Goal: Task Accomplishment & Management: Manage account settings

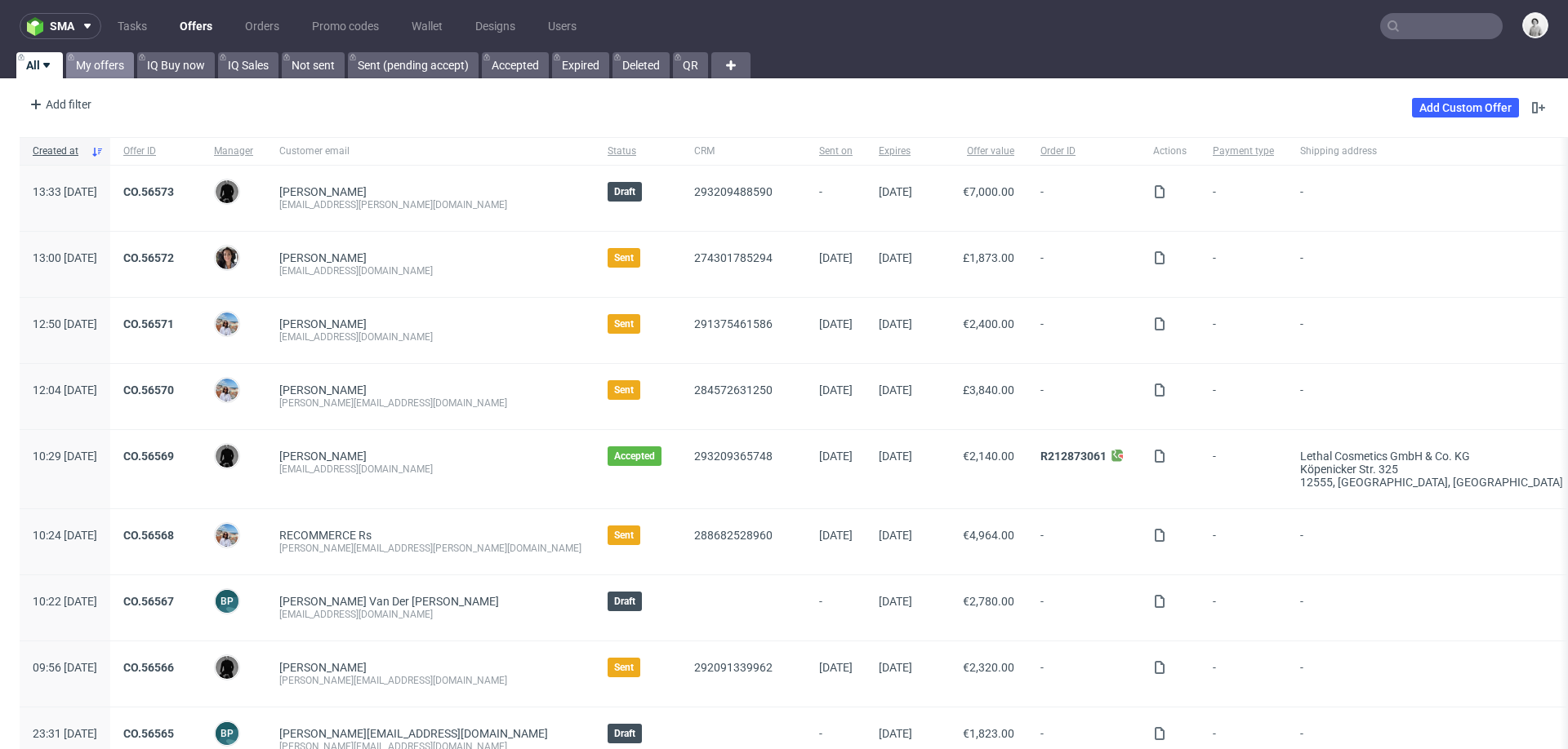
click at [106, 62] on link "My offers" at bounding box center [99, 65] width 68 height 26
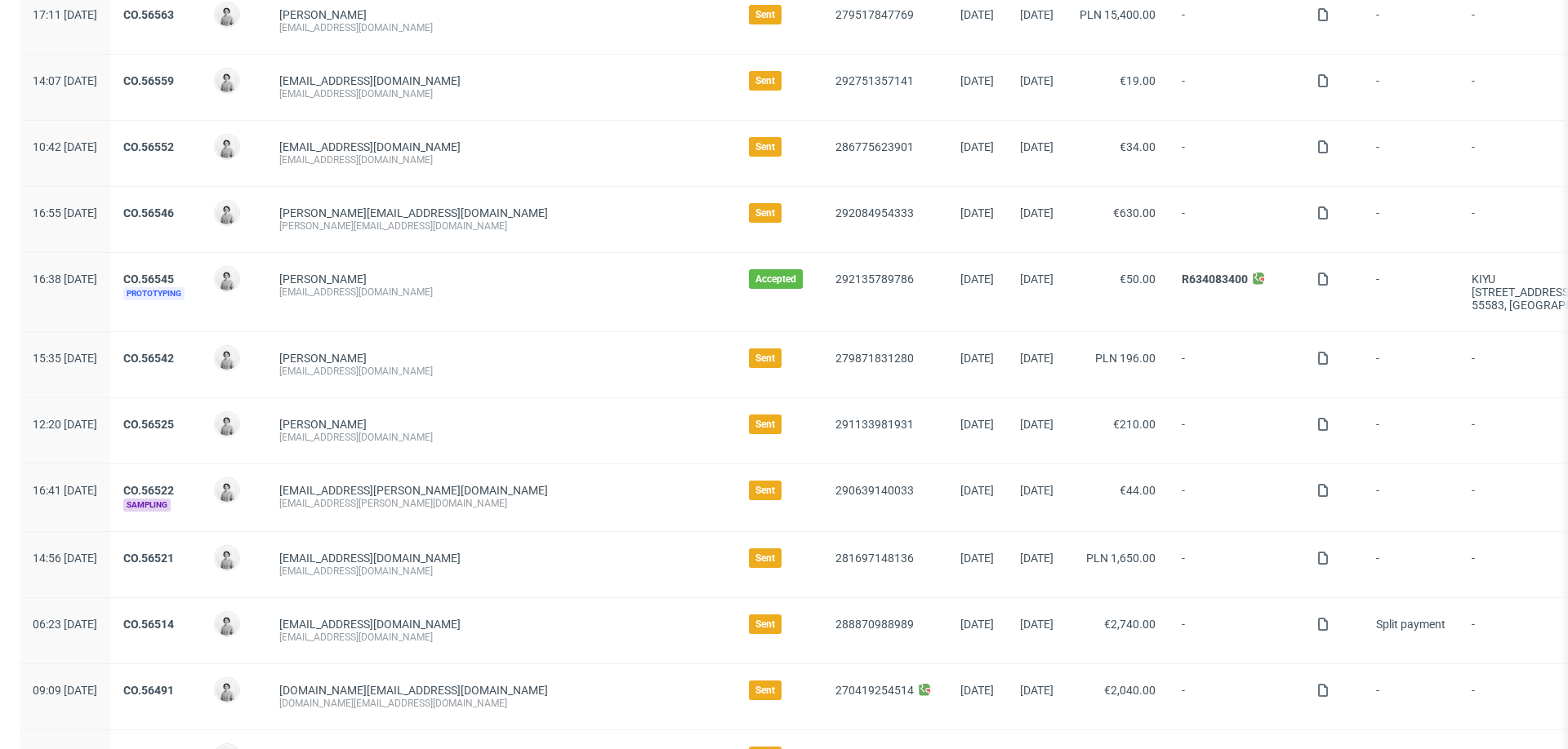
scroll to position [180, 0]
click at [174, 616] on link "CO.56514" at bounding box center [148, 622] width 51 height 13
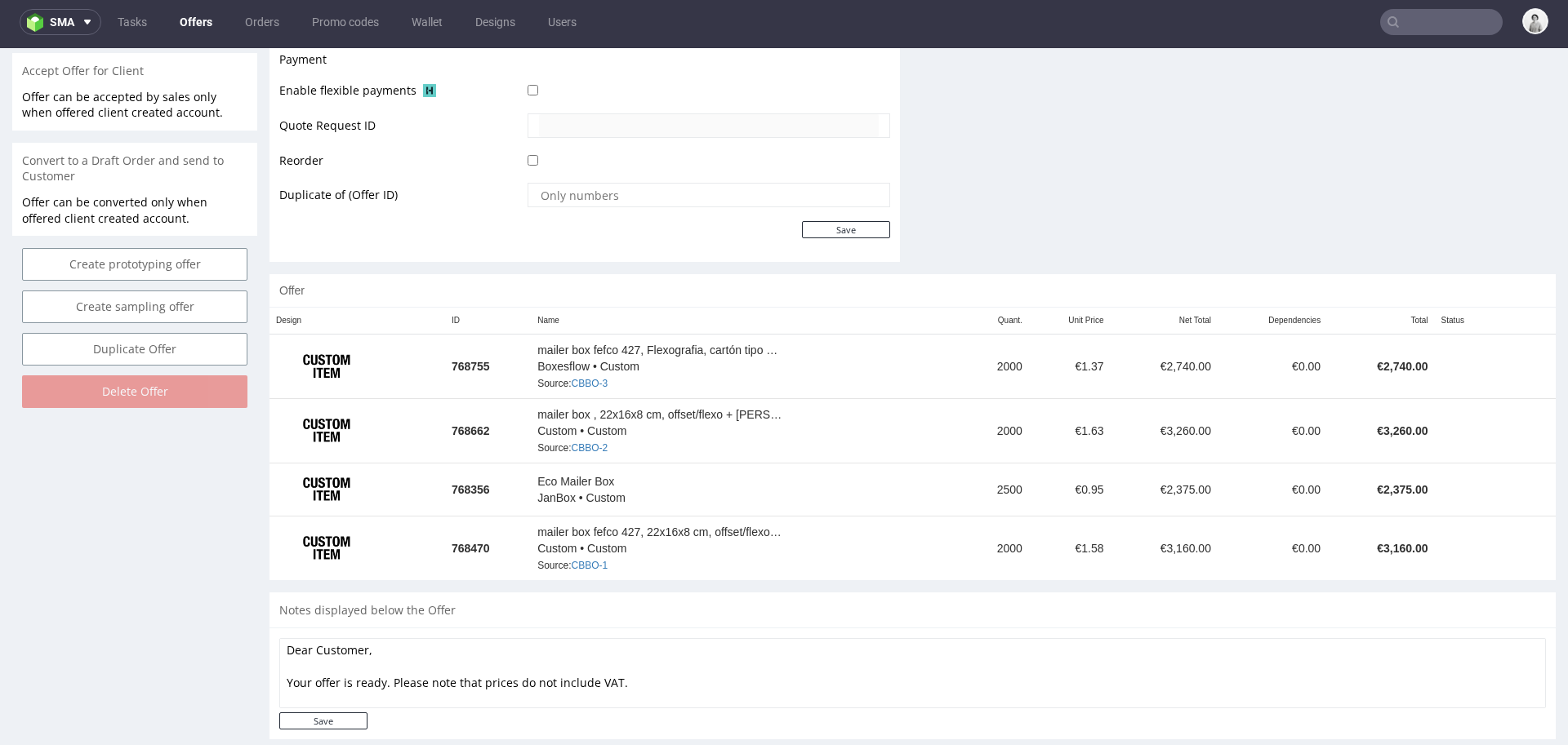
scroll to position [764, 0]
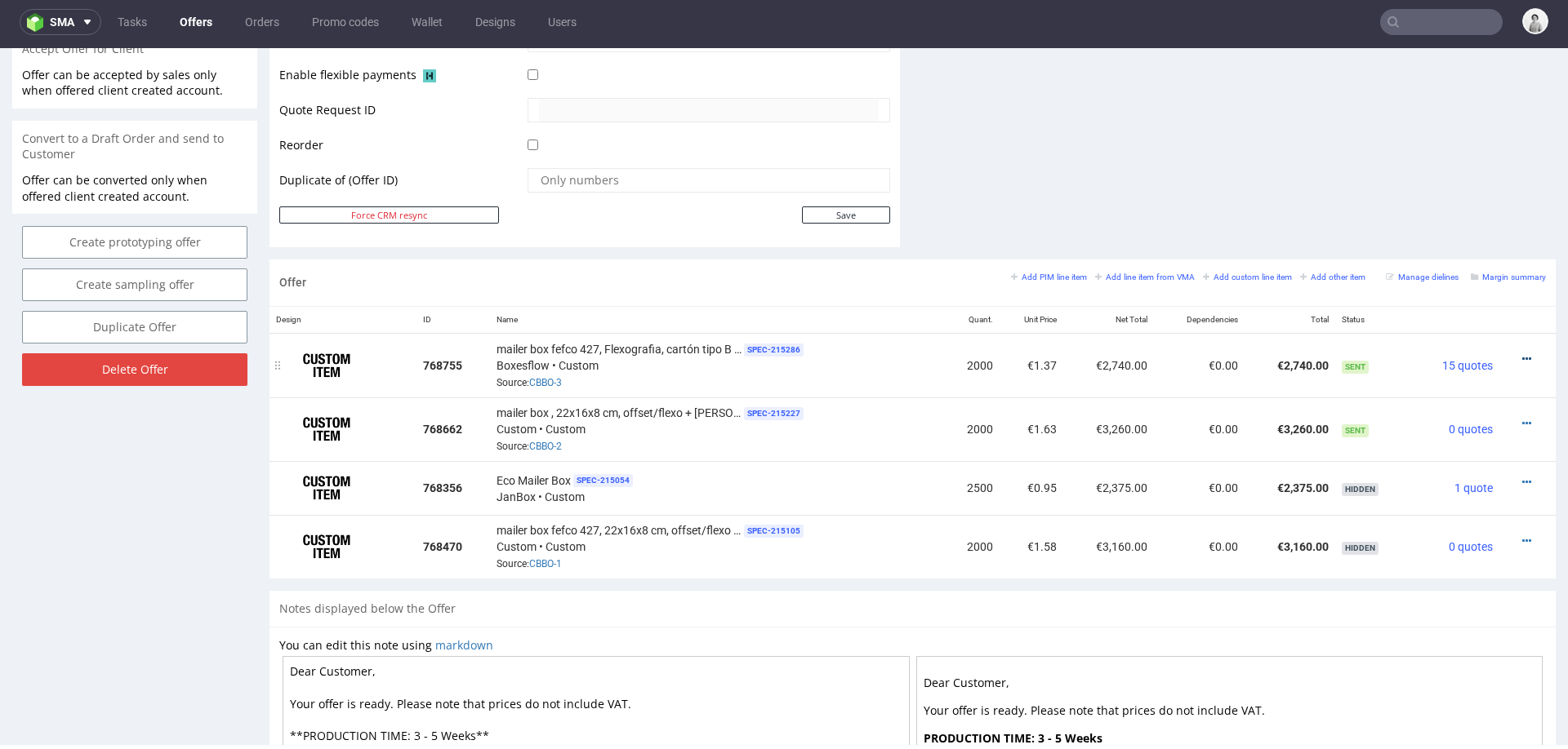
click at [1523, 354] on icon at bounding box center [1527, 359] width 9 height 11
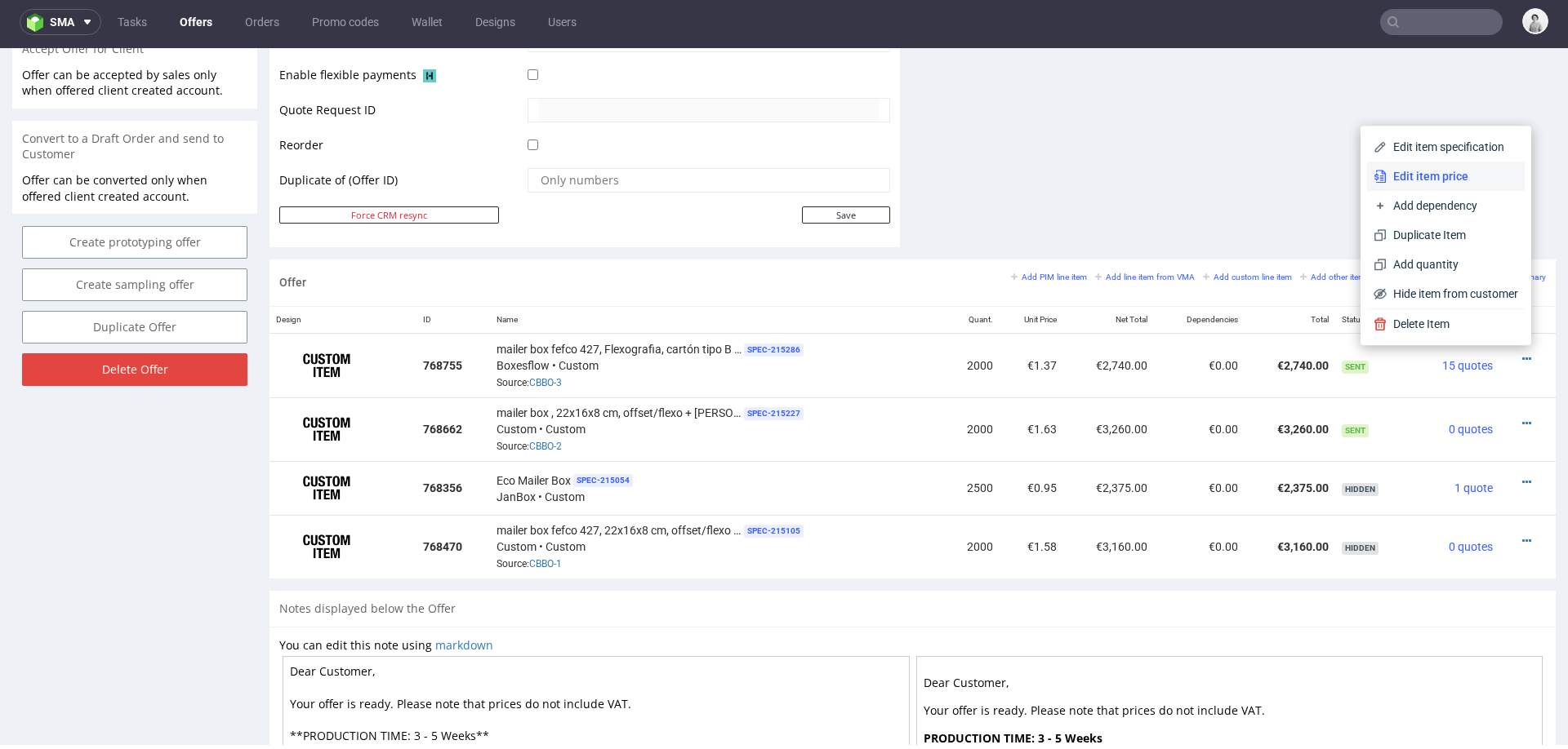
click at [1468, 182] on span "Edit item price" at bounding box center [1452, 176] width 132 height 17
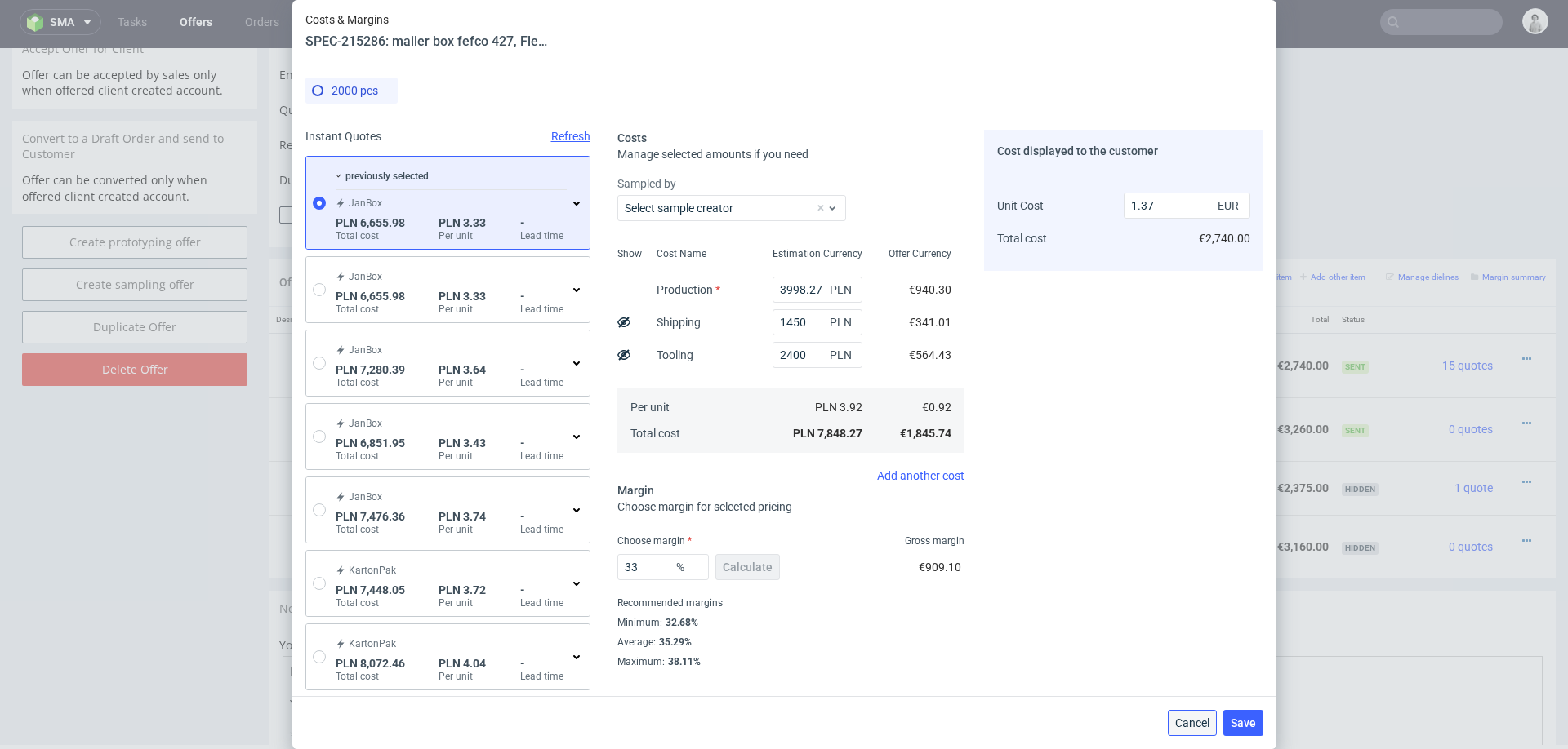
click at [1191, 715] on button "Cancel" at bounding box center [1192, 723] width 49 height 26
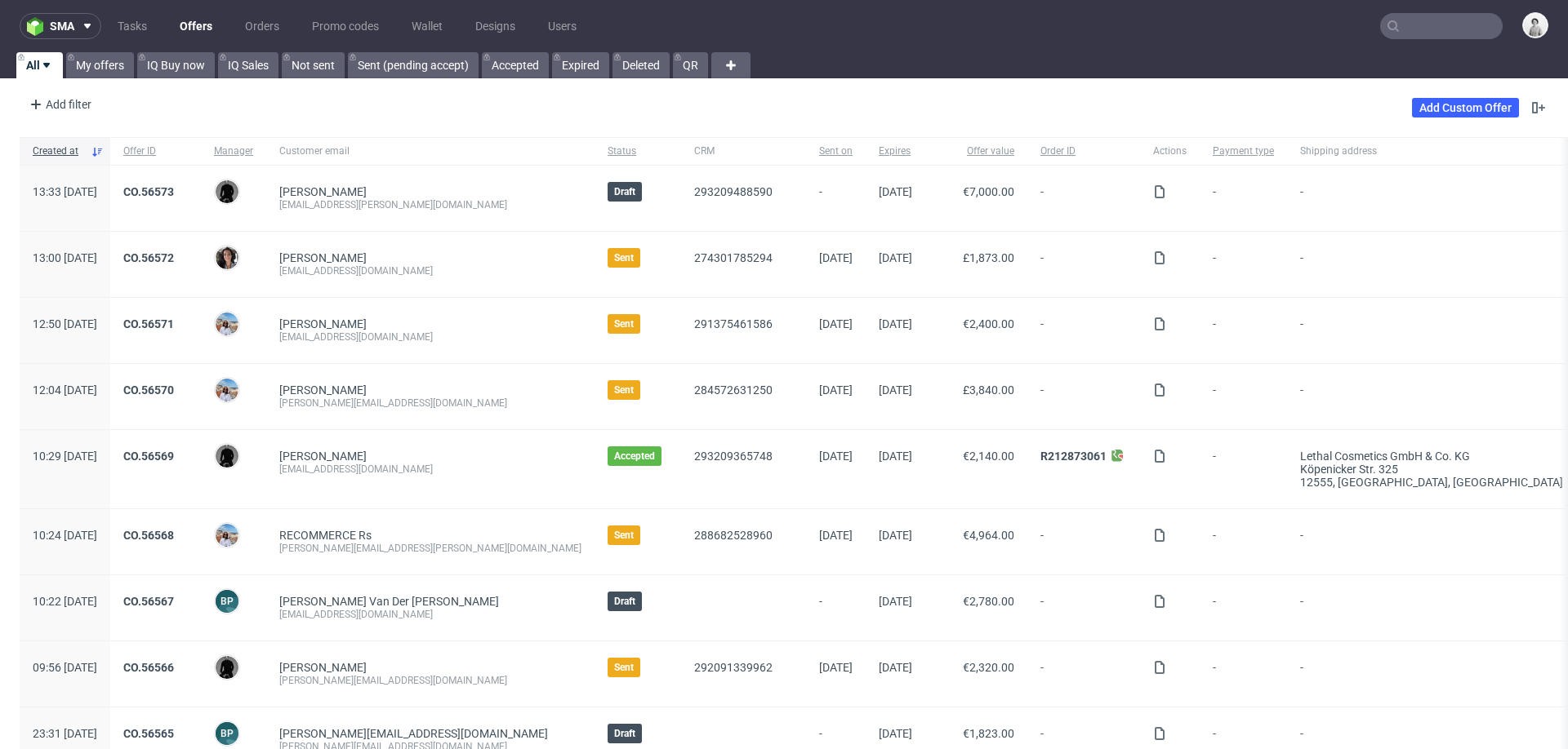
click at [1451, 23] on input "text" at bounding box center [1441, 26] width 122 height 26
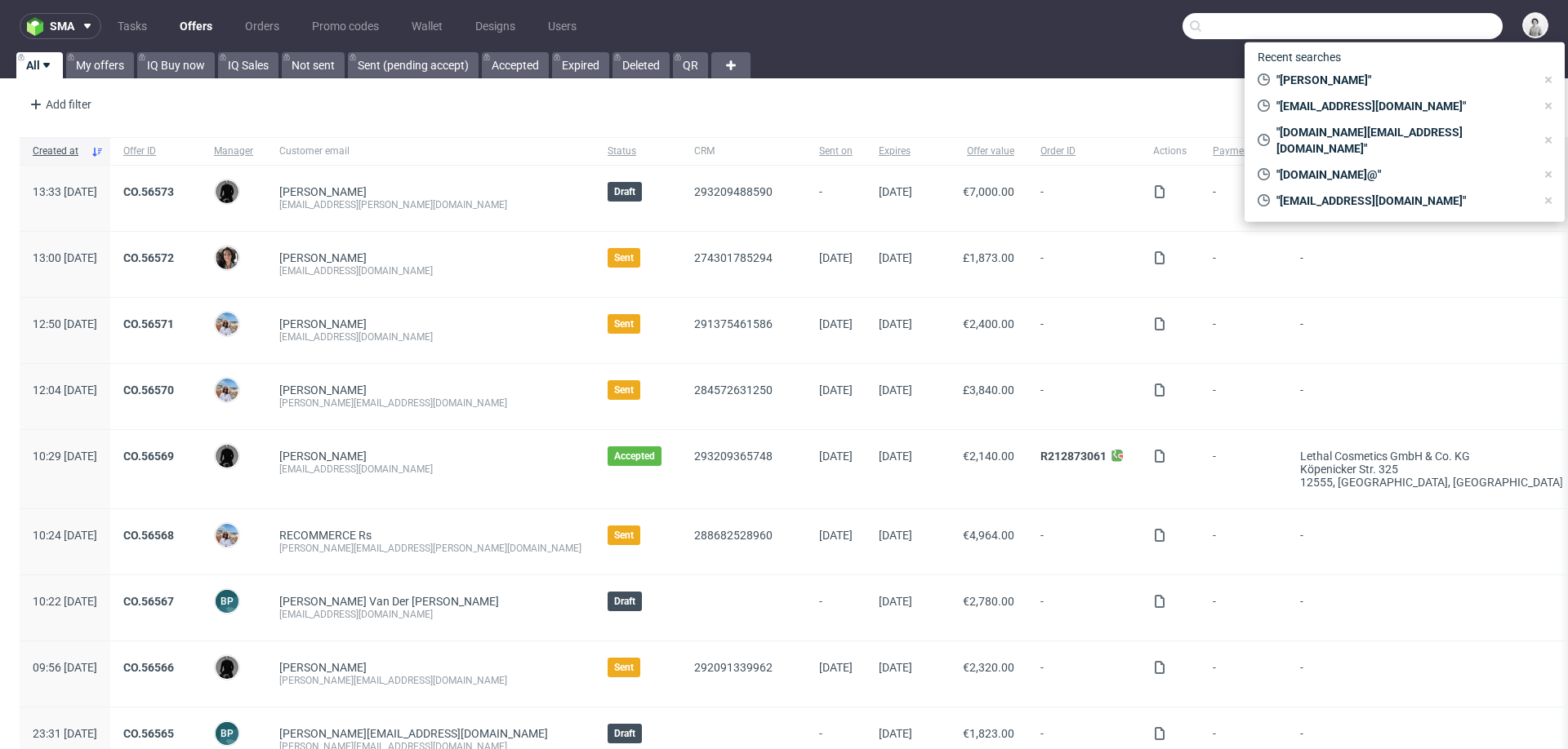
paste input "info@mirecosmetics.com"
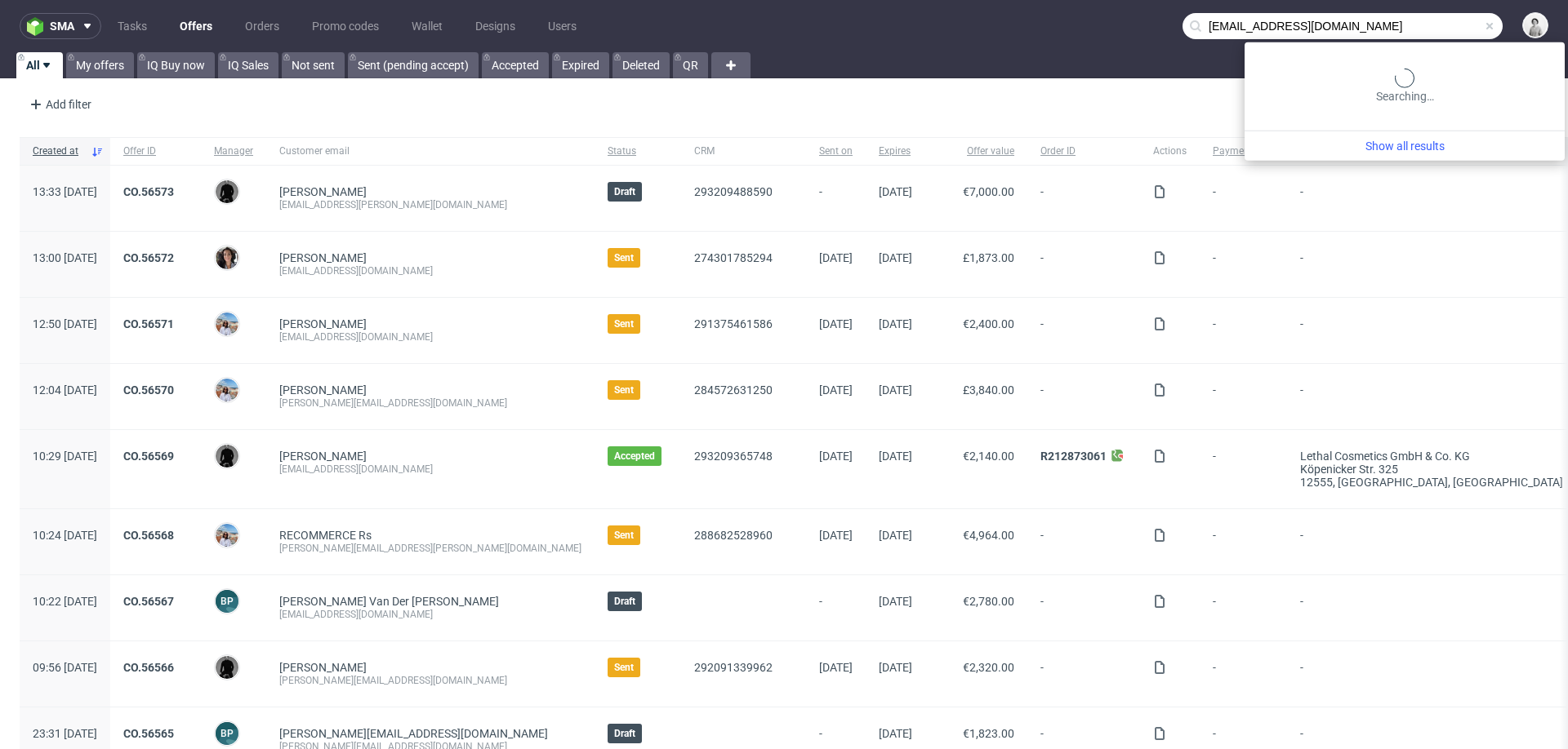
type input "info@mirecosmetics.com"
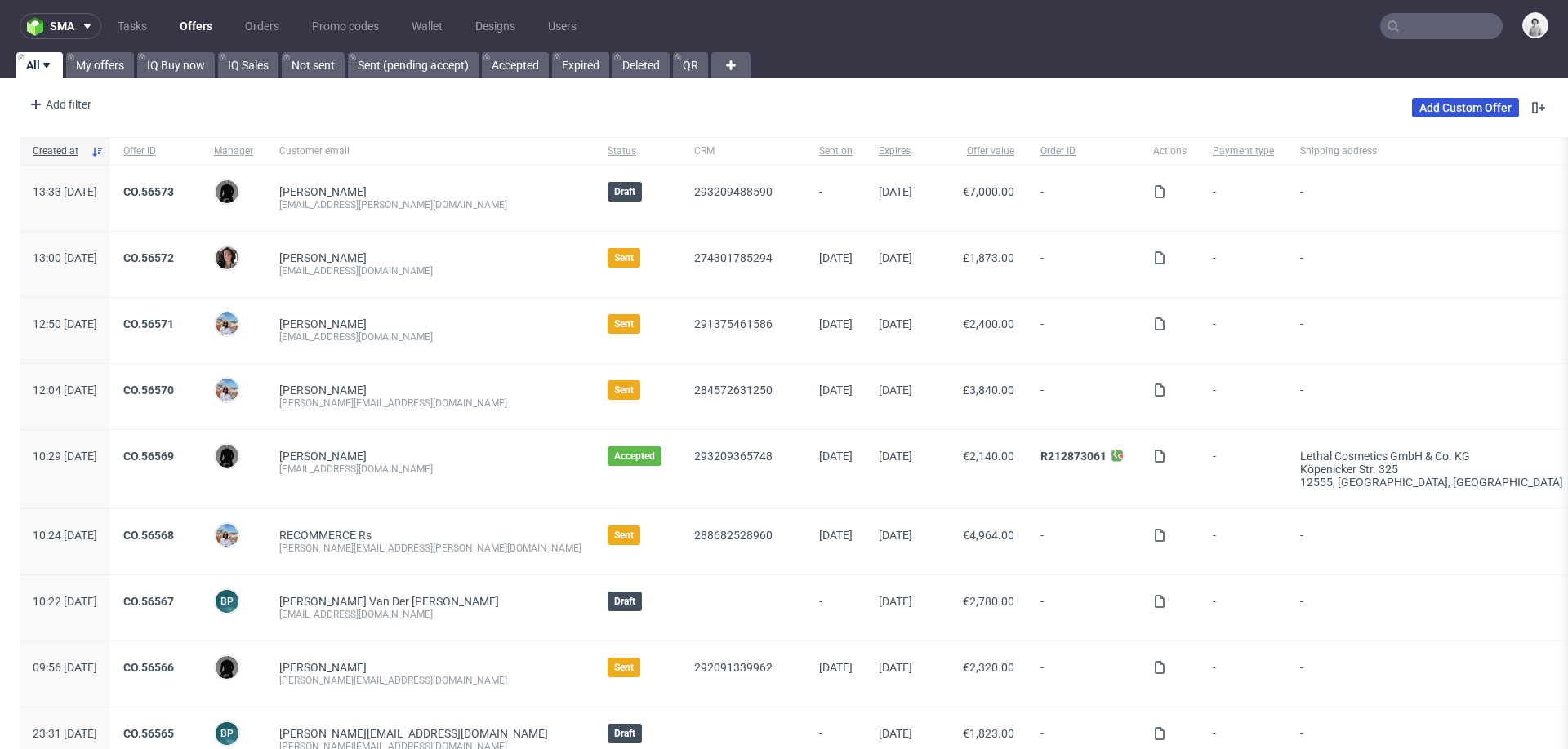
click at [1412, 100] on link "Add Custom Offer" at bounding box center [1465, 108] width 107 height 19
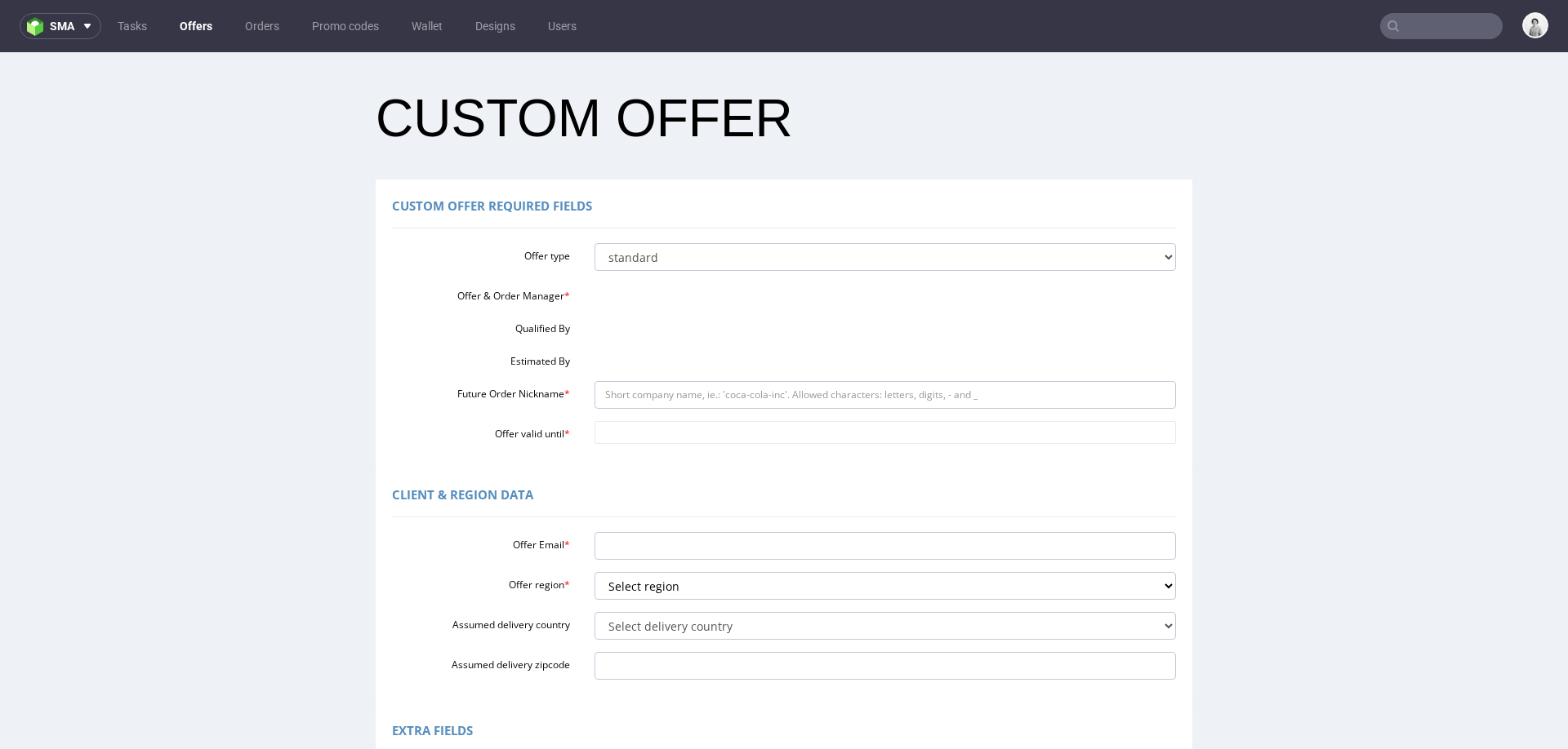
click at [633, 336] on div "Offer type standard prototyping sampling Offer & Order Manager * Qualified By E…" at bounding box center [784, 339] width 784 height 207
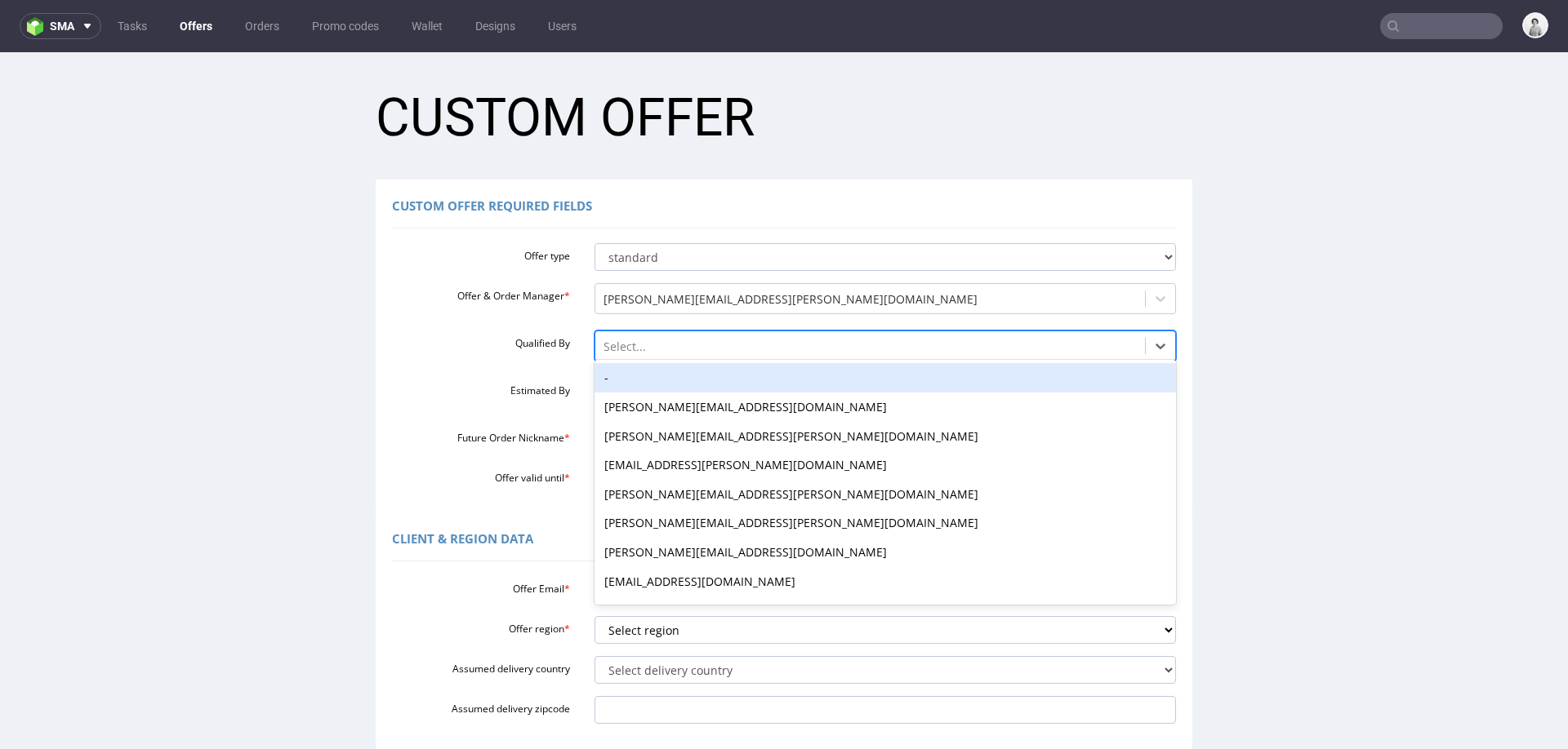
click at [619, 346] on div at bounding box center [871, 347] width 534 height 19
click at [636, 376] on div "-" at bounding box center [886, 378] width 582 height 30
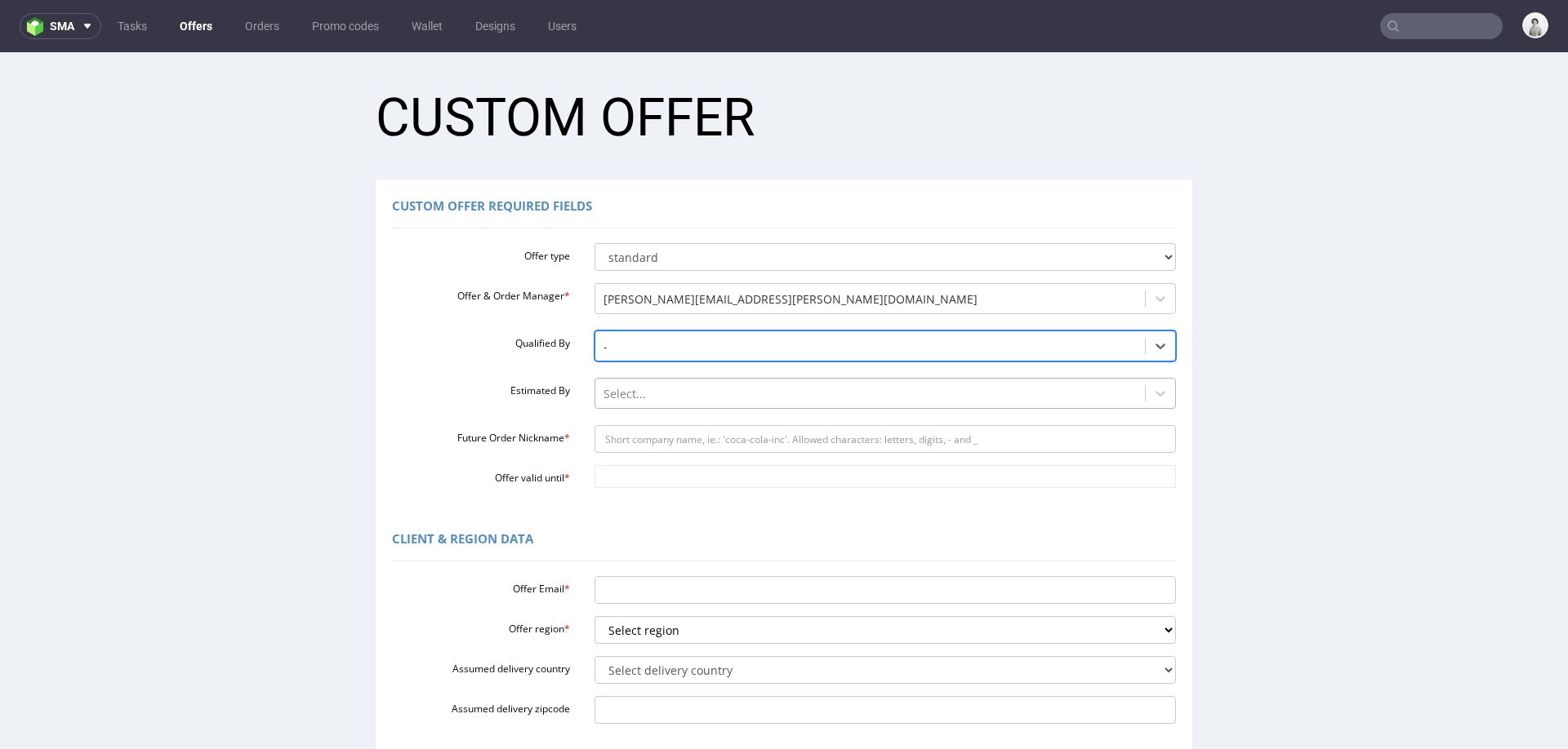
click at [631, 400] on div at bounding box center [871, 394] width 534 height 19
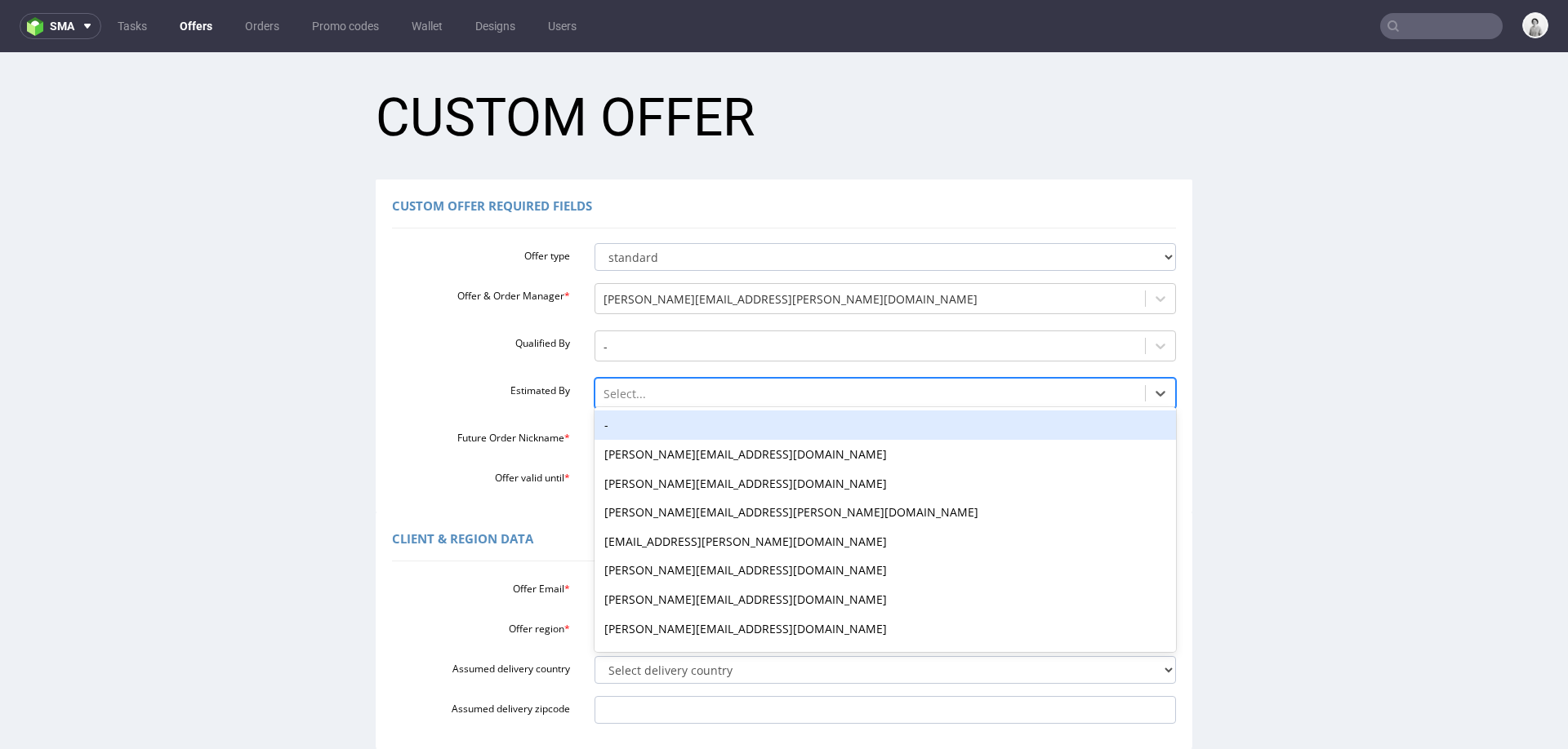
click at [631, 426] on div "-" at bounding box center [886, 425] width 582 height 30
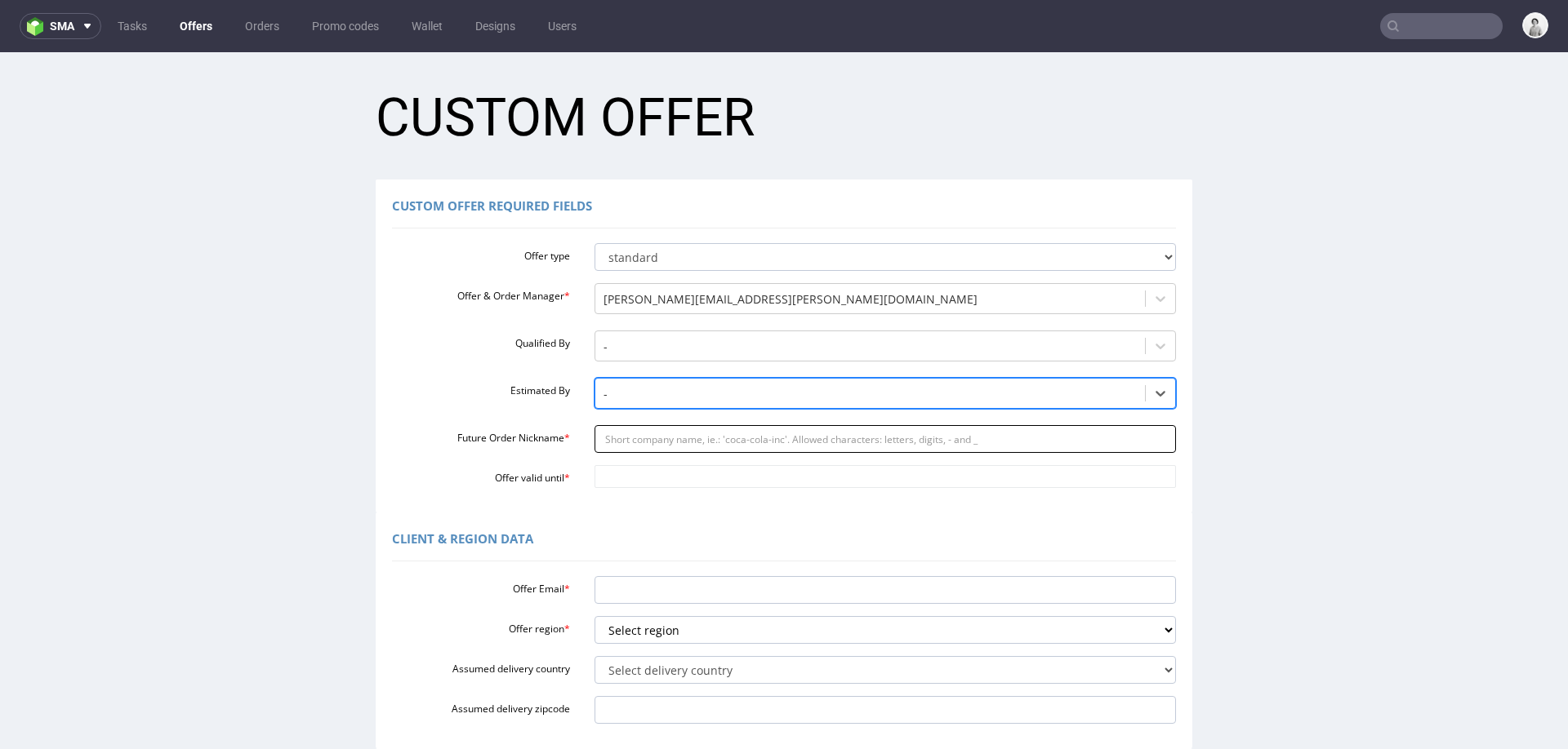
click at [631, 441] on input "Future Order Nickname *" at bounding box center [886, 439] width 582 height 28
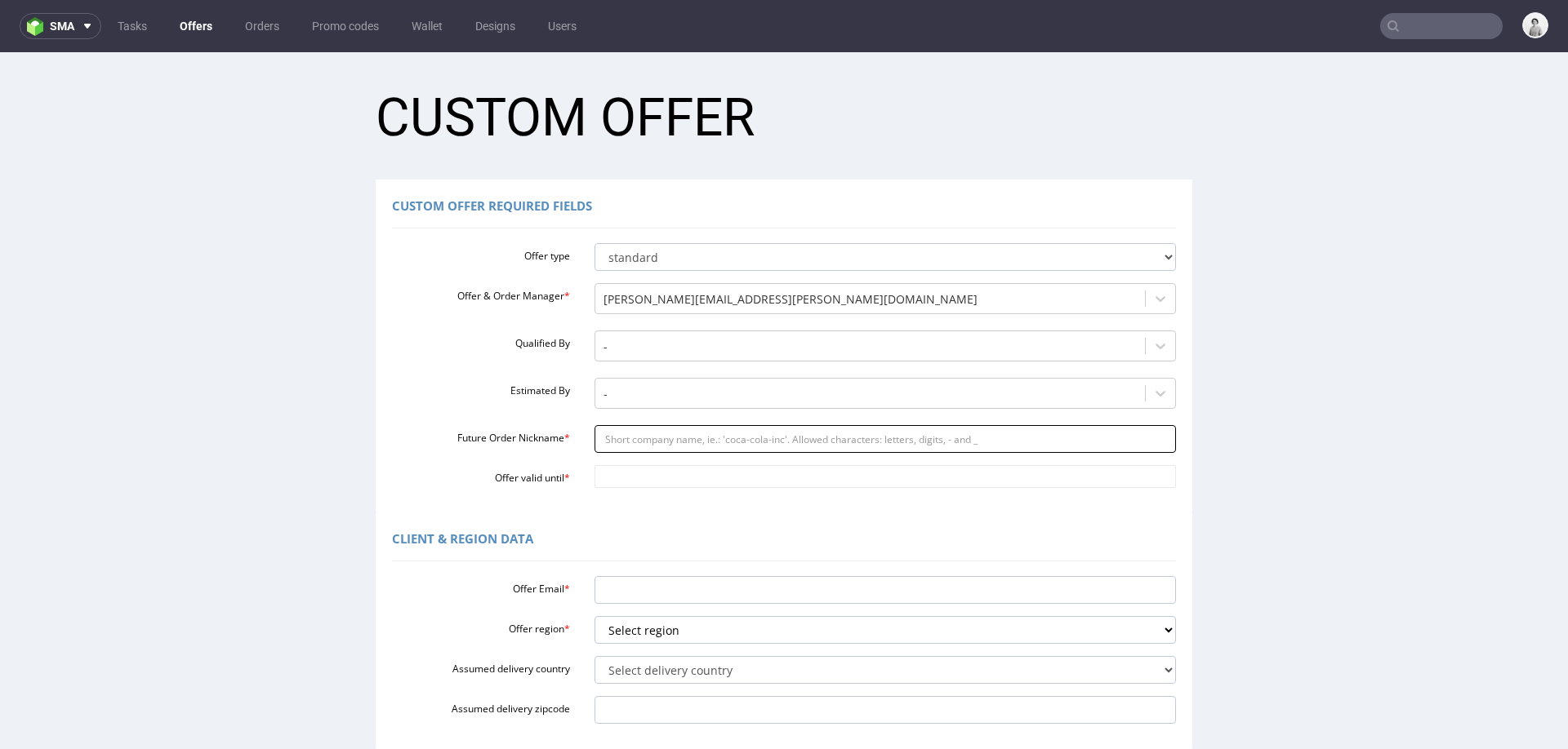
paste input "infomirecosmeticscom"
type input "infomirecosmeticscom"
click at [633, 480] on input "Offer valid until *" at bounding box center [886, 476] width 582 height 23
paste input "2025-08-22"
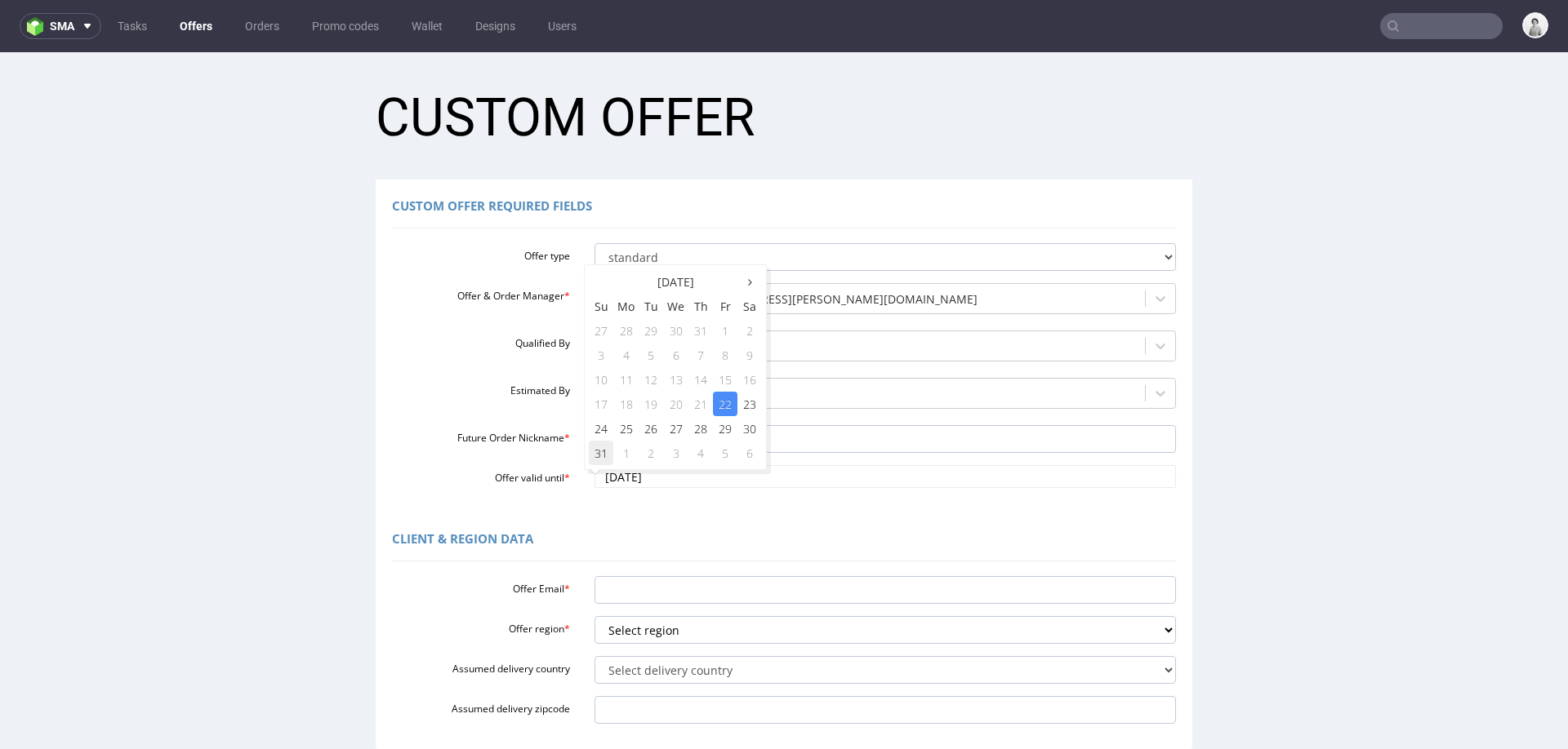
click at [599, 451] on td "31" at bounding box center [601, 453] width 24 height 24
type input "[DATE]"
click at [606, 513] on div "Client & Region data Offer Email * Offer region * Select region eu gb de pl fr …" at bounding box center [784, 630] width 817 height 236
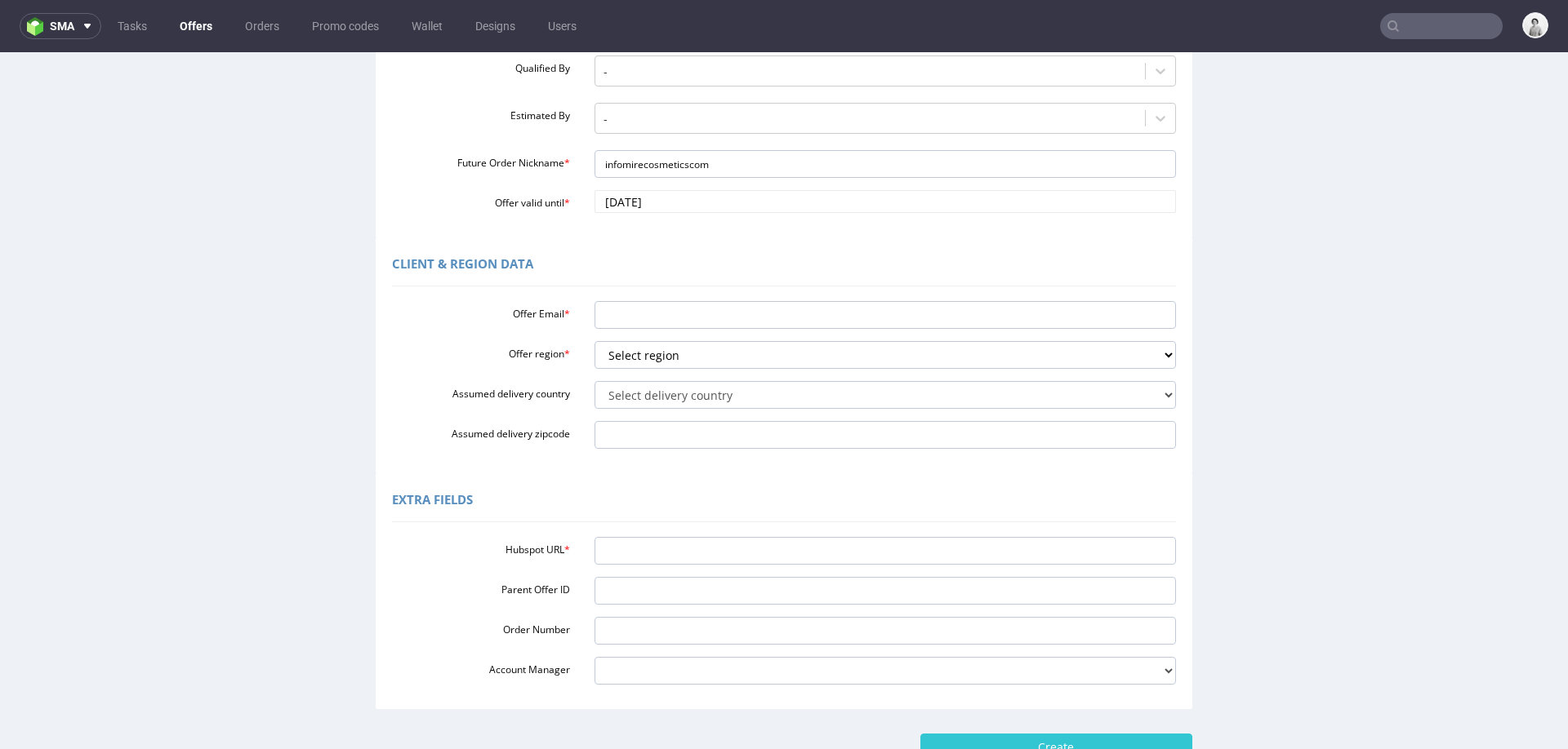
scroll to position [280, 0]
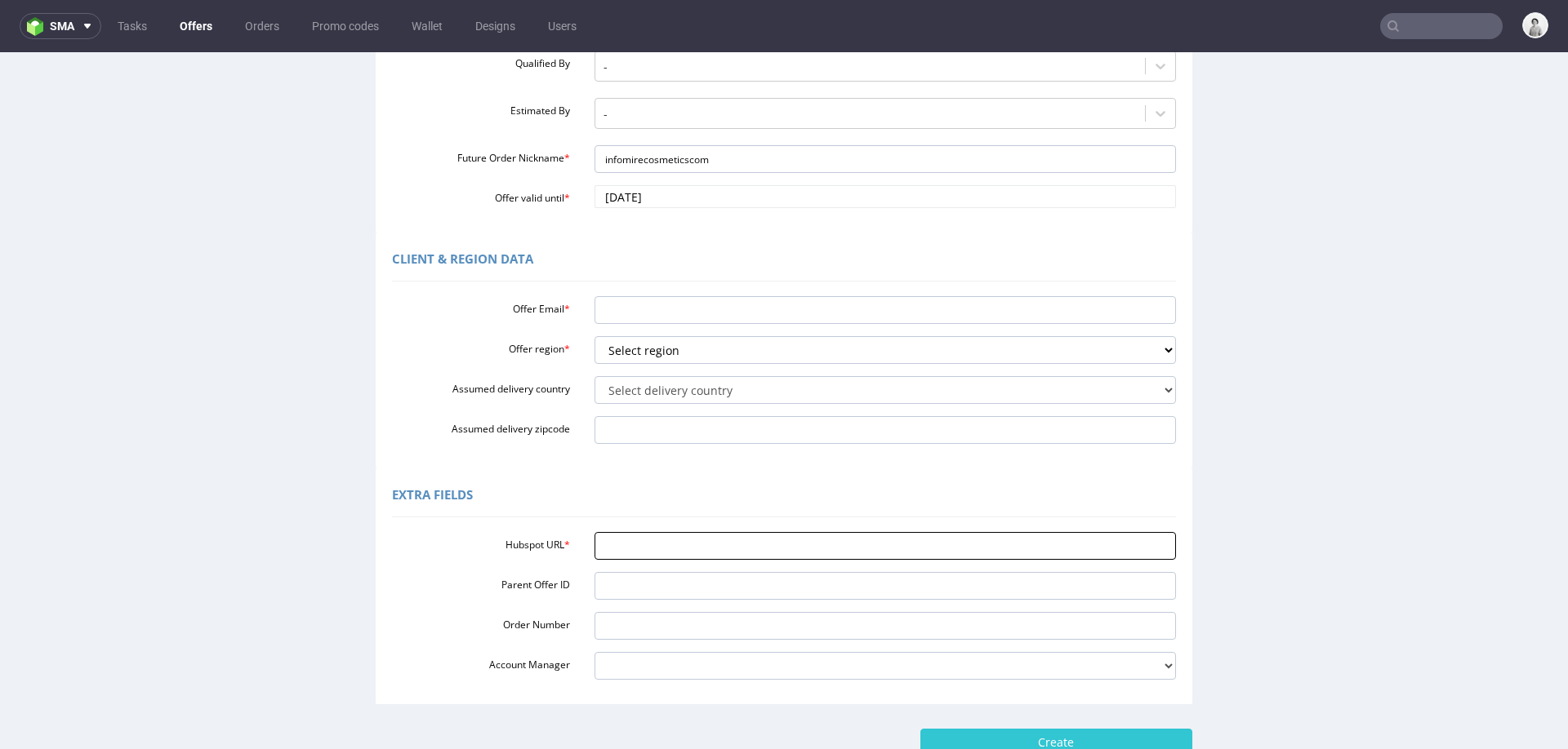
click at [710, 550] on input "Hubspot URL *" at bounding box center [886, 546] width 582 height 28
paste input "https://app-eu1.hubspot.com/contacts/25600958/record/0-3/285317083385/"
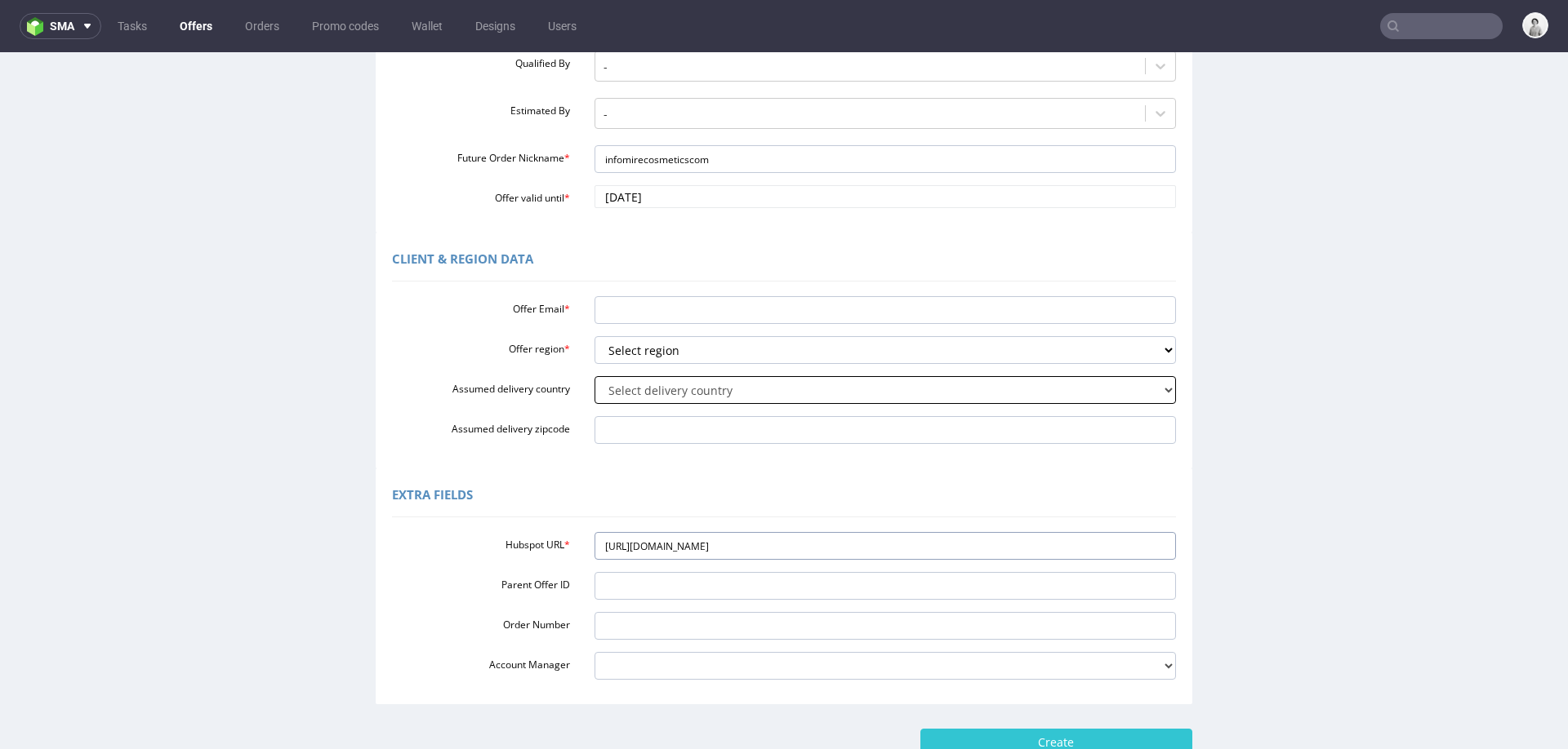
type input "https://app-eu1.hubspot.com/contacts/25600958/record/0-3/285317083385/"
click at [694, 400] on select "Select delivery country Andorra Afghanistan Anguilla Albania Armenia Antarctica…" at bounding box center [886, 390] width 582 height 28
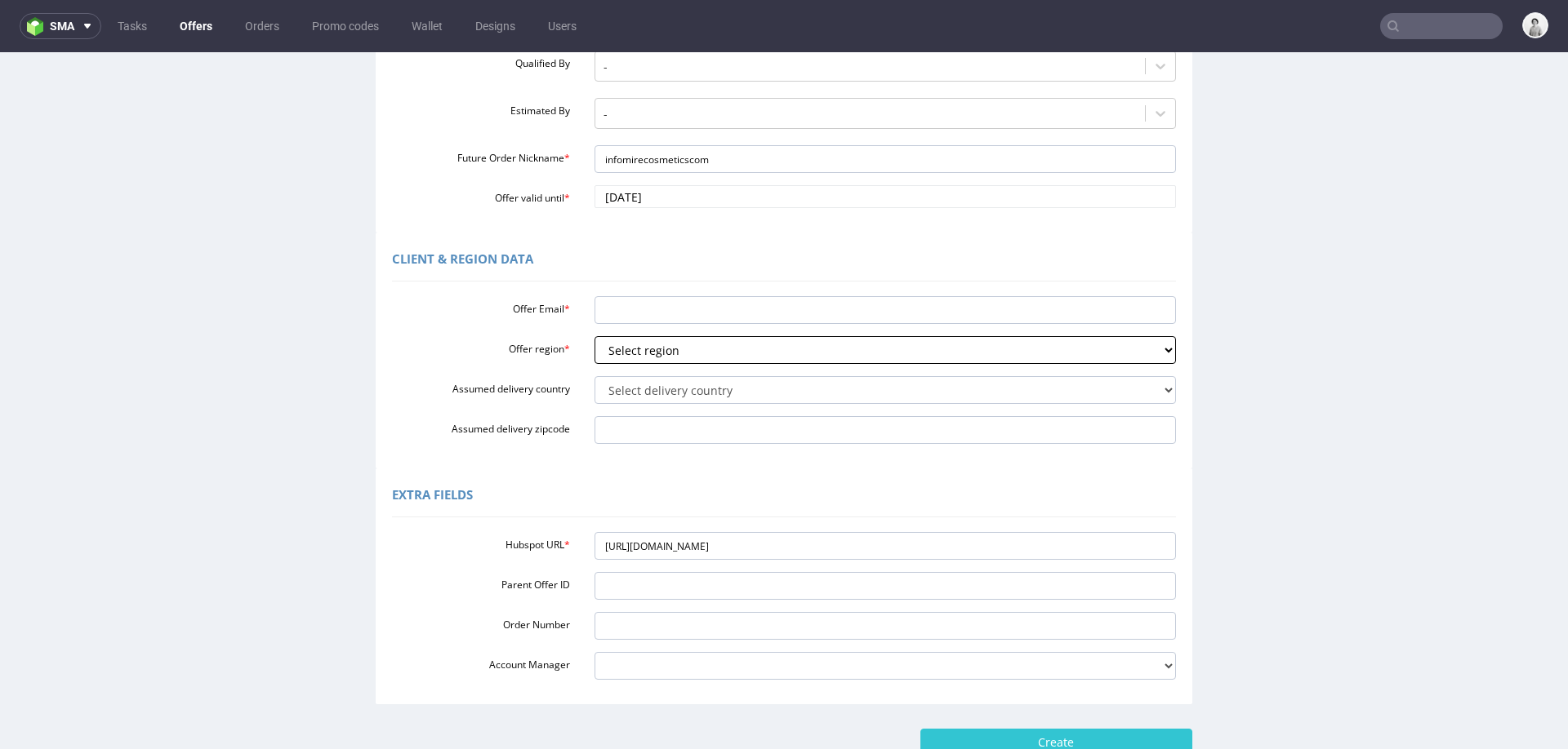
click at [708, 346] on select "Select region eu gb de pl fr it es" at bounding box center [886, 350] width 582 height 28
select select "eu"
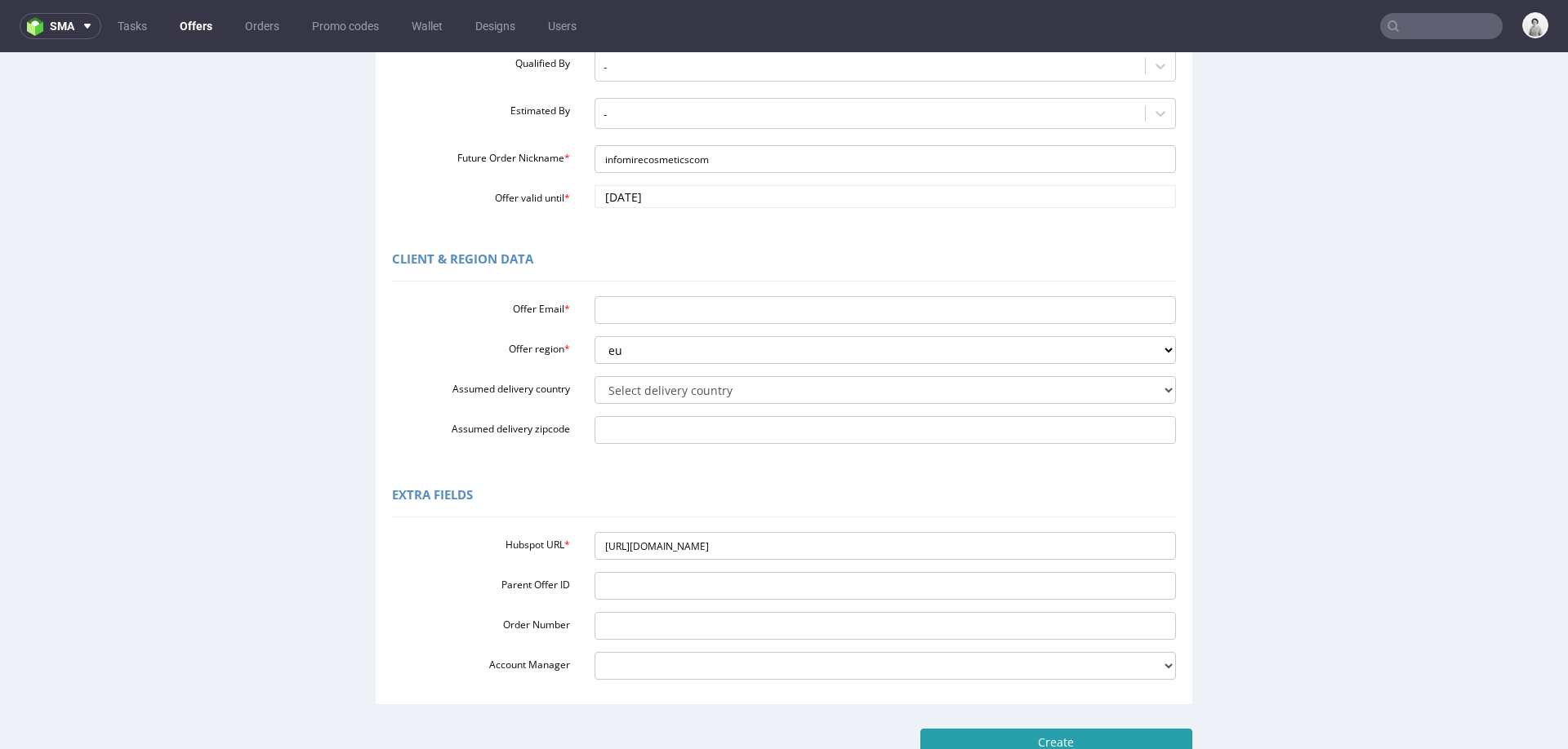
click at [968, 730] on input "Create" at bounding box center [1055, 743] width 272 height 28
type input "Please wait..."
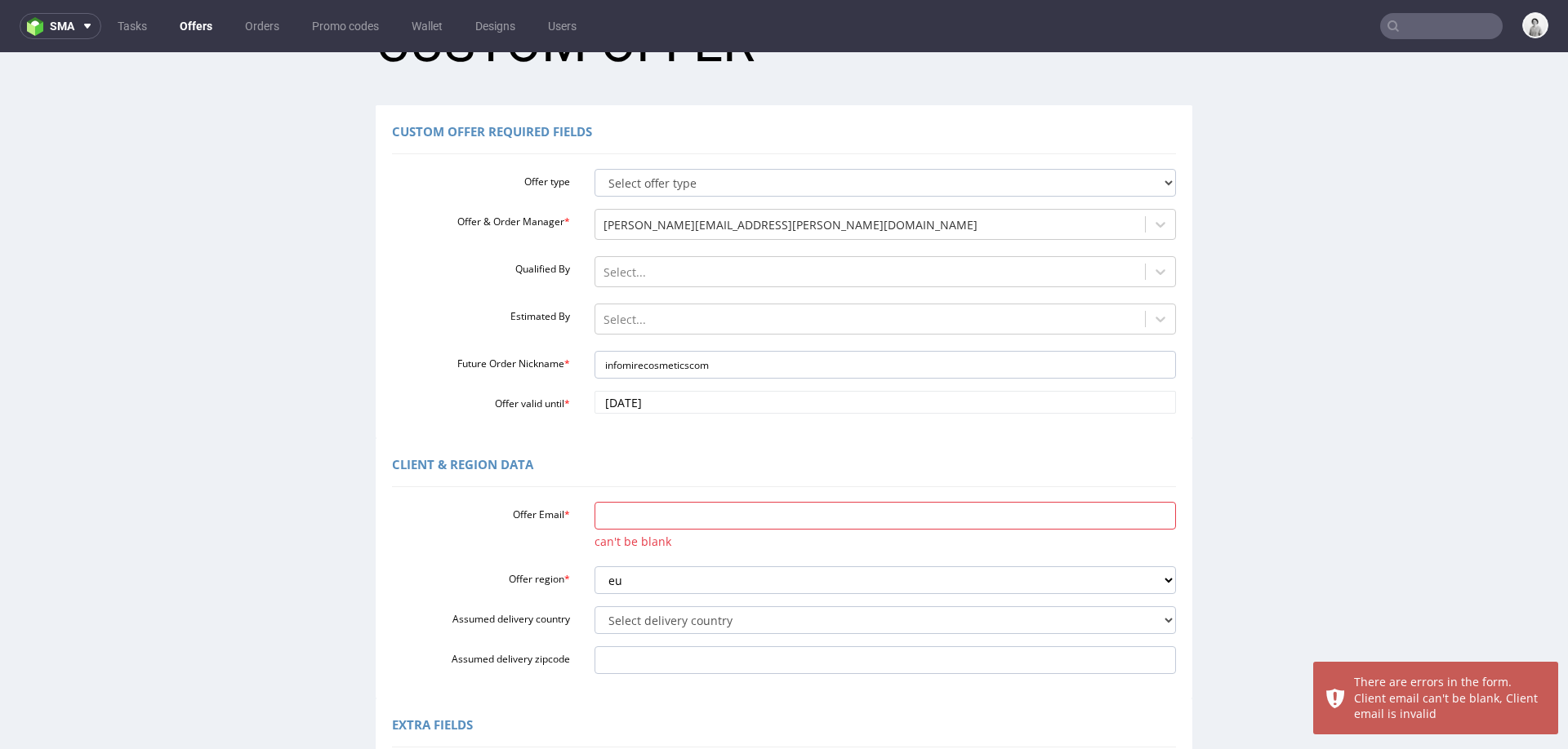
scroll to position [79, 0]
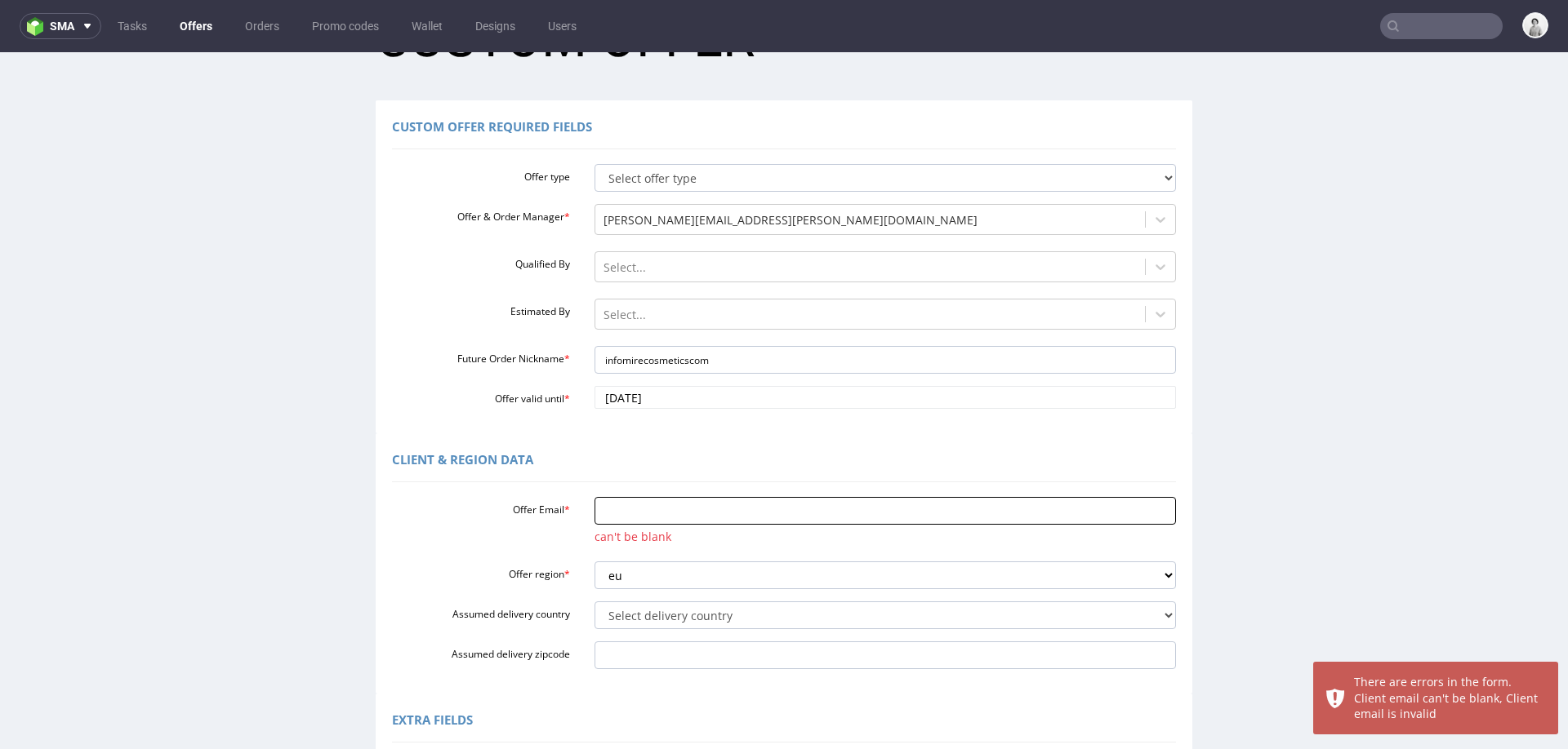
click at [877, 502] on input "Offer Email *" at bounding box center [886, 511] width 582 height 28
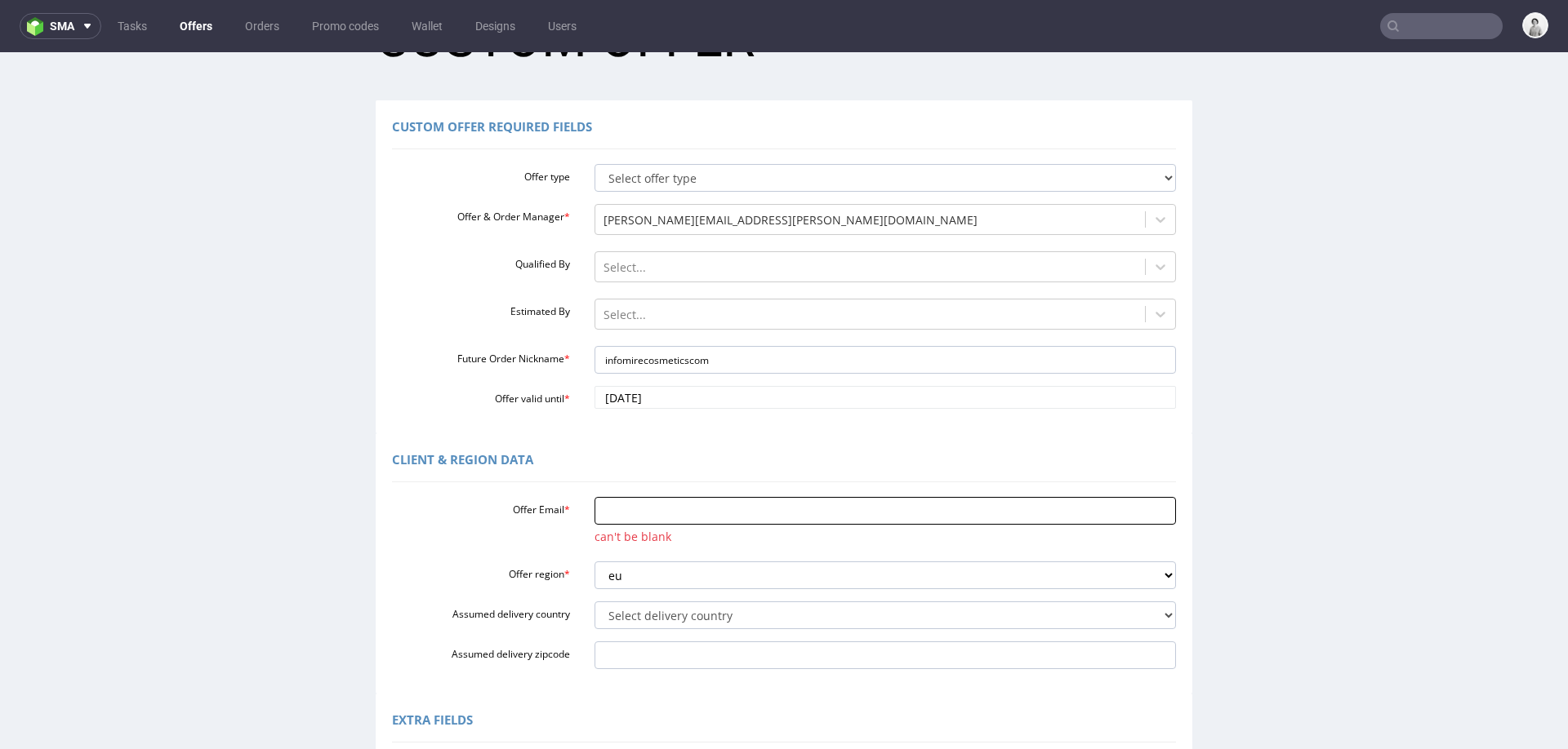
paste input "info@mirecosmetics.com"
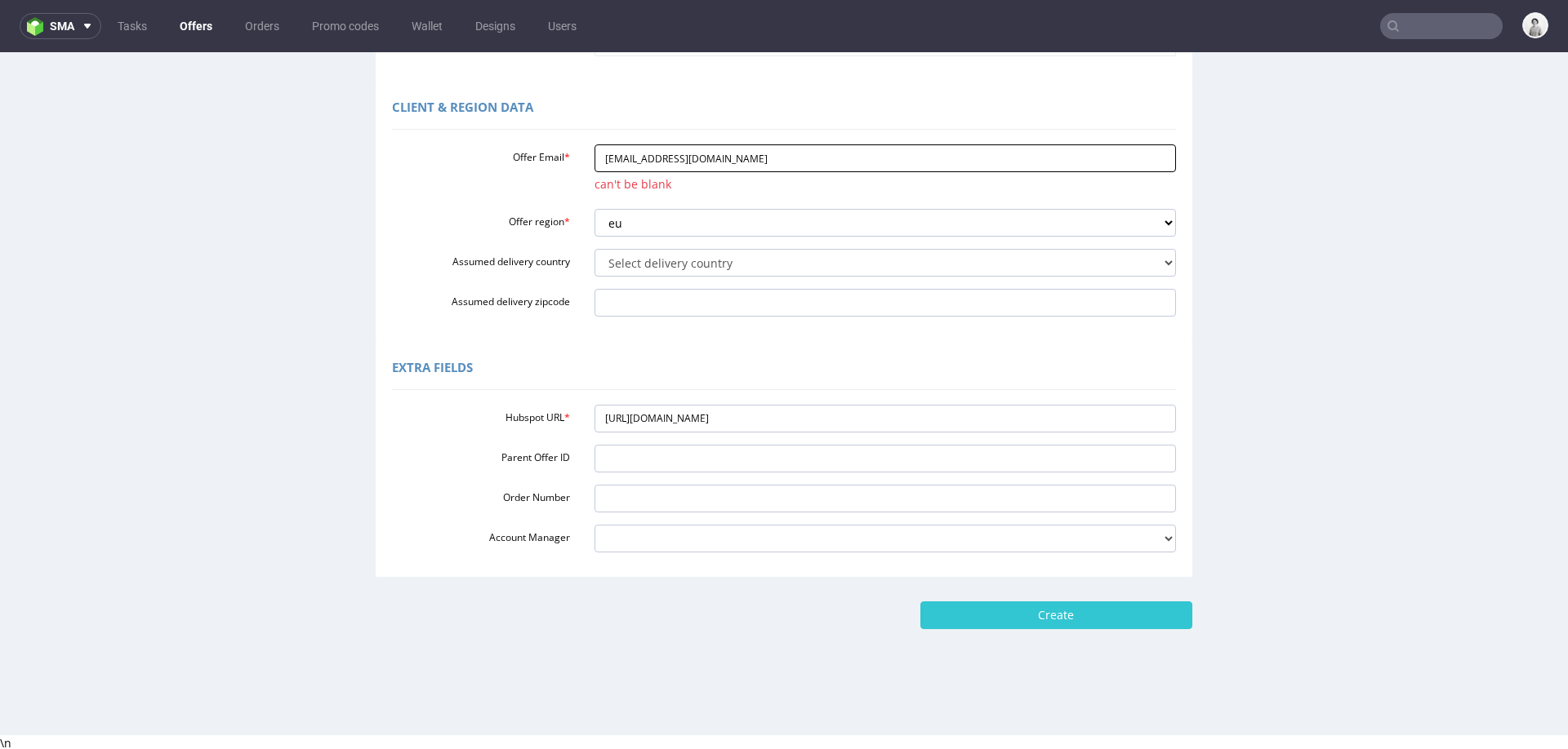
scroll to position [434, 0]
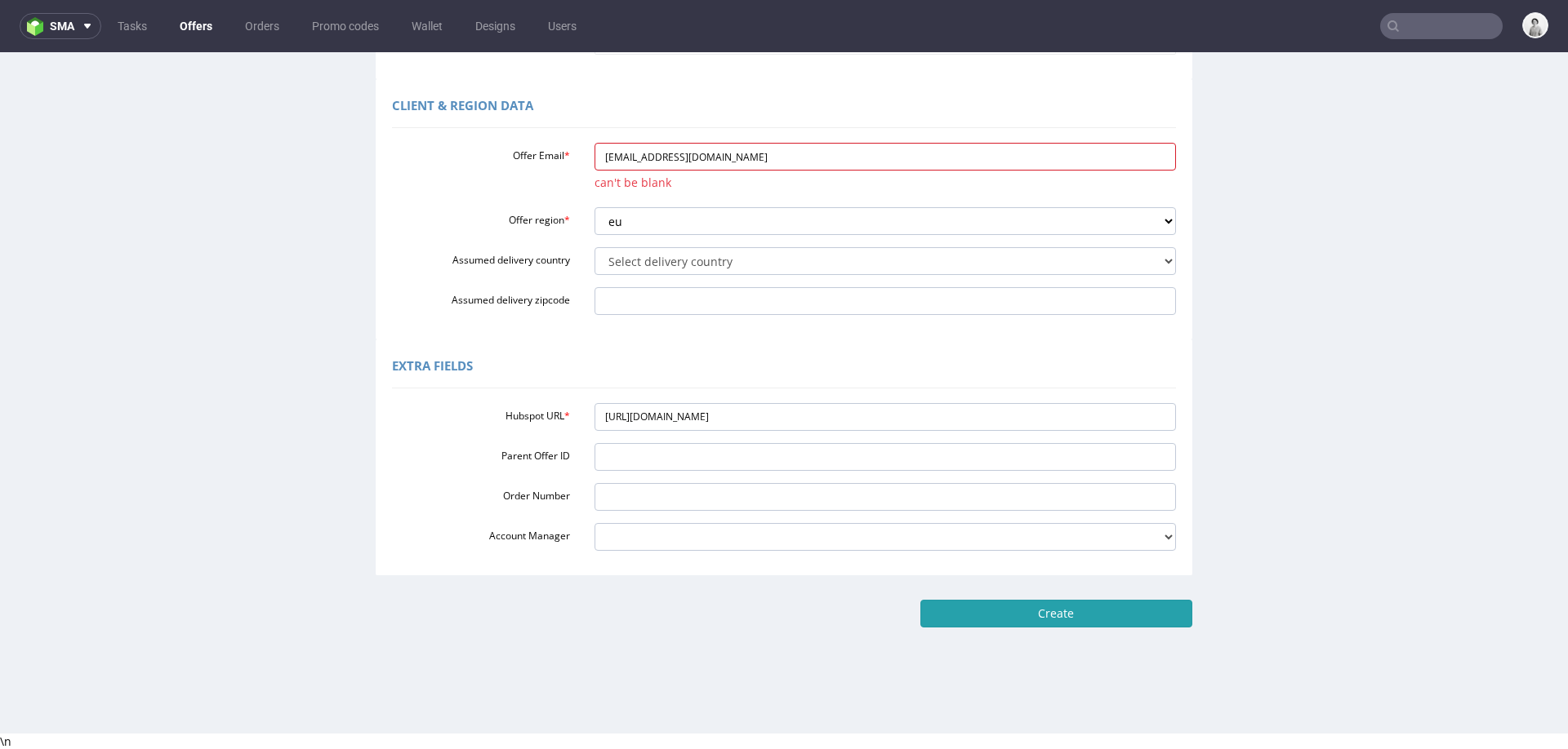
type input "info@mirecosmetics.com"
click at [987, 620] on input "Create" at bounding box center [1055, 614] width 272 height 28
type input "Please wait..."
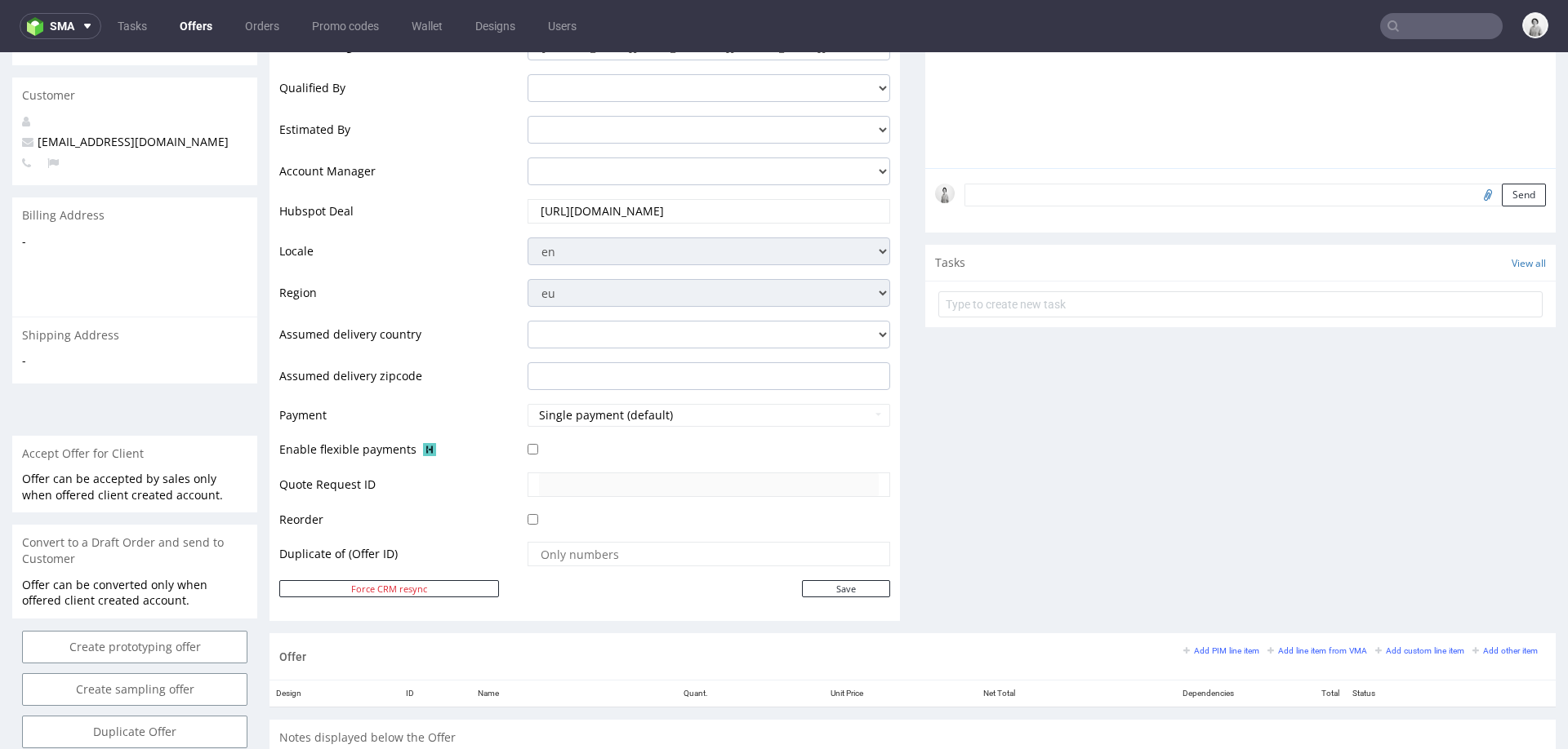
scroll to position [571, 0]
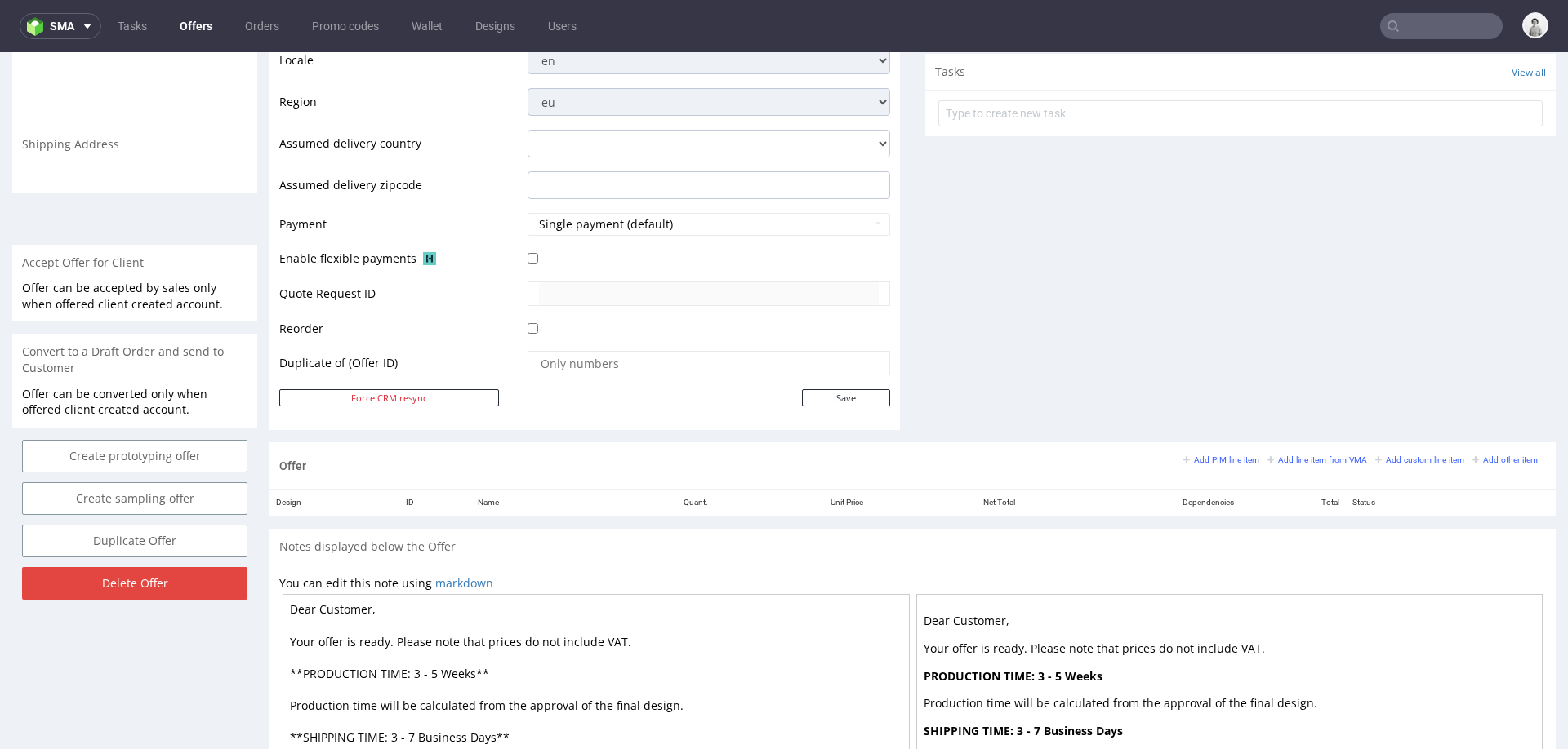
click at [1284, 448] on div "Offer Add PIM line item Add line item from VMA Add custom line item Add other i…" at bounding box center [912, 465] width 1286 height 46
click at [1286, 455] on small "Add line item from VMA" at bounding box center [1317, 460] width 99 height 9
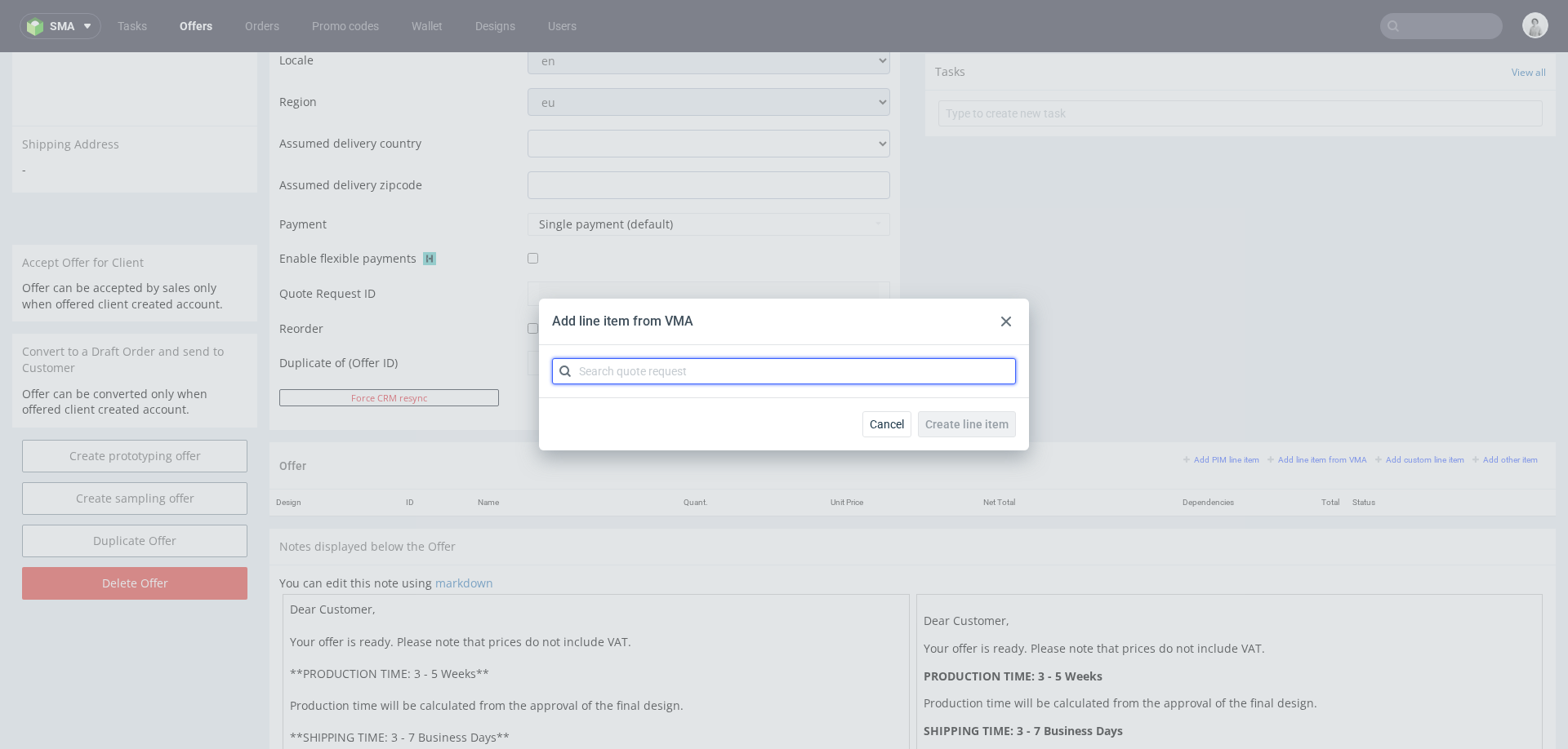
click at [866, 373] on input "text" at bounding box center [784, 372] width 464 height 26
type input "cbdf"
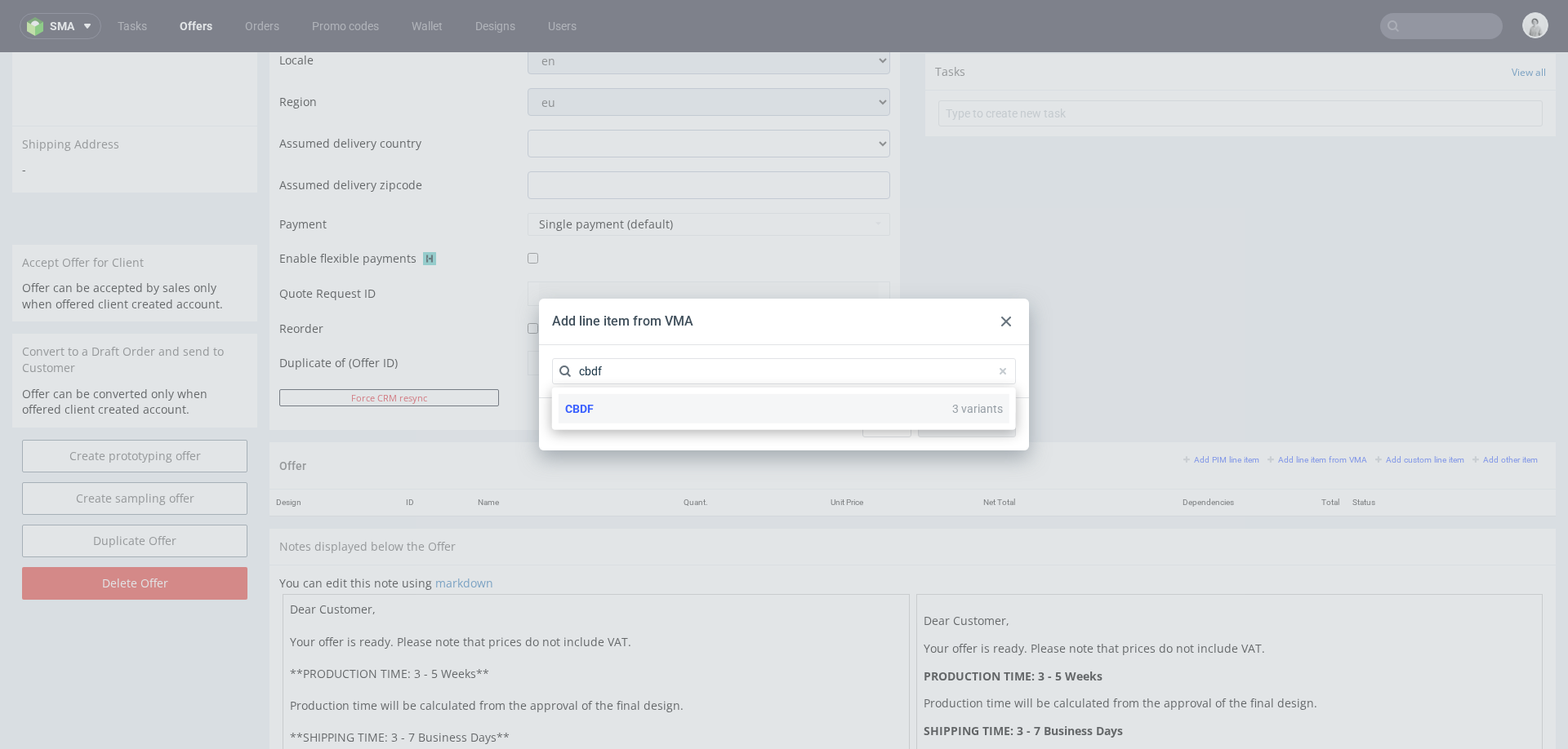
click at [695, 408] on div "CBDF 3 variants" at bounding box center [784, 409] width 451 height 30
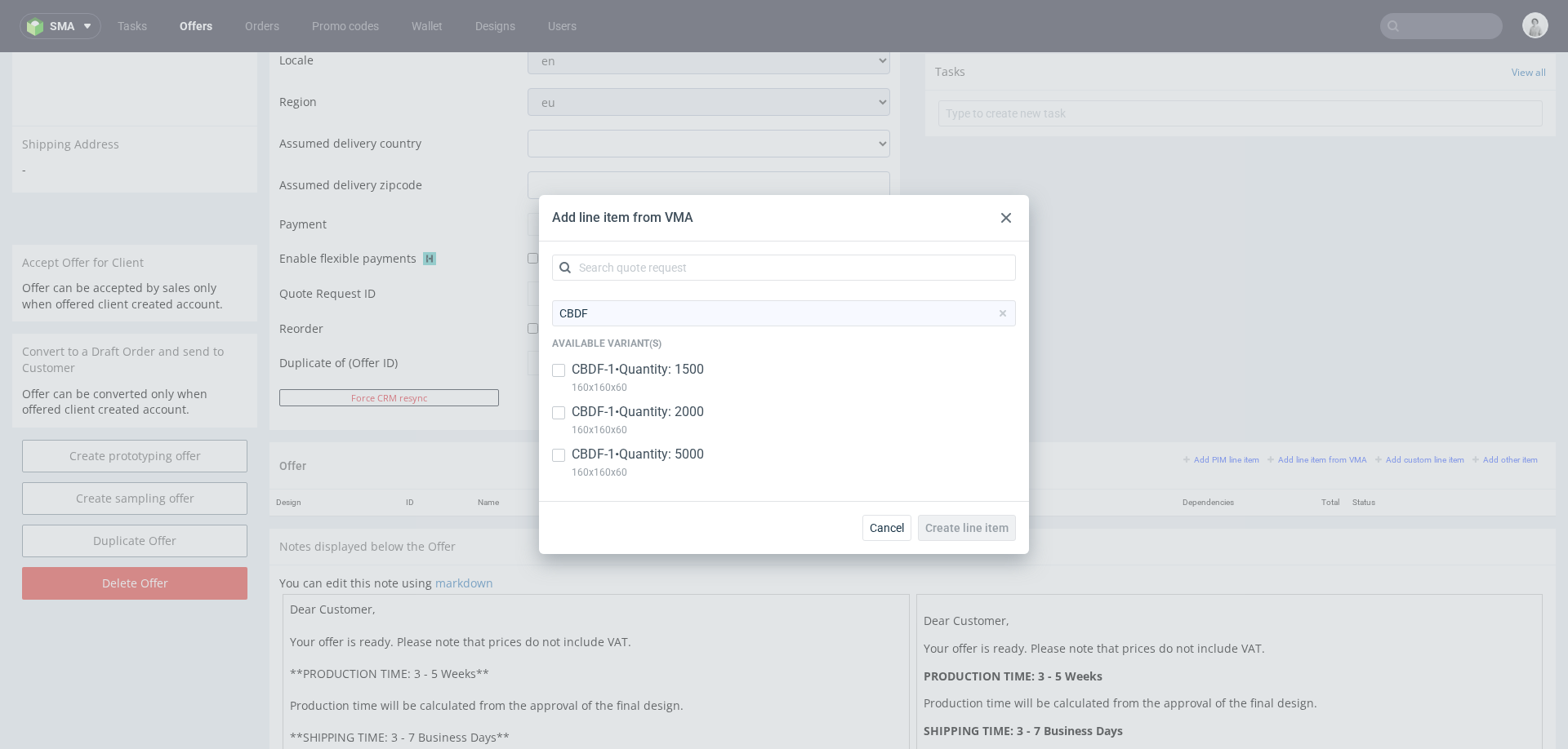
click at [602, 407] on p "CBDF-1 • Quantity: 2000" at bounding box center [637, 412] width 133 height 18
checkbox input "true"
click at [560, 368] on input "checkbox" at bounding box center [558, 371] width 13 height 13
checkbox input "true"
click at [556, 454] on input "checkbox" at bounding box center [558, 455] width 13 height 13
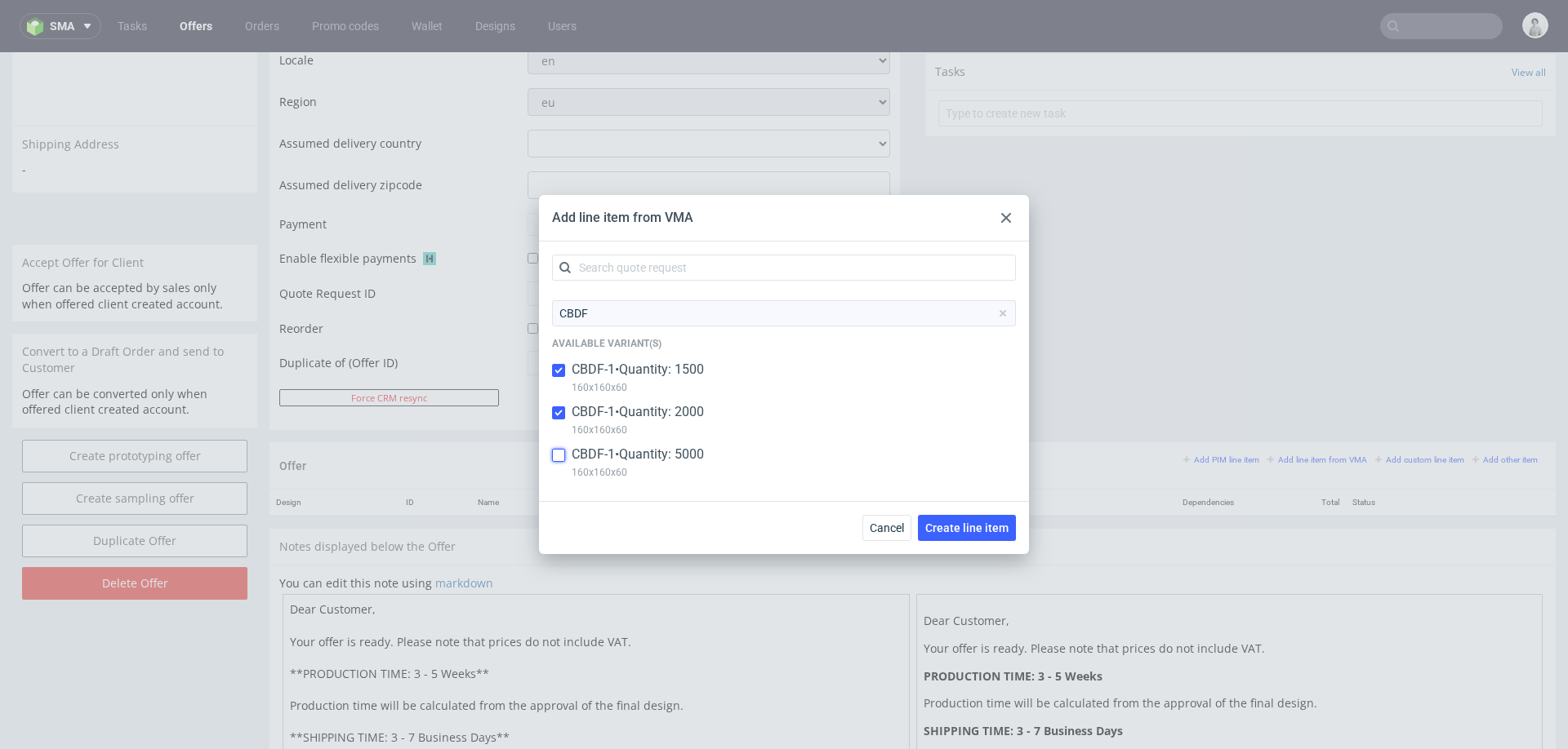
checkbox input "true"
click at [973, 536] on button "Create line item" at bounding box center [967, 528] width 98 height 26
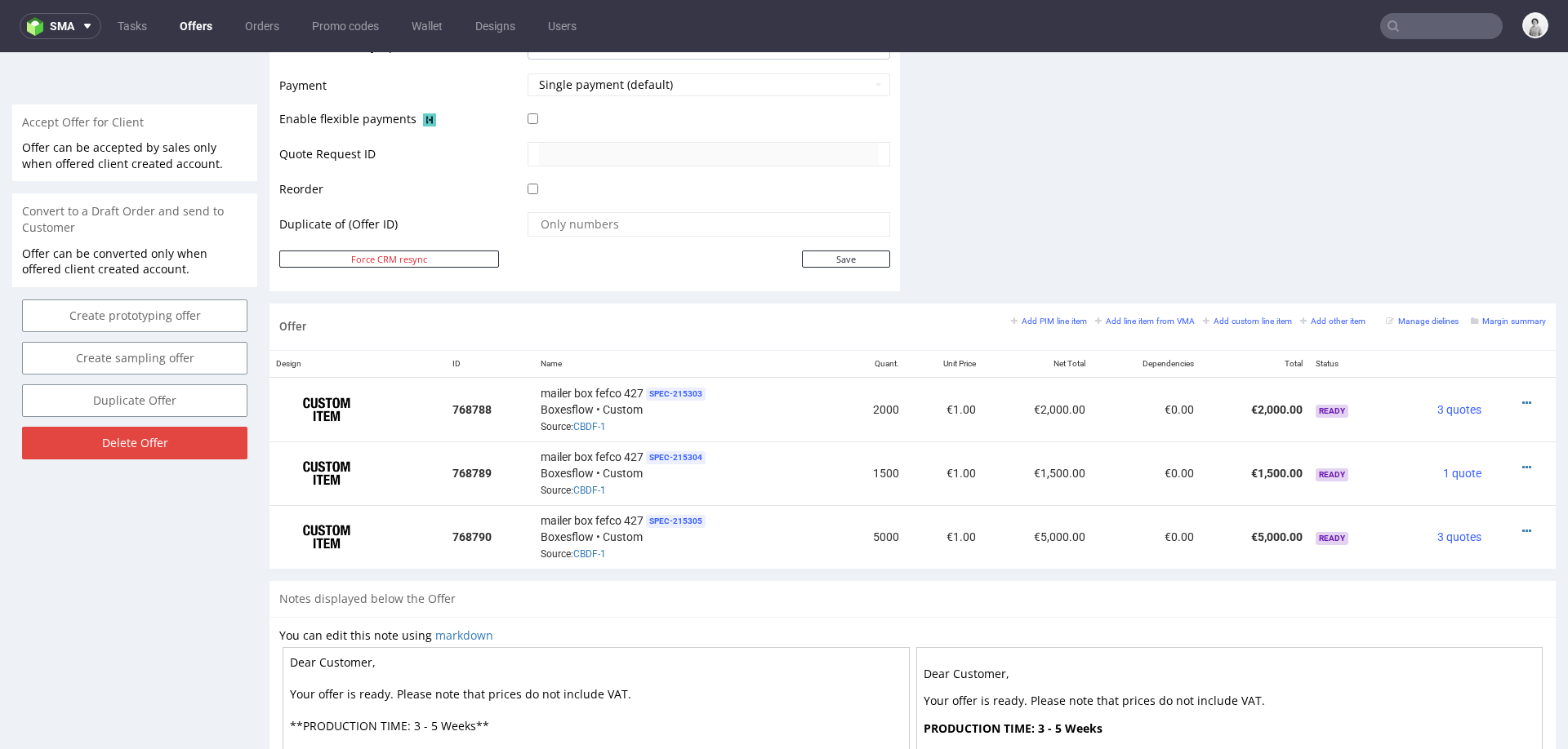
scroll to position [716, 0]
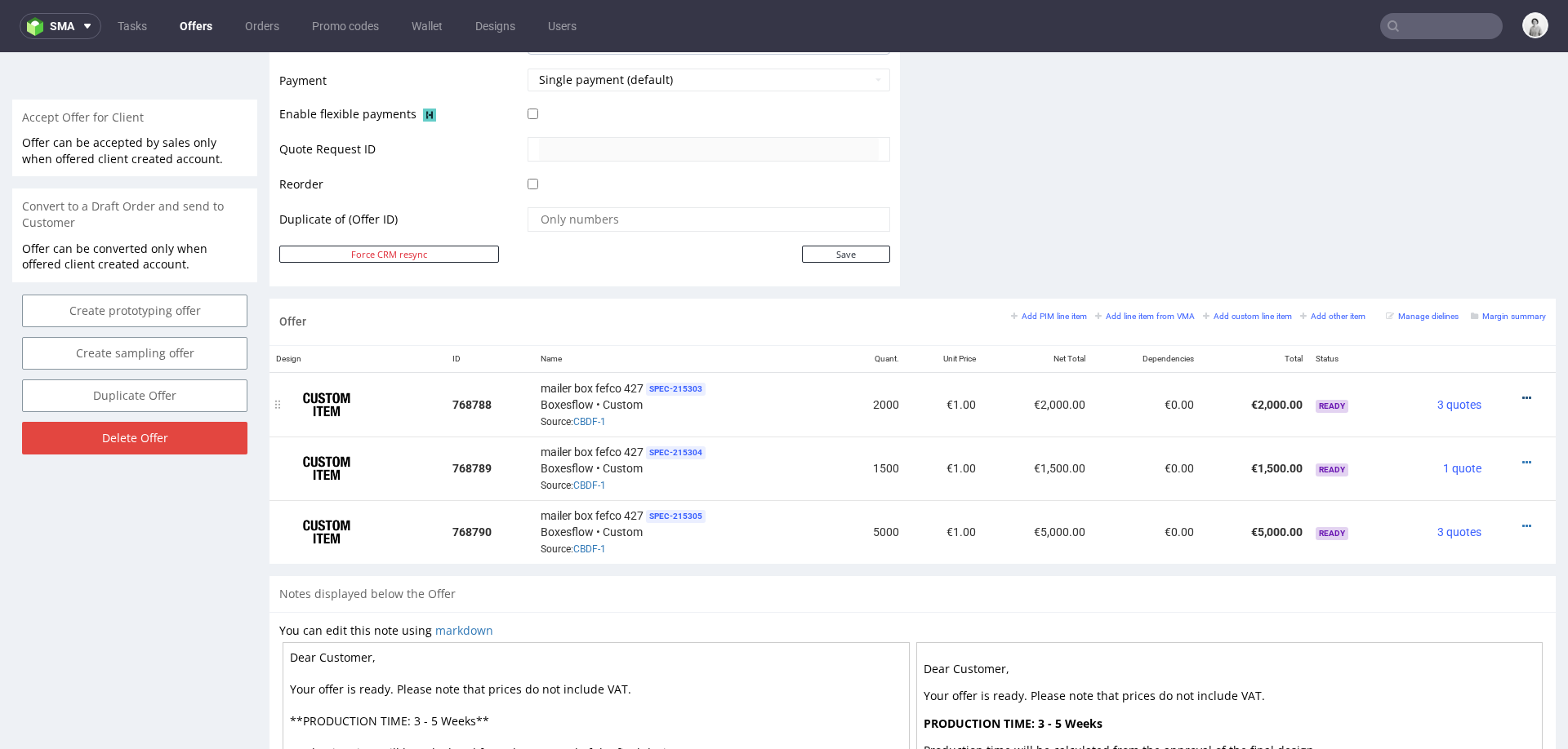
click at [1523, 393] on icon at bounding box center [1527, 399] width 9 height 11
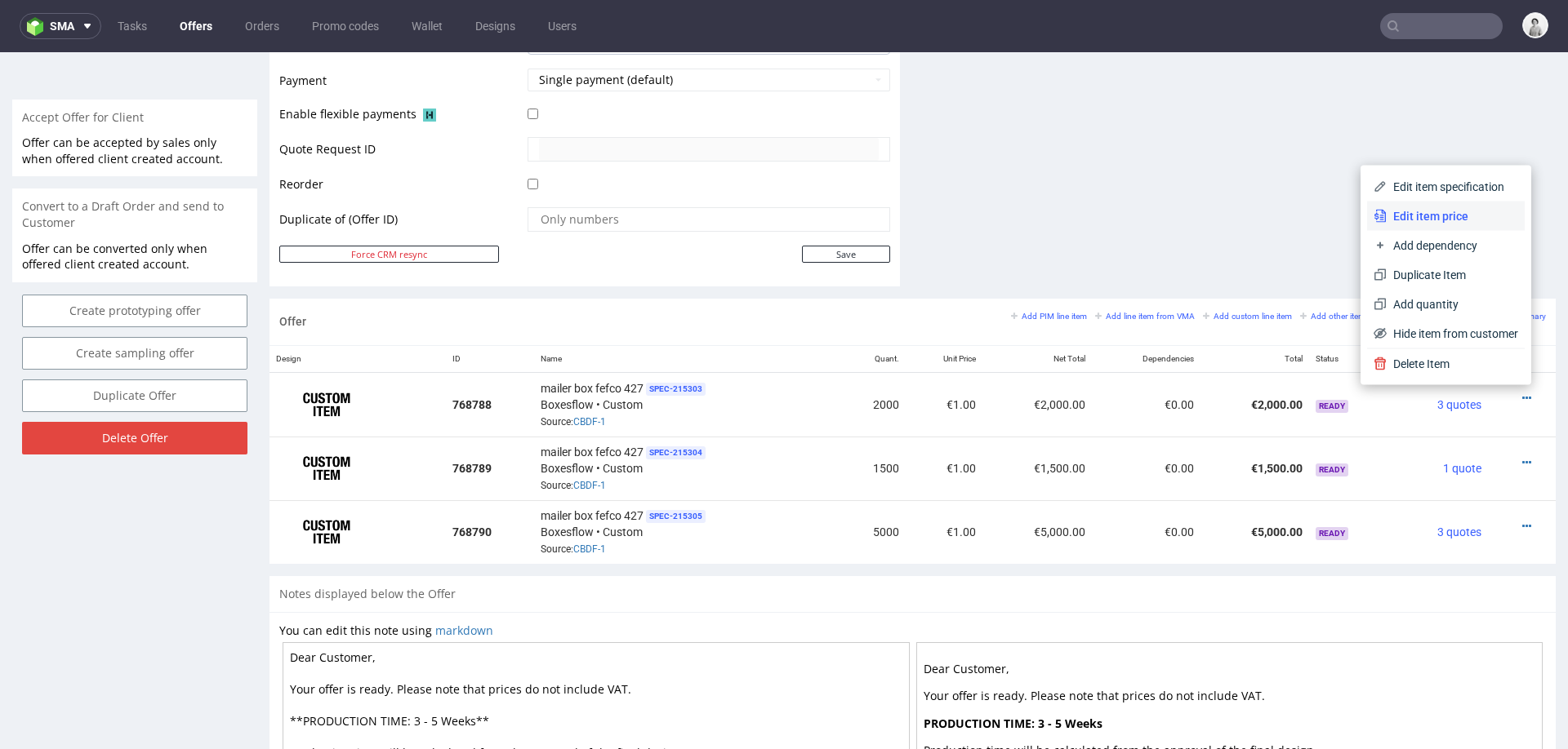
click at [1426, 217] on span "Edit item price" at bounding box center [1452, 217] width 132 height 17
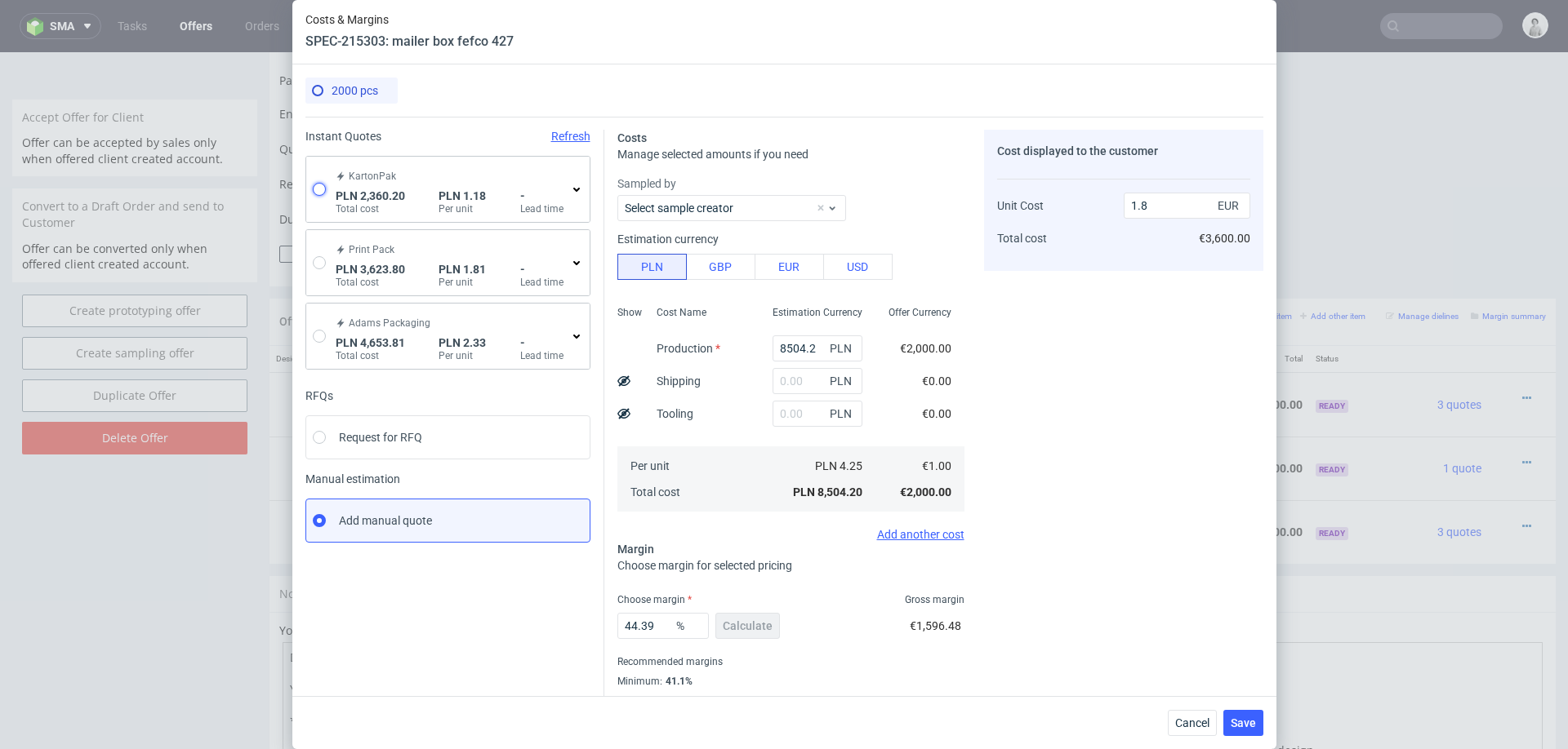
click at [321, 190] on input "radio" at bounding box center [319, 189] width 13 height 13
radio input "true"
radio input "false"
type input "1768.31"
type input "591.89"
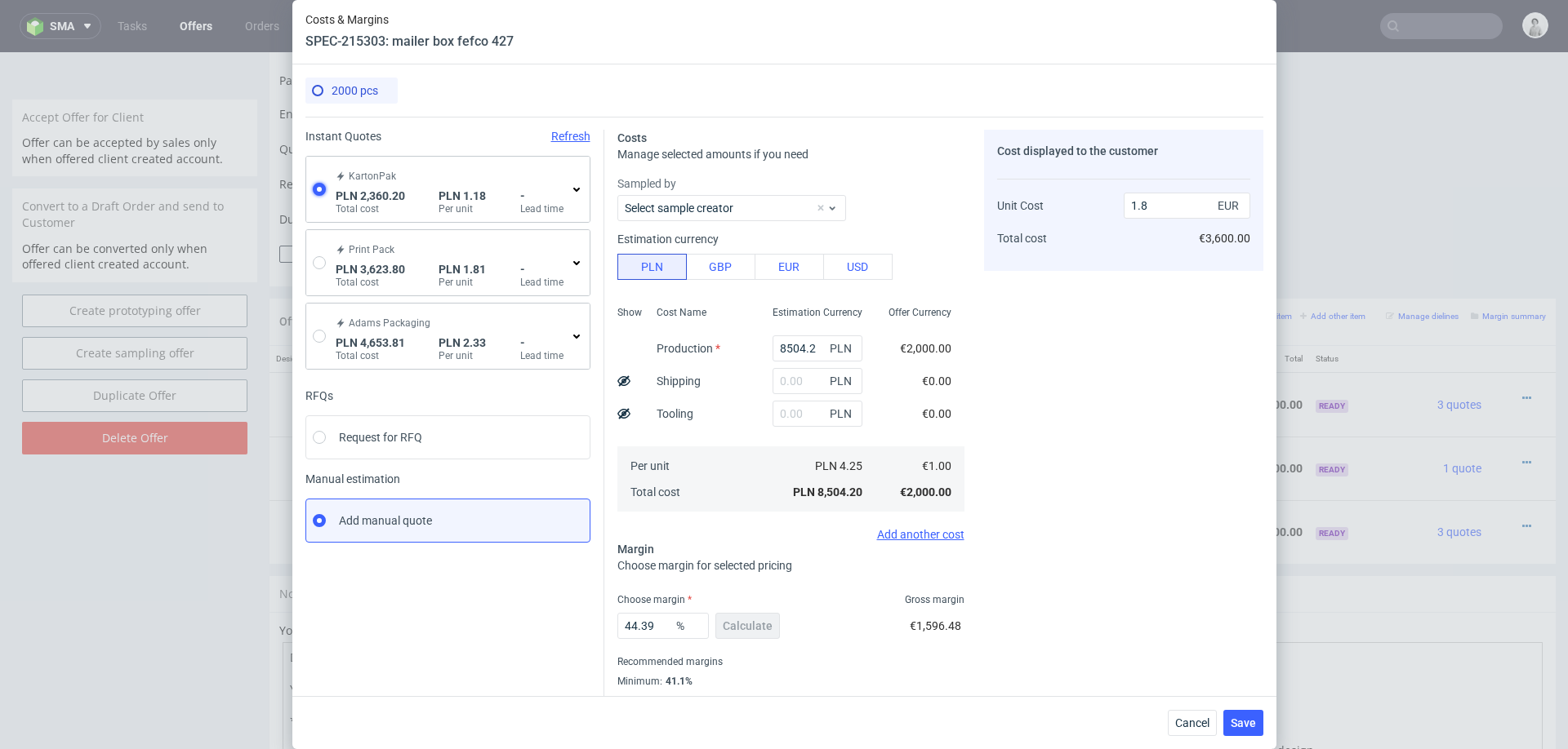
type input "0.28"
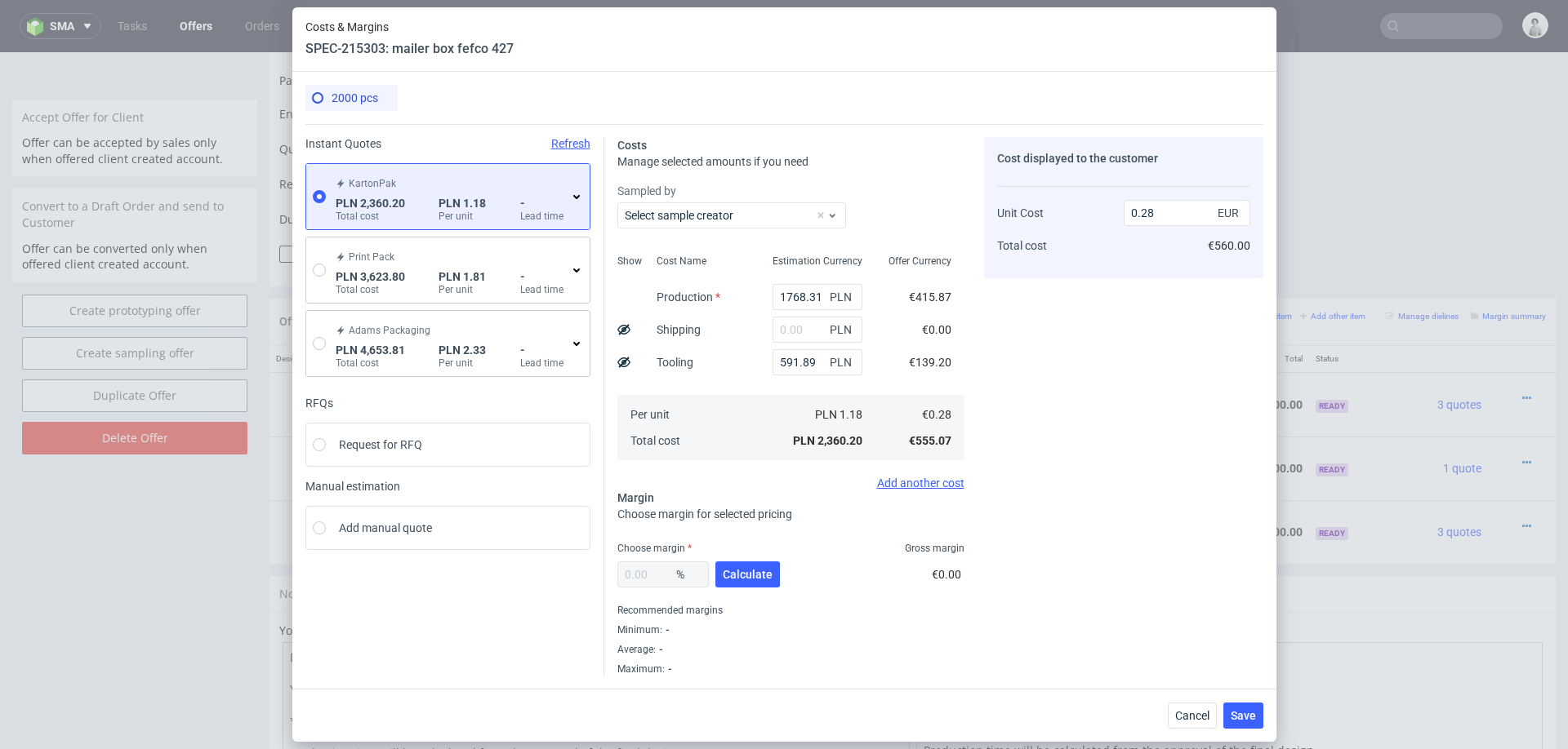
click at [575, 197] on use at bounding box center [576, 197] width 6 height 4
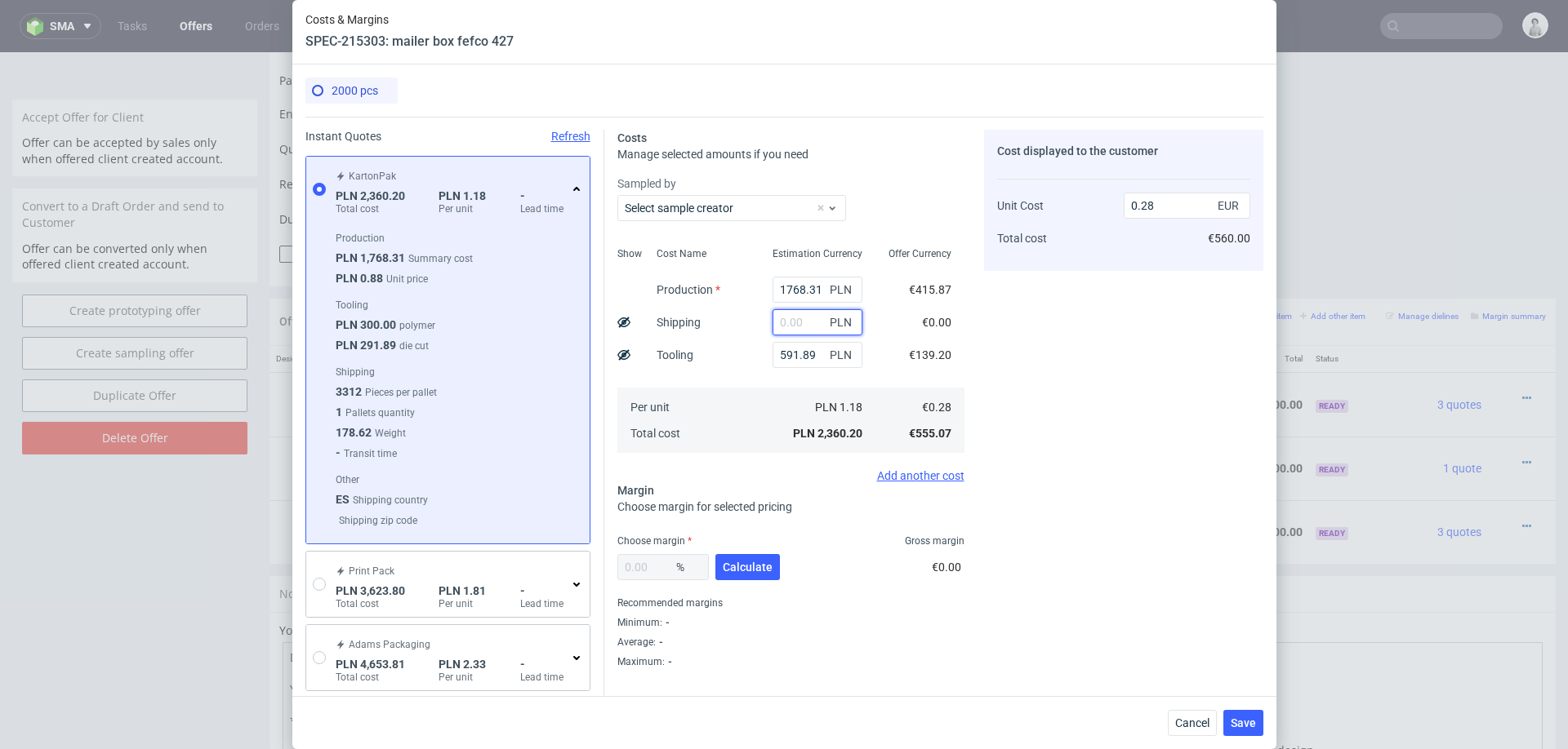
click at [797, 325] on input "text" at bounding box center [817, 323] width 90 height 26
type input "800"
type input "0.37"
type input "800"
click at [656, 403] on span "Per unit" at bounding box center [650, 407] width 39 height 13
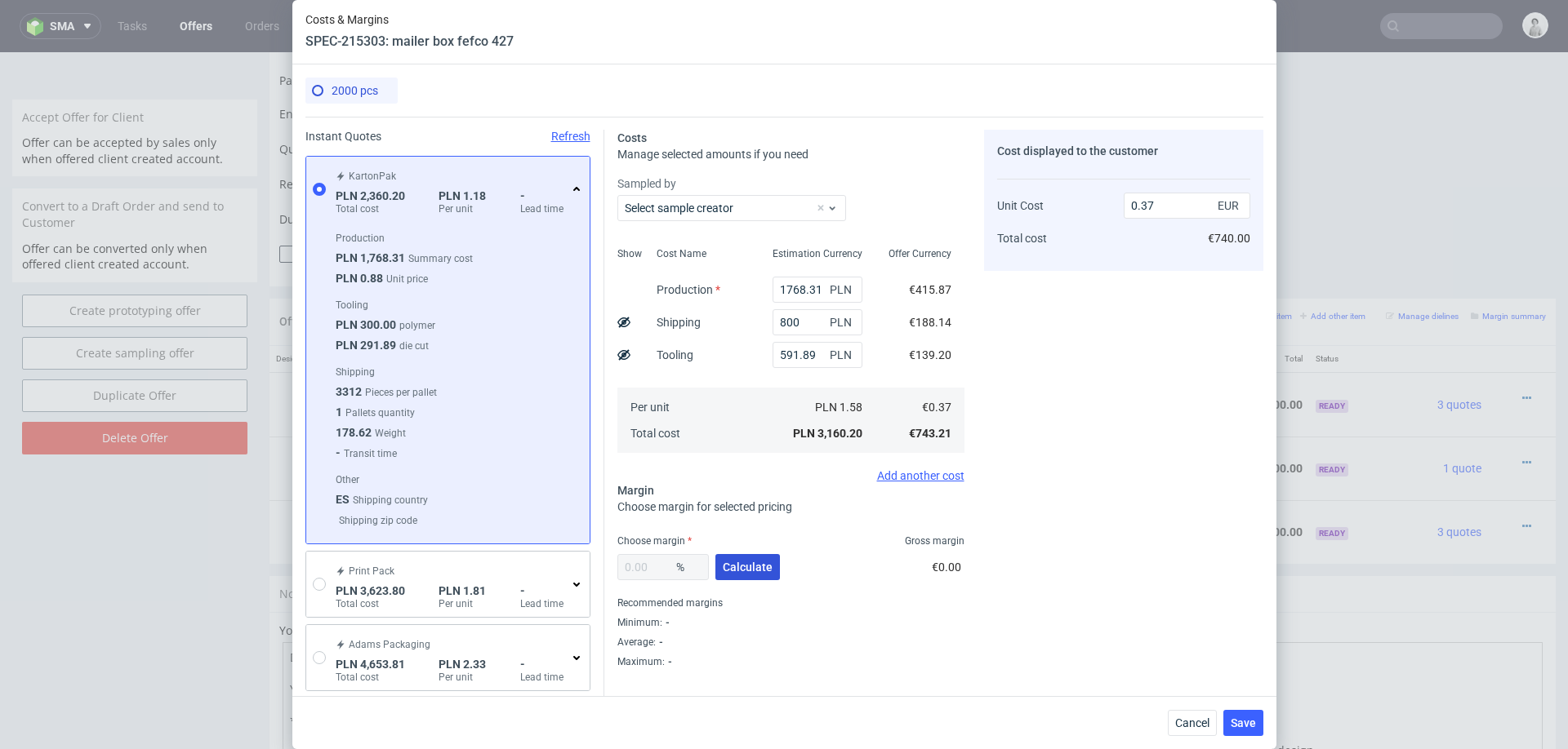
click at [726, 576] on button "Calculate" at bounding box center [747, 567] width 65 height 26
type input "41.35"
type input "0.63"
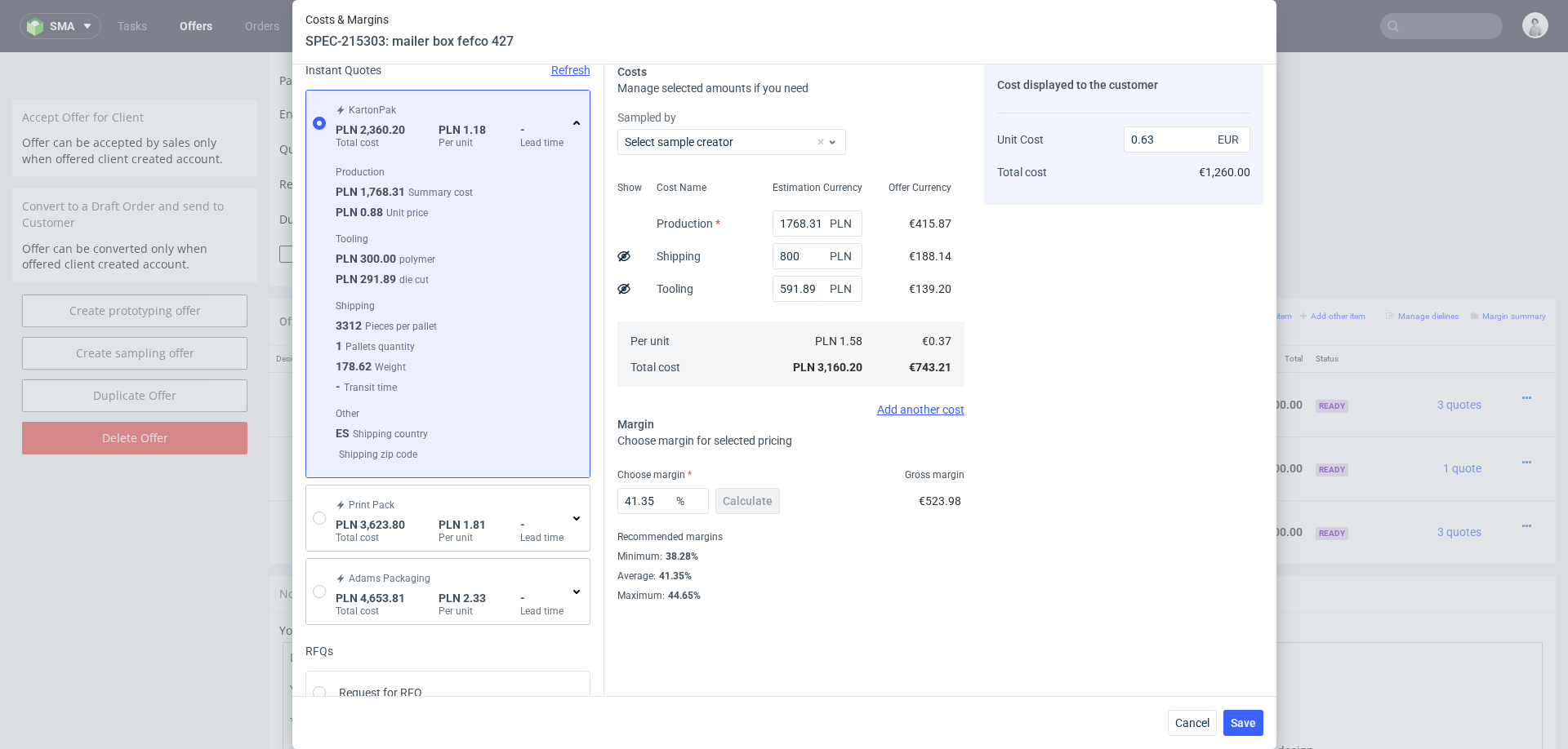
scroll to position [82, 0]
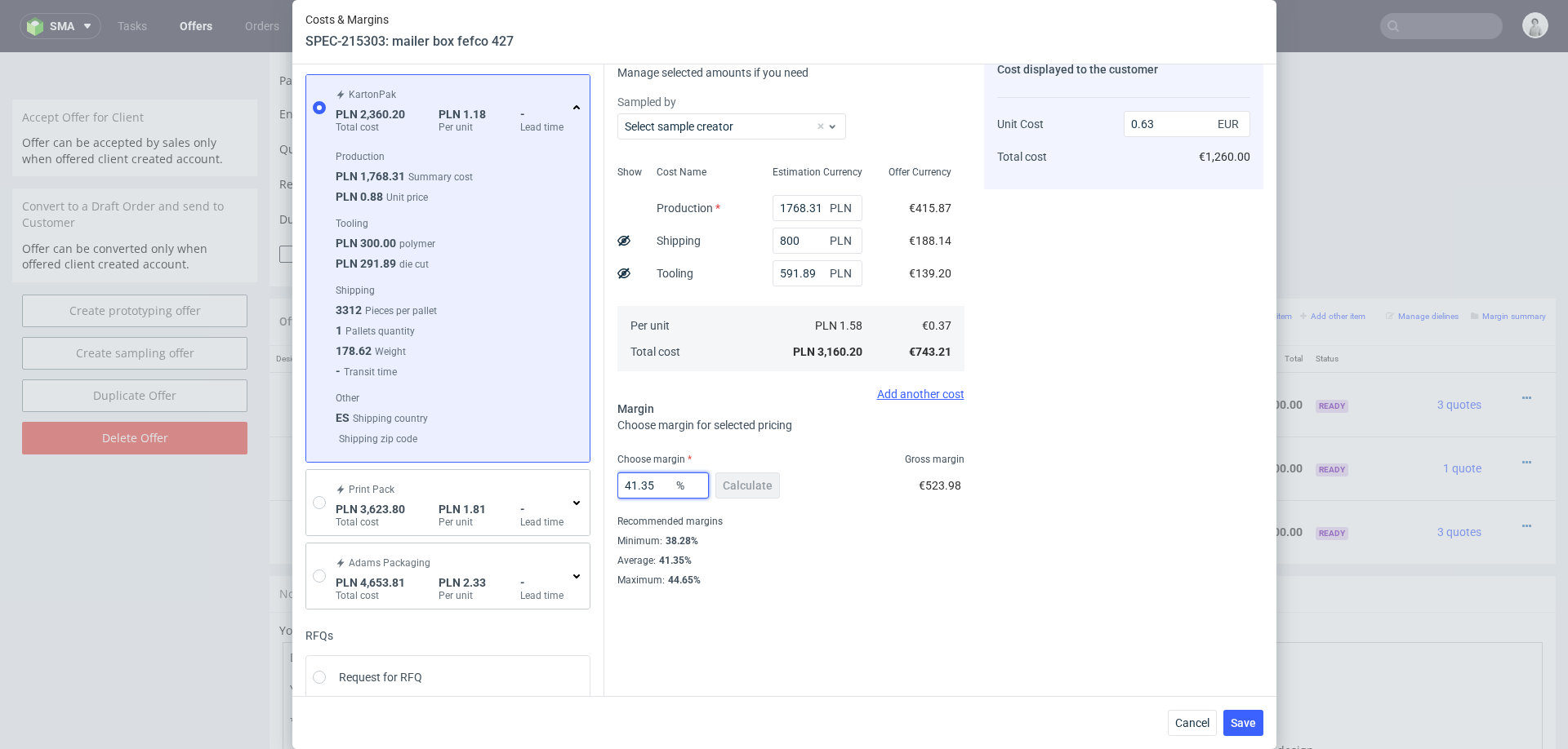
click at [657, 481] on input "41.35" at bounding box center [663, 486] width 92 height 26
type input "39"
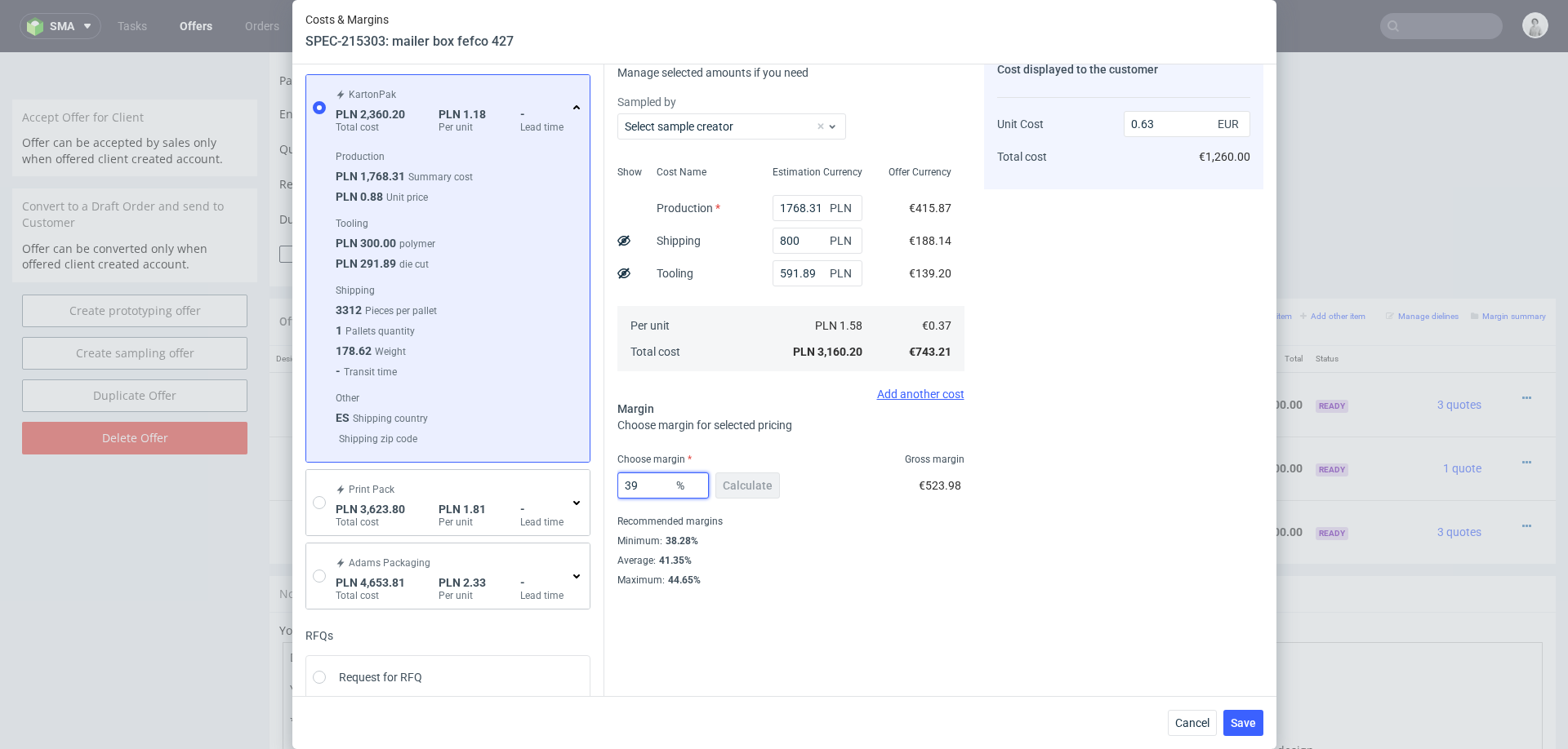
type input "0.61"
type input "39"
click at [984, 571] on div "Cost displayed to the customer Unit Cost Total cost 0.61 EUR €1,220.00" at bounding box center [1123, 317] width 279 height 539
click at [1254, 721] on span "Save" at bounding box center [1243, 723] width 25 height 11
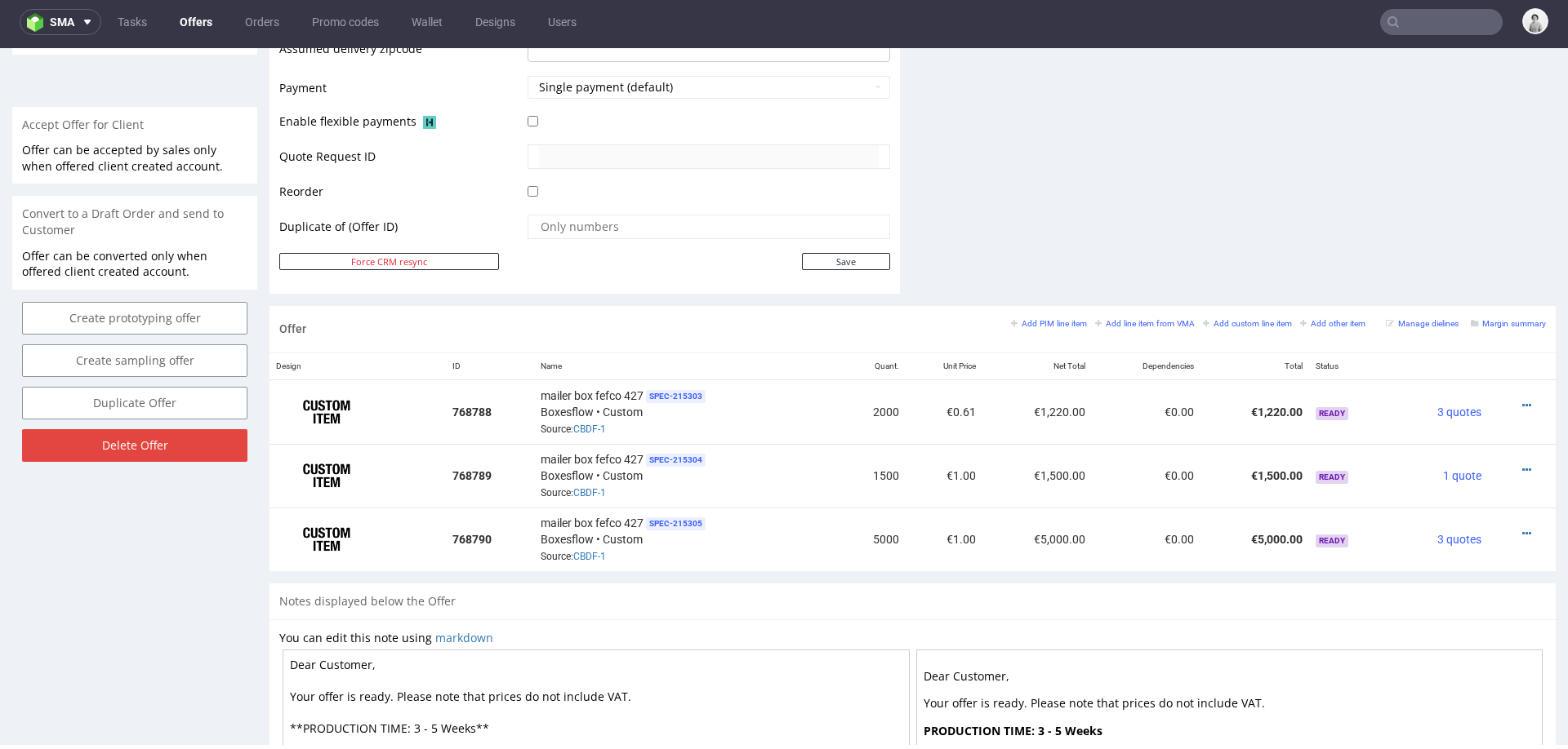
scroll to position [788, 0]
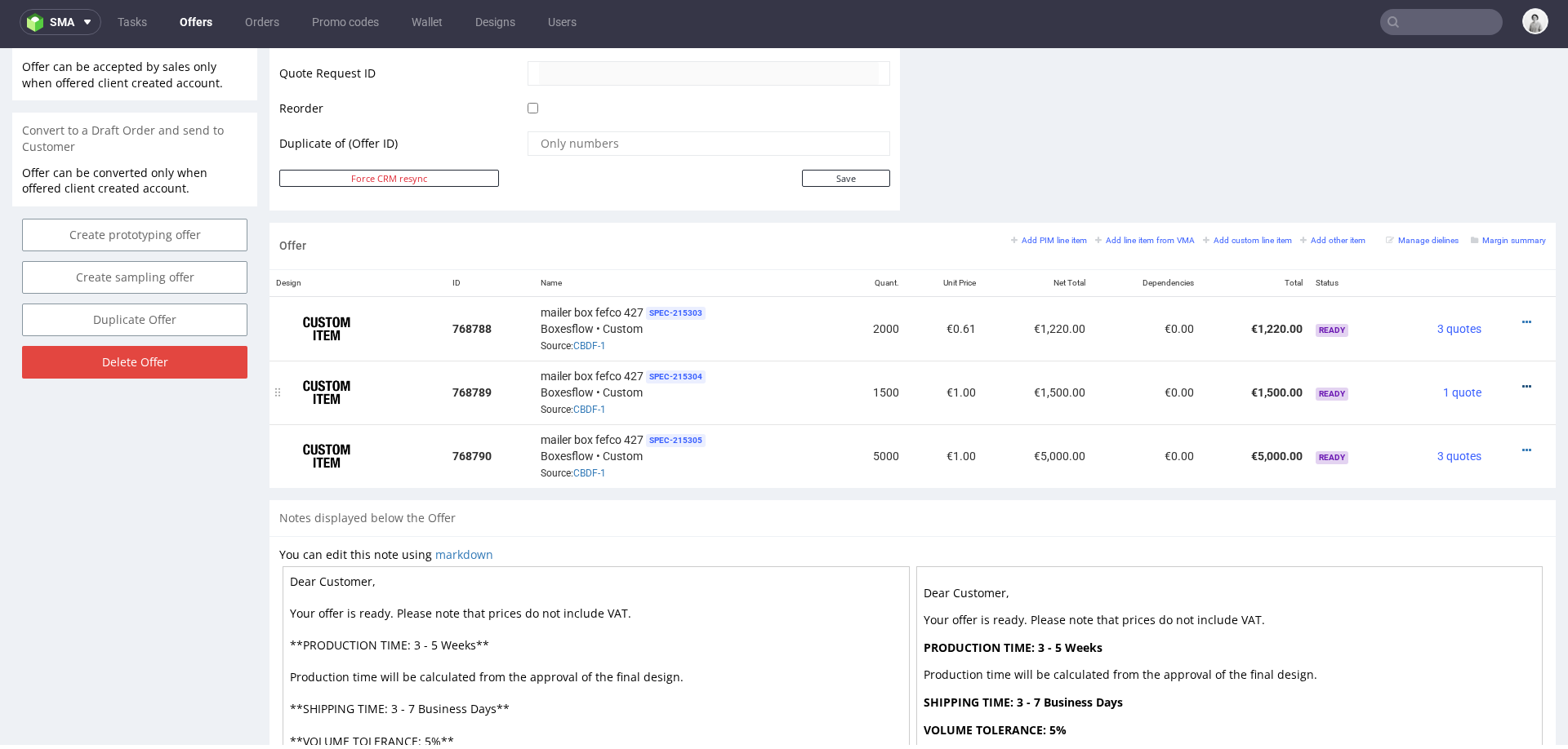
click at [1523, 381] on icon at bounding box center [1527, 387] width 9 height 11
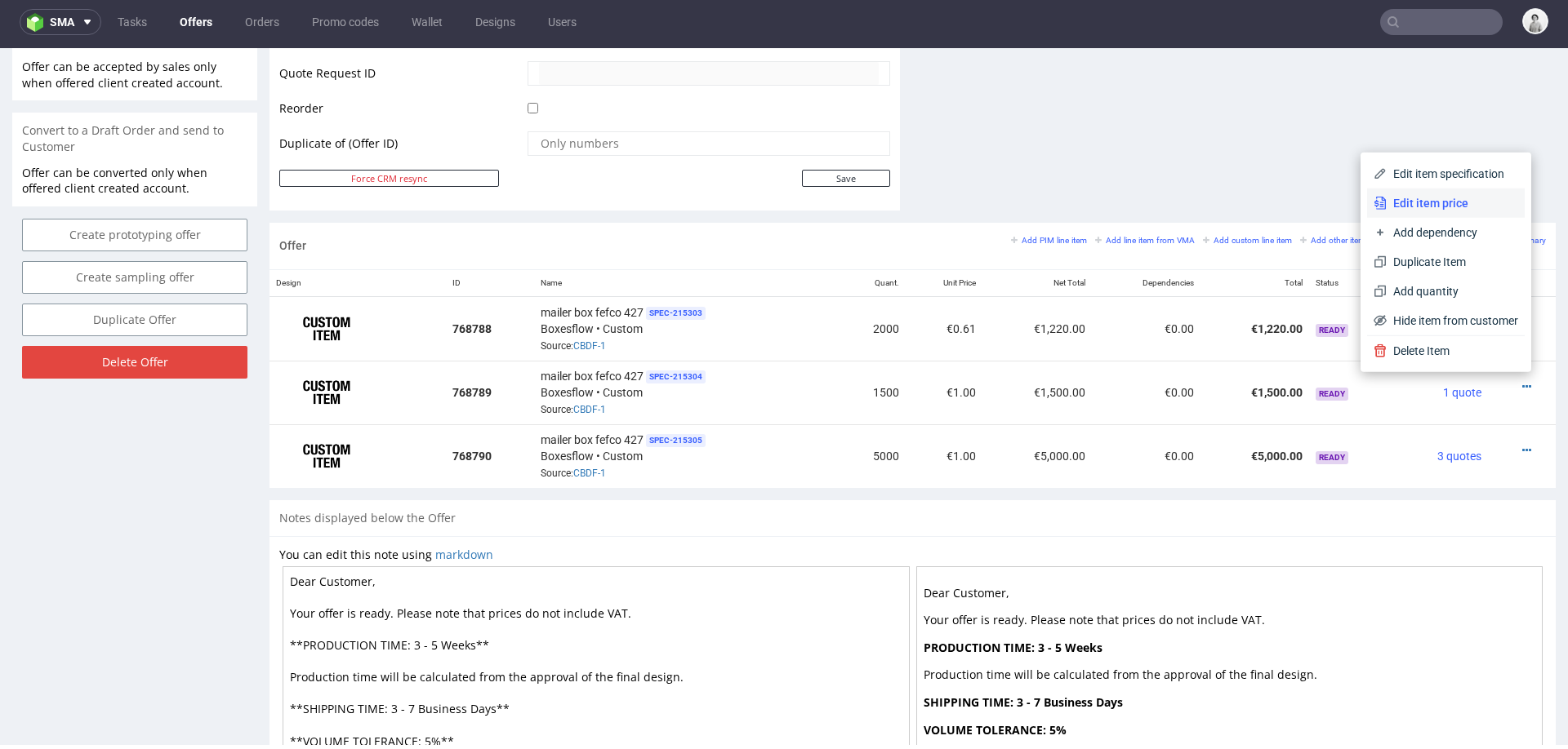
click at [1422, 206] on span "Edit item price" at bounding box center [1452, 203] width 132 height 17
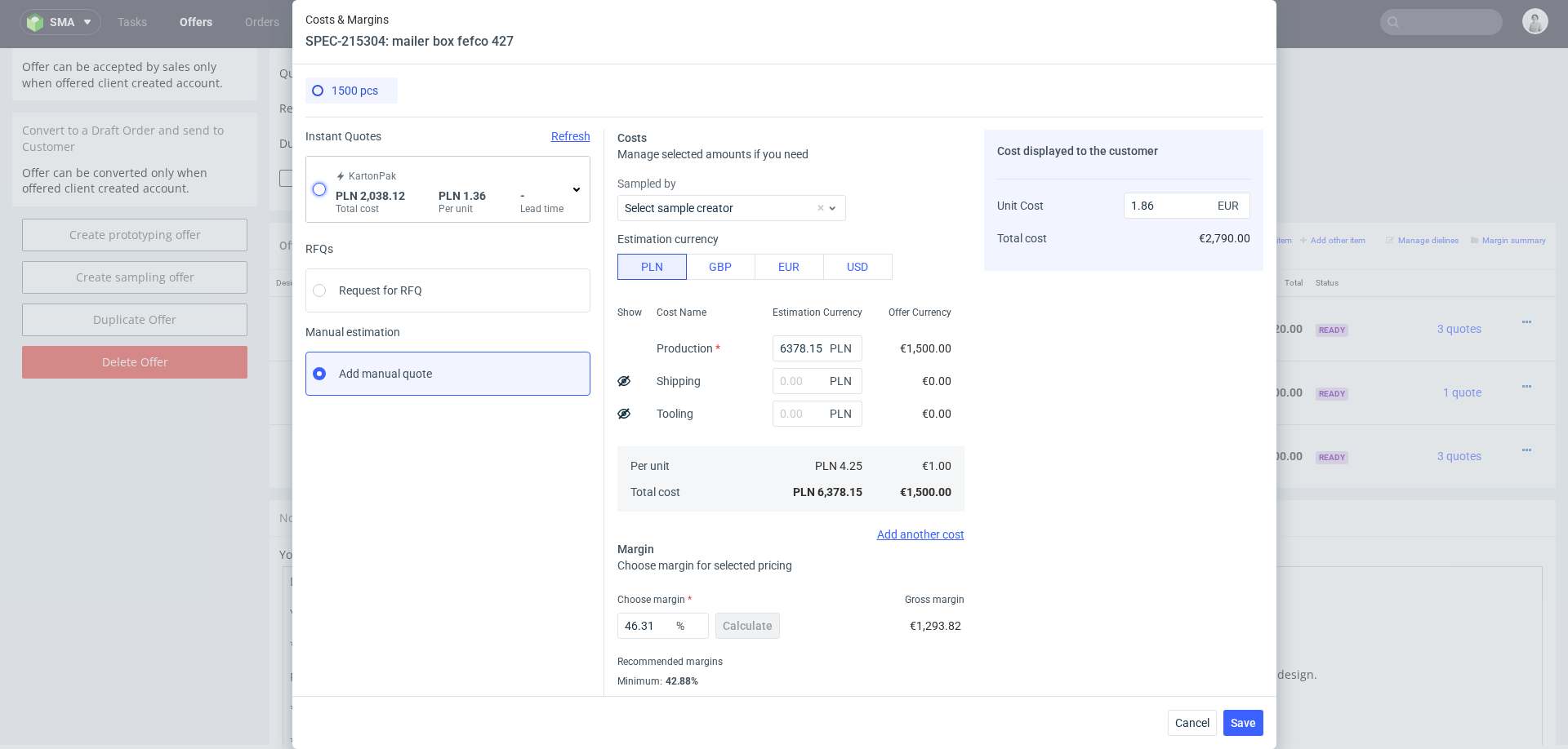
click at [323, 189] on input "radio" at bounding box center [319, 189] width 13 height 13
radio input "true"
radio input "false"
type input "1446.23"
type input "591.89"
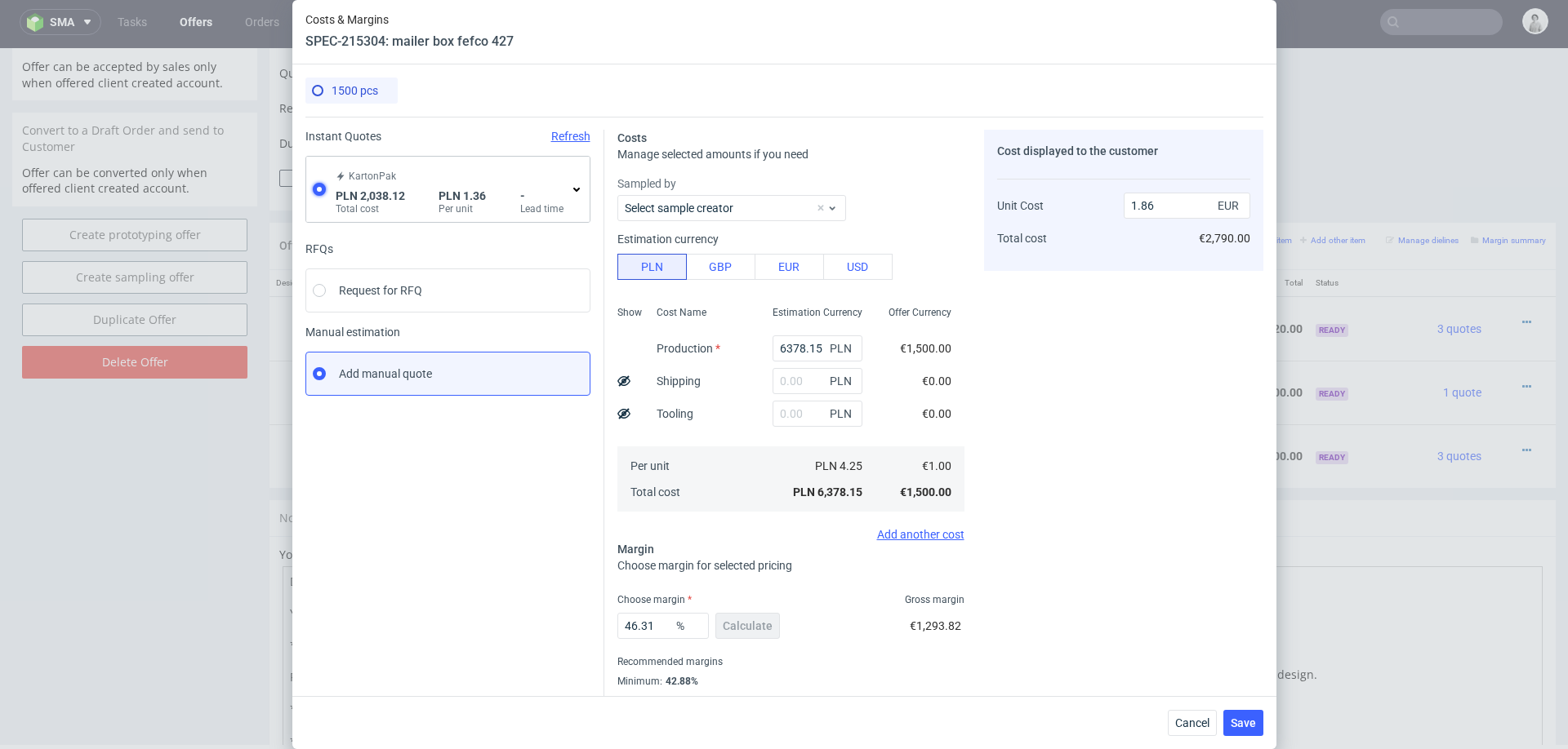
type input "0.32"
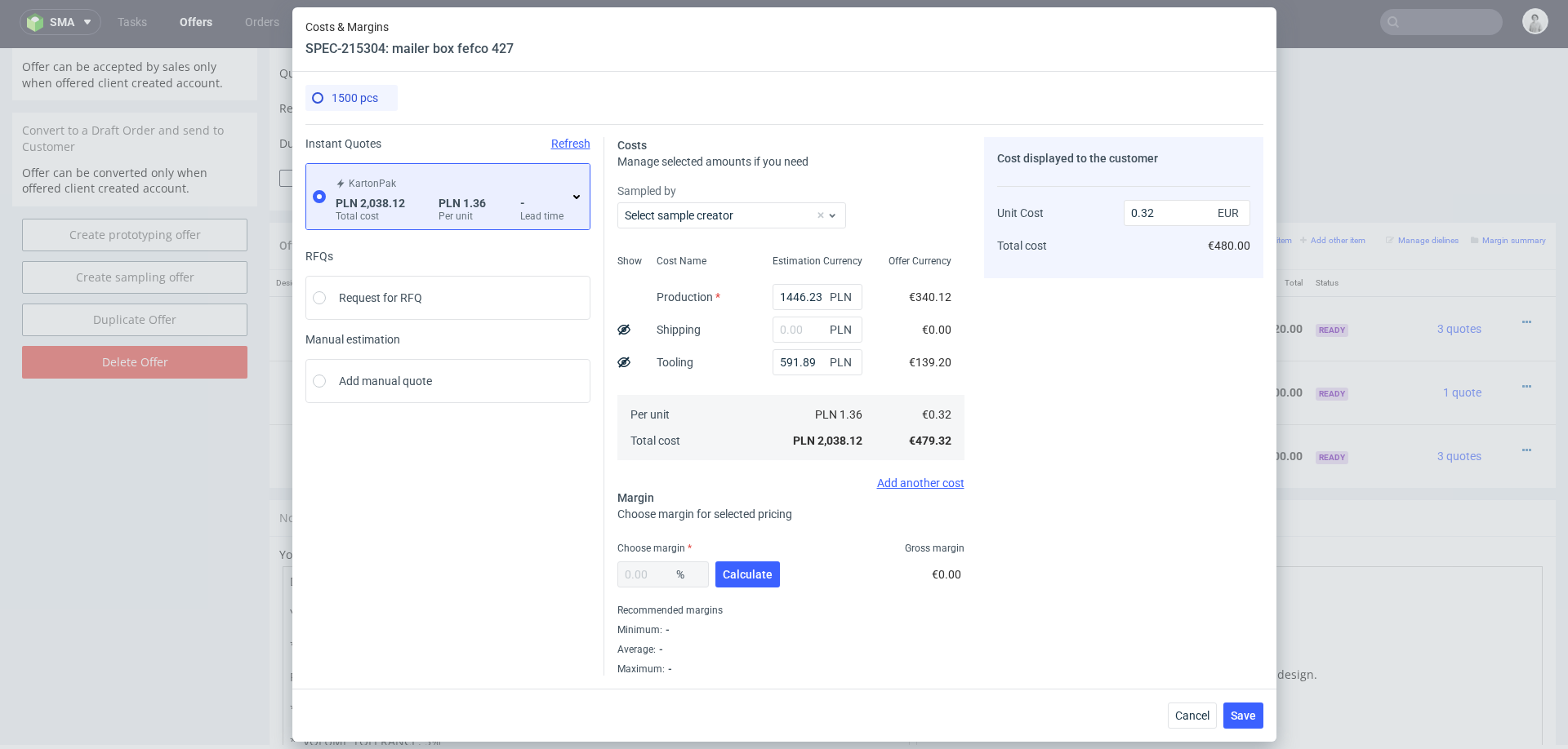
click at [577, 195] on icon at bounding box center [577, 197] width 13 height 13
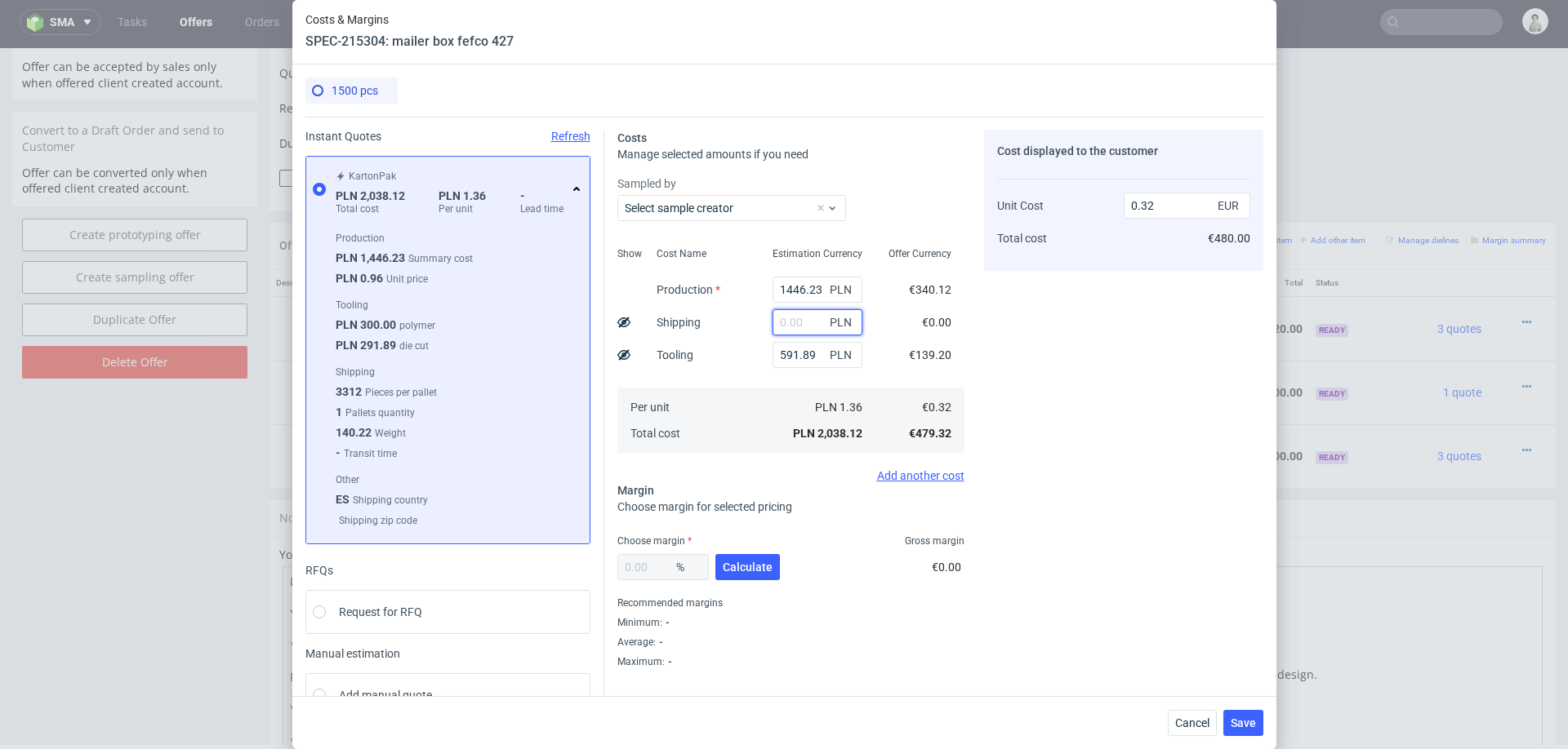
click at [796, 318] on input "text" at bounding box center [817, 323] width 90 height 26
type input "800"
type input "0.45"
type input "800"
click at [710, 409] on div "Per unit Total cost" at bounding box center [701, 420] width 116 height 65
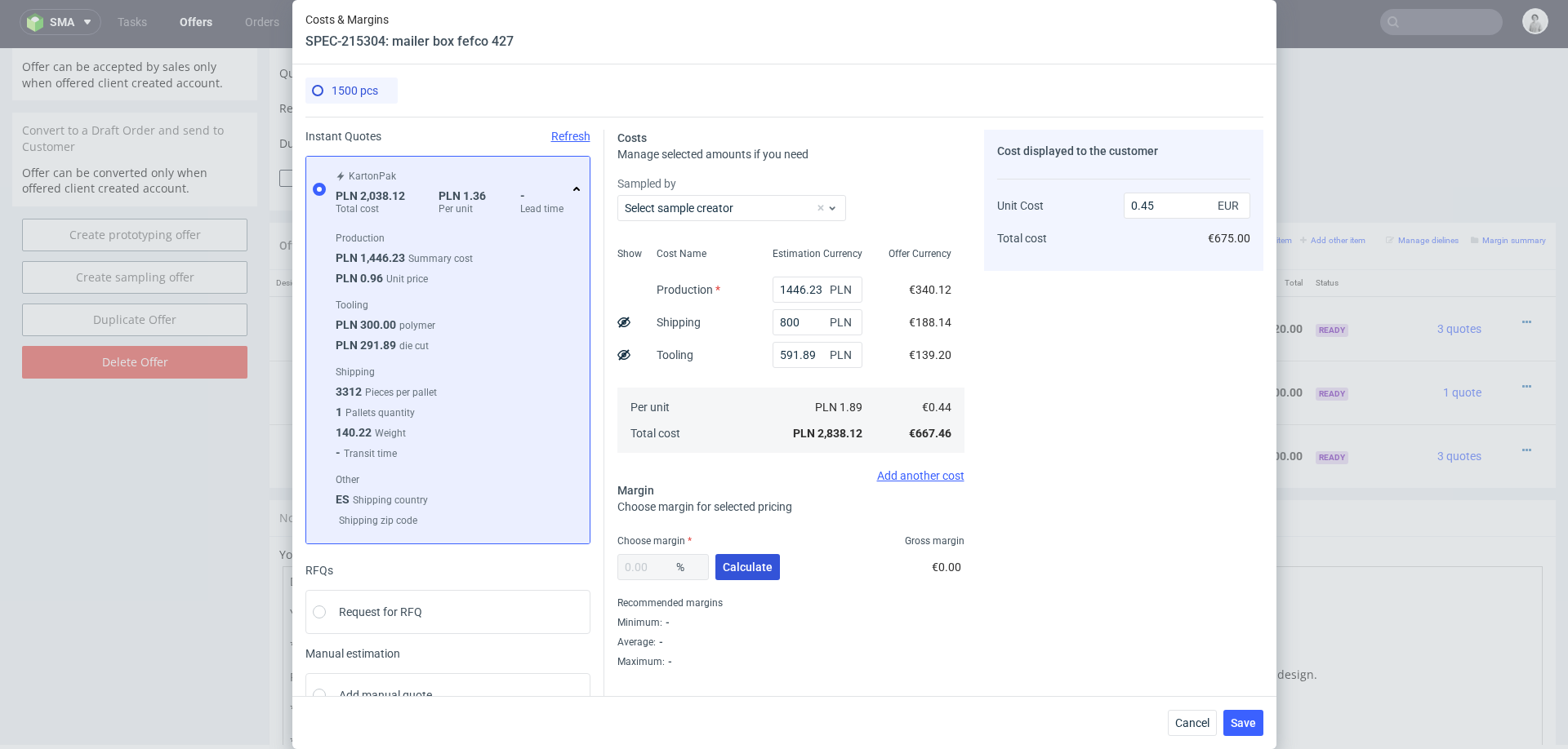
click at [733, 562] on span "Calculate" at bounding box center [747, 567] width 50 height 11
type input "42.06"
type input "0.77"
click at [664, 567] on input "42.06" at bounding box center [663, 567] width 92 height 26
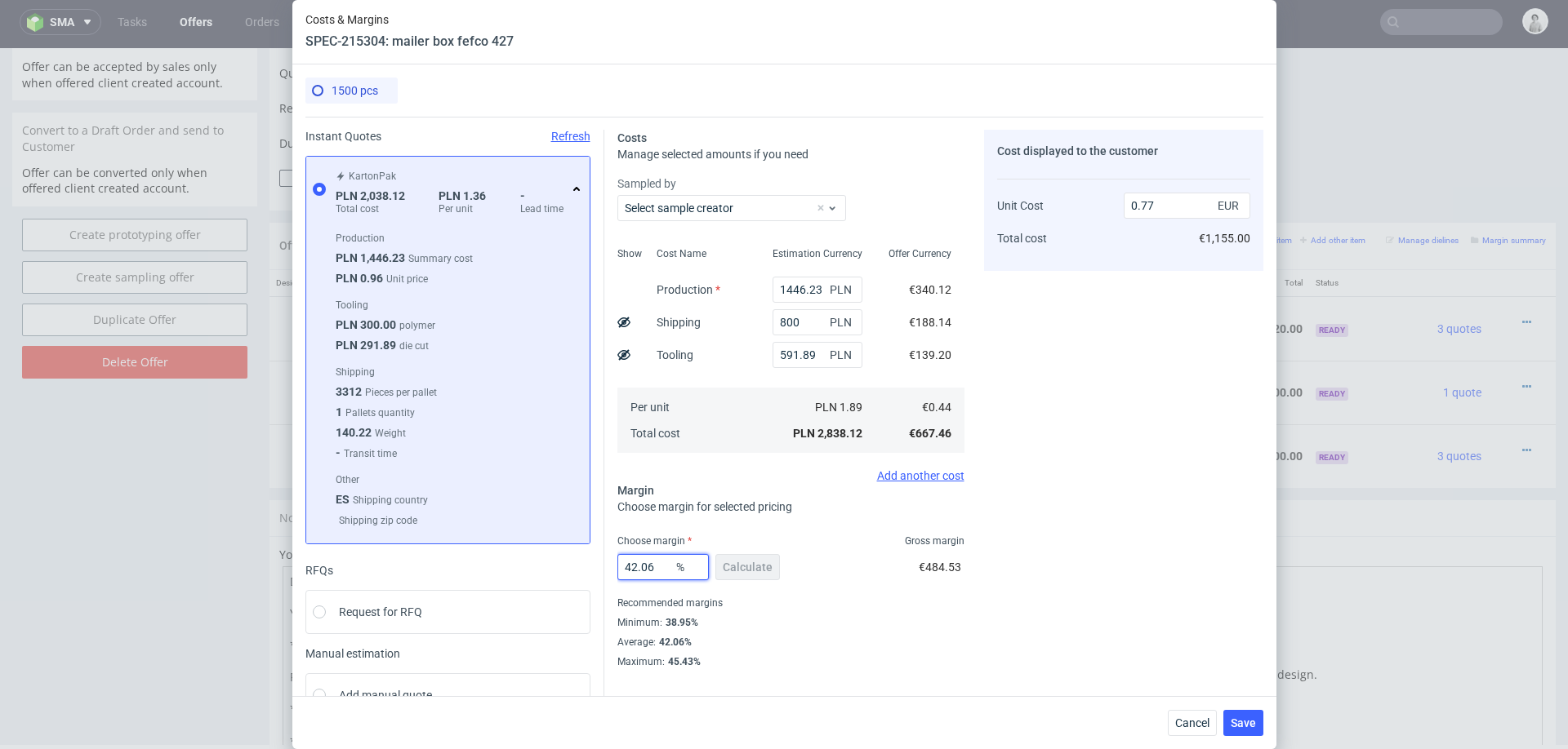
click at [664, 567] on input "42.06" at bounding box center [663, 567] width 92 height 26
type input "39"
type input "0.73"
type input "39"
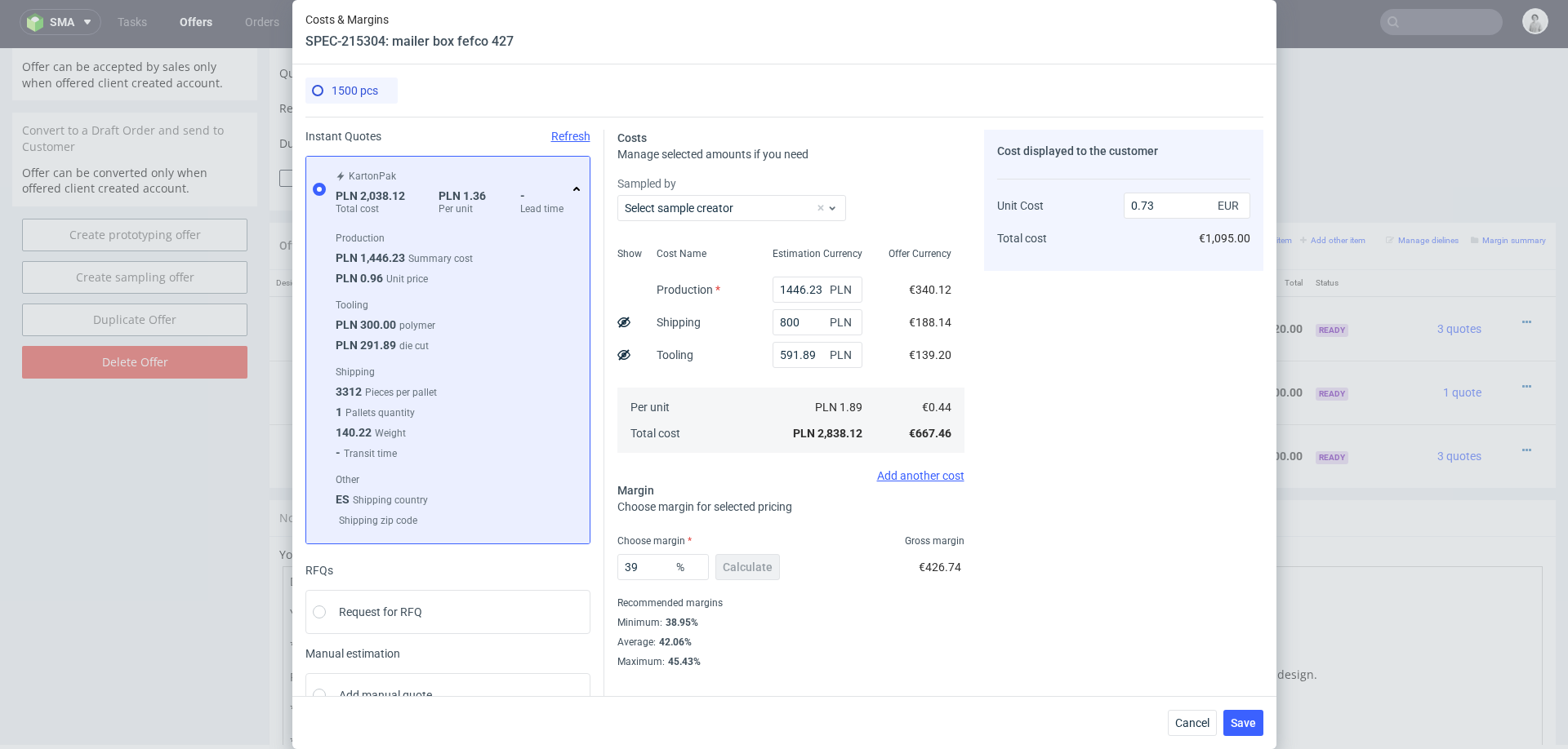
click at [952, 615] on div "Minimum : 38.95%" at bounding box center [791, 622] width 347 height 19
click at [1240, 718] on span "Save" at bounding box center [1243, 723] width 25 height 11
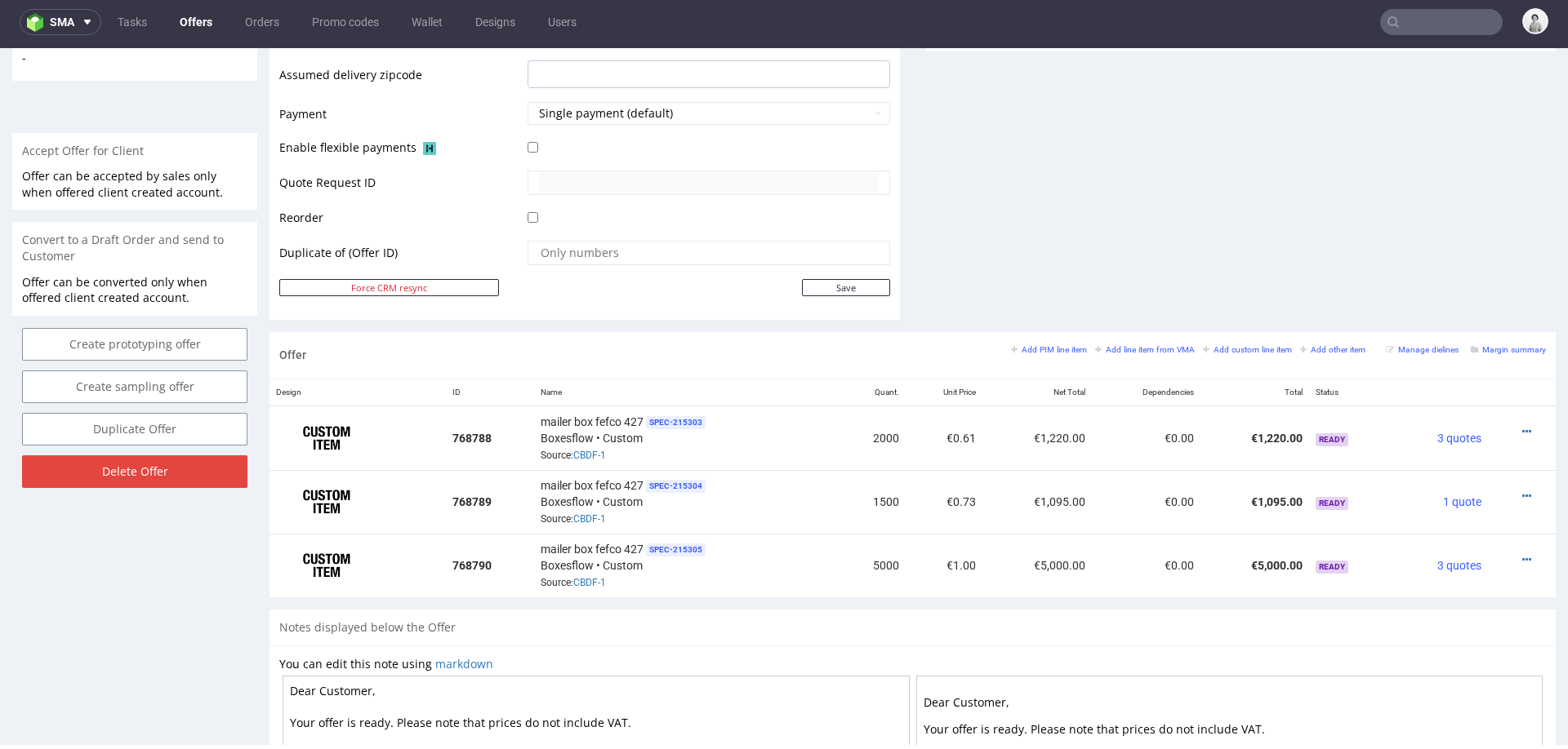
scroll to position [683, 0]
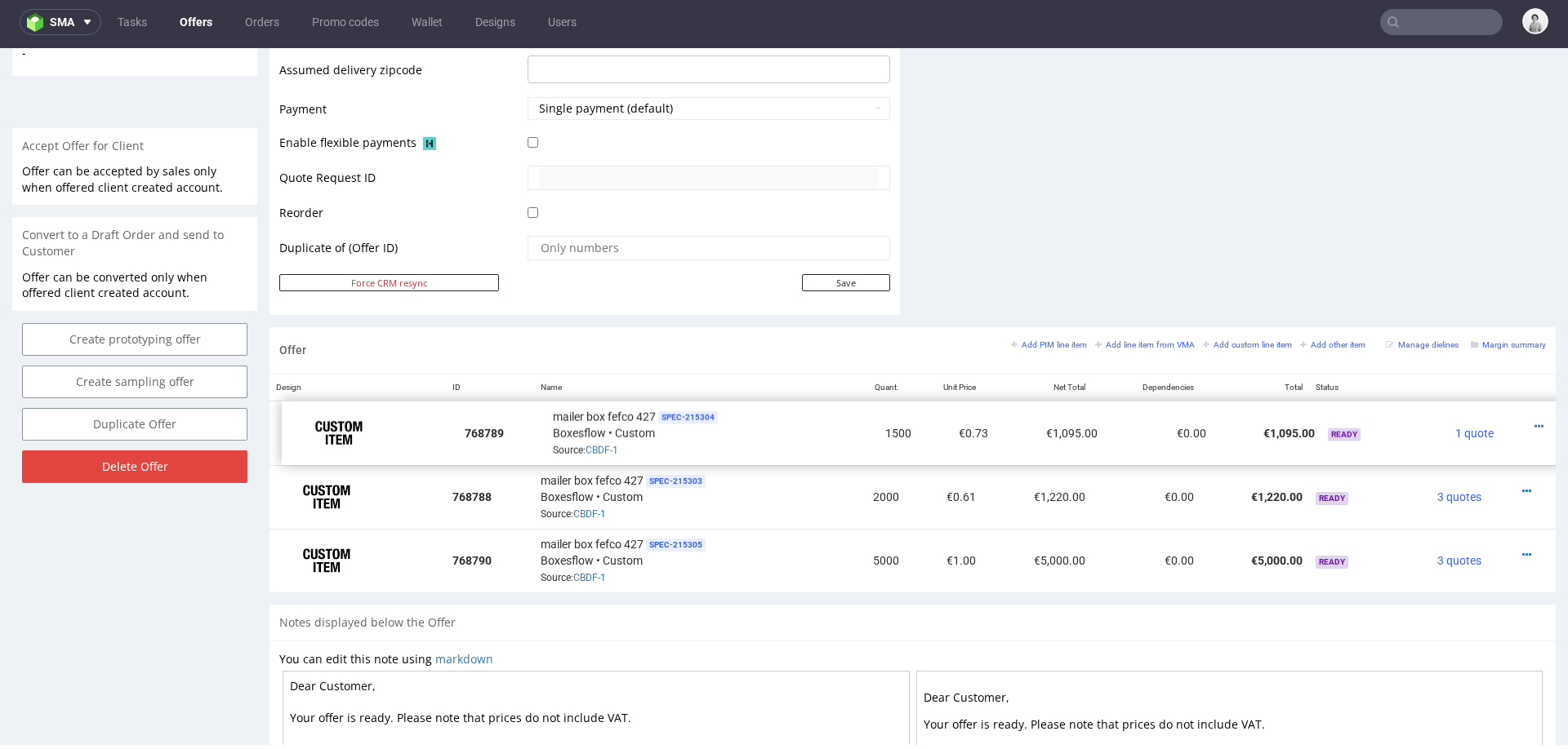
drag, startPoint x: 279, startPoint y: 496, endPoint x: 291, endPoint y: 433, distance: 64.1
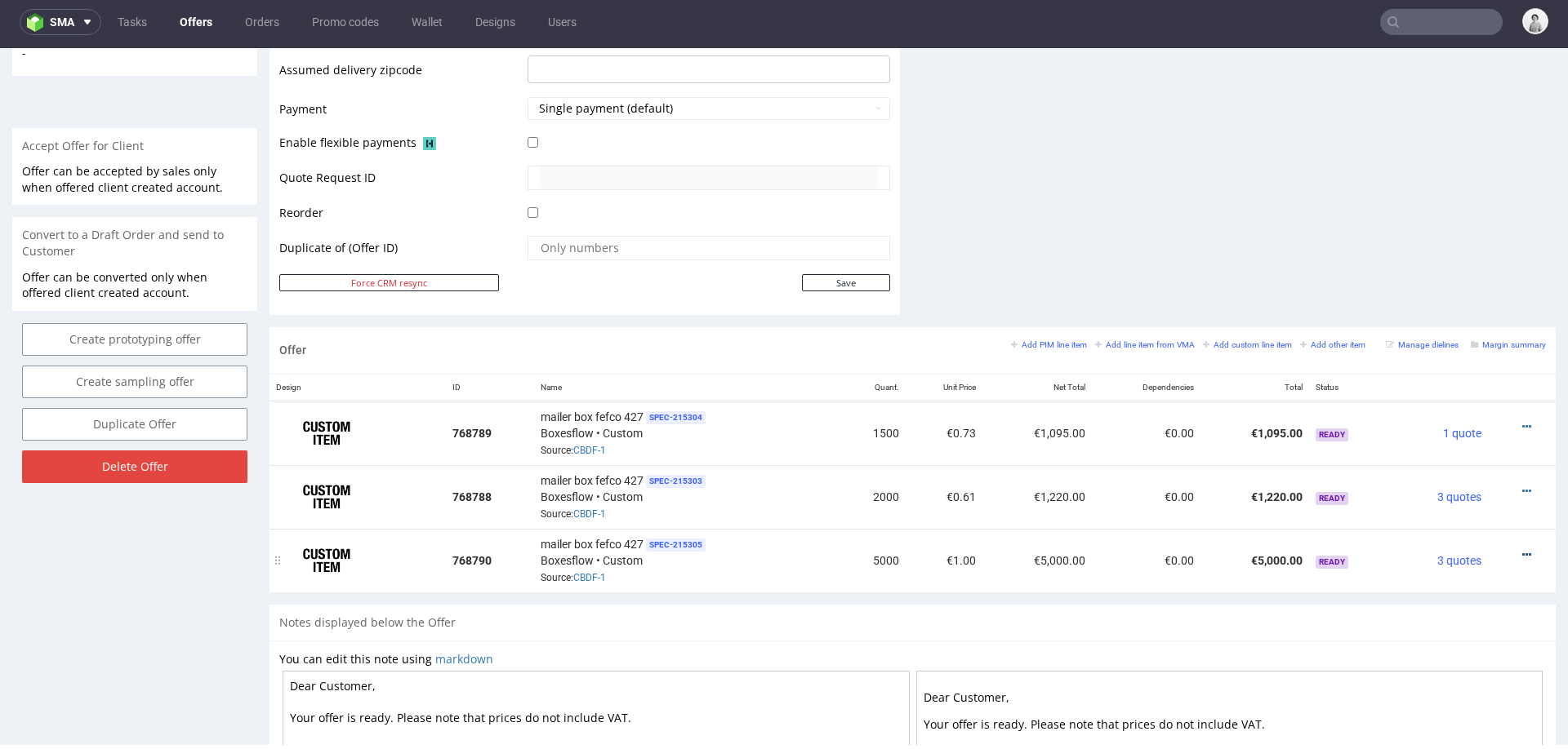
click at [1523, 550] on icon at bounding box center [1527, 555] width 9 height 11
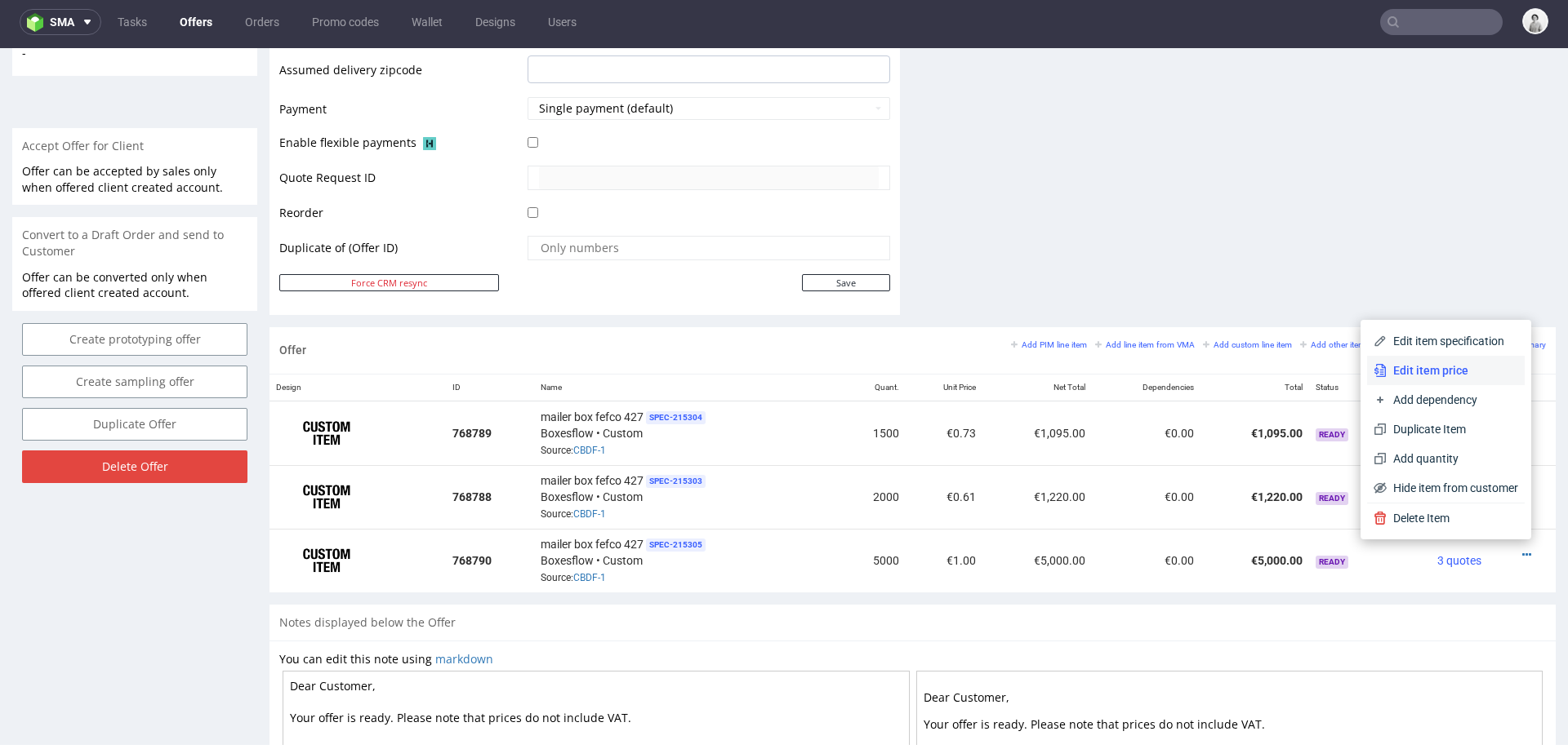
click at [1446, 363] on span "Edit item price" at bounding box center [1452, 371] width 132 height 17
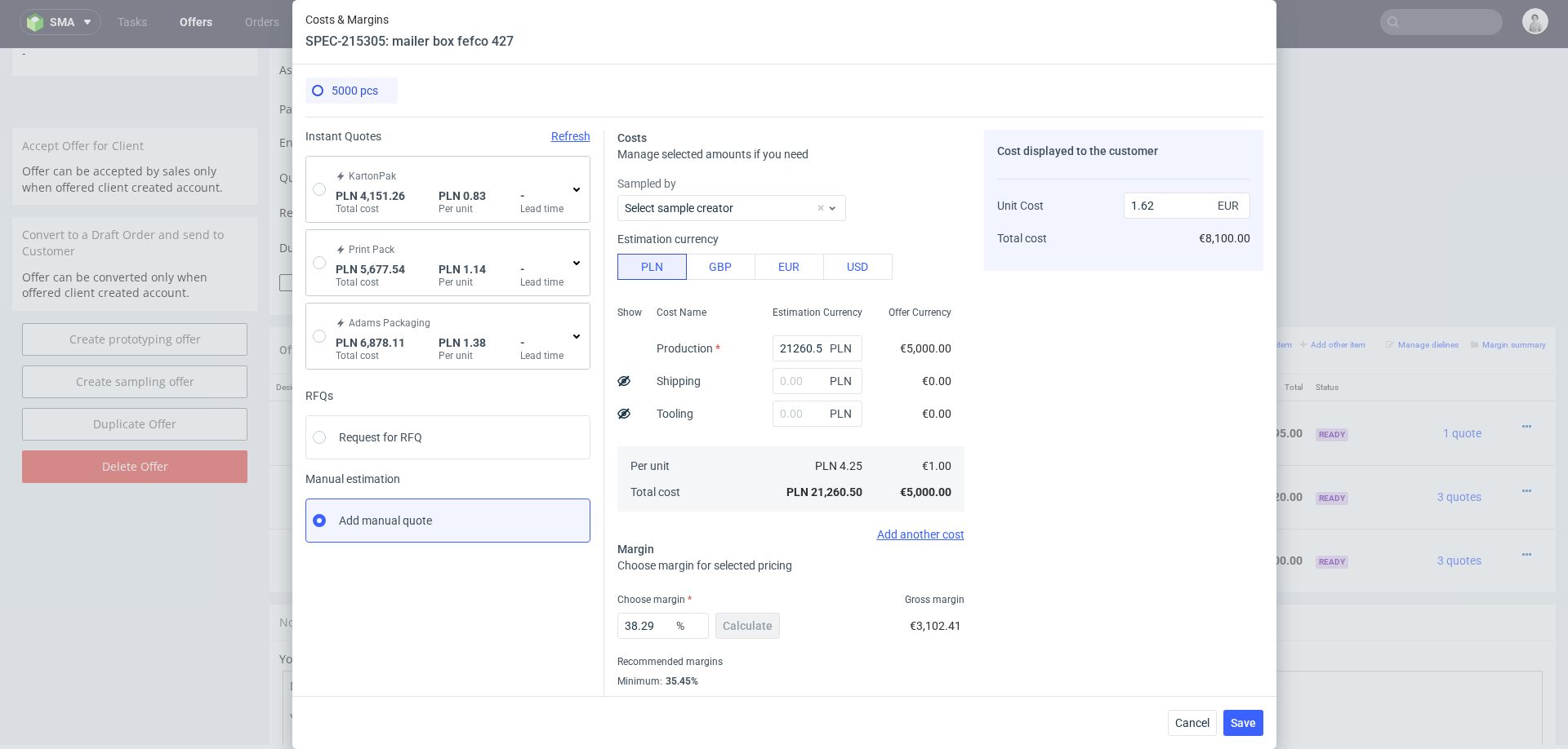
click at [318, 182] on div "KartonPak PLN 4,151.26 Total cost PLN 0.83 Per unit - Lead time" at bounding box center [448, 189] width 284 height 65
click at [319, 188] on input "radio" at bounding box center [319, 189] width 13 height 13
radio input "true"
radio input "false"
type input "2976.62"
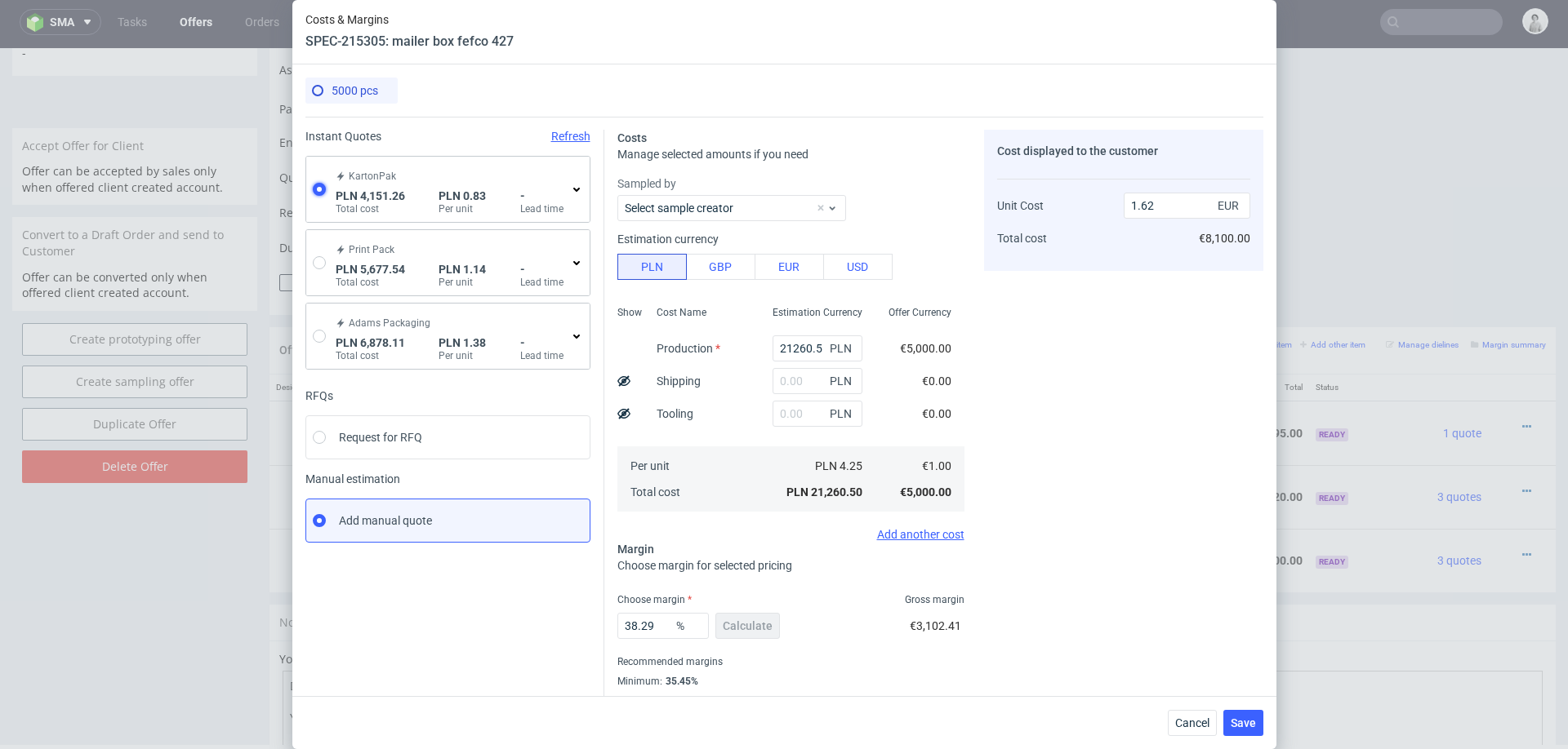
type input "1174.64"
type input "0.2"
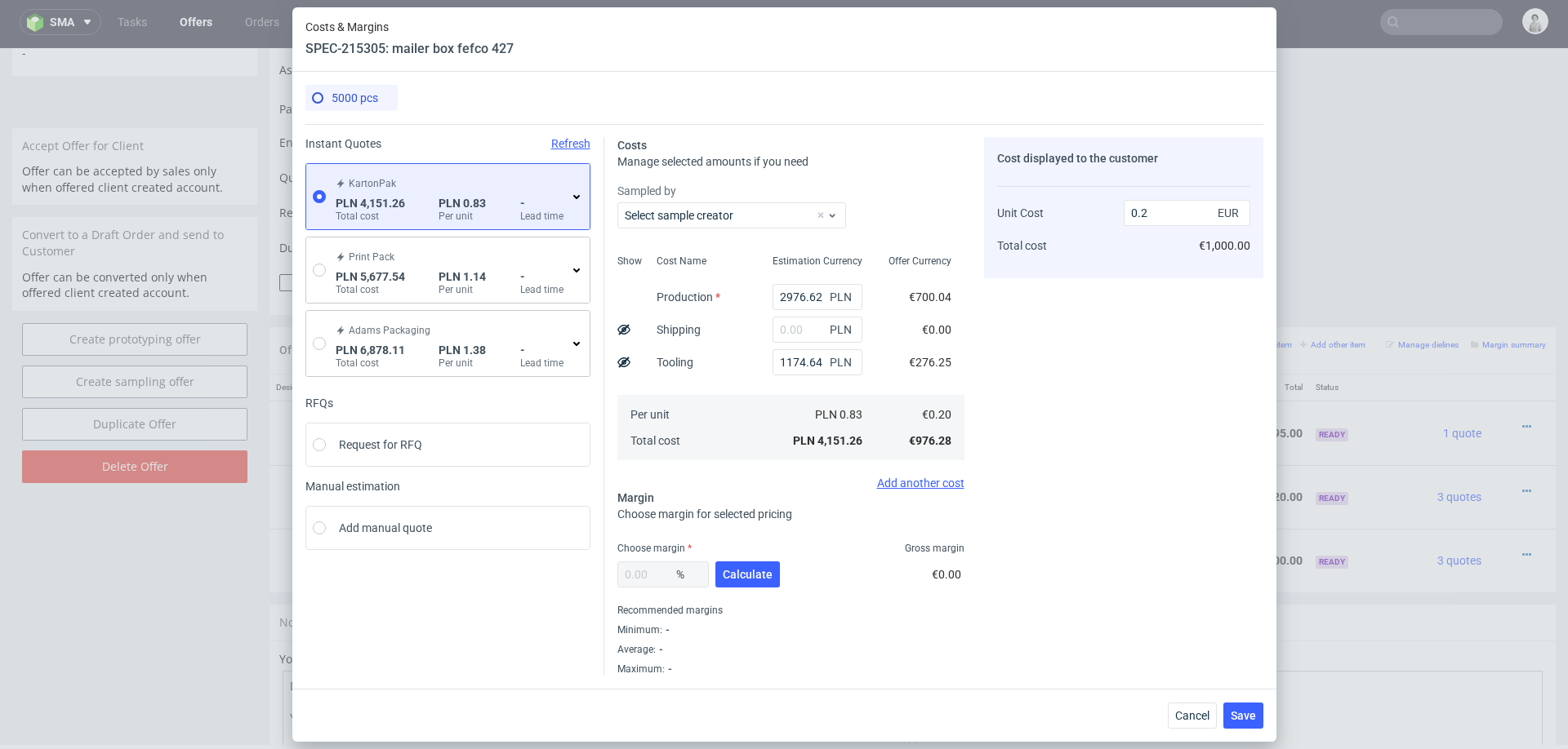
click at [574, 196] on use at bounding box center [576, 197] width 6 height 4
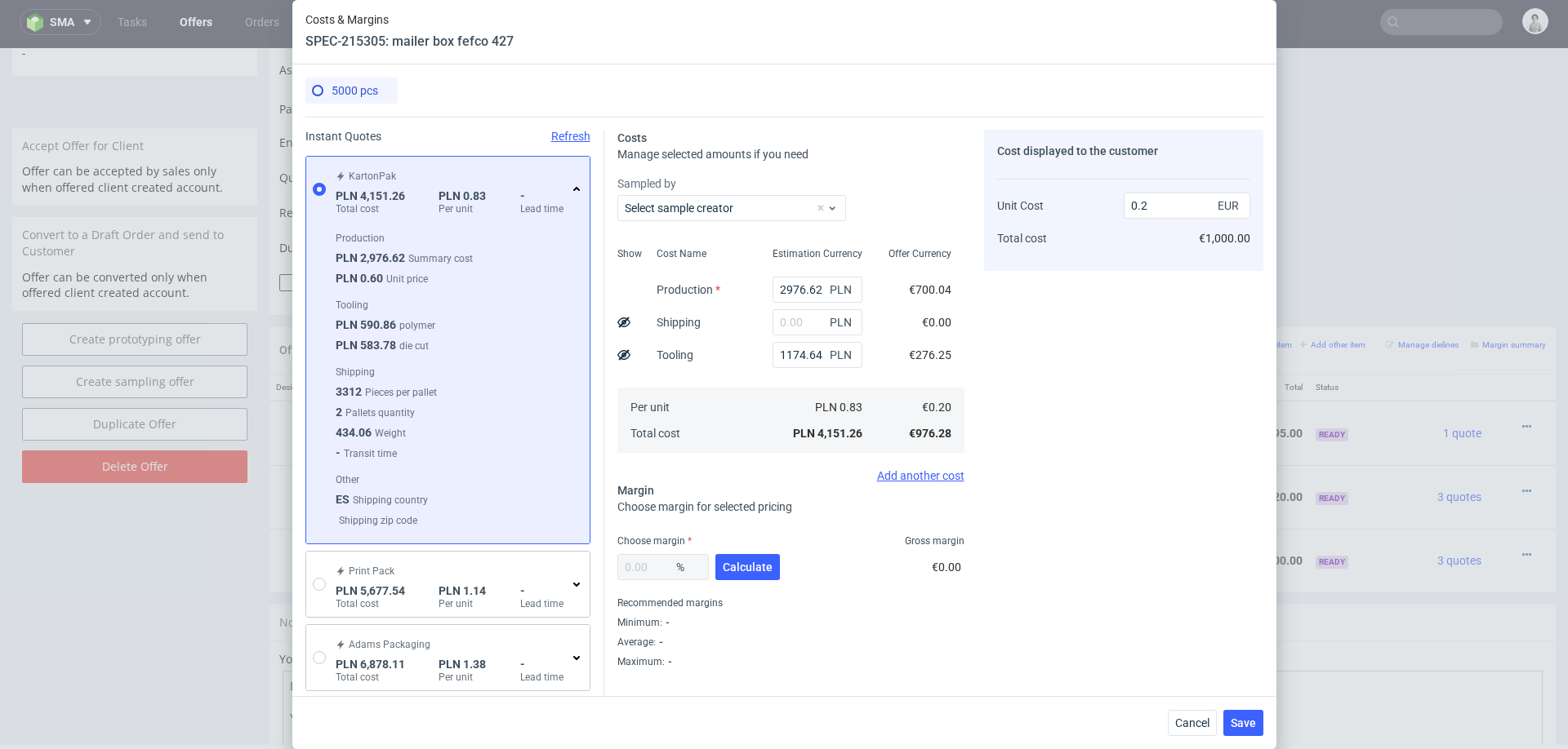
click at [574, 196] on div "KartonPak PLN 4,151.26 Total cost PLN 0.83 Per unit - Lead time" at bounding box center [457, 189] width 250 height 52
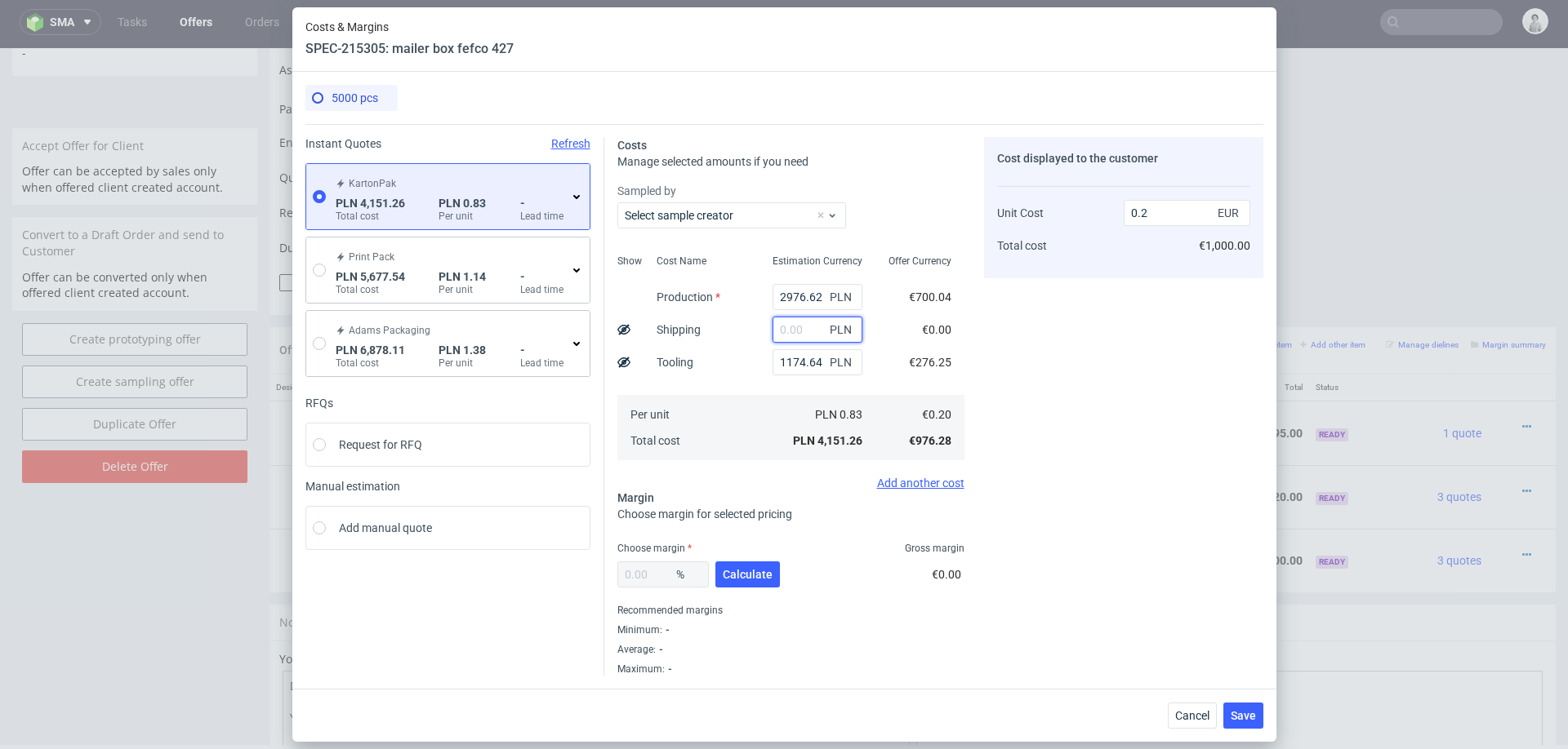
click at [812, 333] on input "text" at bounding box center [817, 330] width 90 height 26
type input "1200"
type input "0.26"
type input "1200"
click at [740, 574] on span "Calculate" at bounding box center [747, 575] width 50 height 11
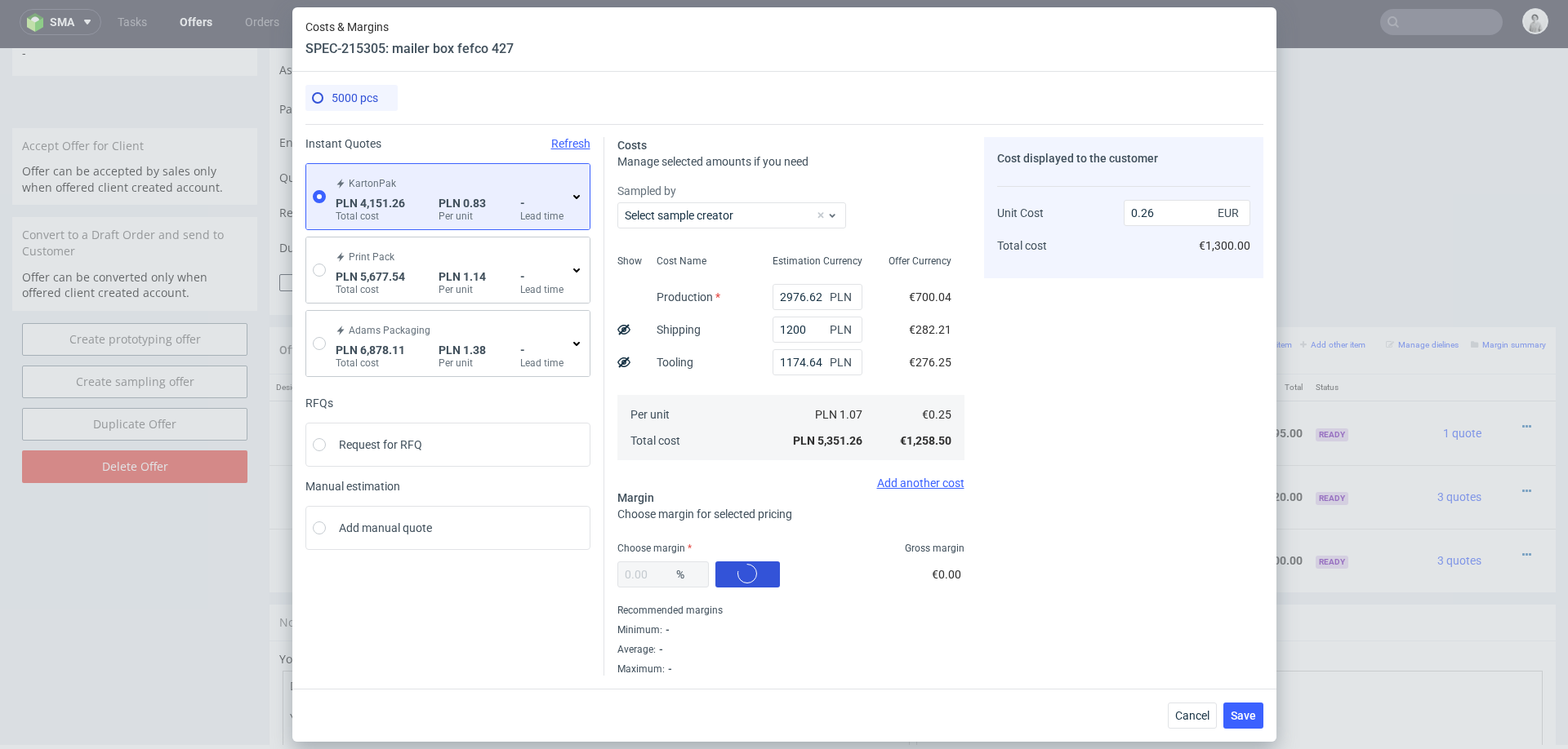
type input "37.84"
type input "0.41"
click at [740, 574] on div "37.84 % Calculate" at bounding box center [700, 578] width 166 height 45
click at [796, 332] on input "1200" at bounding box center [817, 330] width 90 height 26
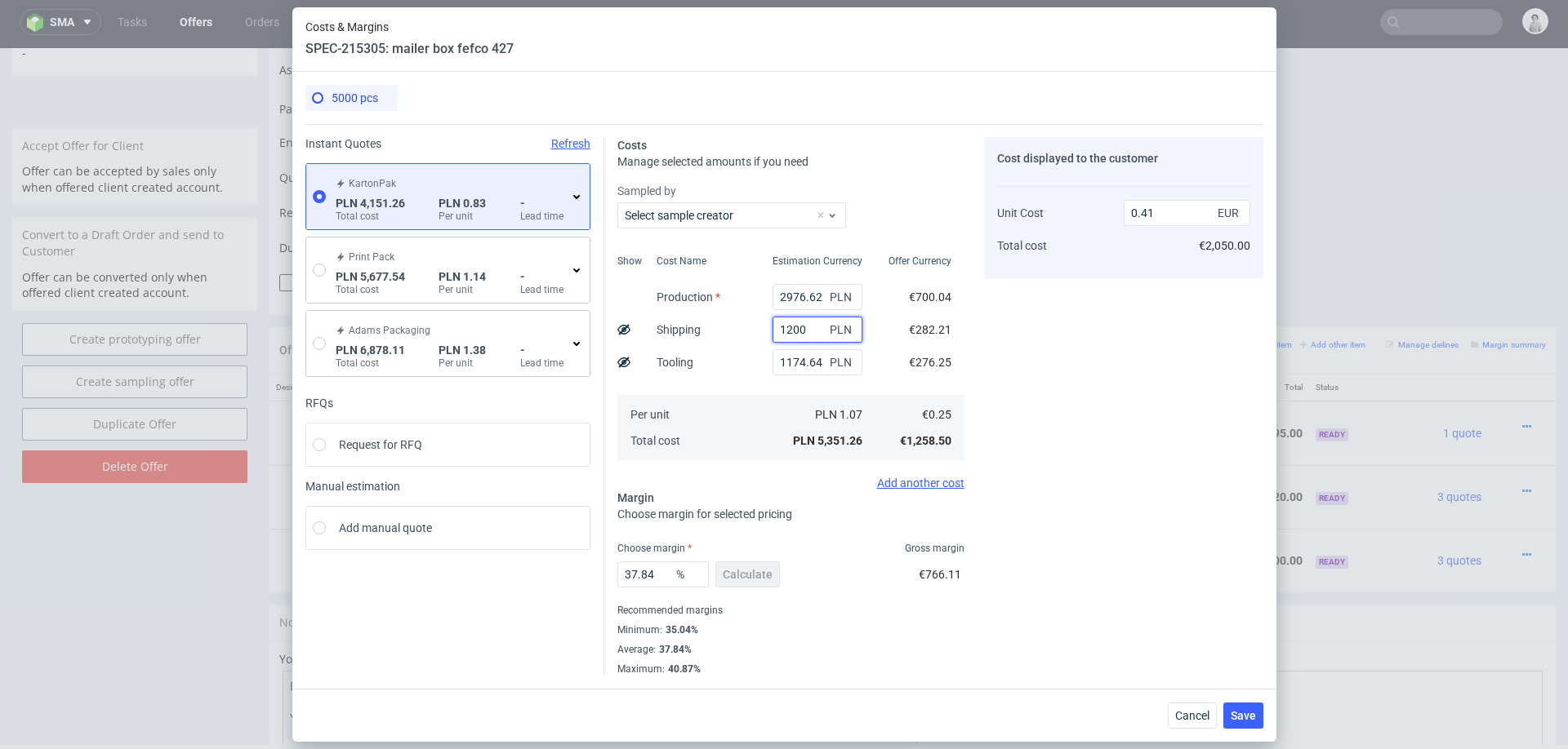
click at [796, 332] on input "1200" at bounding box center [817, 330] width 90 height 26
type input "1300"
type input "0.42"
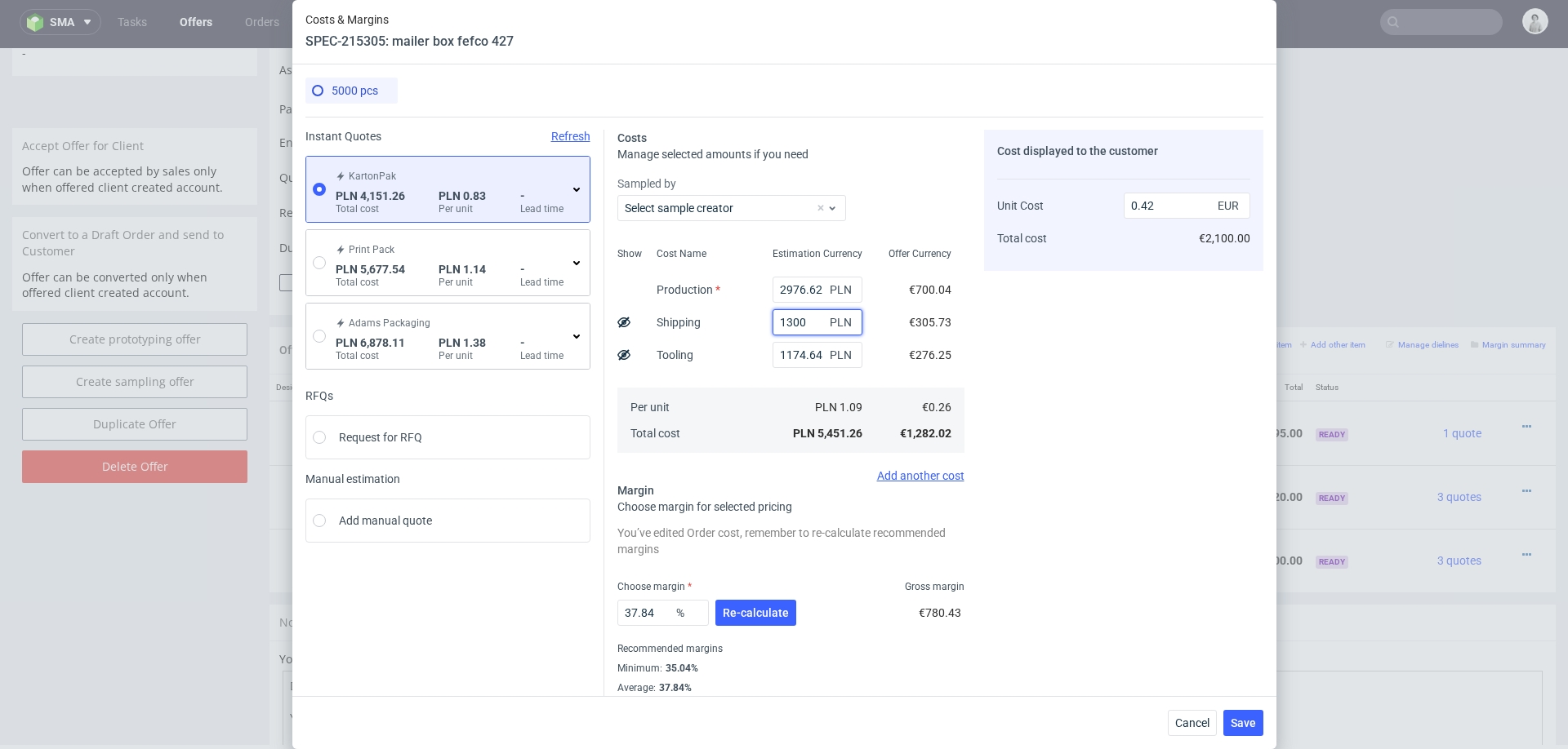
type input "1300"
click at [751, 360] on div "Cost Name Production Shipping Tooling Per unit Total cost" at bounding box center [701, 349] width 116 height 215
click at [743, 614] on span "Re-calculate" at bounding box center [755, 613] width 66 height 11
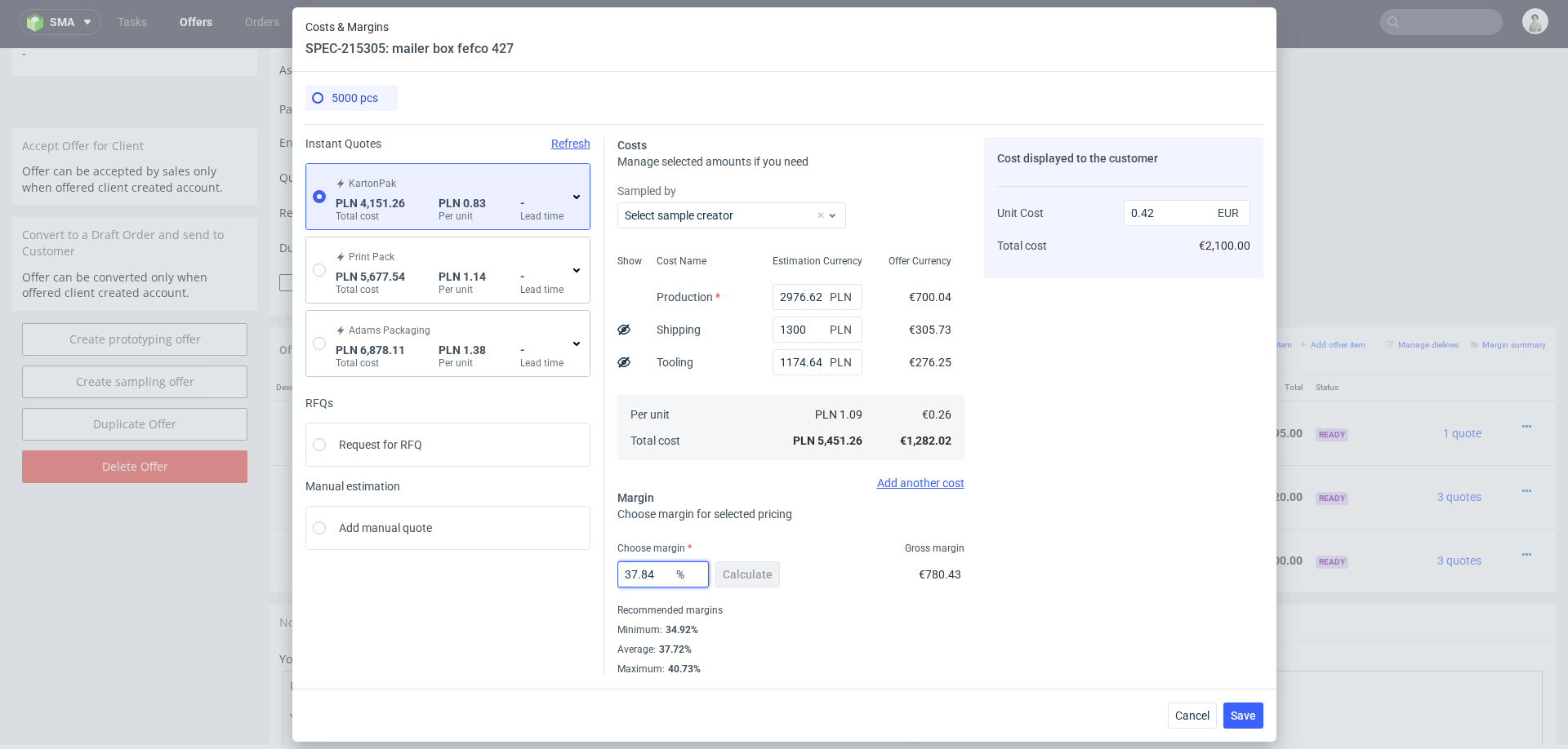
click at [652, 586] on input "37.84" at bounding box center [663, 575] width 92 height 26
type input "36"
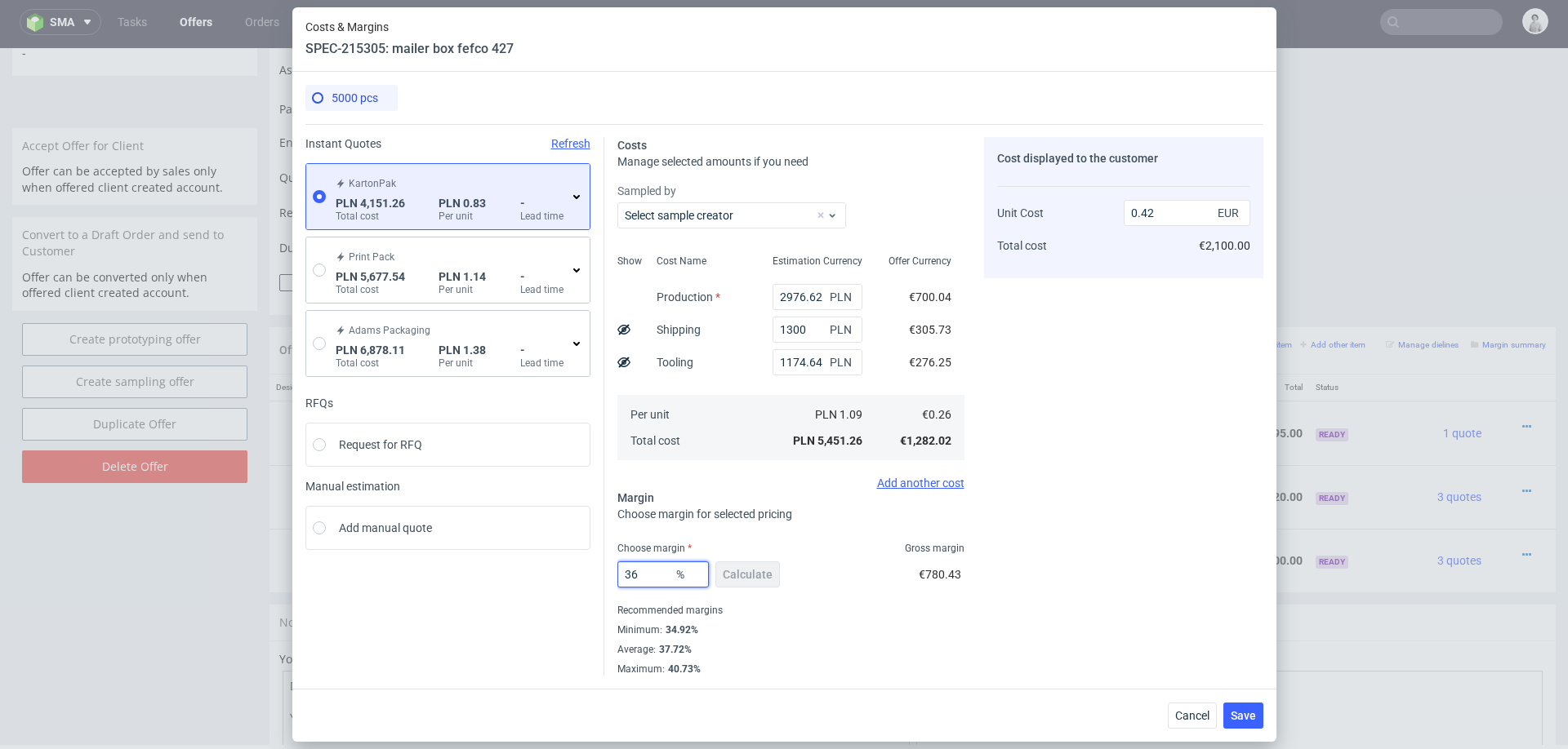
type input "0.4"
type input "36"
click at [1049, 550] on div "Cost displayed to the customer Unit Cost Total cost 0.4 EUR €2,000.00" at bounding box center [1123, 406] width 279 height 539
click at [1229, 631] on div "Cost displayed to the customer Unit Cost Total cost 0.4 EUR €2,000.00" at bounding box center [1123, 406] width 279 height 539
click at [1235, 710] on span "Save" at bounding box center [1243, 716] width 25 height 11
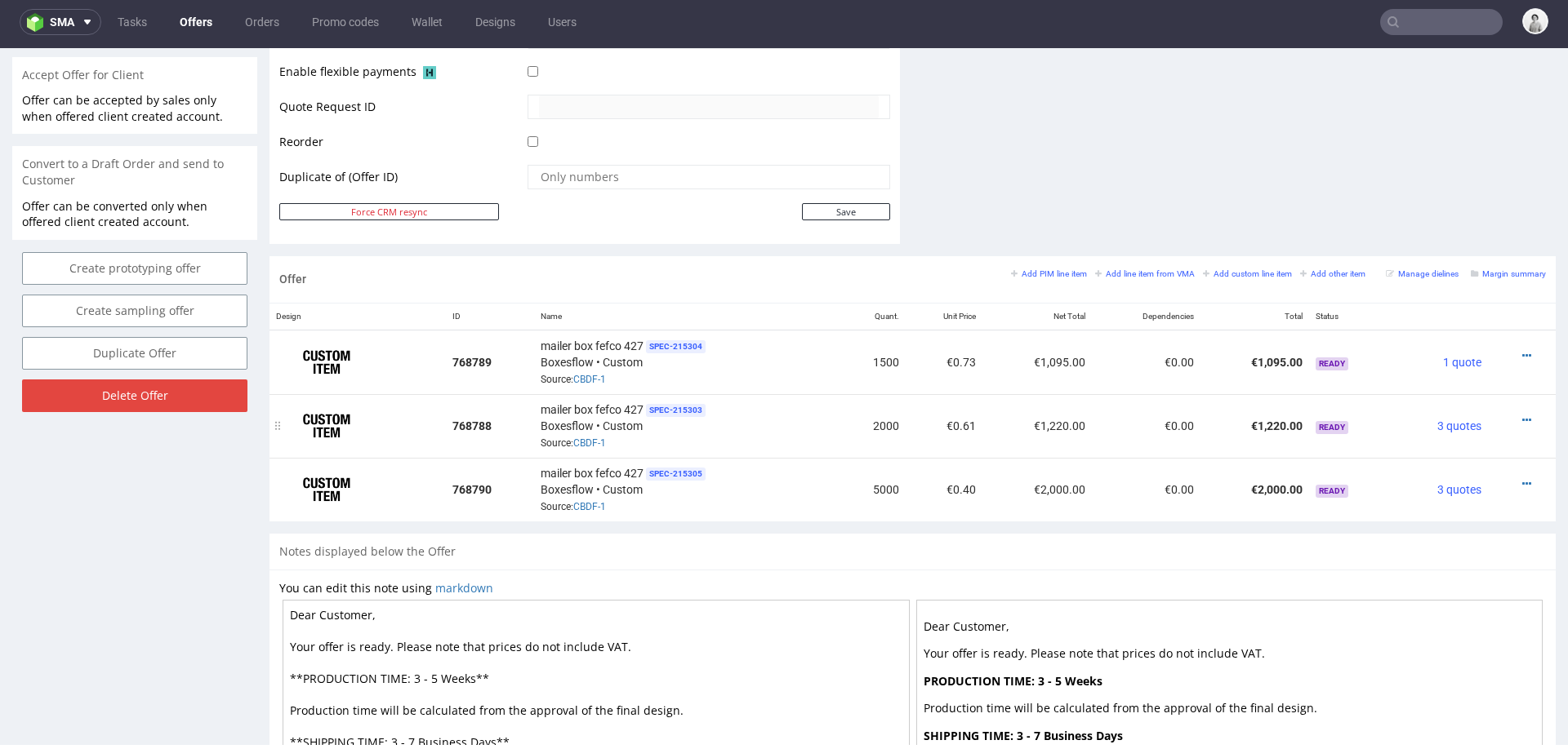
scroll to position [0, 0]
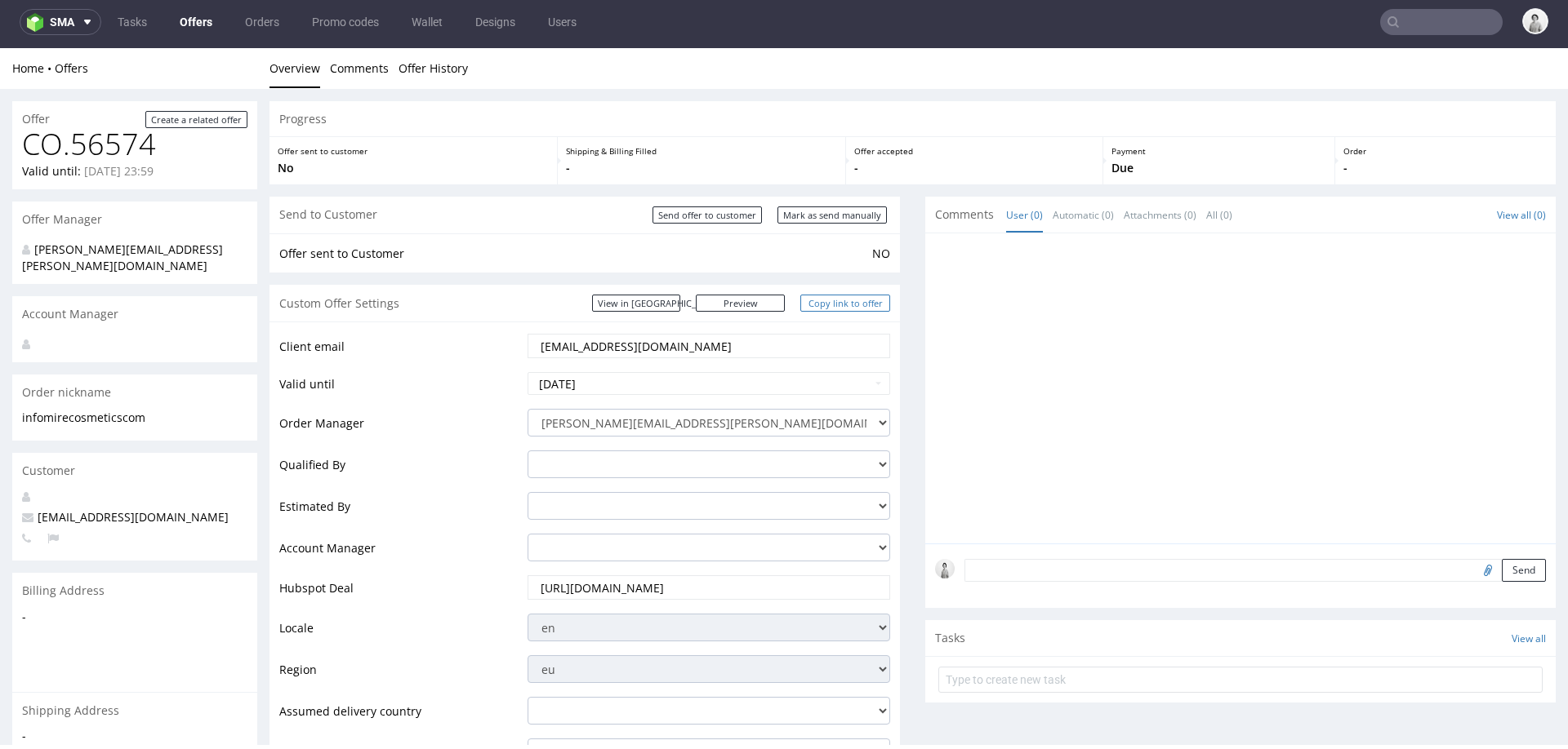
click at [838, 299] on link "Copy link to offer" at bounding box center [845, 303] width 90 height 17
click at [822, 216] on input "Mark as send manually" at bounding box center [832, 215] width 109 height 17
type input "In progress..."
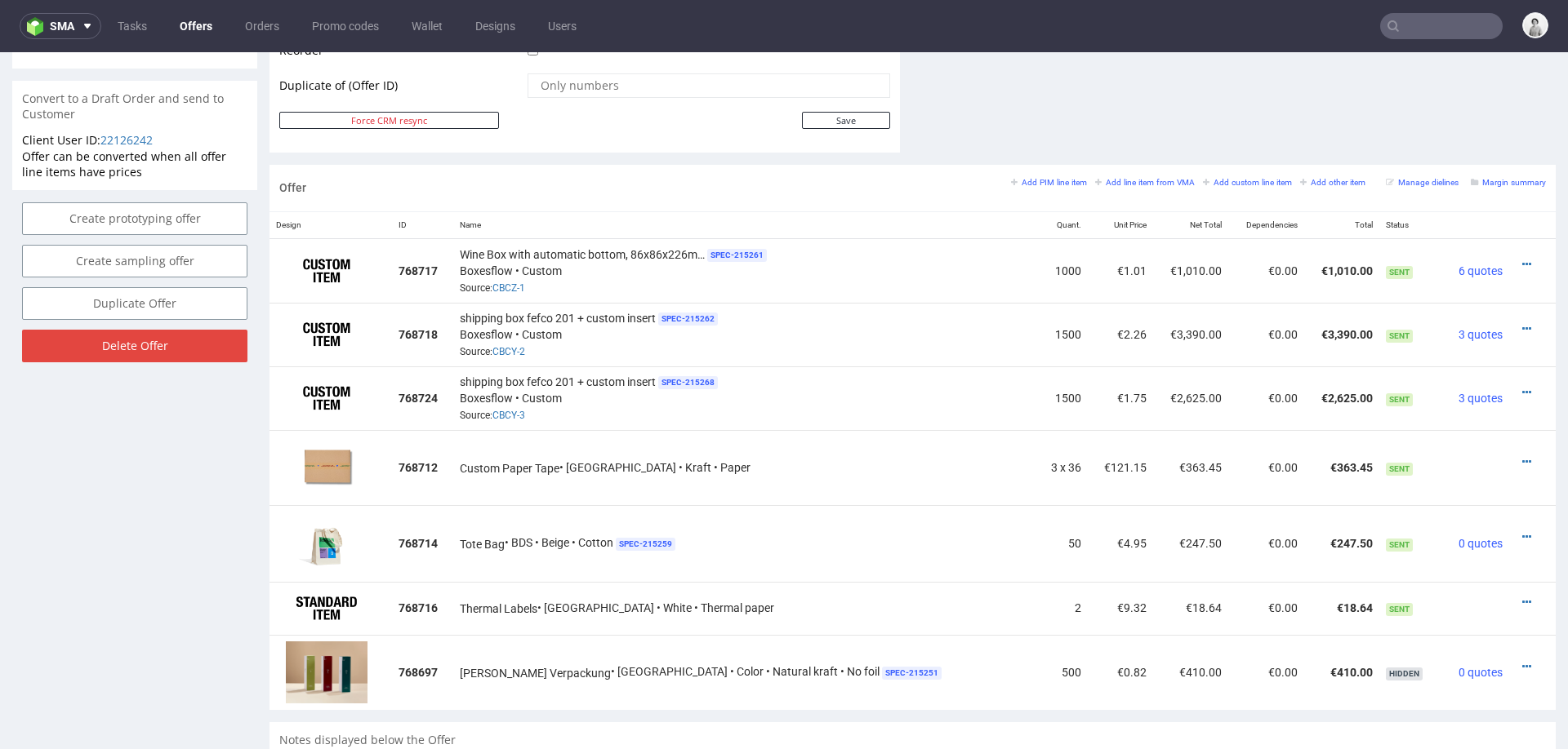
scroll to position [938, 0]
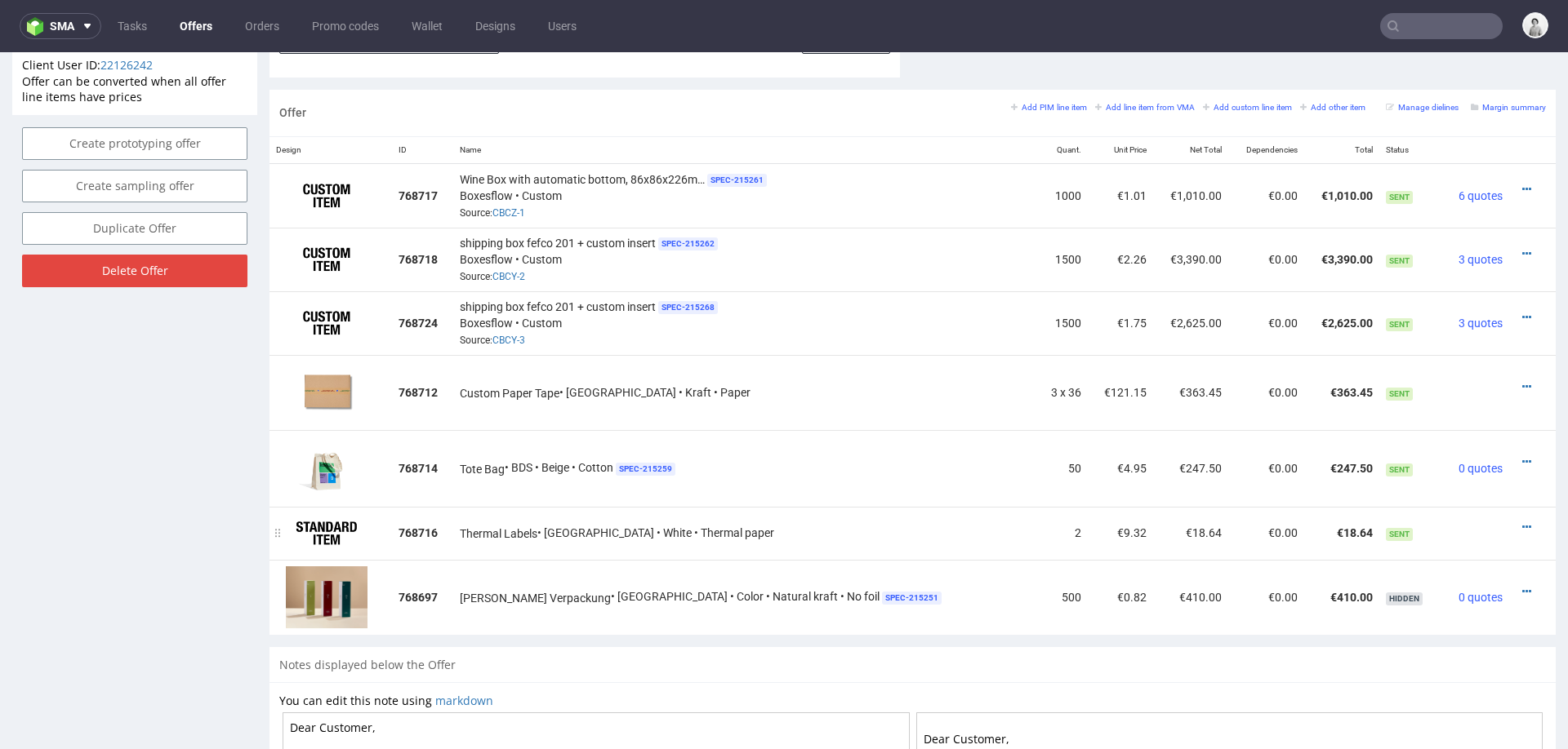
drag, startPoint x: 488, startPoint y: 528, endPoint x: 566, endPoint y: 530, distance: 78.0
click at [566, 530] on div "Thermal Labels • [GEOGRAPHIC_DATA] • White • Thermal paper" at bounding box center [746, 533] width 571 height 17
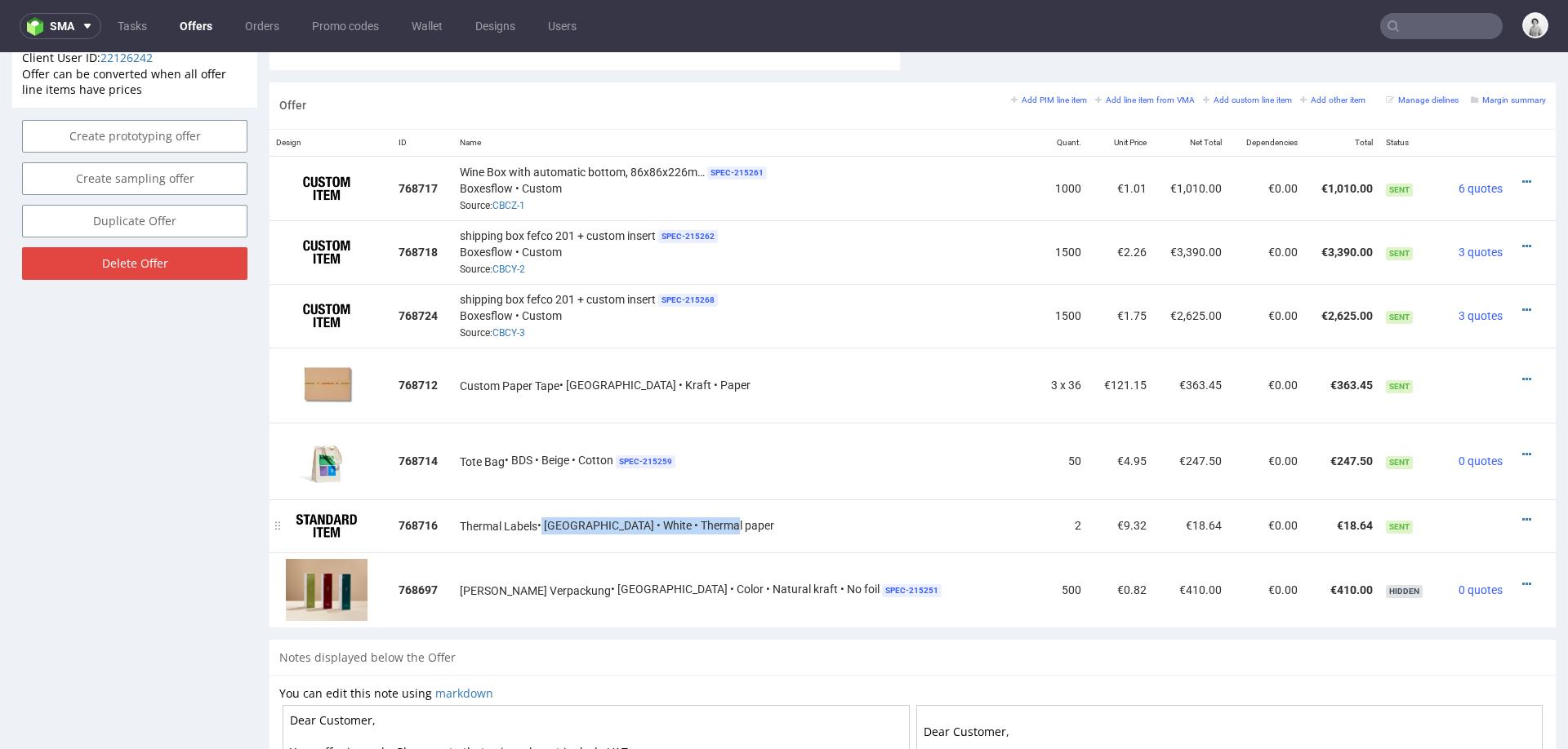
drag, startPoint x: 565, startPoint y: 528, endPoint x: 485, endPoint y: 527, distance: 80.0
click at [485, 527] on td "Thermal Labels • [GEOGRAPHIC_DATA] • White • Thermal paper" at bounding box center [746, 527] width 584 height 54
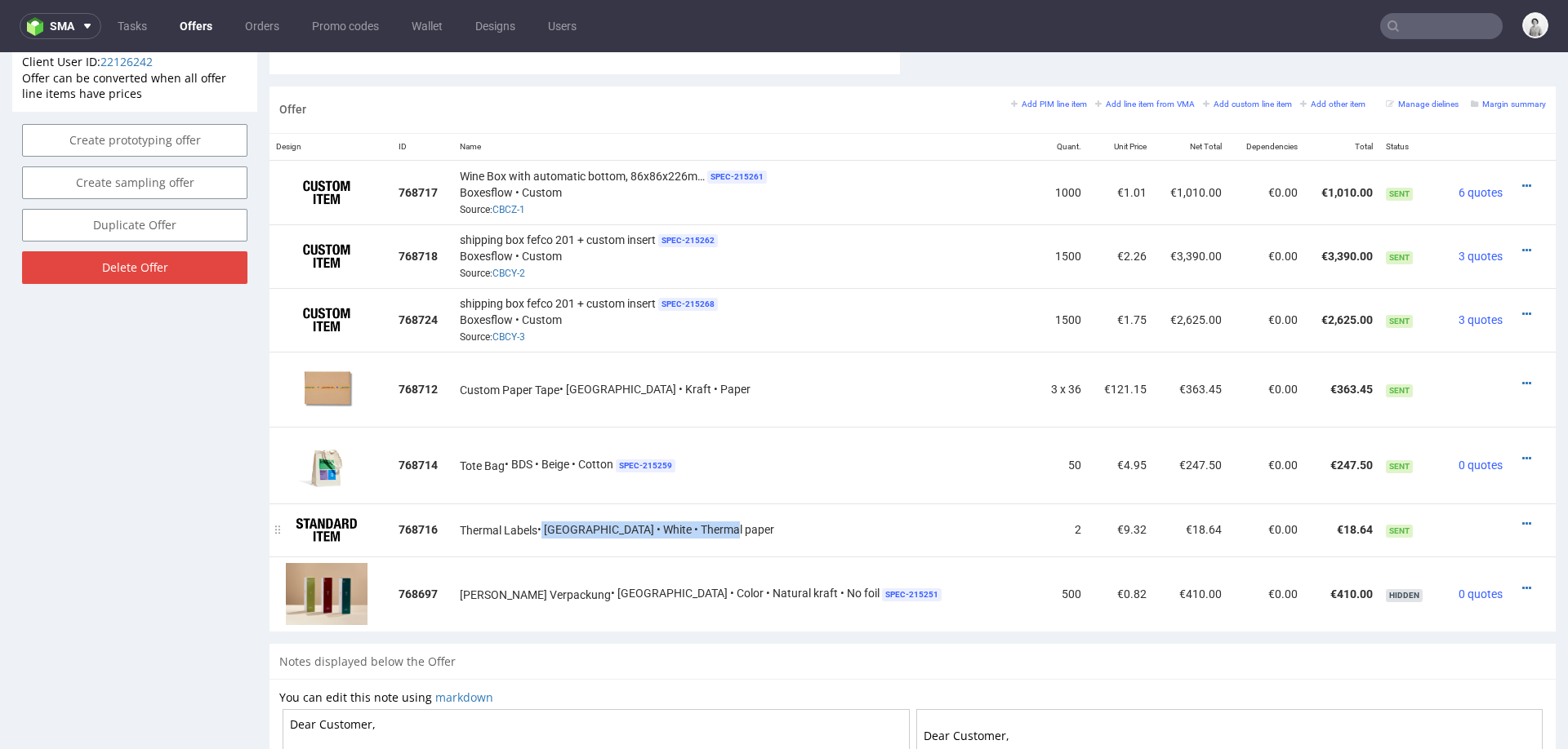
scroll to position [939, 0]
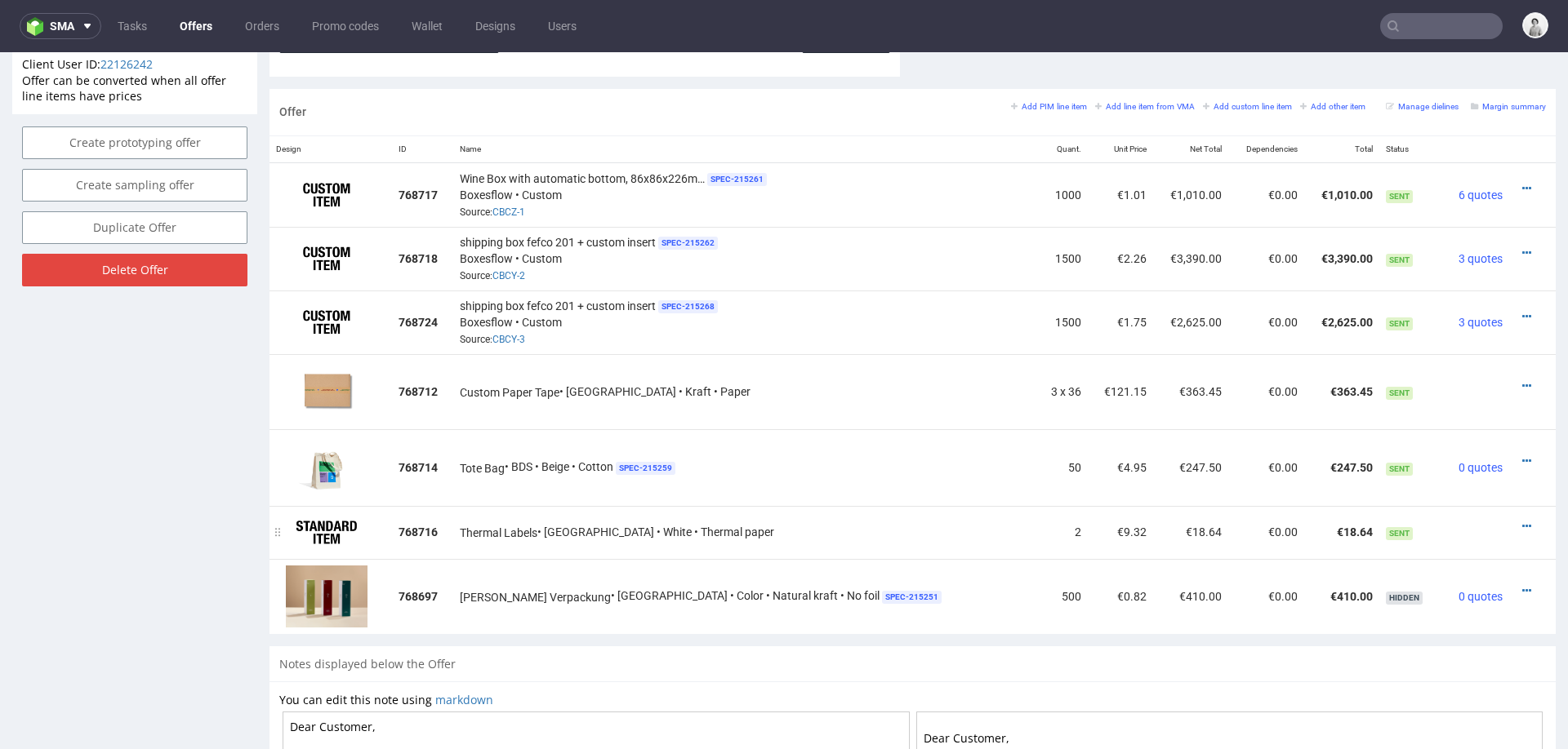
click at [491, 525] on span "Thermal Labels" at bounding box center [499, 533] width 78 height 17
drag, startPoint x: 487, startPoint y: 525, endPoint x: 565, endPoint y: 528, distance: 78.1
click at [565, 528] on div "Thermal Labels • Warehouse • White • Thermal paper" at bounding box center [746, 532] width 571 height 17
copy div "Thermal Labels"
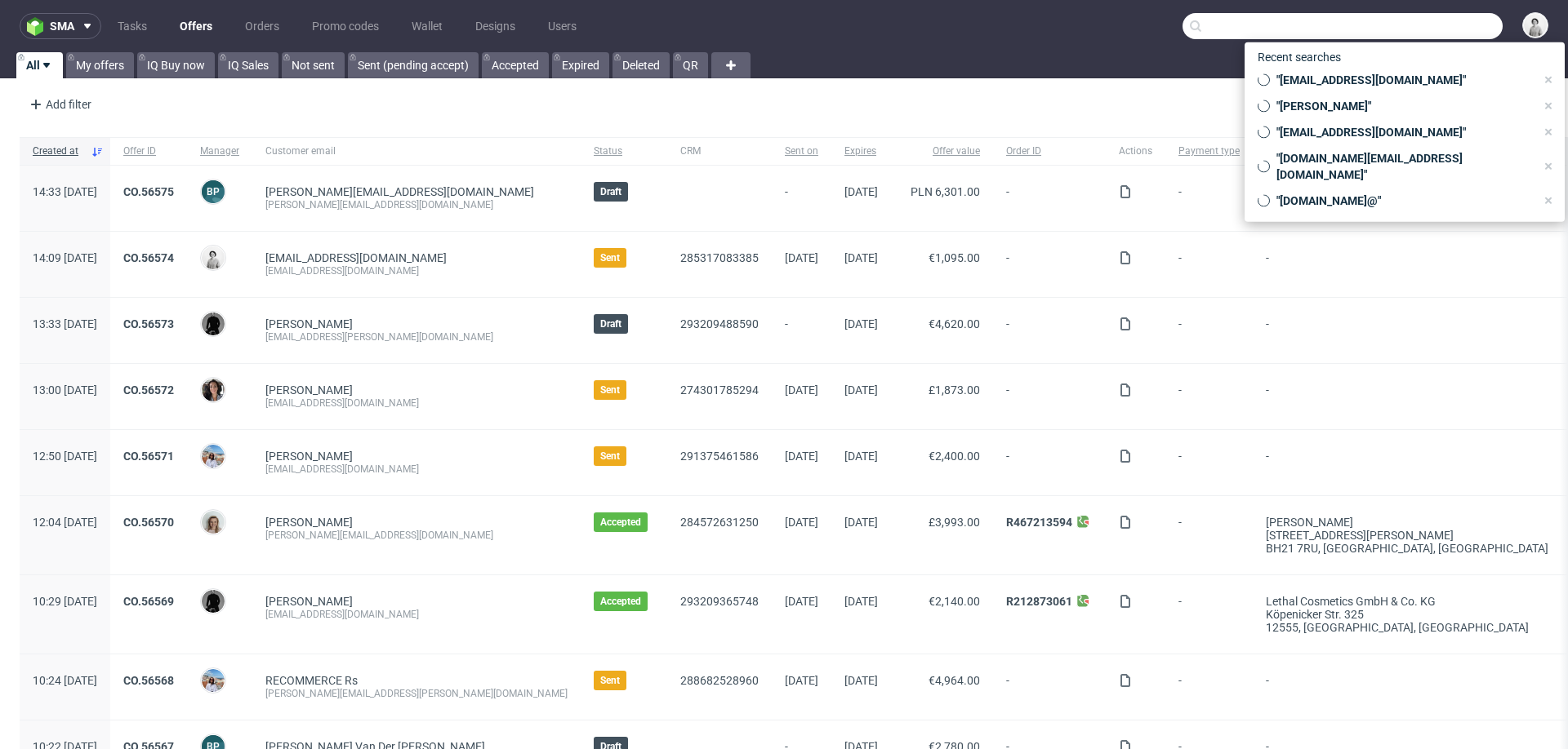
click at [1399, 22] on input "text" at bounding box center [1342, 26] width 320 height 26
paste input "M.Ahrndt@polytechhealth.com"
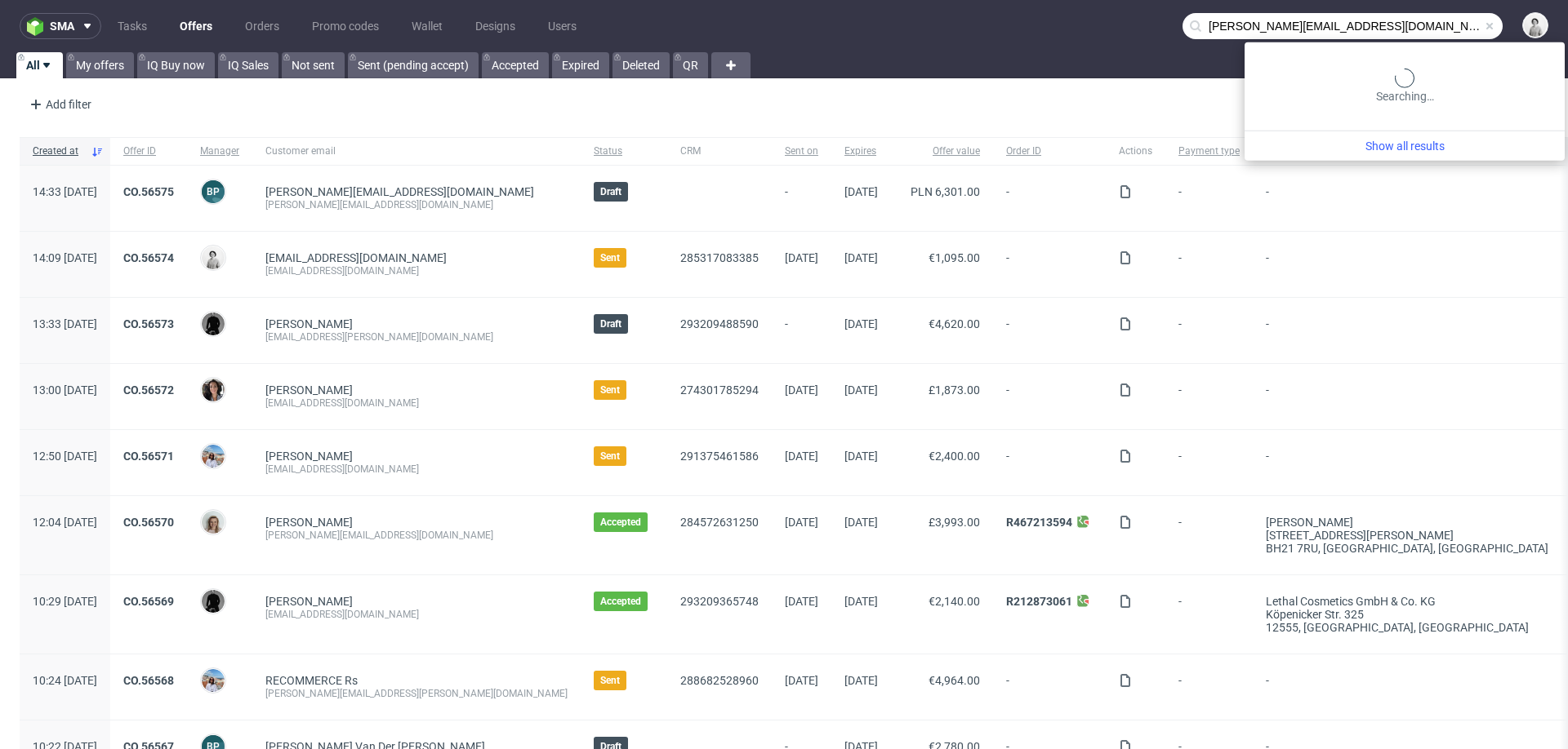
type input "M.Ahrndt@polytechhealth.com"
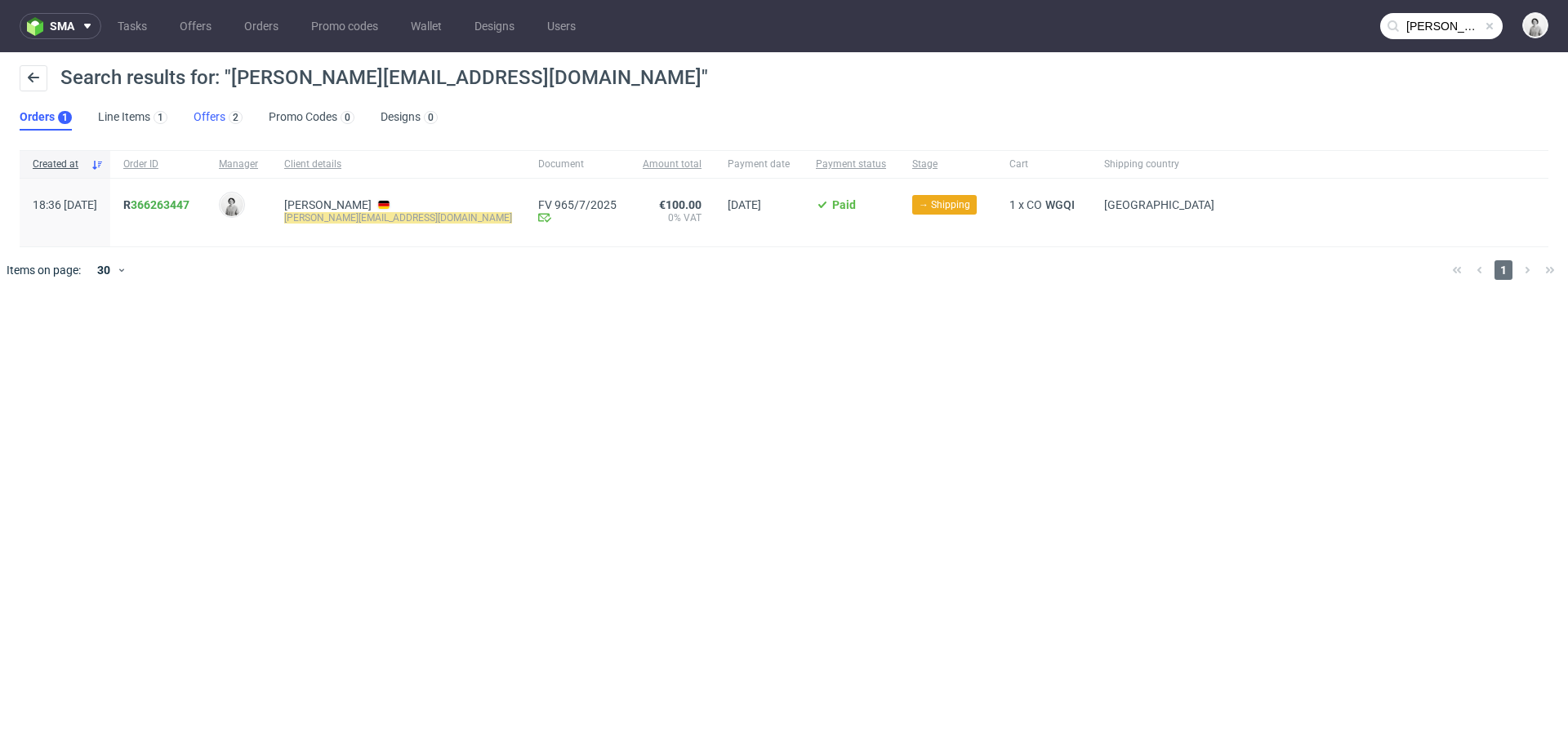
click at [210, 114] on link "Offers 2" at bounding box center [218, 118] width 49 height 26
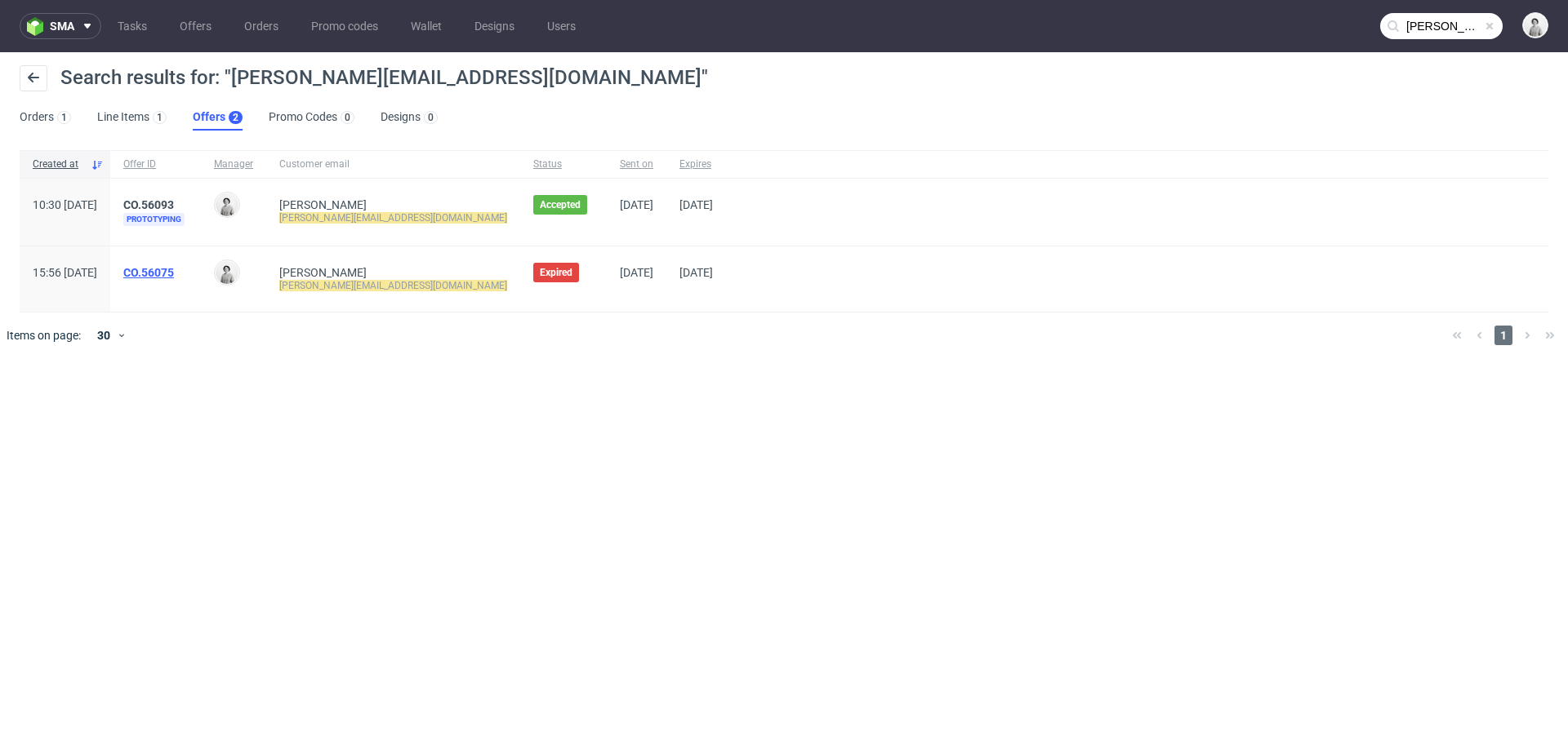
click at [174, 266] on link "CO.56075" at bounding box center [148, 273] width 51 height 13
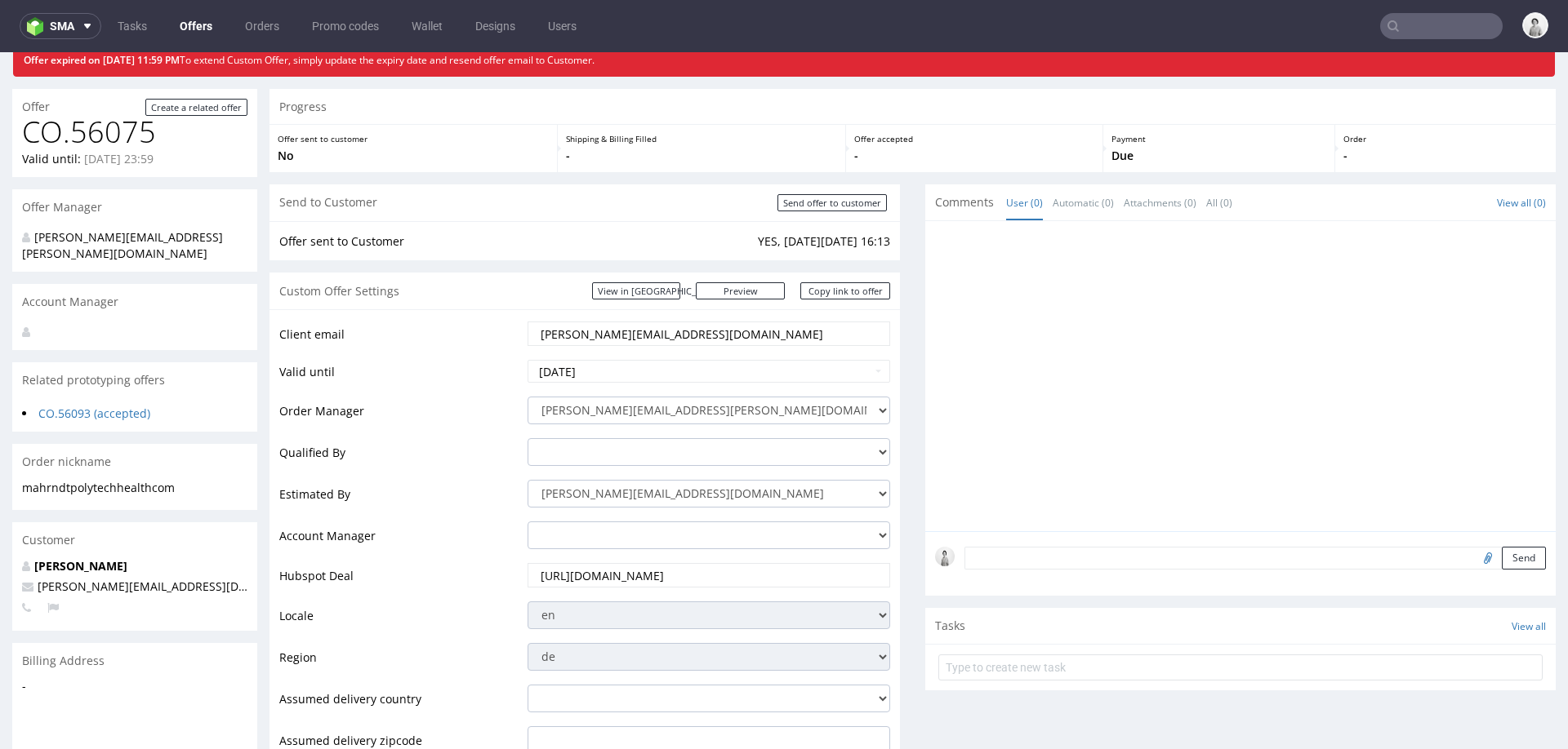
scroll to position [34, 0]
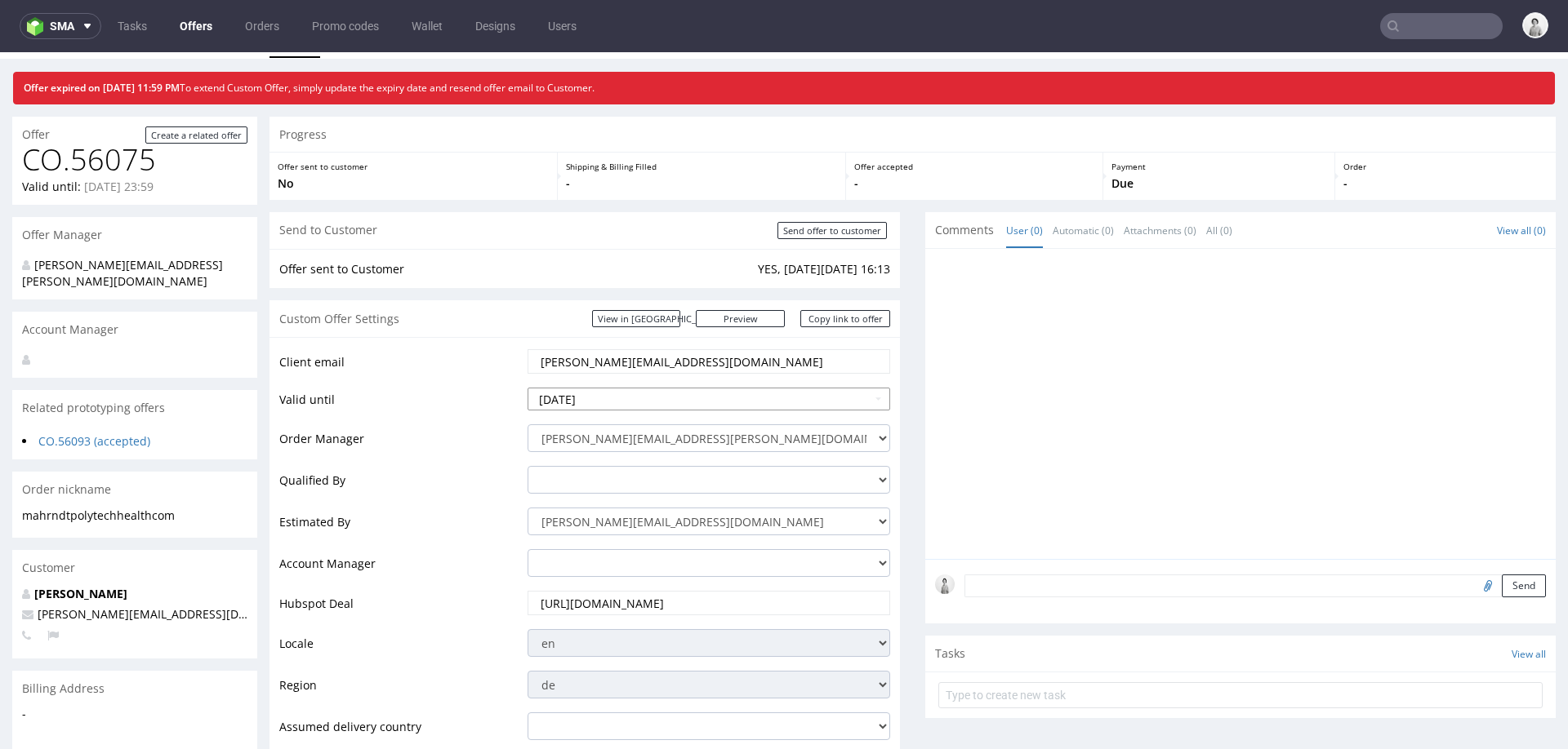
click at [676, 399] on input "2025-07-18" at bounding box center [708, 399] width 363 height 23
click at [685, 197] on th at bounding box center [689, 203] width 24 height 24
click at [538, 373] on td "31" at bounding box center [541, 374] width 24 height 24
type input "2025-08-31"
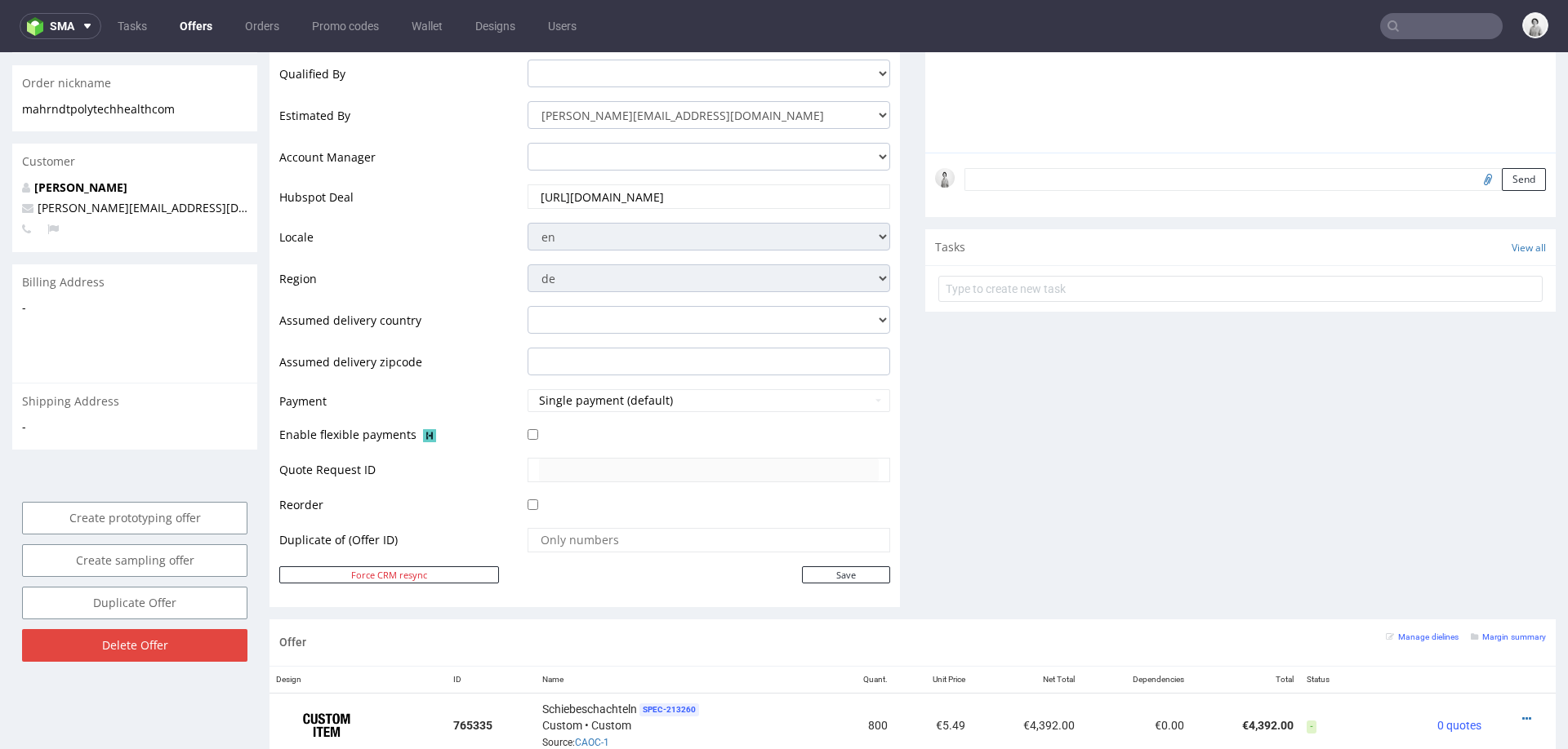
scroll to position [449, 0]
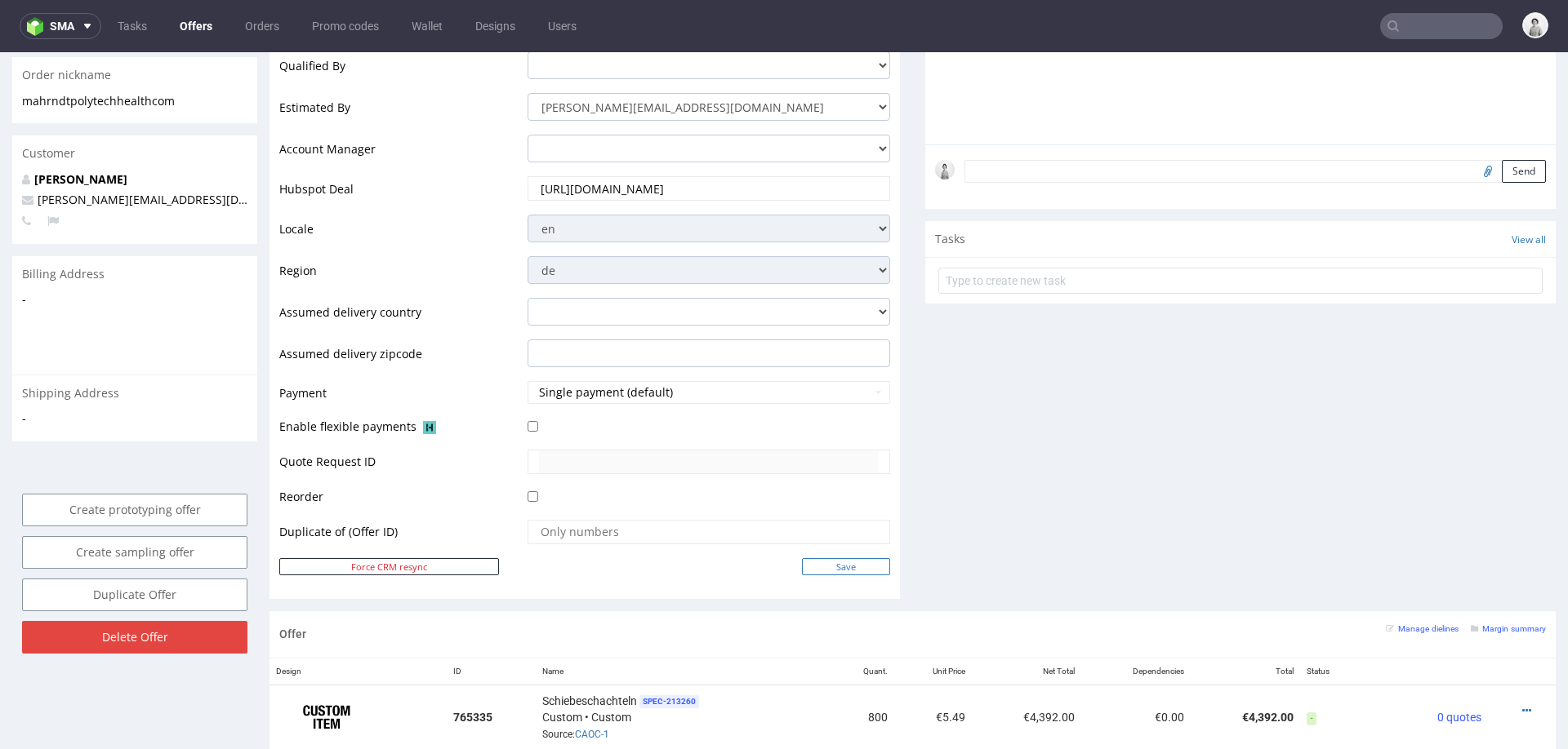
click at [822, 564] on input "Save" at bounding box center [846, 566] width 88 height 17
type input "In progress..."
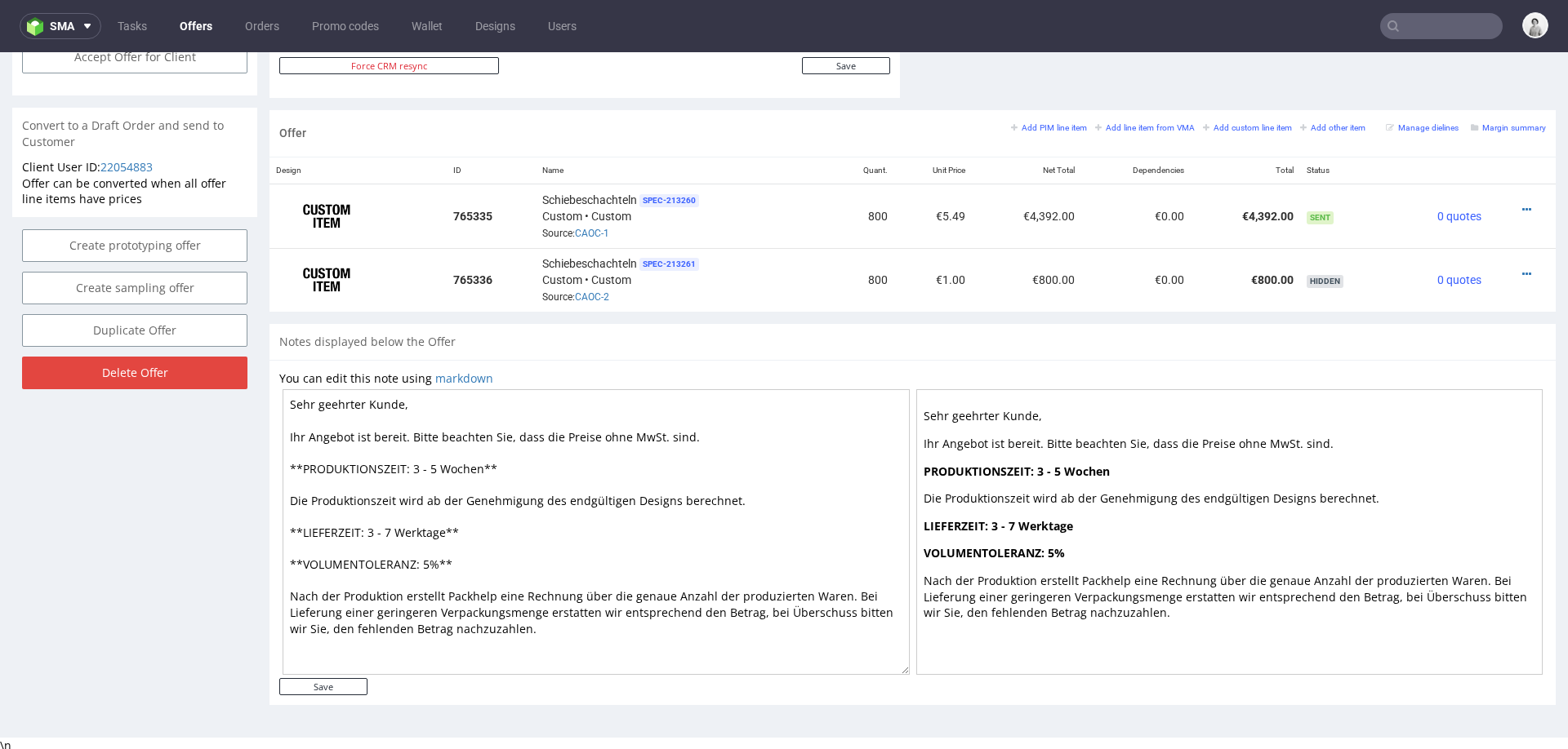
scroll to position [786, 0]
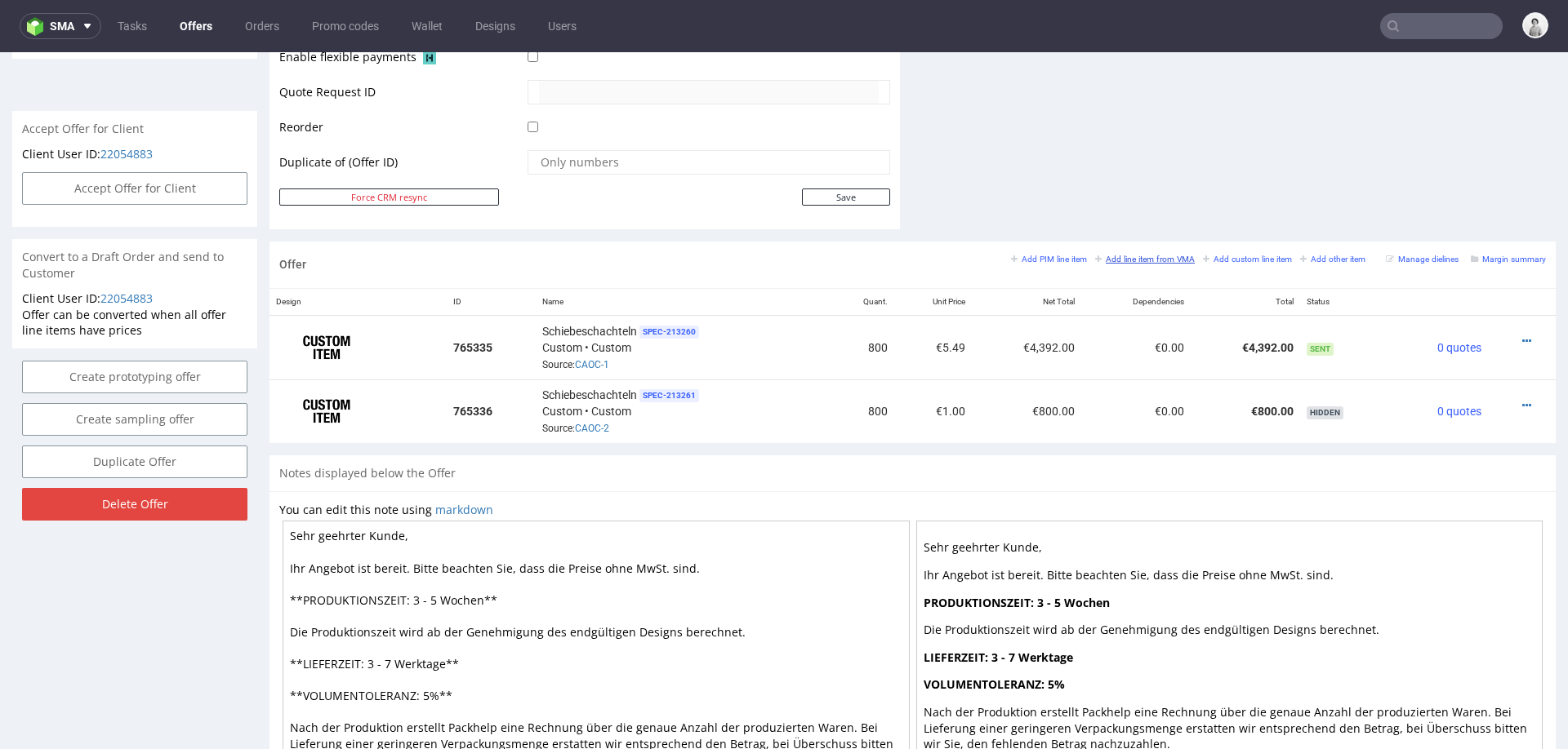
click at [1099, 253] on link "Add line item from VMA" at bounding box center [1144, 259] width 99 height 11
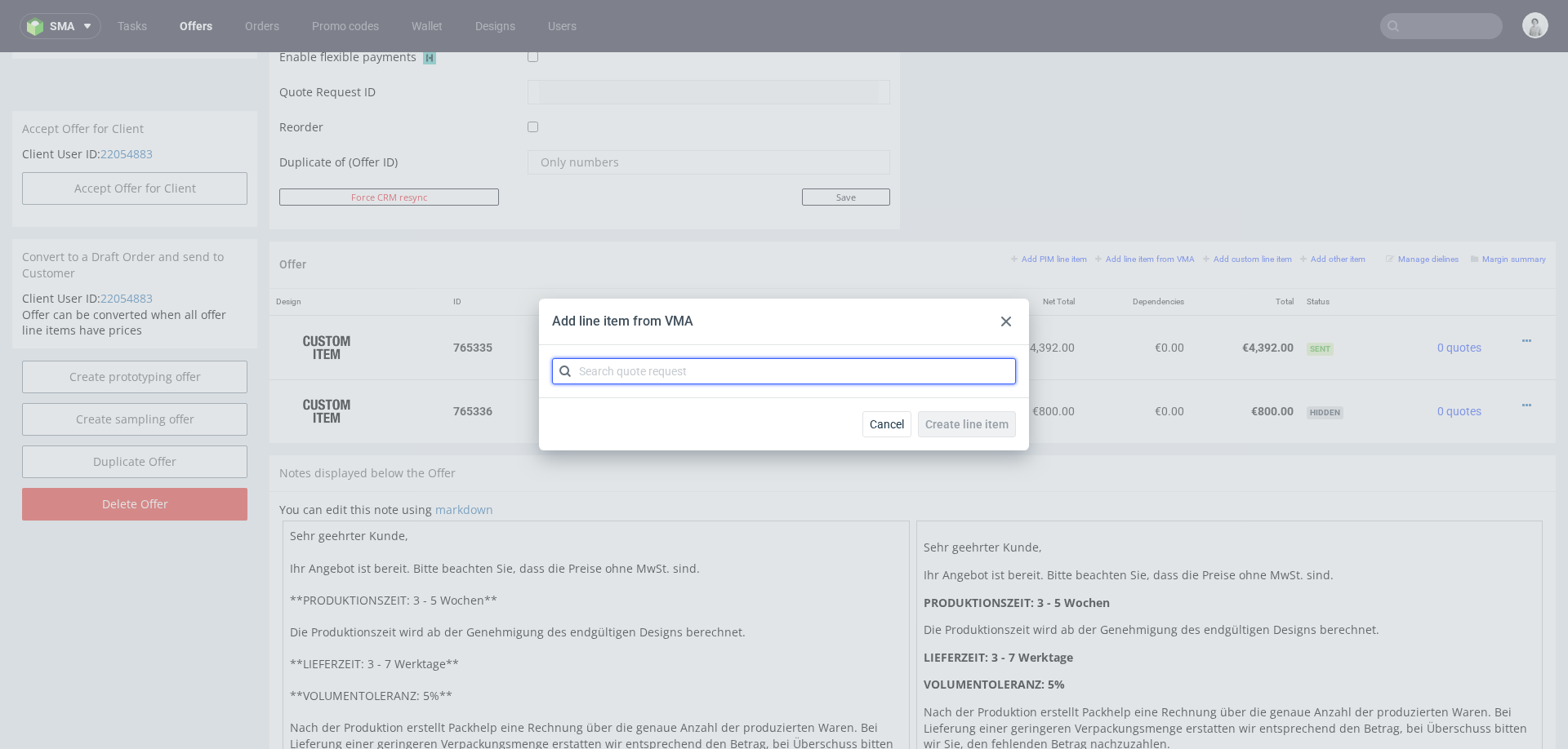
click at [878, 374] on input "text" at bounding box center [784, 372] width 464 height 26
type input "caoc"
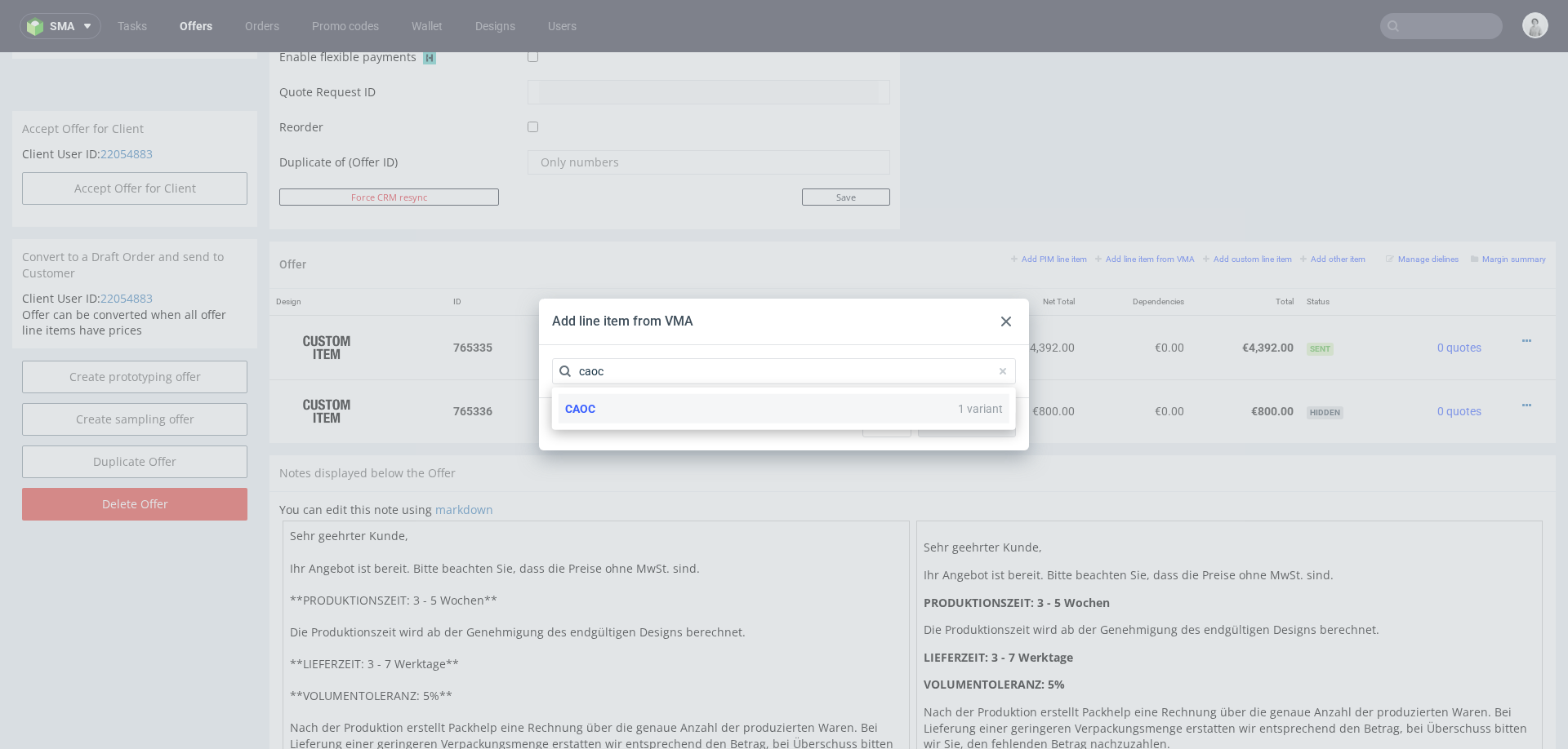
click at [760, 407] on div "CAOC 1 variant" at bounding box center [784, 409] width 451 height 30
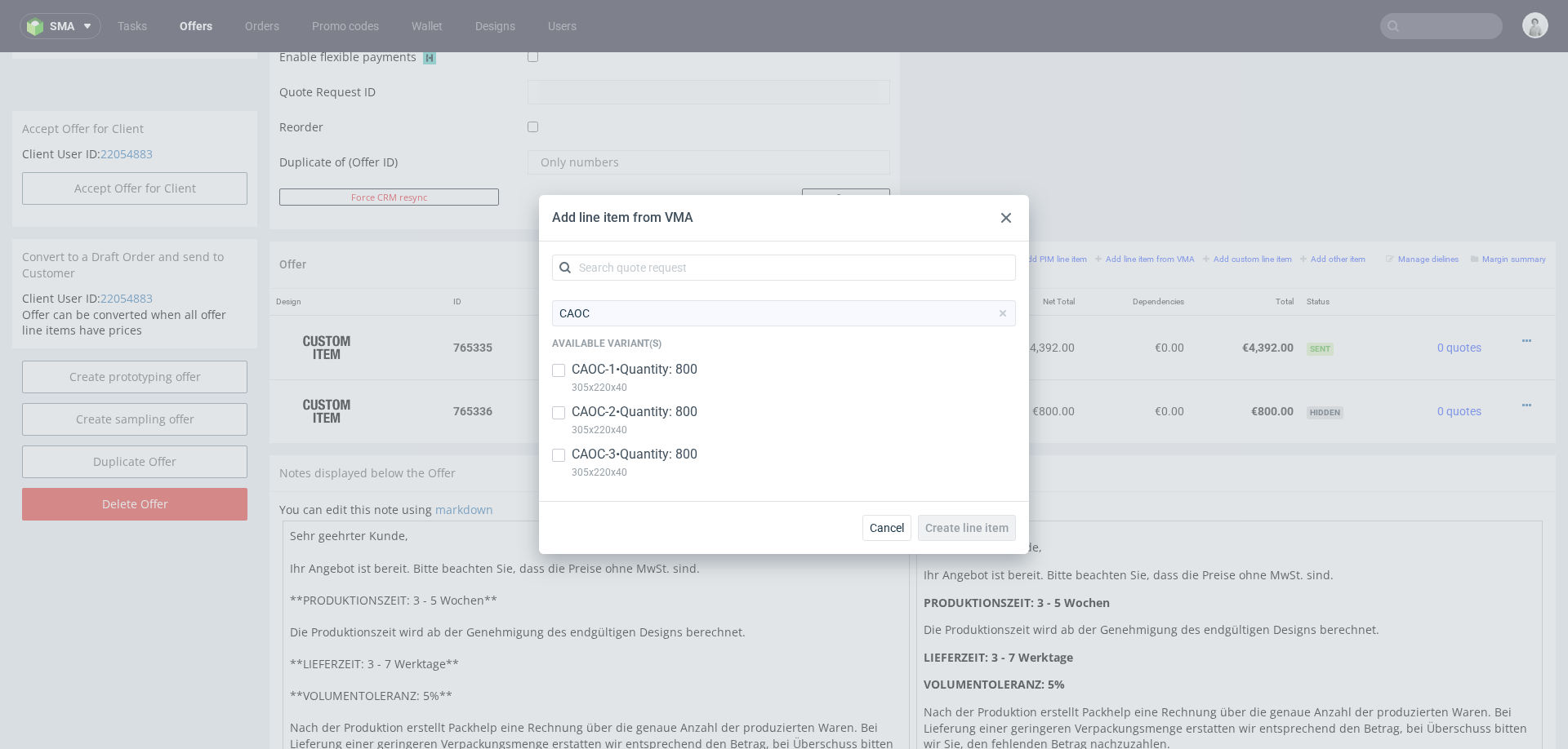
click at [554, 462] on div at bounding box center [558, 455] width 13 height 19
checkbox input "true"
click at [945, 517] on button "Create line item" at bounding box center [967, 528] width 98 height 26
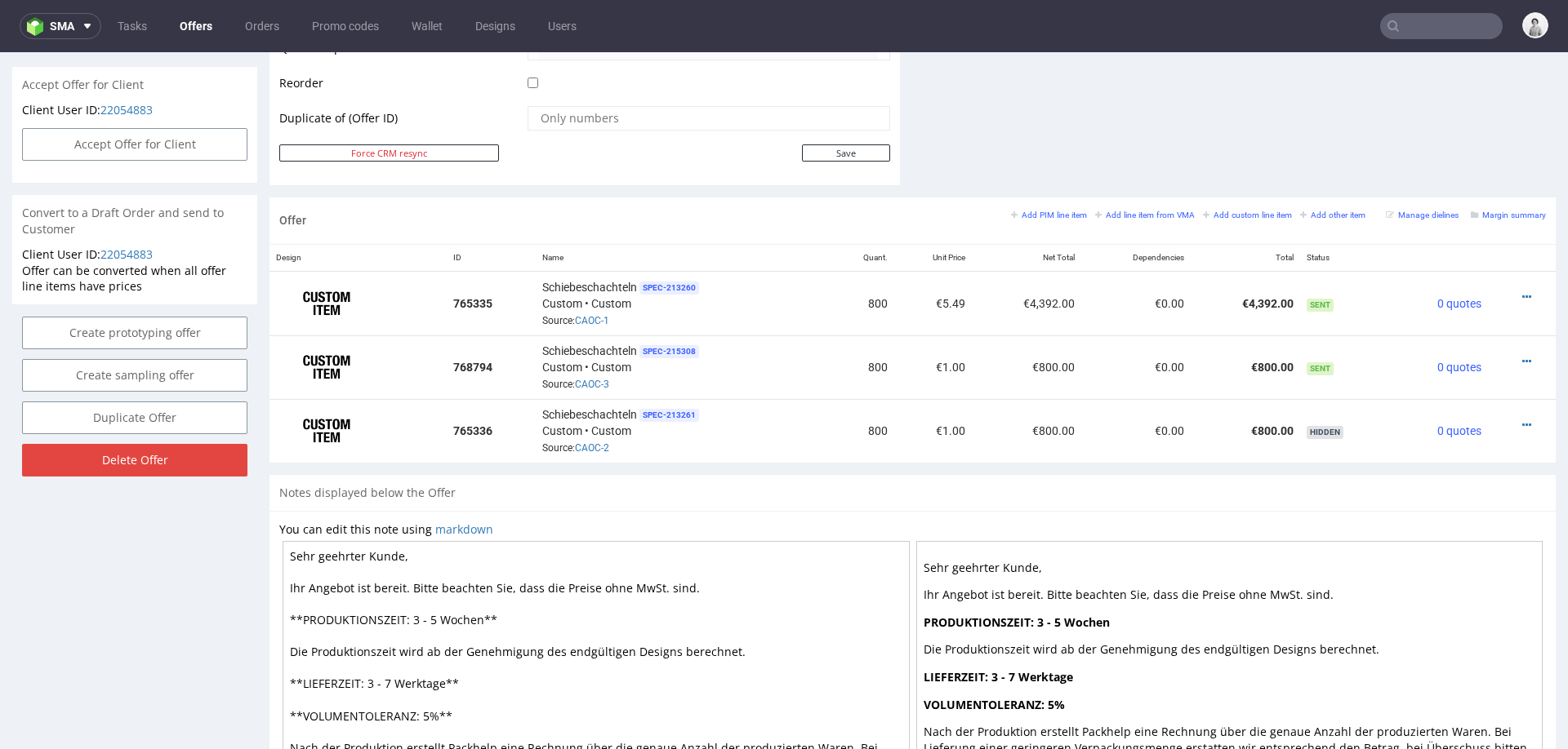
scroll to position [835, 0]
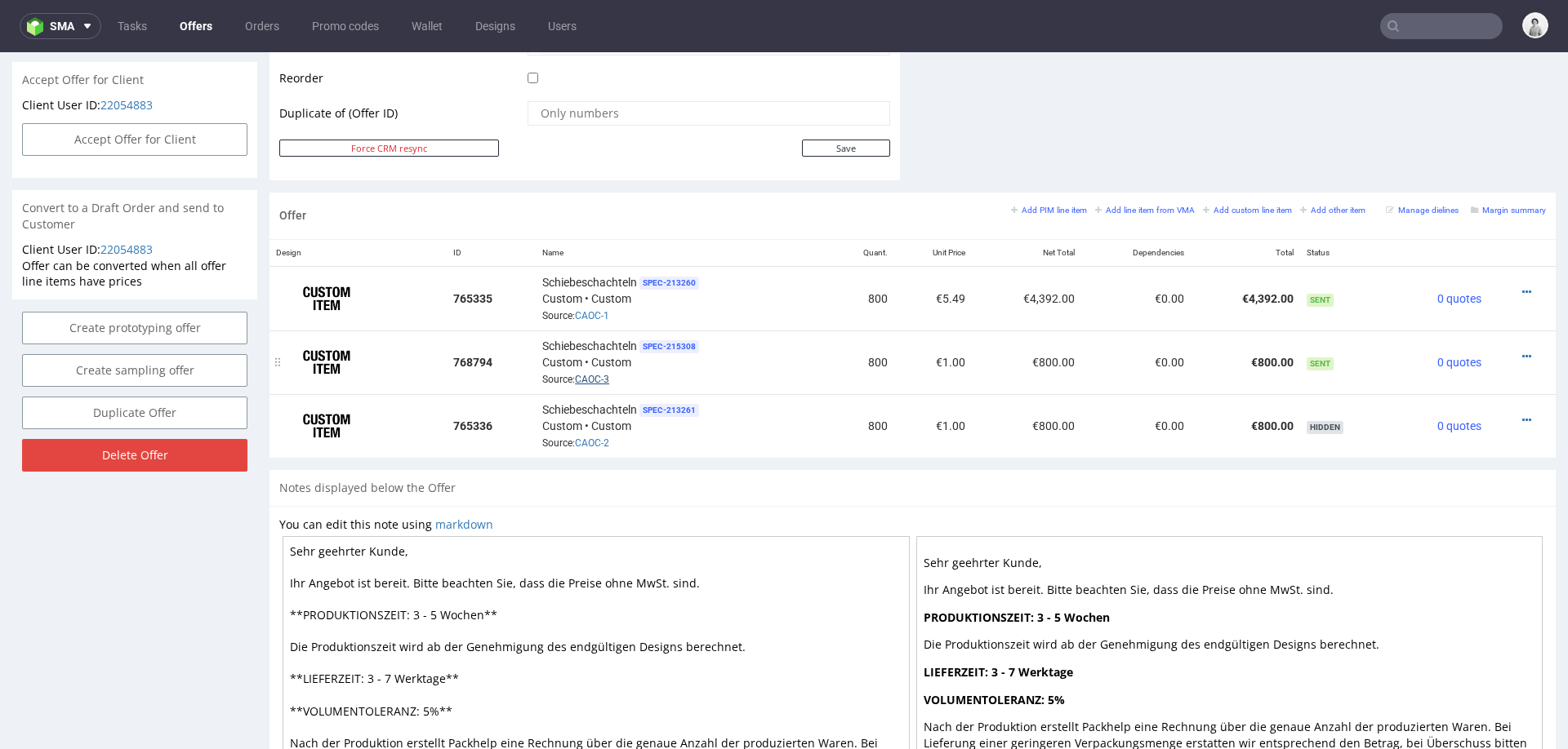
click at [588, 374] on link "CAOC-3" at bounding box center [592, 379] width 34 height 11
click at [1523, 351] on icon at bounding box center [1527, 357] width 9 height 11
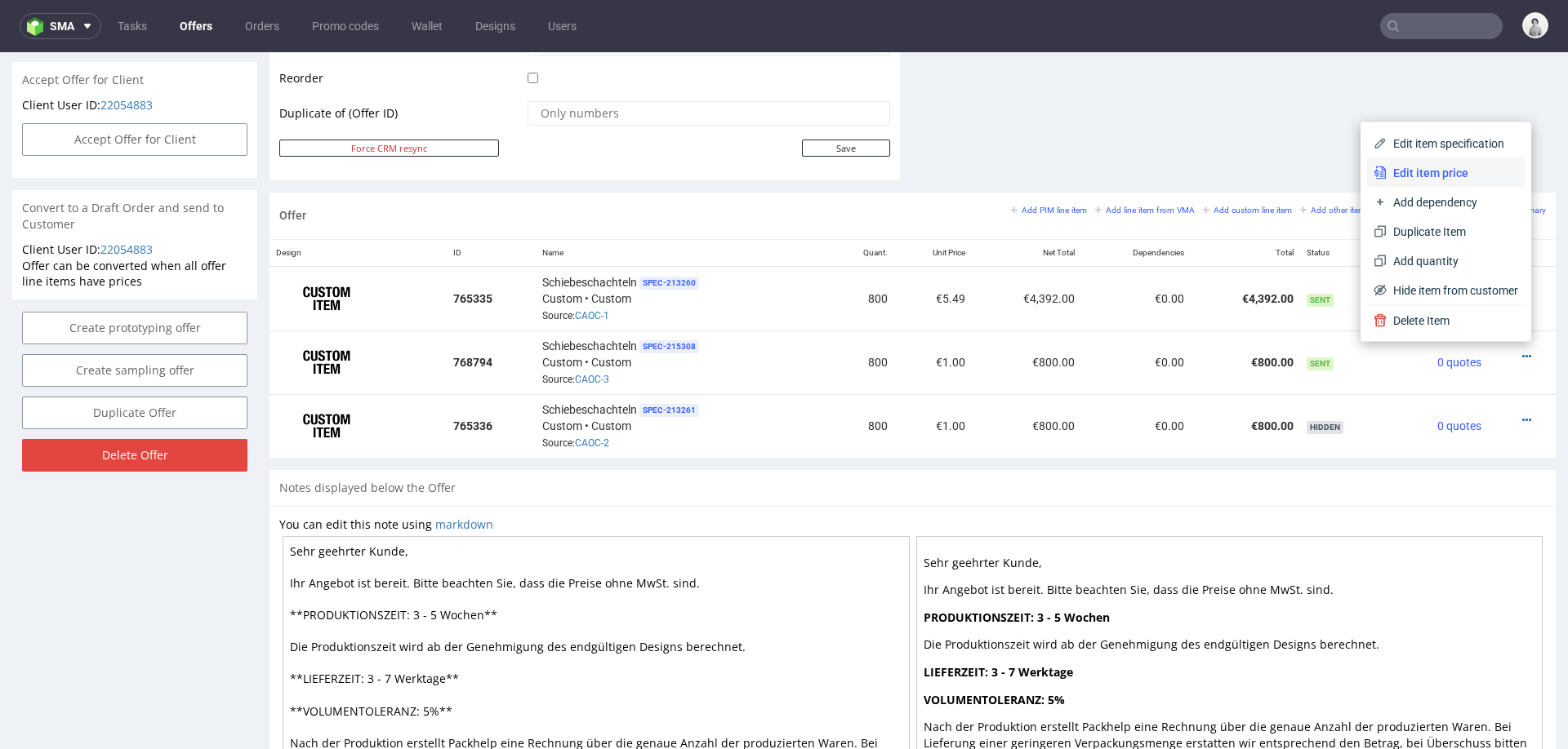
click at [1408, 161] on li "Edit item price" at bounding box center [1446, 173] width 158 height 30
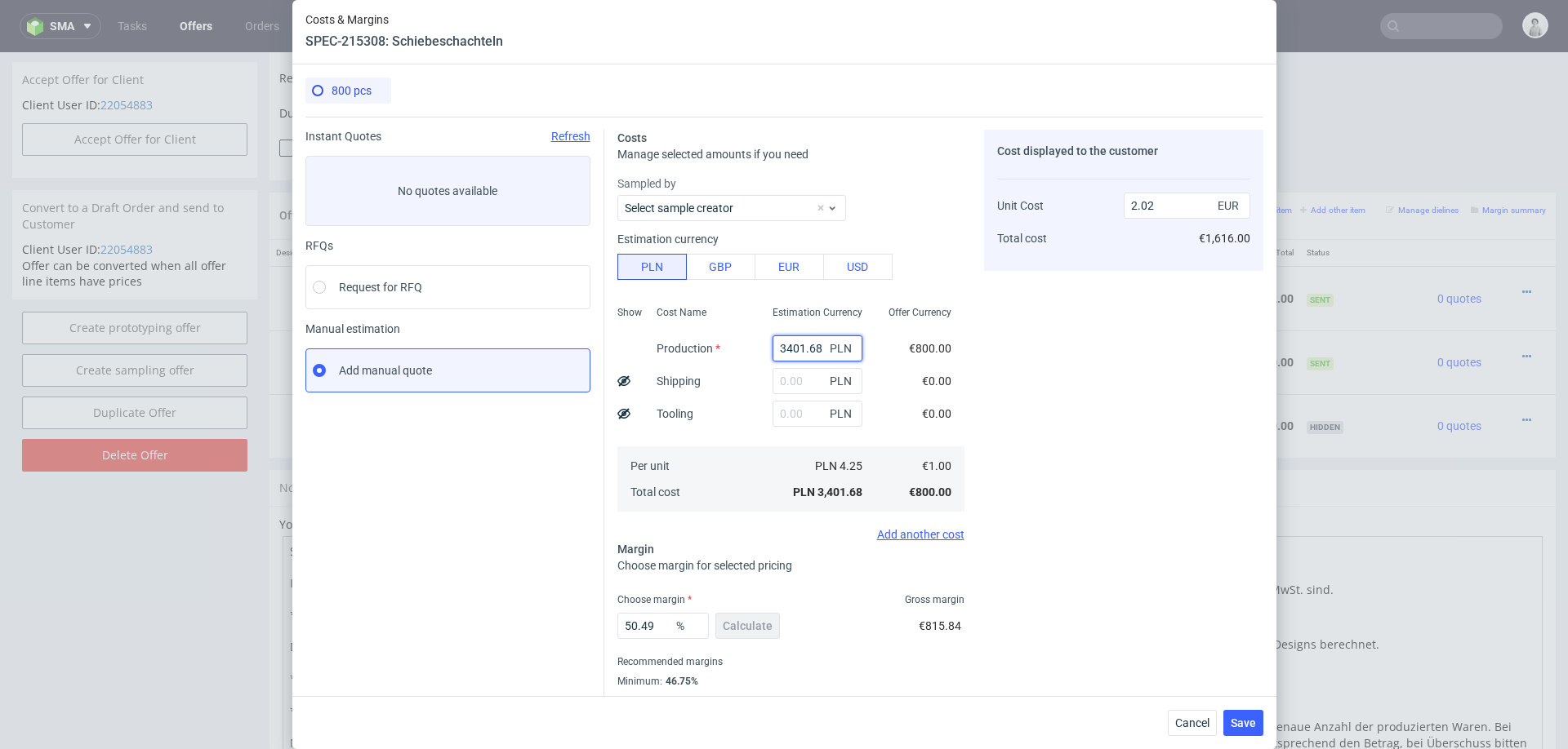
click at [794, 347] on input "3401.68" at bounding box center [817, 349] width 90 height 26
paste input "15340.00"
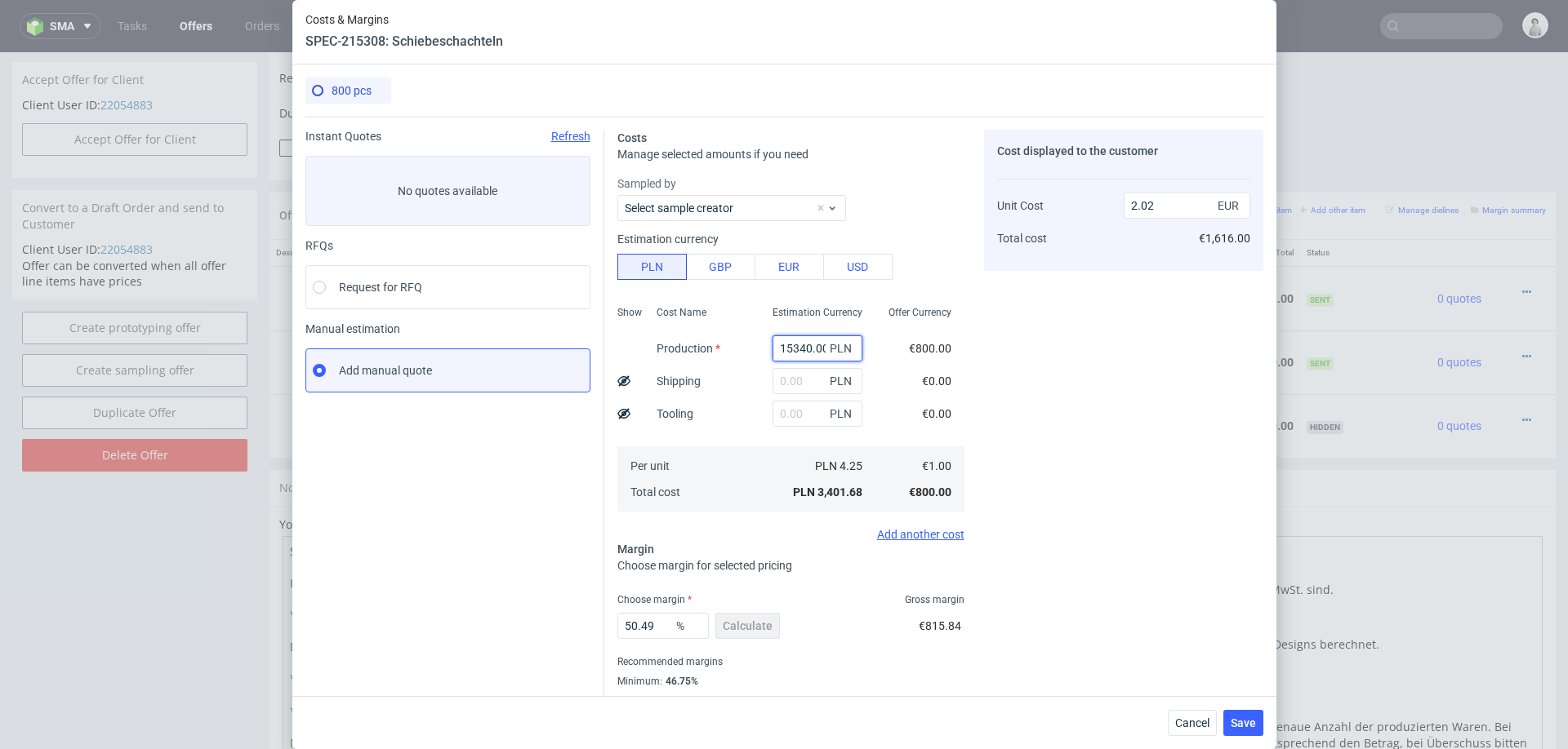
scroll to position [0, 2]
type input "15340"
type input "9.11"
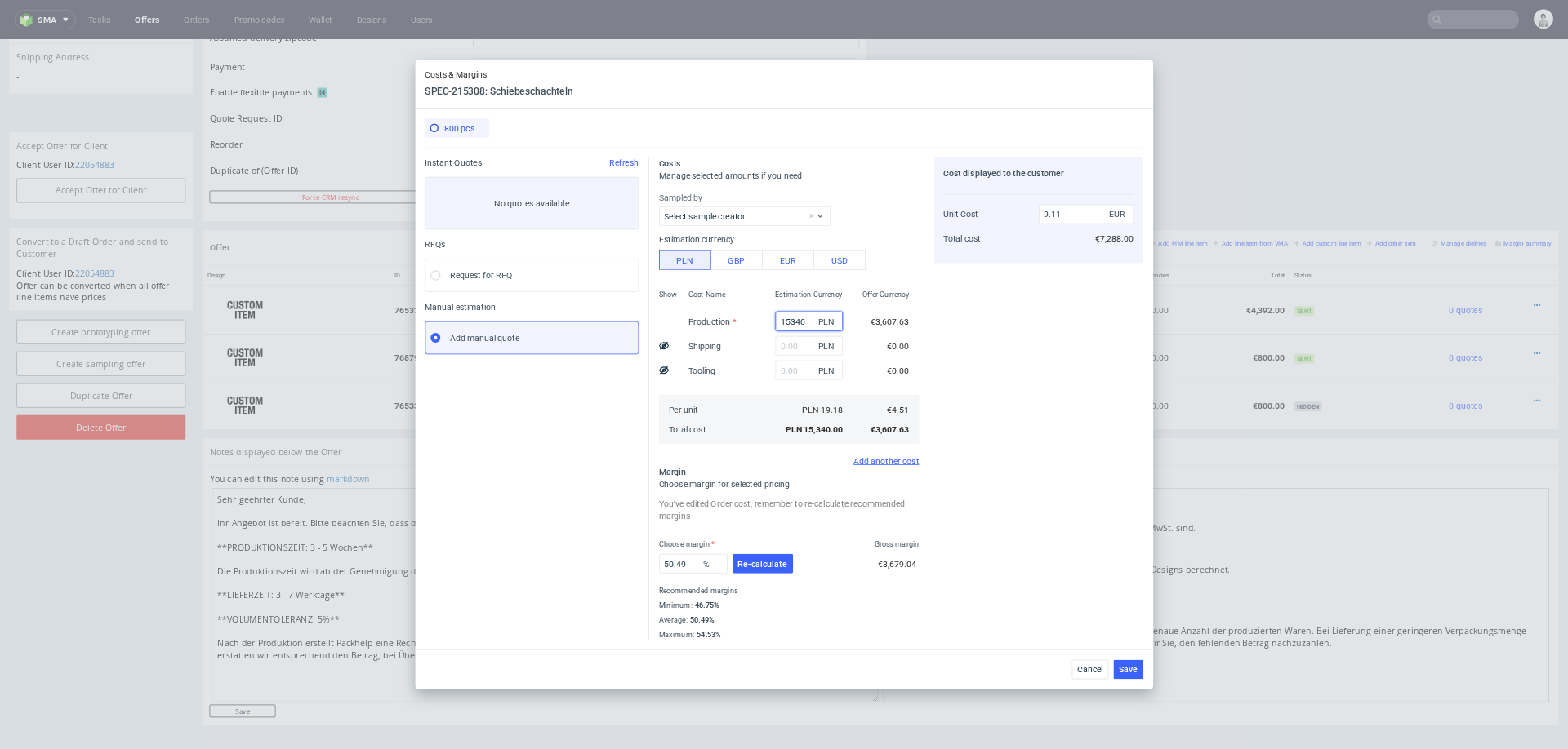
scroll to position [721, 0]
type input "15340"
click at [1397, 536] on div "Cost displayed to the customer Unit Cost Total cost 9.11 EUR €7,288.00" at bounding box center [1384, 531] width 279 height 643
click at [1051, 462] on input "text" at bounding box center [1078, 461] width 90 height 26
type input "100"
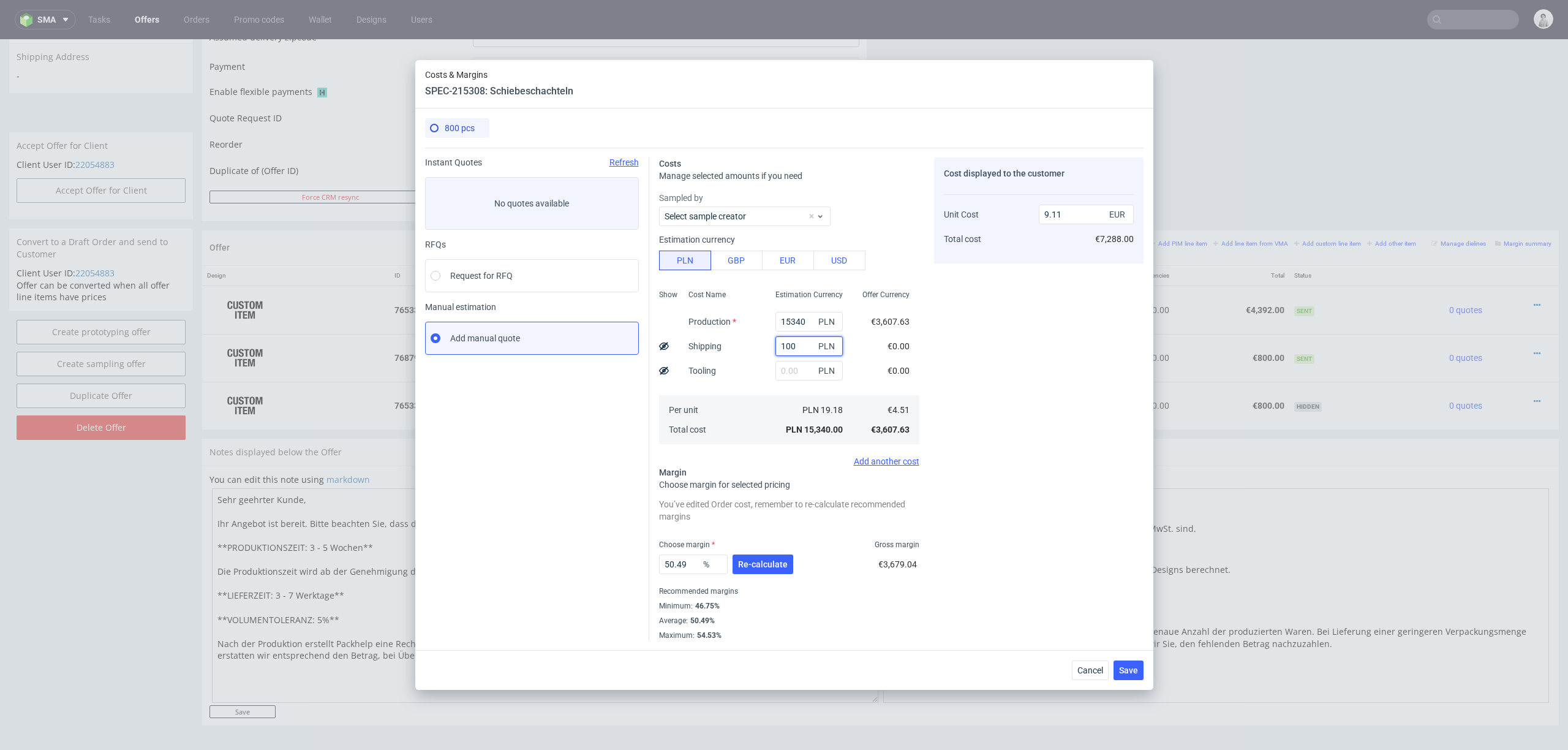
type input "9.17"
type input "10"
type input "9.11"
type input "1"
type input "400"
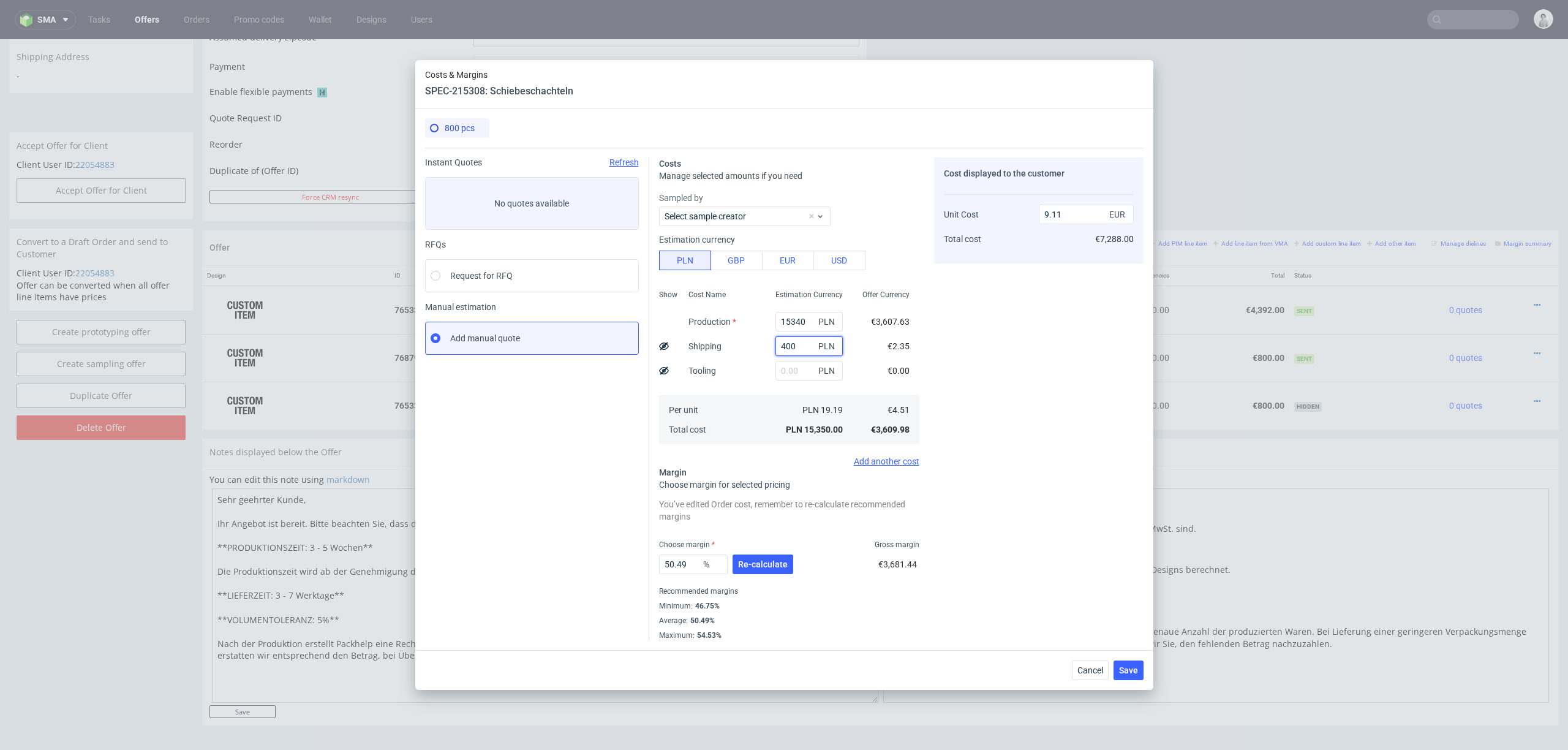
type input "9.35"
type input "400"
click at [1119, 305] on div "Cost displayed to the customer Unit Cost Total cost 9.35 EUR €7,480.00" at bounding box center [1039, 399] width 209 height 483
click at [686, 558] on input "50.49" at bounding box center [694, 564] width 69 height 19
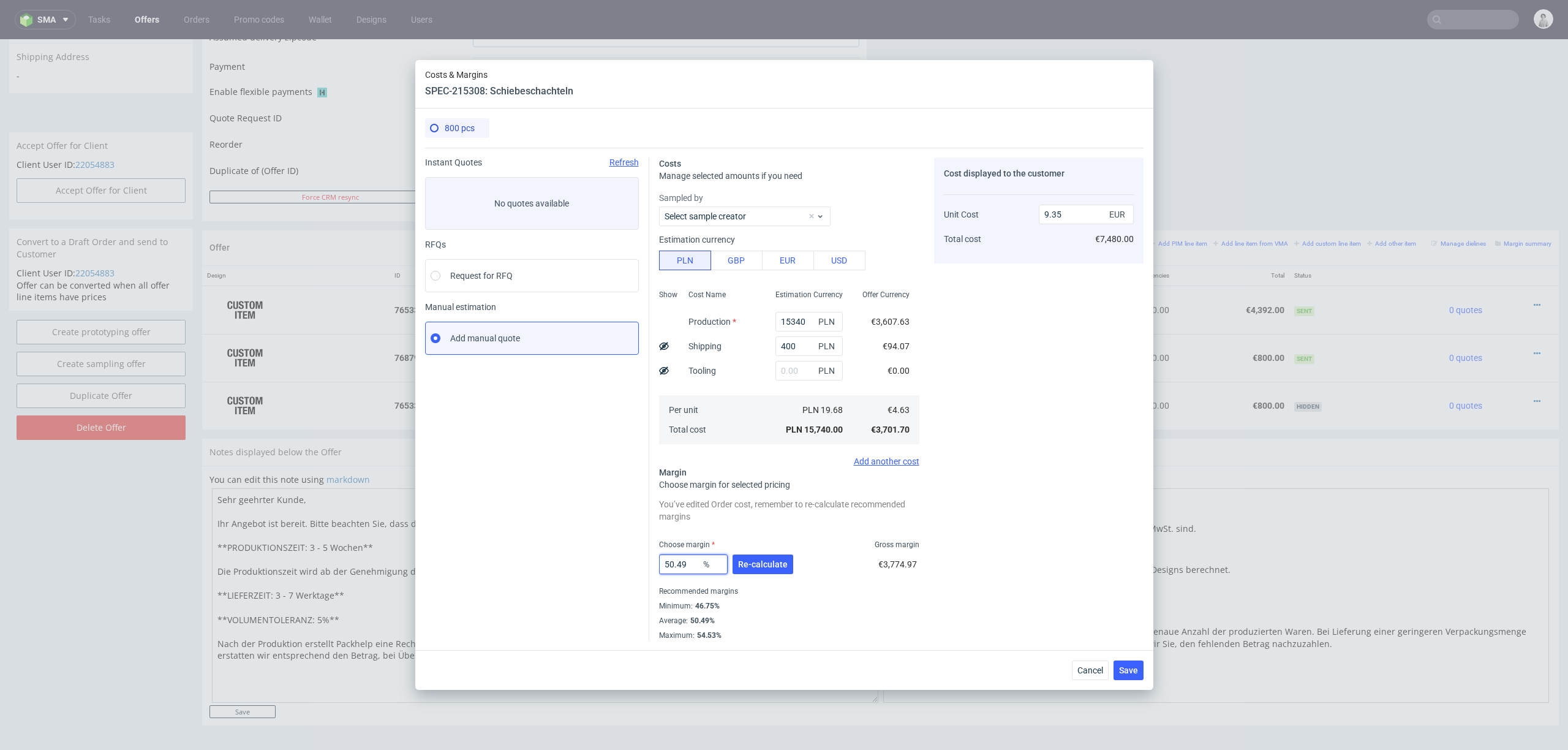
click at [686, 558] on input "50.49" at bounding box center [694, 564] width 69 height 19
type input "47"
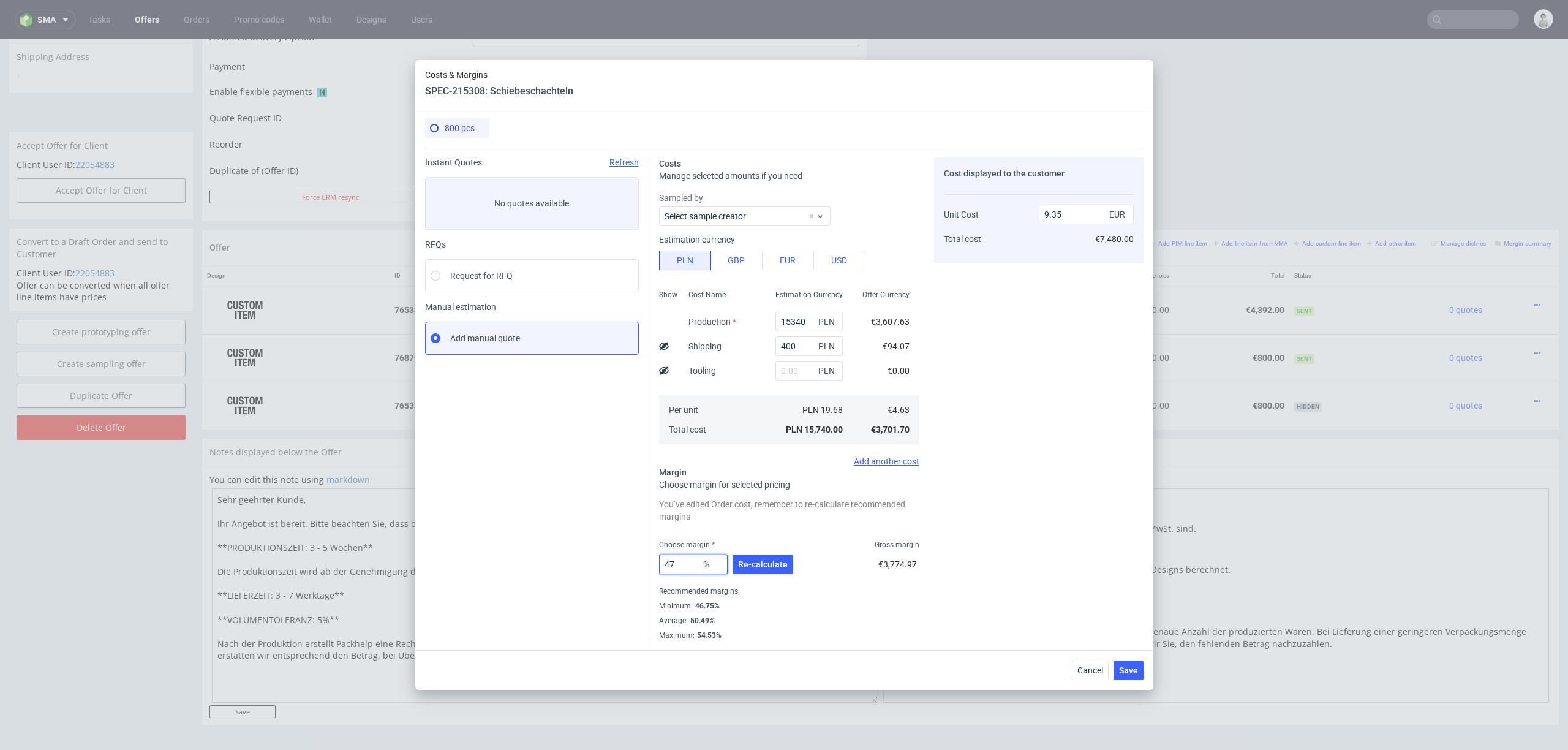
type input "8.73"
type input "47"
click at [998, 562] on div "Cost displayed to the customer Unit Cost Total cost 8.73 EUR €6,984.00" at bounding box center [1039, 399] width 209 height 483
click at [1121, 562] on span "Save" at bounding box center [1128, 670] width 19 height 8
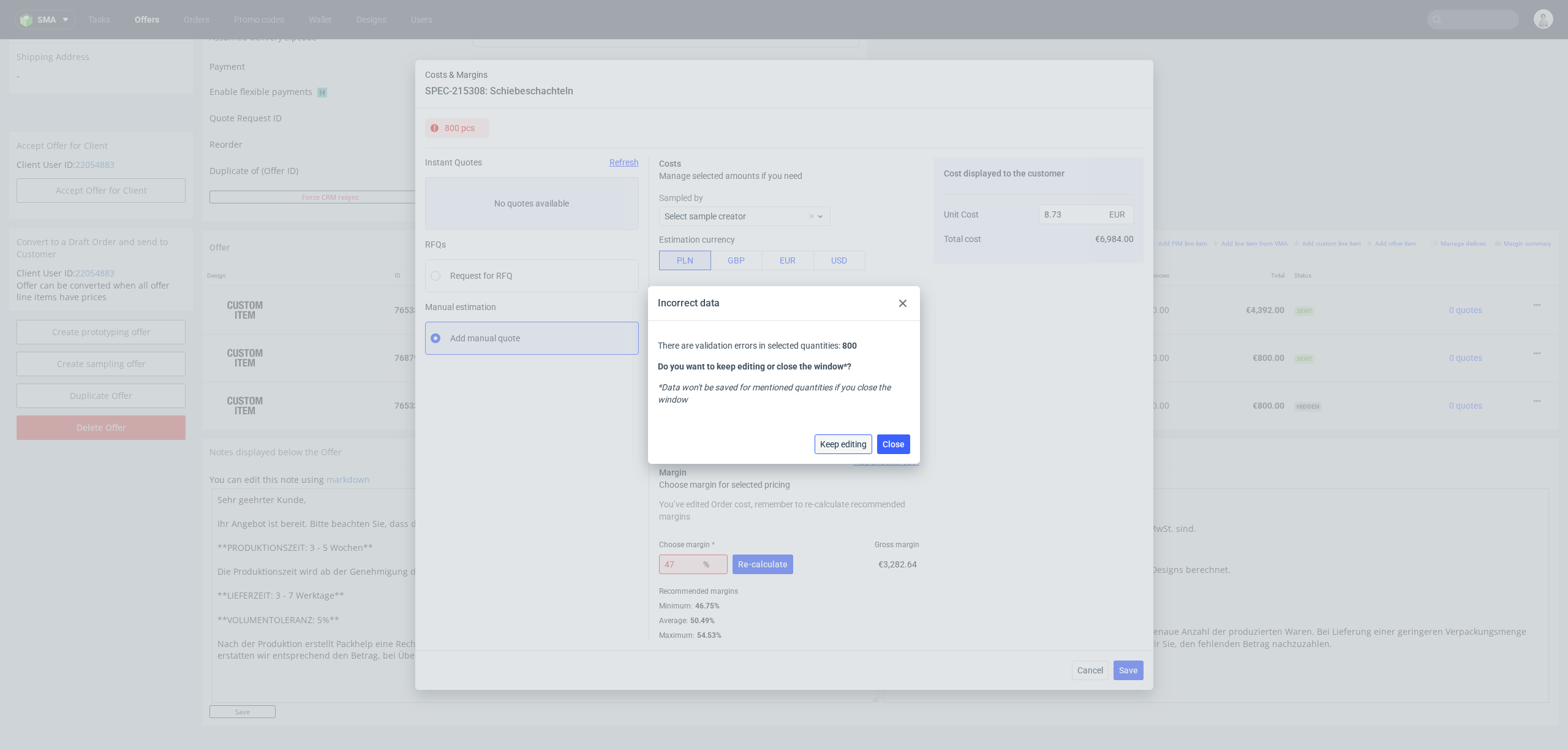
click at [836, 440] on span "Keep editing" at bounding box center [843, 444] width 47 height 8
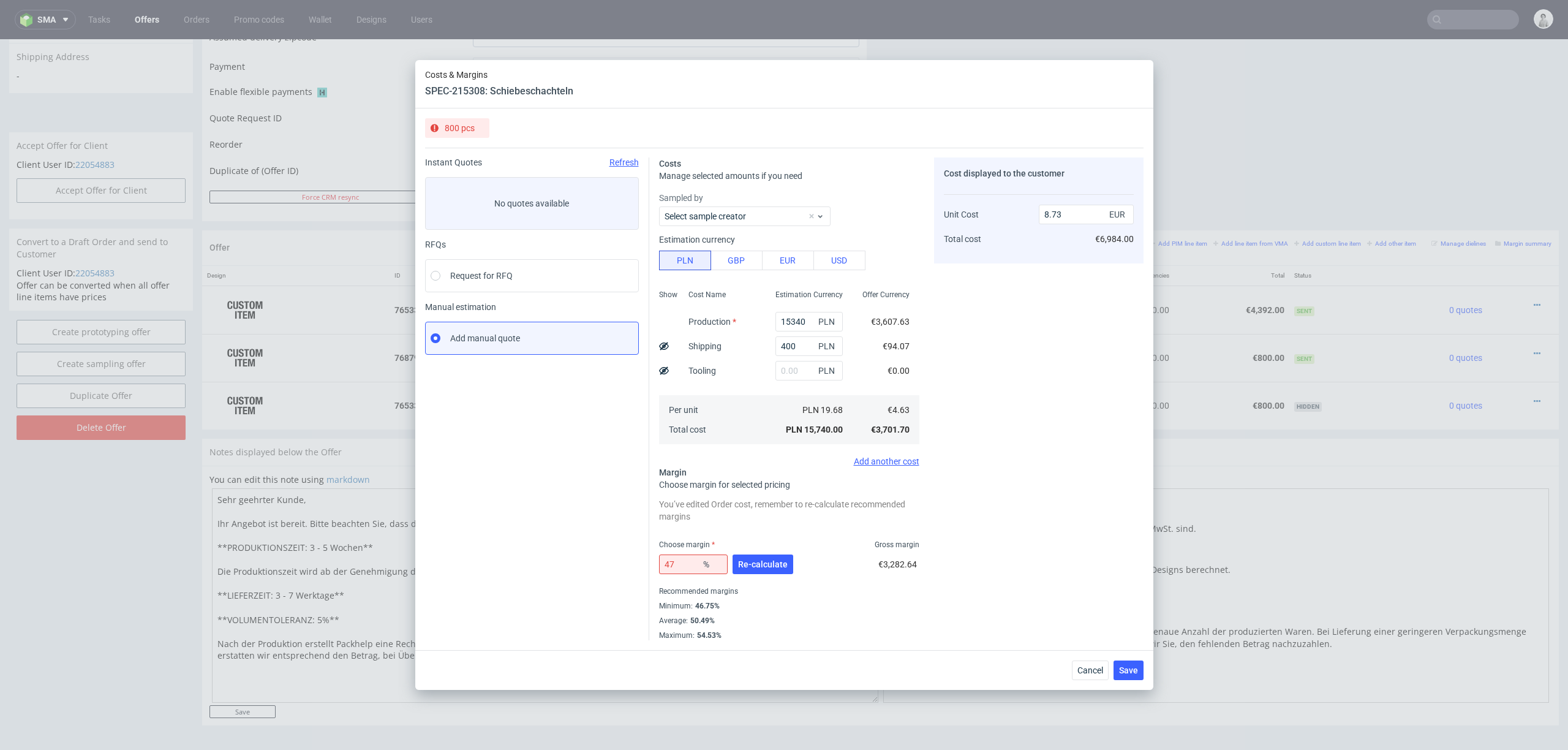
click at [763, 562] on div "47 % Re-calculate" at bounding box center [728, 566] width 136 height 34
click at [771, 555] on button "Re-calculate" at bounding box center [762, 564] width 61 height 19
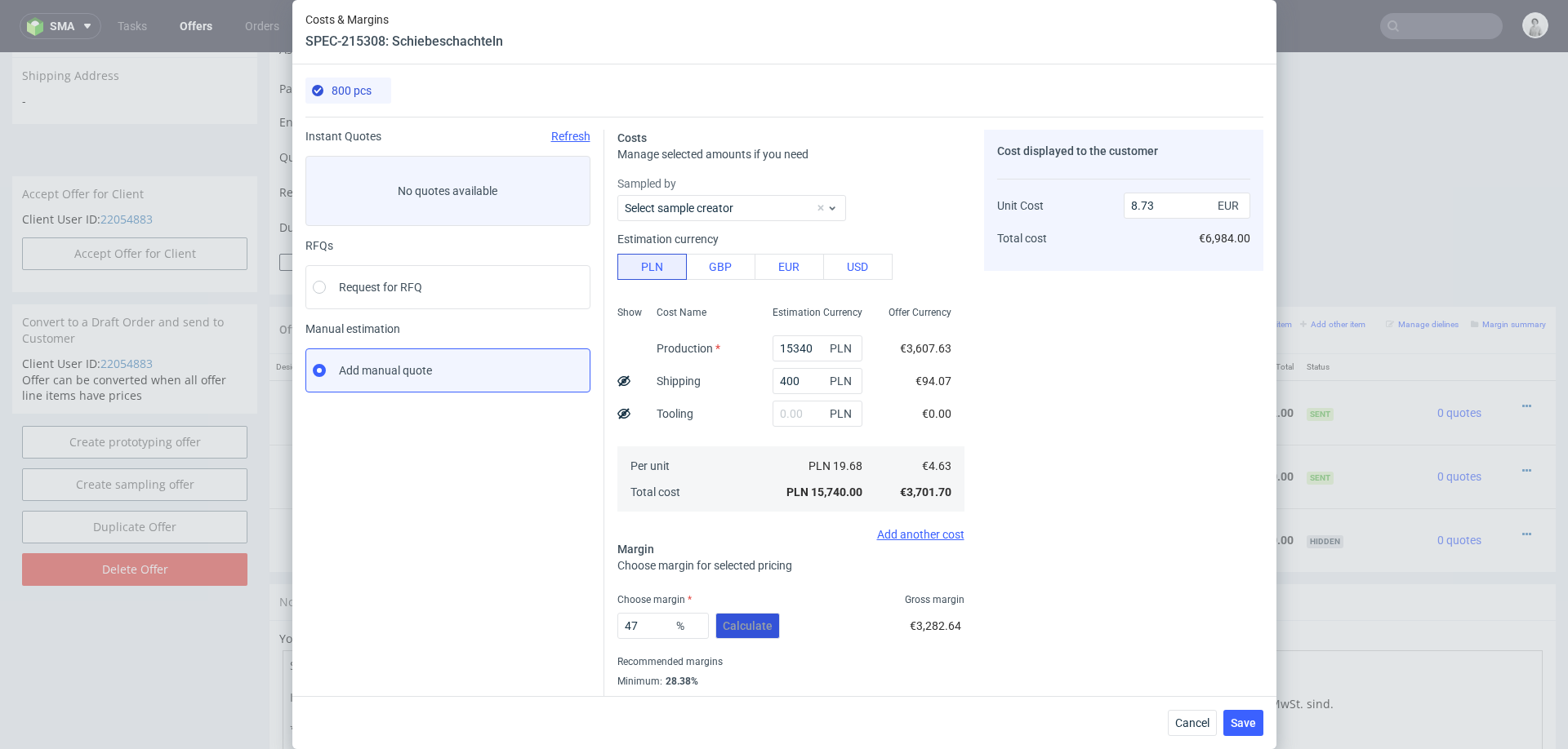
scroll to position [720, 0]
click at [1237, 717] on span "Save" at bounding box center [1243, 723] width 25 height 11
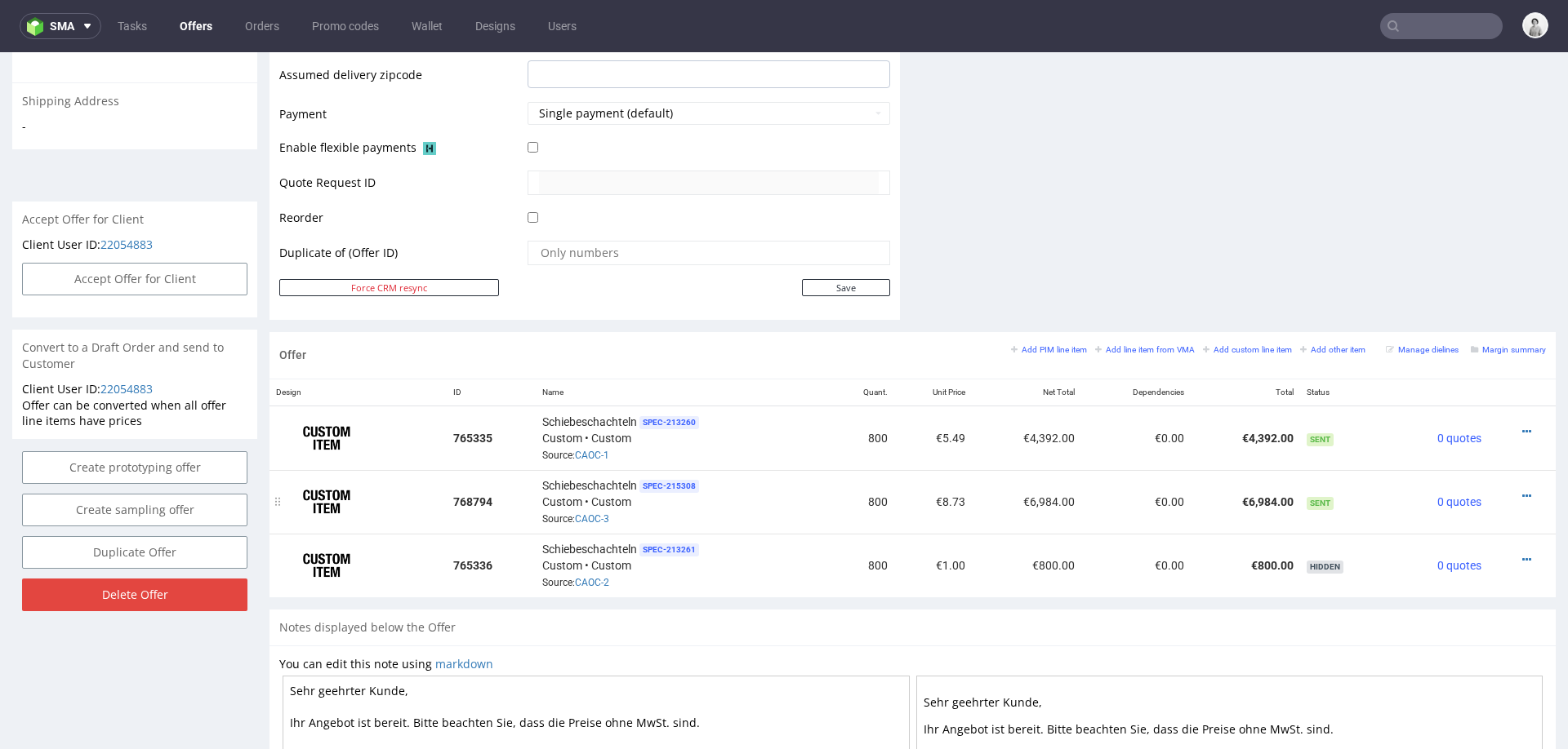
scroll to position [701, 0]
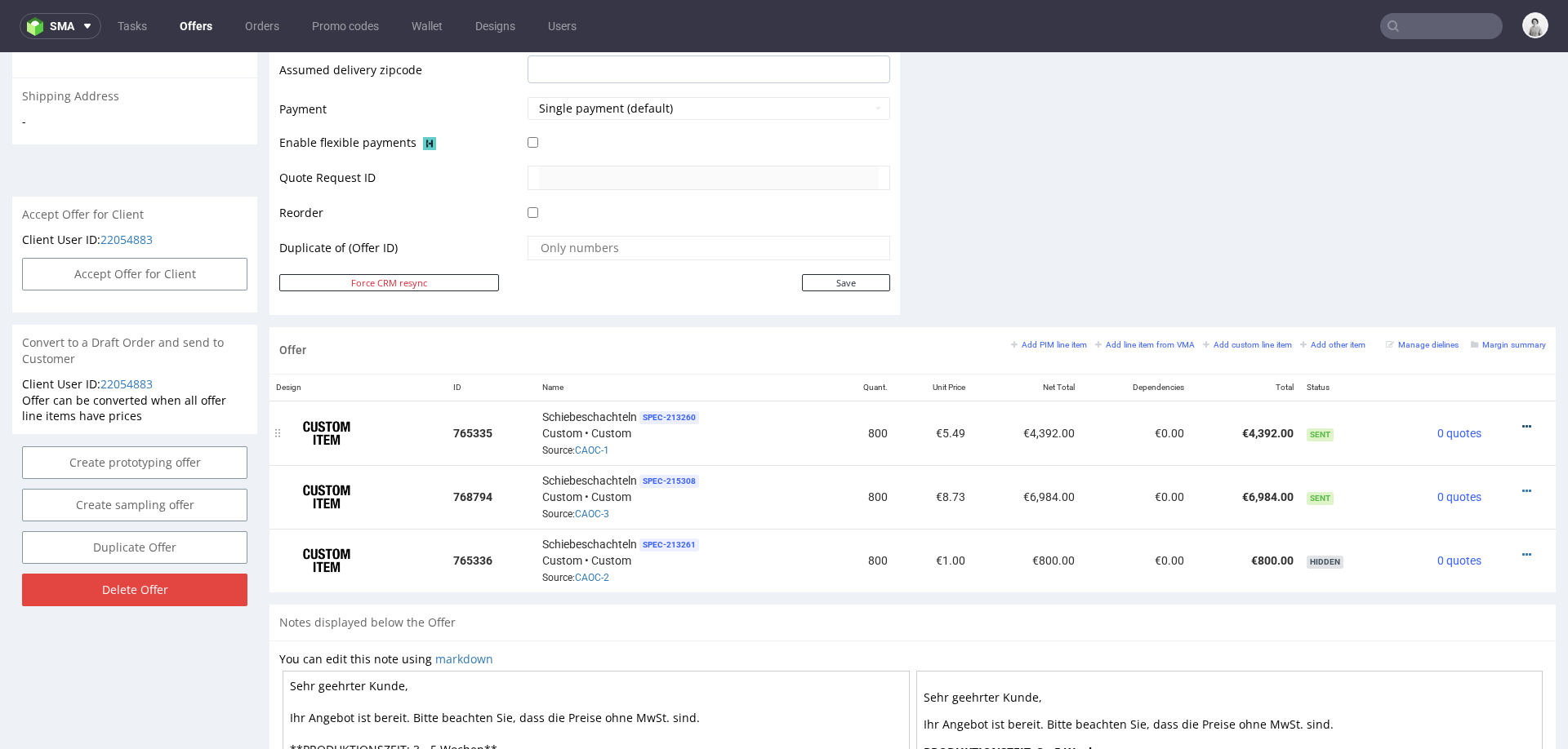
click at [1523, 421] on link at bounding box center [1527, 427] width 9 height 13
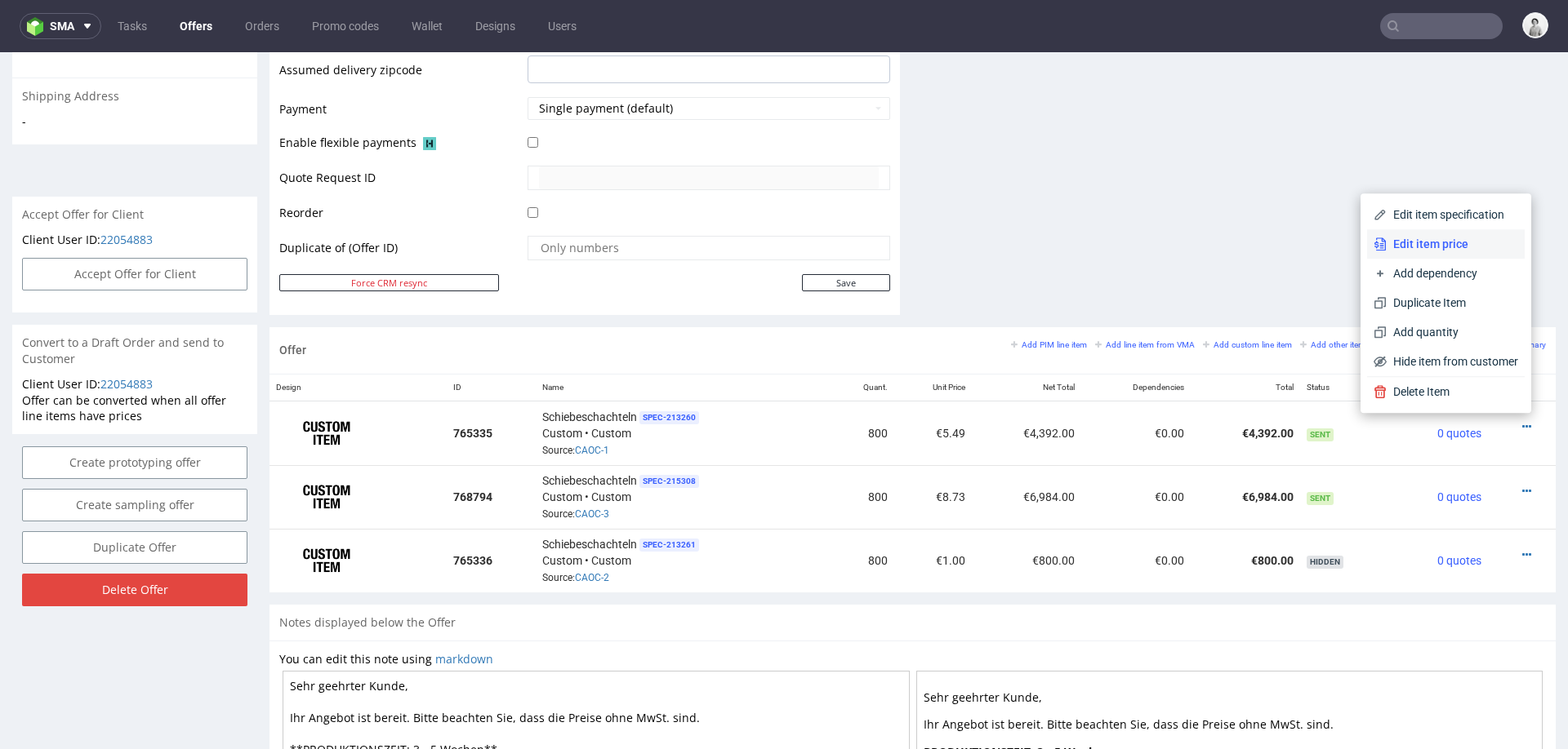
click at [1469, 250] on span "Edit item price" at bounding box center [1452, 245] width 132 height 17
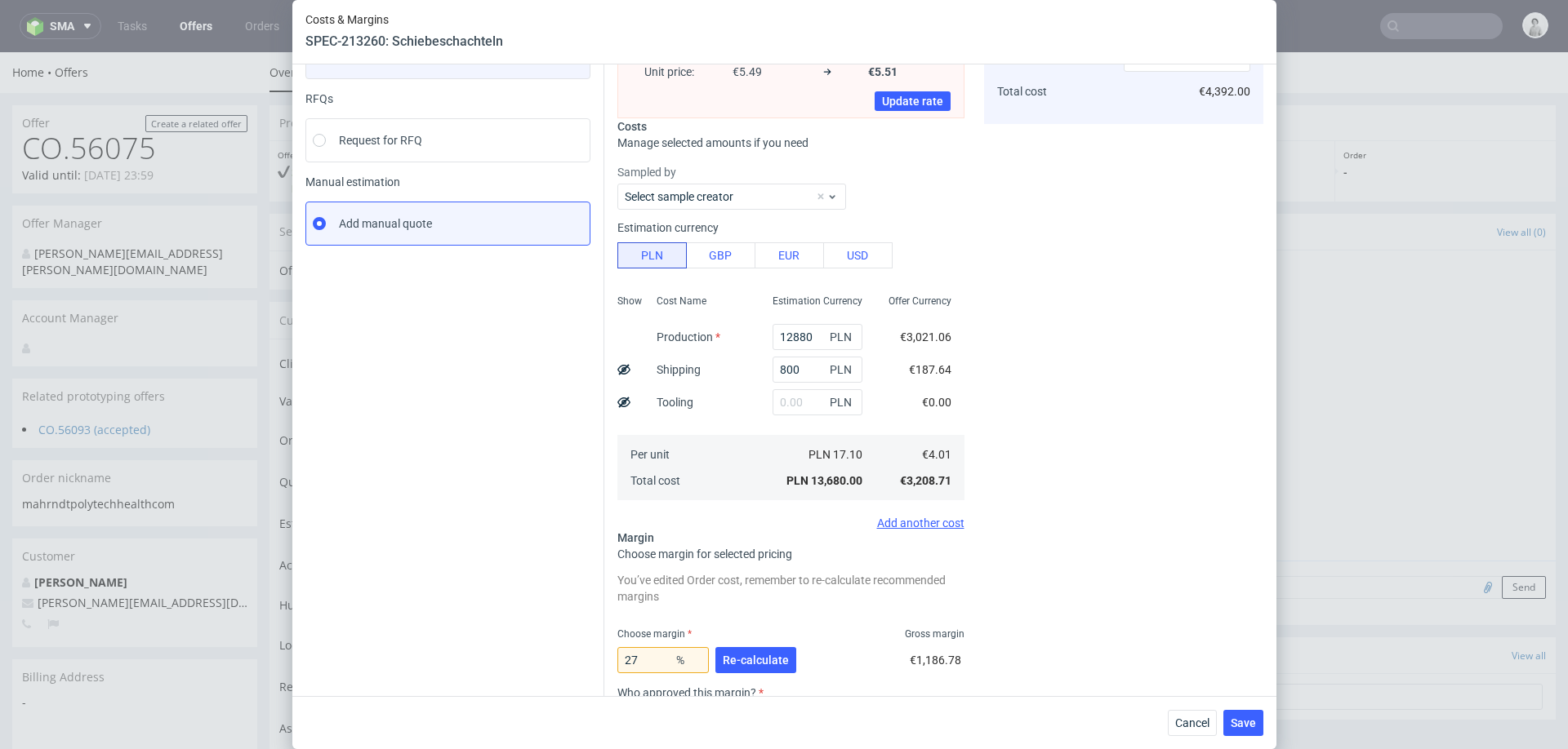
scroll to position [0, 0]
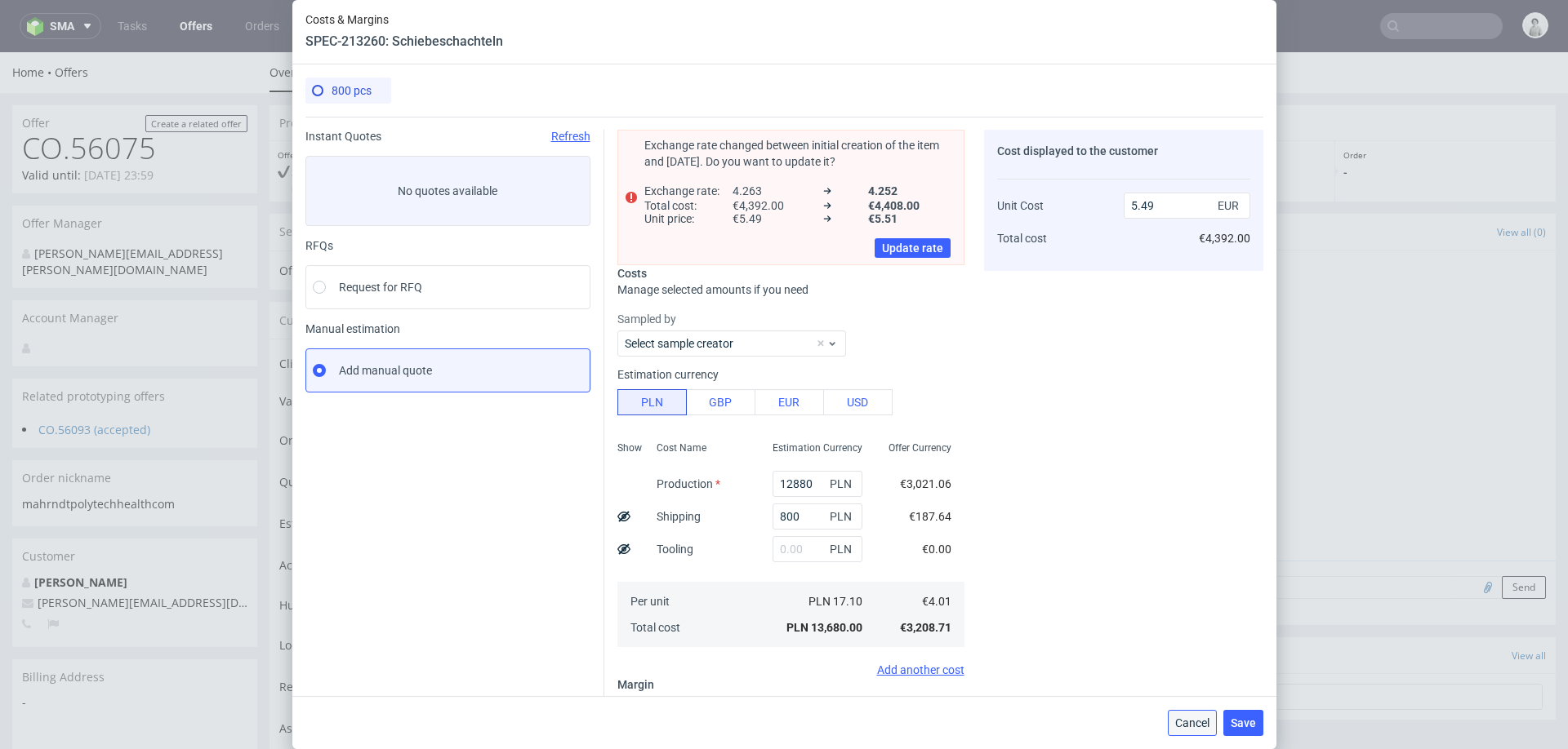
click at [1190, 727] on span "Cancel" at bounding box center [1192, 723] width 34 height 11
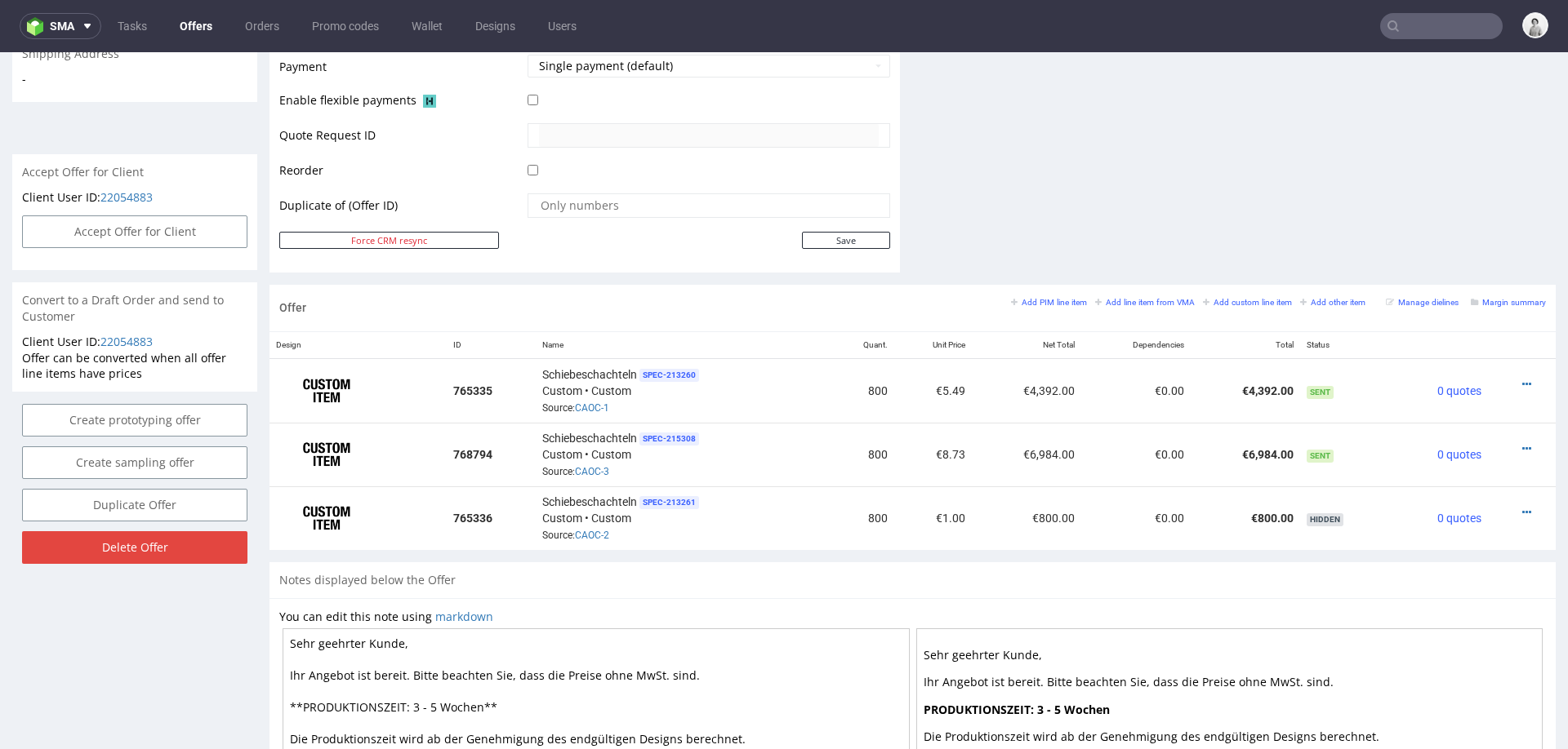
scroll to position [748, 0]
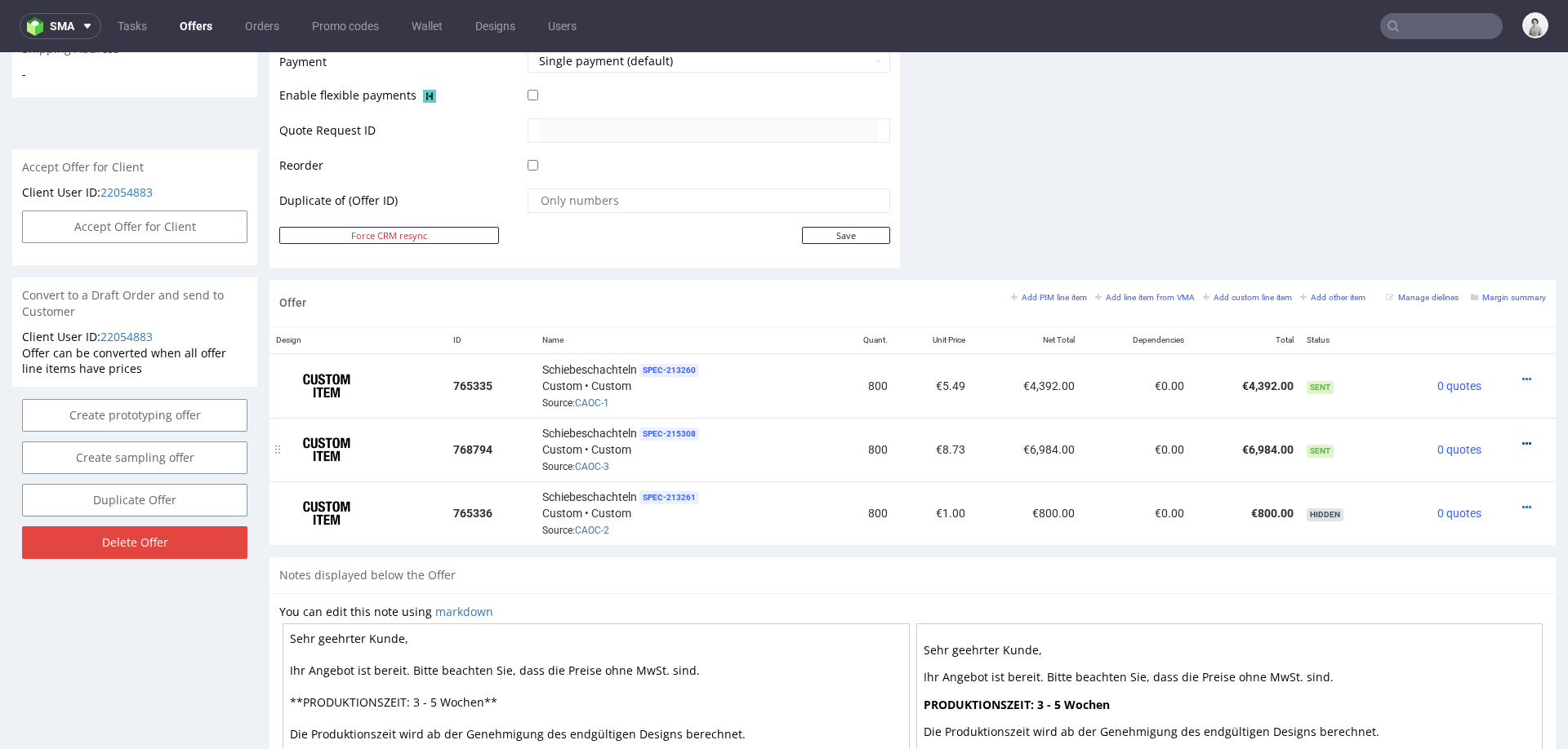
click at [1523, 438] on icon at bounding box center [1527, 444] width 9 height 11
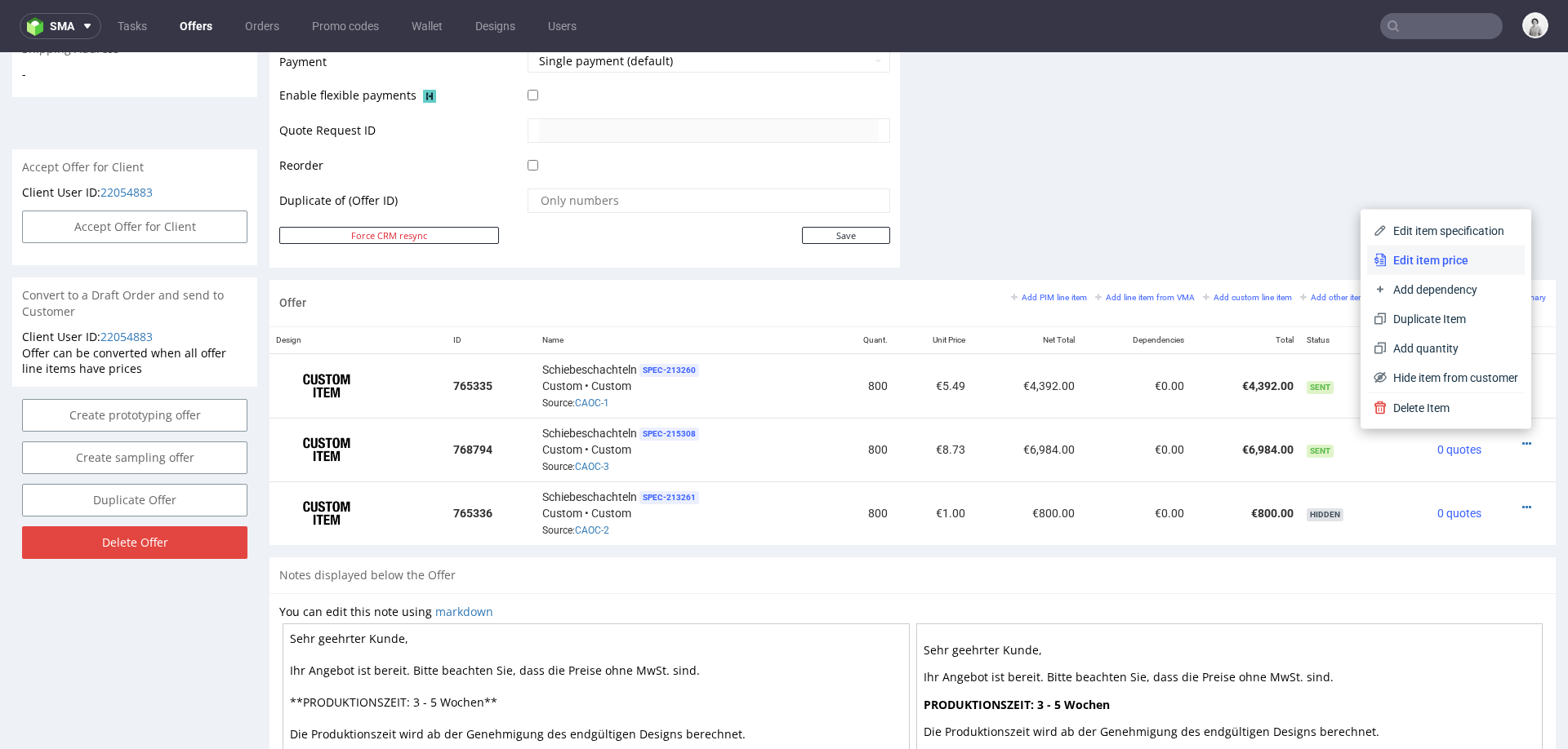
click at [1472, 264] on span "Edit item price" at bounding box center [1452, 260] width 132 height 17
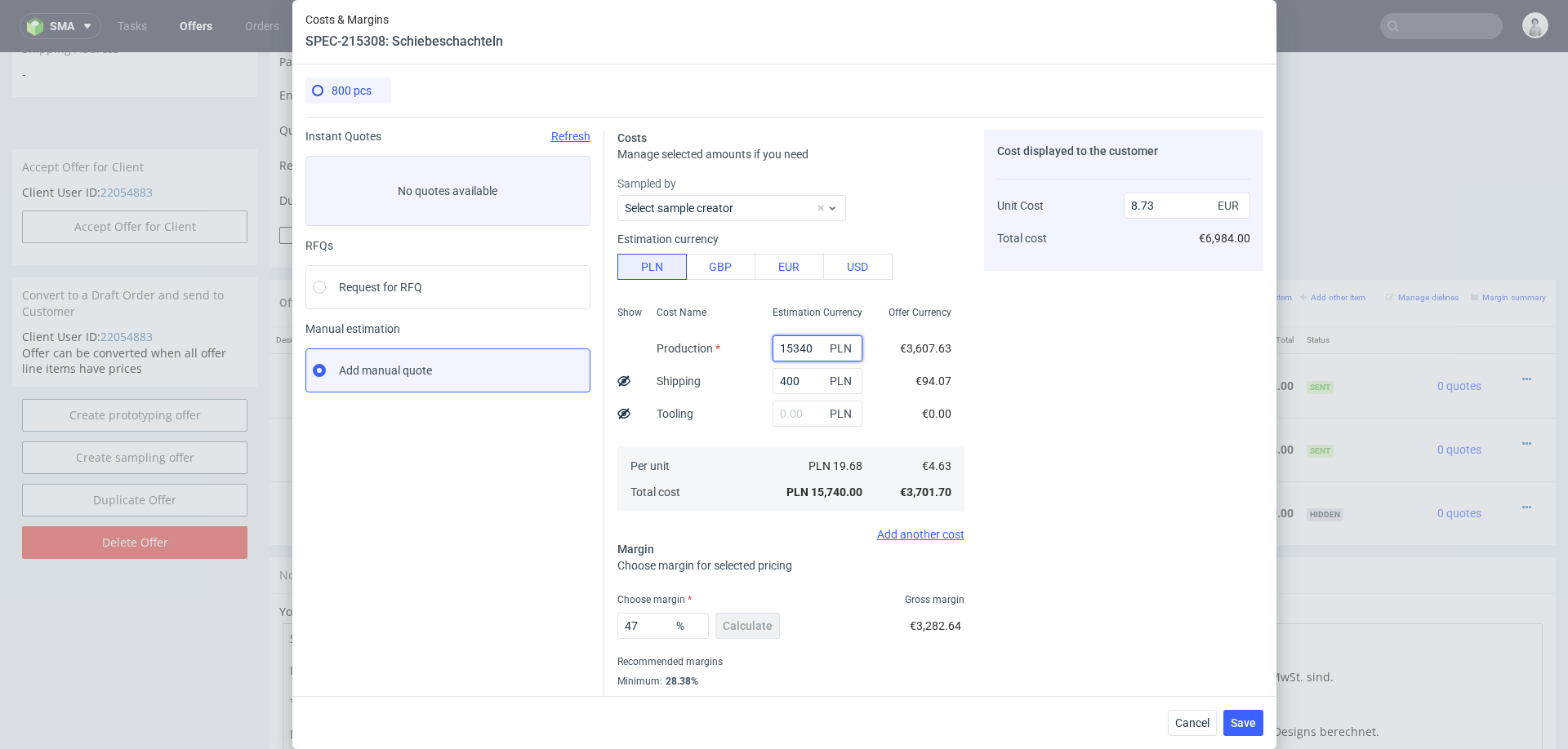
click at [800, 345] on input "15340" at bounding box center [817, 349] width 90 height 26
type input "1"
type input "0.22"
type input "14"
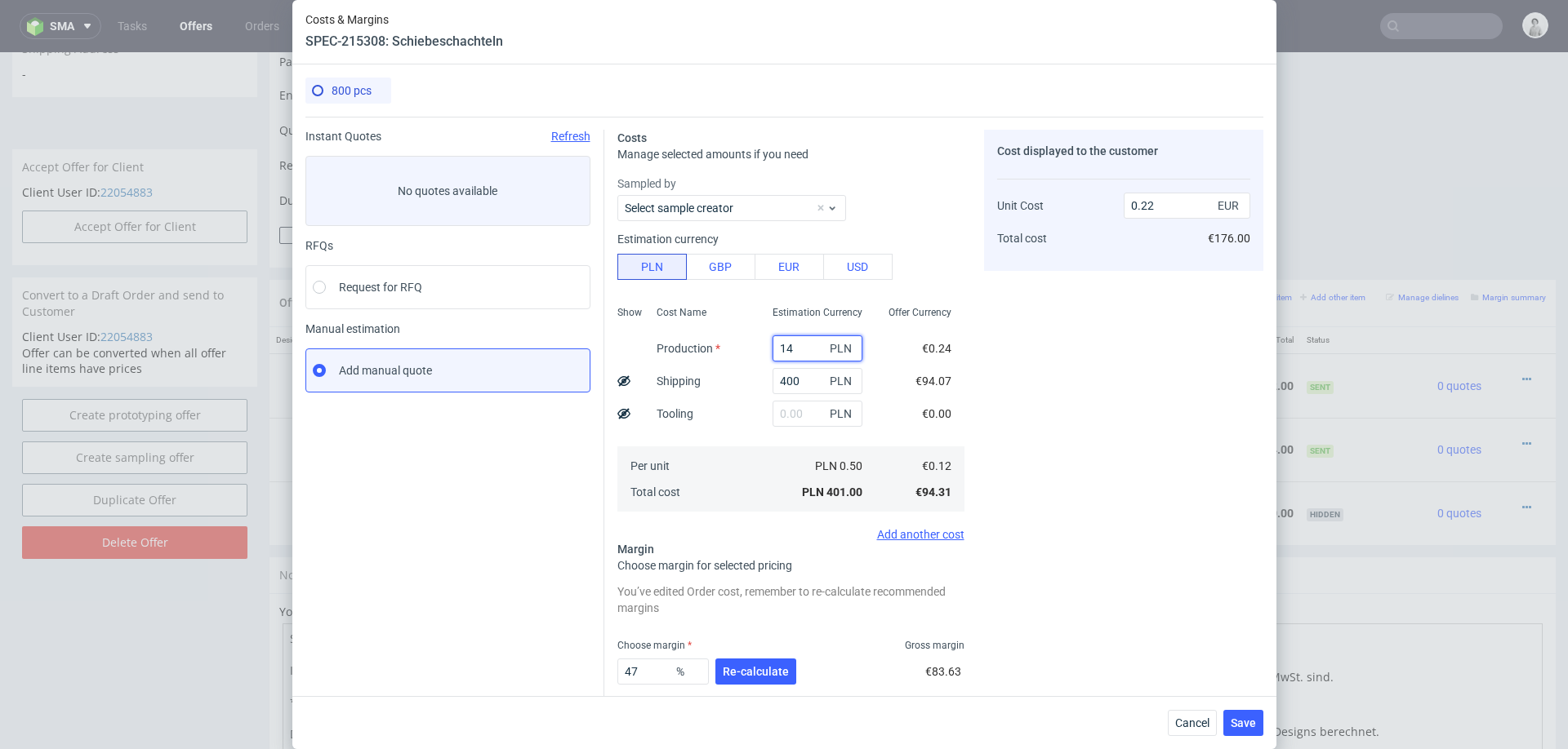
type input "0.23"
type input "14200"
type input "8.1"
type input "14200"
click at [799, 378] on input "400" at bounding box center [817, 381] width 90 height 26
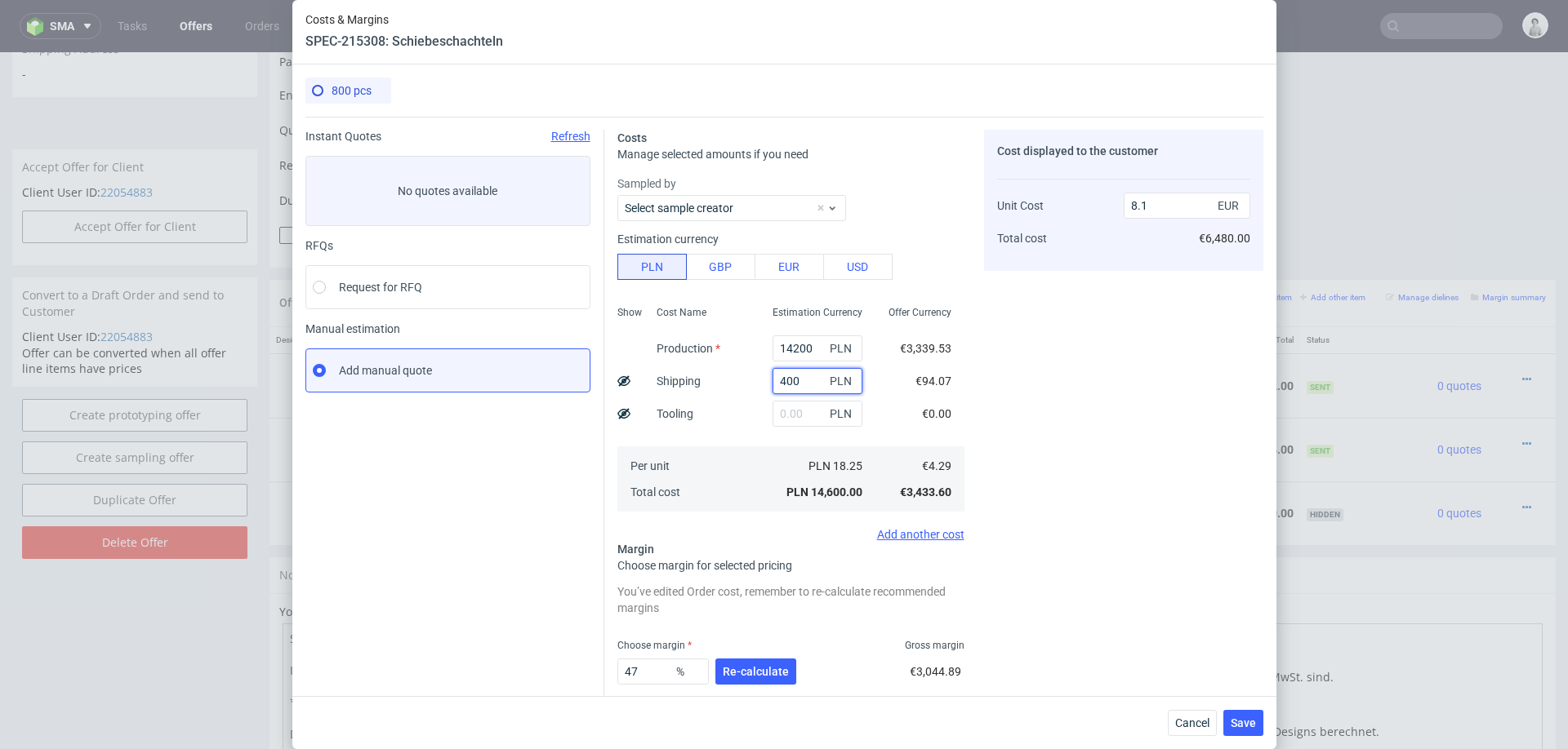
click at [799, 378] on input "400" at bounding box center [817, 381] width 90 height 26
type input "800"
type input "8.32"
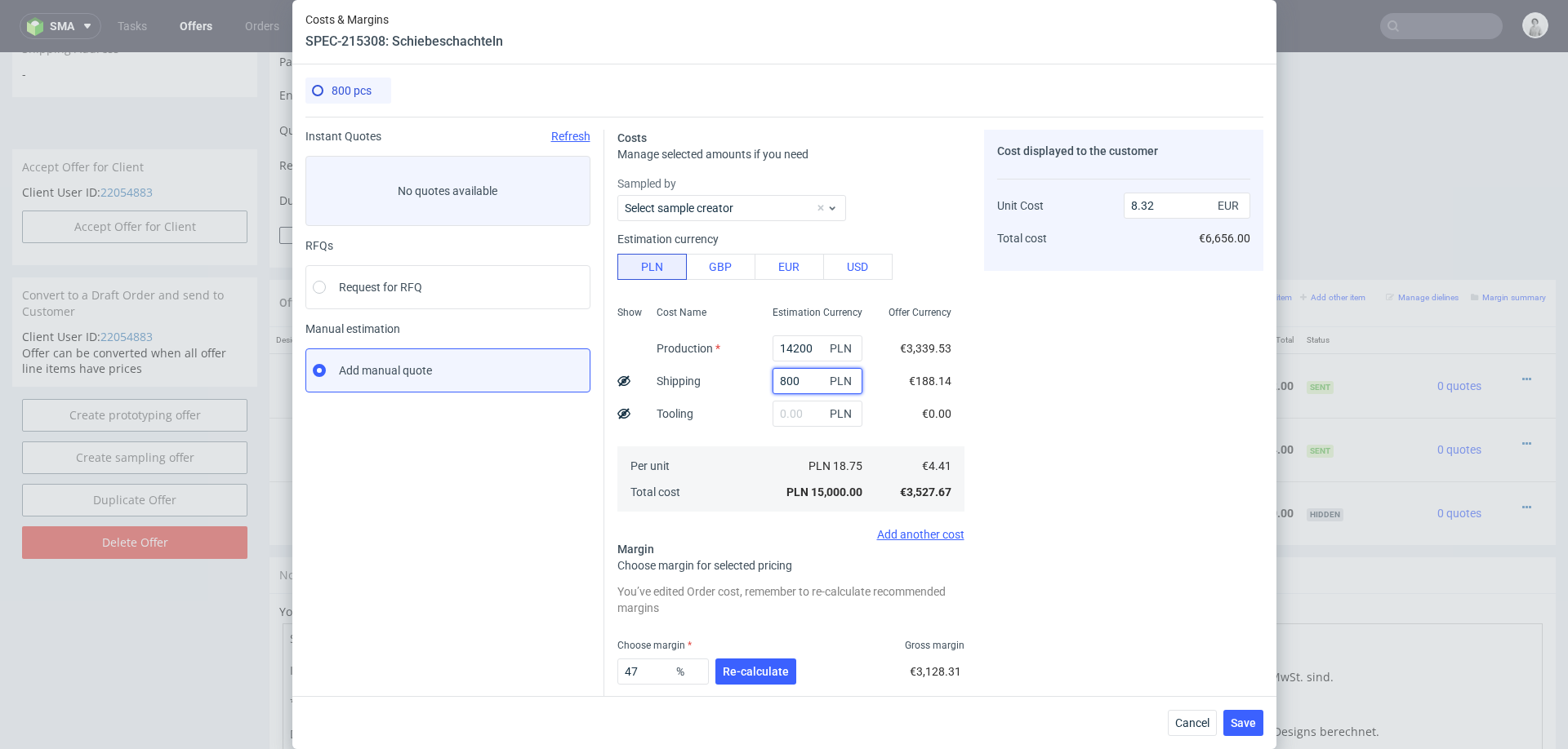
type input "800"
click at [703, 435] on div "Cost Name Production Shipping Tooling Per unit Total cost" at bounding box center [701, 407] width 116 height 215
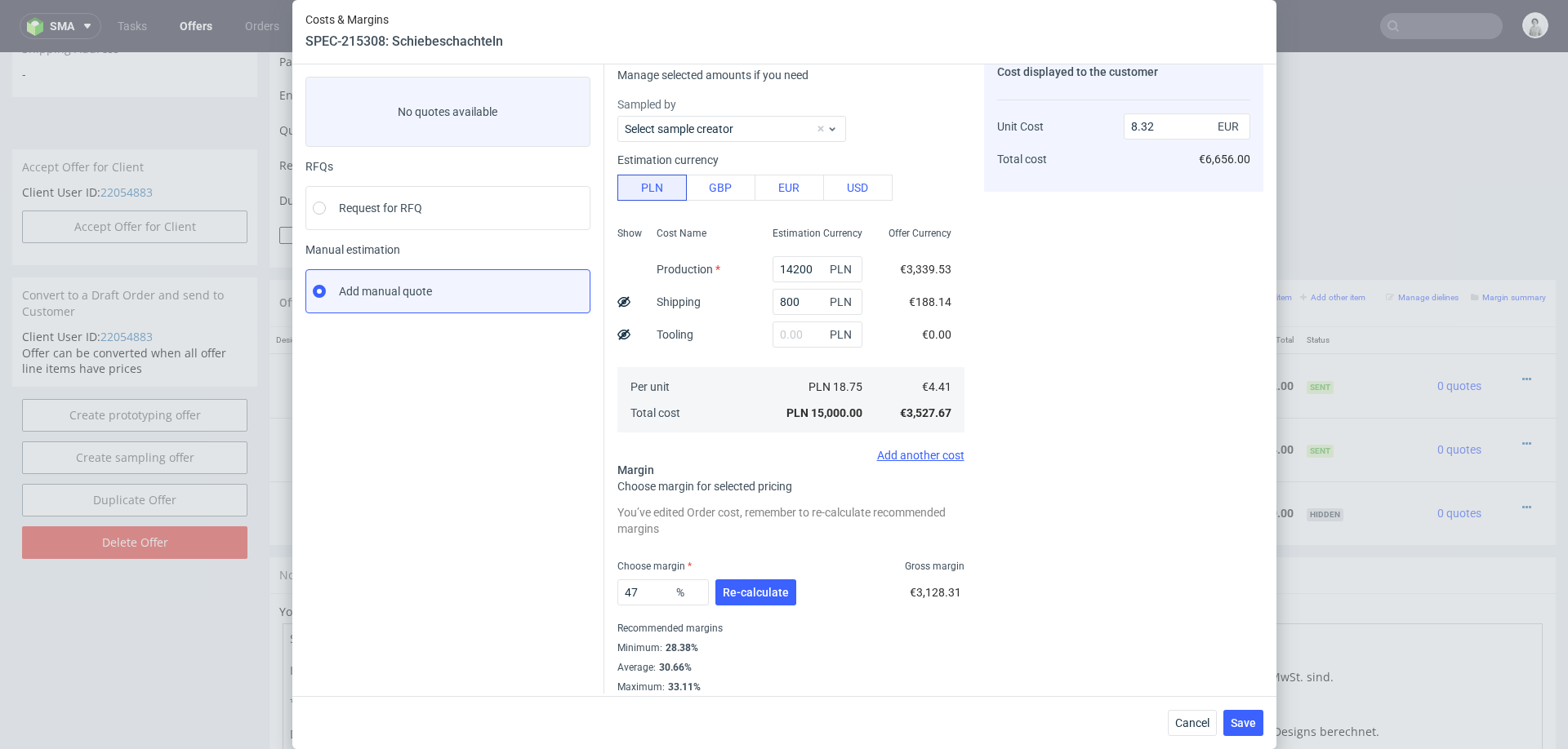
scroll to position [88, 0]
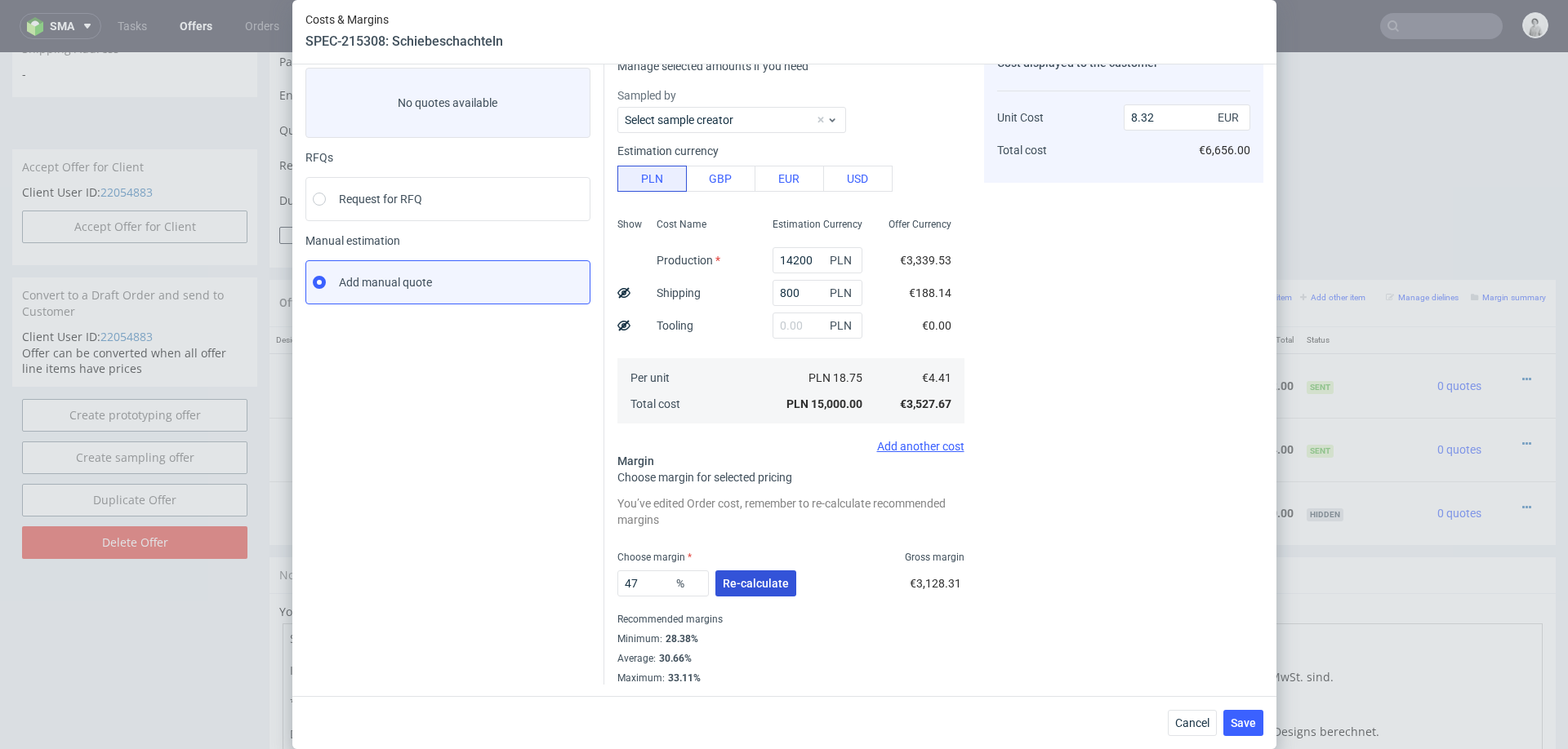
click at [750, 581] on span "Re-calculate" at bounding box center [755, 583] width 66 height 11
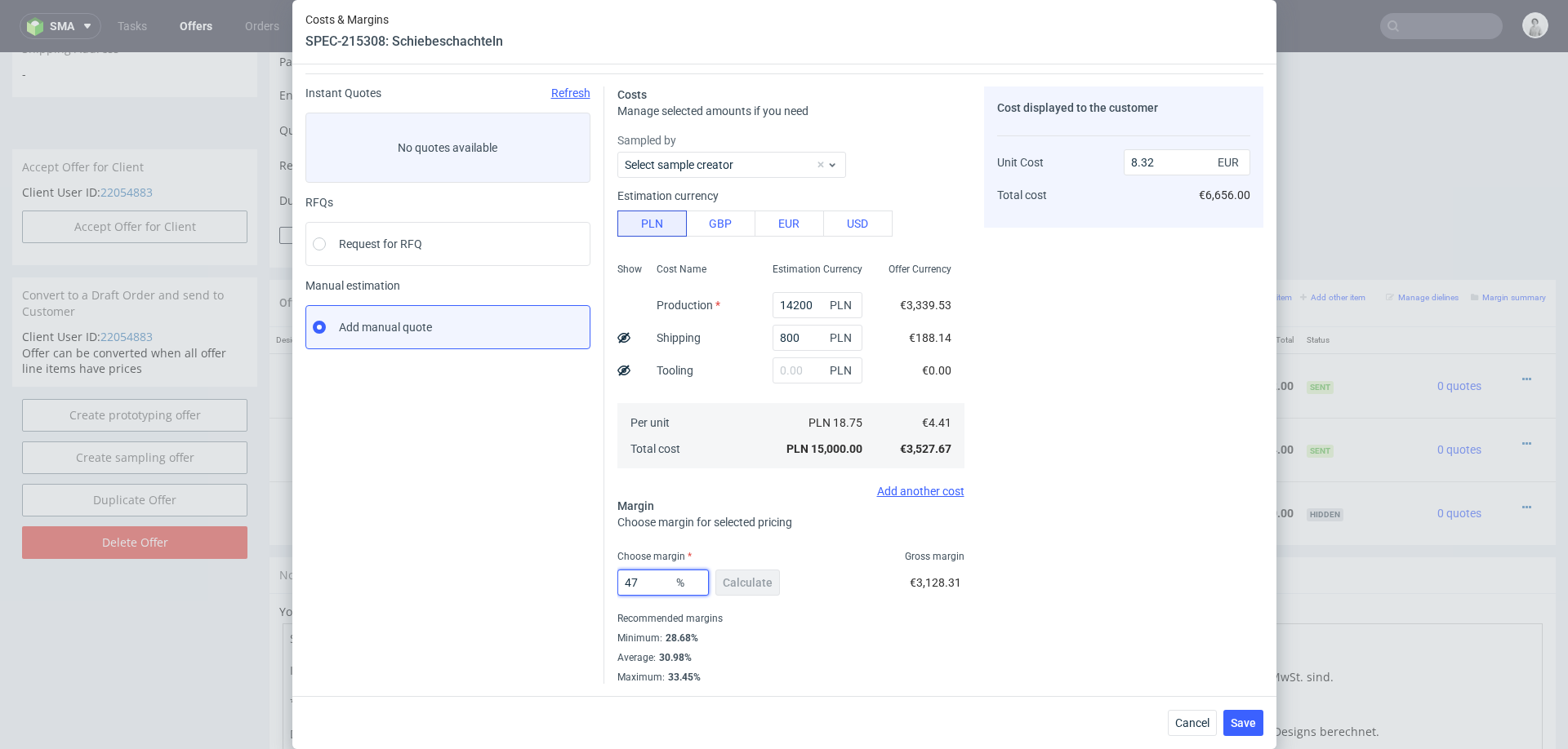
click at [647, 577] on input "47" at bounding box center [663, 583] width 92 height 26
click at [947, 601] on div "€3,128.31" at bounding box center [937, 586] width 55 height 45
click at [817, 310] on input "14200" at bounding box center [817, 305] width 90 height 26
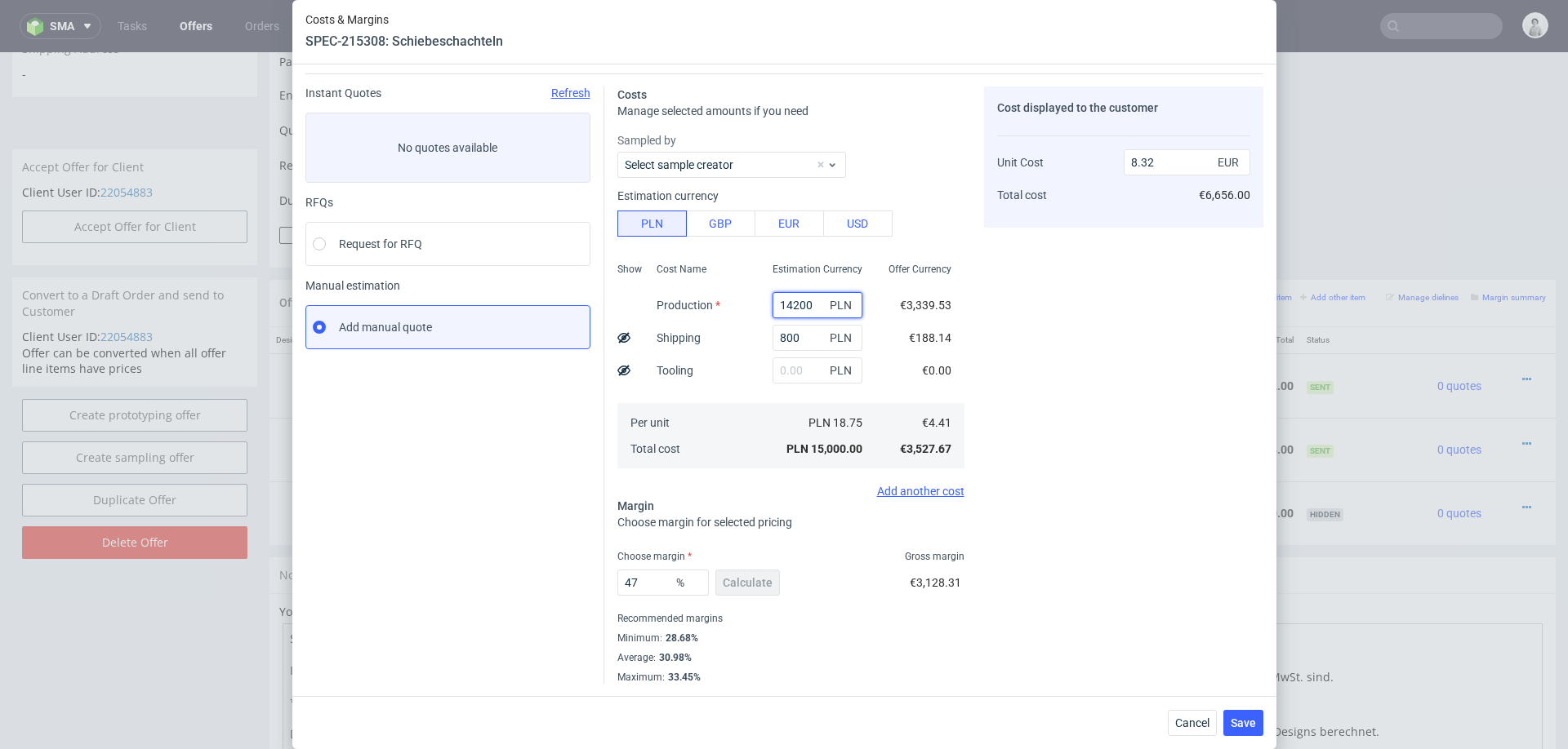
click at [817, 310] on input "14200" at bounding box center [817, 305] width 90 height 26
type input "153"
type input "0.46"
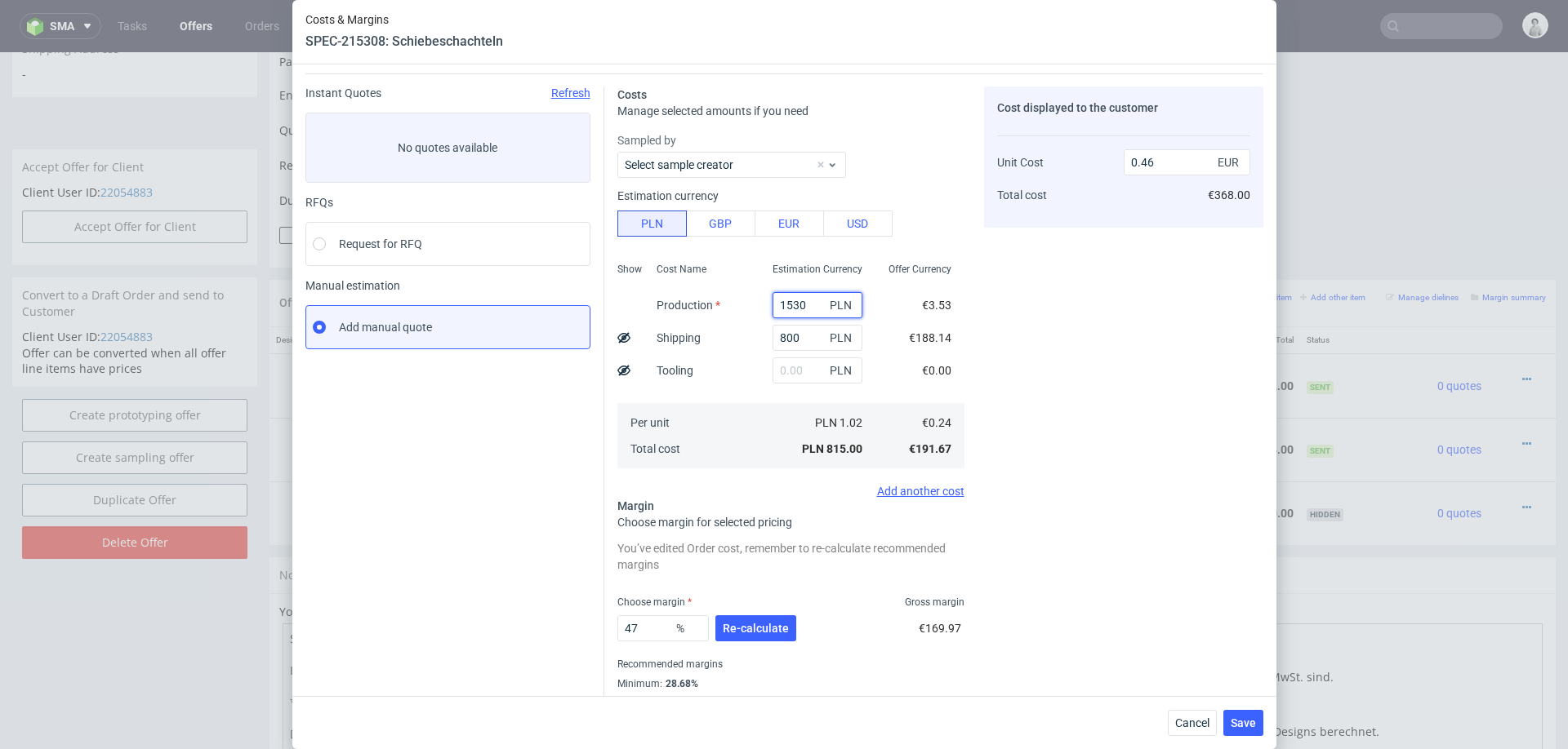
type input "15300"
type input "8.93"
type input "15300"
click at [751, 633] on span "Re-calculate" at bounding box center [755, 628] width 66 height 11
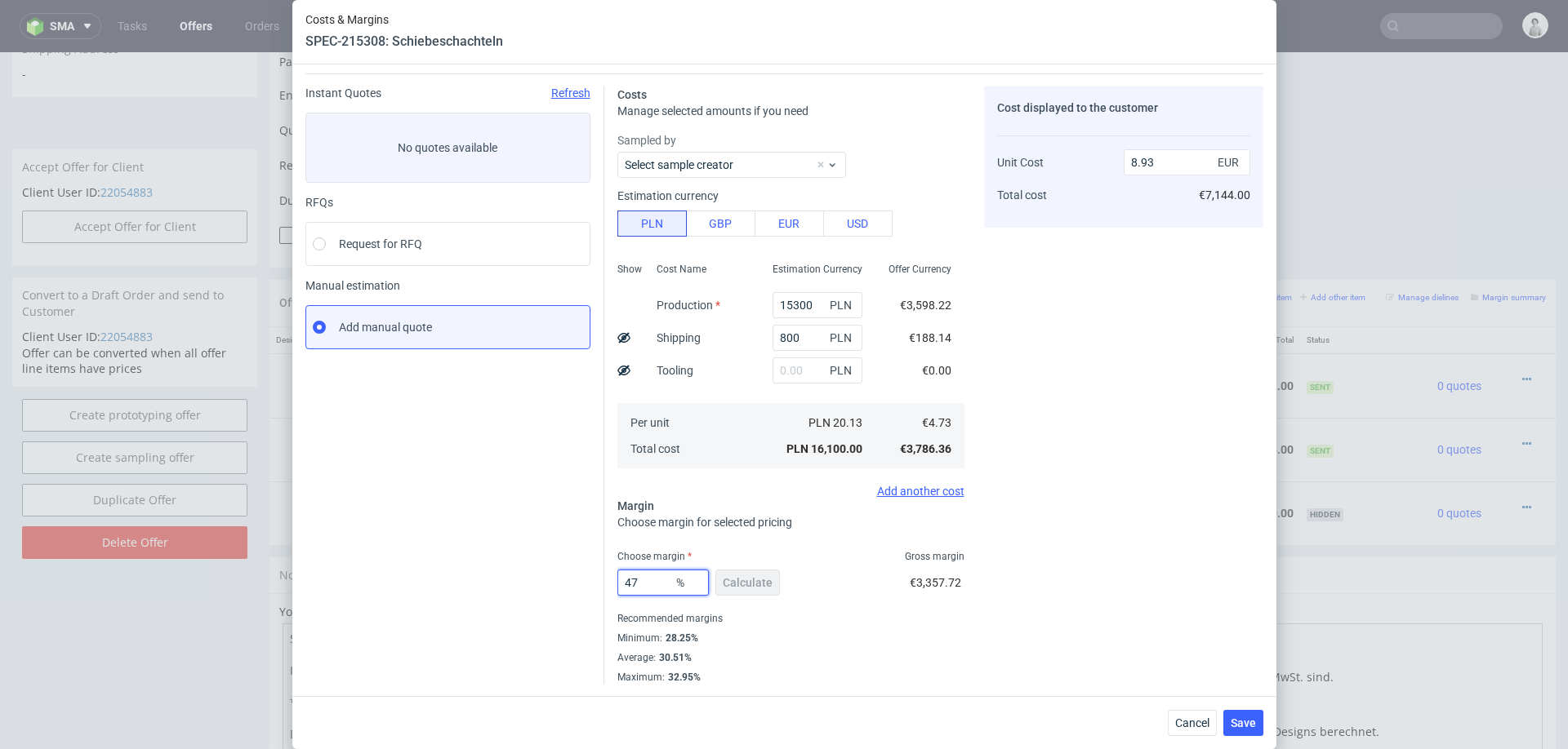
click at [667, 576] on input "47" at bounding box center [663, 583] width 92 height 26
type input "29"
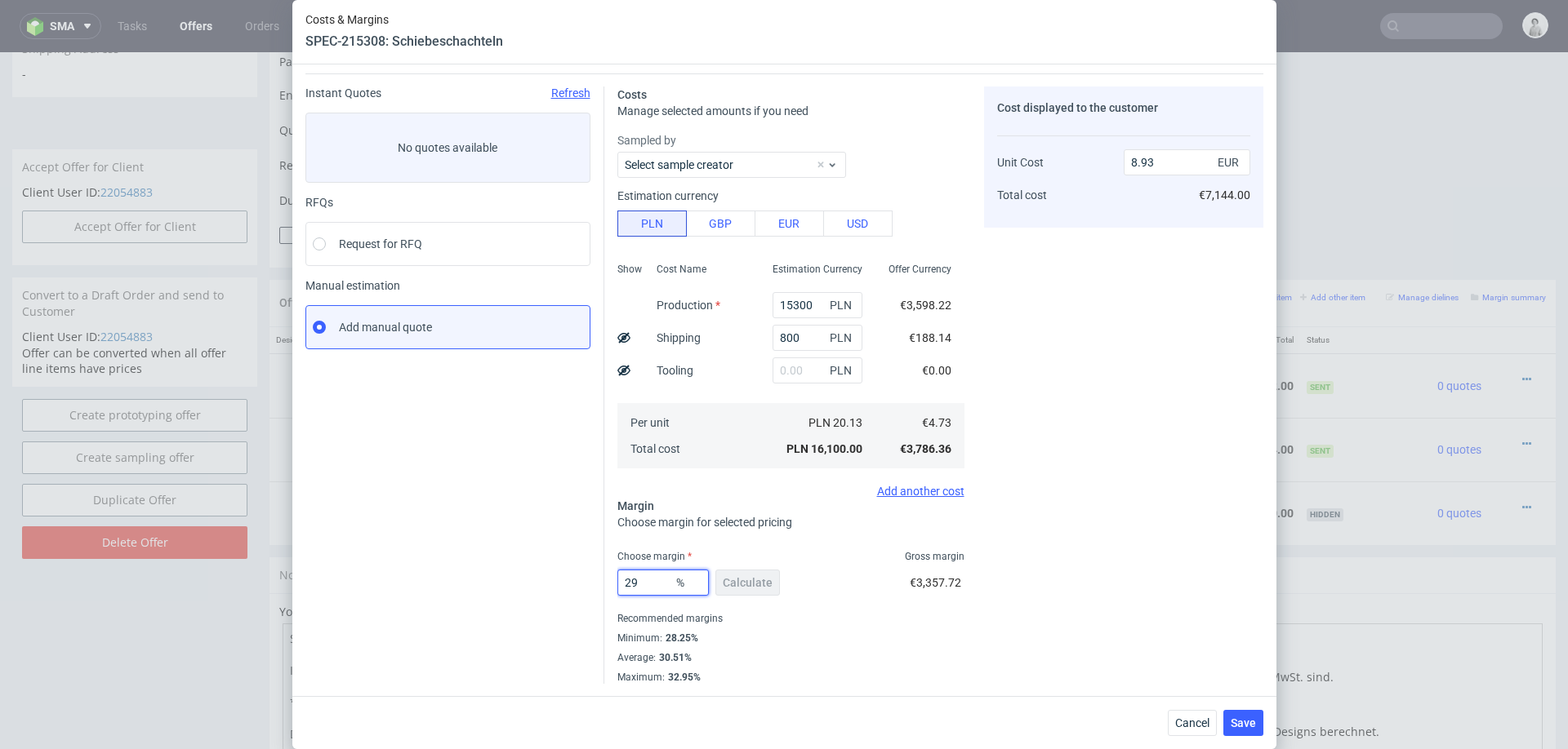
type input "6.67"
type input "29"
click at [909, 649] on div "Average : 30.51%" at bounding box center [791, 657] width 347 height 19
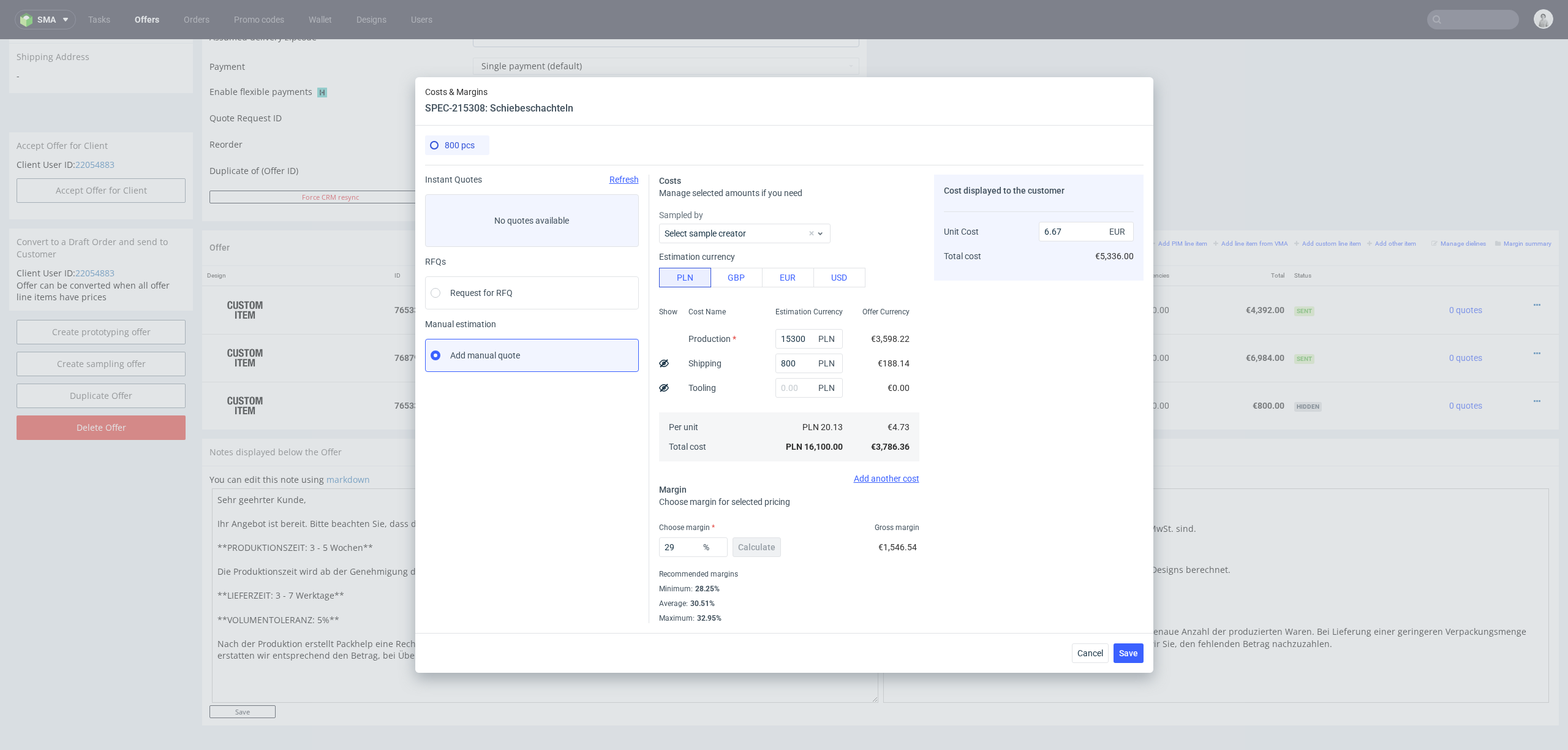
scroll to position [0, 0]
click at [792, 336] on input "15300" at bounding box center [809, 339] width 67 height 19
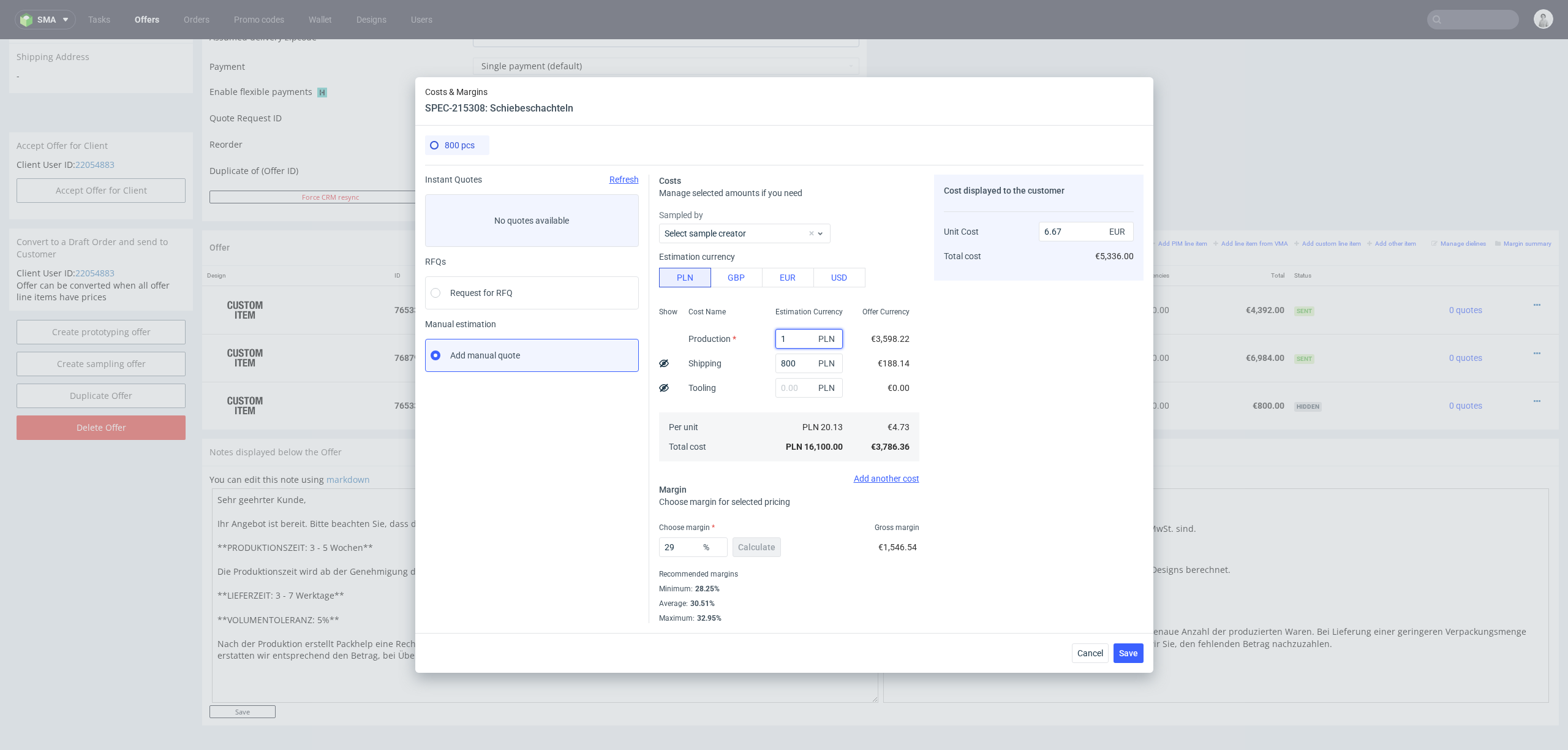
type input "14"
type input "0.34"
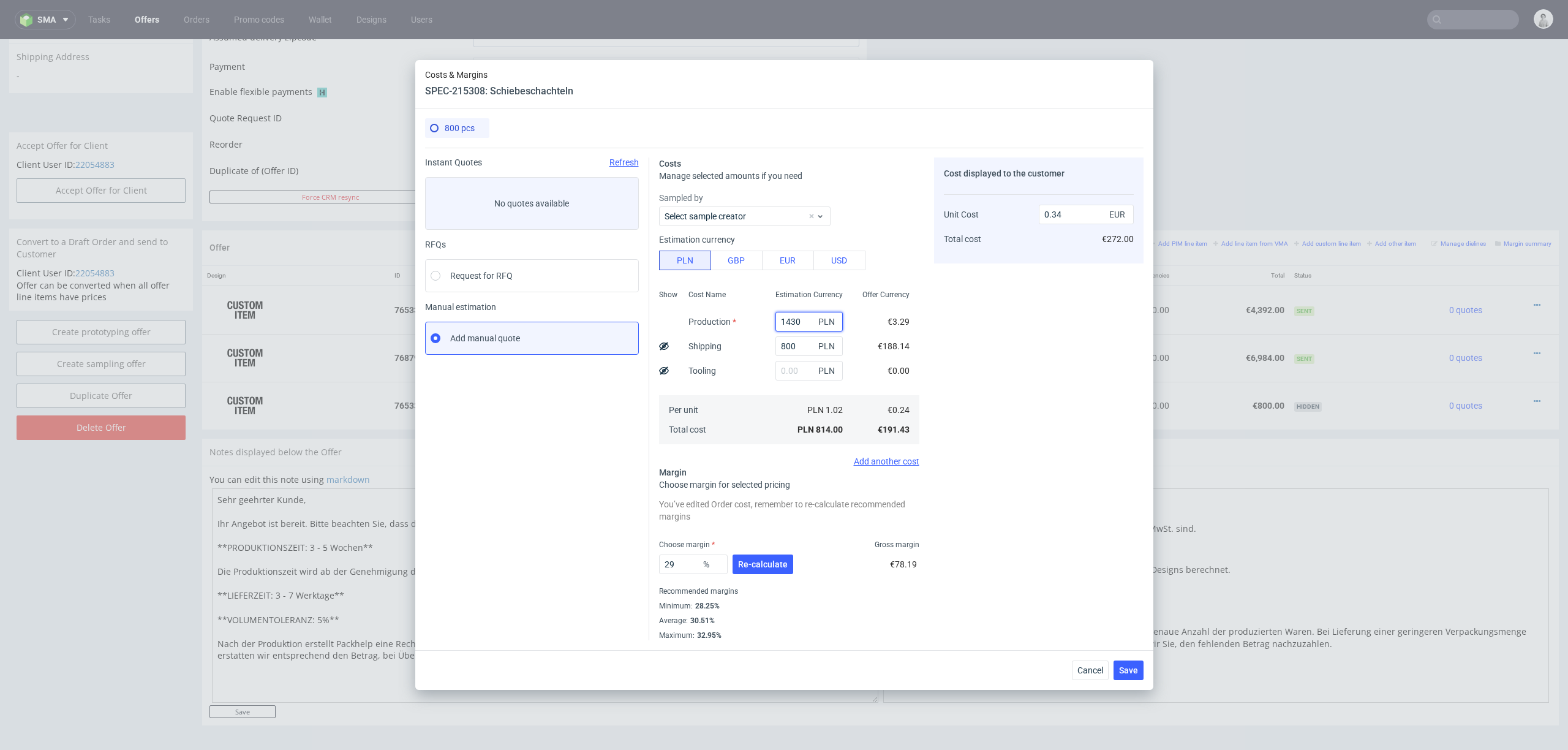
type input "14300"
type input "6.26"
type input "14300"
click at [772, 554] on button "Re-calculate" at bounding box center [762, 564] width 61 height 19
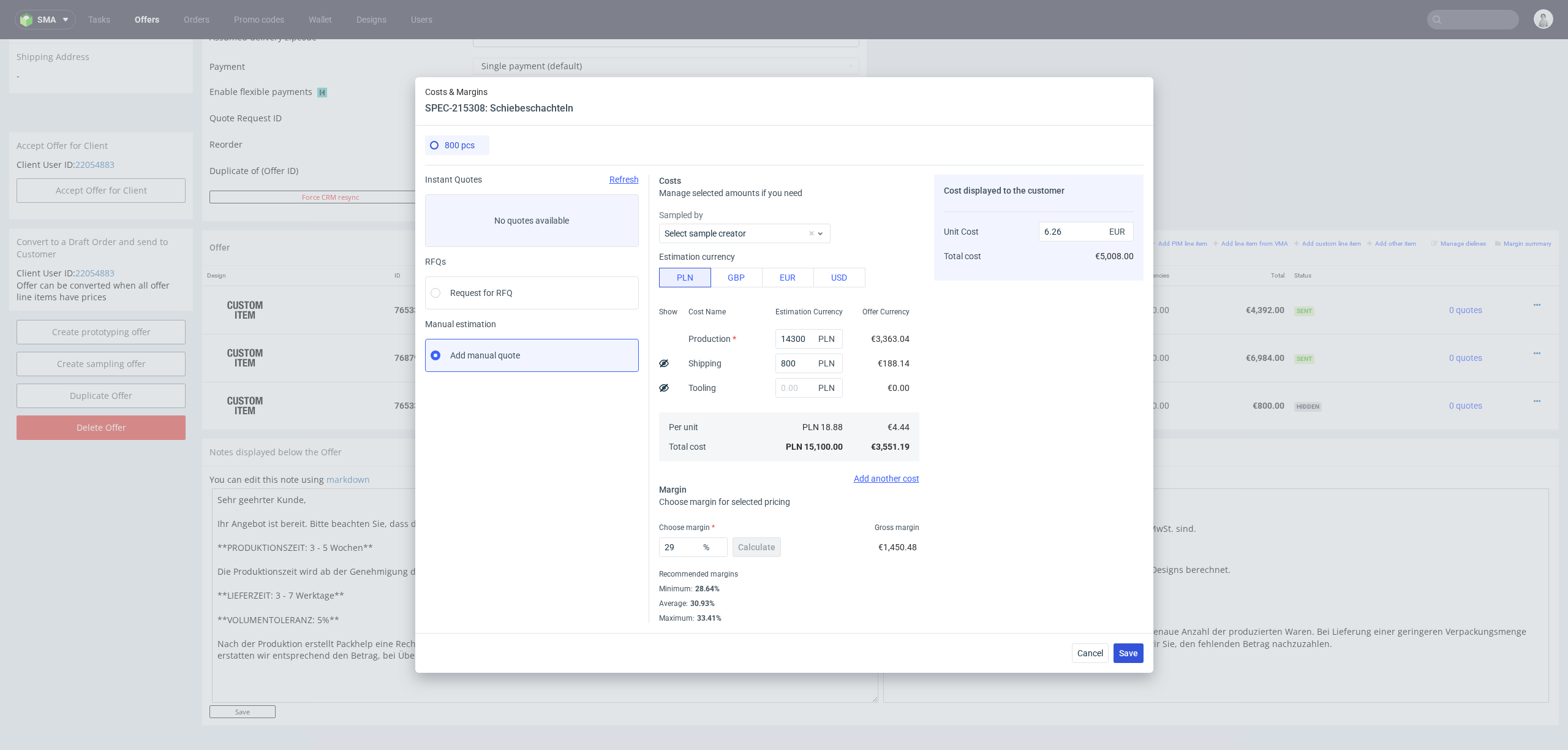
click at [1131, 562] on span "Save" at bounding box center [1128, 653] width 19 height 8
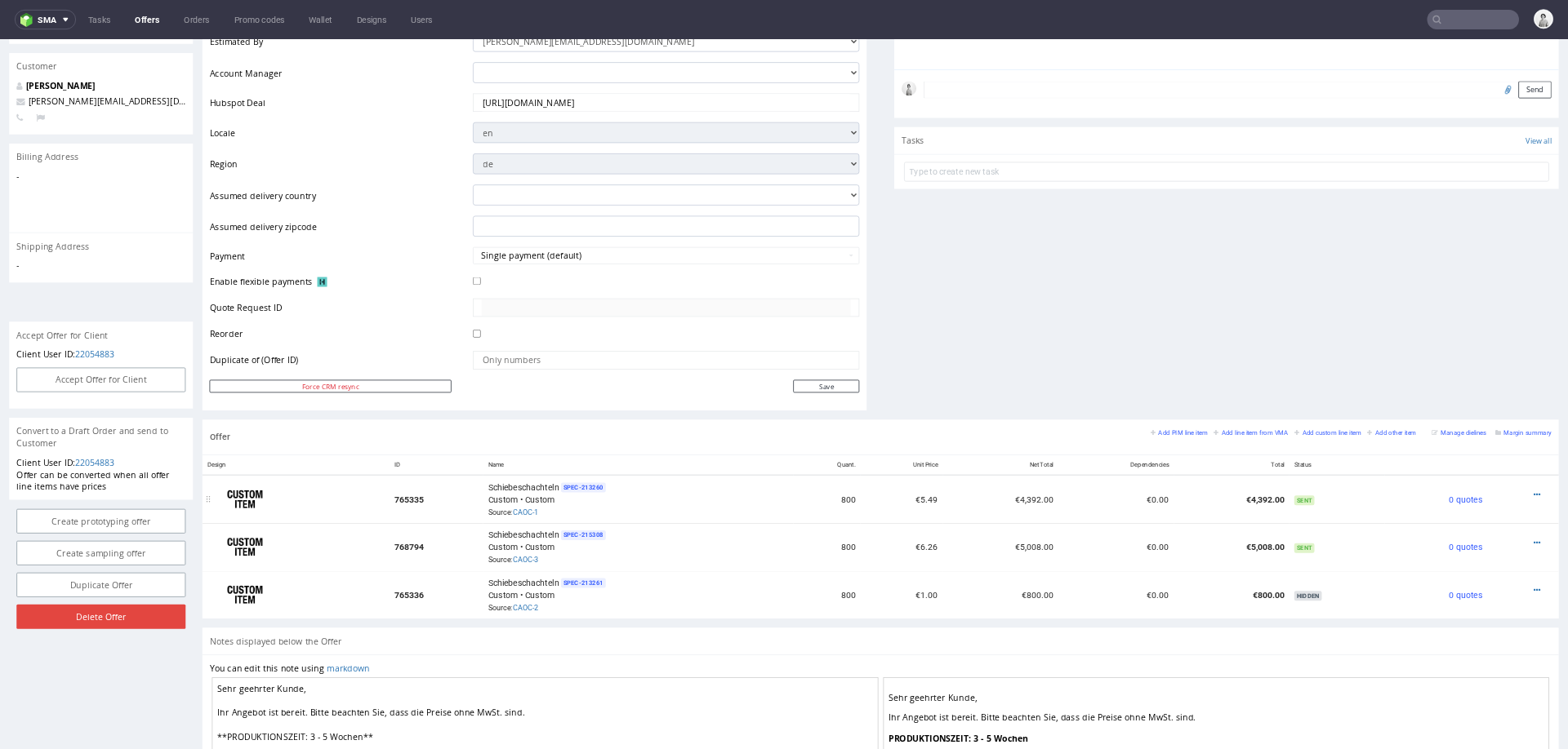
scroll to position [473, 0]
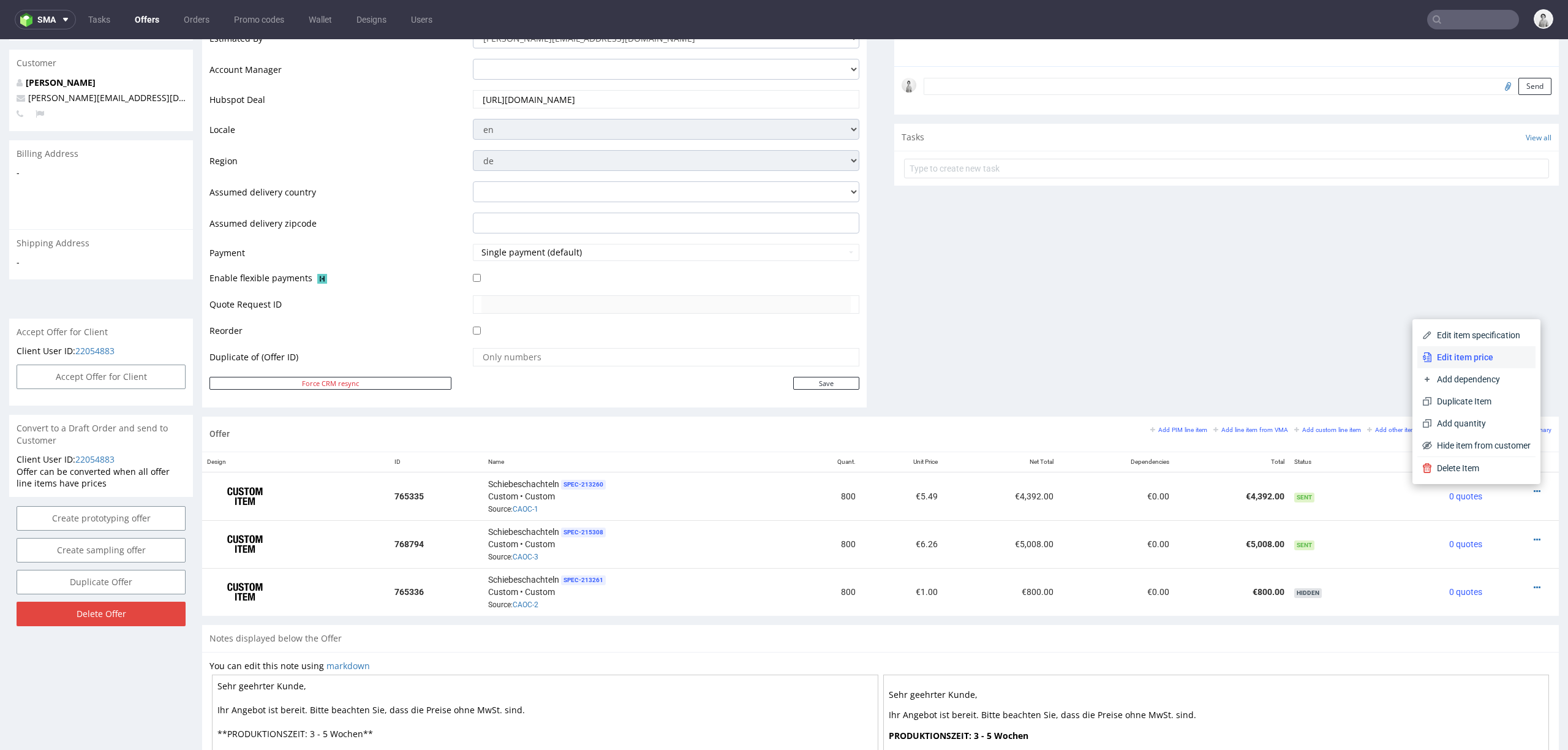
click at [1176, 356] on span "Edit item price" at bounding box center [1482, 358] width 99 height 13
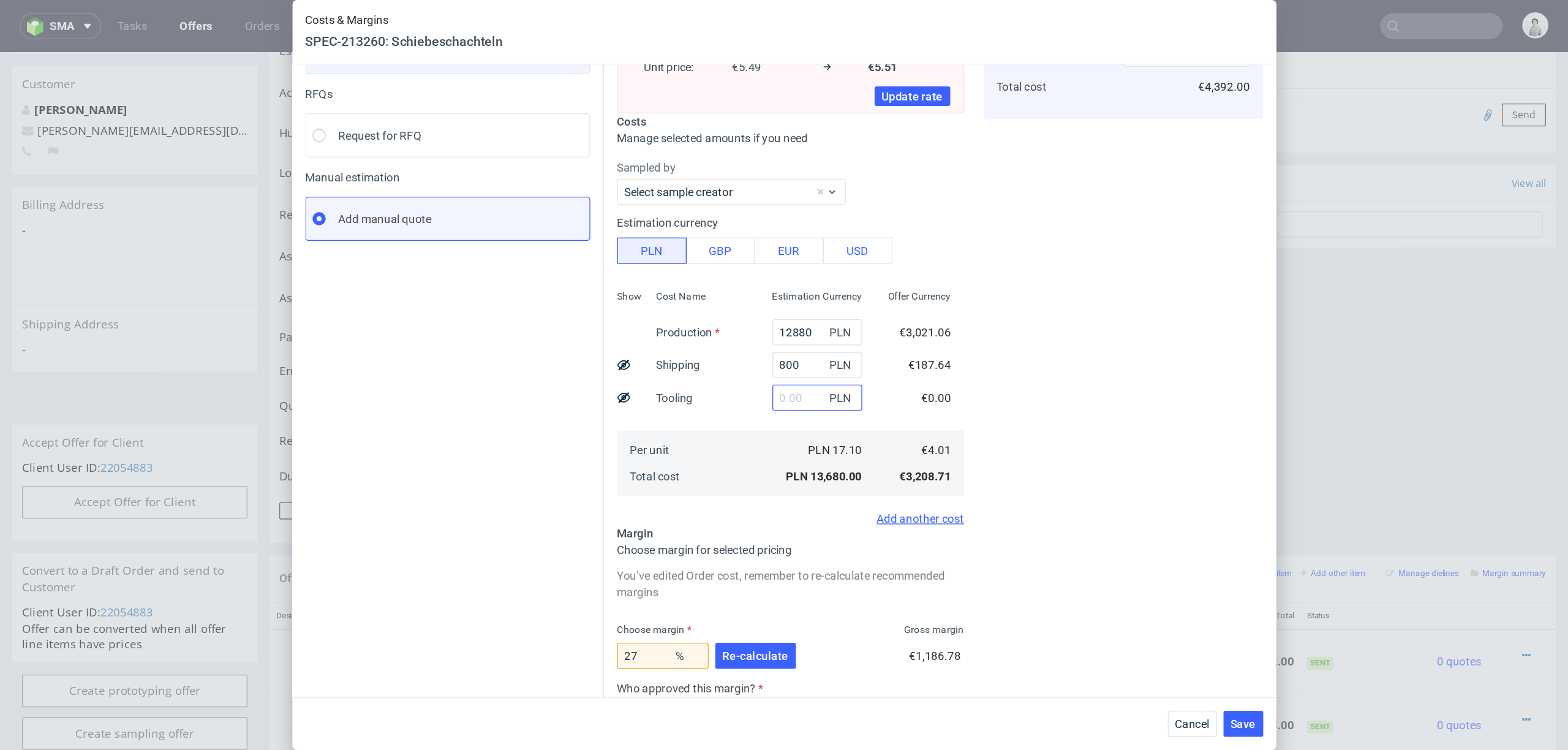
scroll to position [115, 0]
click at [598, 253] on input "12880" at bounding box center [613, 248] width 67 height 19
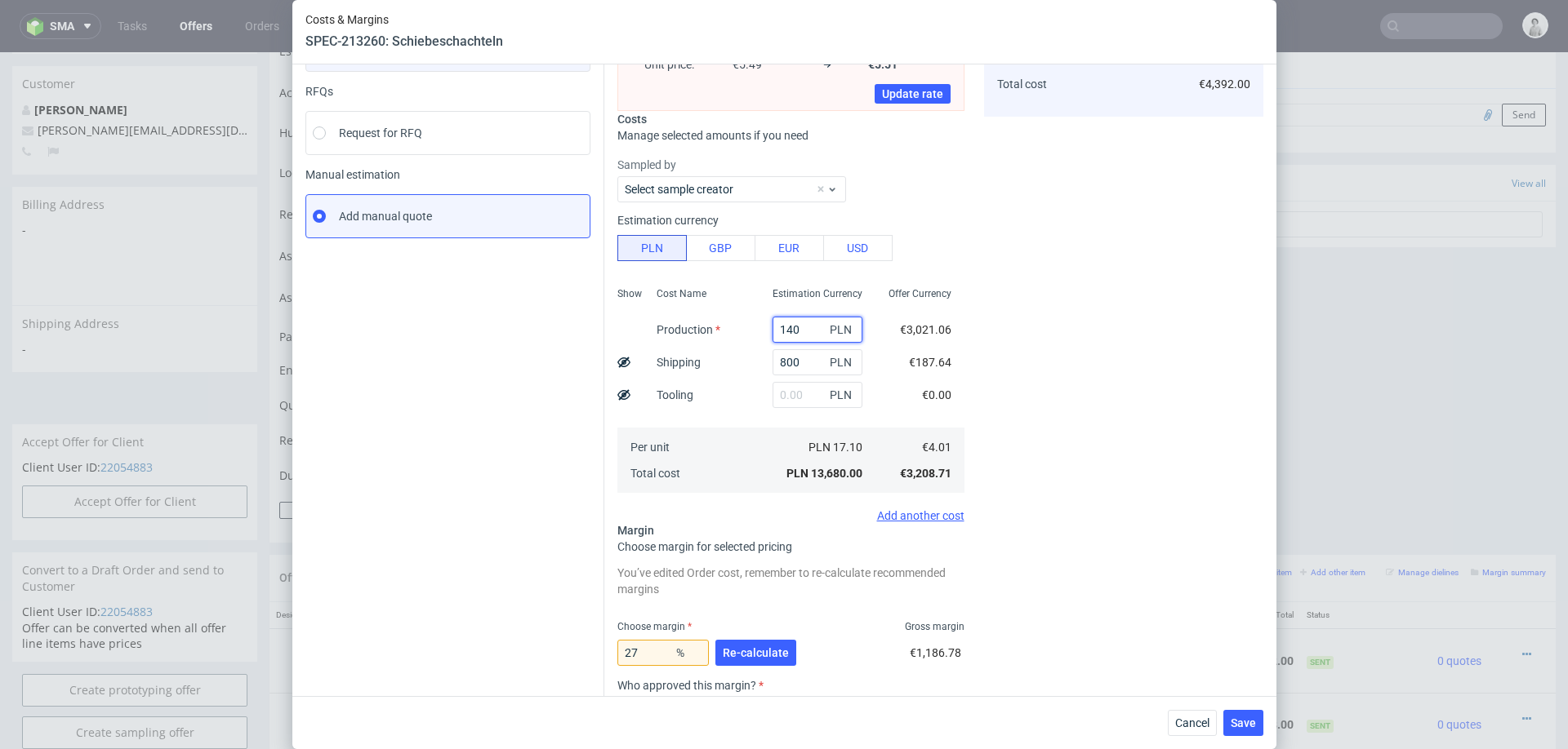
type input "1400"
type input "0.88"
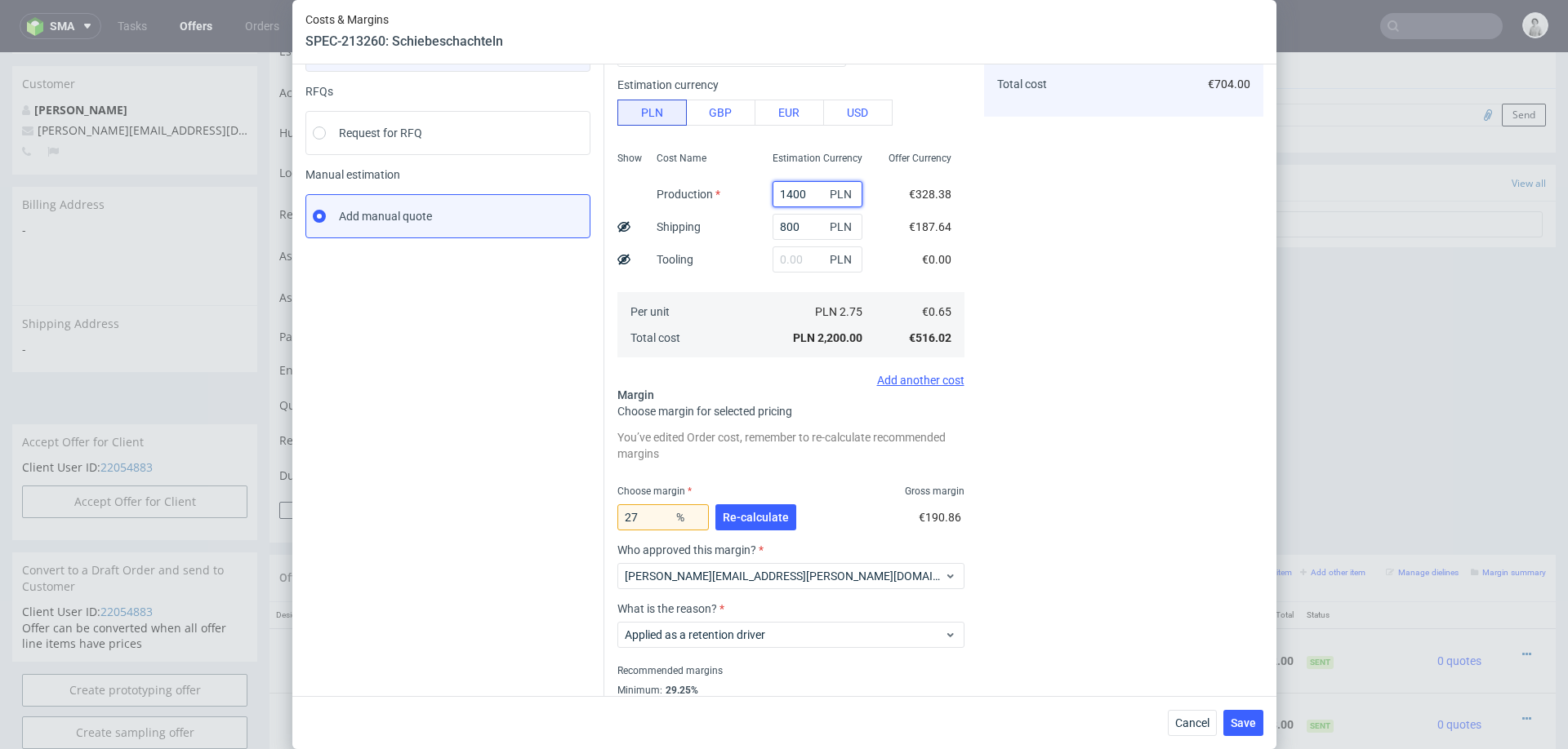
type input "14000"
type input "5.94"
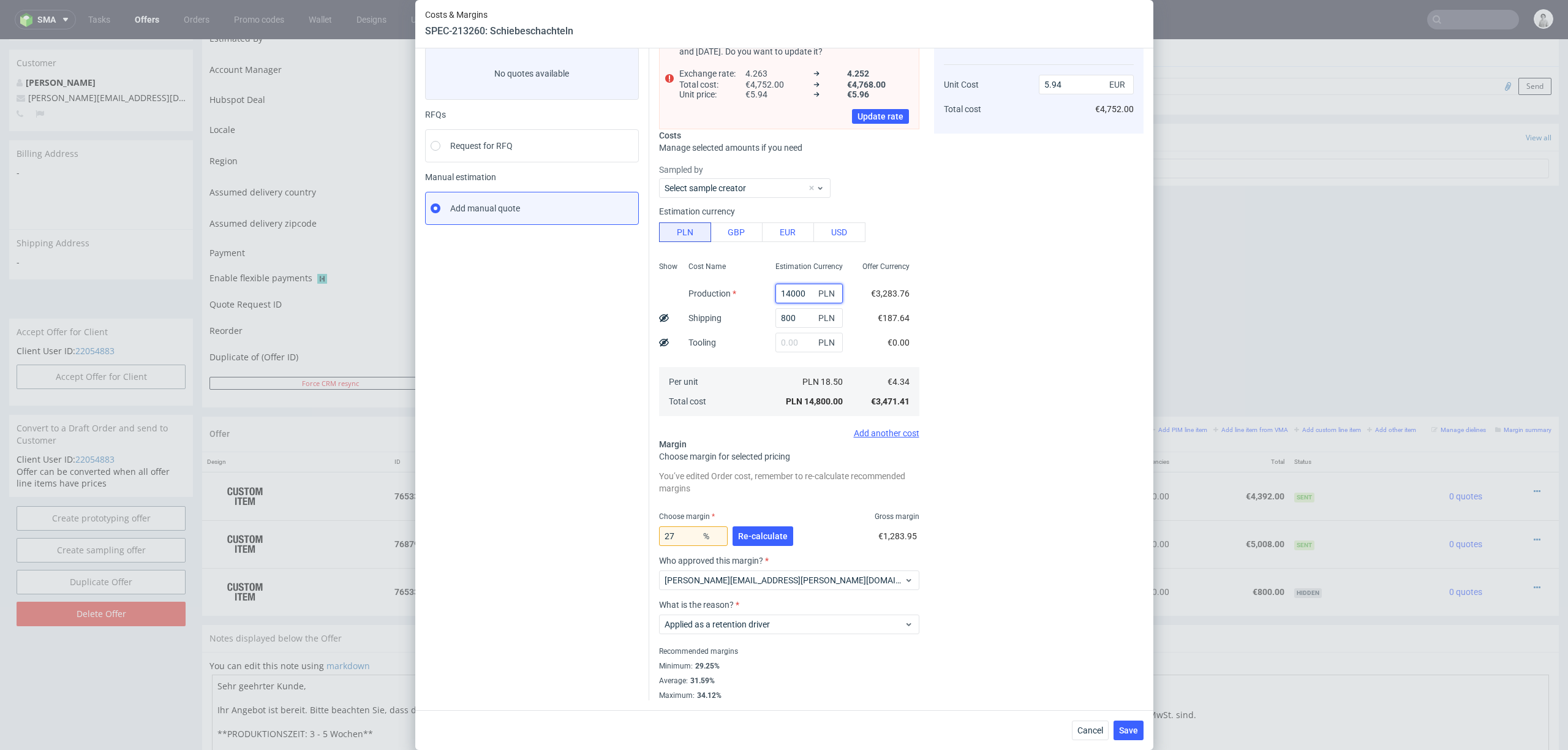
scroll to position [70, 0]
type input "14000"
click at [735, 541] on button "Re-calculate" at bounding box center [762, 536] width 61 height 19
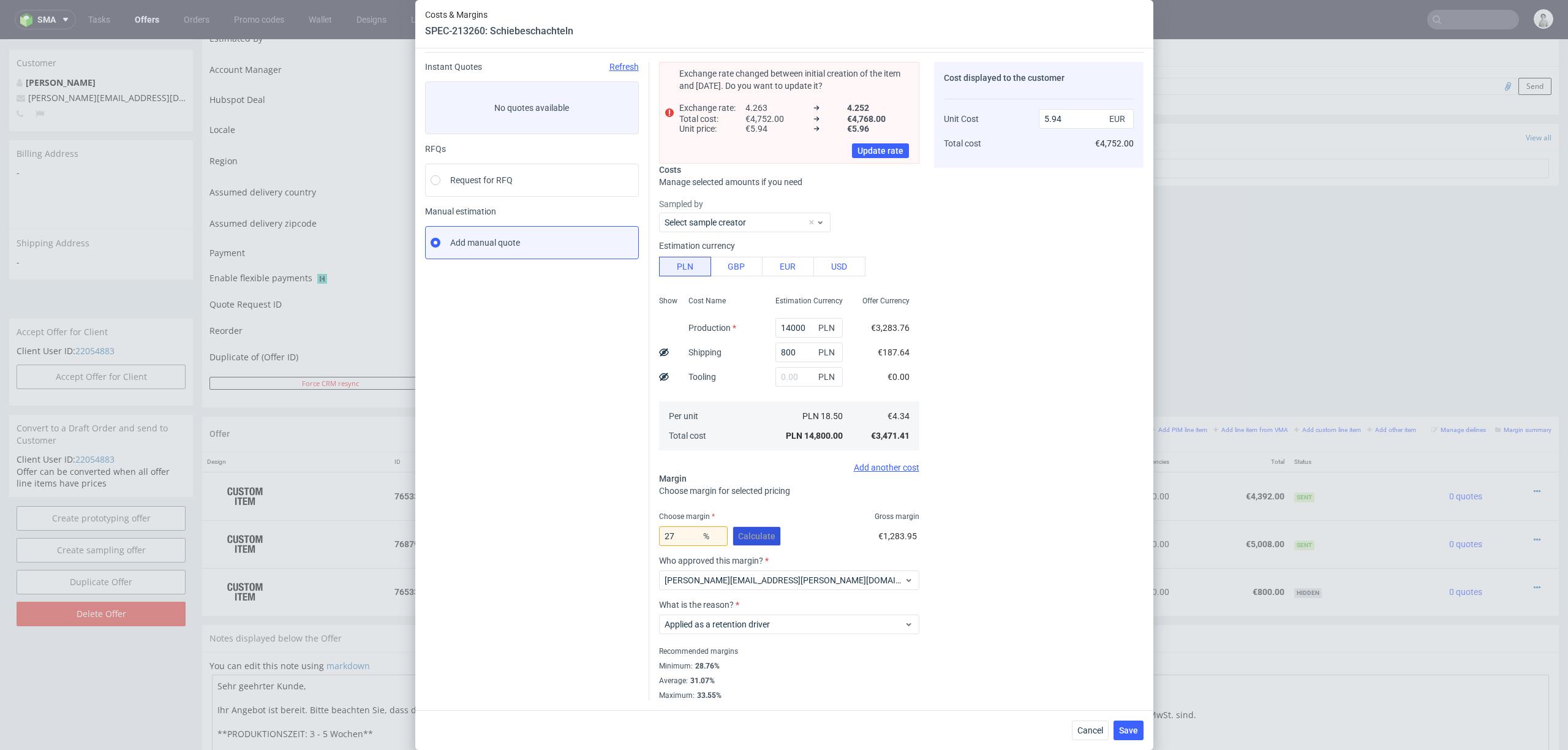
click at [758, 534] on div "27 % Calculate" at bounding box center [721, 538] width 125 height 34
click at [689, 534] on input "27" at bounding box center [694, 536] width 69 height 19
type input "22"
type input "5.56"
type input "20"
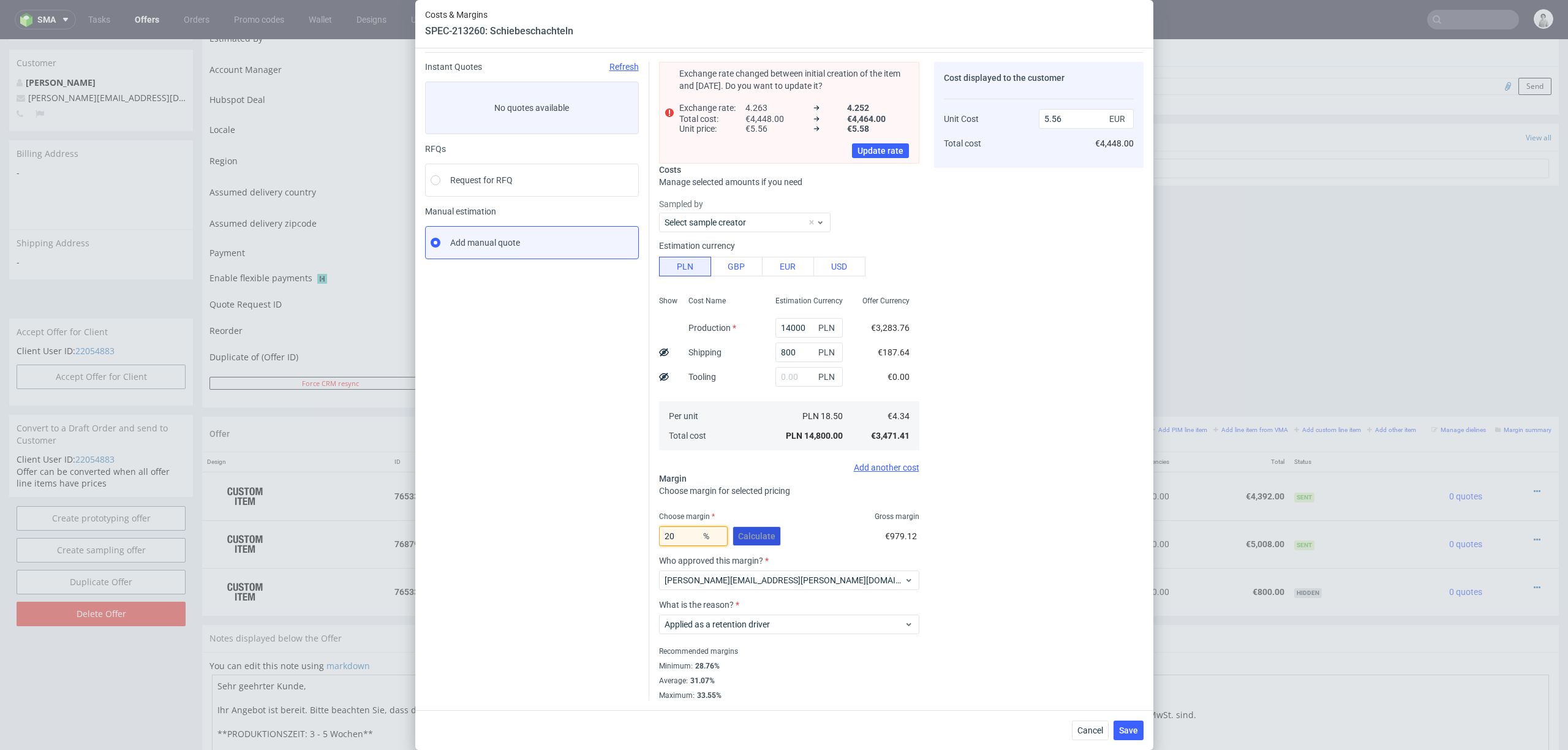
type input "5.42"
type input "21"
type input "5.49"
type input "21"
click at [1069, 511] on div "Cost displayed to the customer Unit Cost Total cost 5.49 EUR €4,392.00" at bounding box center [1039, 381] width 209 height 639
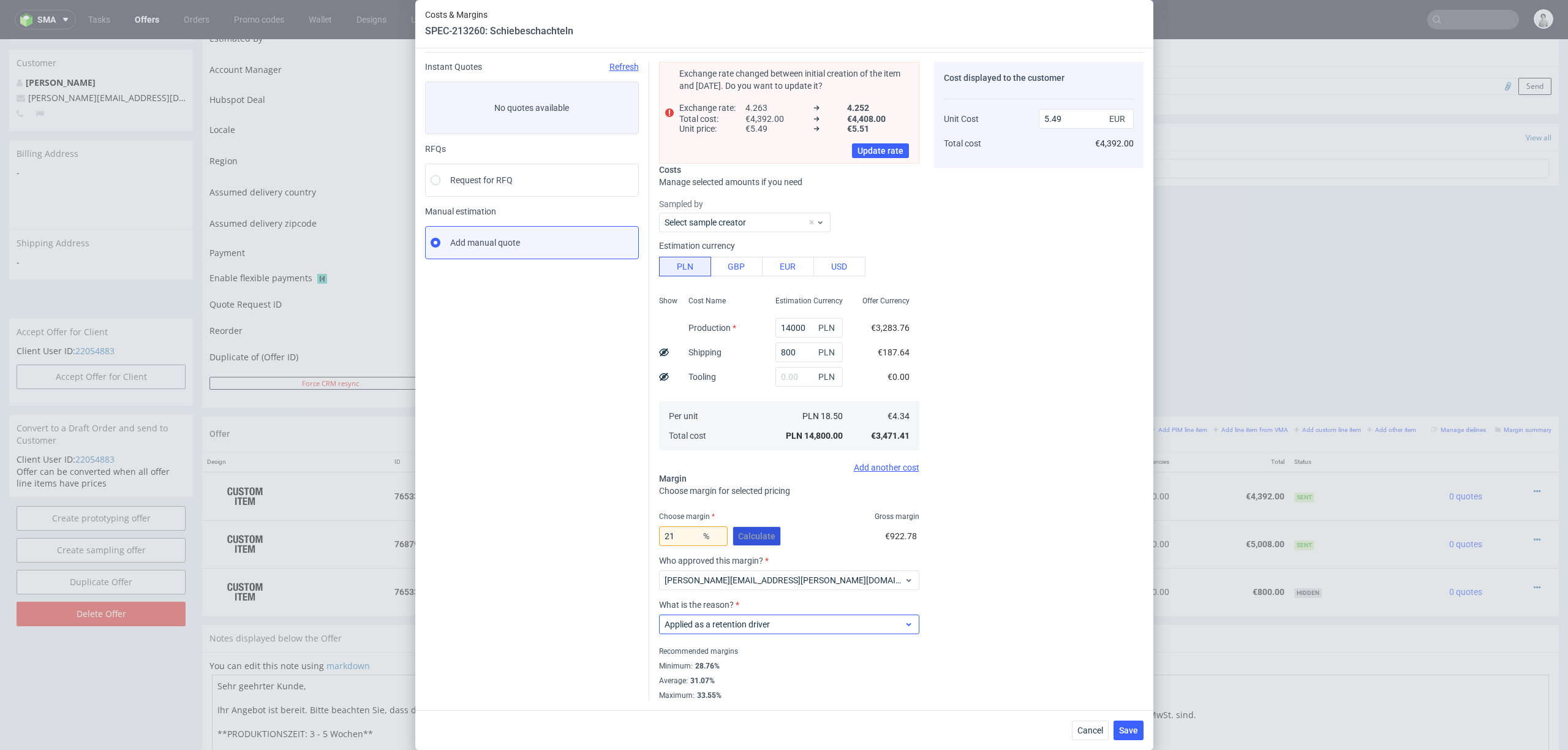
scroll to position [0, 0]
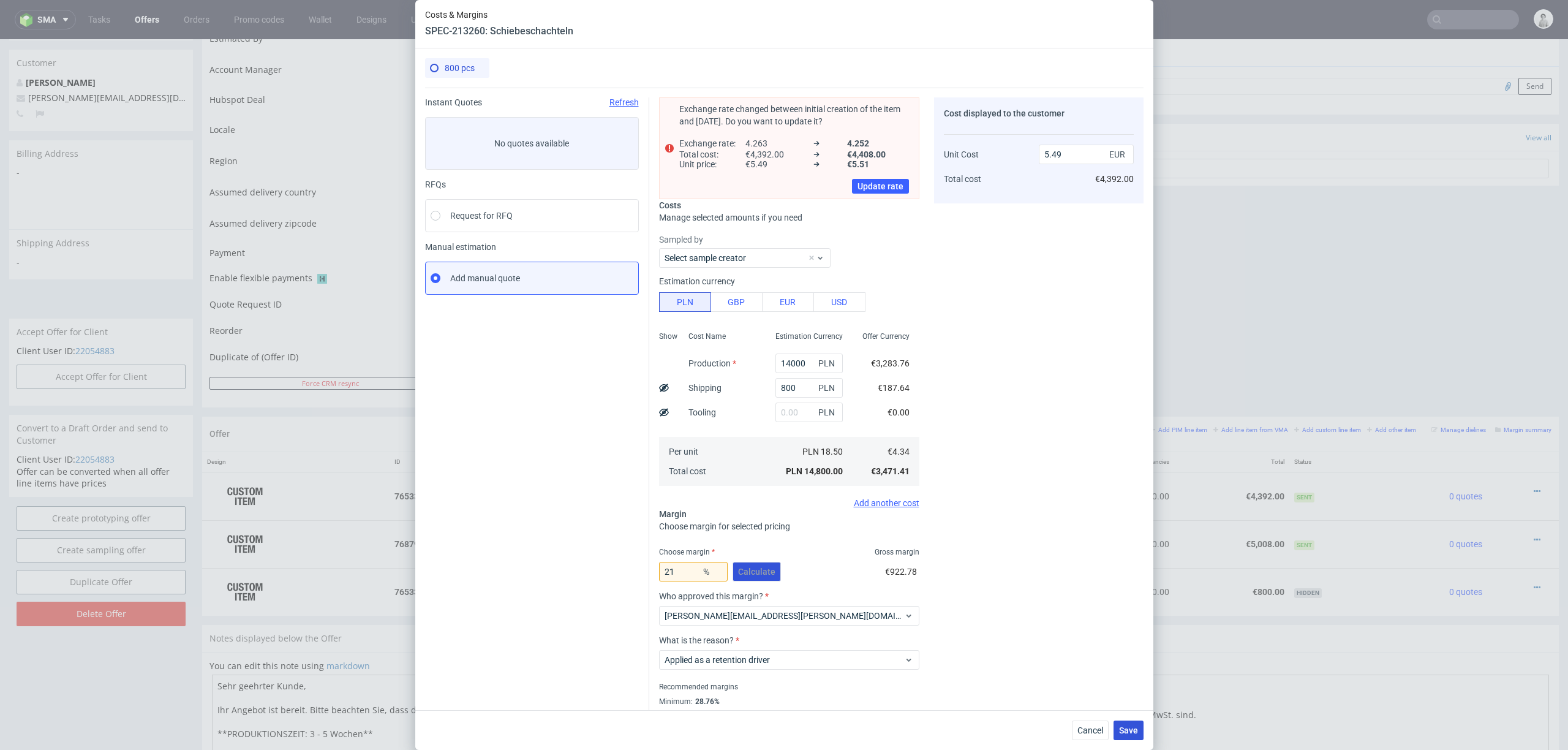
click at [1127, 562] on button "Save" at bounding box center [1128, 731] width 30 height 19
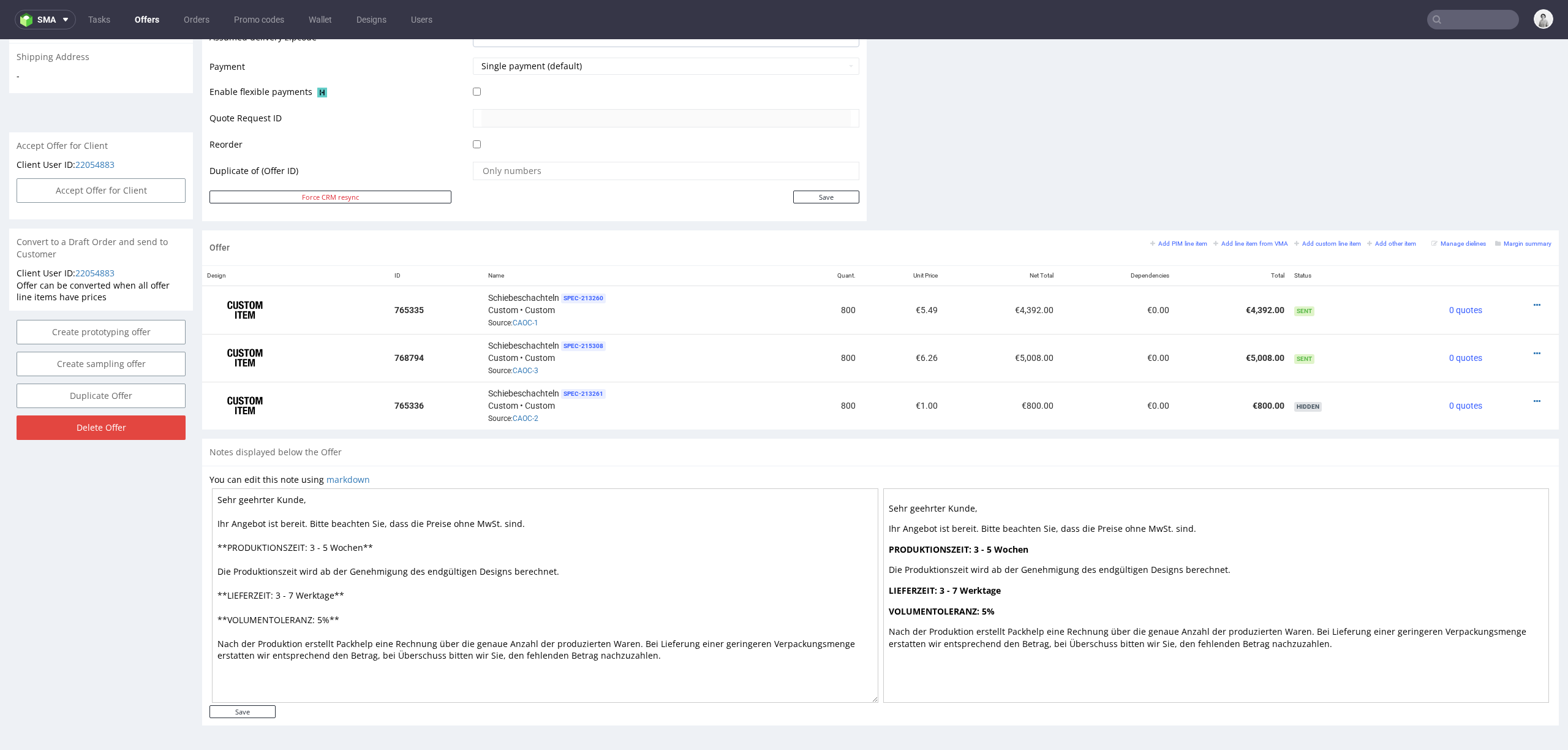
scroll to position [3, 0]
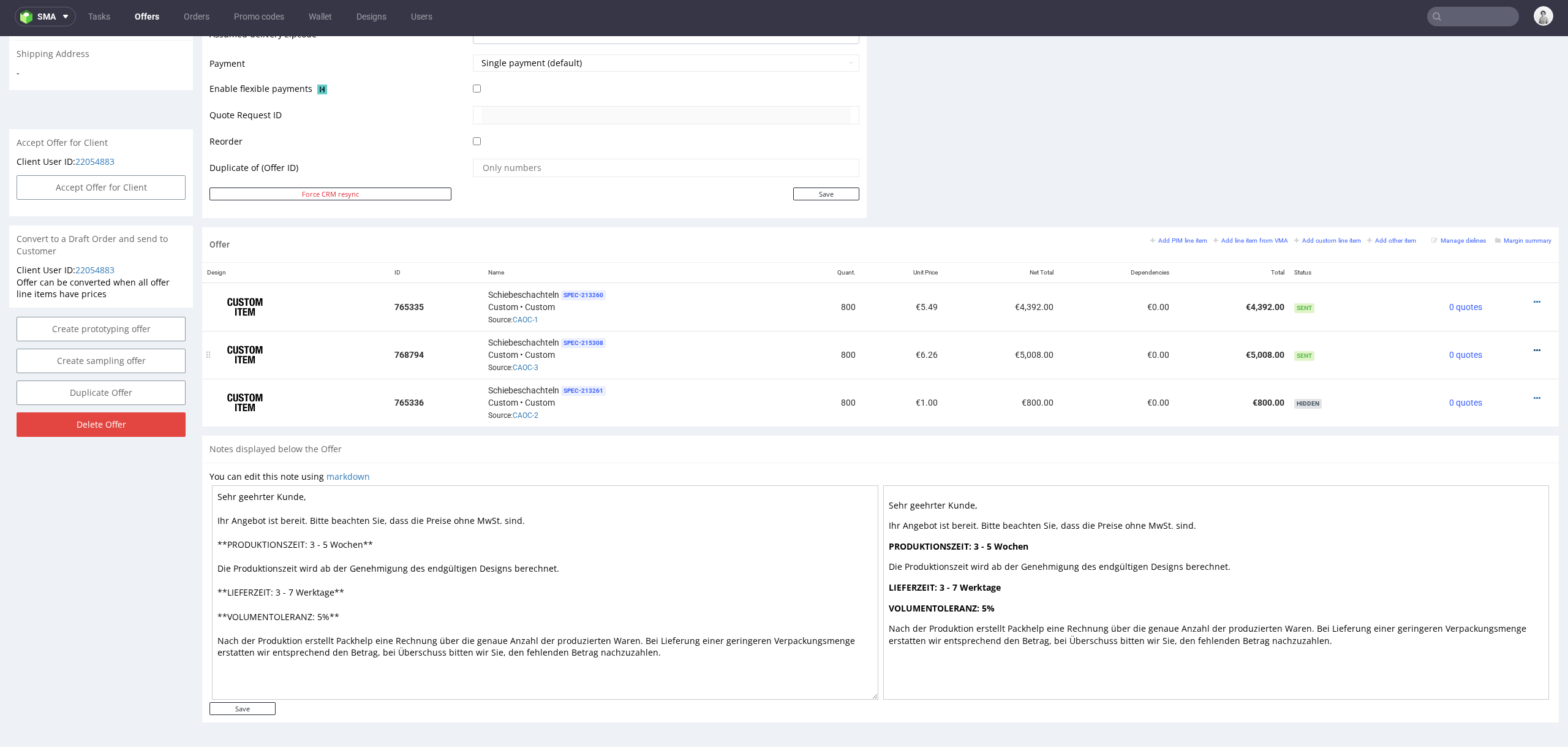
click at [1176, 349] on icon at bounding box center [1537, 351] width 7 height 8
click at [1176, 217] on span "Edit item price" at bounding box center [1482, 216] width 99 height 13
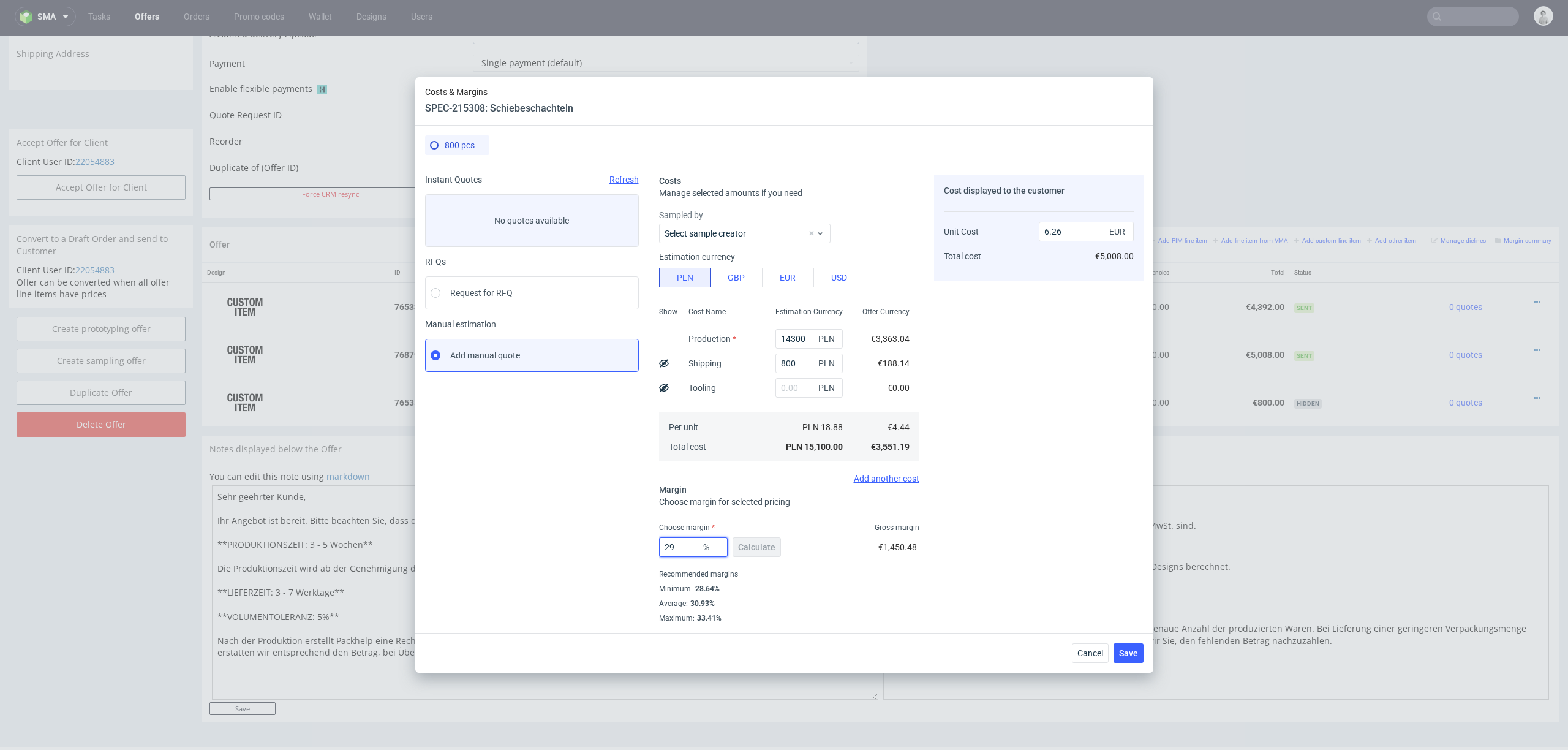
click at [691, 543] on input "29" at bounding box center [694, 547] width 69 height 19
click at [966, 439] on div "Cost displayed to the customer Unit Cost Total cost 6.26 EUR €5,008.00" at bounding box center [1039, 399] width 209 height 449
click at [808, 344] on input "14300" at bounding box center [809, 339] width 67 height 19
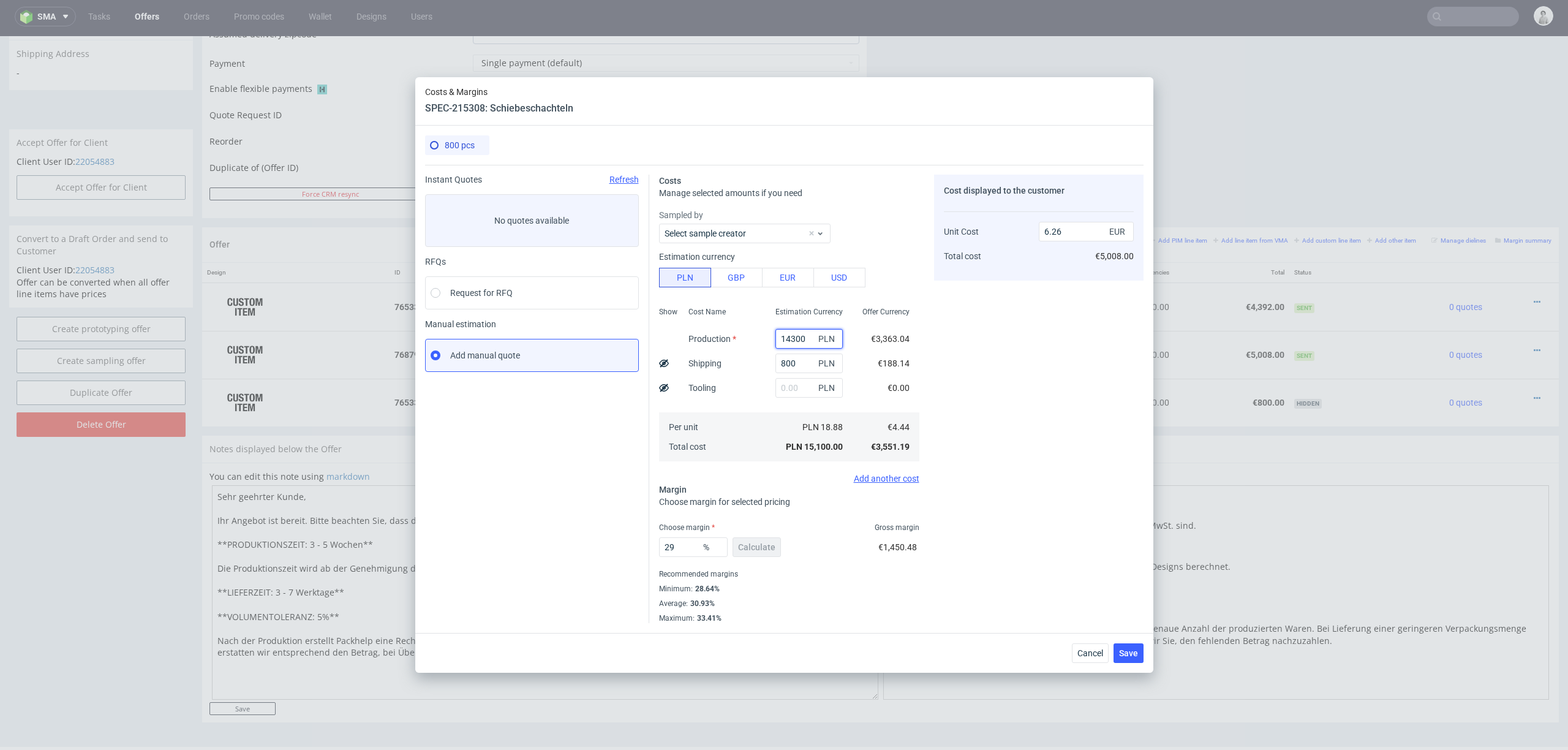
click at [808, 344] on input "14300" at bounding box center [809, 339] width 67 height 19
type input "1"
type input "0.34"
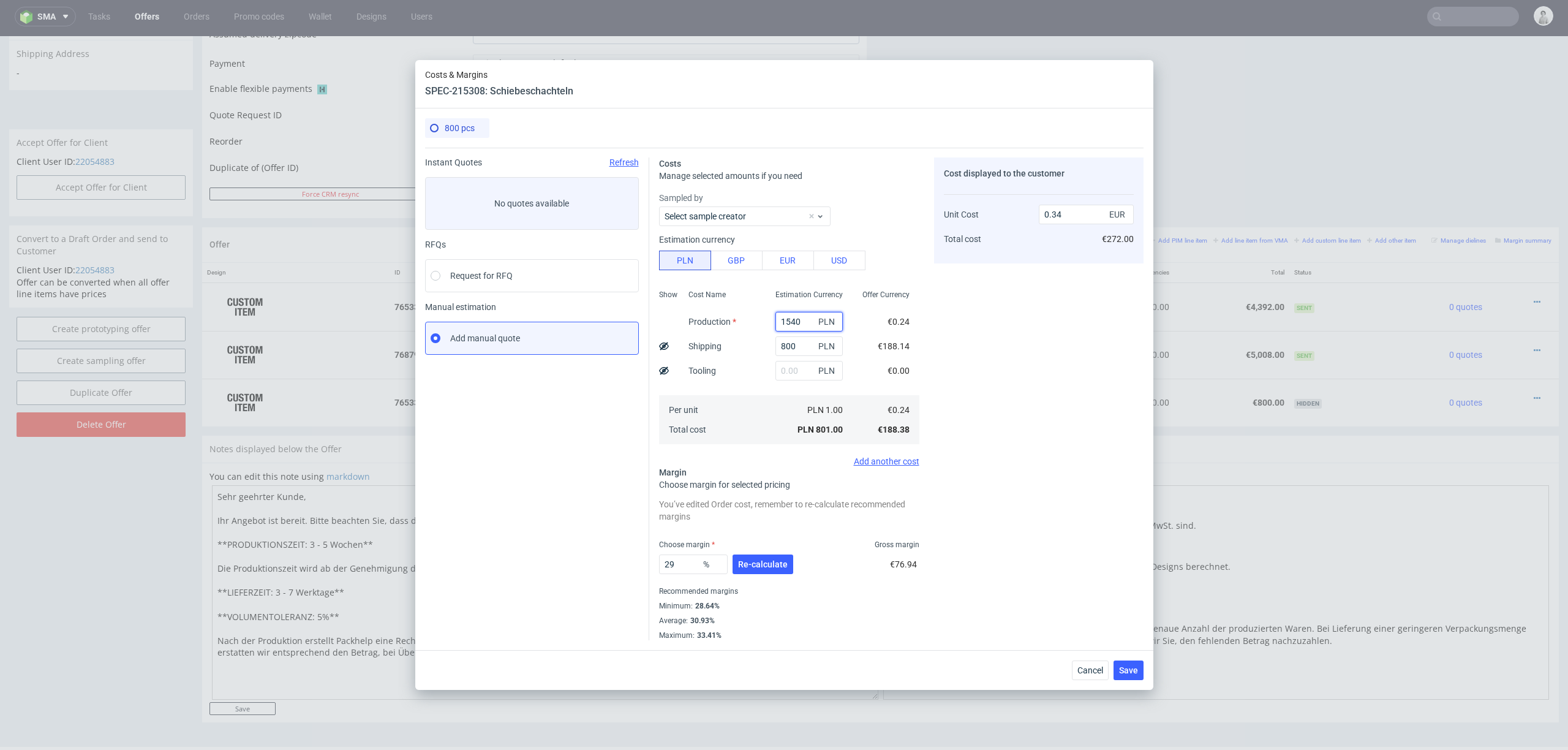
type input "15400"
type input "6.71"
type input "15400"
click at [760, 554] on button "Re-calculate" at bounding box center [762, 564] width 61 height 19
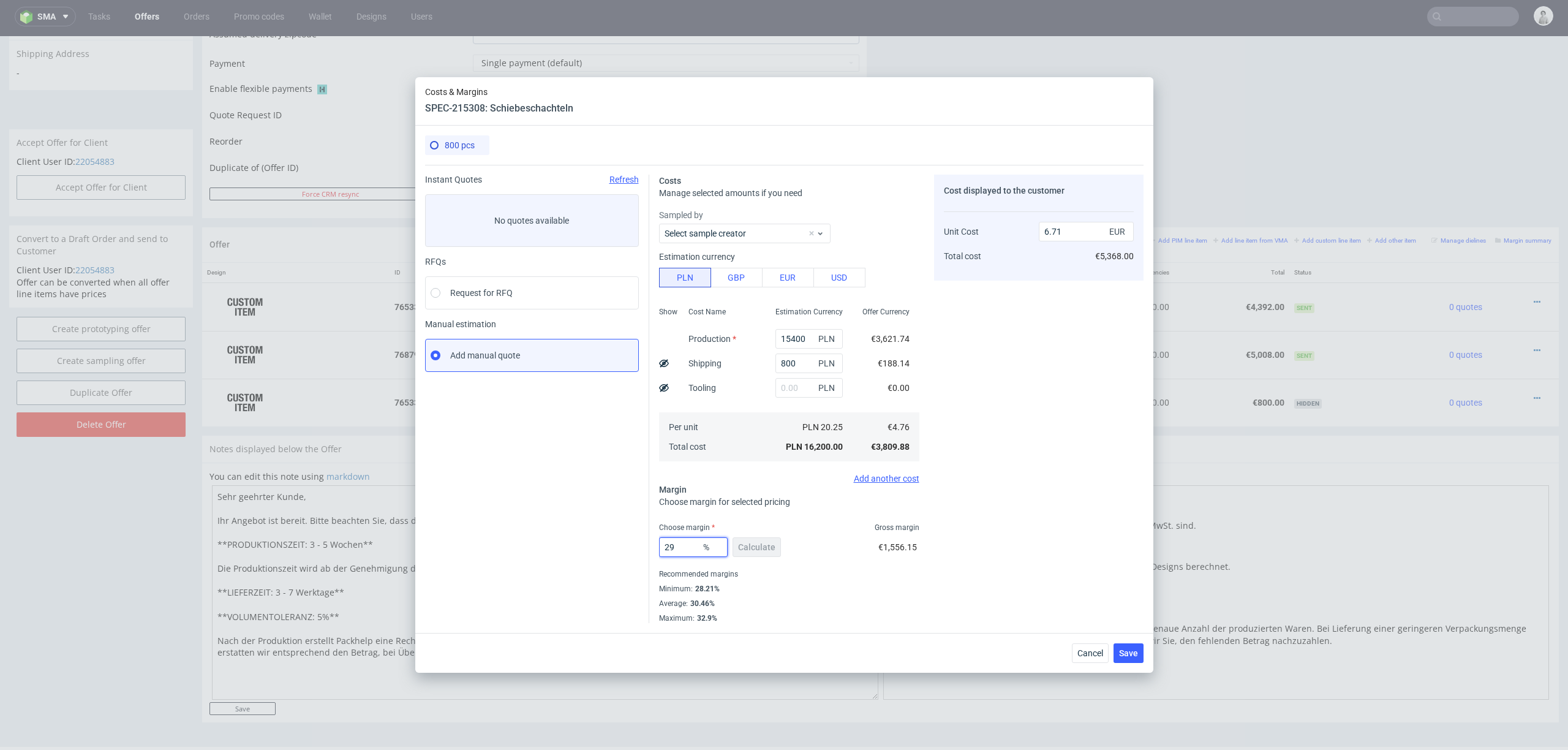
click at [685, 549] on input "29" at bounding box center [694, 547] width 69 height 19
type input "25"
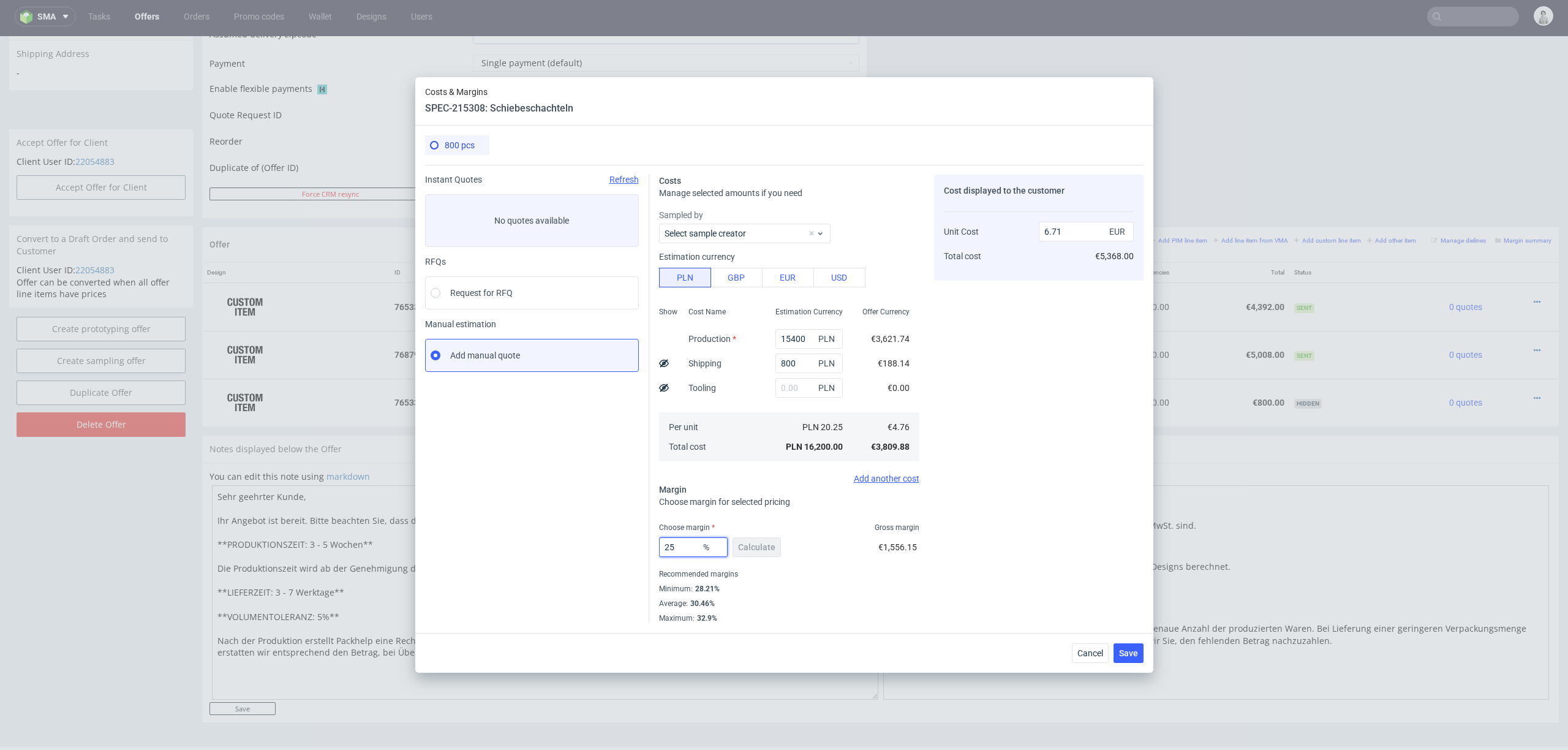
type input "6.35"
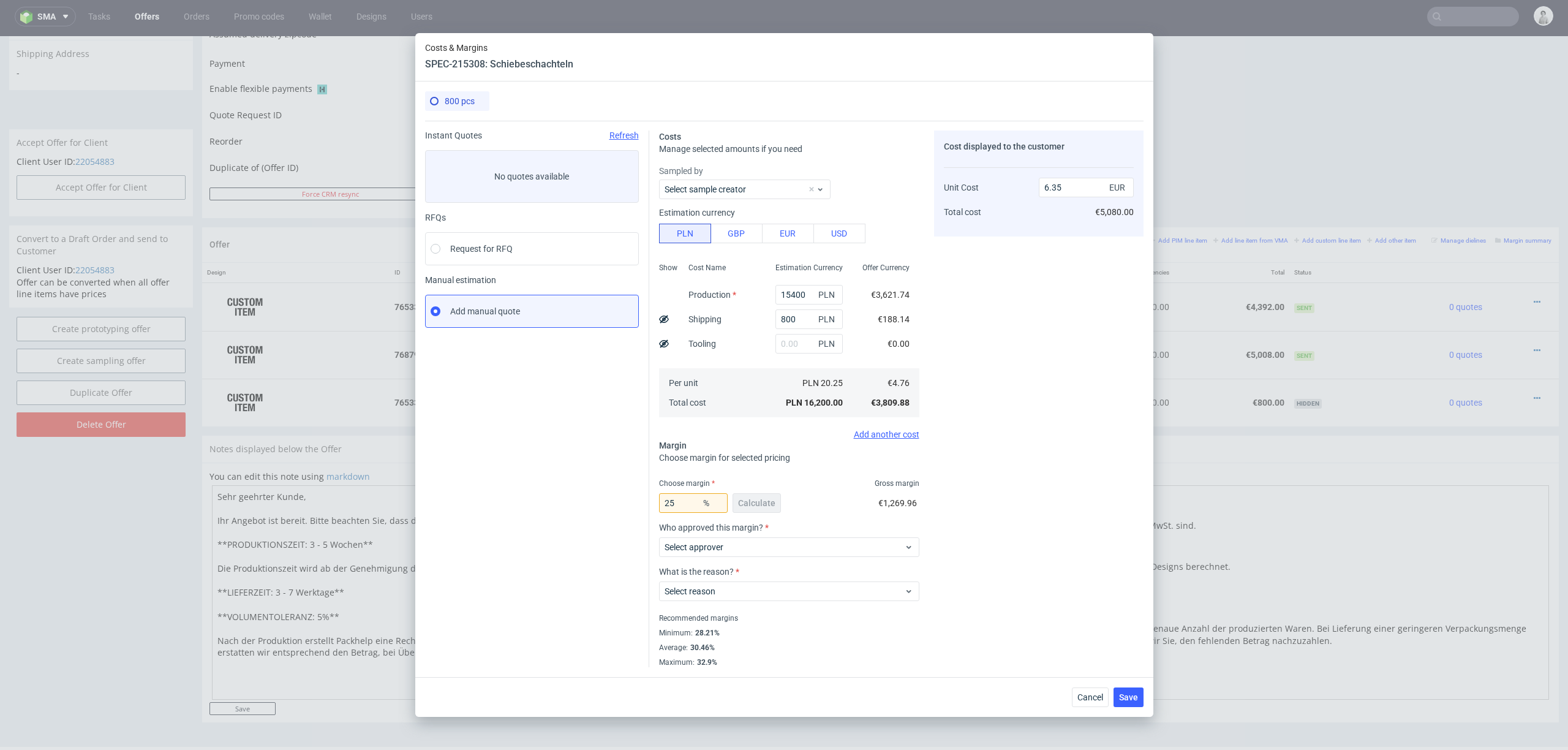
click at [985, 475] on div "Cost displayed to the customer Unit Cost Total cost 6.35 EUR €5,080.00" at bounding box center [1039, 399] width 209 height 536
click at [685, 504] on input "25" at bounding box center [694, 503] width 69 height 19
type input "22"
type input "6.11"
click at [1042, 435] on div "Cost displayed to the customer Unit Cost Total cost 6.11 EUR €4,888.00" at bounding box center [1039, 399] width 209 height 536
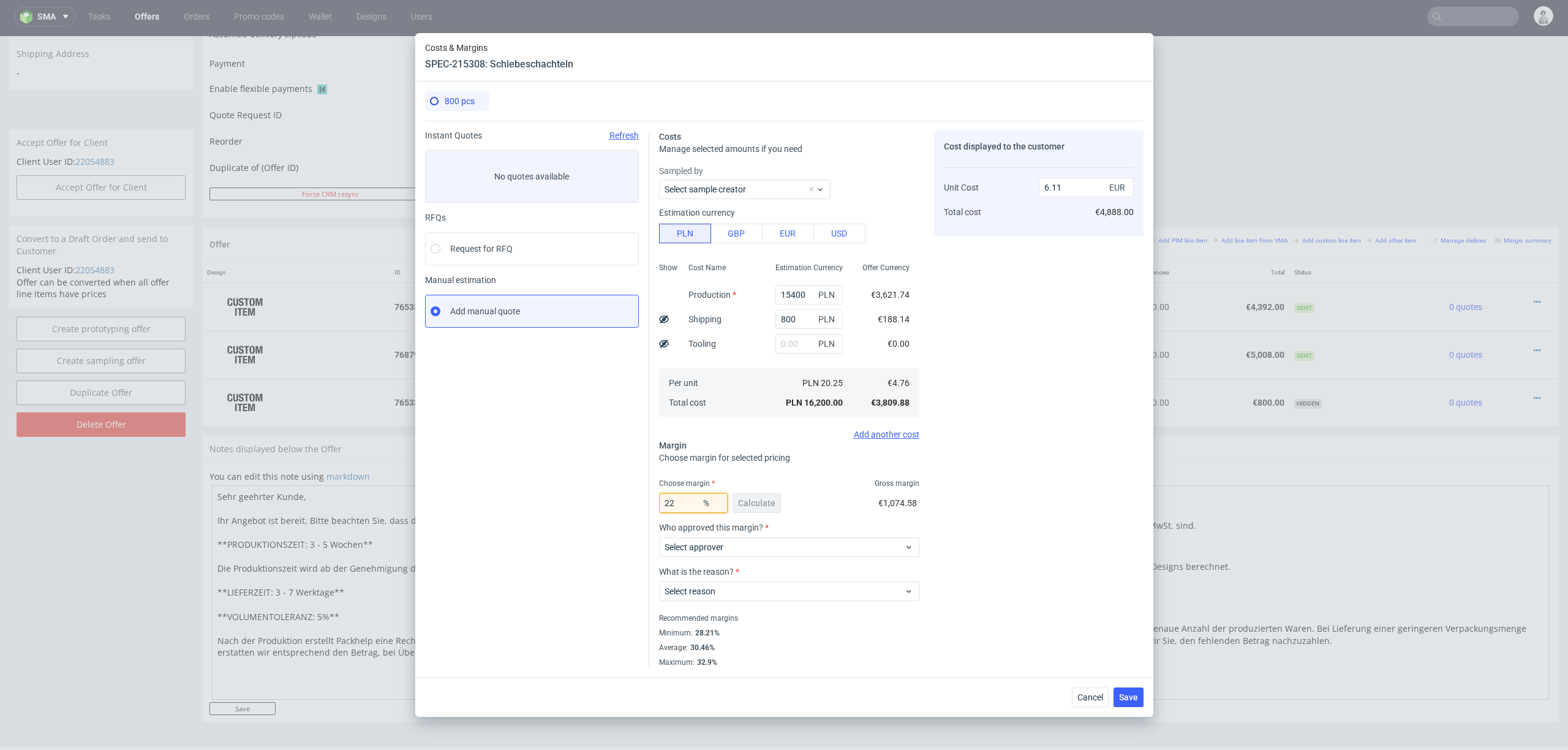
click at [681, 506] on input "22" at bounding box center [694, 503] width 69 height 19
type input "23"
type input "6.19"
type input "23"
click at [974, 507] on div "Cost displayed to the customer Unit Cost Total cost 6.19 EUR €4,952.00" at bounding box center [1039, 399] width 209 height 536
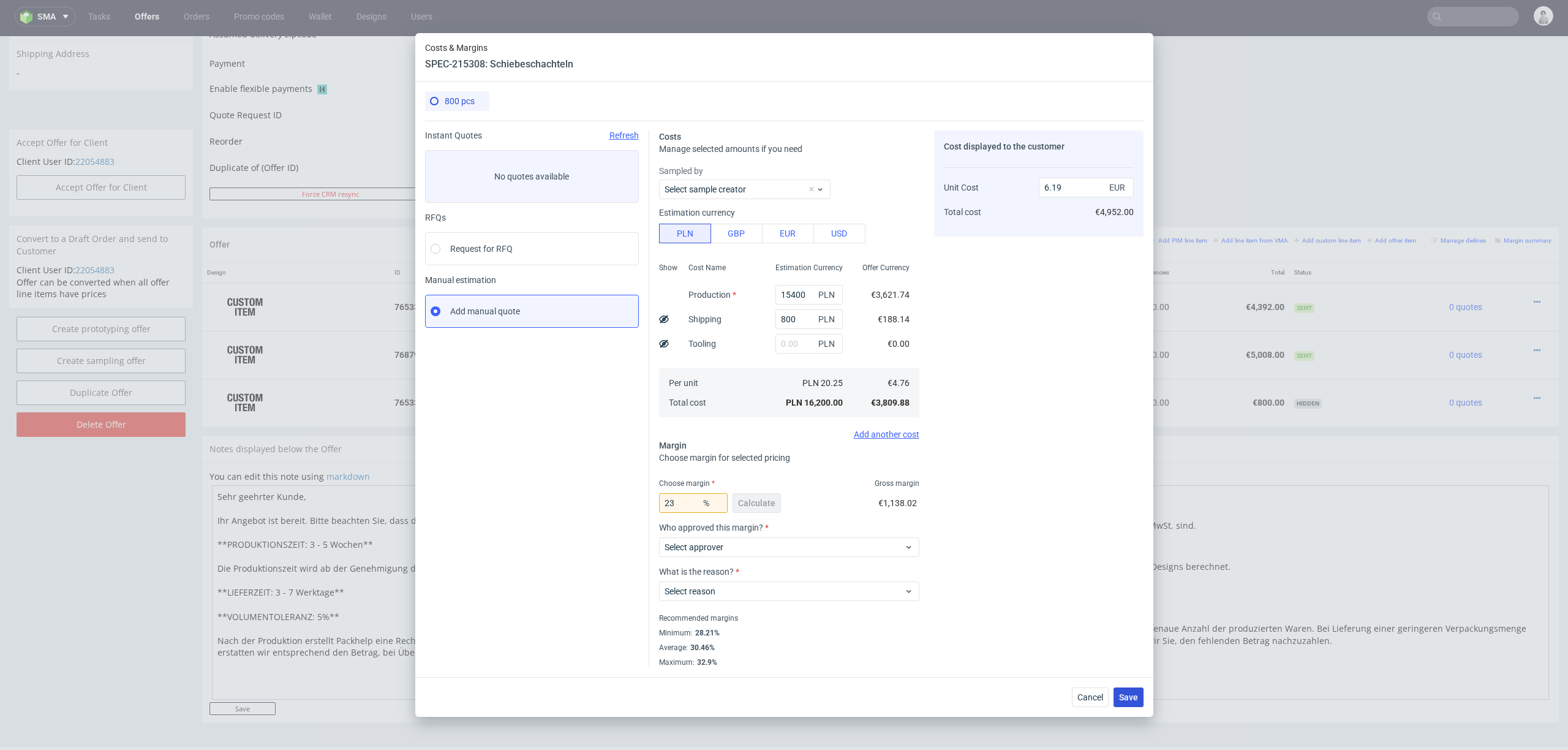
click at [1134, 562] on span "Save" at bounding box center [1128, 697] width 19 height 8
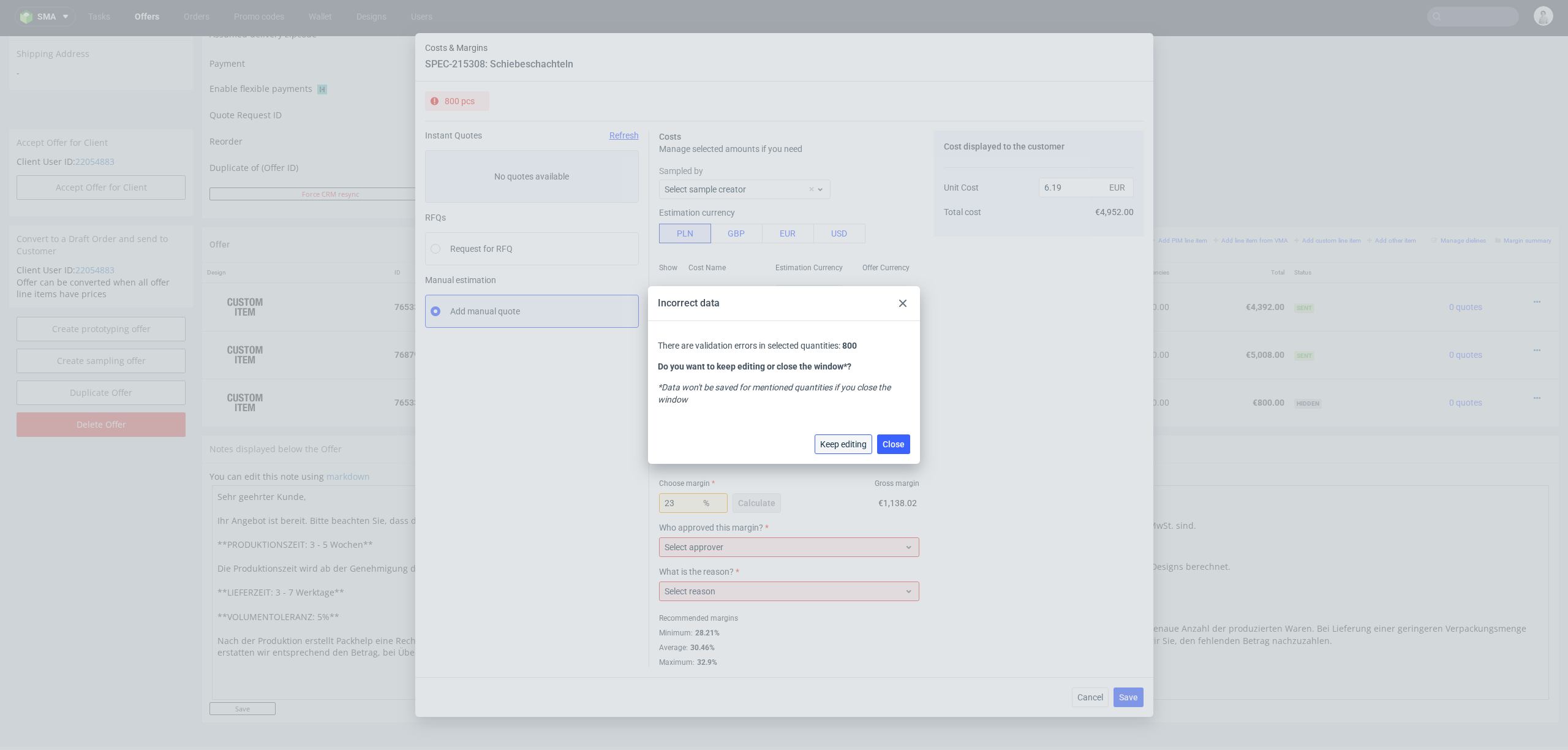
click at [845, 451] on button "Keep editing" at bounding box center [843, 444] width 58 height 19
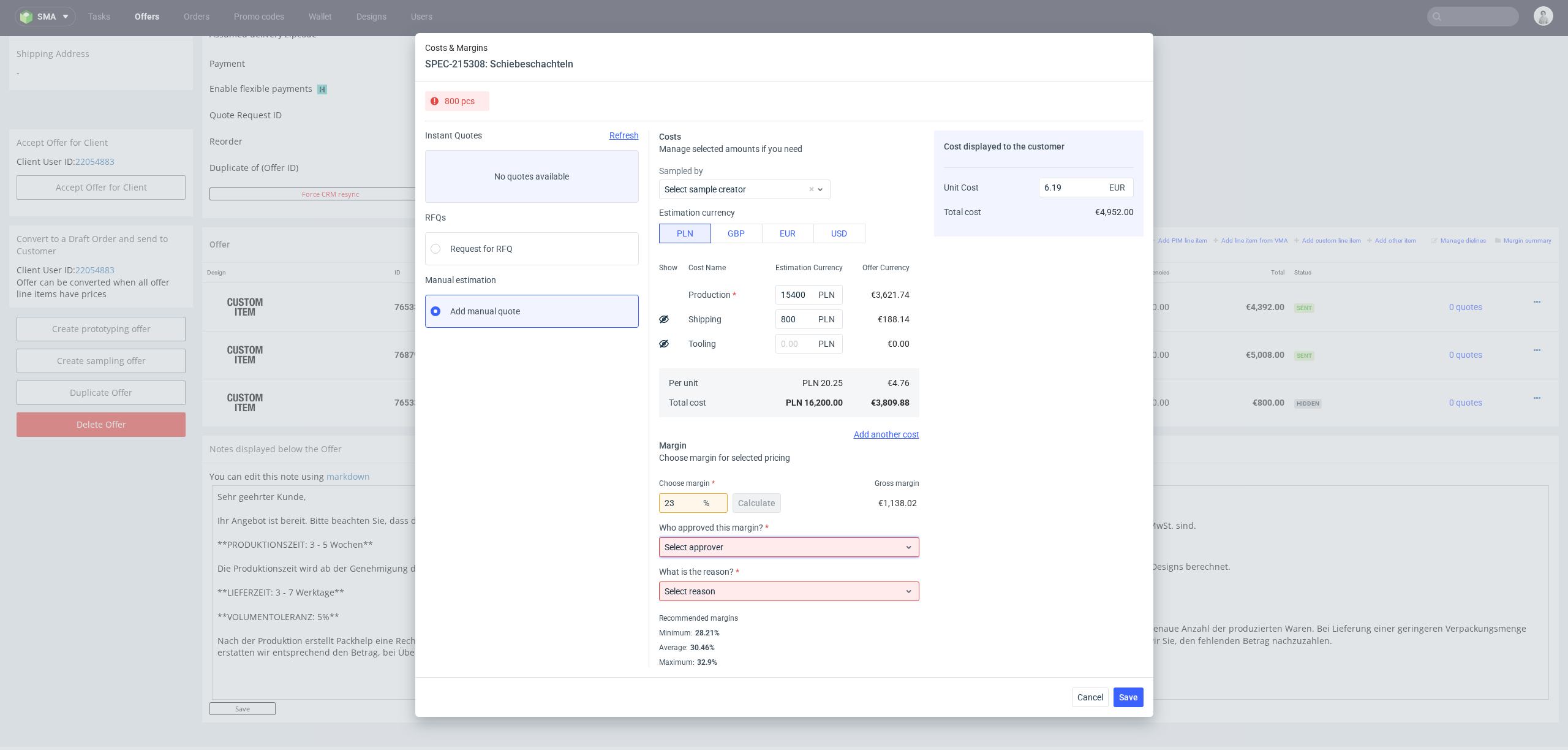
click at [754, 552] on span "Select approver" at bounding box center [785, 548] width 240 height 13
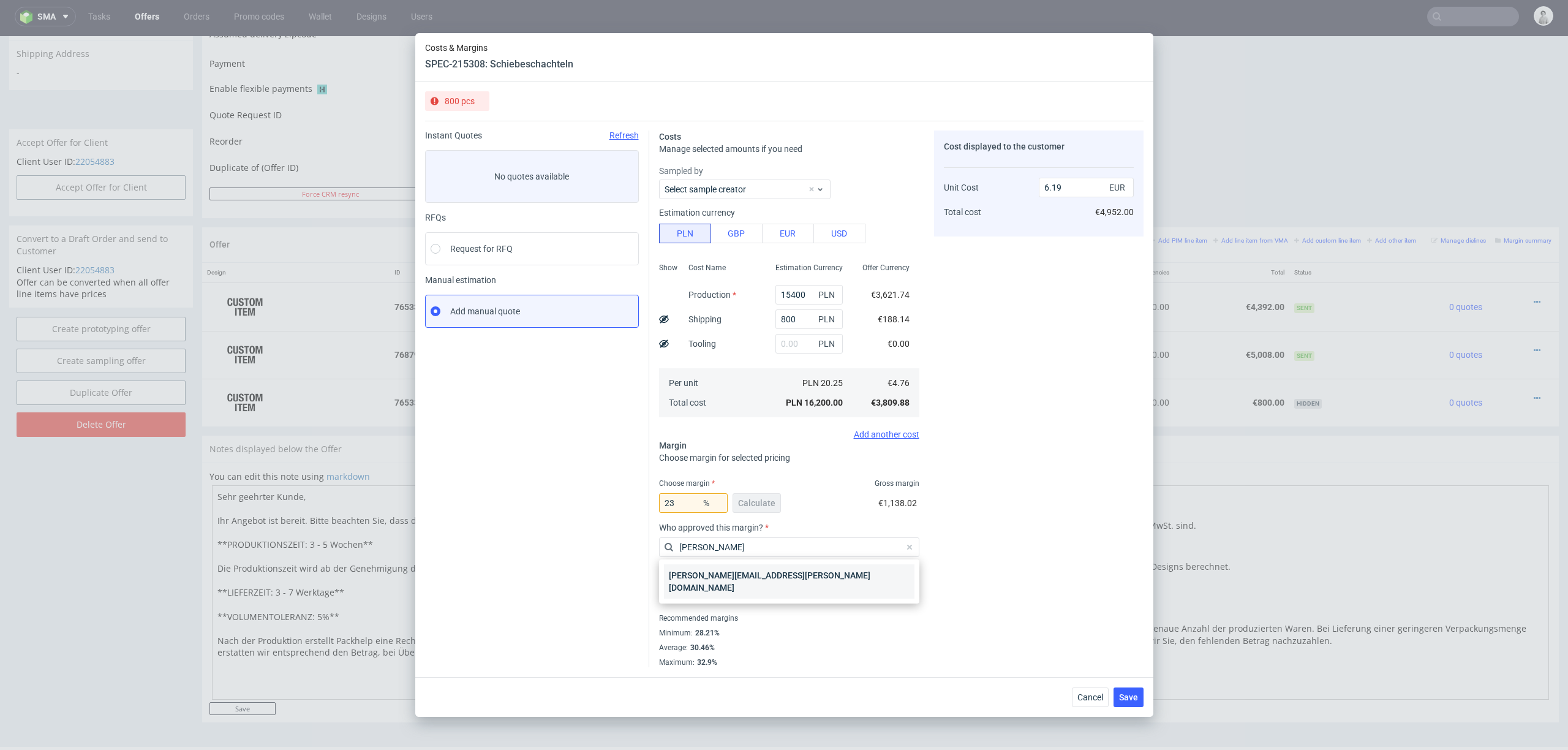
type input "marta"
click at [722, 562] on div "[PERSON_NAME][EMAIL_ADDRESS][PERSON_NAME][DOMAIN_NAME]" at bounding box center [790, 581] width 250 height 34
click at [722, 562] on label "What is the reason?" at bounding box center [790, 572] width 260 height 10
click at [717, 562] on div "Select reason" at bounding box center [790, 591] width 260 height 19
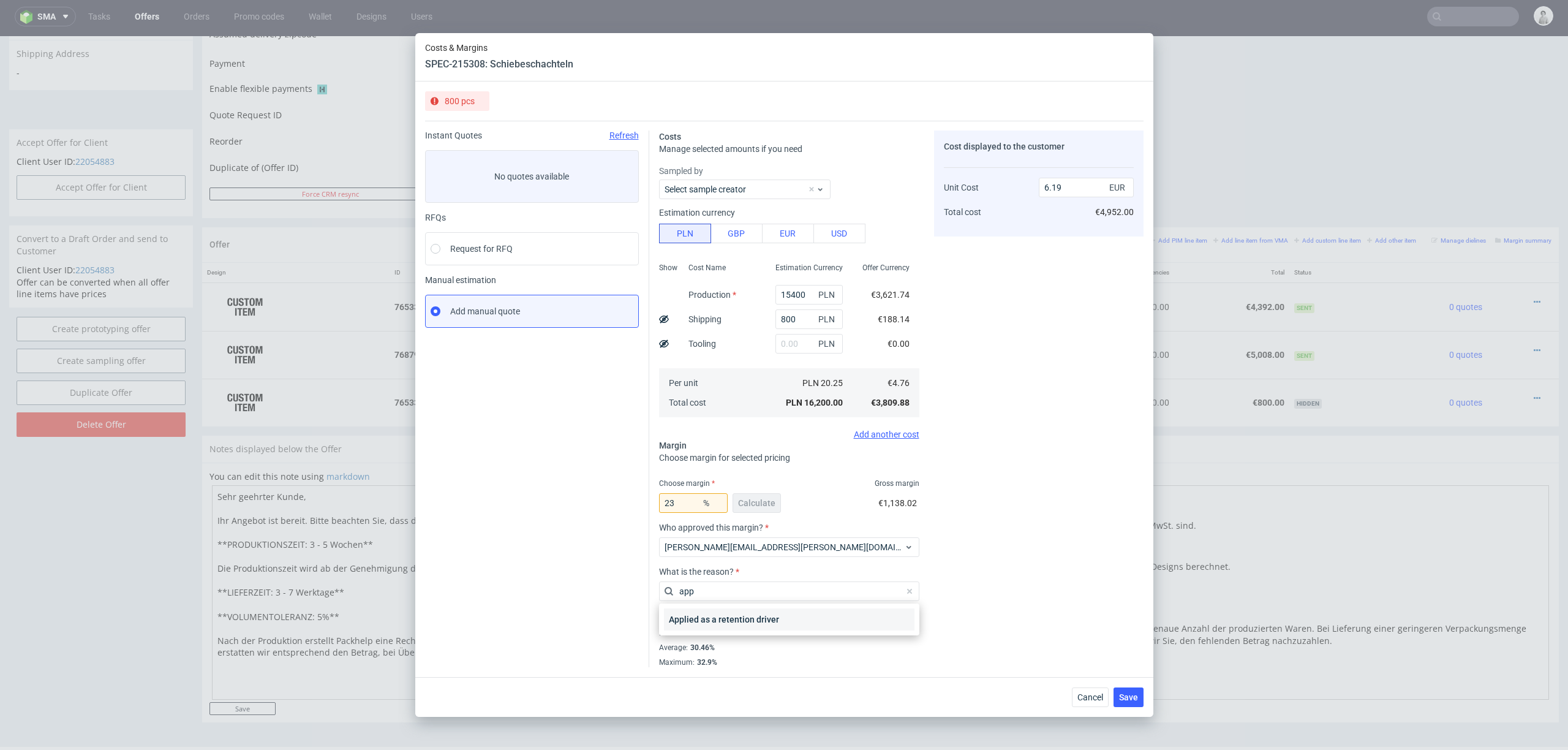
type input "app"
click at [744, 562] on div "Applied as a retention driver" at bounding box center [790, 619] width 250 height 22
click at [744, 562] on div "Minimum : 28.21%" at bounding box center [790, 632] width 260 height 15
click at [1125, 562] on button "Save" at bounding box center [1128, 697] width 30 height 19
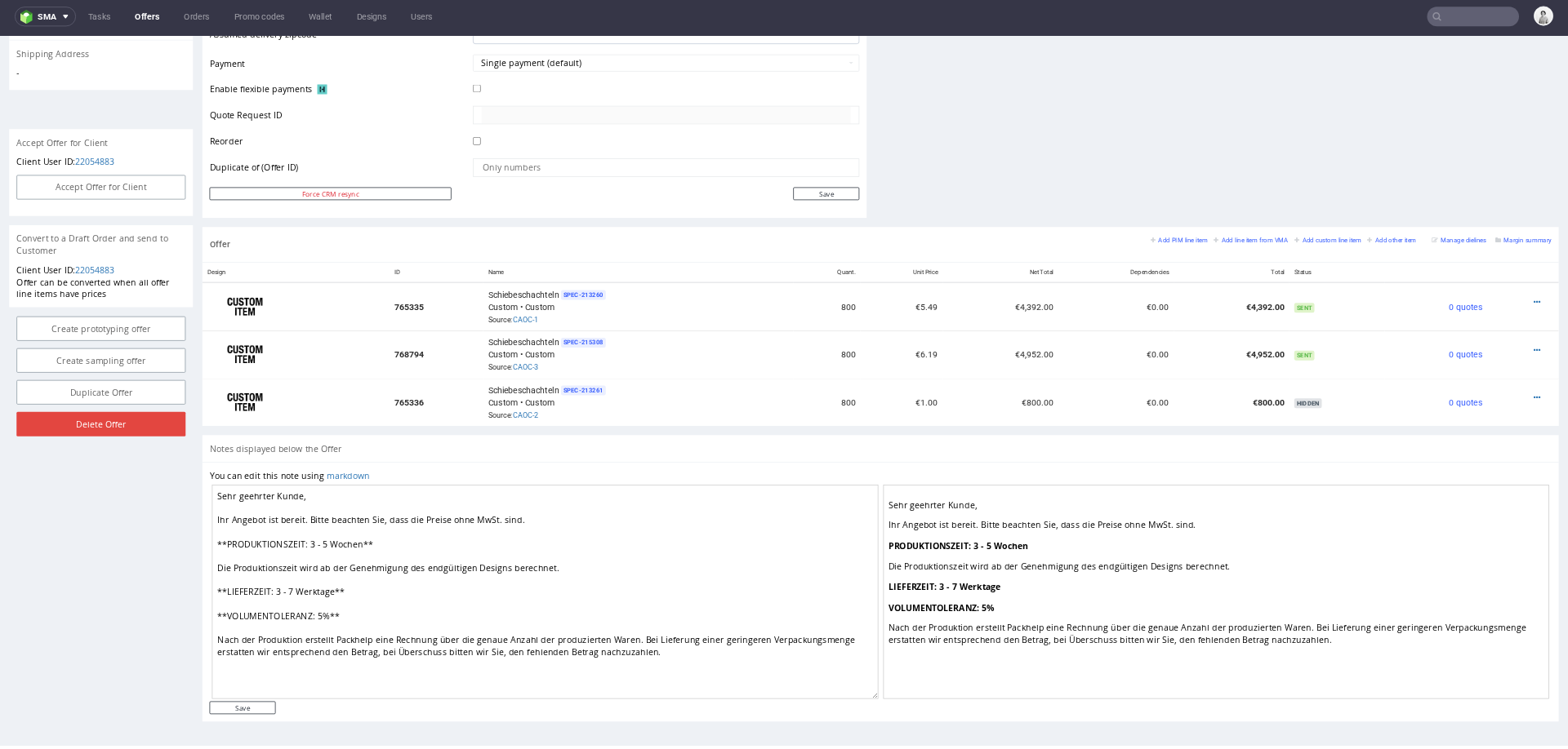
scroll to position [4, 0]
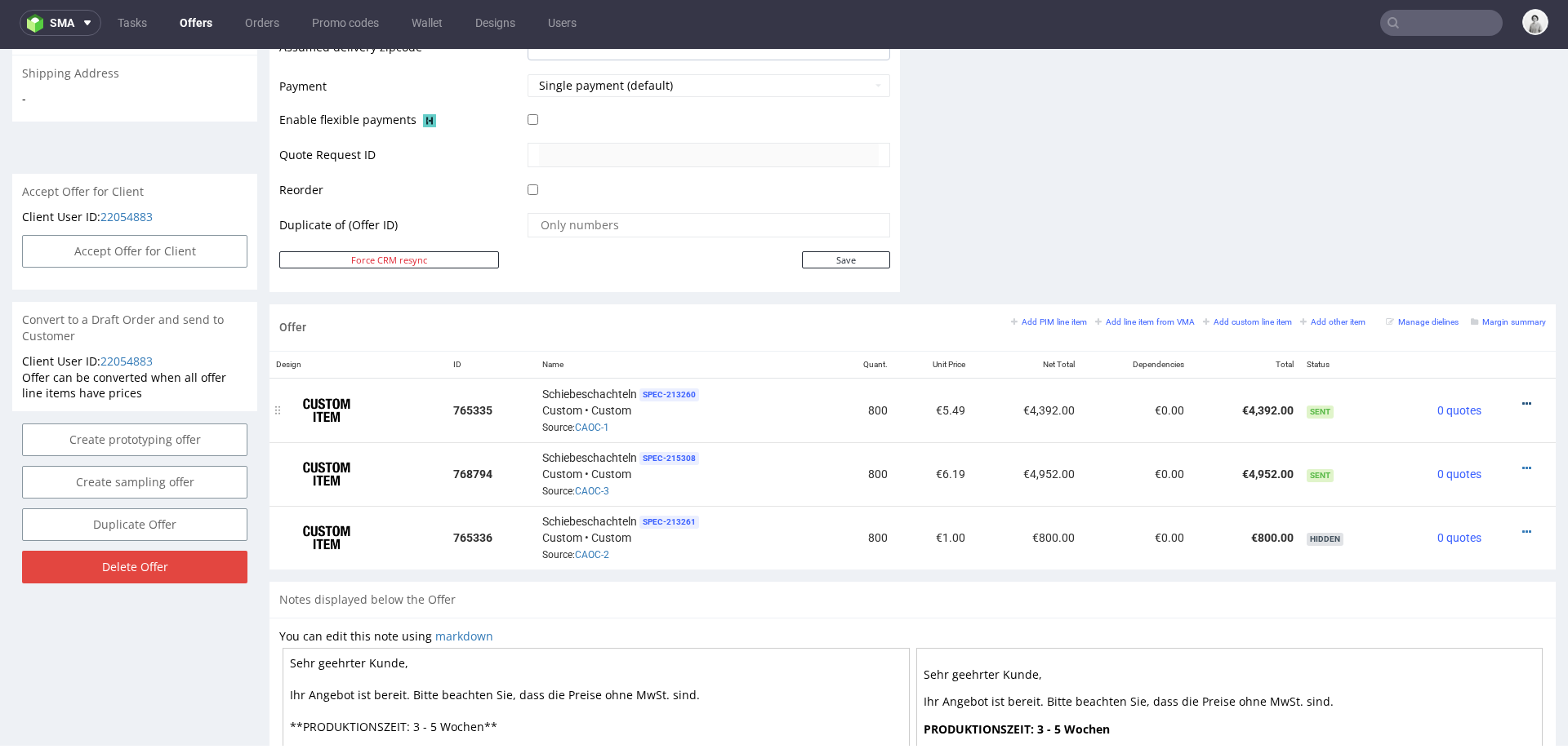
click at [1523, 399] on icon at bounding box center [1527, 404] width 9 height 11
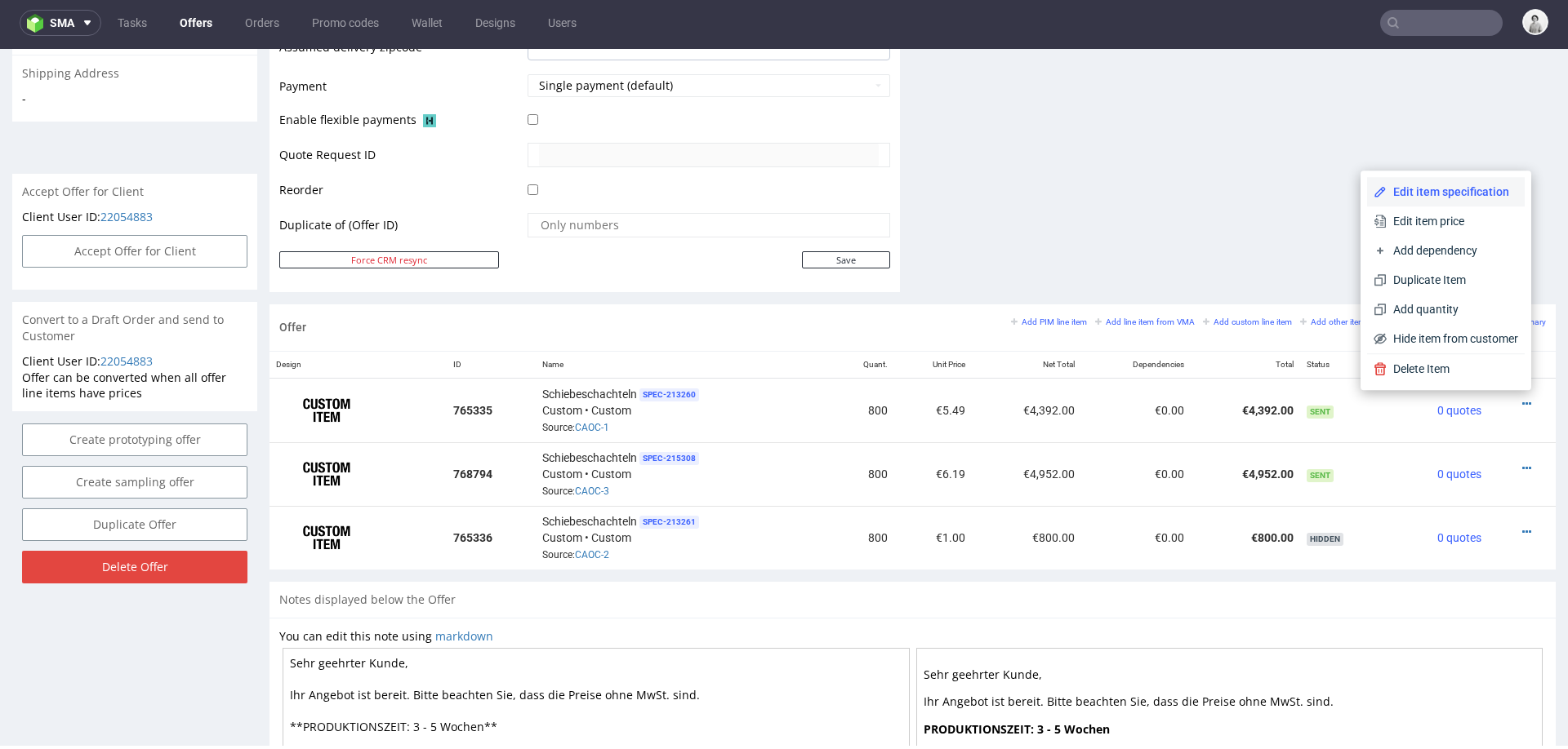
click at [1460, 189] on span "Edit item specification" at bounding box center [1452, 192] width 132 height 17
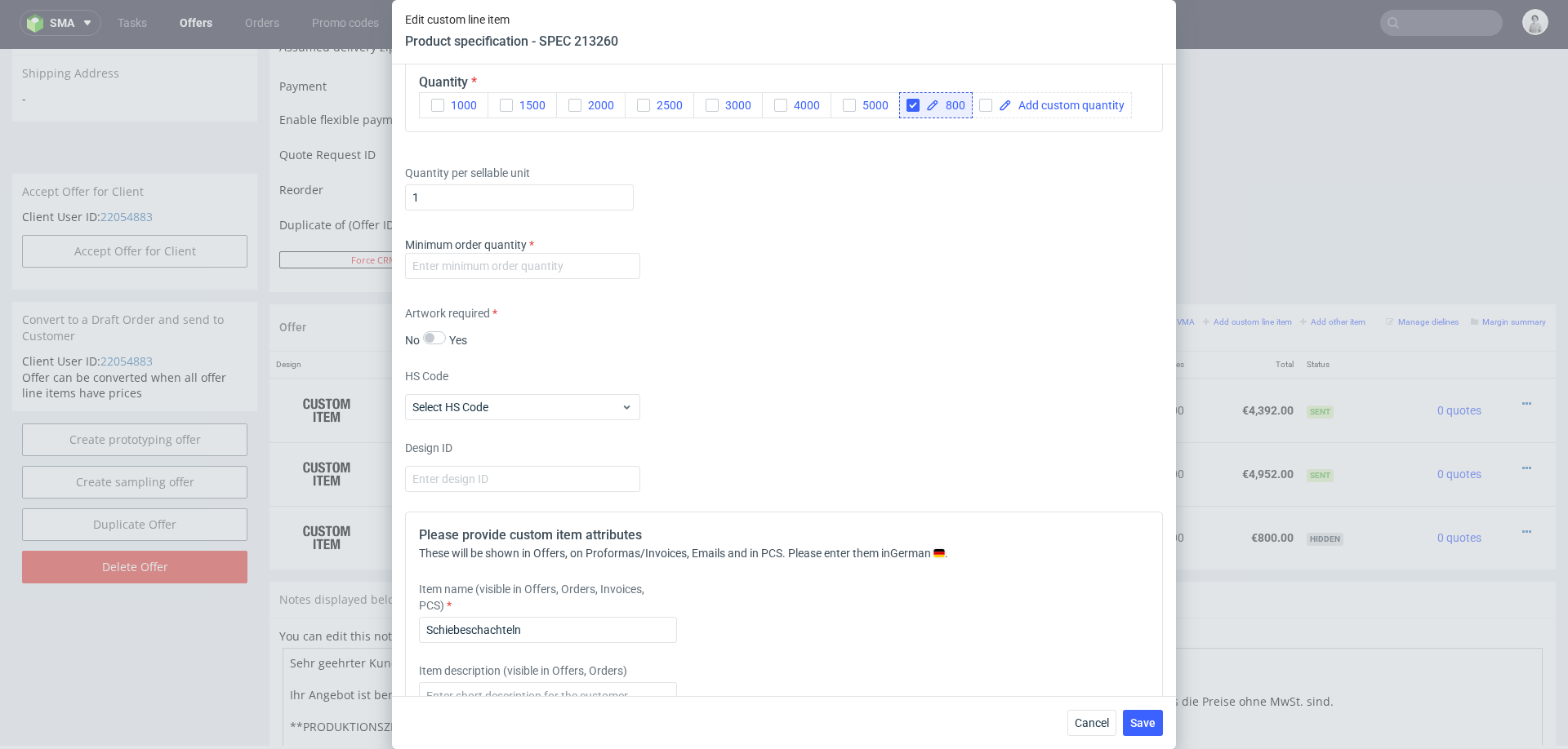
scroll to position [2824, 0]
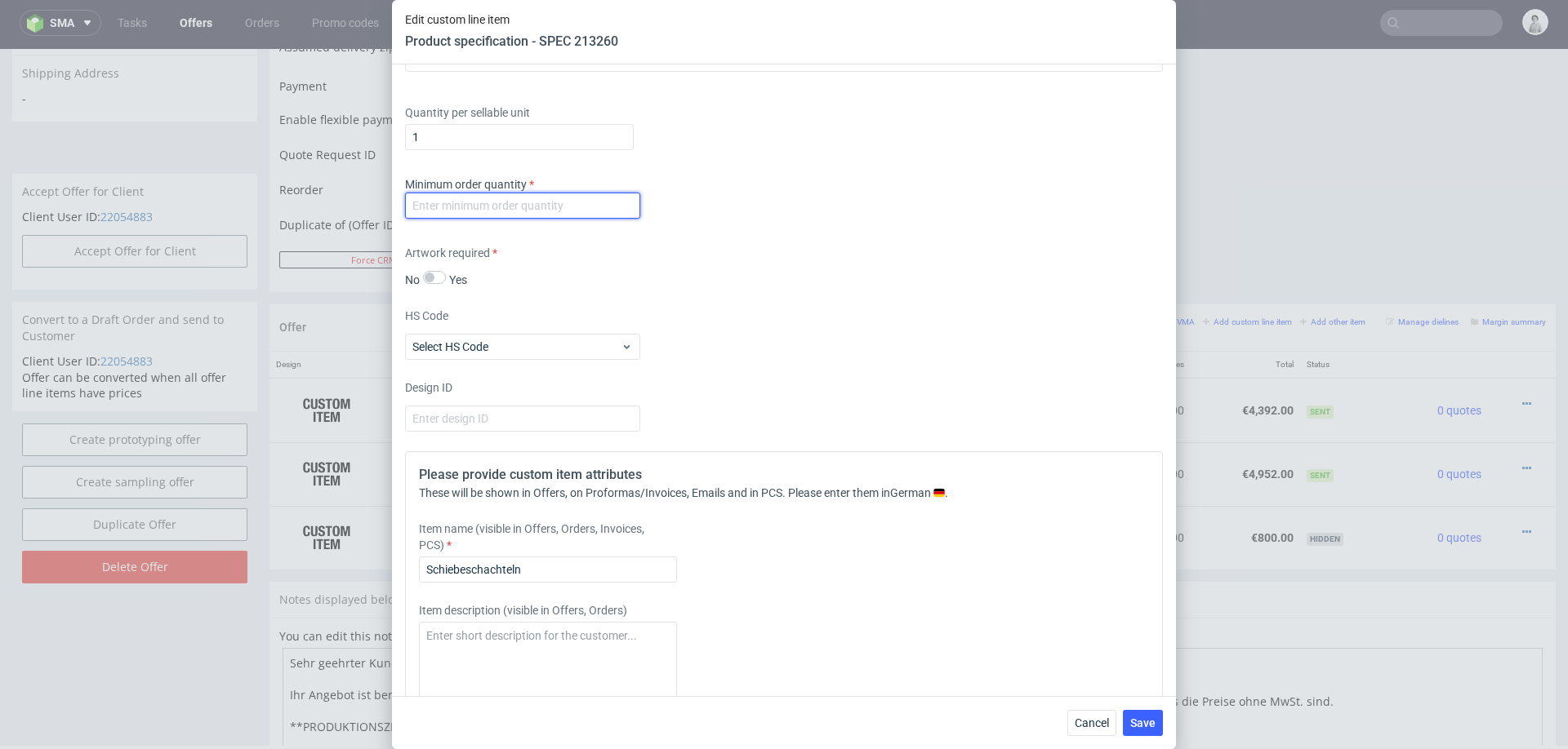
click at [610, 202] on input "number" at bounding box center [523, 206] width 236 height 26
type input "100"
click at [734, 320] on div "HS Code Select HS Code" at bounding box center [784, 334] width 758 height 52
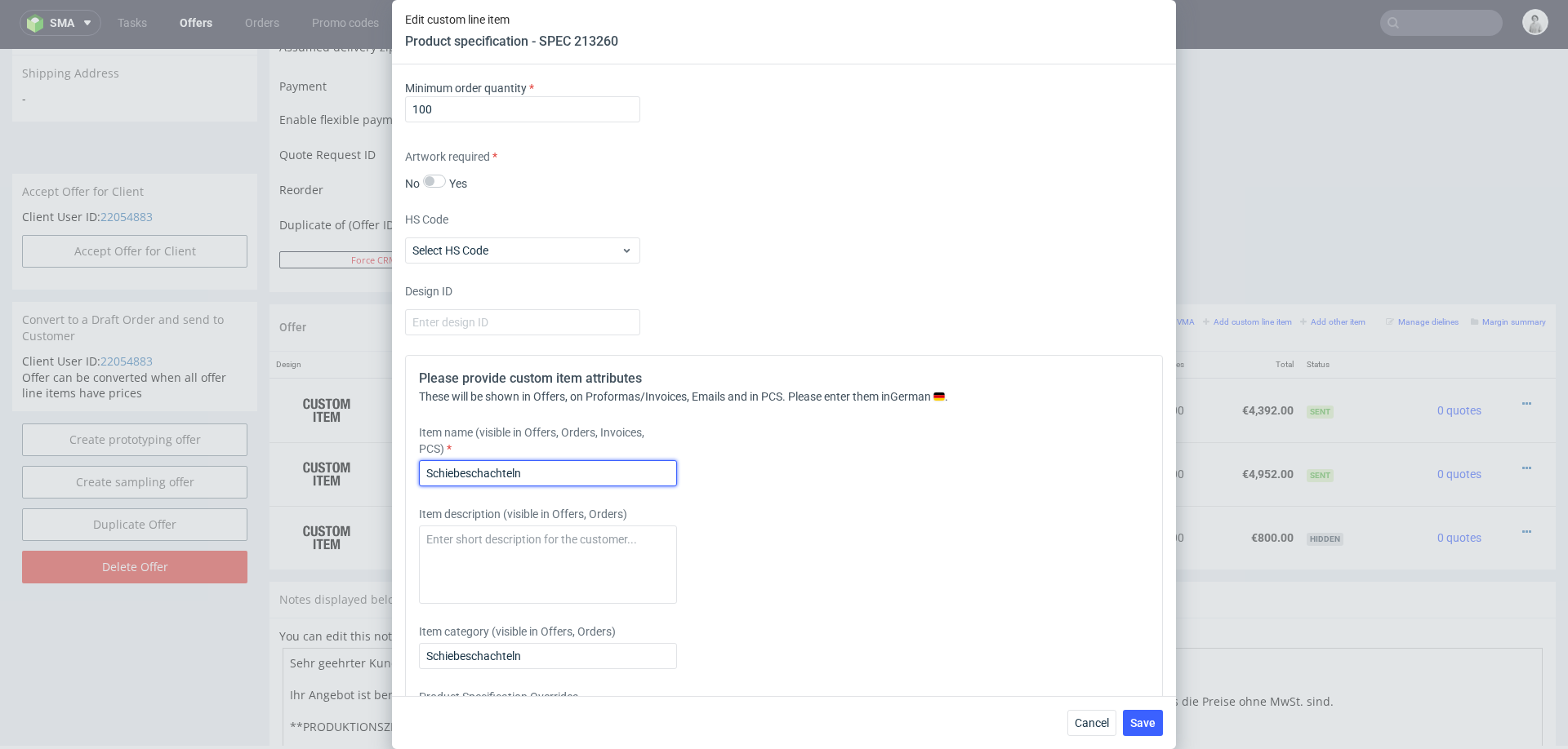
click at [619, 481] on input "Schiebeschachteln" at bounding box center [548, 474] width 258 height 26
type input "Schiebeschachteln (cut notch pull)"
click at [1141, 720] on span "Save" at bounding box center [1142, 723] width 25 height 11
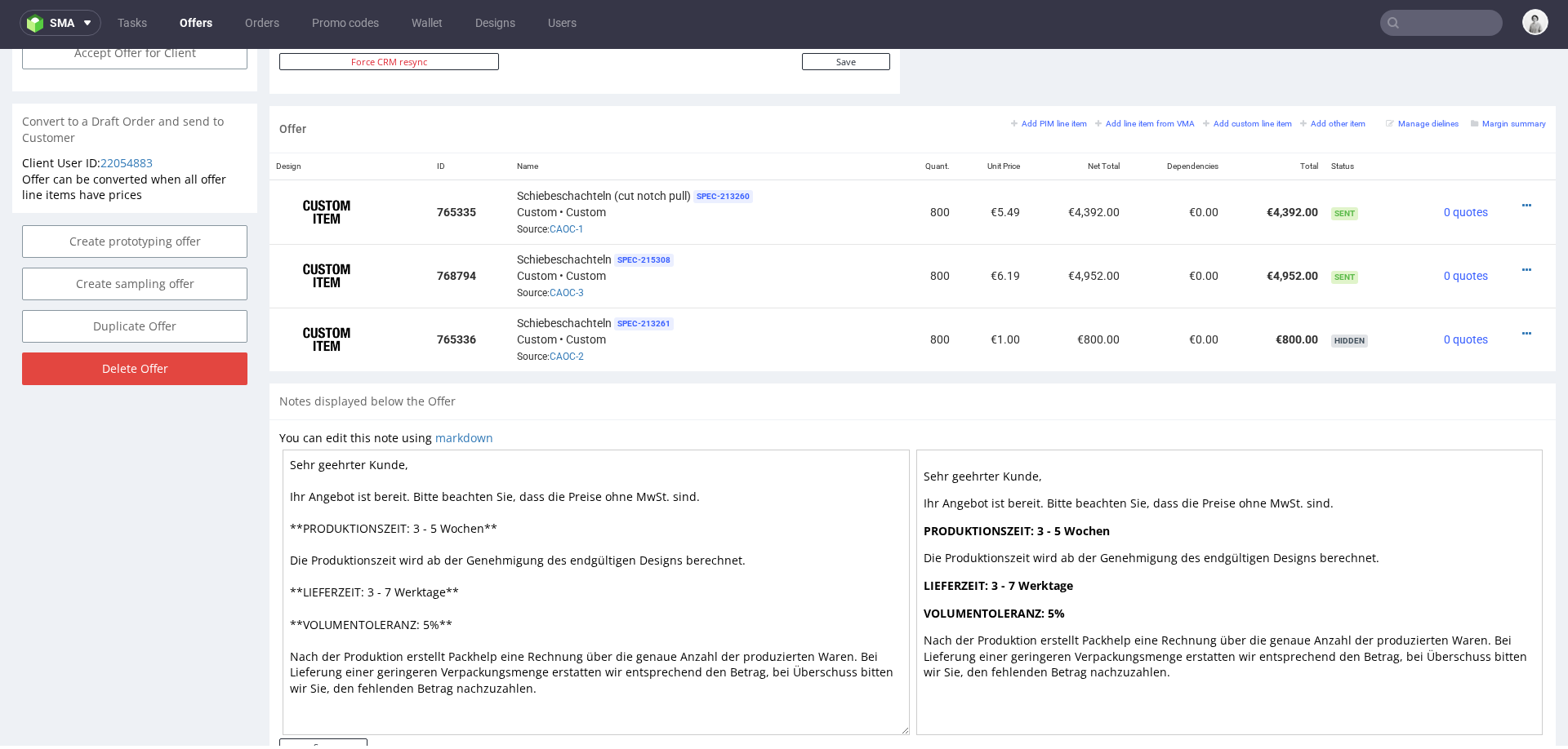
scroll to position [965, 0]
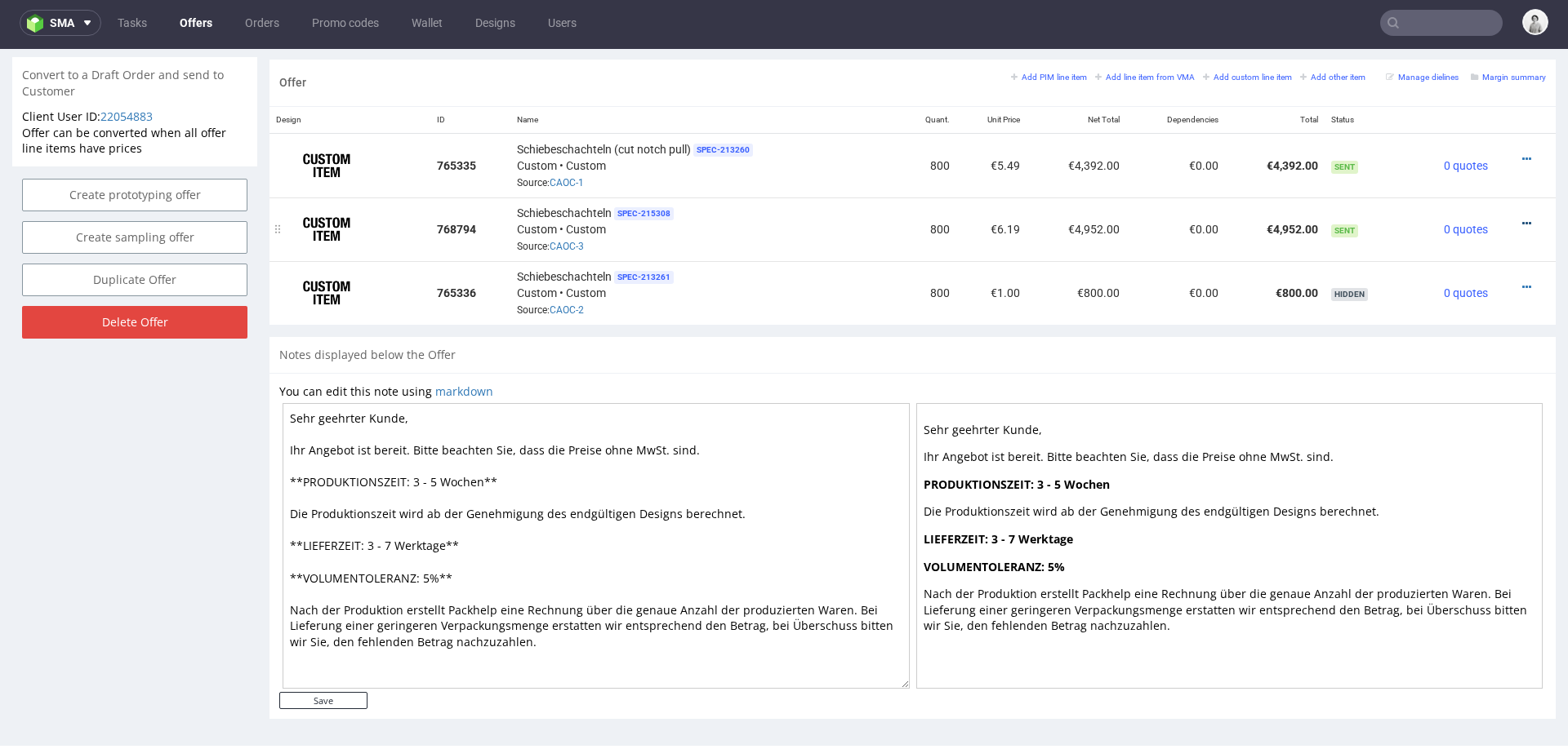
click at [1523, 218] on icon at bounding box center [1527, 223] width 9 height 11
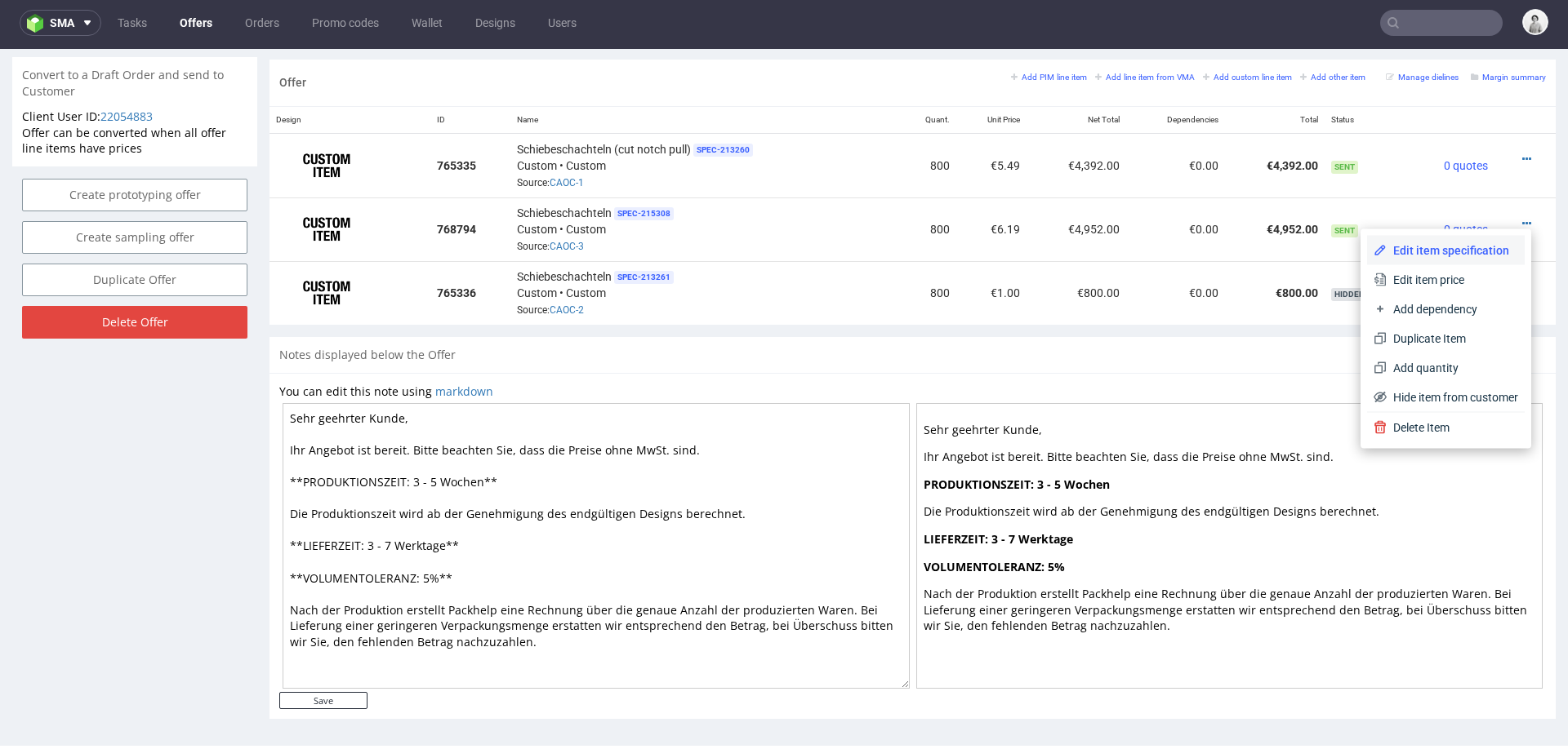
click at [1415, 248] on span "Edit item specification" at bounding box center [1452, 251] width 132 height 17
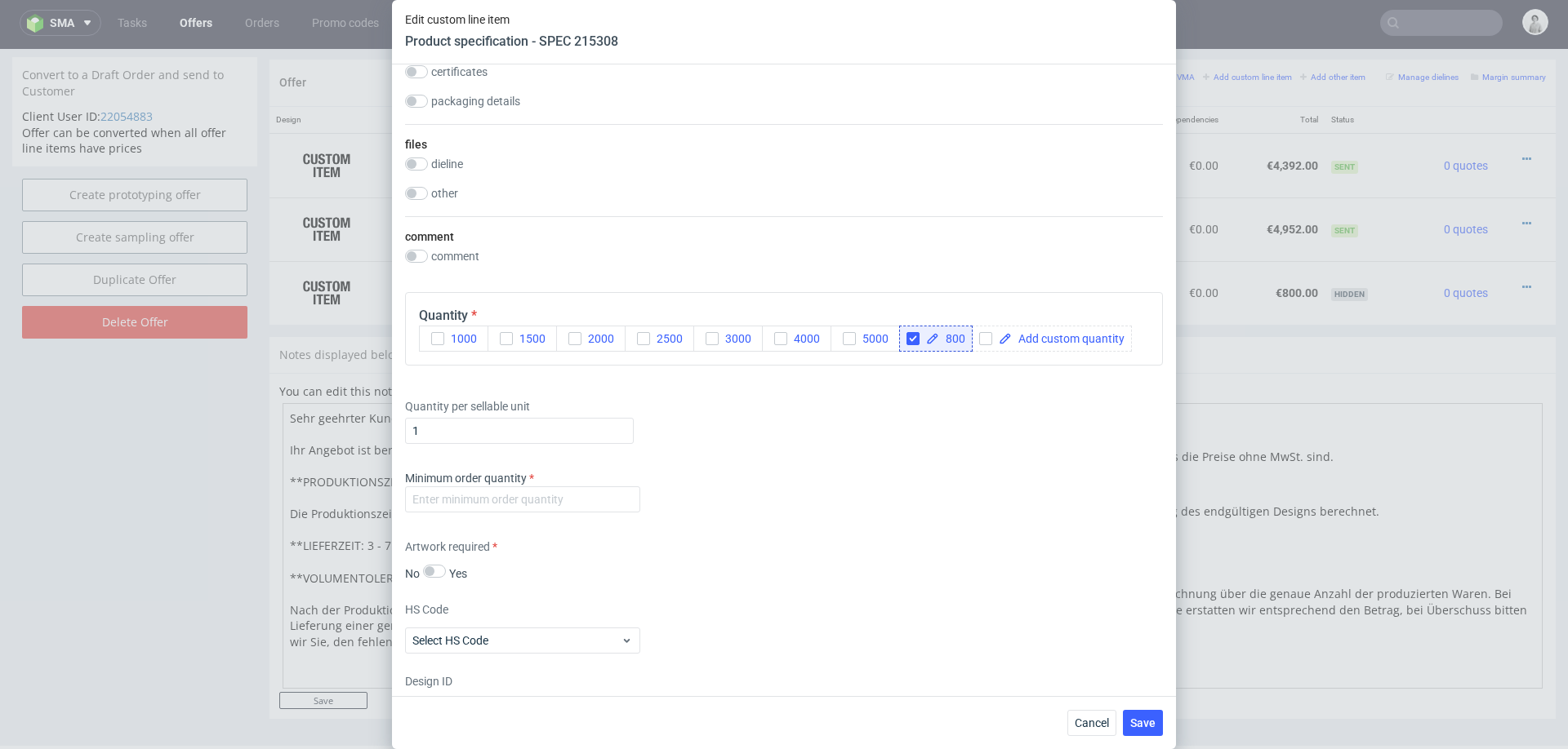
scroll to position [2542, 0]
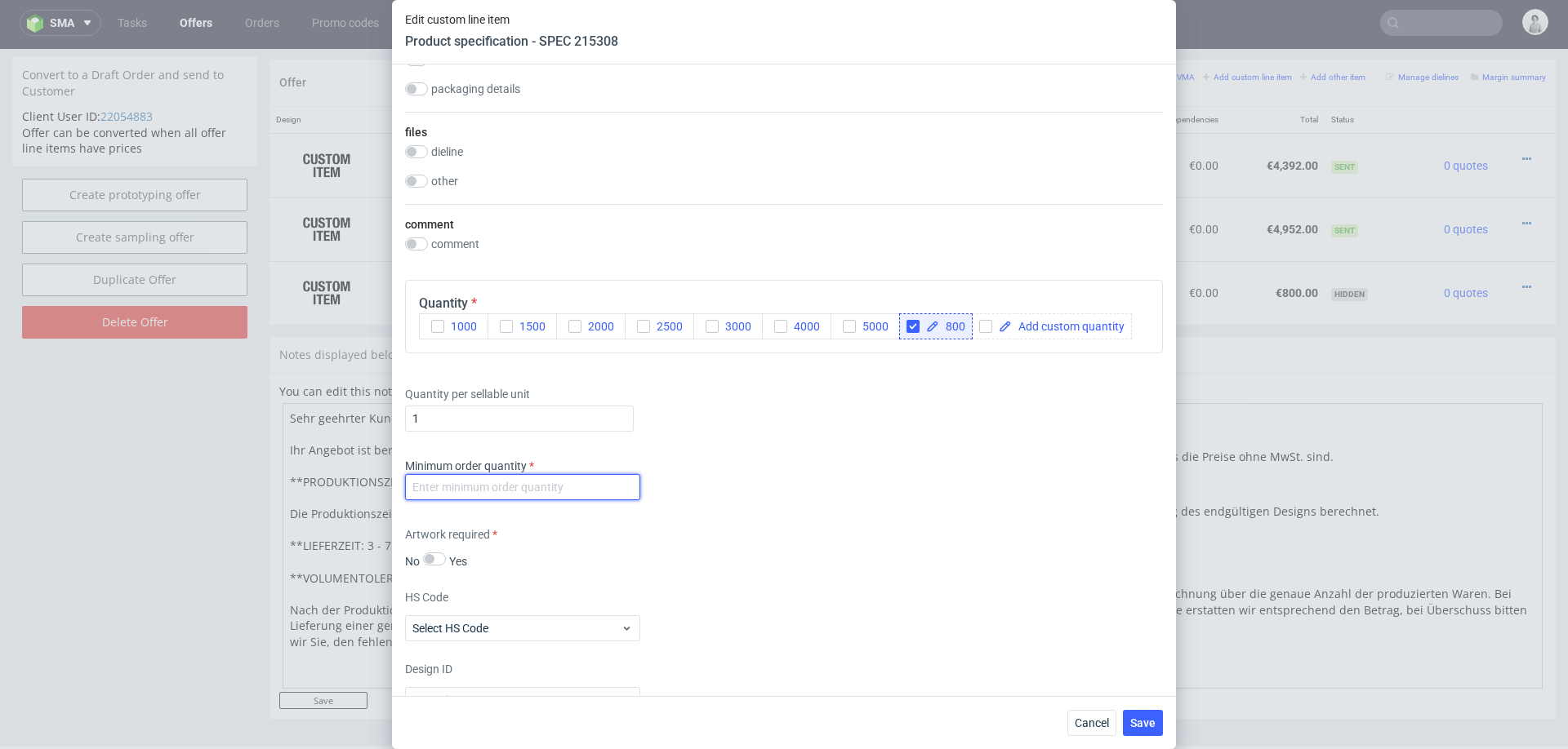
click at [571, 484] on input "number" at bounding box center [523, 488] width 236 height 26
type input "100"
click at [803, 504] on div "Supplier Polipak Technical specification Instant price RFQ type name rigid box …" at bounding box center [784, 381] width 784 height 632
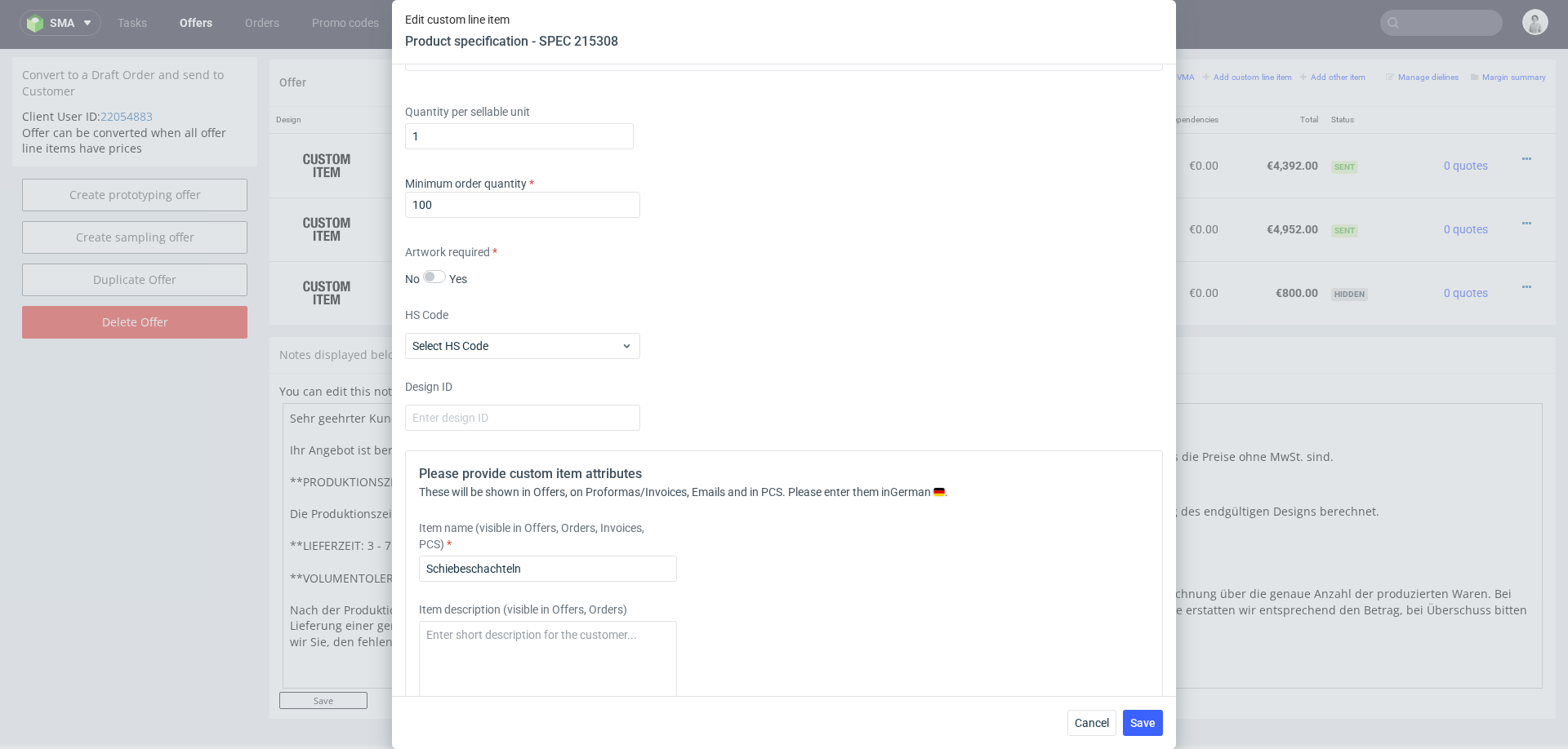
scroll to position [2853, 0]
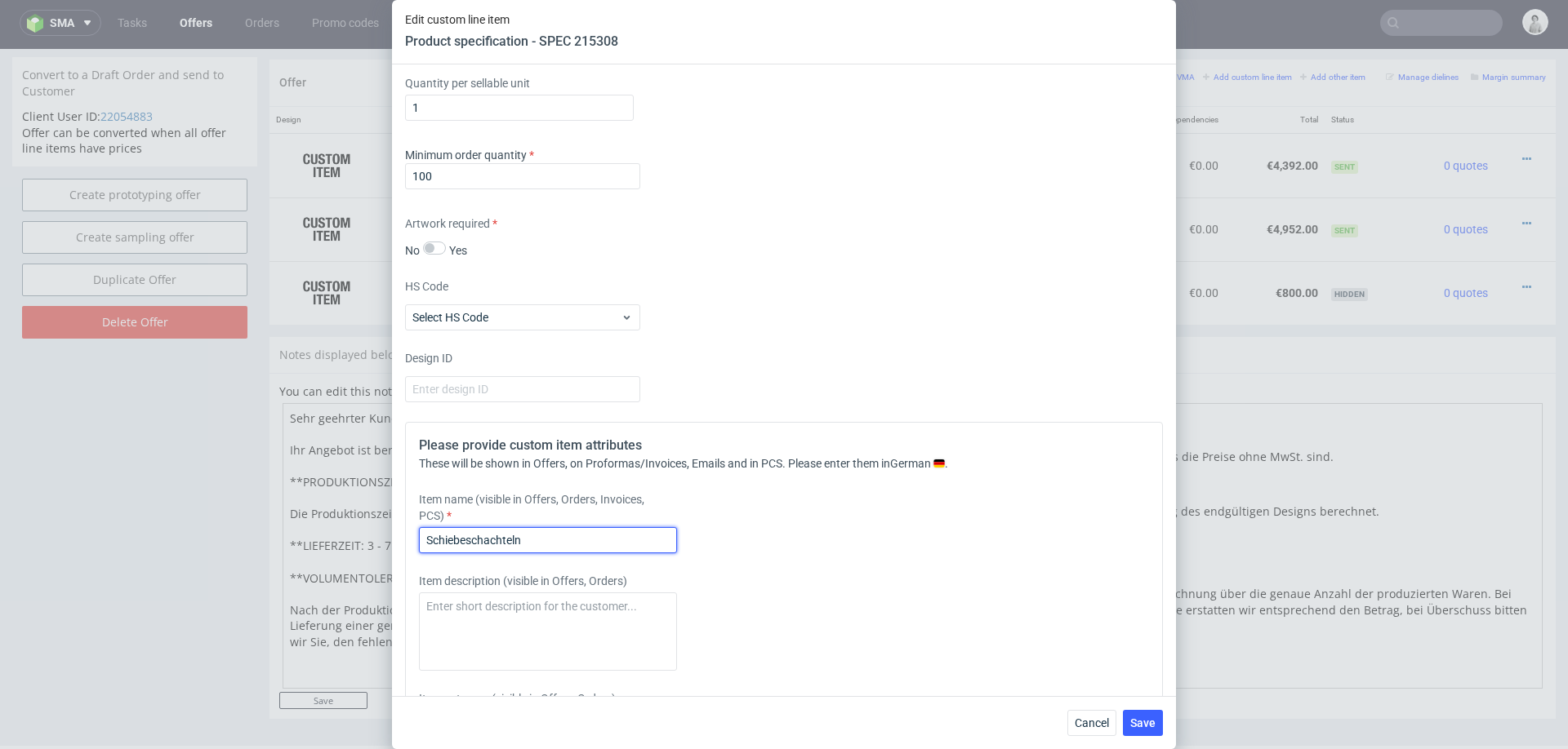
click at [629, 544] on input "Schiebeschachteln" at bounding box center [548, 540] width 258 height 26
type input "Schiebeschachteln, Ribbon"
click at [1168, 715] on div "Cancel Save" at bounding box center [784, 722] width 784 height 53
click at [1158, 719] on button "Save" at bounding box center [1142, 723] width 40 height 26
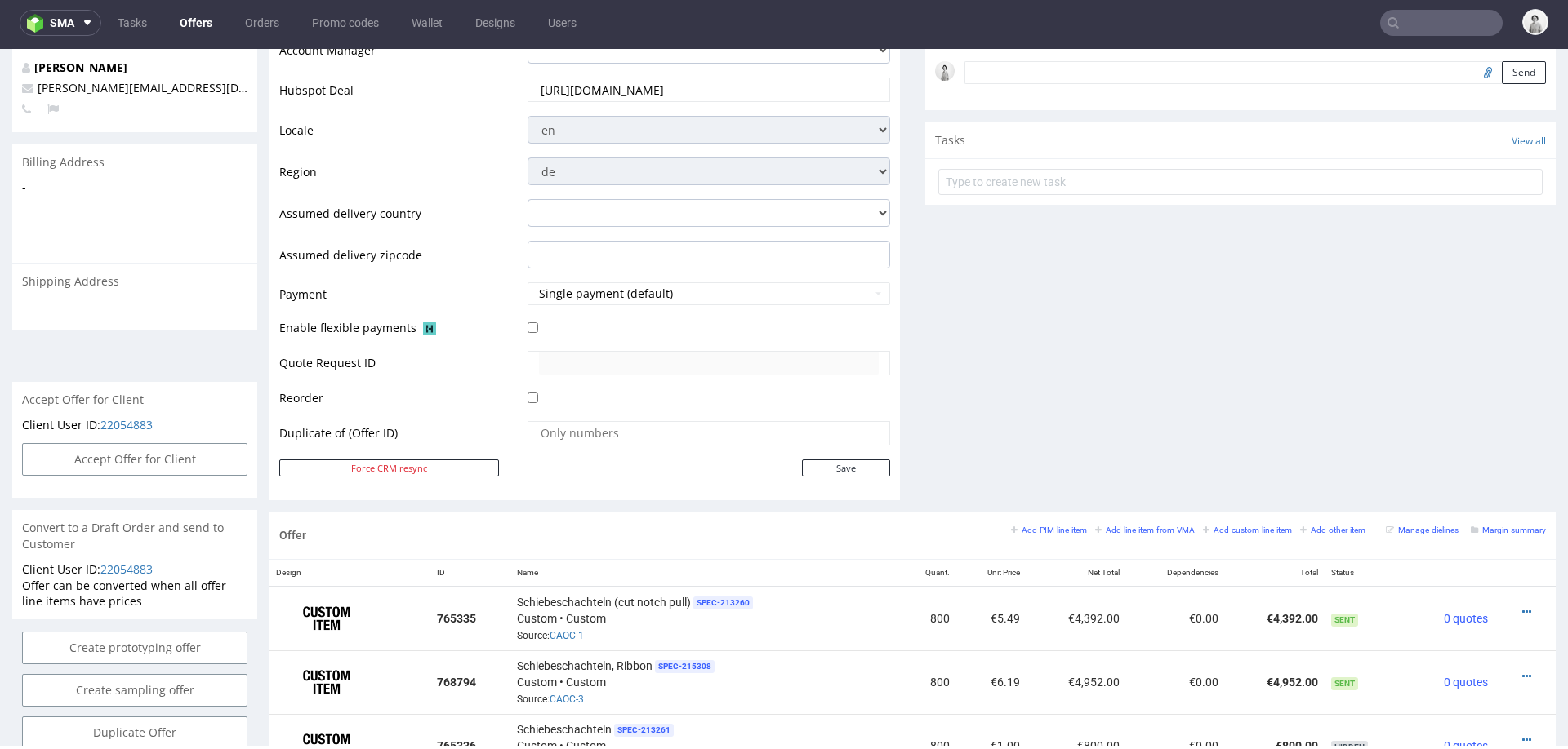
scroll to position [605, 0]
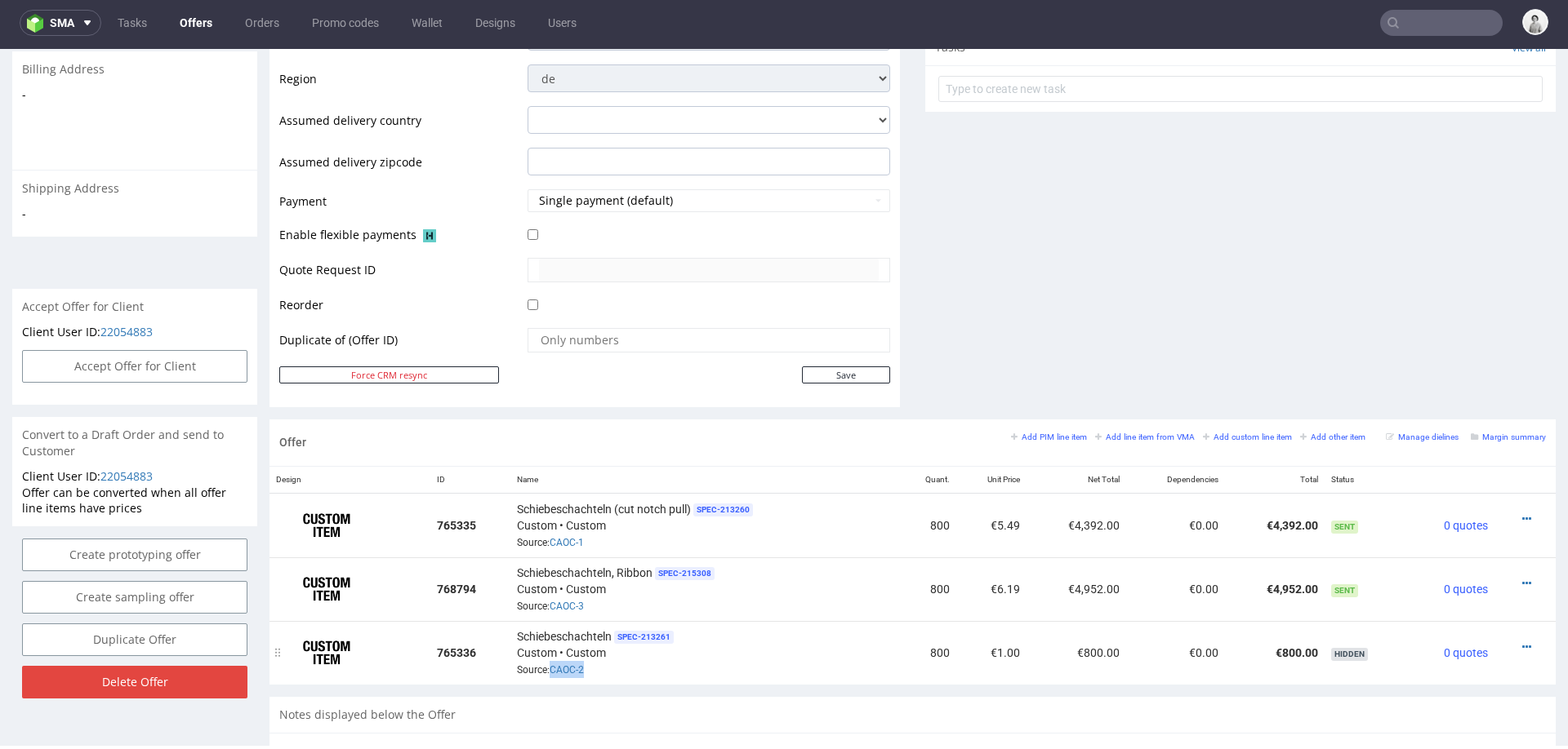
drag, startPoint x: 587, startPoint y: 666, endPoint x: 545, endPoint y: 663, distance: 42.1
click at [545, 663] on div "Schiebeschachteln SPEC- 213261 Custom • Custom Source: CAOC-2" at bounding box center [704, 653] width 375 height 51
copy span "CAOC-2"
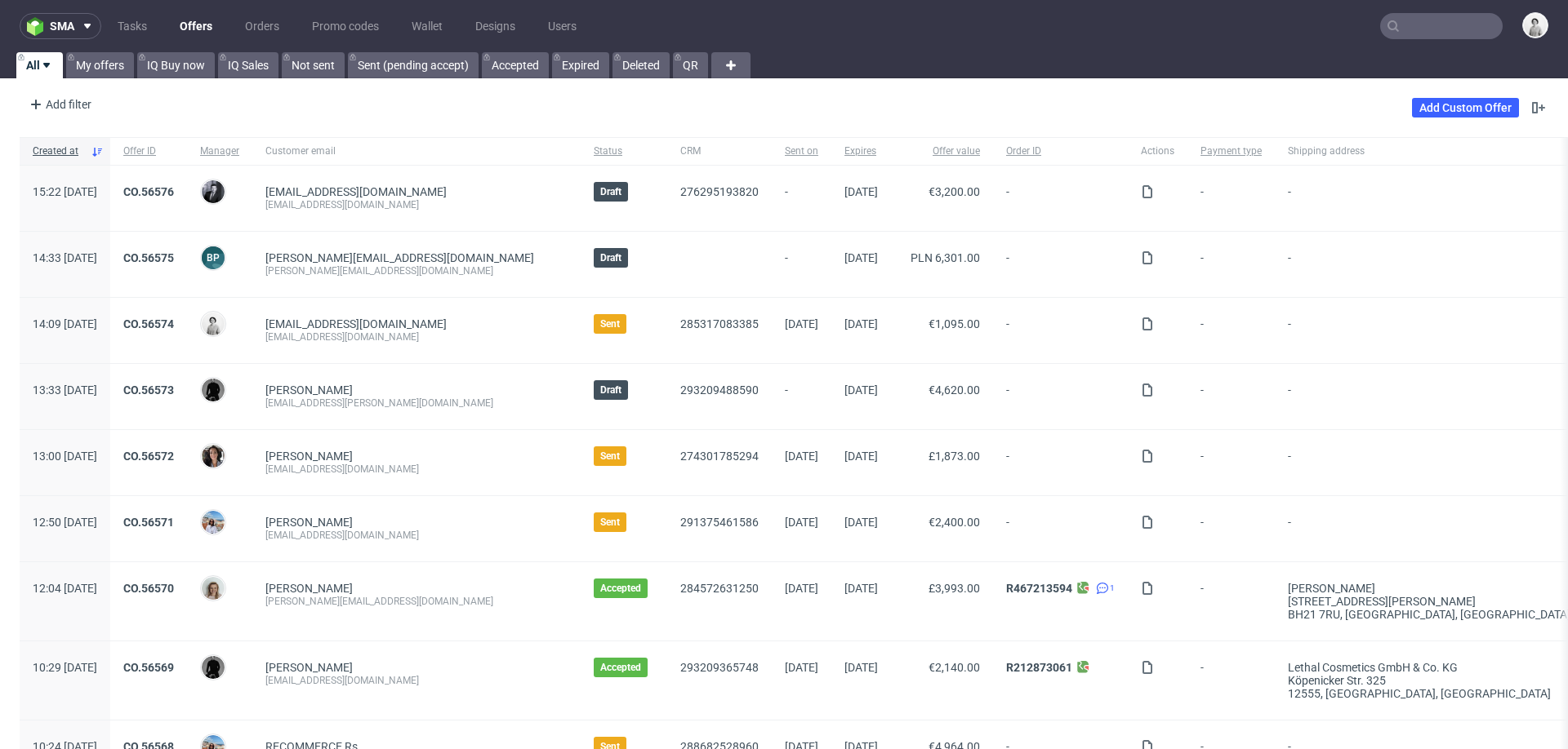
click at [1410, 22] on input "text" at bounding box center [1441, 26] width 122 height 26
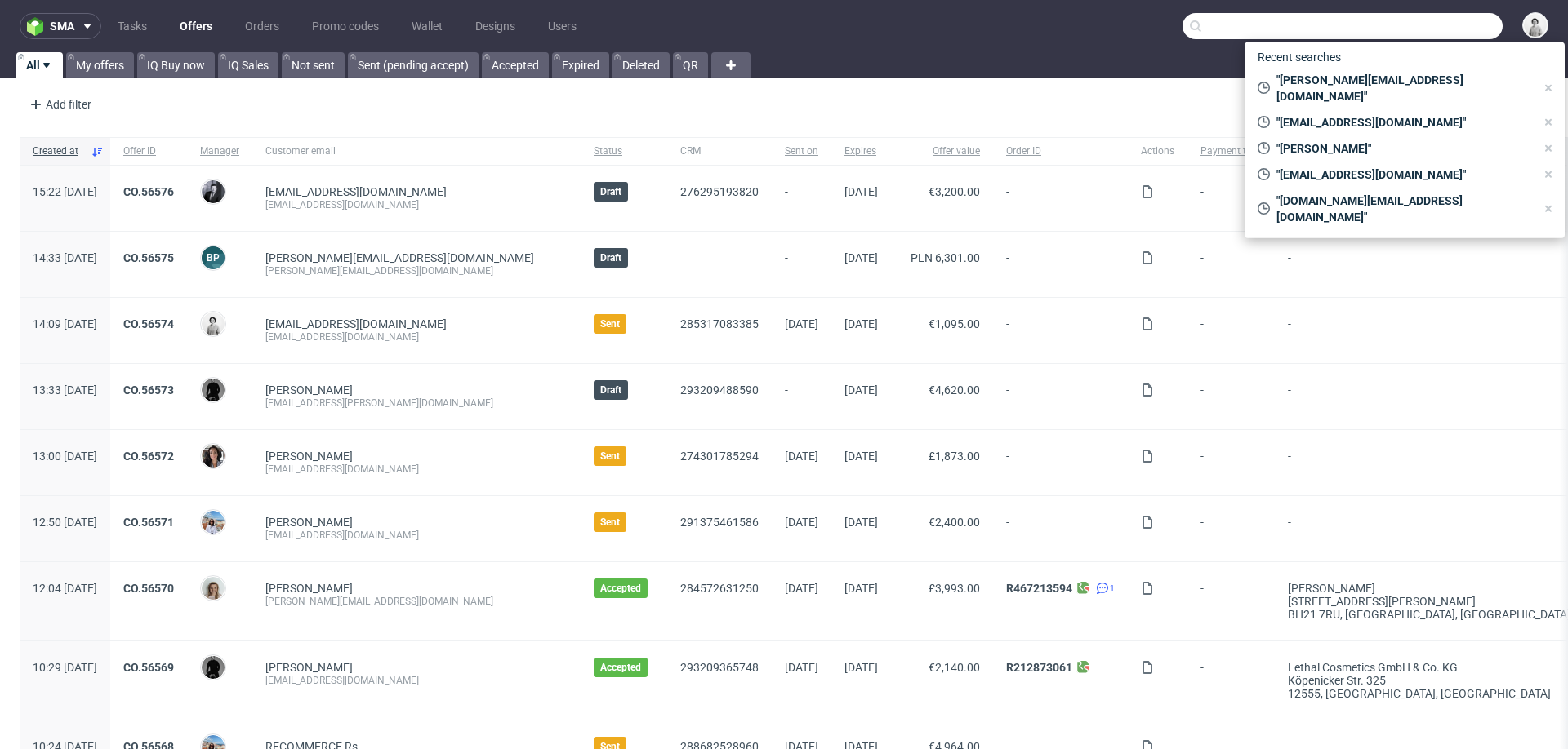
paste input "[PERSON_NAME][EMAIL_ADDRESS][DOMAIN_NAME]"
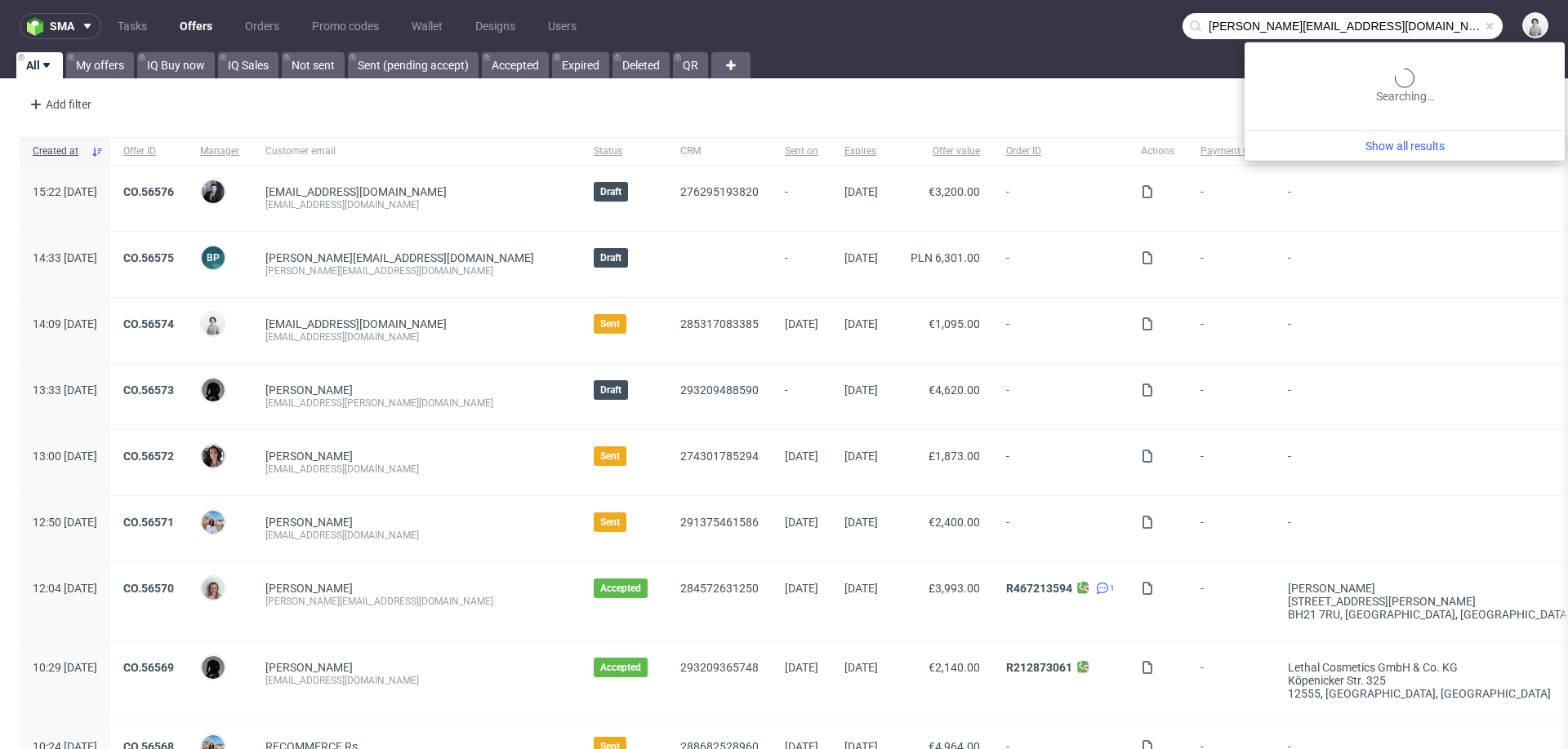
type input "[PERSON_NAME][EMAIL_ADDRESS][DOMAIN_NAME]"
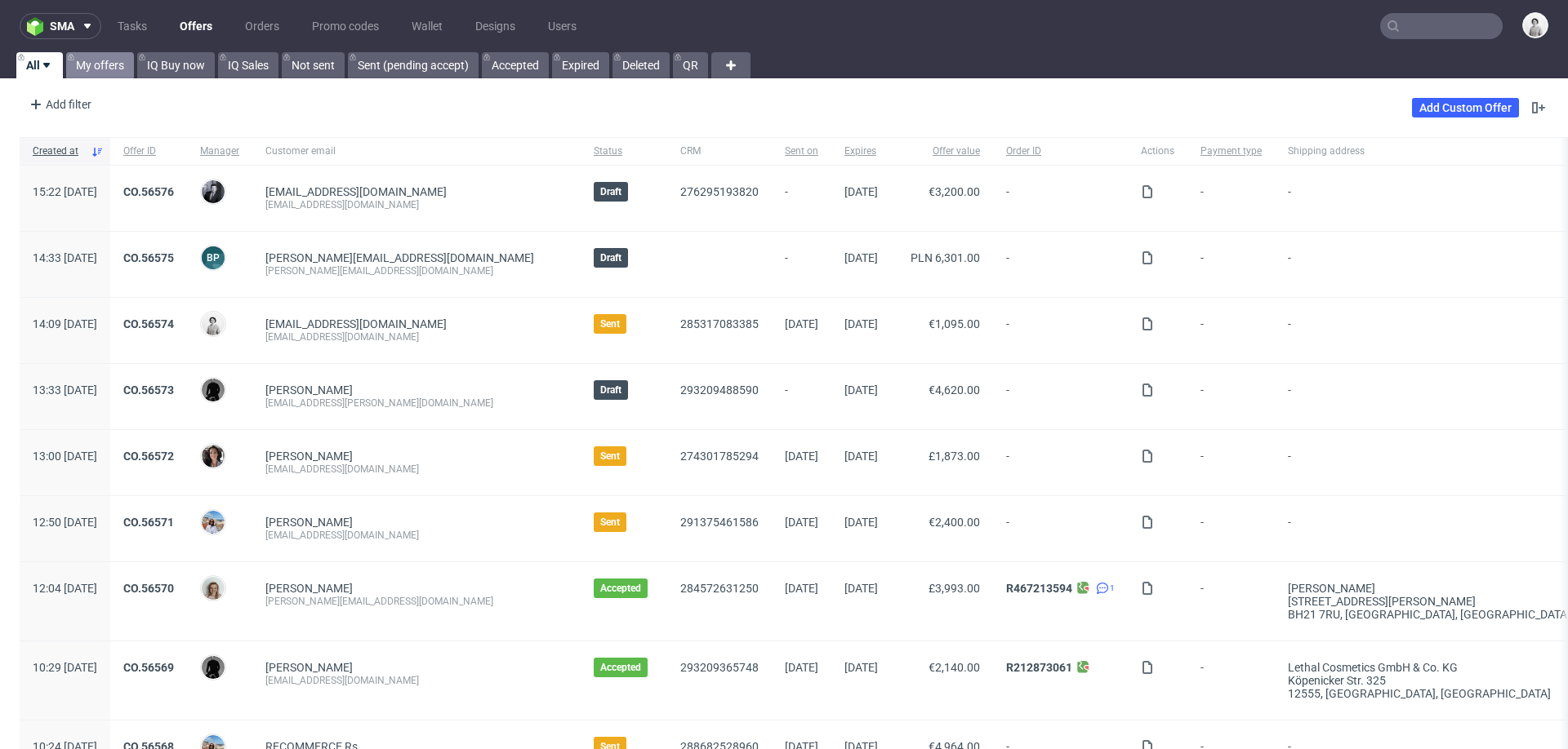
click at [107, 71] on link "My offers" at bounding box center [99, 65] width 68 height 26
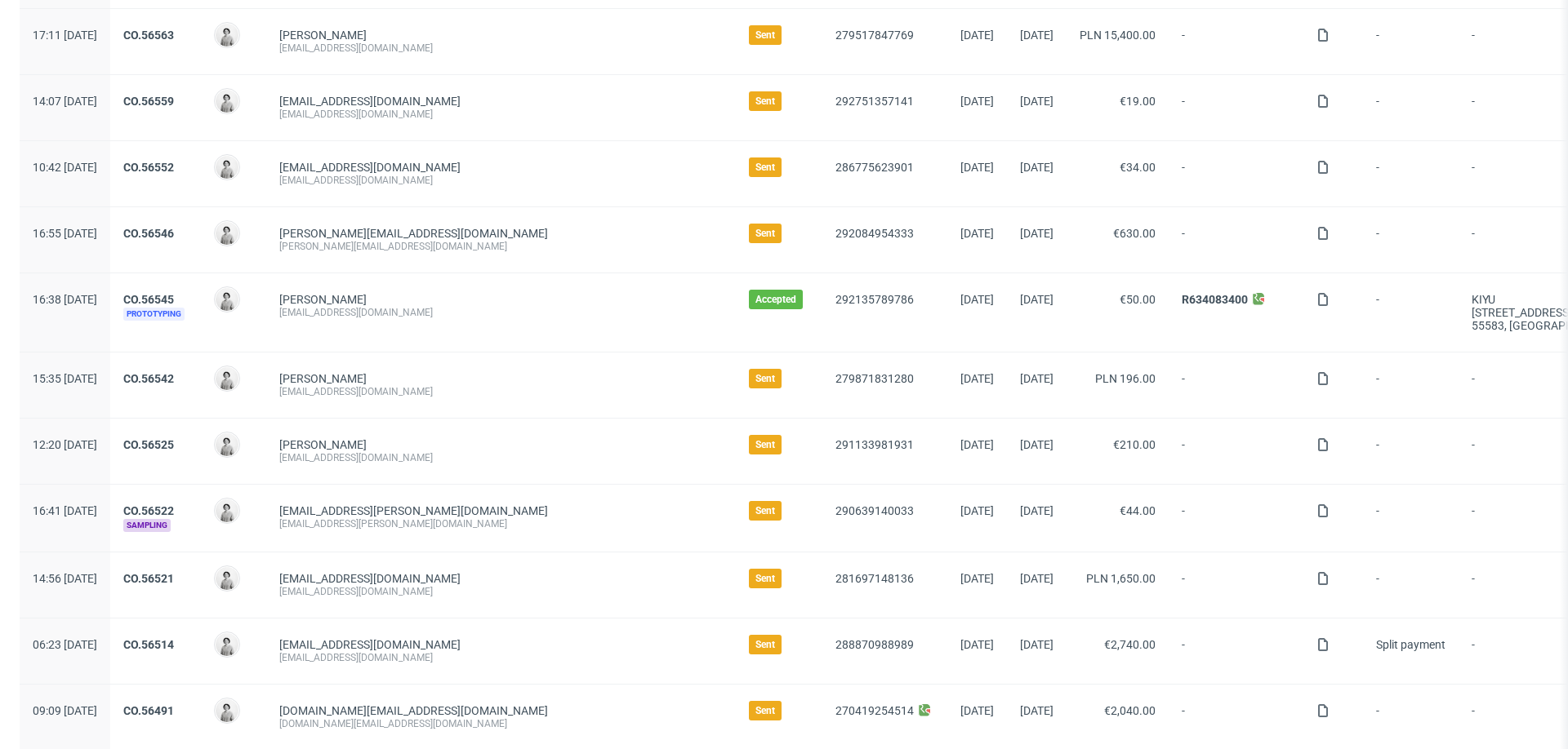
scroll to position [314, 0]
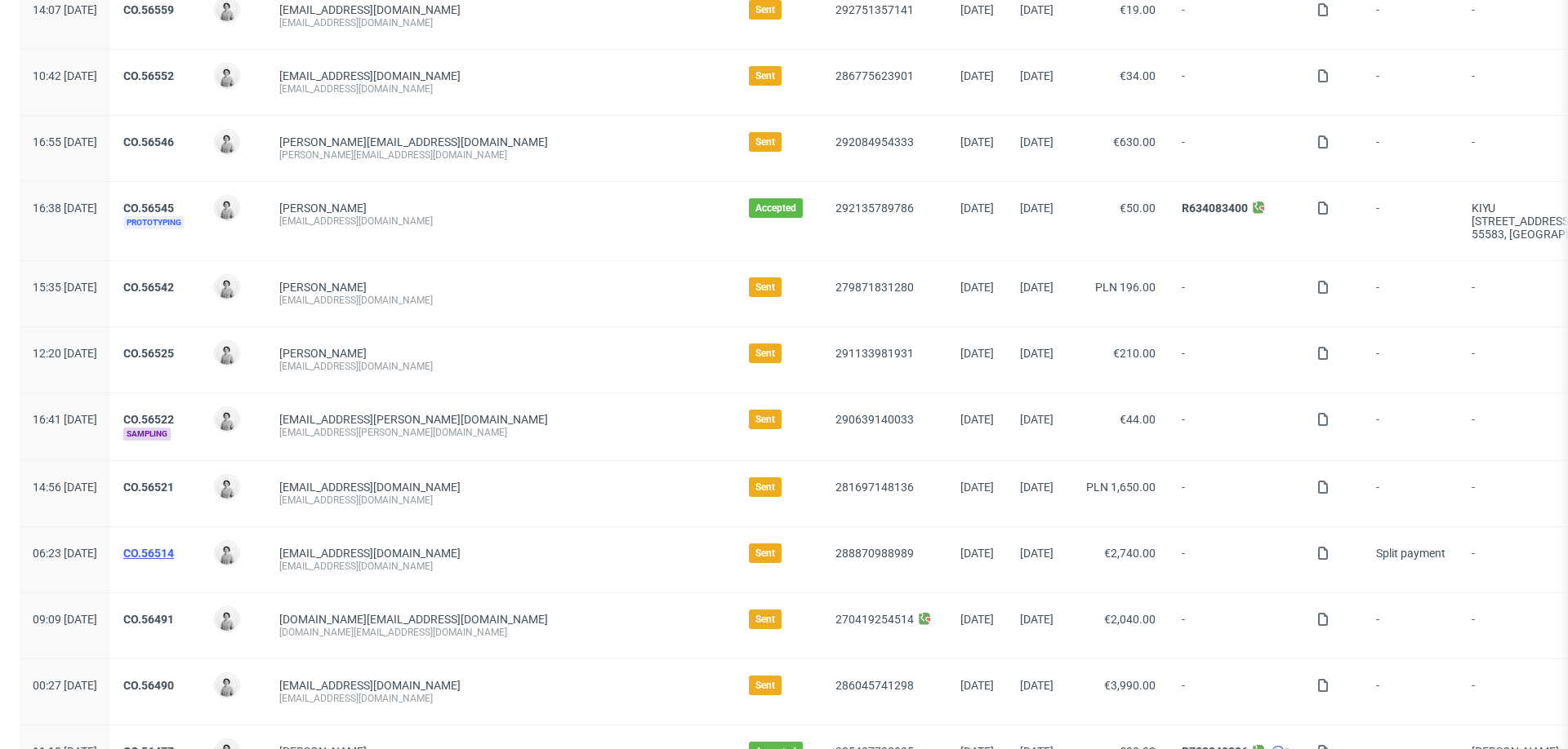
click at [174, 554] on link "CO.56514" at bounding box center [148, 553] width 51 height 13
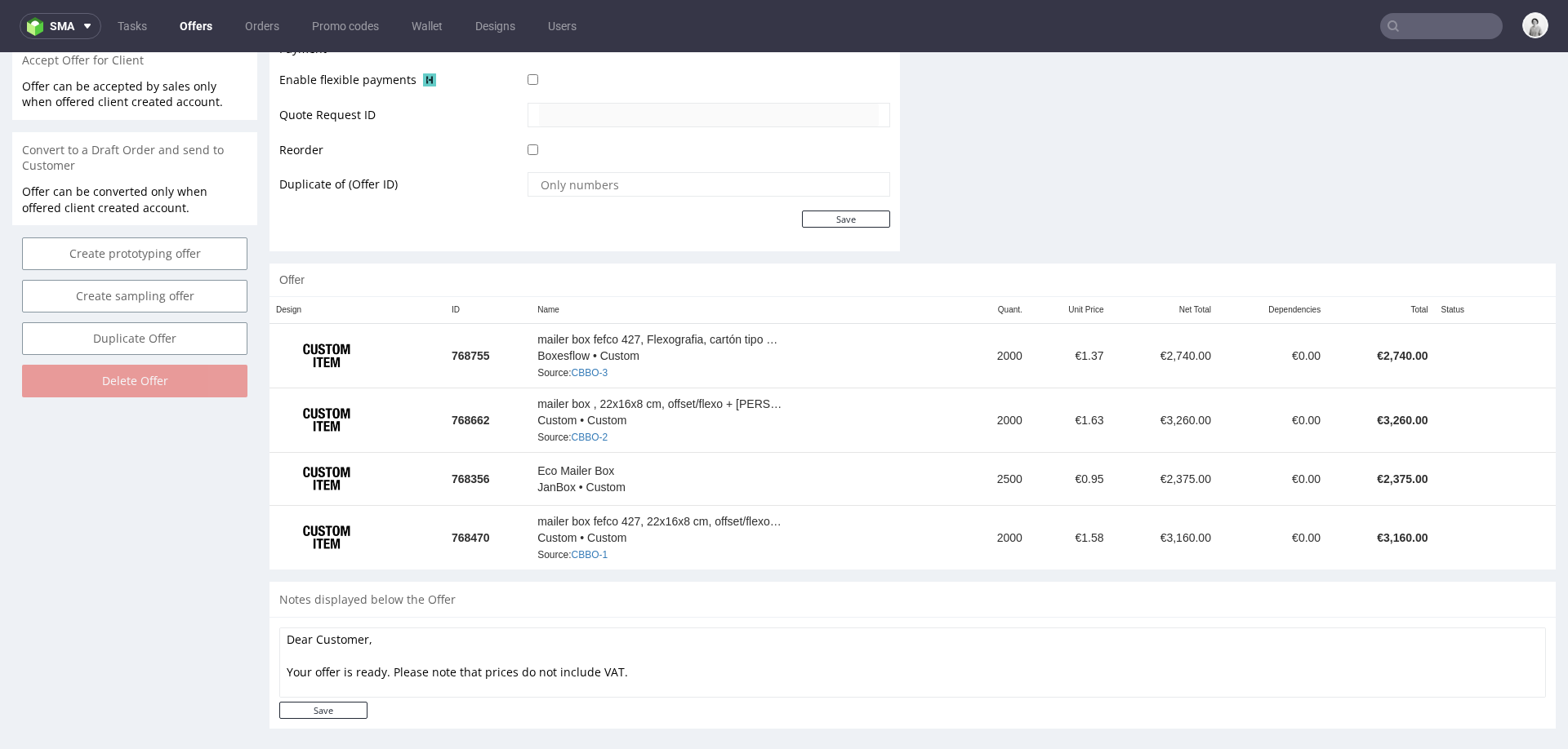
scroll to position [764, 0]
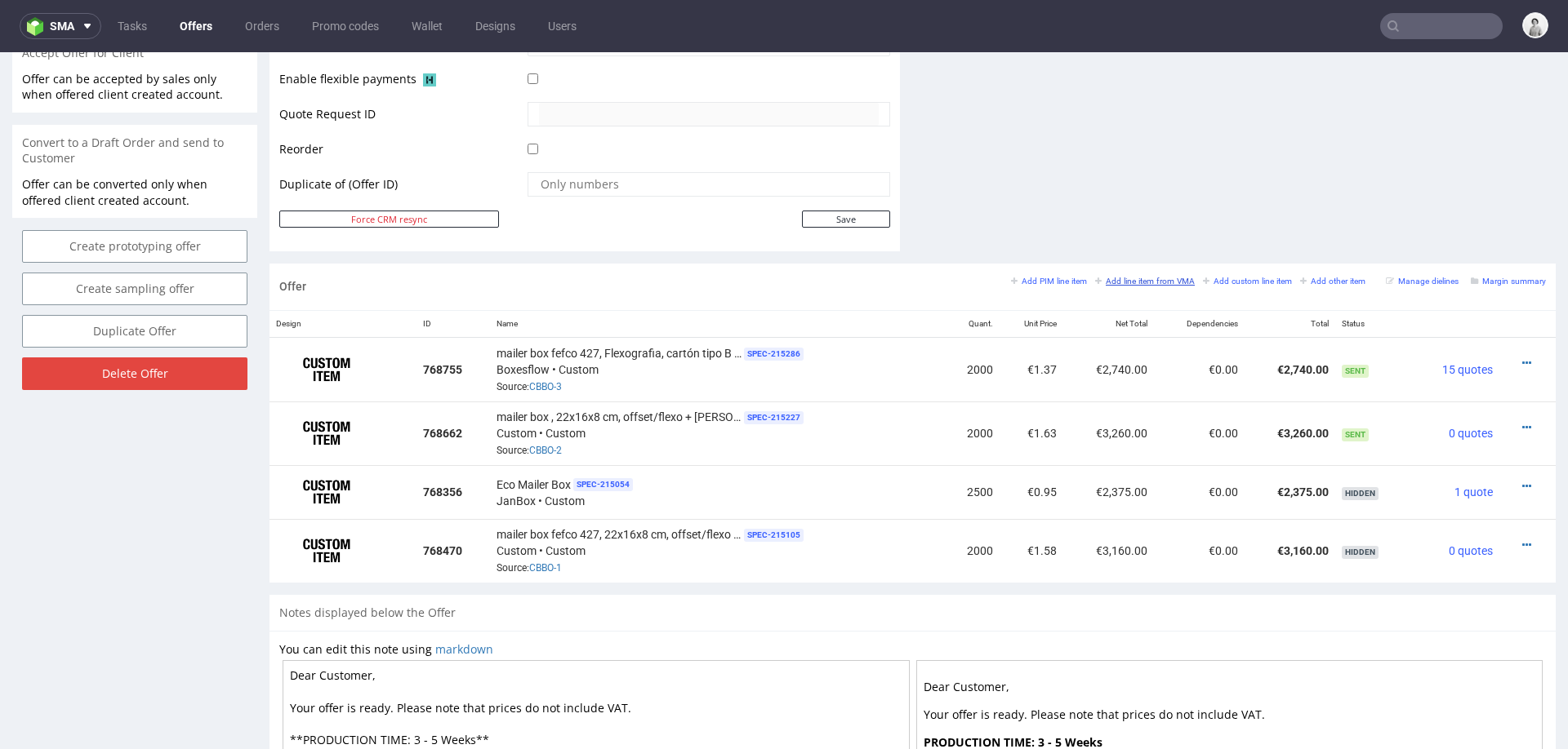
click at [1136, 279] on small "Add line item from VMA" at bounding box center [1144, 282] width 99 height 9
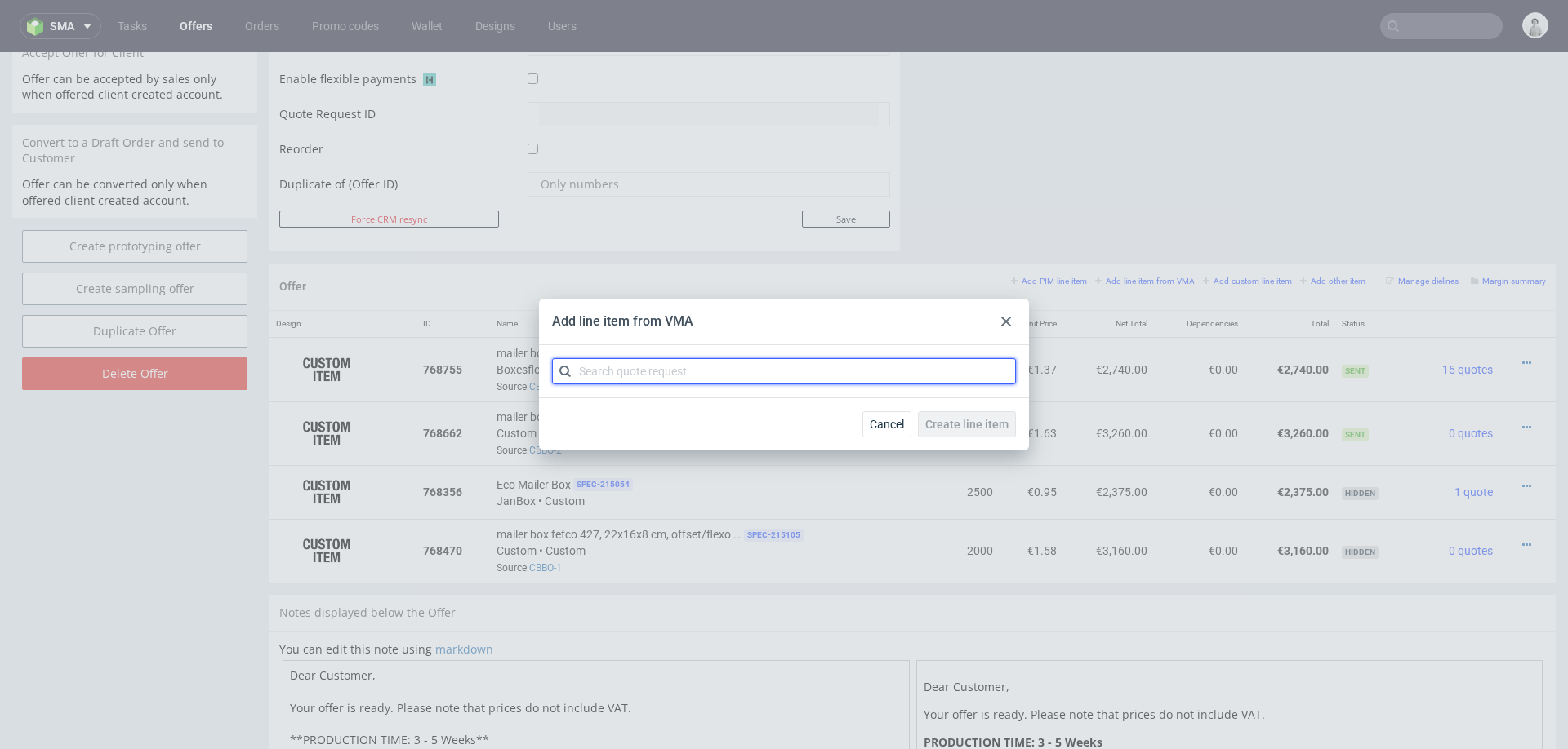
click at [824, 366] on input "text" at bounding box center [784, 372] width 464 height 26
type input "cbbo"
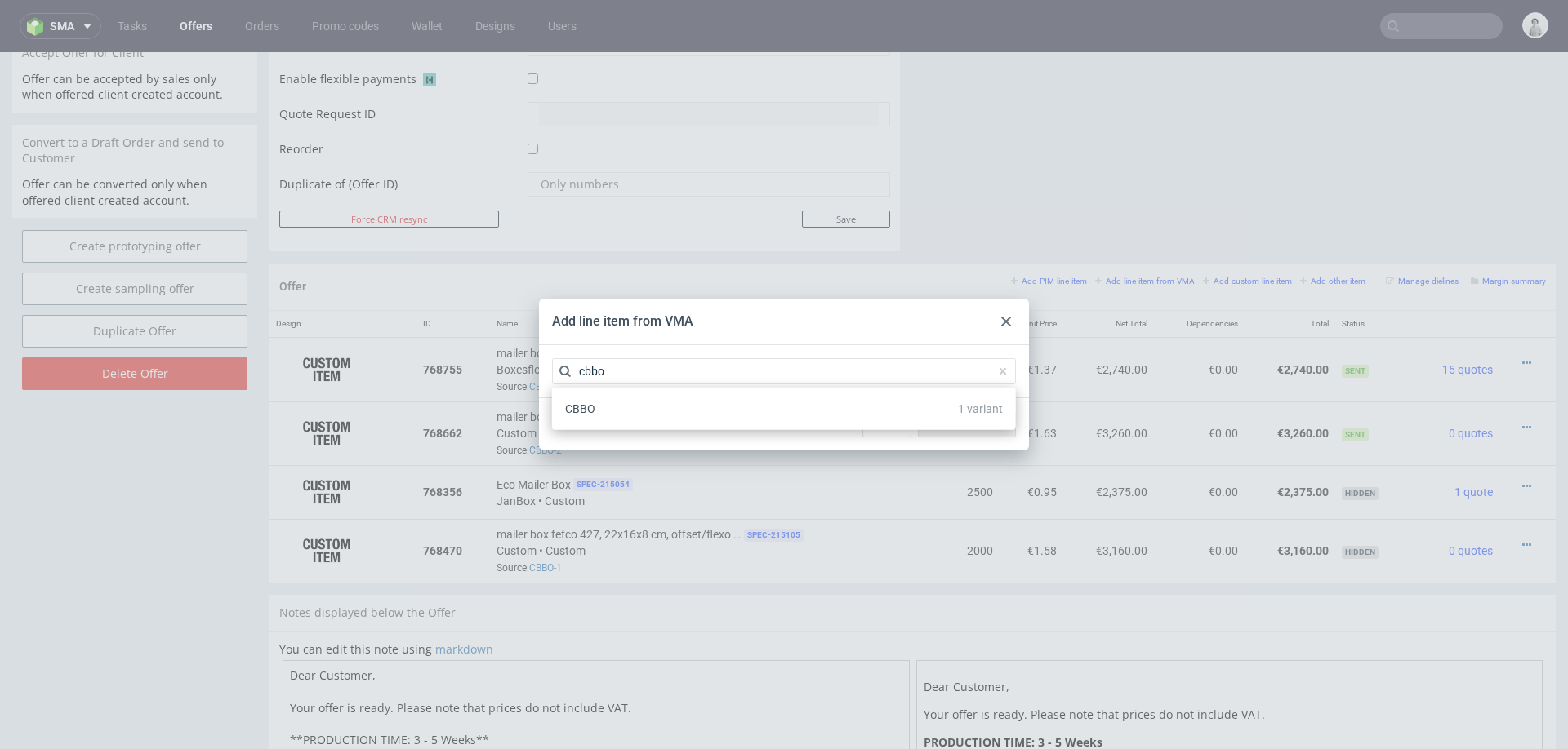
click at [646, 404] on div "CBBO 1 variant" at bounding box center [784, 409] width 451 height 30
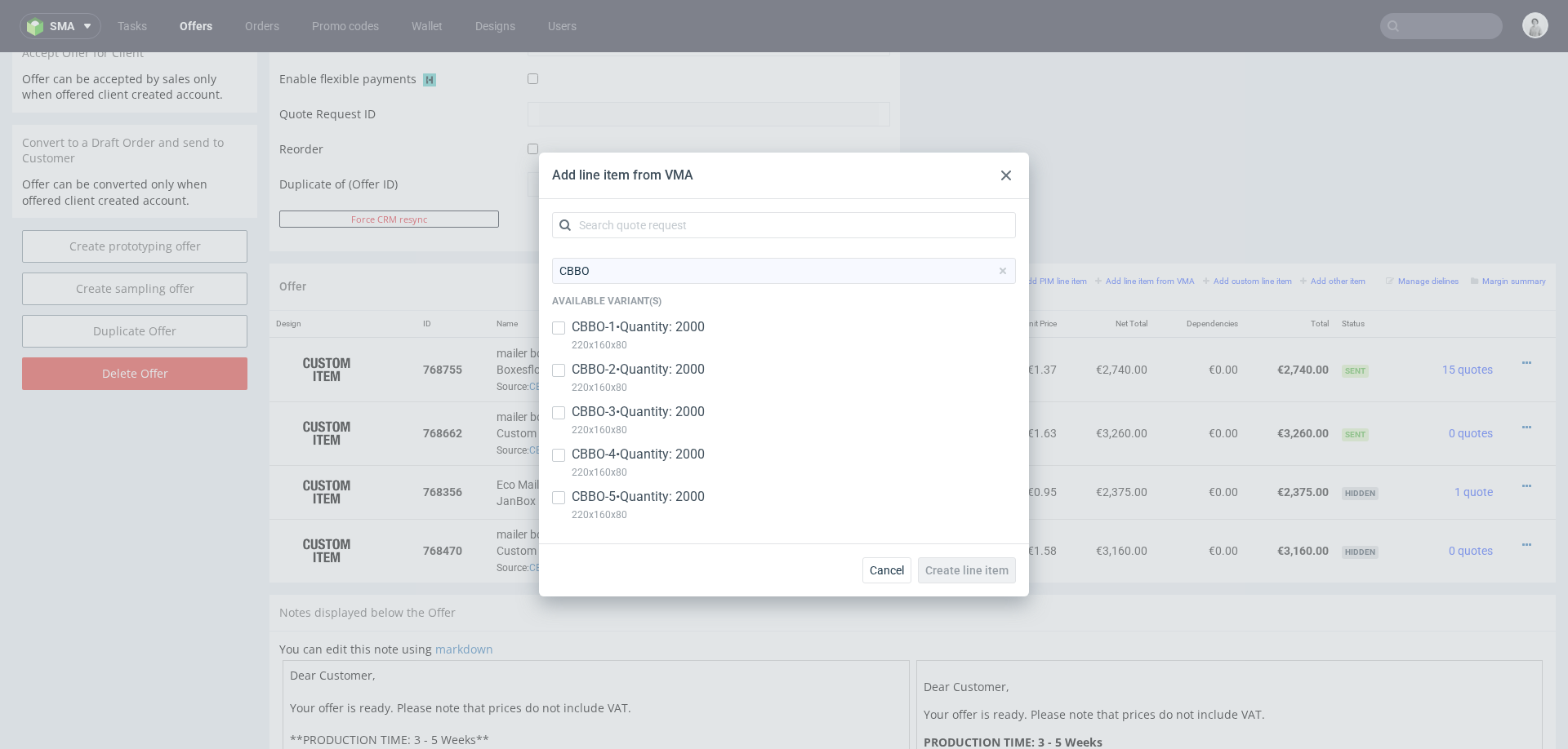
click at [598, 494] on p "CBBO-5 • Quantity: 2000" at bounding box center [638, 497] width 134 height 18
checkbox input "true"
click at [938, 562] on button "Create line item" at bounding box center [967, 570] width 98 height 26
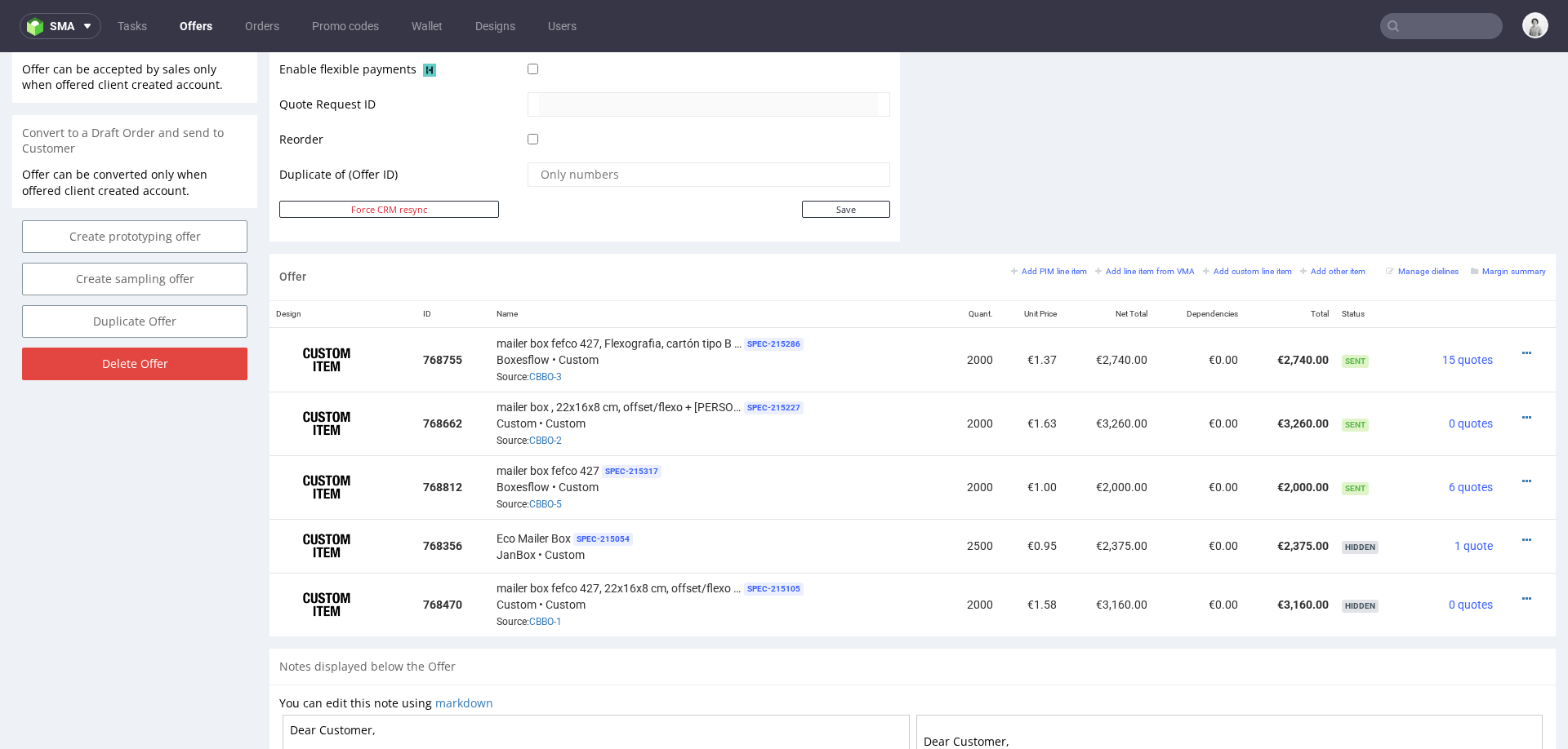
scroll to position [777, 0]
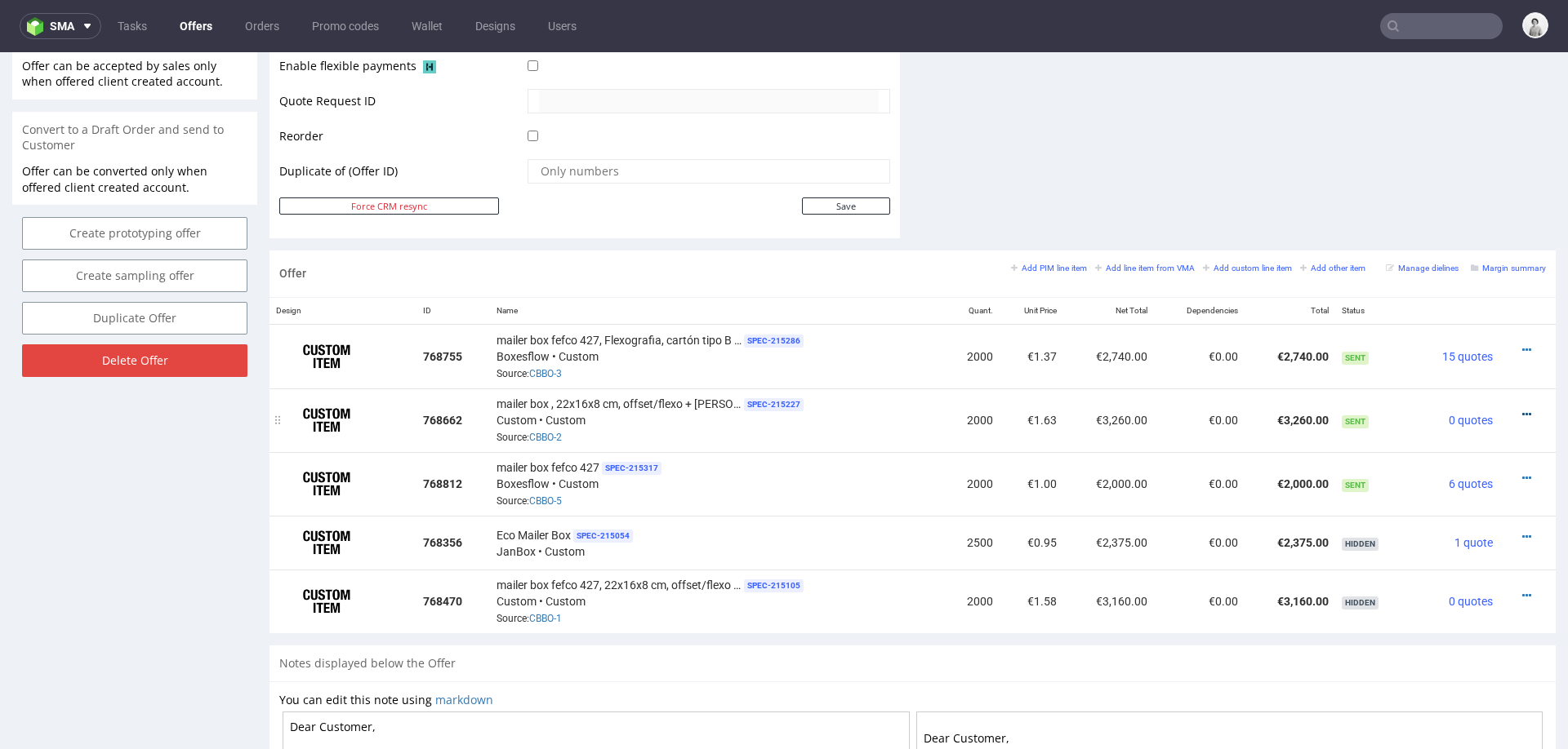
click at [1523, 409] on icon at bounding box center [1527, 414] width 9 height 11
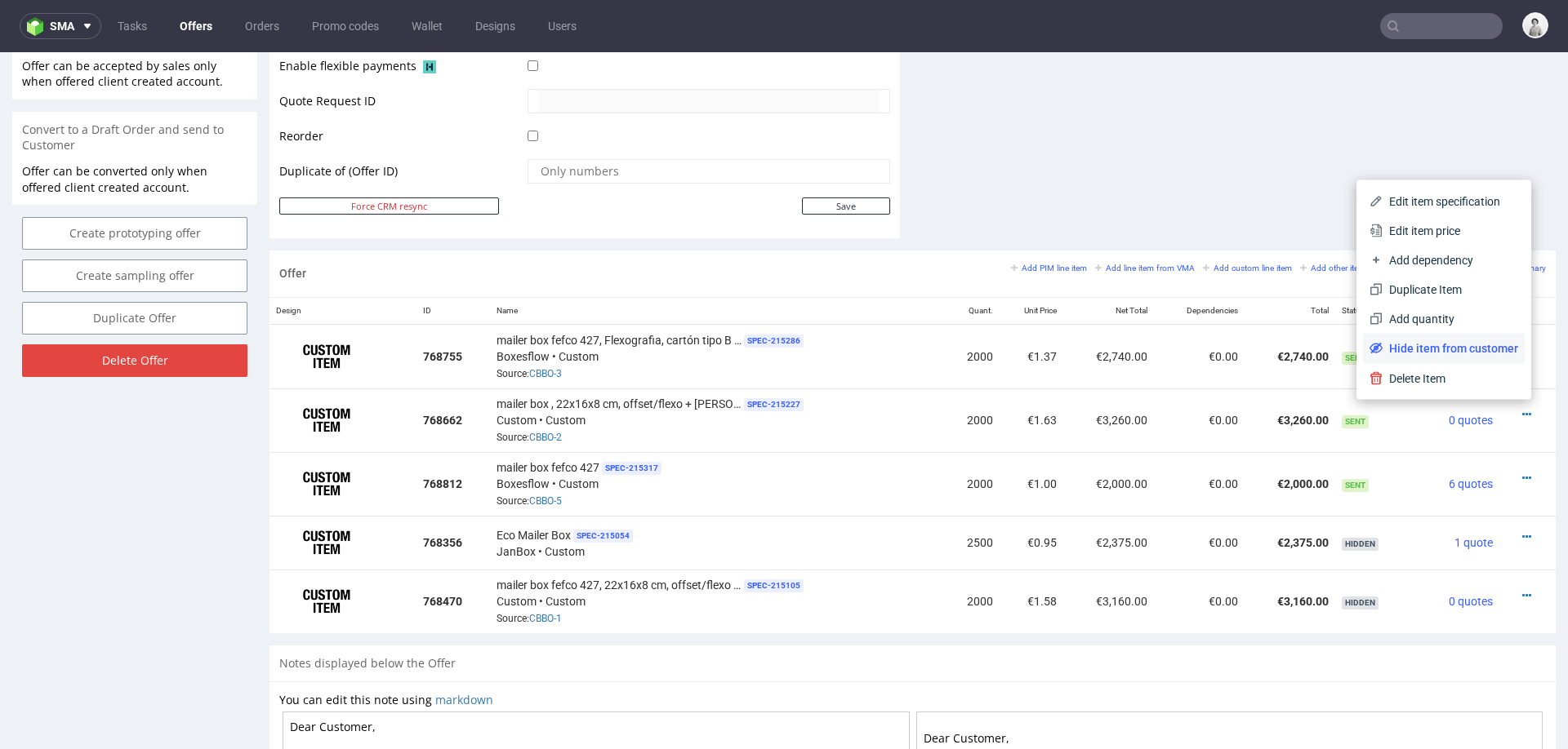
click at [1439, 352] on span "Hide item from customer" at bounding box center [1450, 349] width 135 height 17
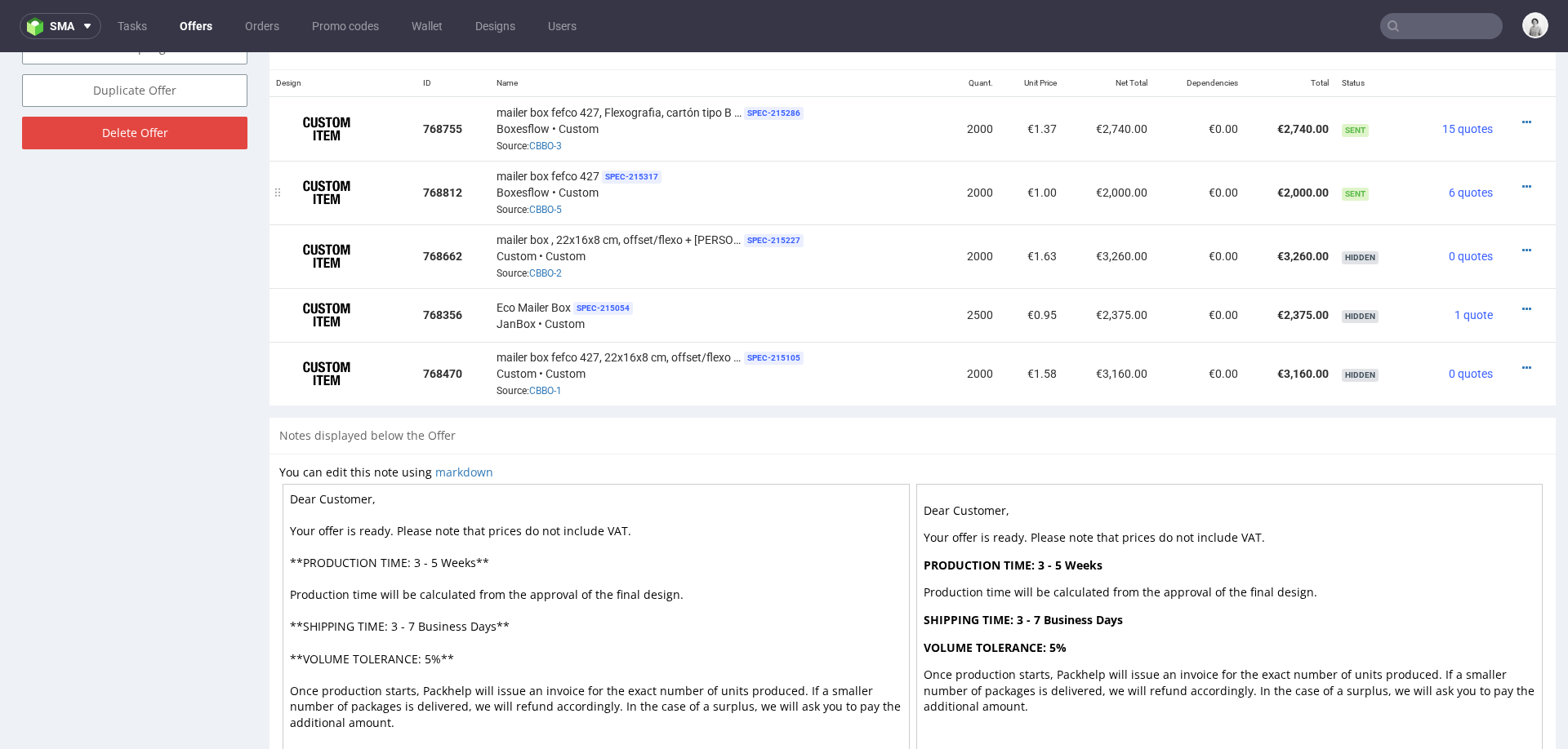
scroll to position [892, 0]
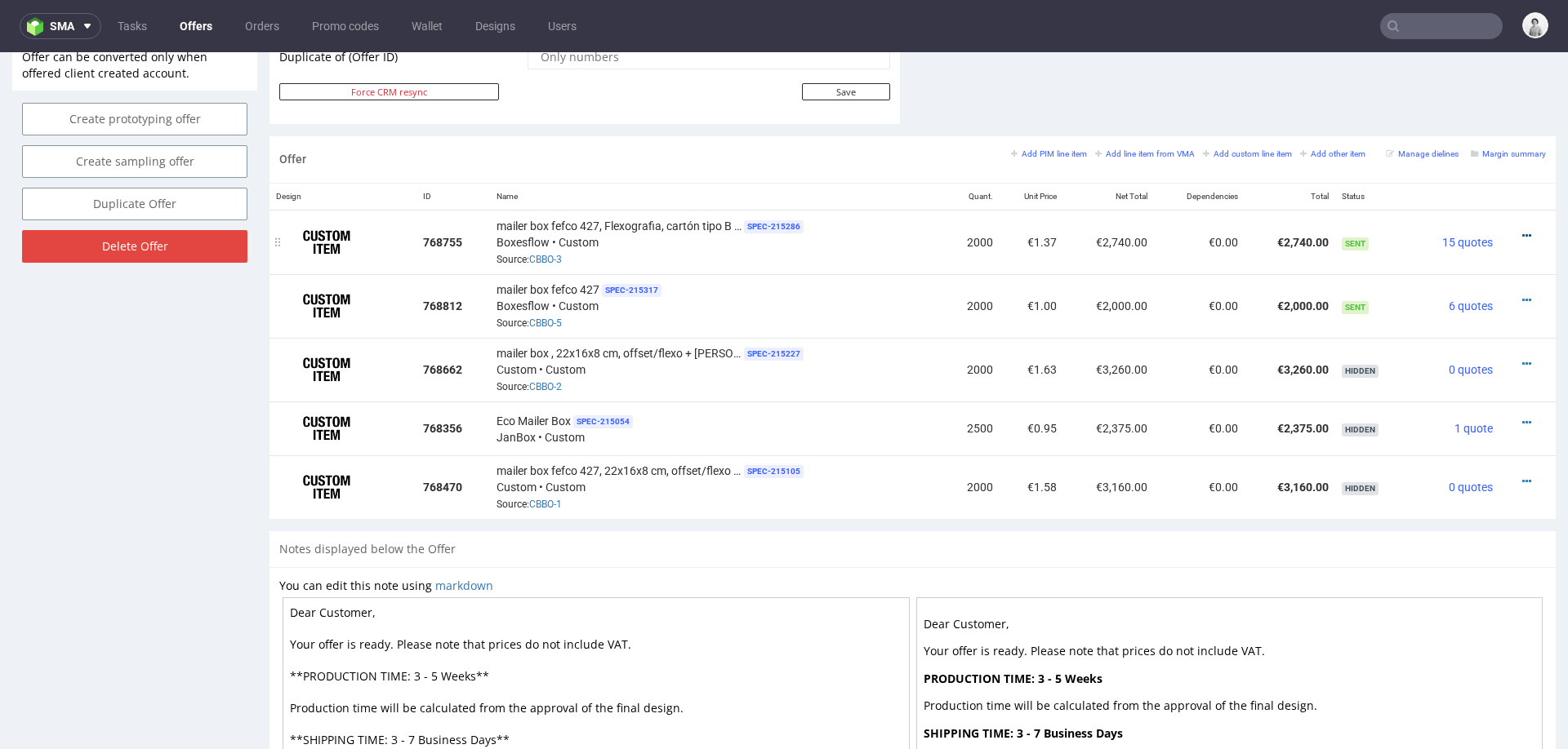
click at [1523, 230] on icon at bounding box center [1527, 235] width 9 height 11
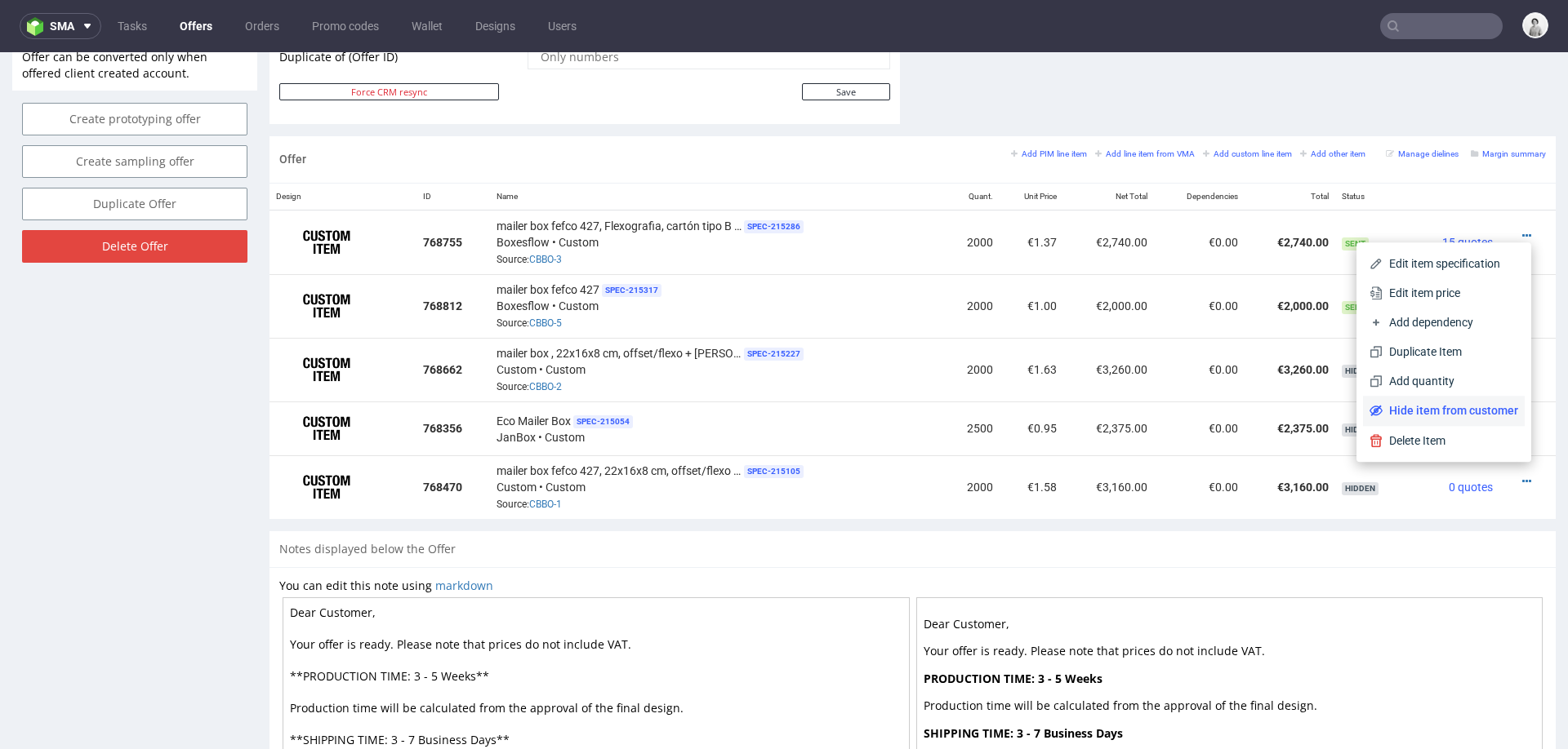
click at [1395, 398] on li "Hide item from customer" at bounding box center [1444, 411] width 161 height 30
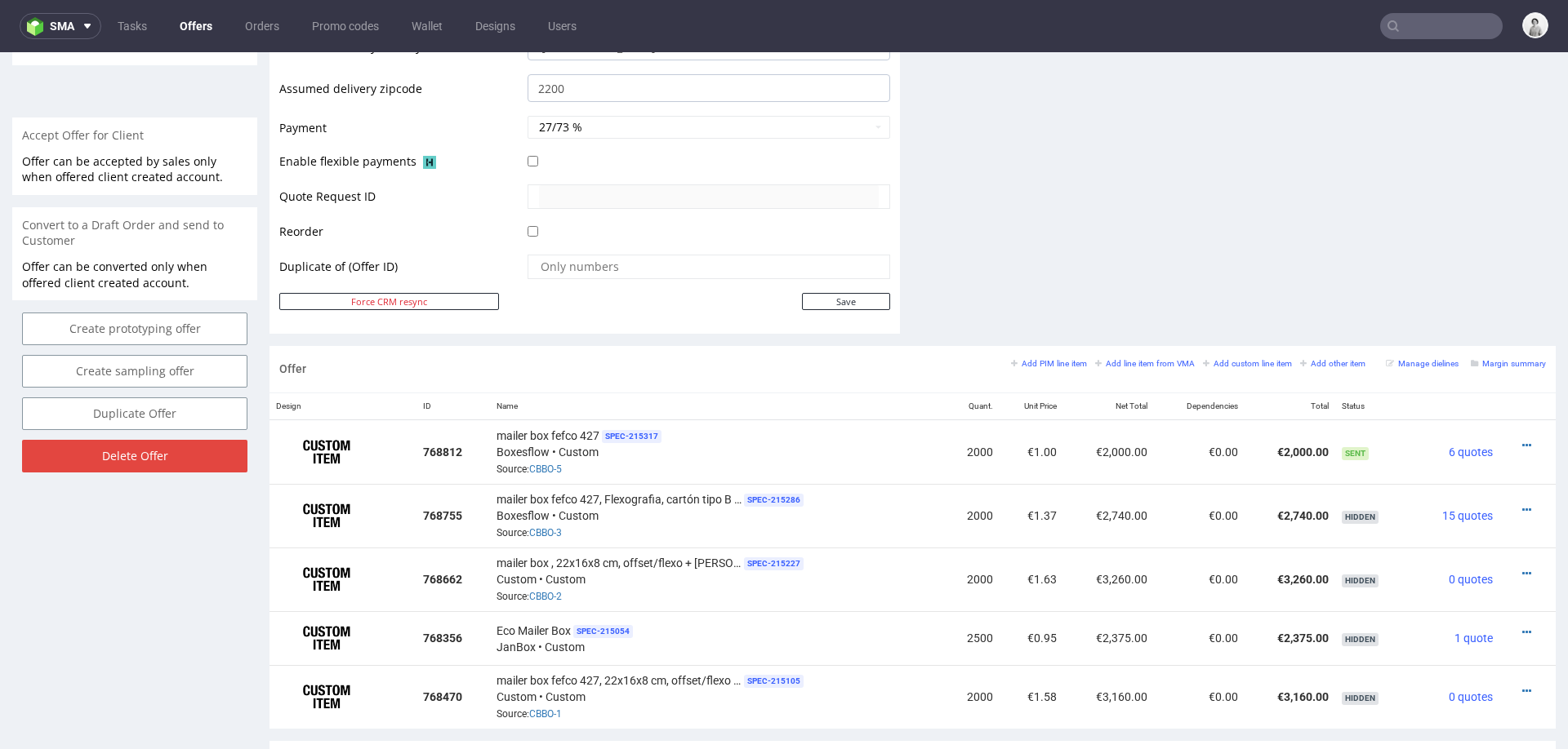
scroll to position [684, 0]
click at [1523, 438] on icon at bounding box center [1527, 443] width 9 height 11
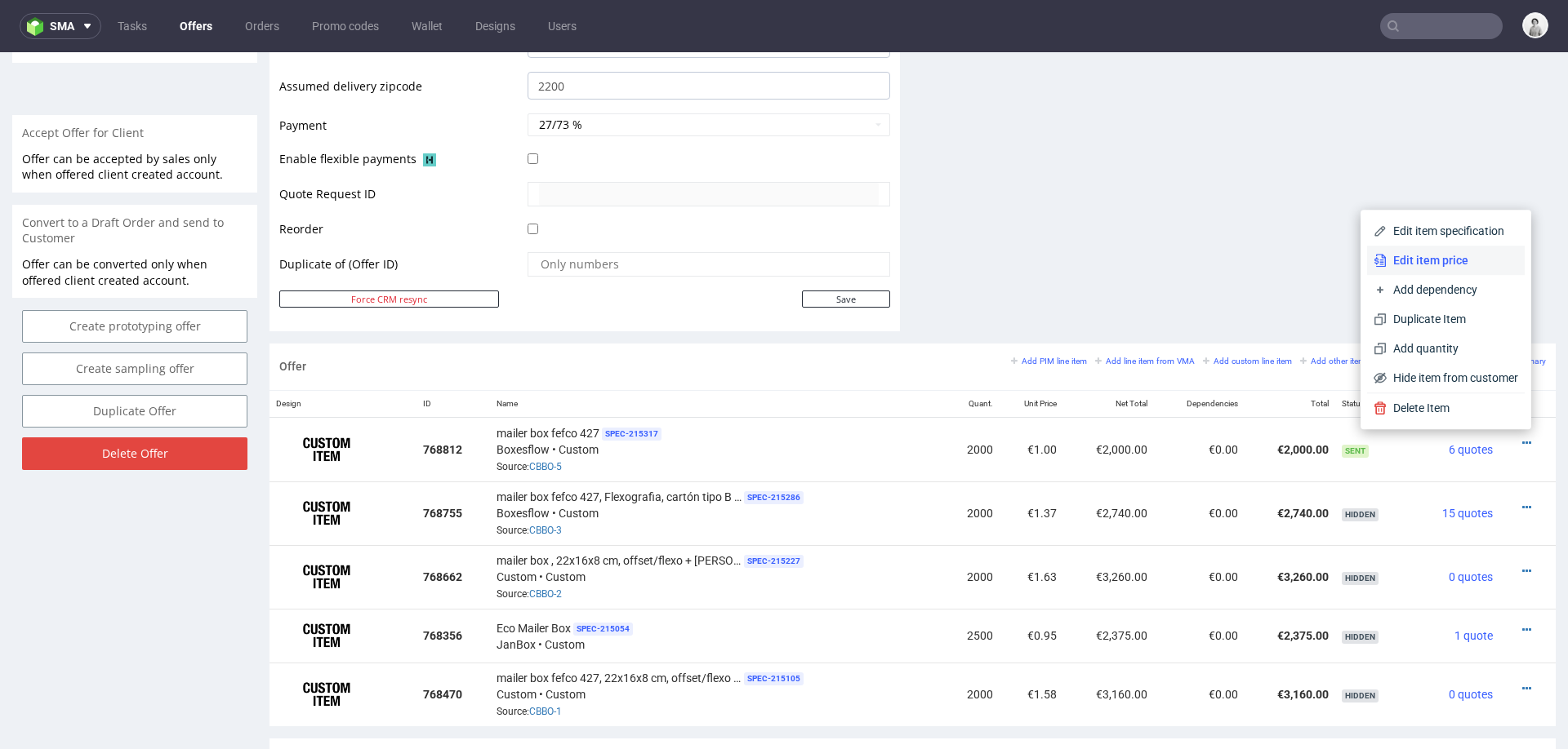
click at [1438, 261] on span "Edit item price" at bounding box center [1452, 260] width 132 height 17
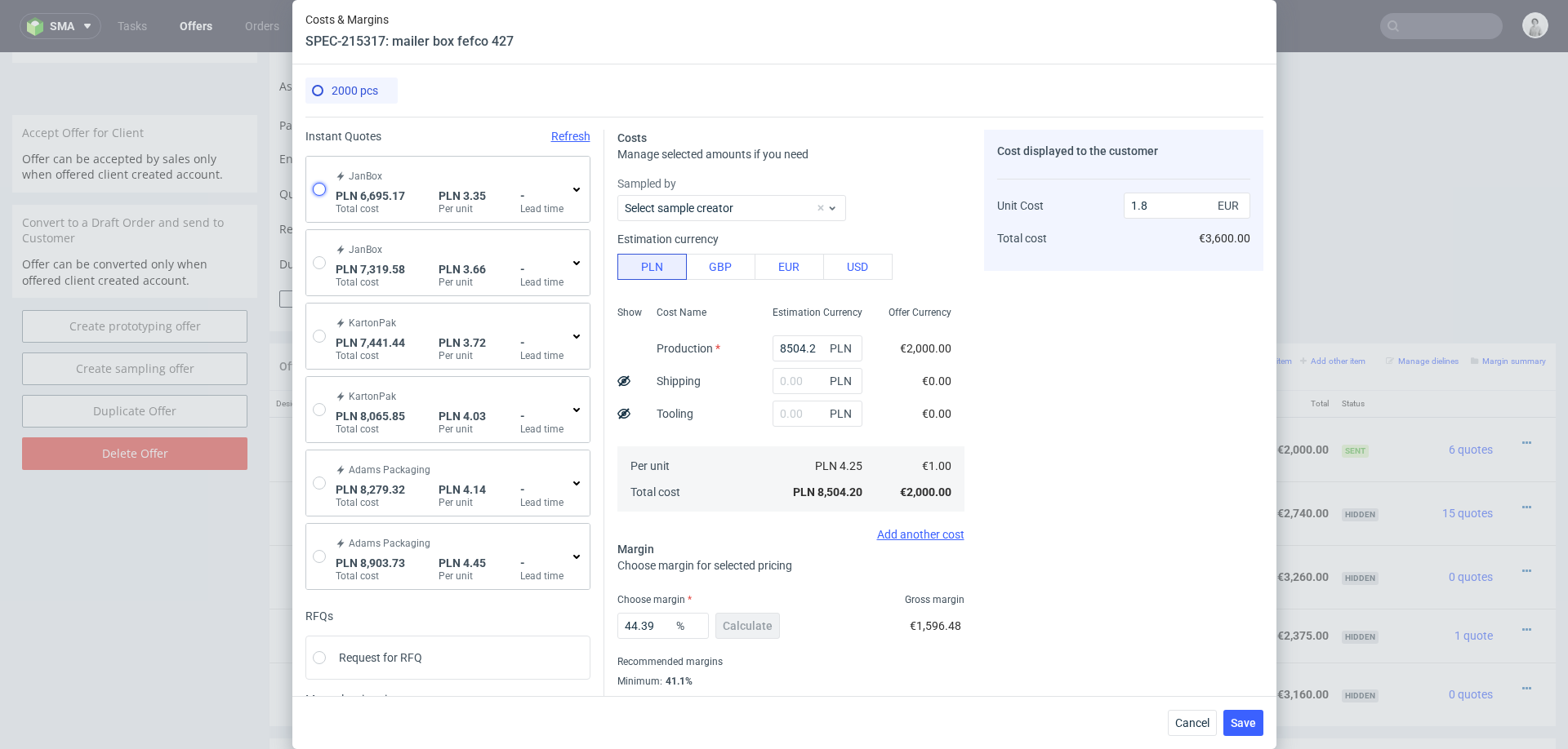
click at [324, 195] on input "radio" at bounding box center [319, 189] width 13 height 13
radio input "true"
radio input "false"
type input "4037.46"
type input "1041.87"
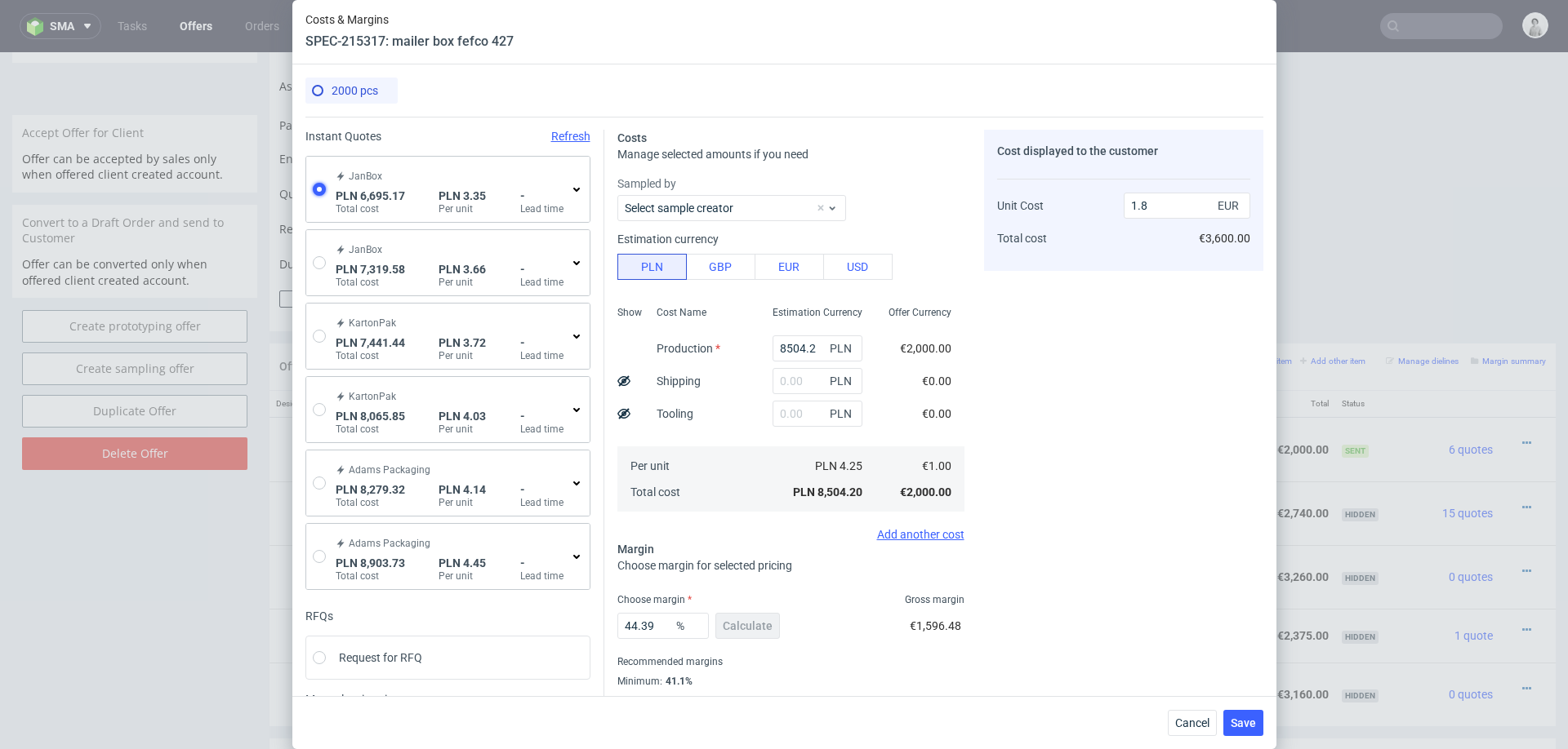
type input "1615.84"
type input "0.78"
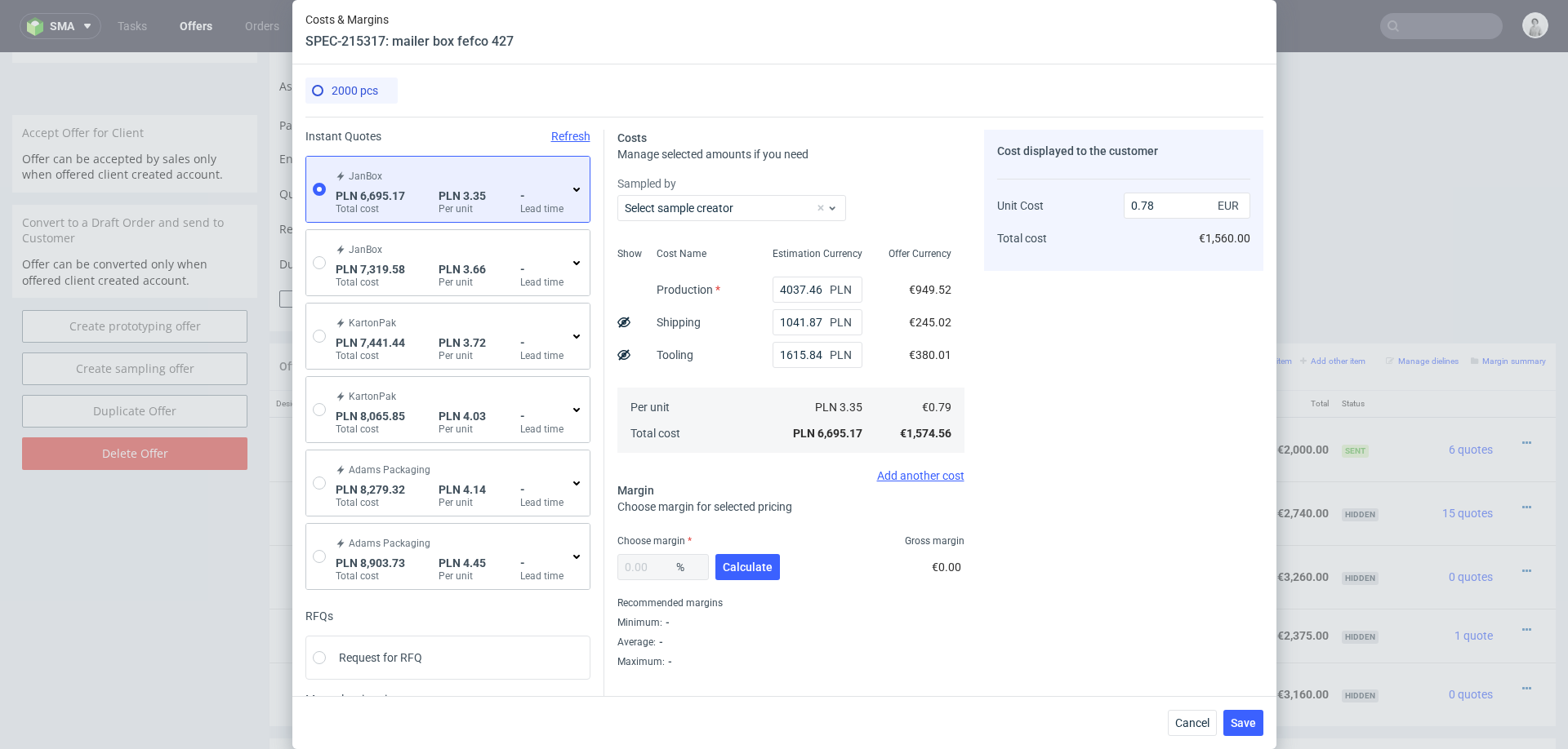
click at [572, 193] on icon at bounding box center [577, 189] width 13 height 13
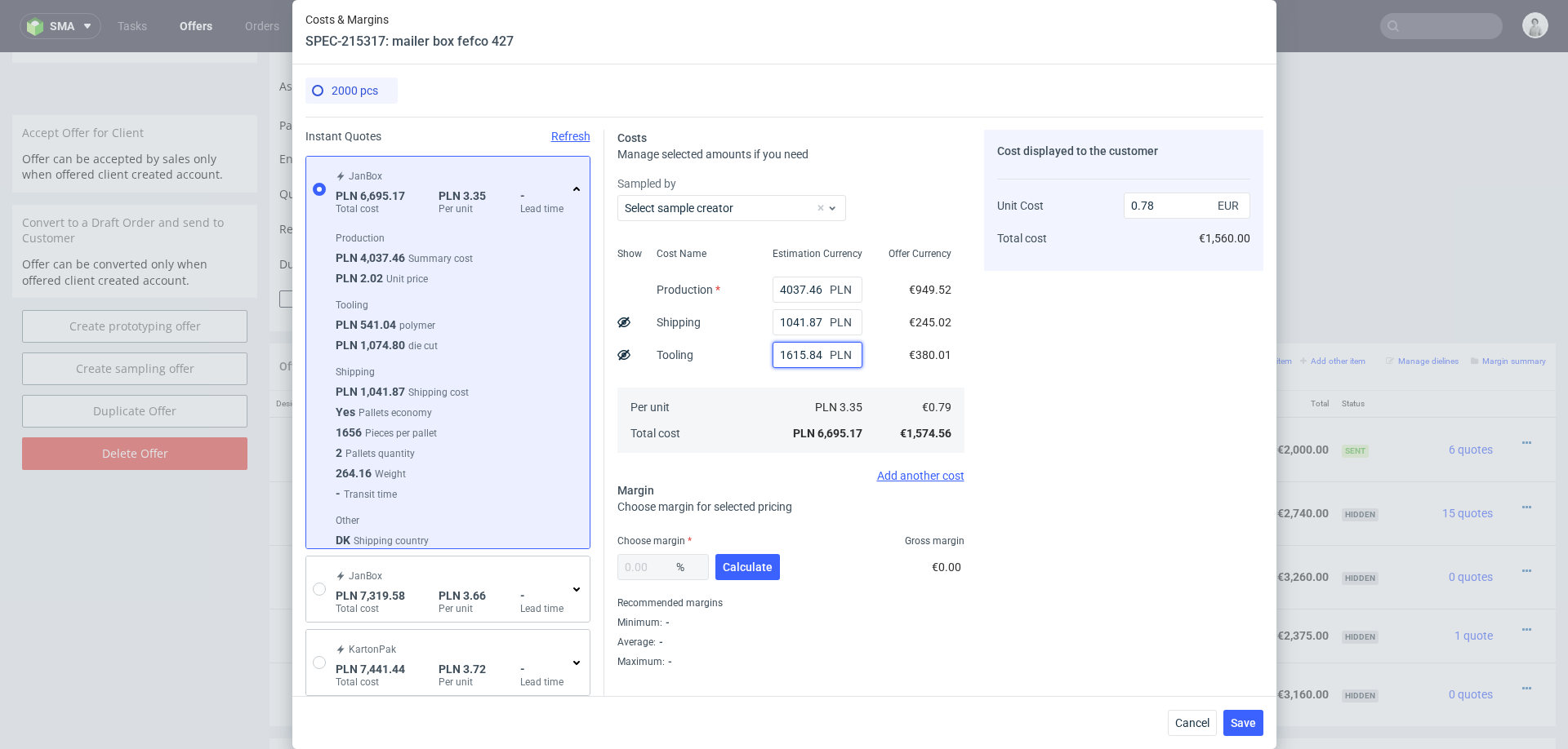
click at [804, 364] on input "1615.84" at bounding box center [817, 355] width 90 height 26
type input "2200"
type input "0.85"
type input "2200"
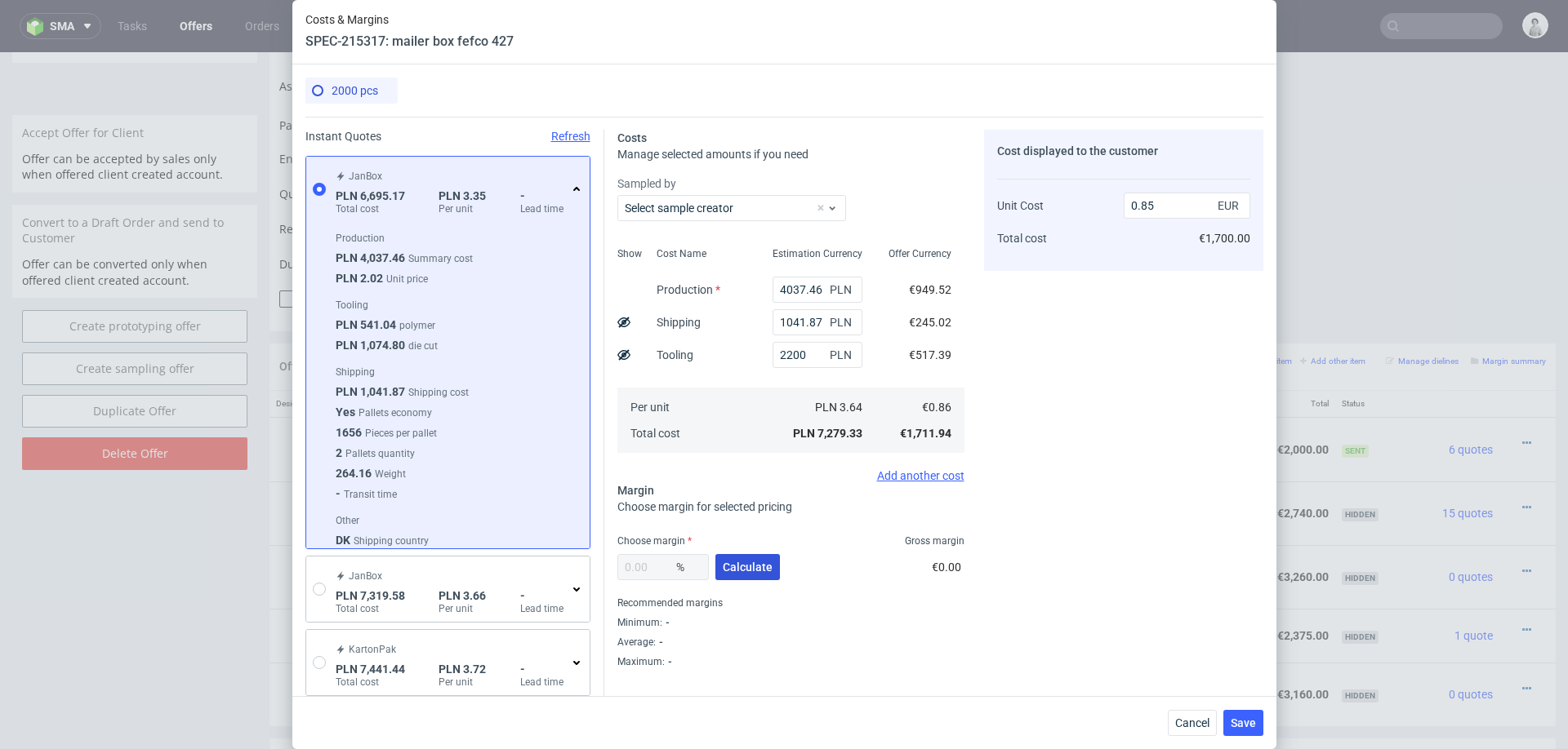
click at [756, 562] on span "Calculate" at bounding box center [747, 567] width 50 height 11
type input "35.79"
type input "1.33"
click at [645, 565] on input "35.79" at bounding box center [663, 567] width 92 height 26
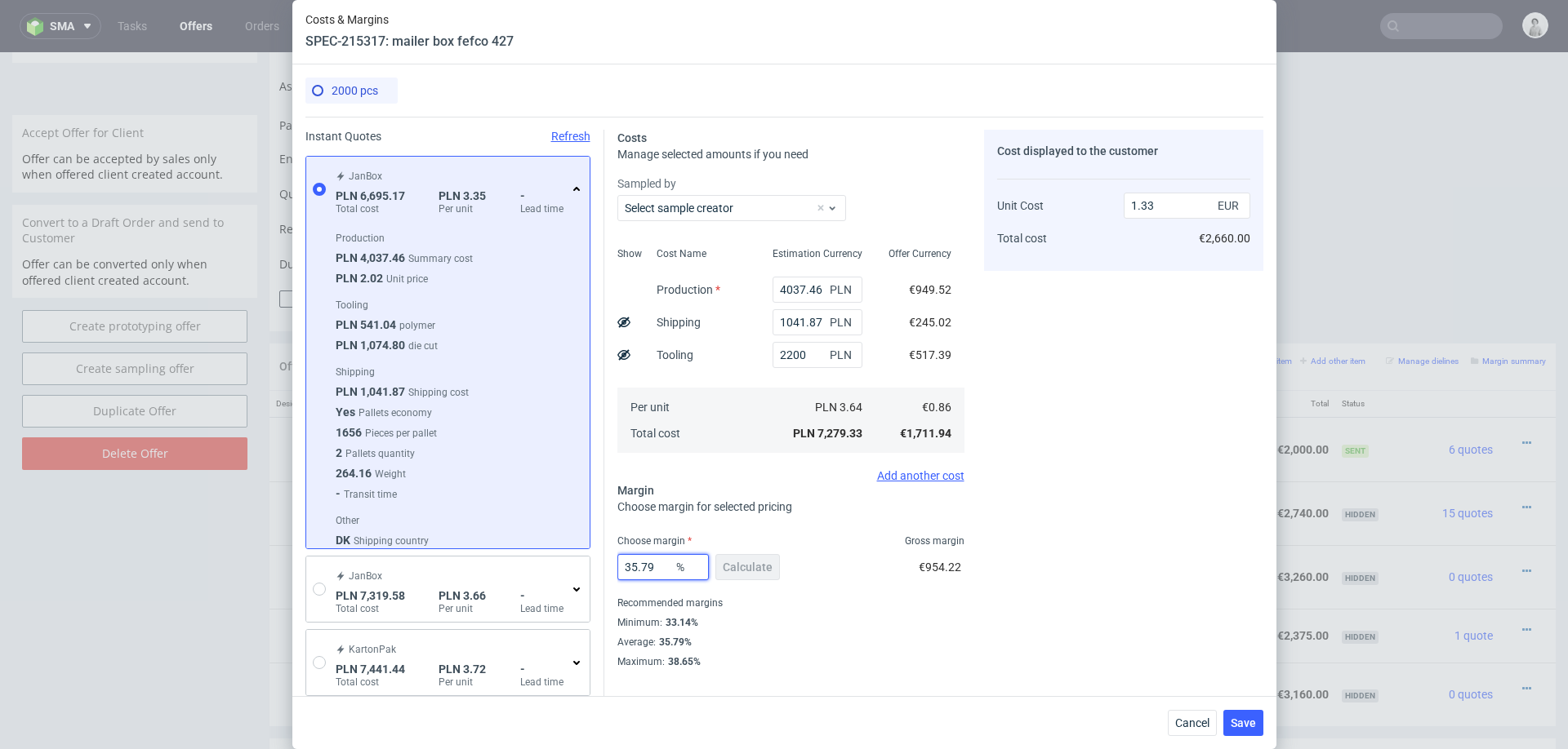
click at [645, 565] on input "35.79" at bounding box center [663, 567] width 92 height 26
type input "34"
type input "1.3"
type input "34"
click at [957, 666] on div "Maximum : 38.65%" at bounding box center [791, 661] width 347 height 17
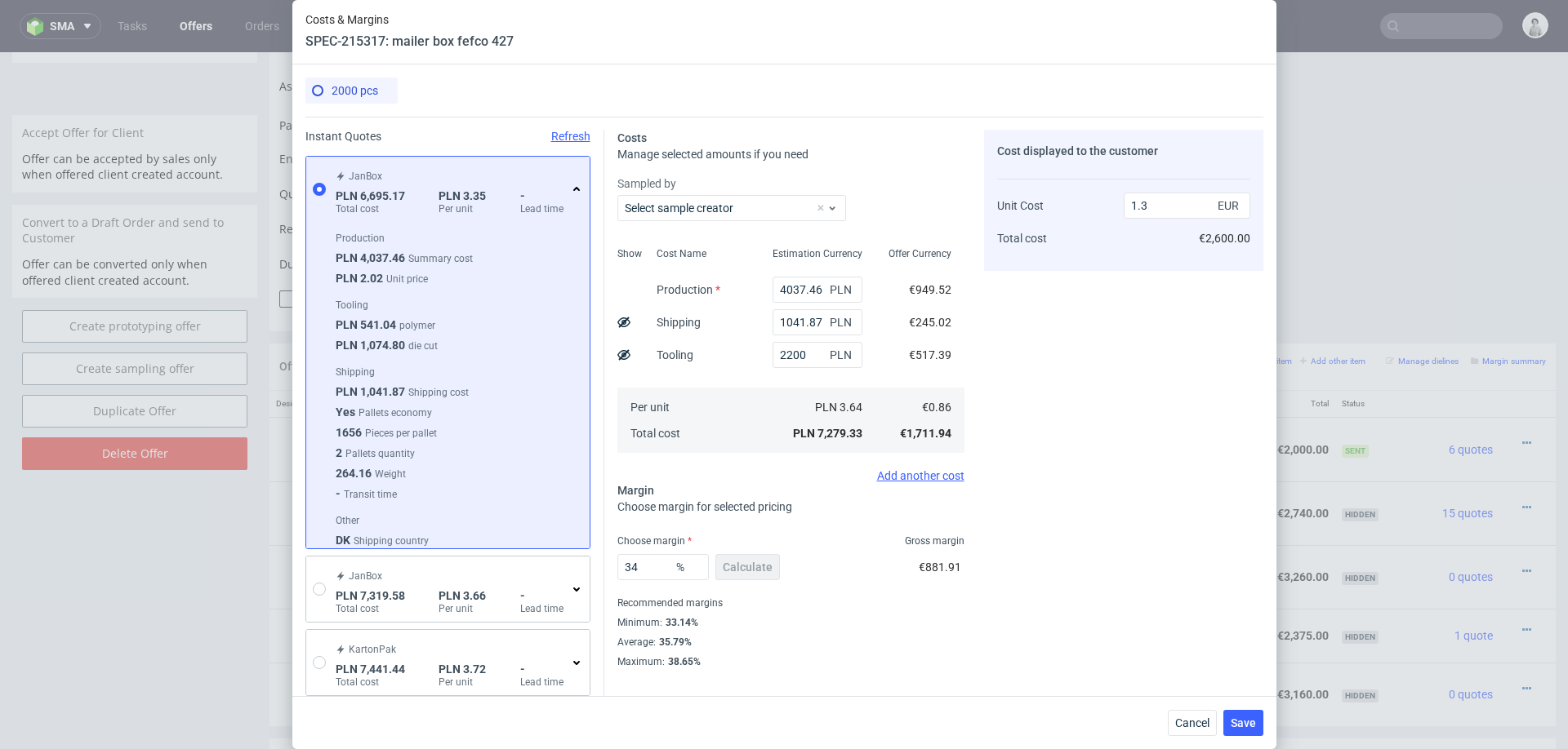
scroll to position [26, 0]
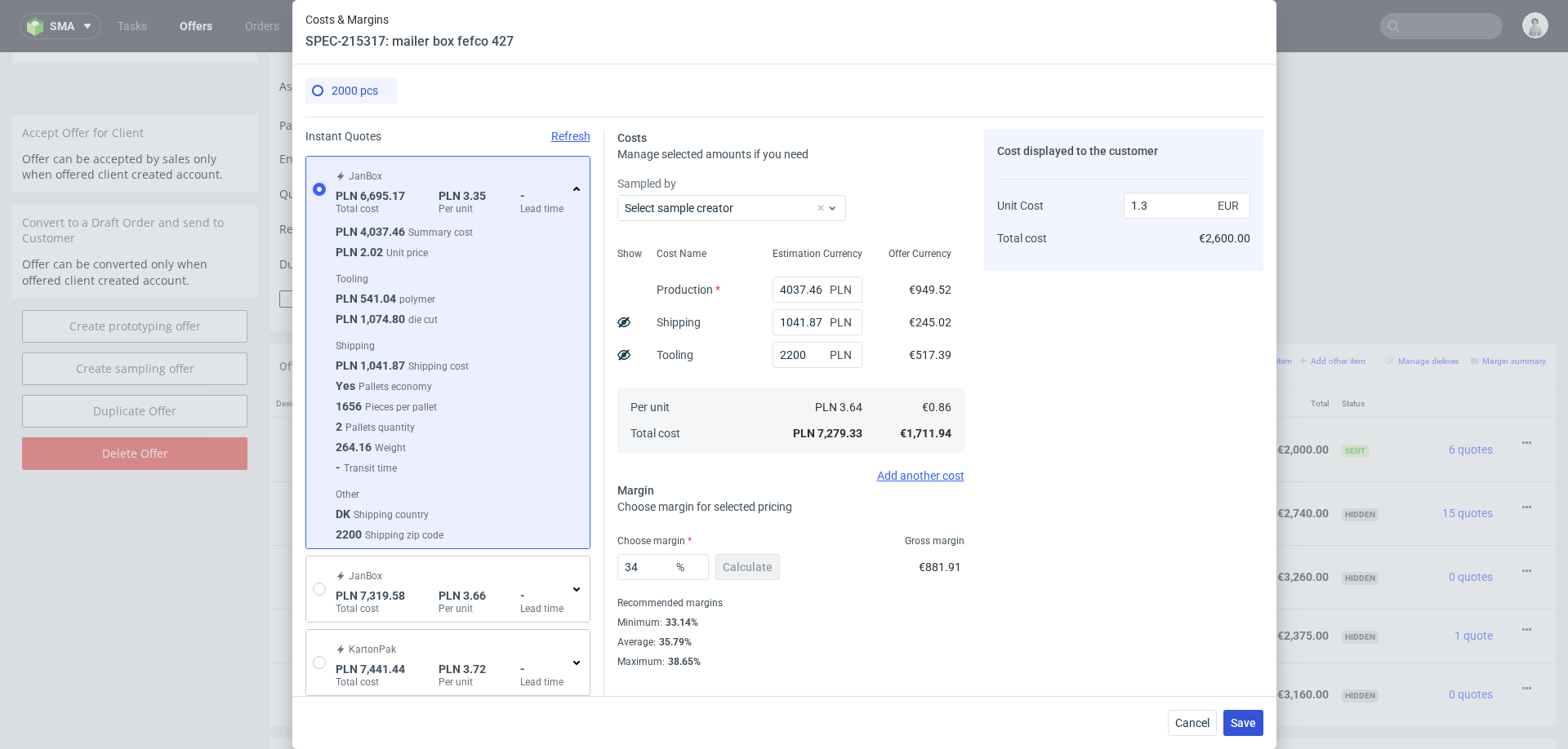
click at [1244, 730] on button "Save" at bounding box center [1243, 723] width 40 height 26
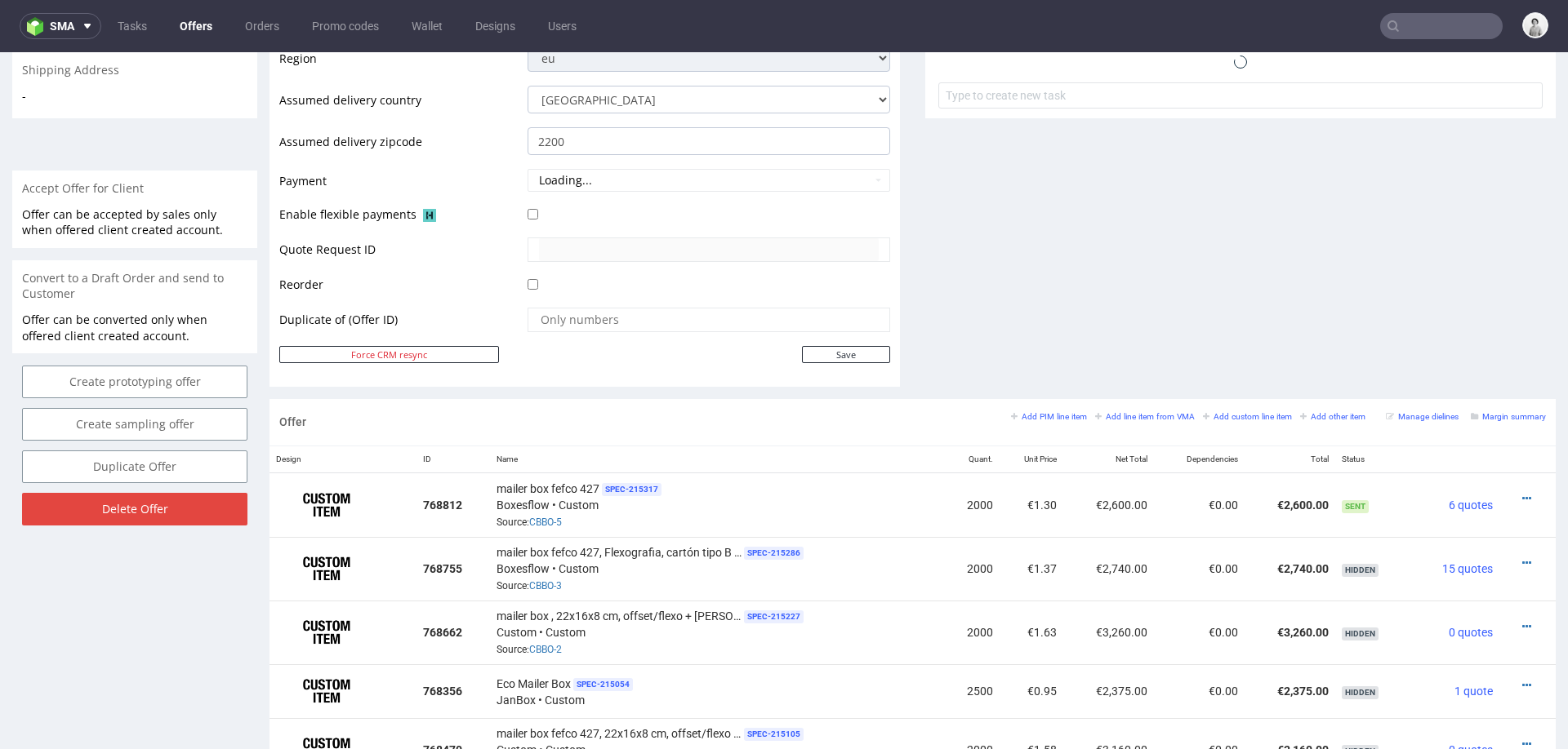
scroll to position [712, 0]
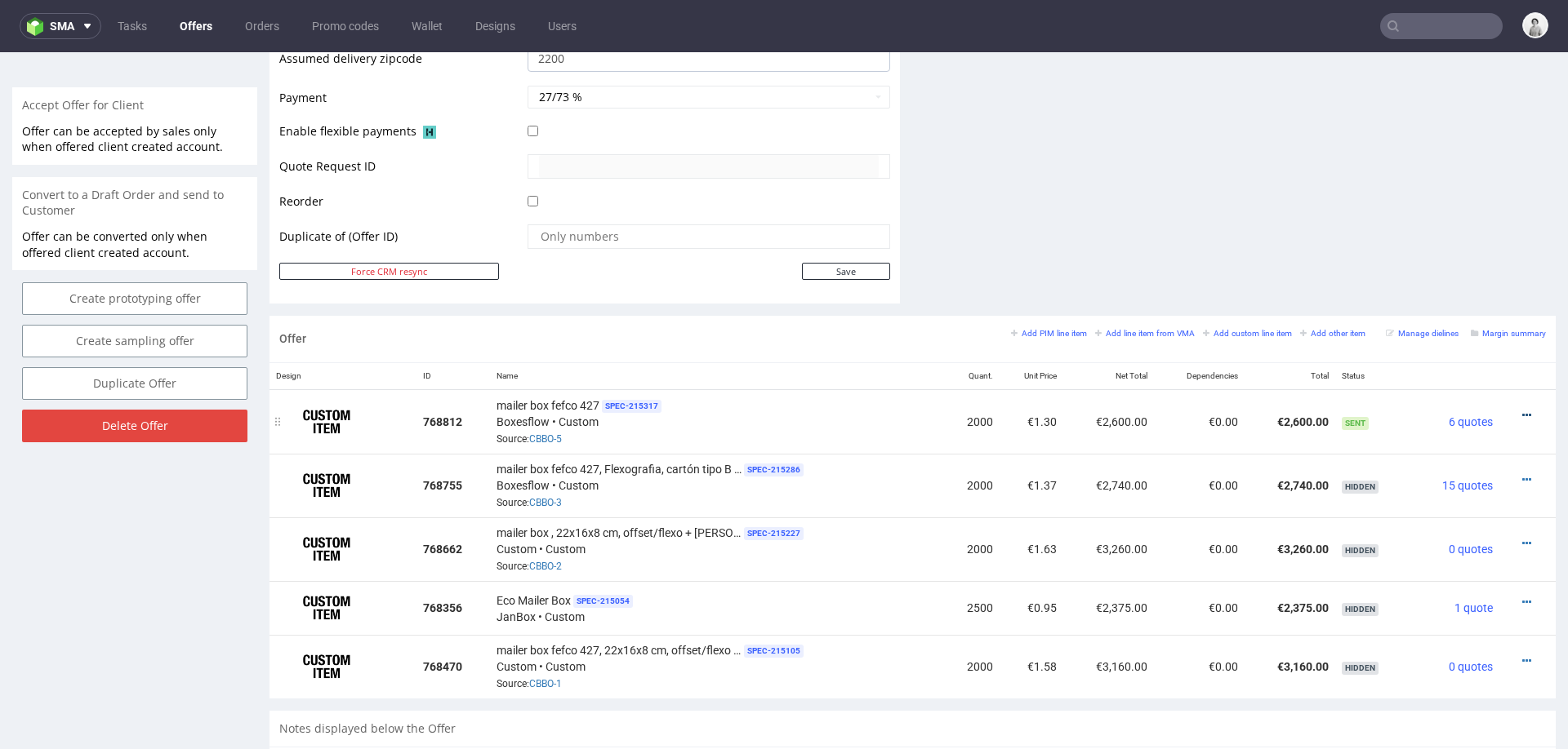
click at [1523, 410] on icon at bounding box center [1527, 415] width 9 height 11
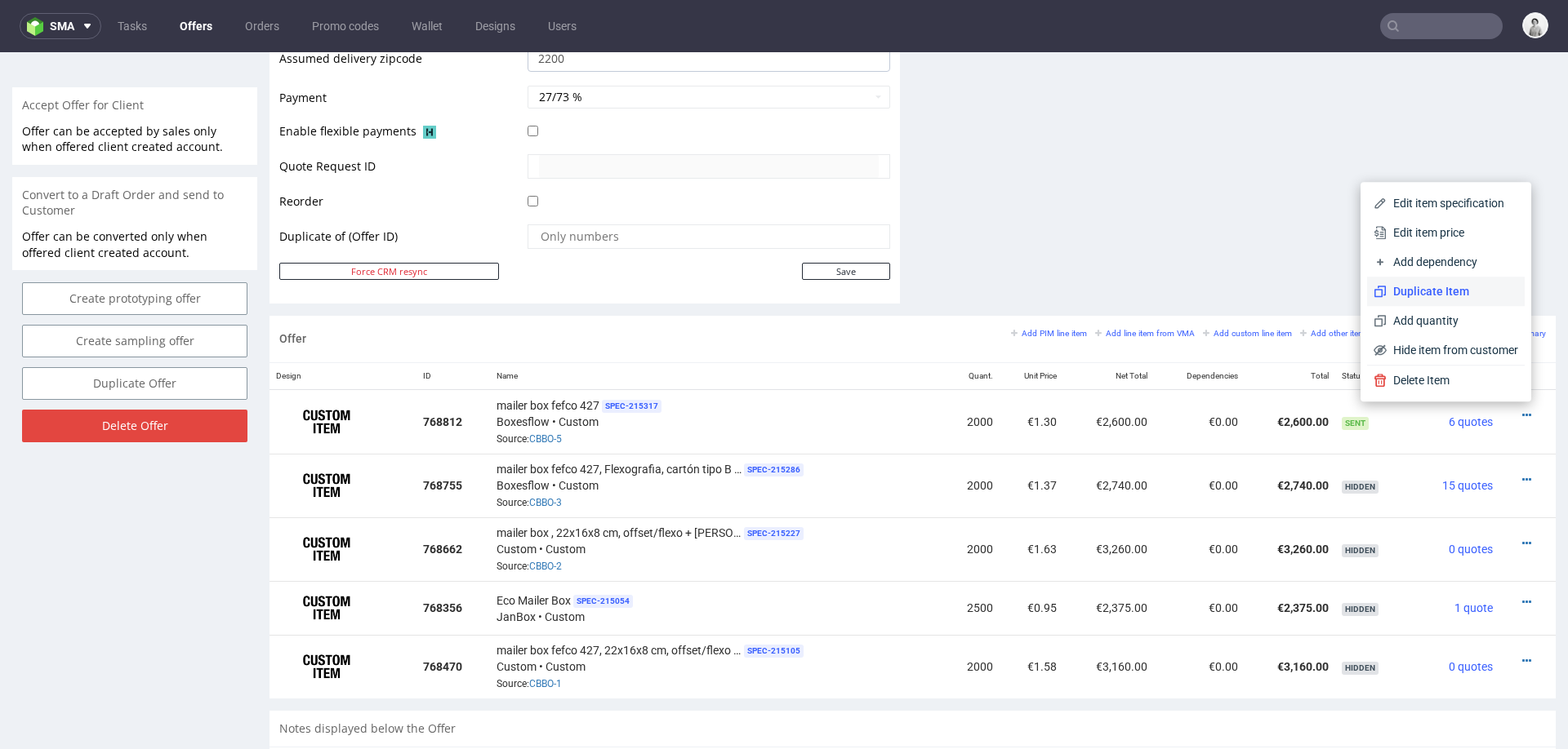
click at [1452, 291] on span "Duplicate Item" at bounding box center [1452, 292] width 132 height 17
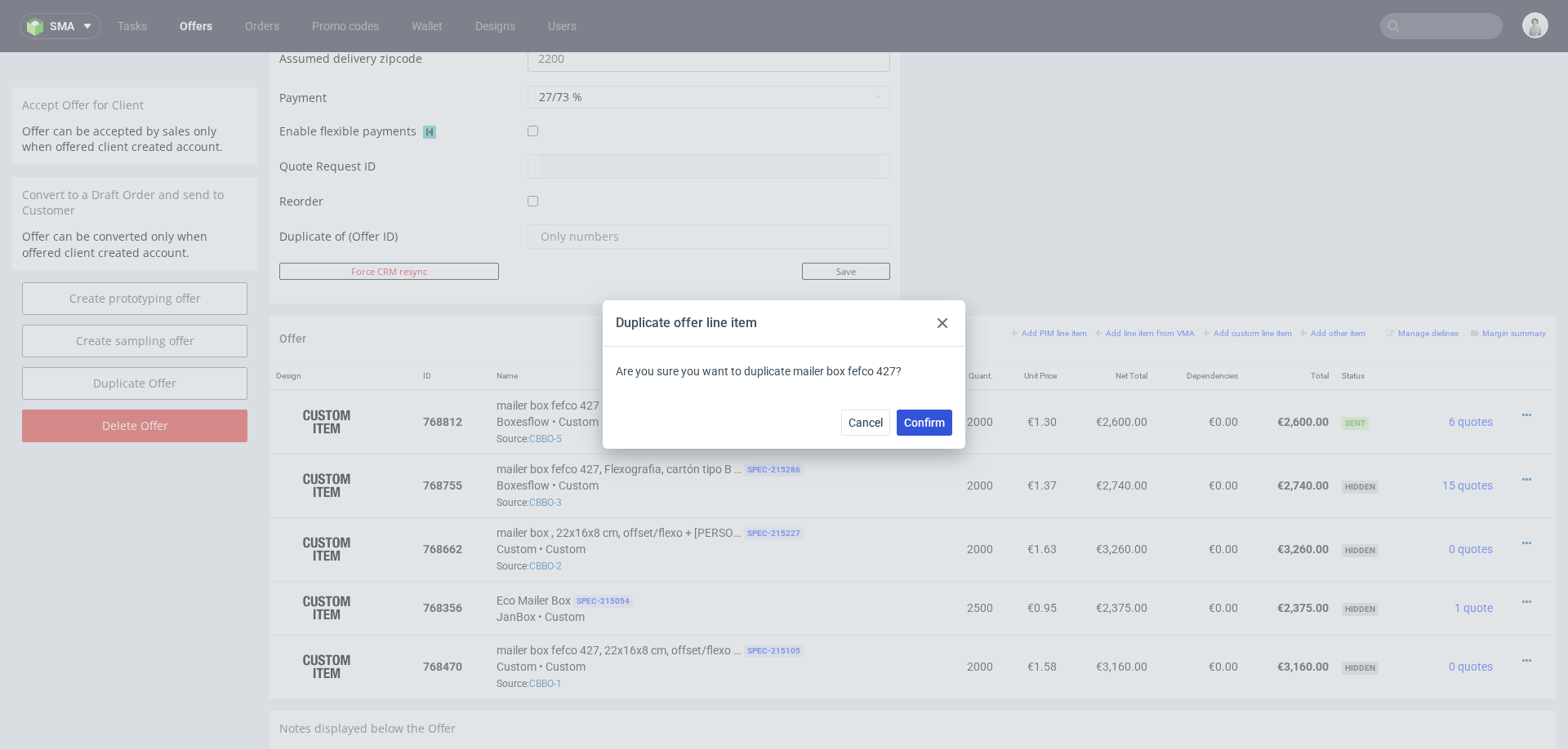
click at [941, 427] on span "Confirm" at bounding box center [924, 423] width 41 height 11
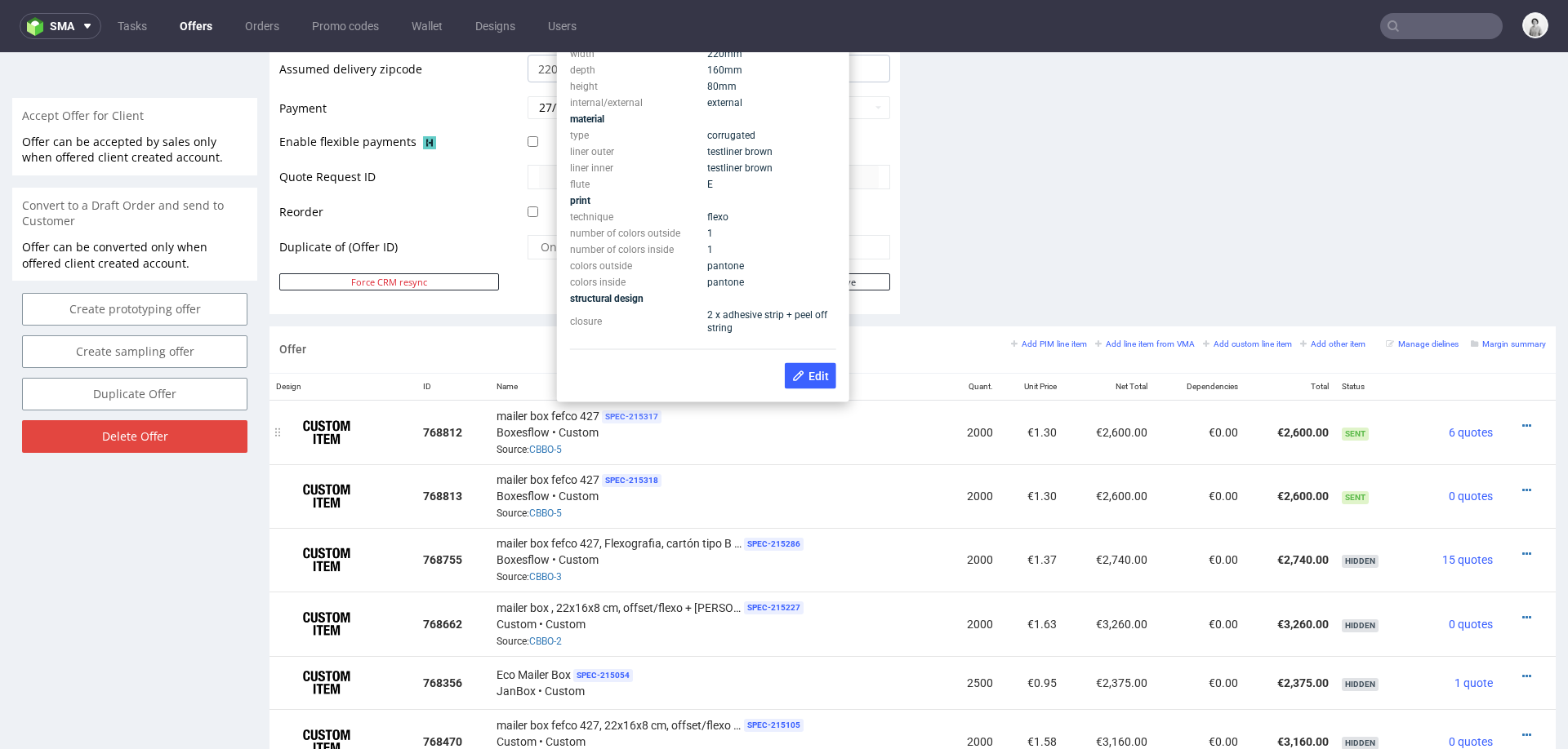
scroll to position [680, 0]
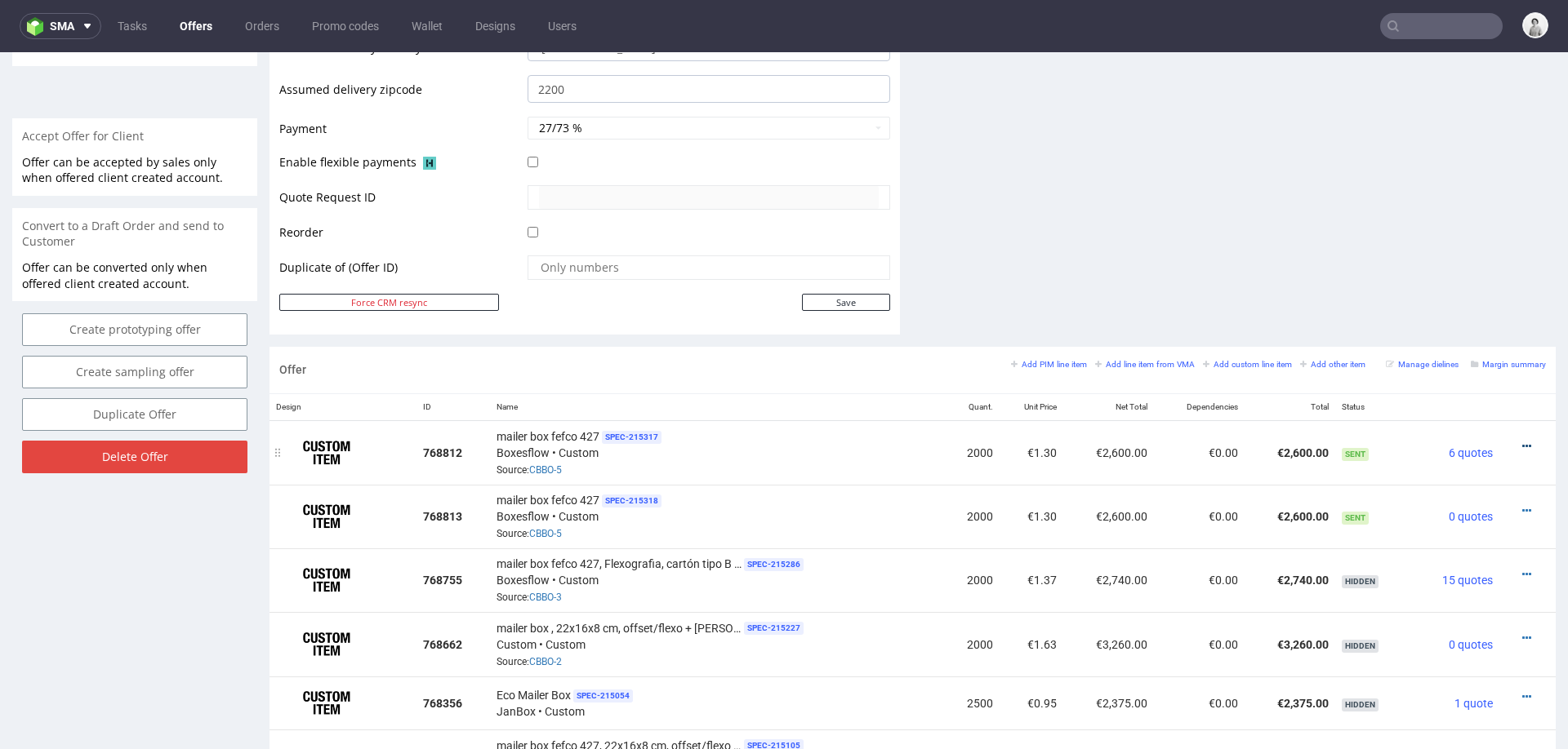
click at [1523, 441] on icon at bounding box center [1527, 447] width 9 height 11
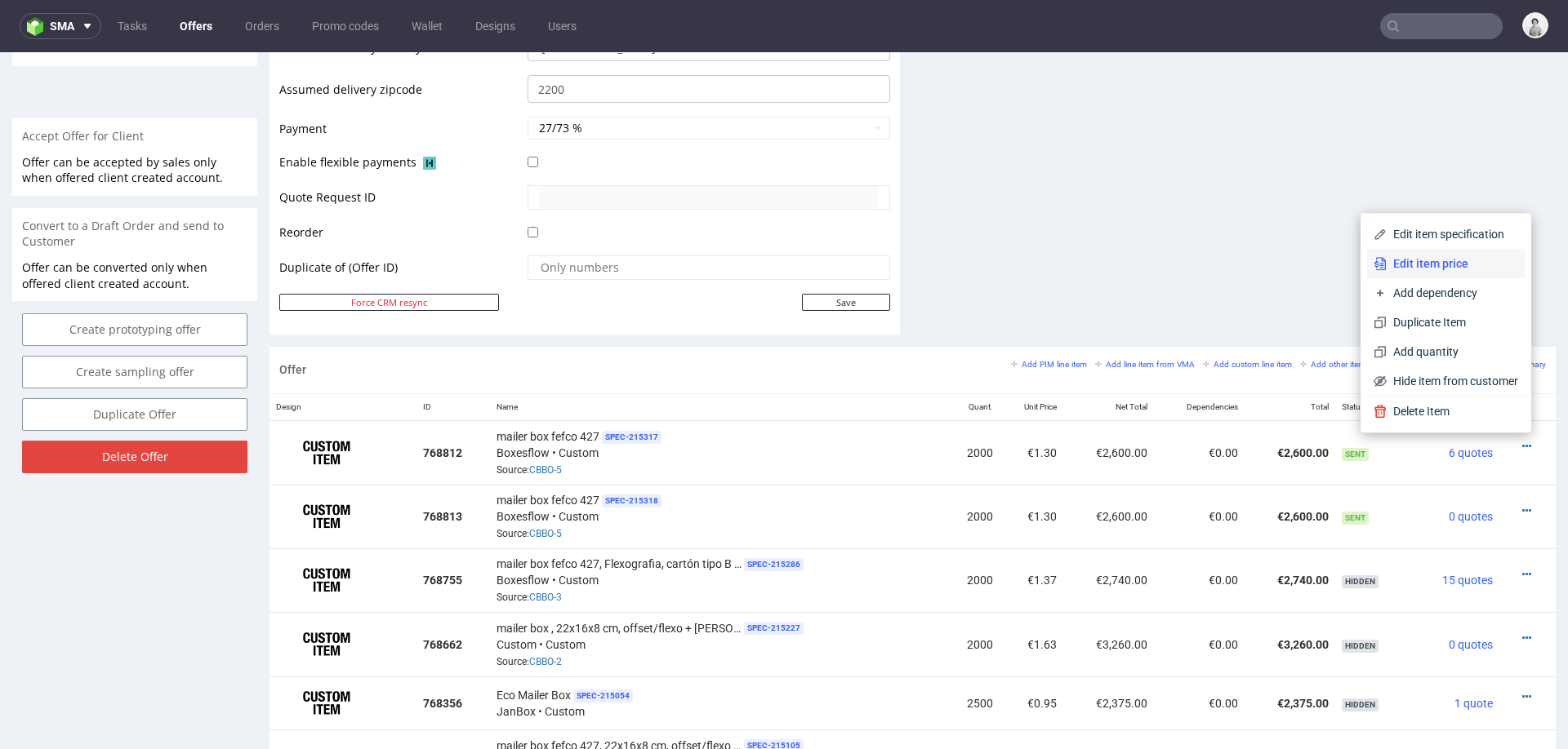
click at [1444, 256] on span "Edit item price" at bounding box center [1452, 264] width 132 height 17
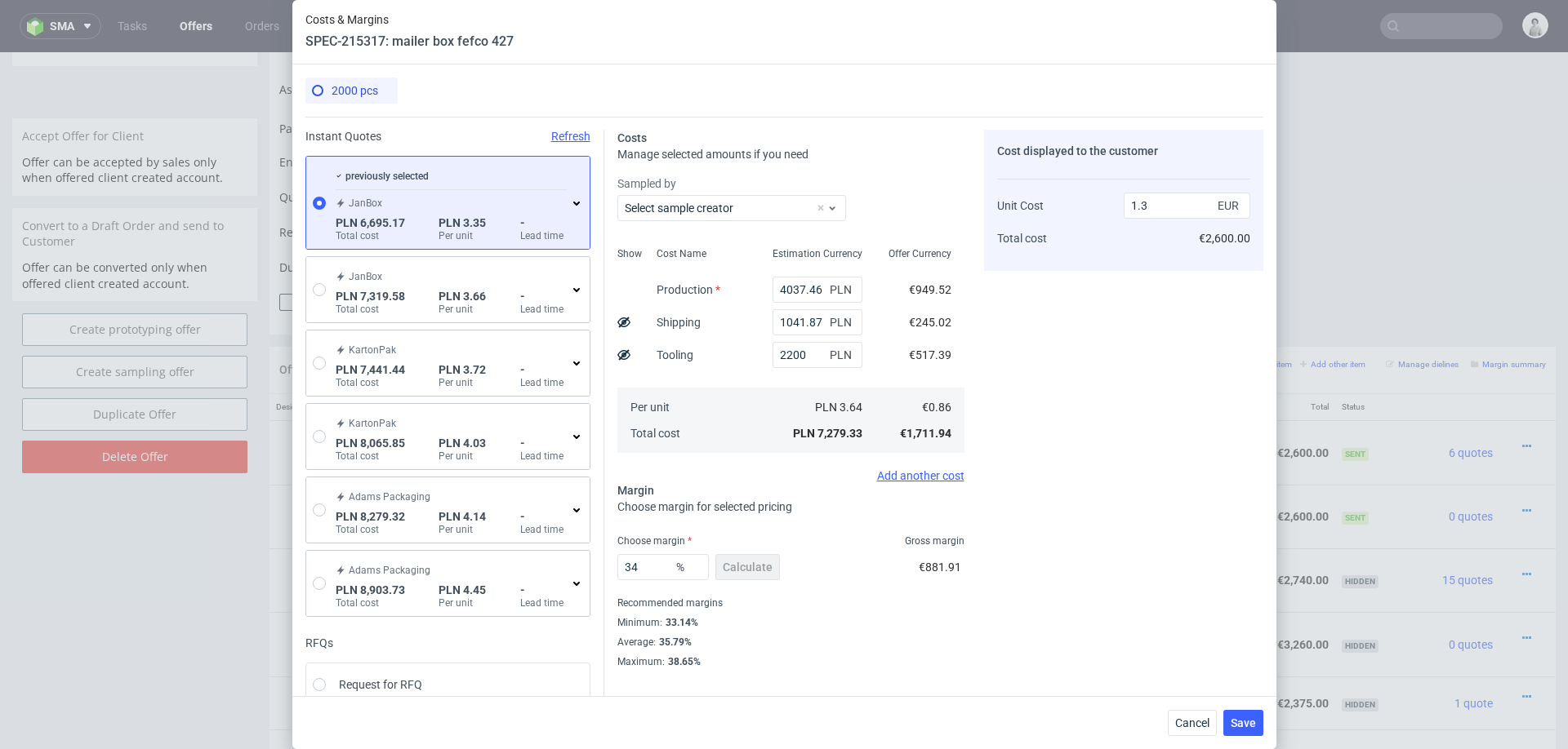
click at [848, 591] on div "34 % Calculate €881.91" at bounding box center [791, 570] width 347 height 45
click at [1252, 714] on button "Save" at bounding box center [1243, 723] width 40 height 26
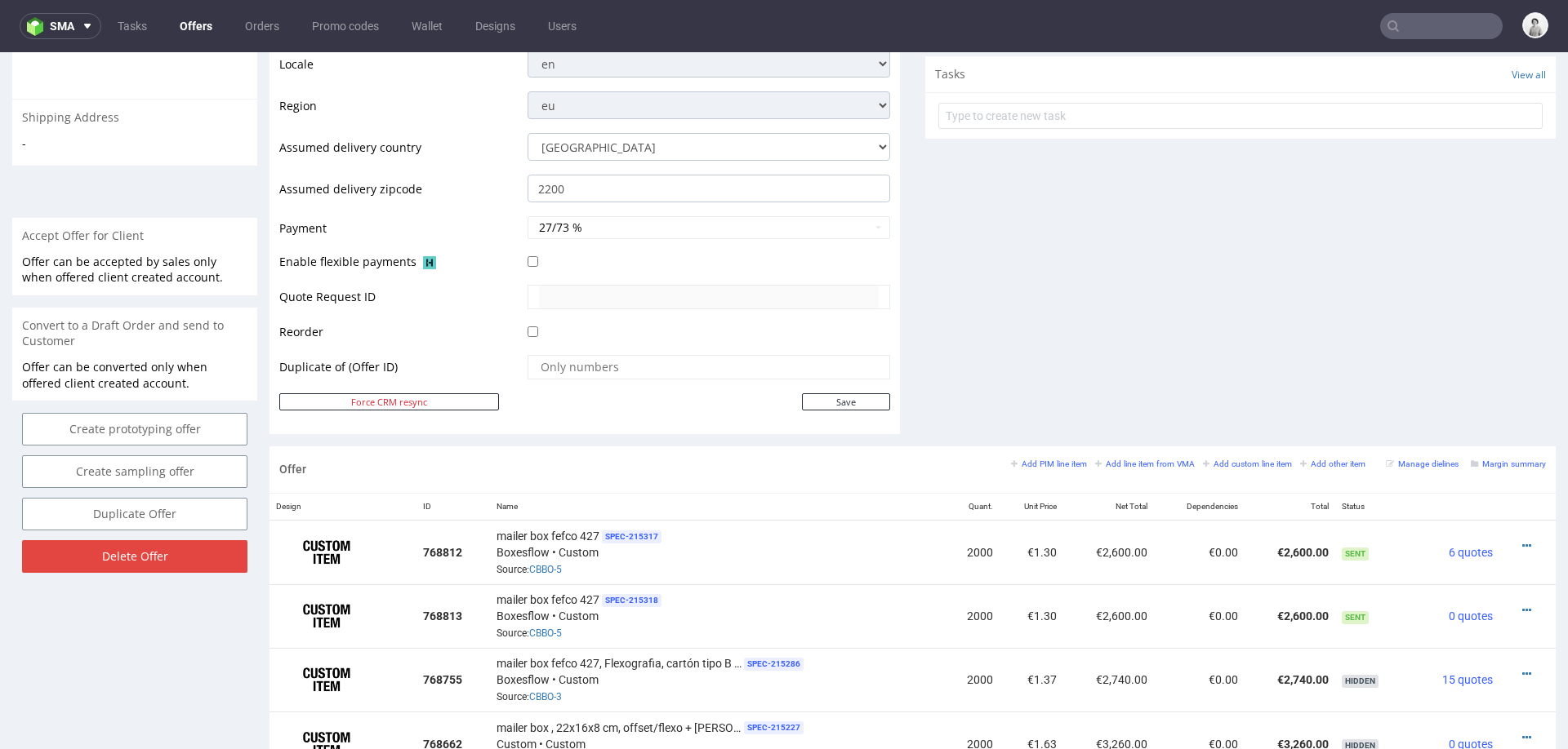
scroll to position [666, 0]
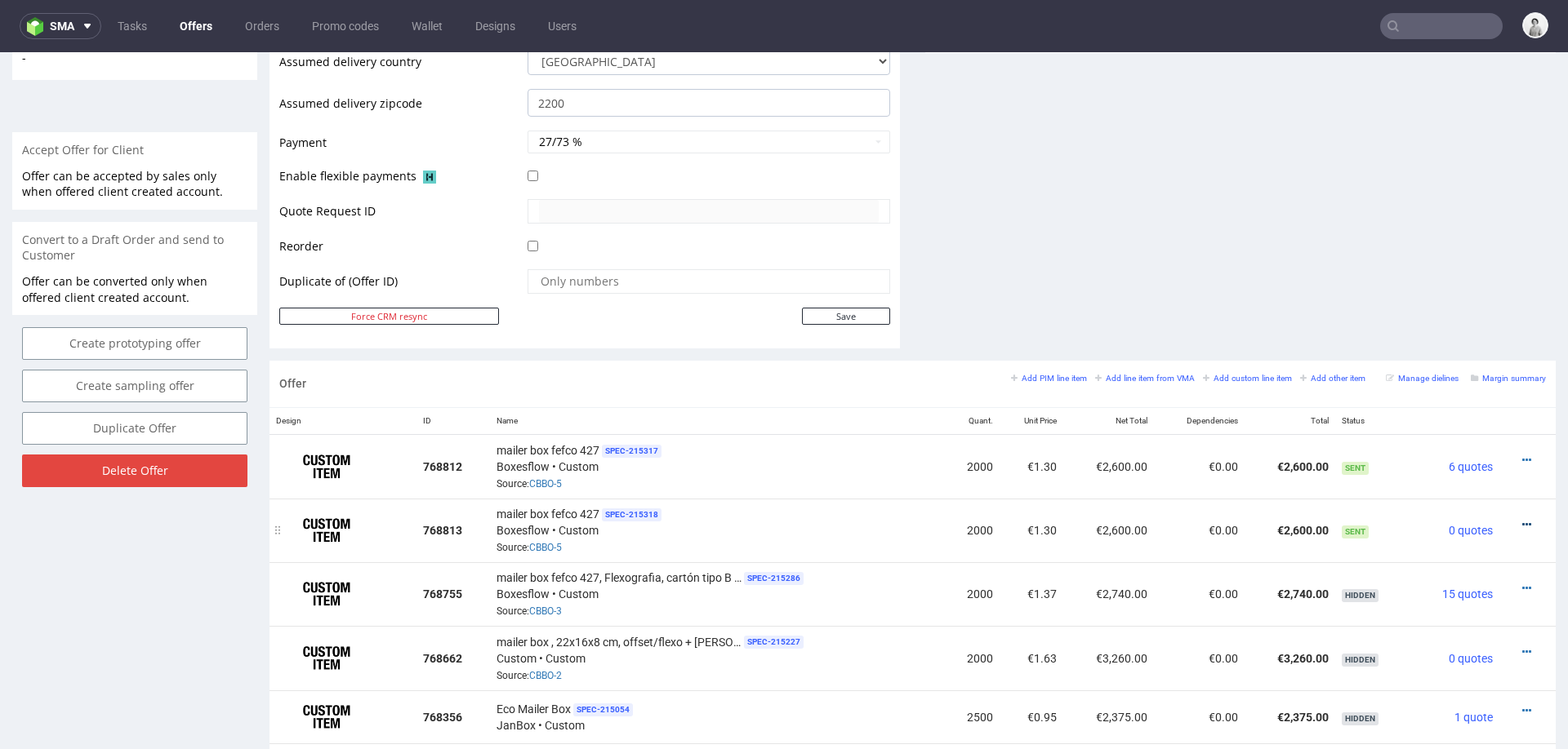
click at [1523, 519] on icon at bounding box center [1527, 525] width 9 height 11
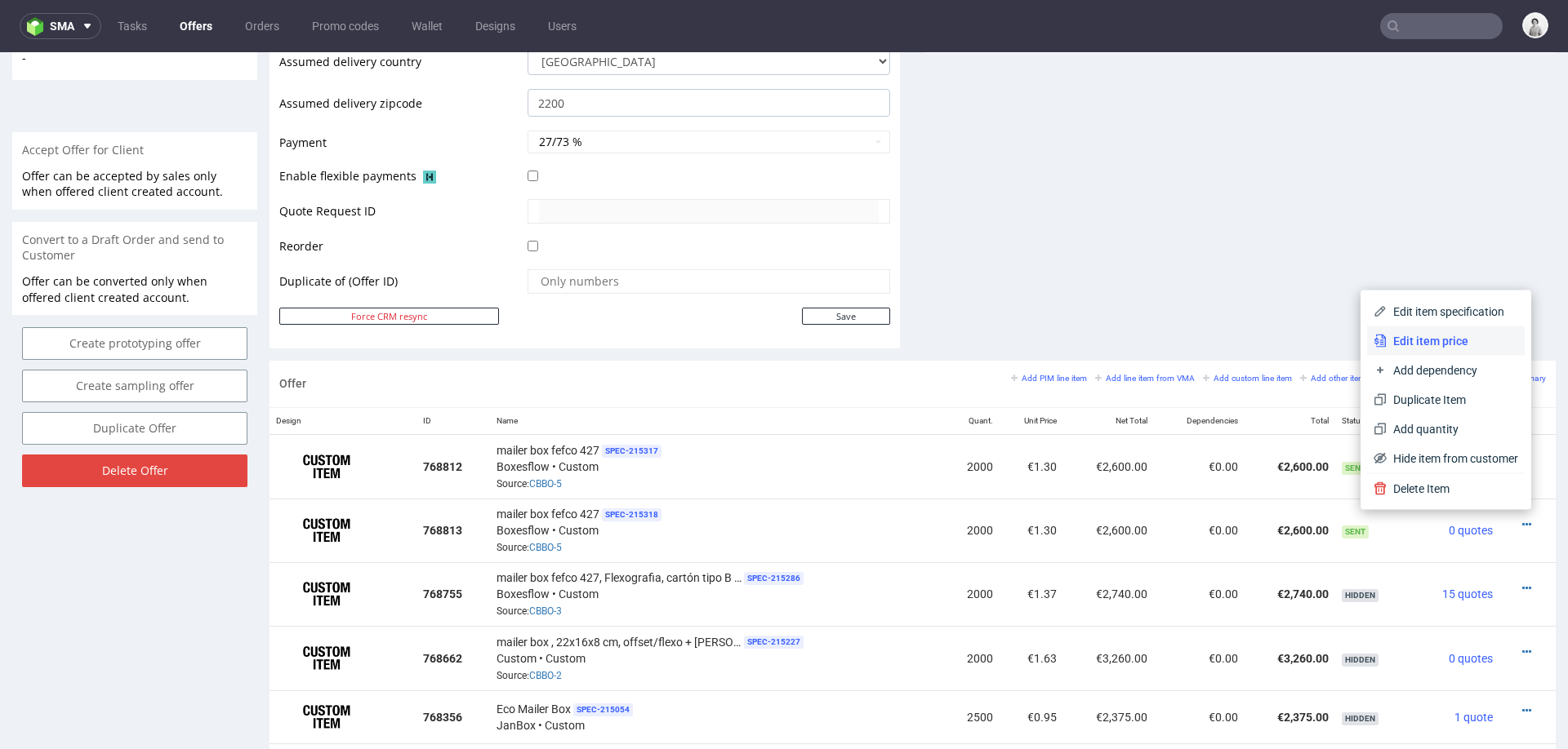
click at [1452, 347] on span "Edit item price" at bounding box center [1452, 341] width 132 height 17
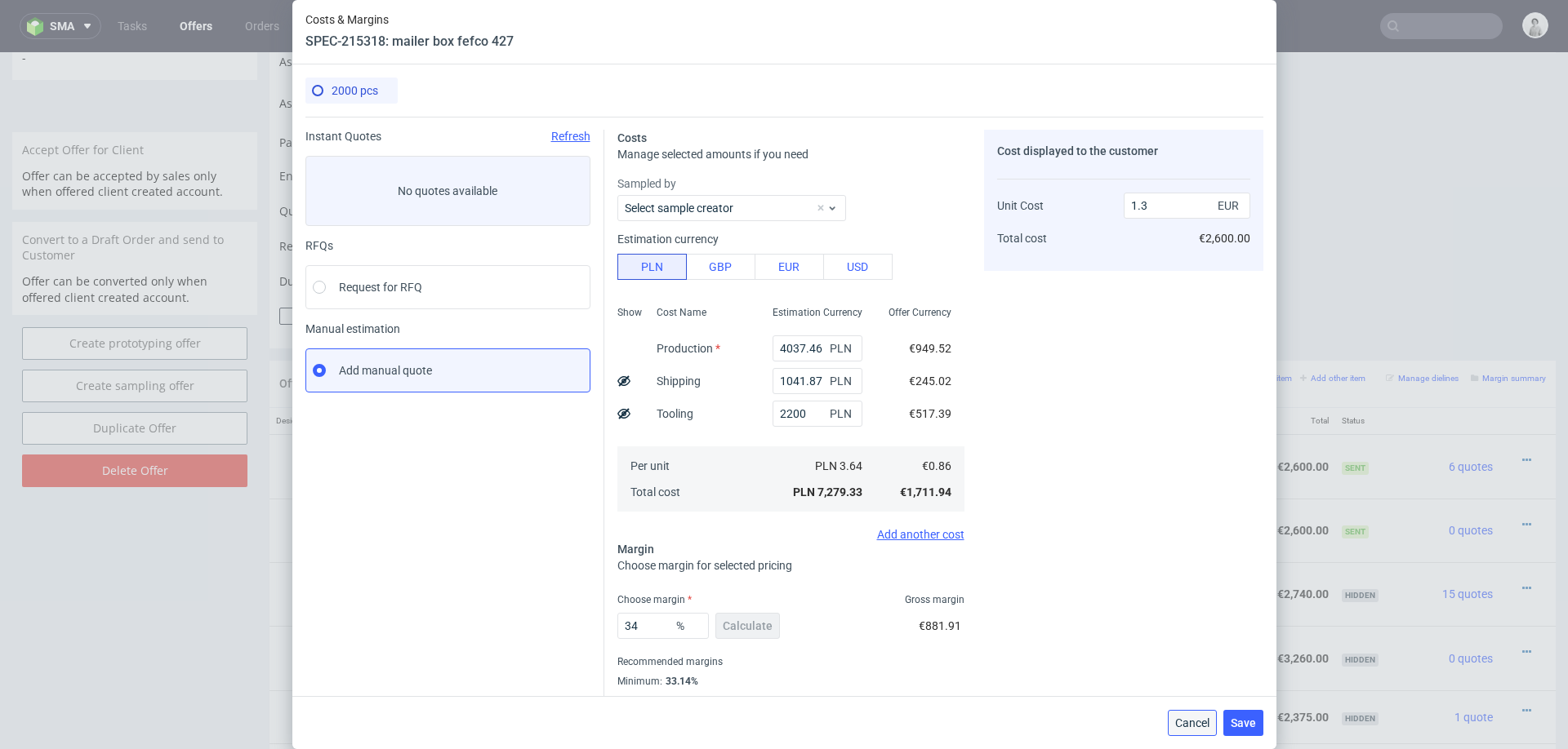
click at [1190, 729] on span "Cancel" at bounding box center [1192, 723] width 34 height 11
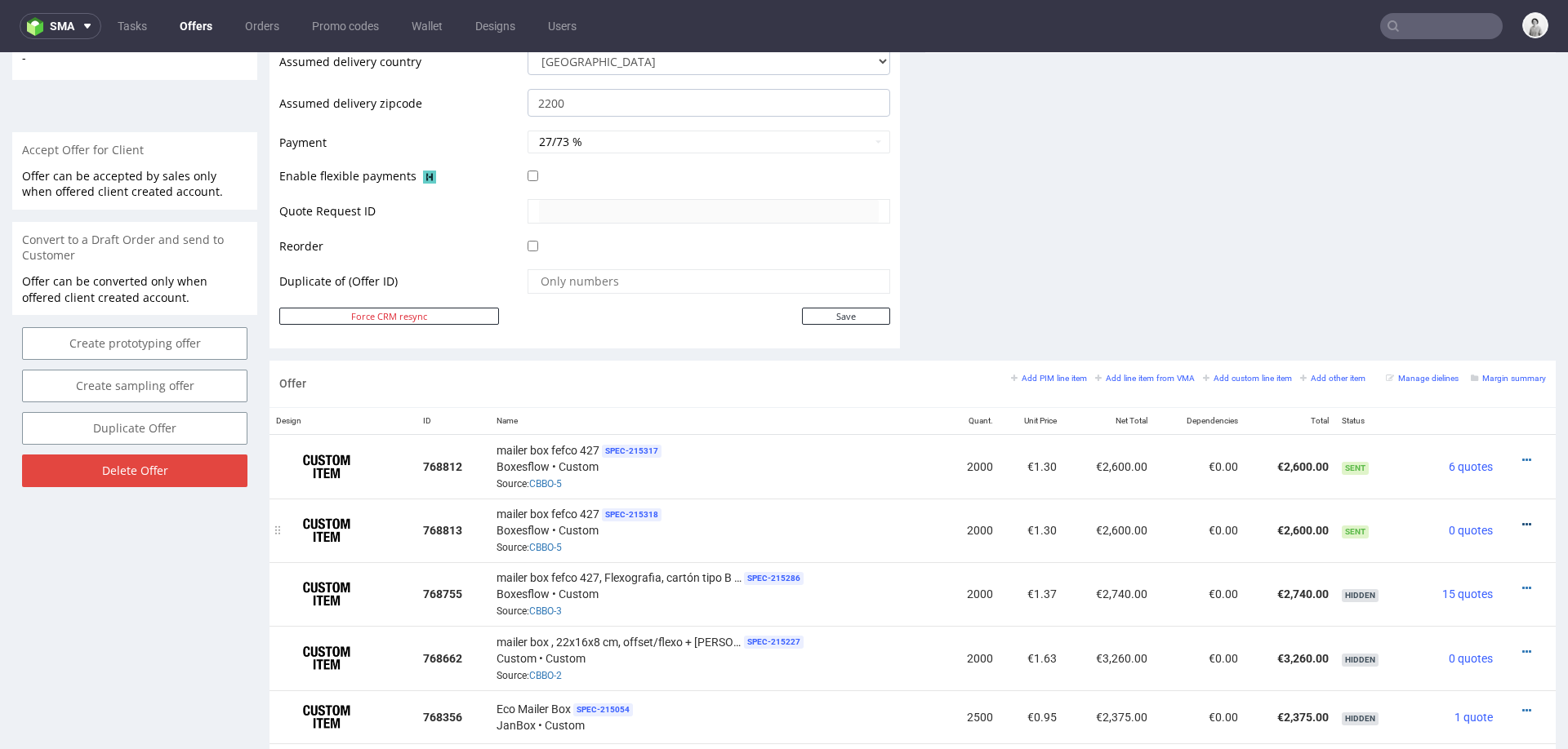
click at [1523, 519] on icon at bounding box center [1527, 525] width 9 height 11
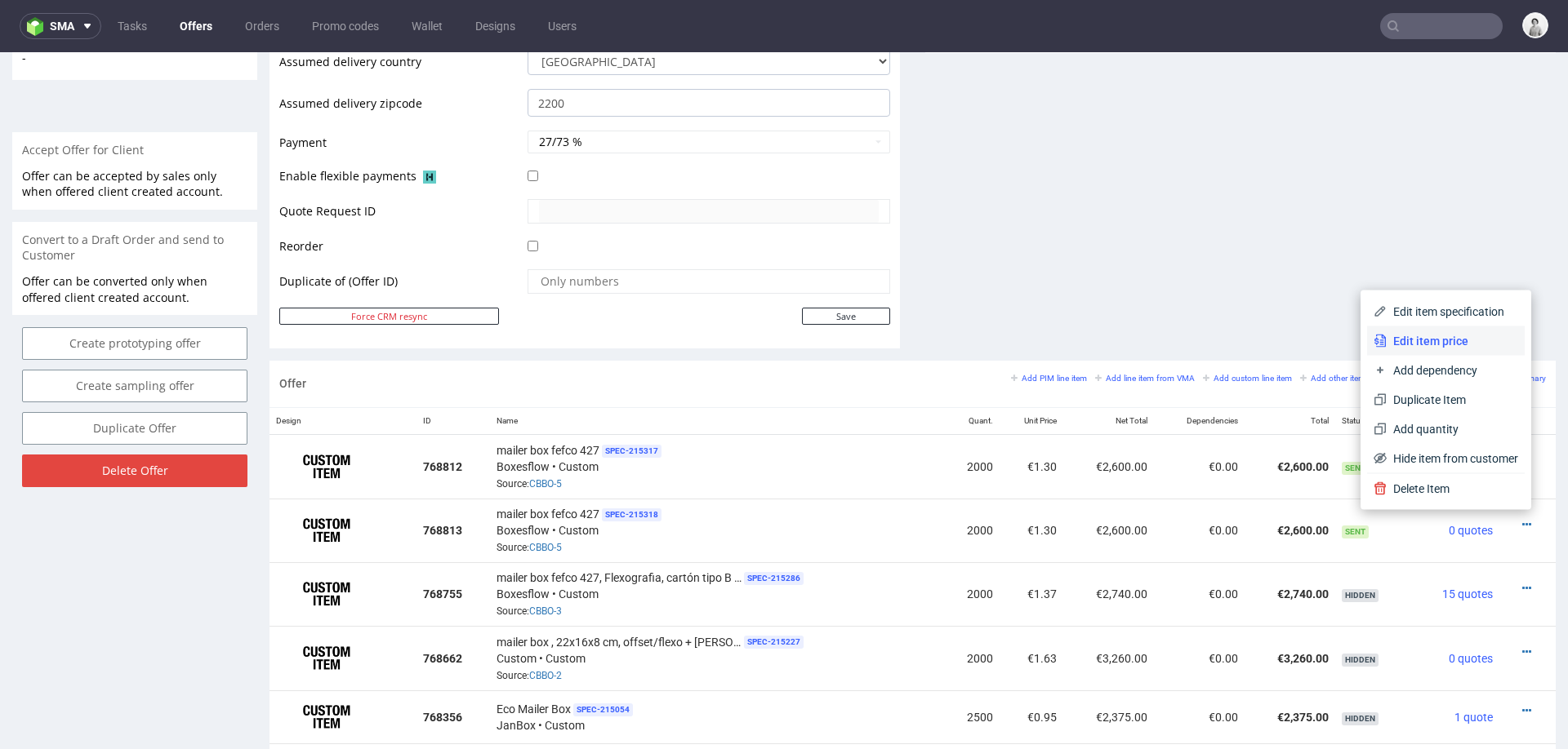
click at [1434, 338] on span "Edit item price" at bounding box center [1452, 341] width 132 height 17
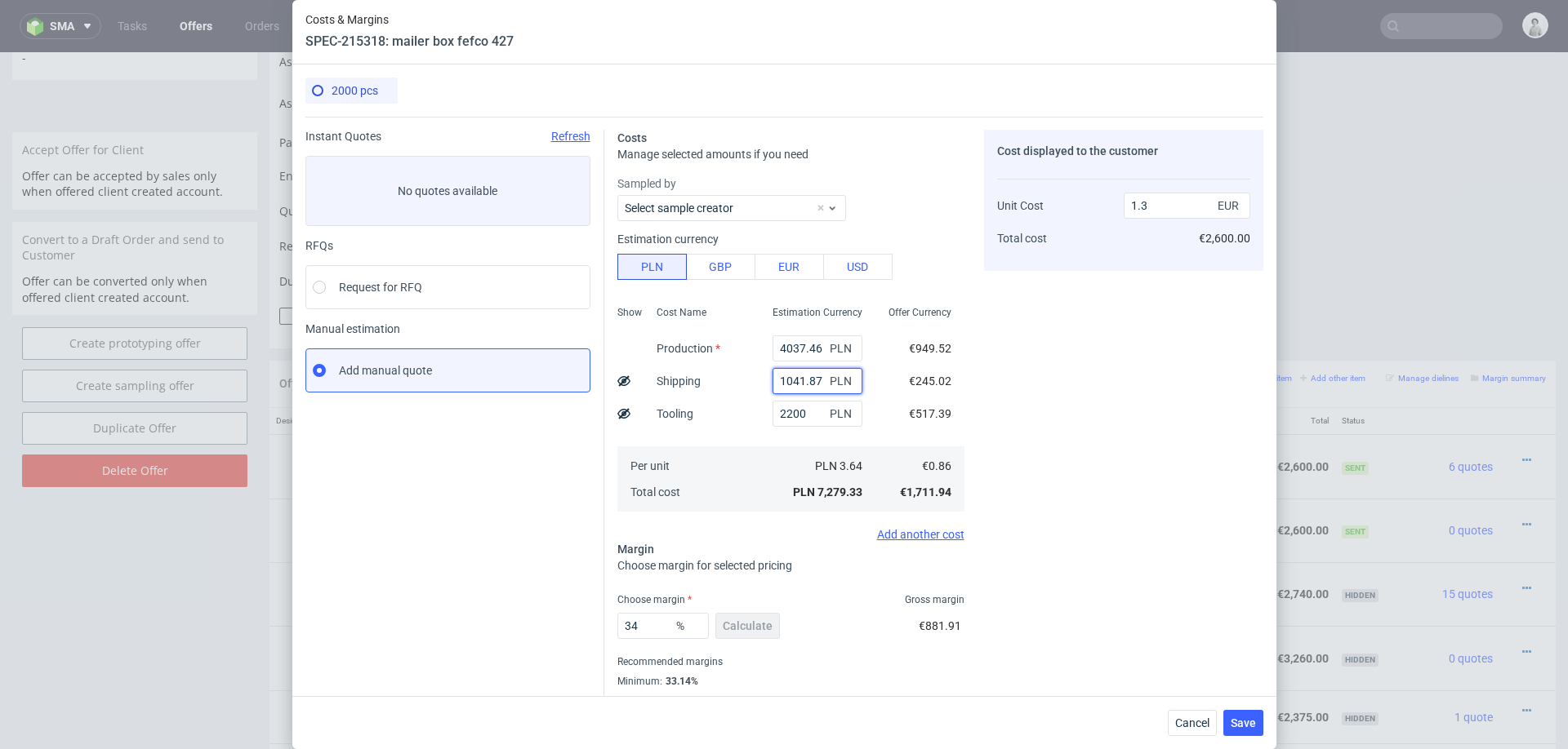
click at [813, 373] on input "1041.87" at bounding box center [817, 381] width 90 height 26
type input "1"
type input "1.11"
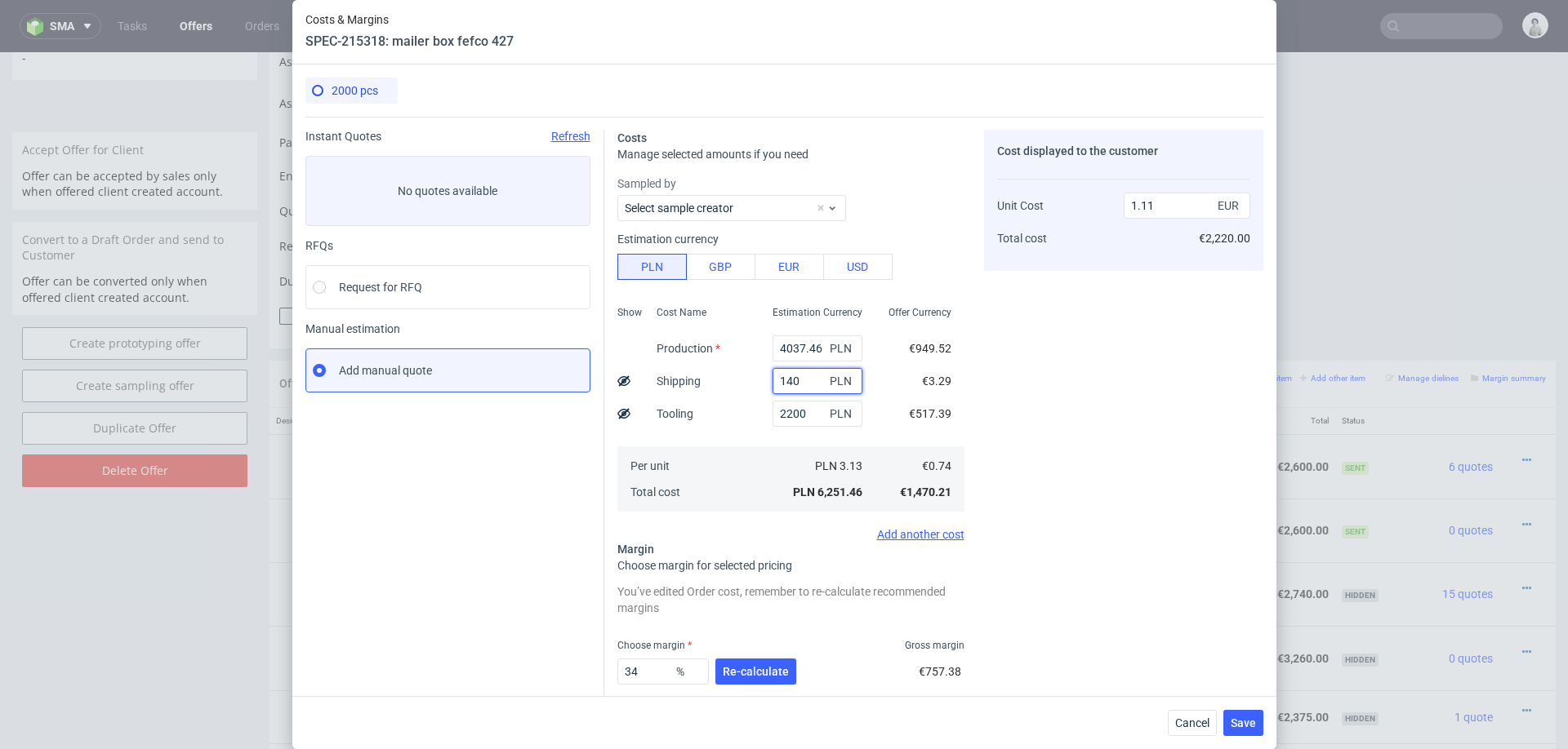
type input "1400"
type input "1.36"
type input "1400"
click at [747, 687] on div "34 % Re-calculate" at bounding box center [708, 675] width 182 height 45
click at [763, 674] on span "Re-calculate" at bounding box center [755, 672] width 66 height 11
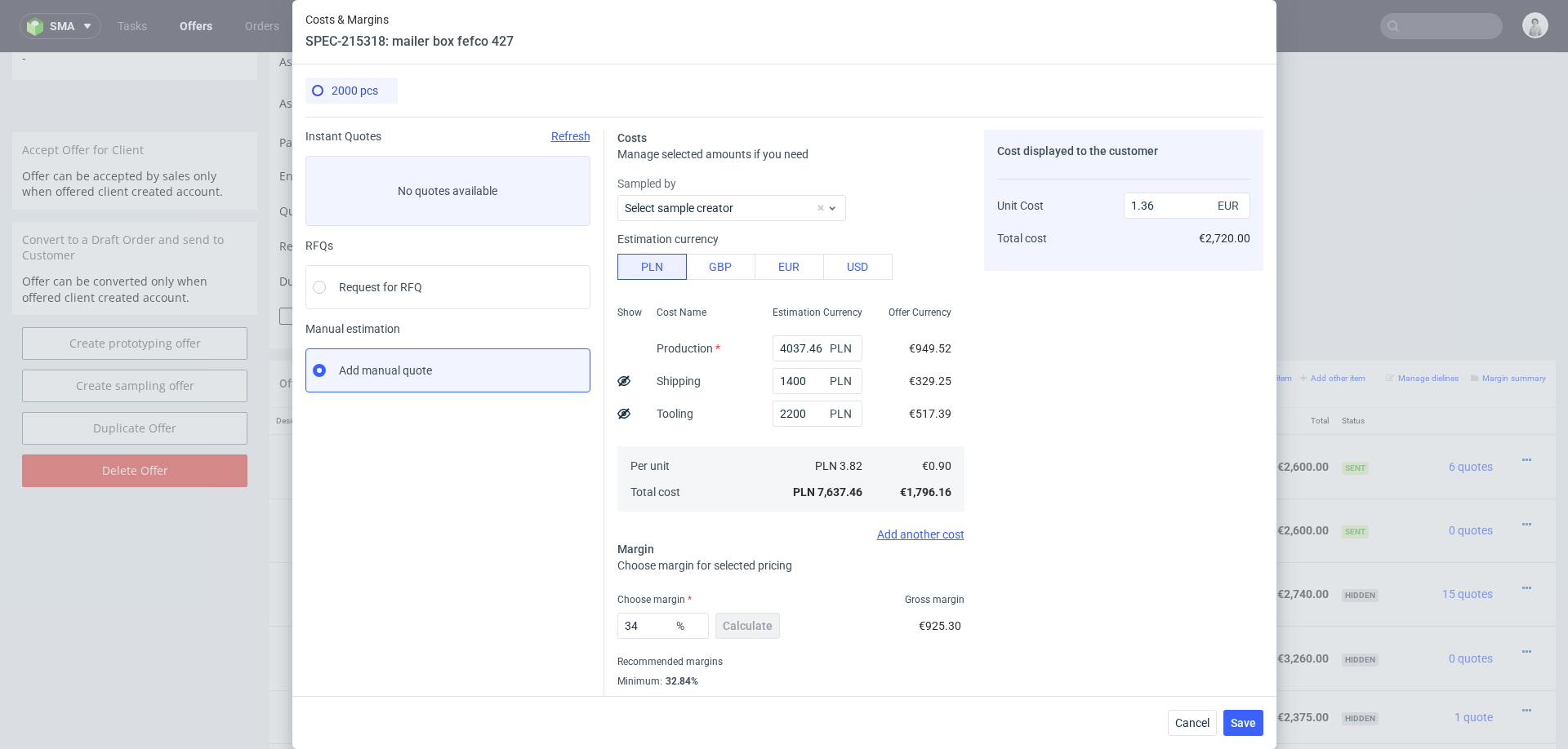
scroll to position [44, 0]
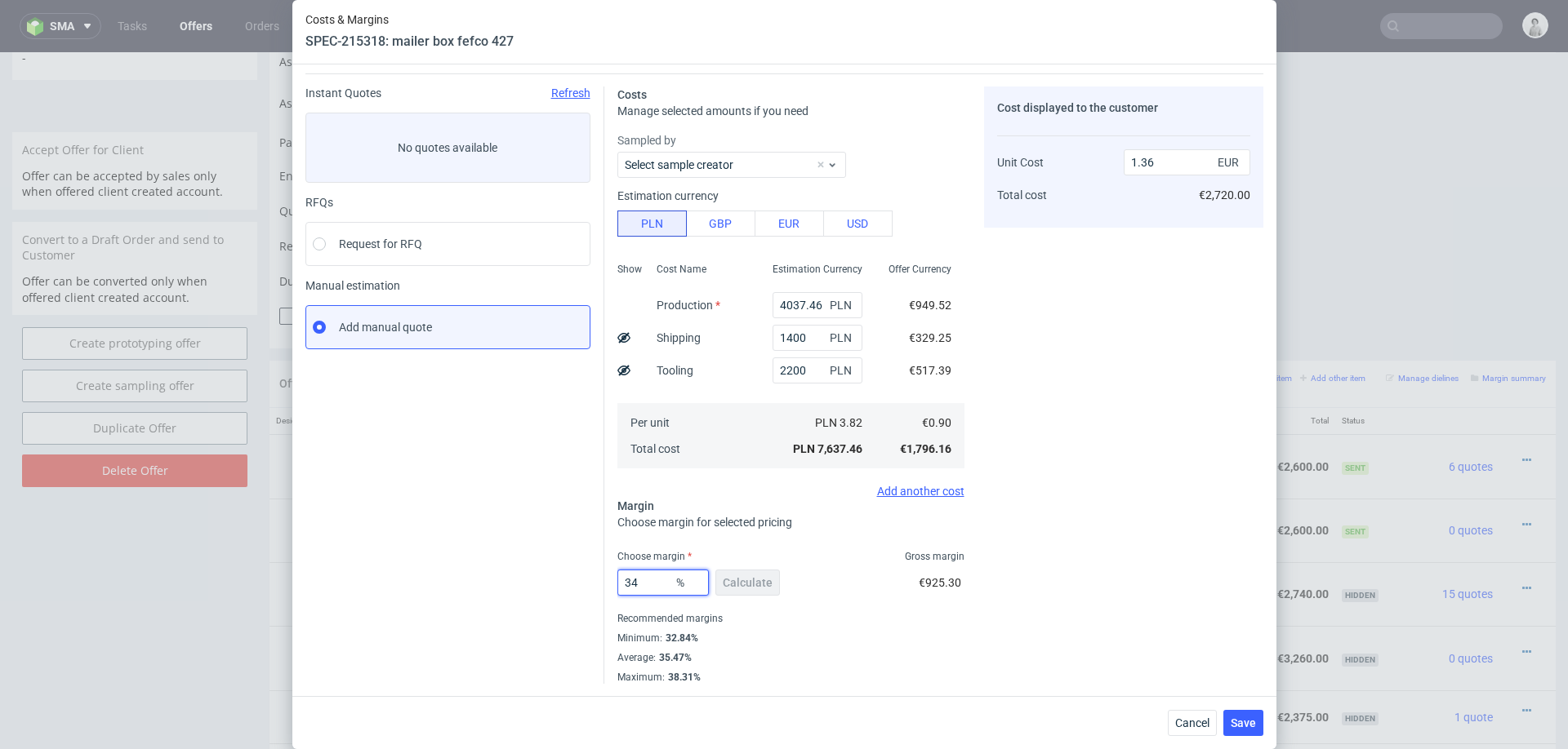
click at [646, 584] on input "34" at bounding box center [663, 583] width 92 height 26
type input "33"
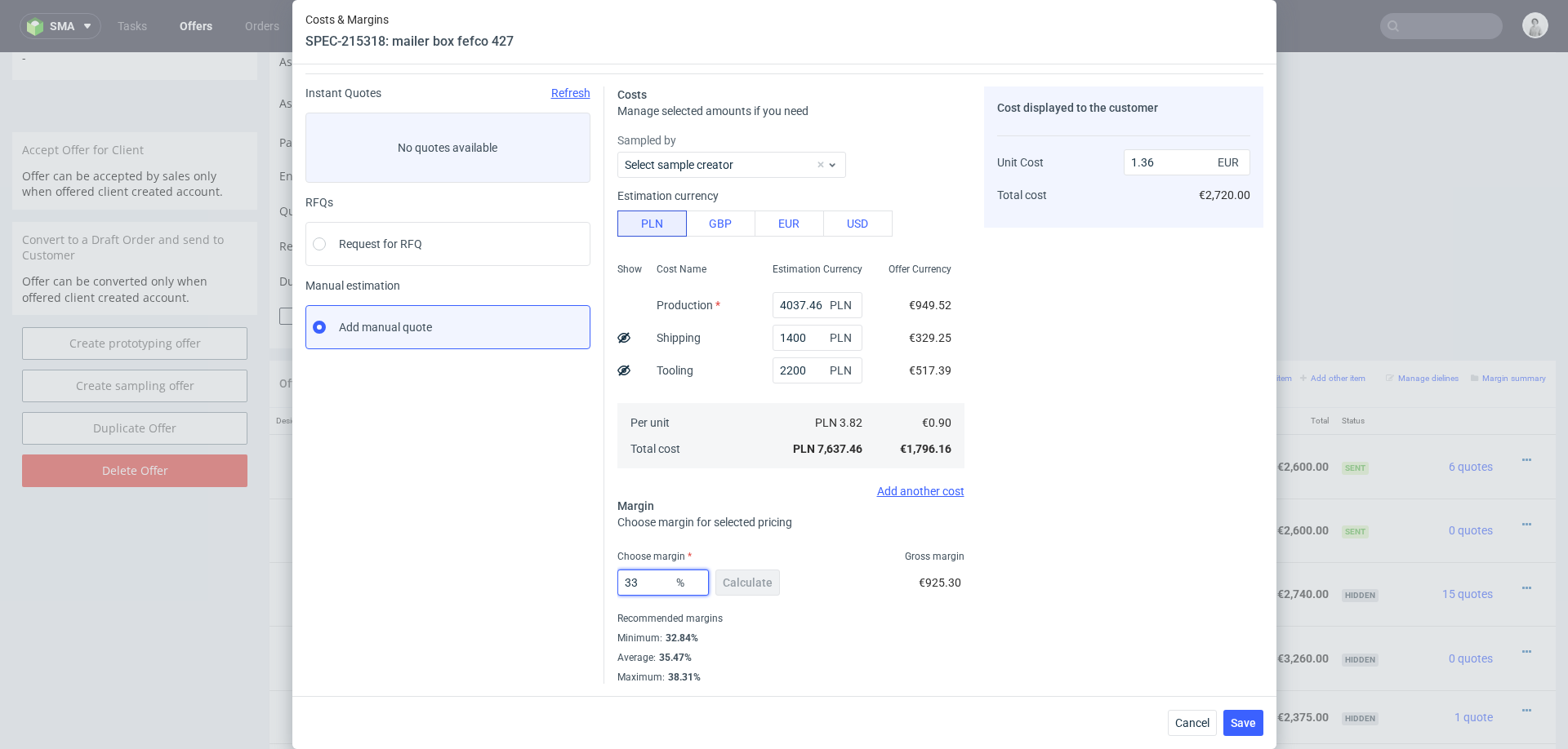
type input "1.34"
type input "33"
click at [898, 599] on div "33 % Calculate €884.68" at bounding box center [791, 586] width 347 height 45
click at [1232, 730] on button "Save" at bounding box center [1243, 723] width 40 height 26
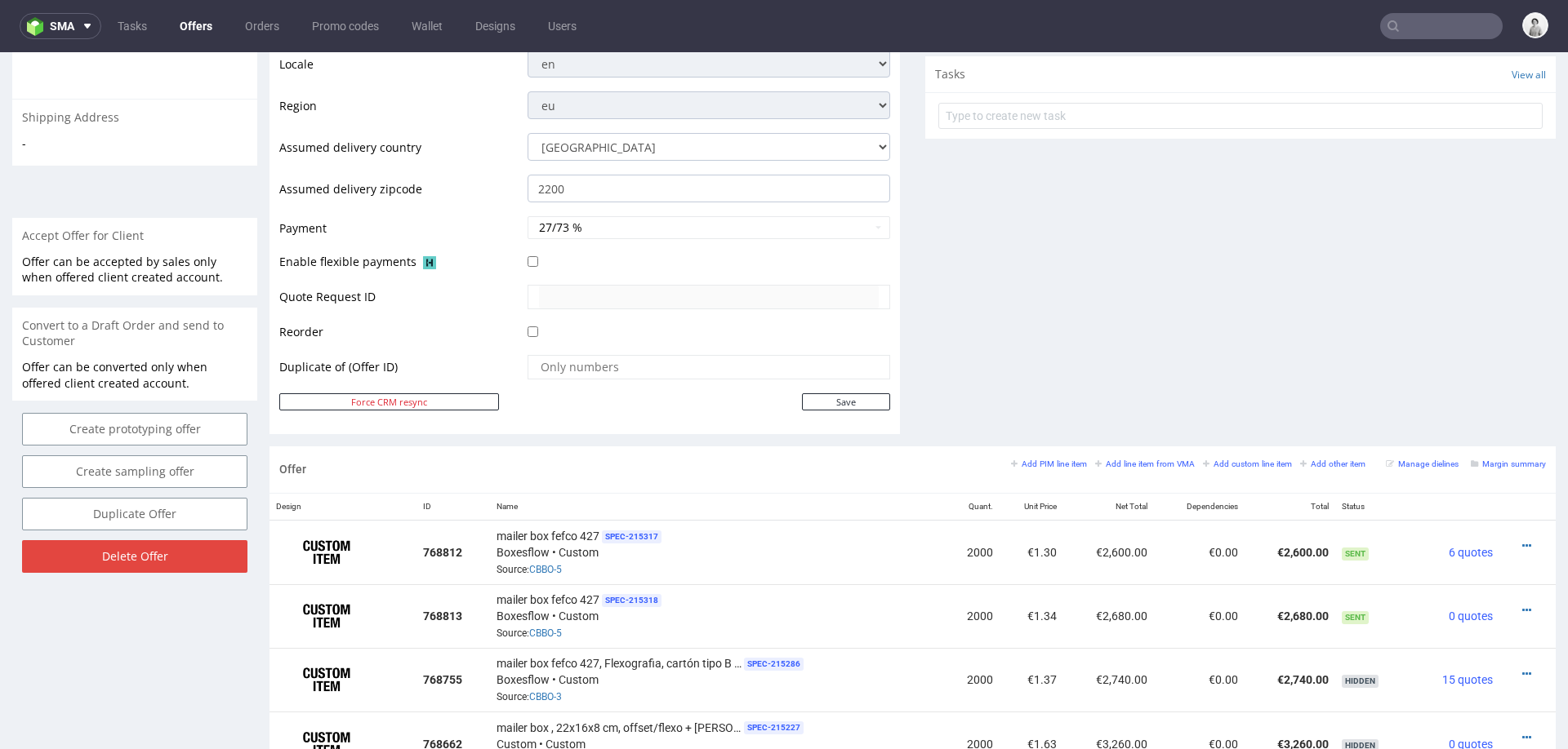
scroll to position [599, 0]
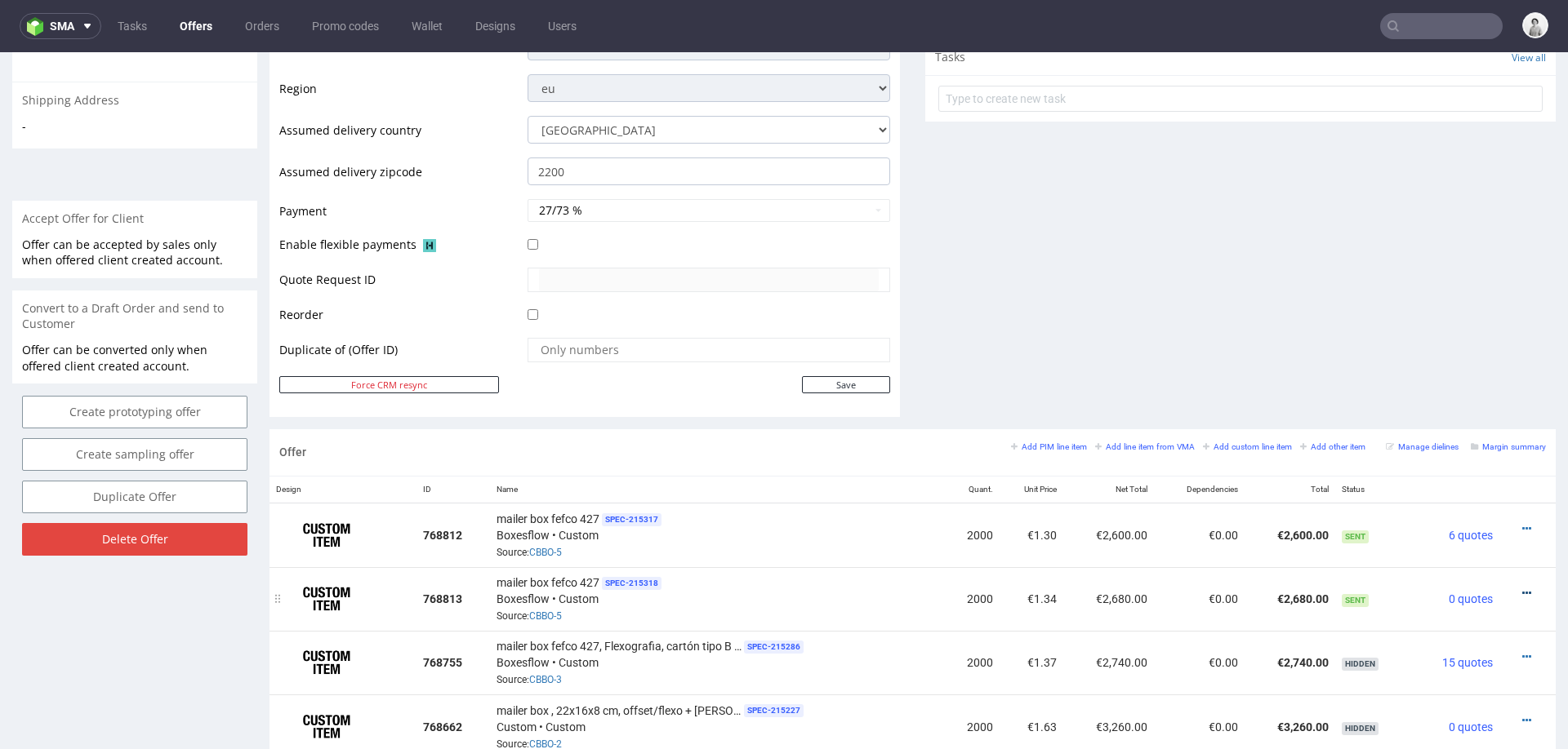
click at [1523, 588] on icon at bounding box center [1527, 593] width 9 height 11
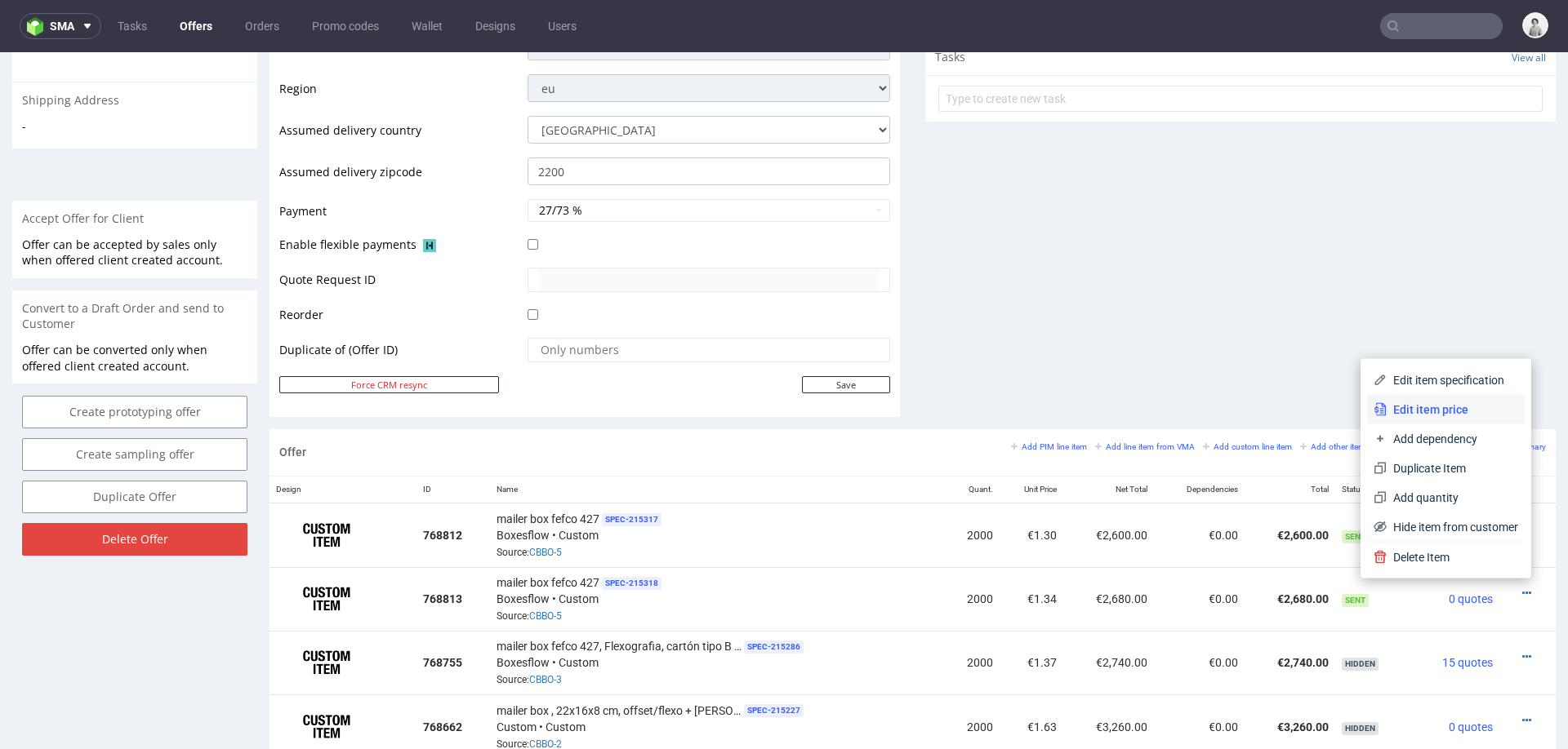
click at [1446, 402] on span "Edit item price" at bounding box center [1452, 410] width 132 height 17
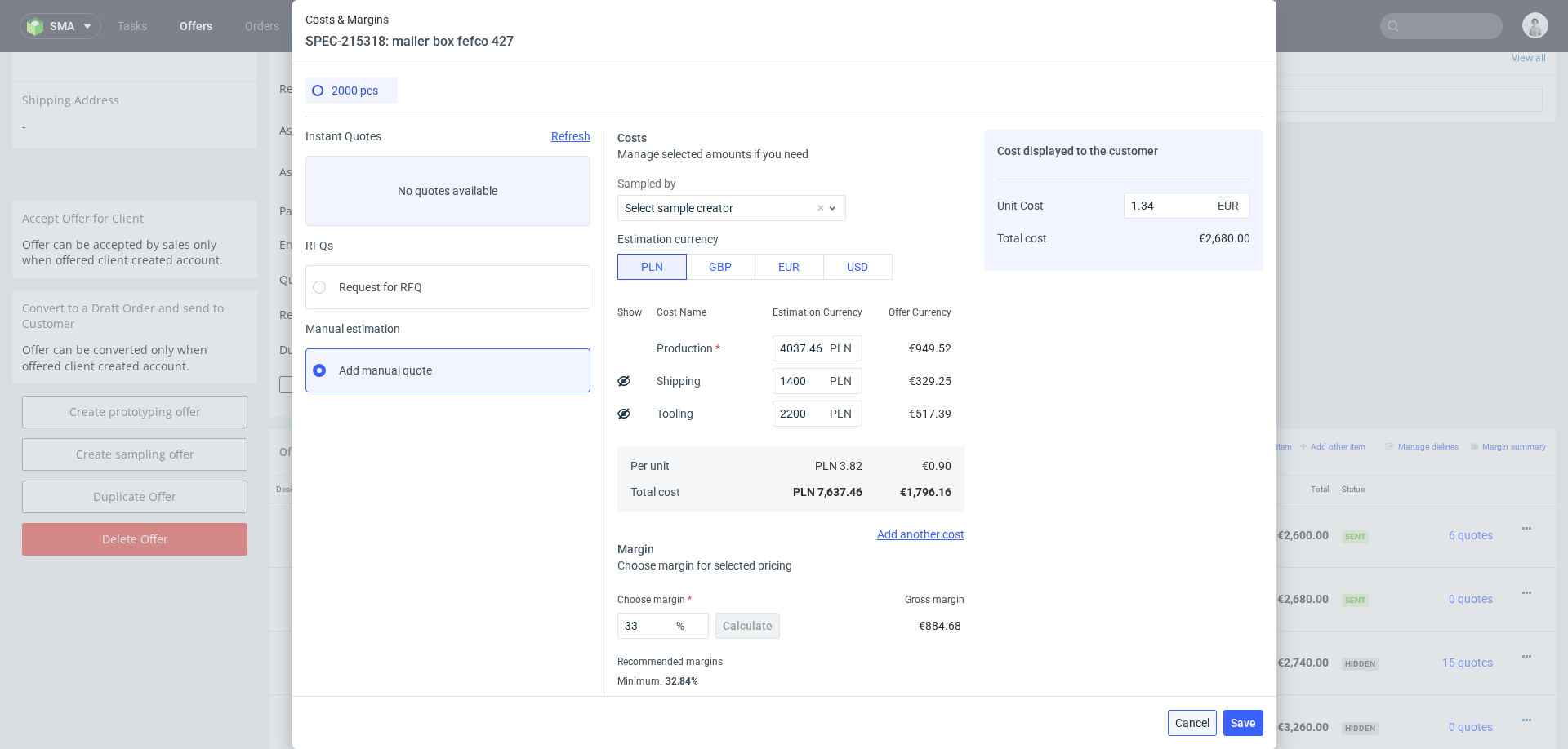
click at [1194, 717] on span "Cancel" at bounding box center [1192, 723] width 34 height 11
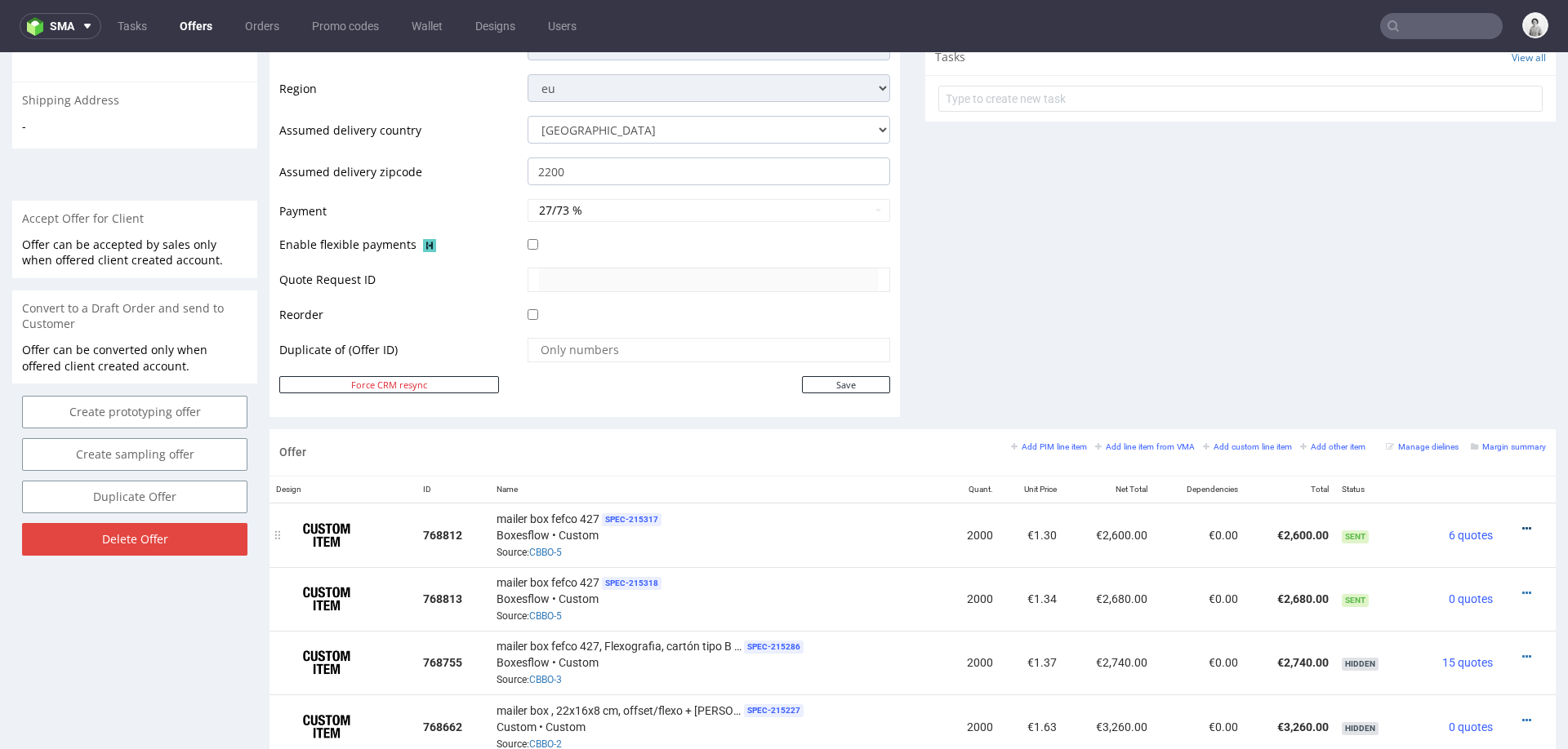
click at [1523, 523] on icon at bounding box center [1527, 528] width 9 height 11
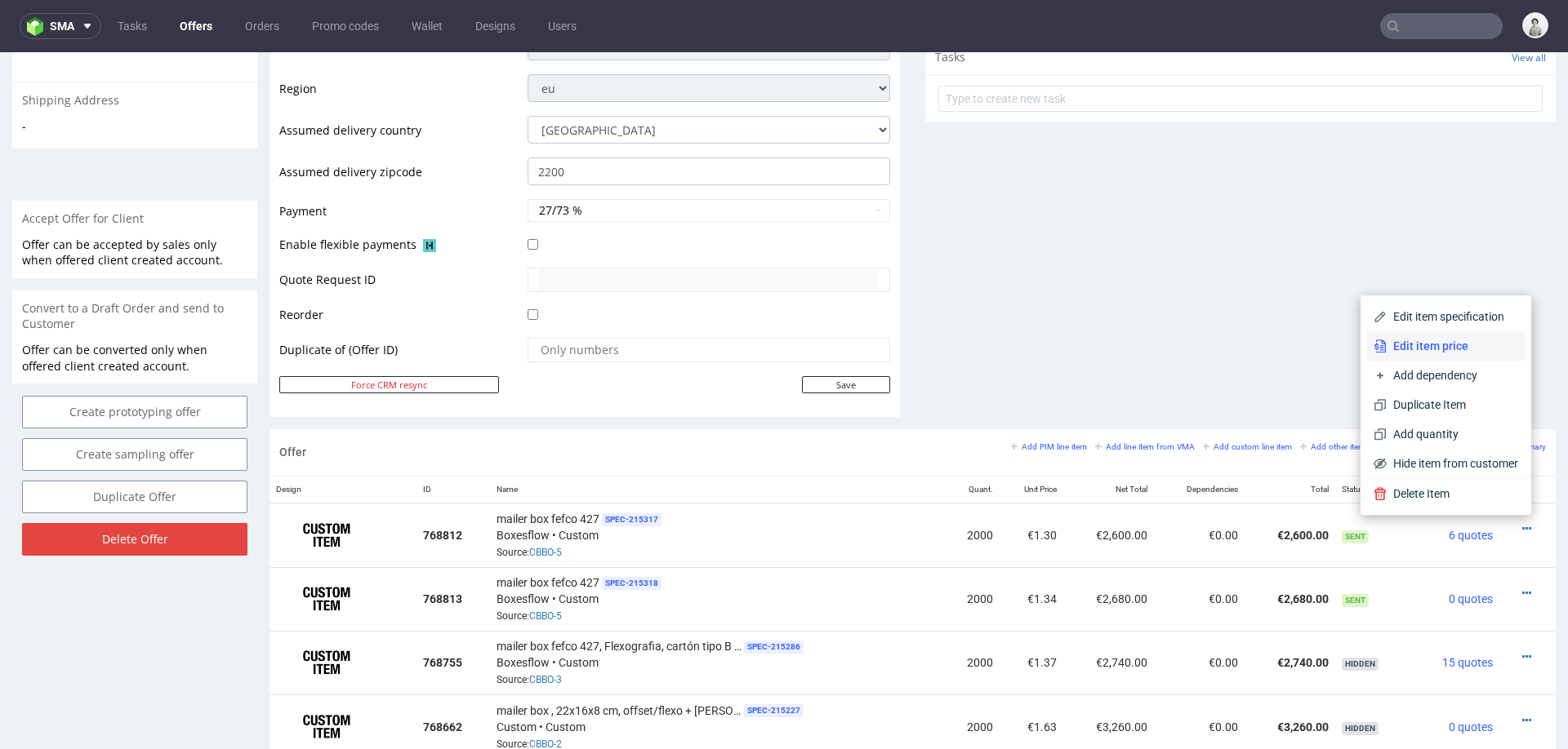
click at [1438, 348] on span "Edit item price" at bounding box center [1452, 347] width 132 height 17
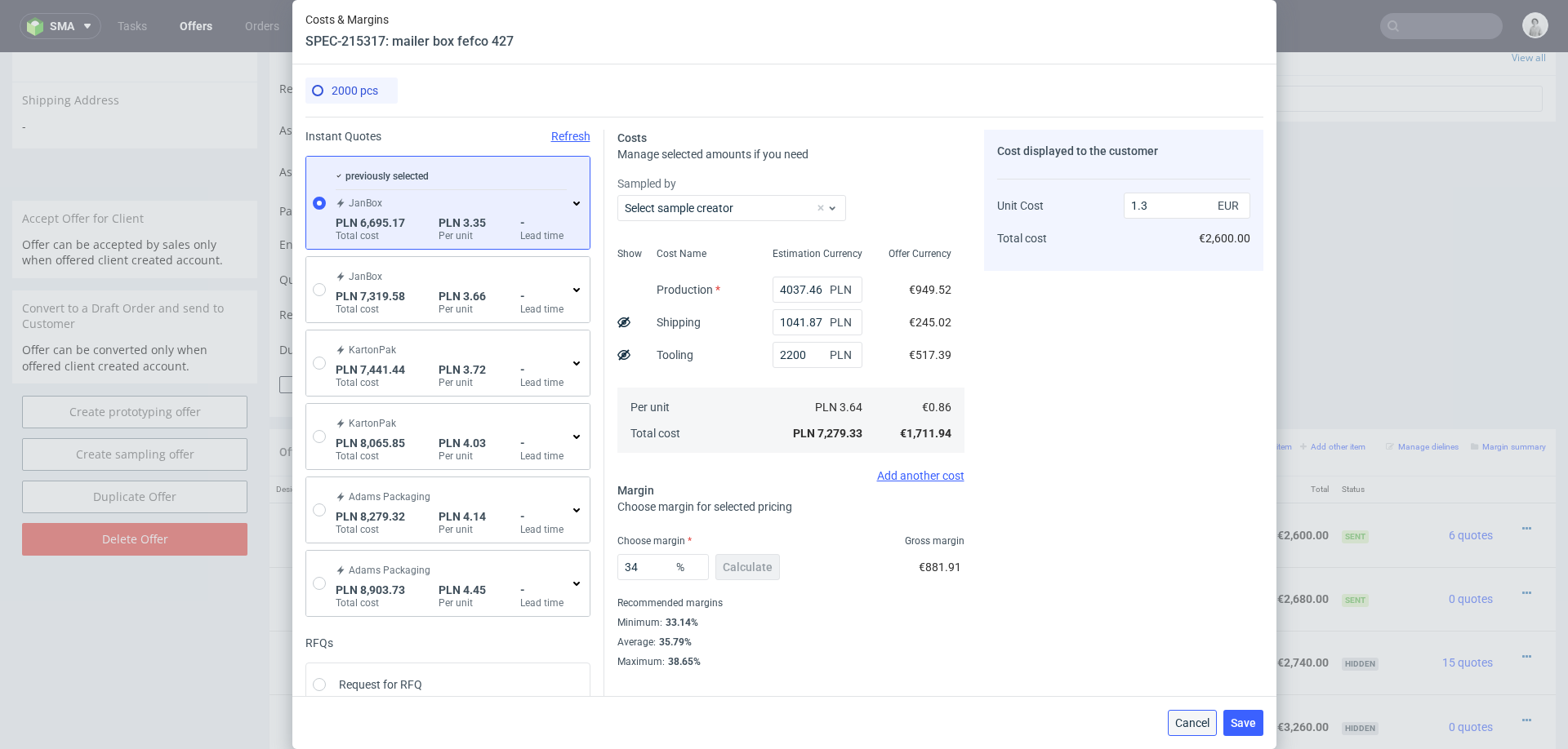
click at [1201, 723] on span "Cancel" at bounding box center [1192, 723] width 34 height 11
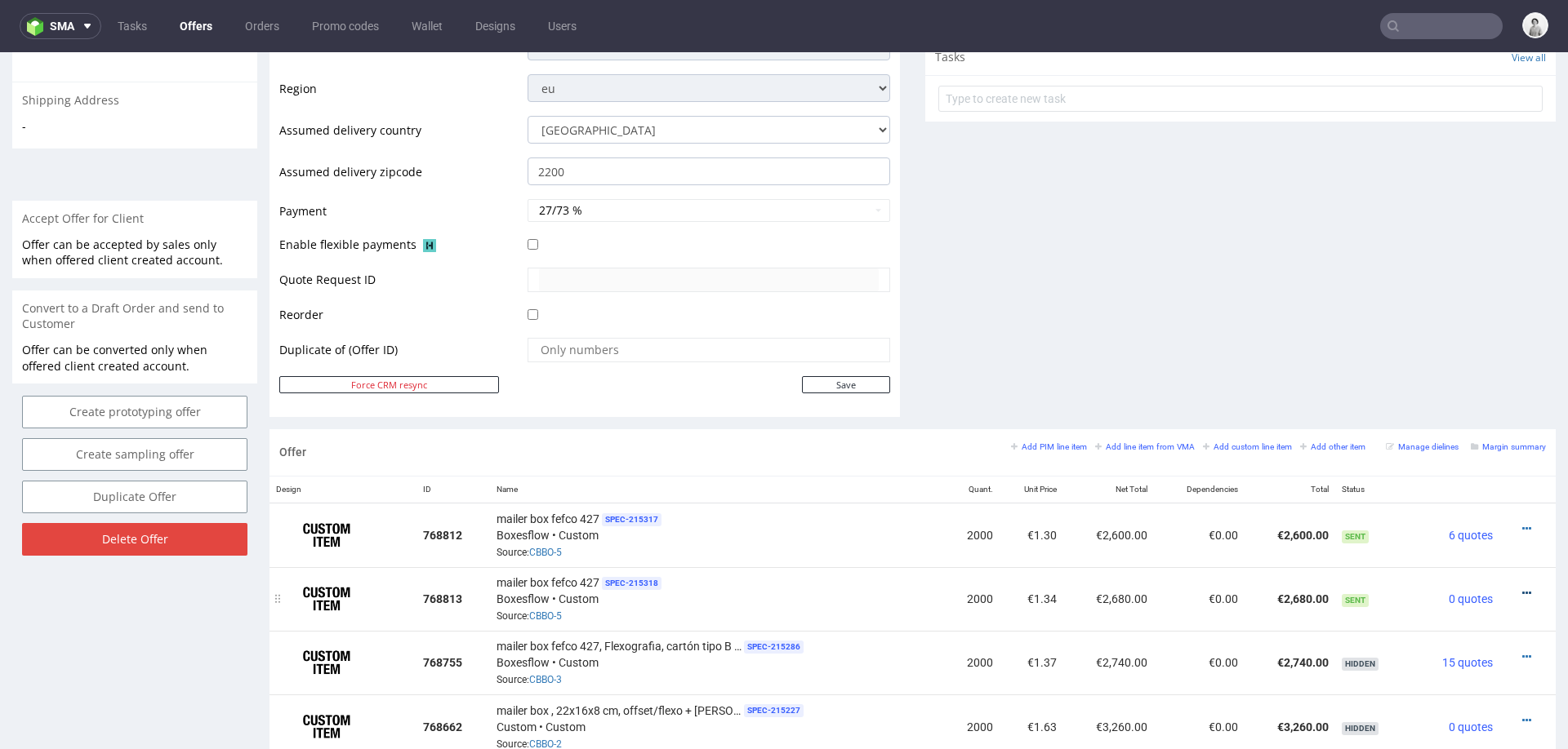
click at [1523, 588] on icon at bounding box center [1527, 593] width 9 height 11
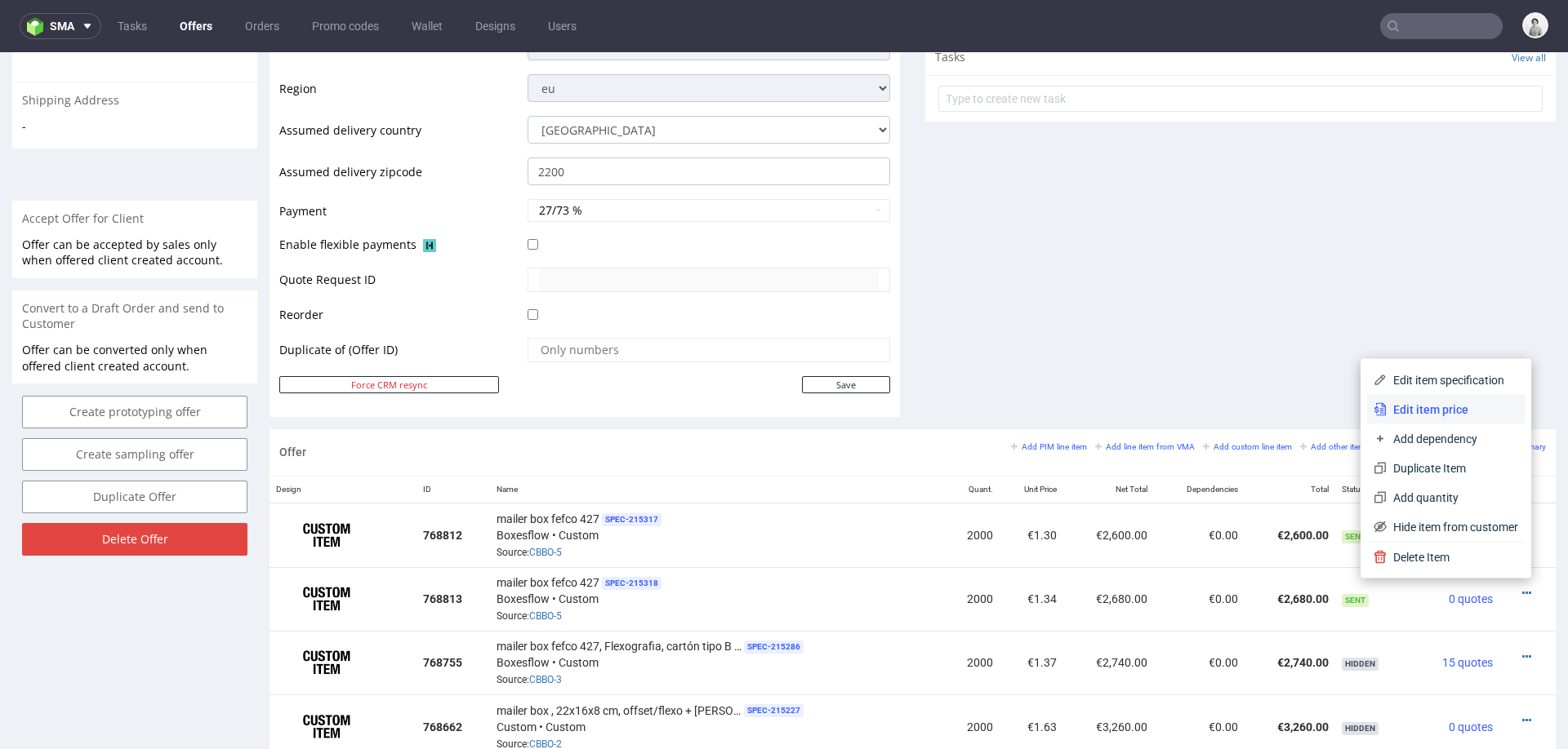
click at [1432, 406] on span "Edit item price" at bounding box center [1452, 410] width 132 height 17
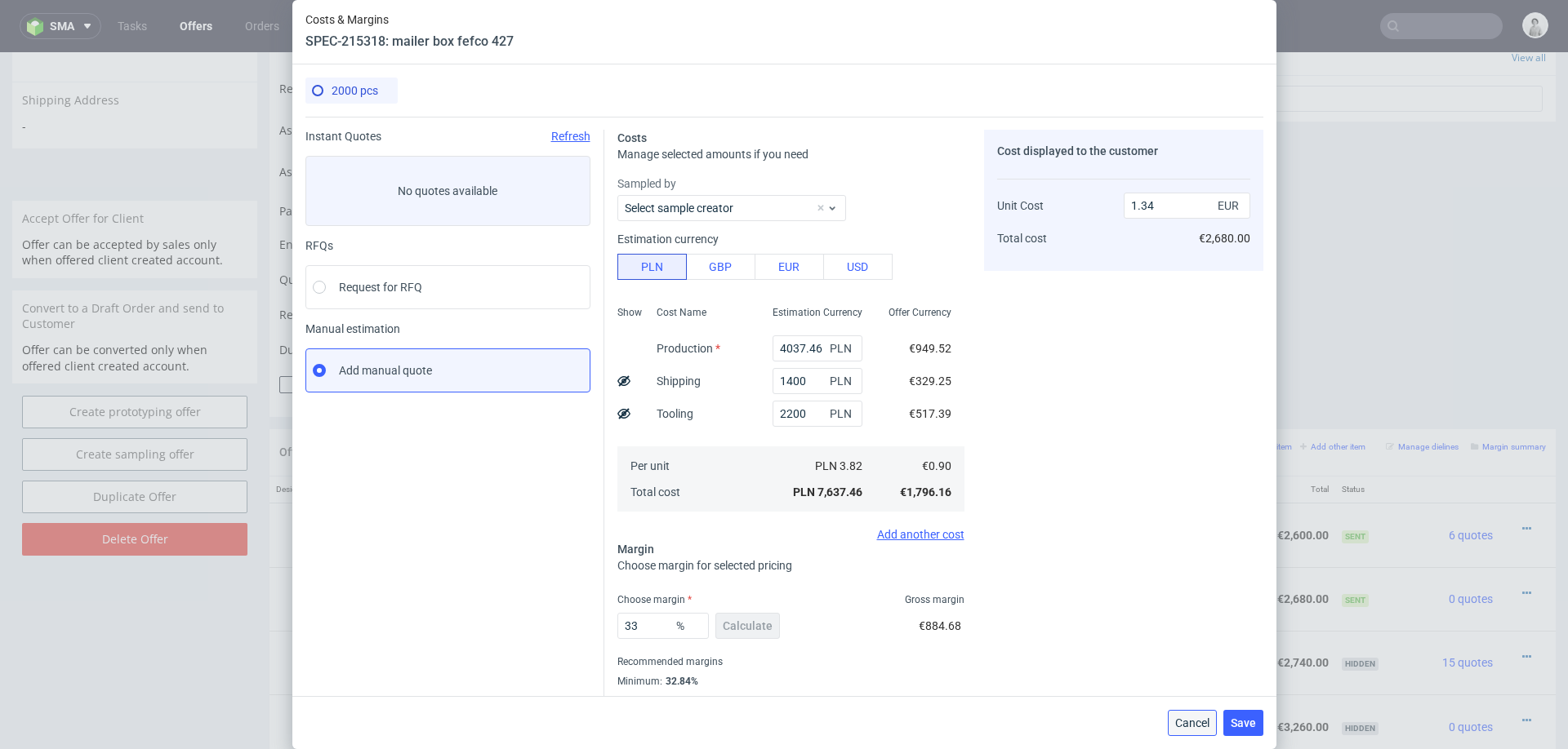
drag, startPoint x: 1204, startPoint y: 724, endPoint x: 1478, endPoint y: 497, distance: 355.8
click at [1204, 724] on span "Cancel" at bounding box center [1192, 723] width 34 height 11
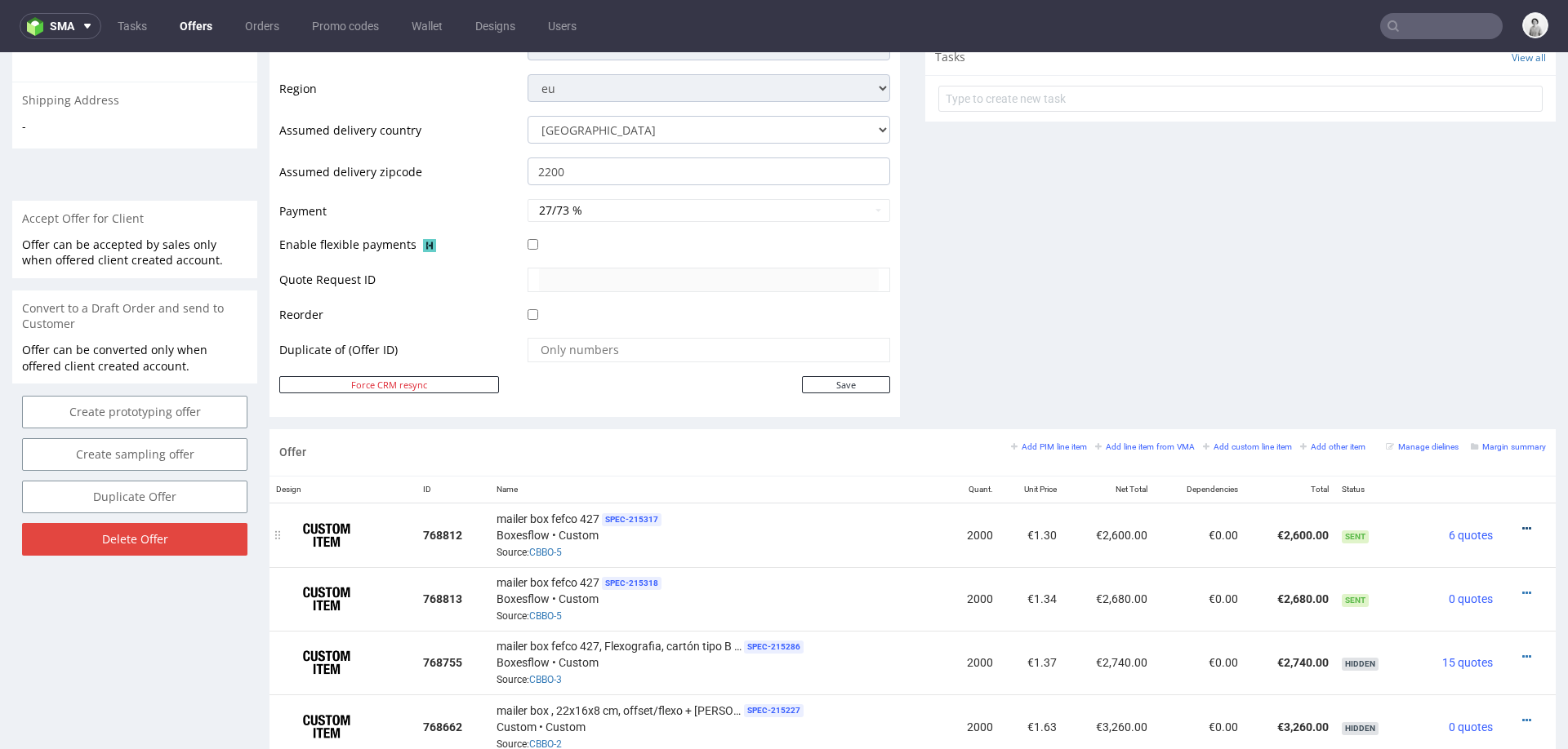
click at [1523, 523] on icon at bounding box center [1527, 528] width 9 height 11
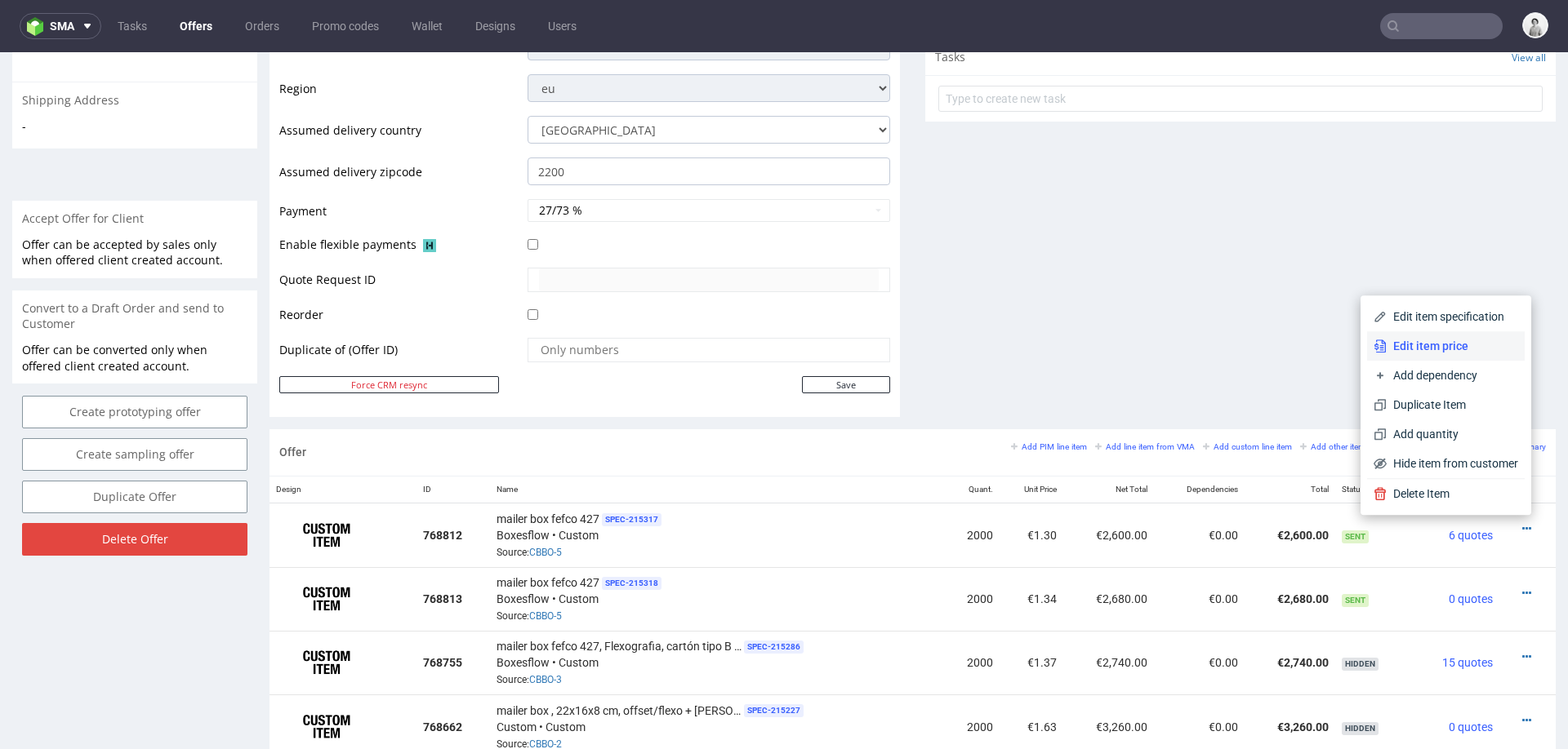
click at [1436, 348] on span "Edit item price" at bounding box center [1452, 347] width 132 height 17
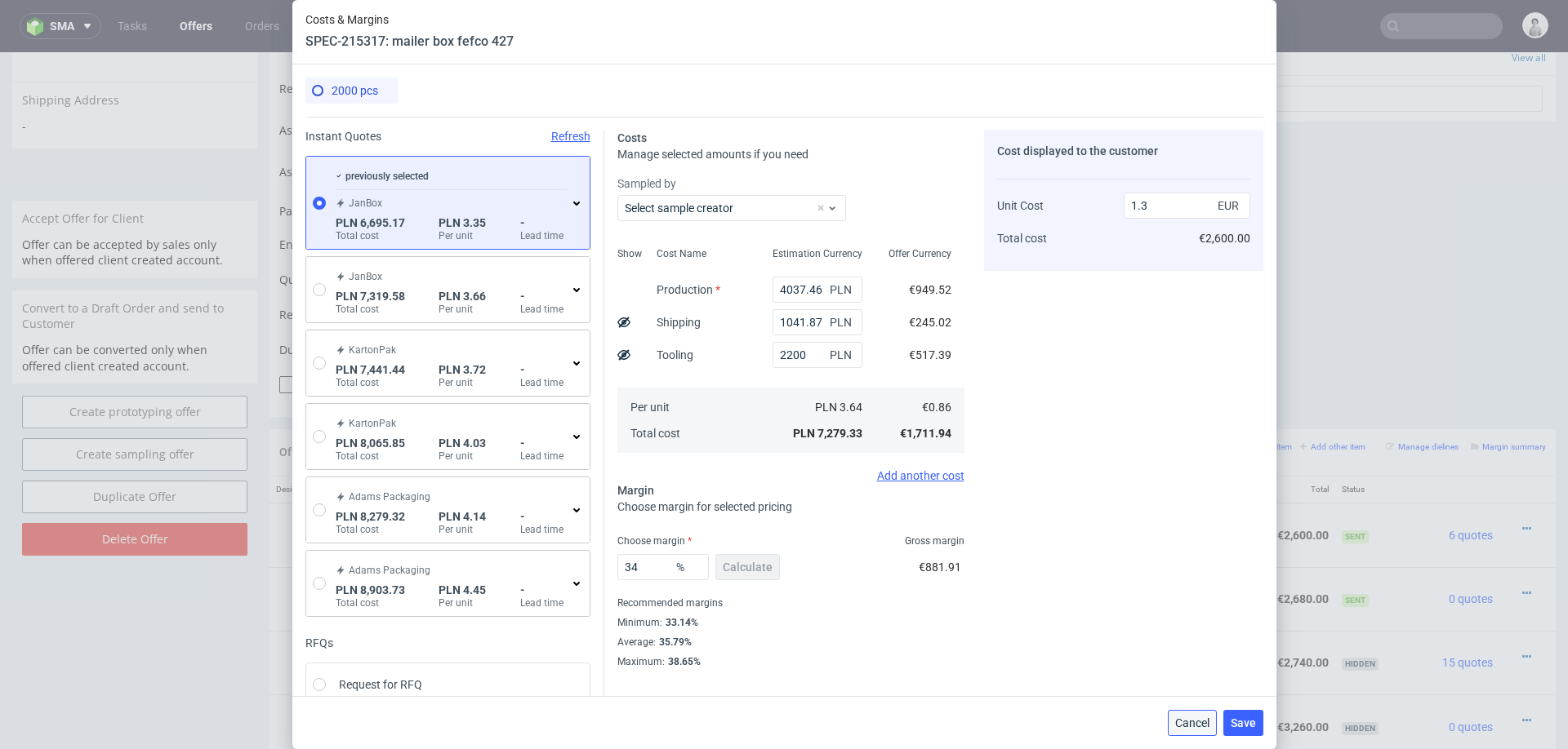
click at [1199, 721] on span "Cancel" at bounding box center [1192, 723] width 34 height 11
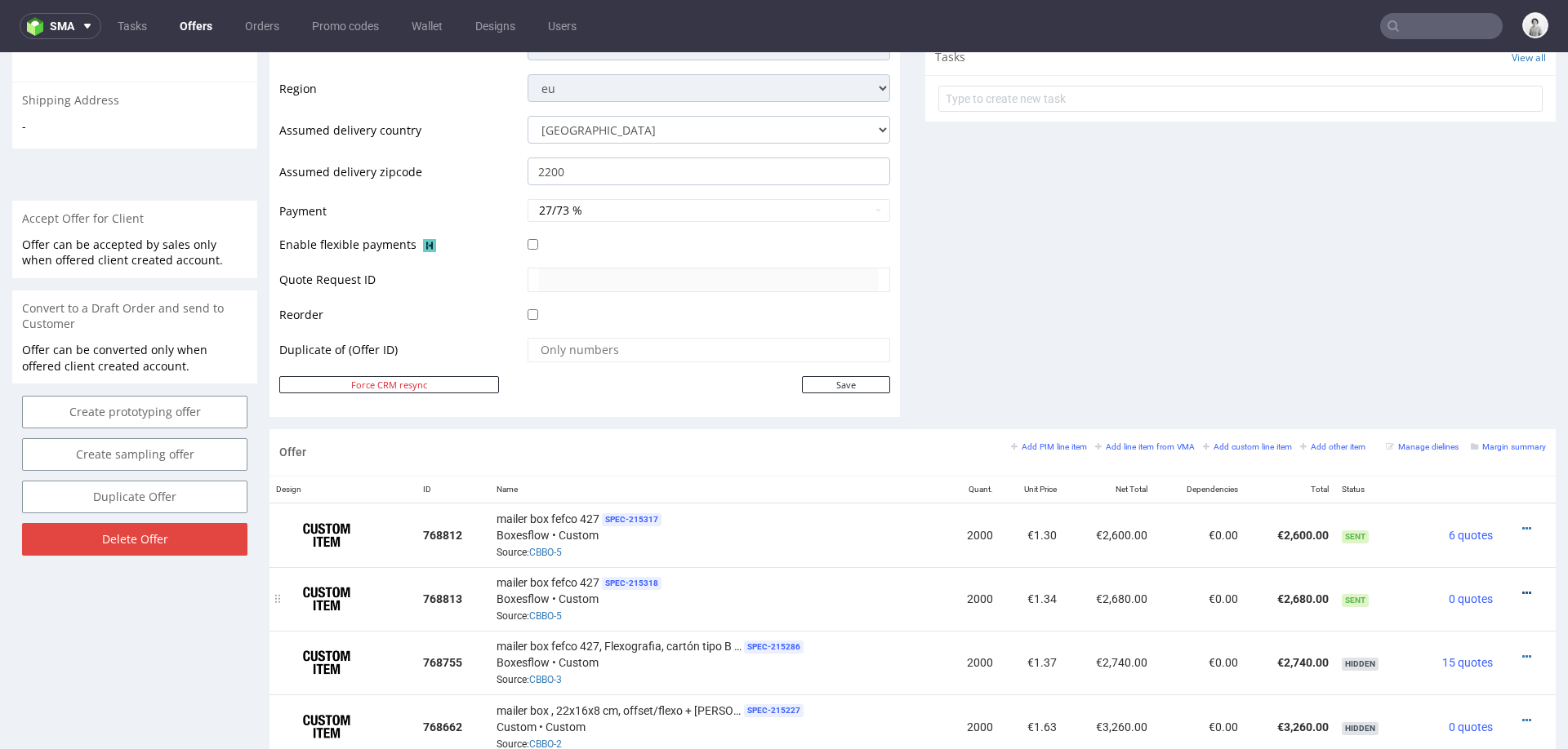
click at [1523, 588] on icon at bounding box center [1527, 593] width 9 height 11
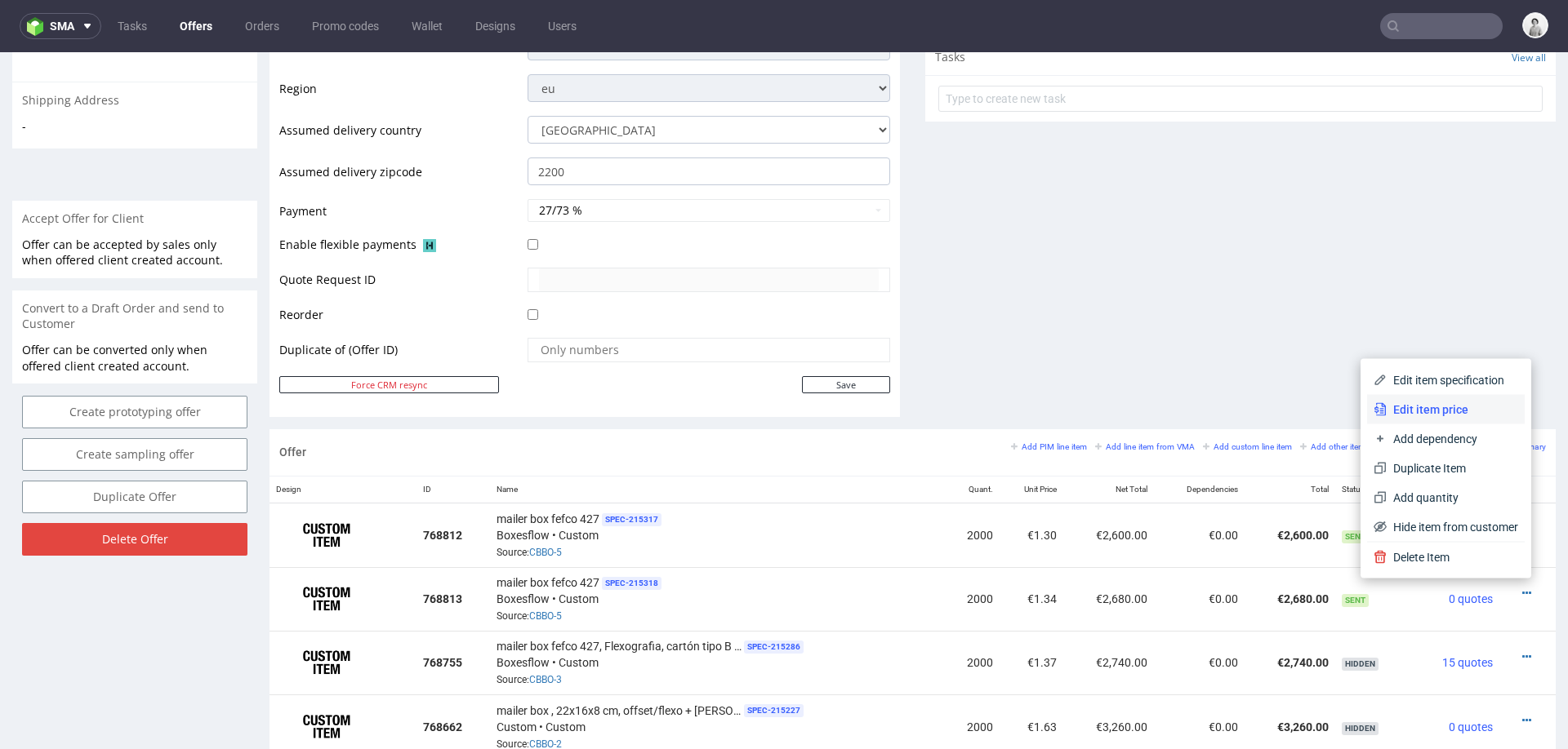
click at [1456, 408] on span "Edit item price" at bounding box center [1452, 410] width 132 height 17
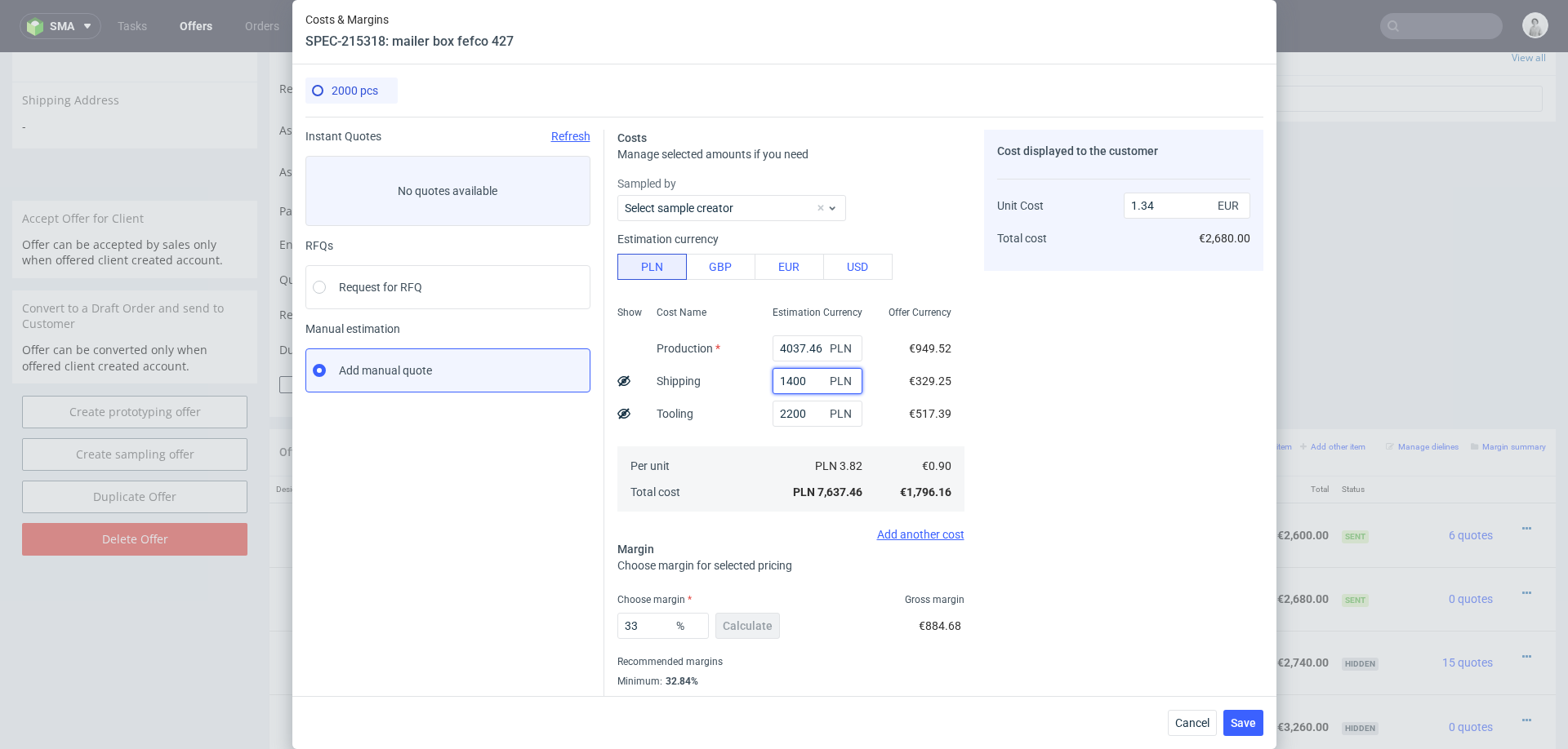
click at [818, 387] on input "1400" at bounding box center [817, 381] width 90 height 26
type input "1450"
type input "1.35"
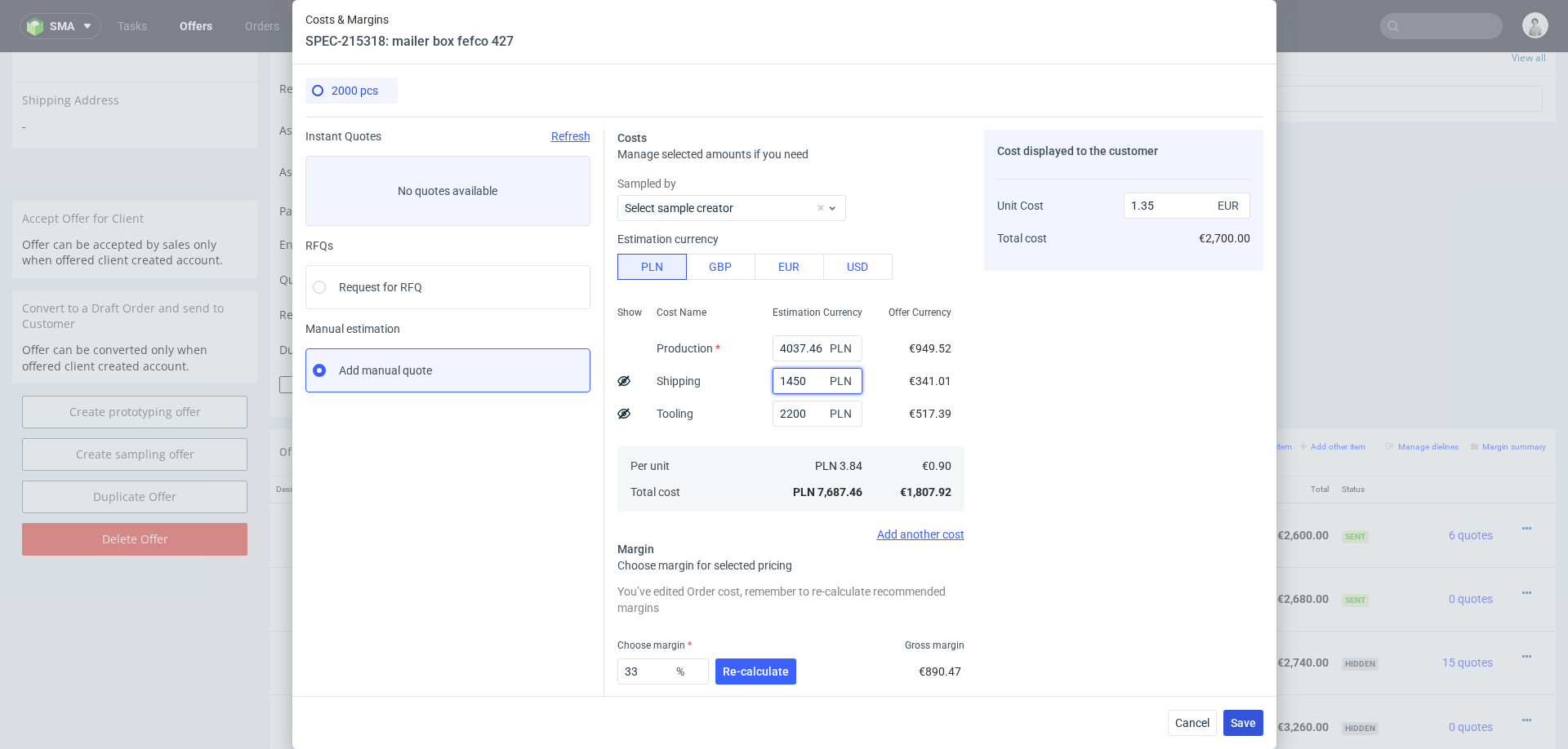
type input "1450"
click at [1237, 724] on span "Save" at bounding box center [1243, 723] width 25 height 11
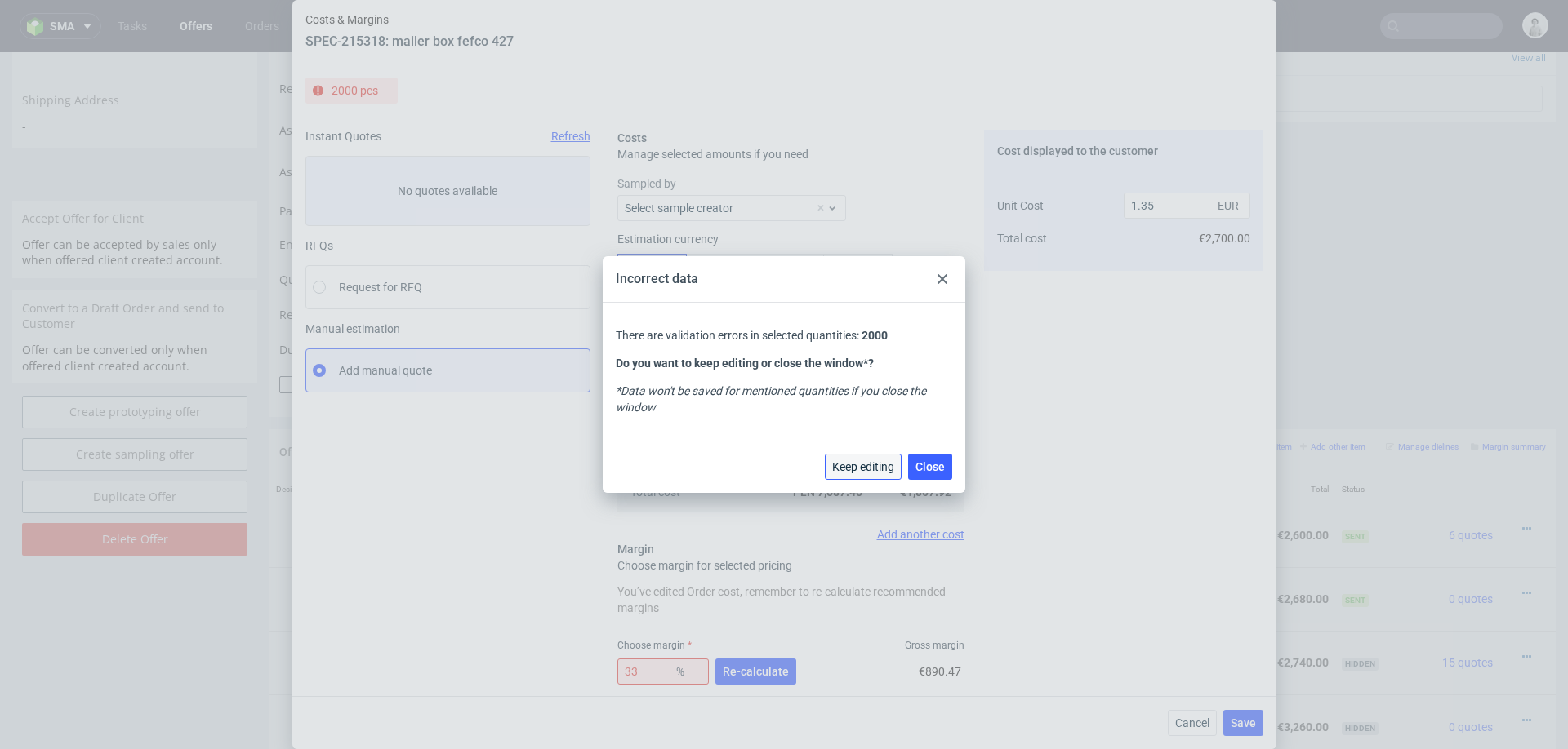
click at [856, 473] on span "Keep editing" at bounding box center [862, 467] width 62 height 11
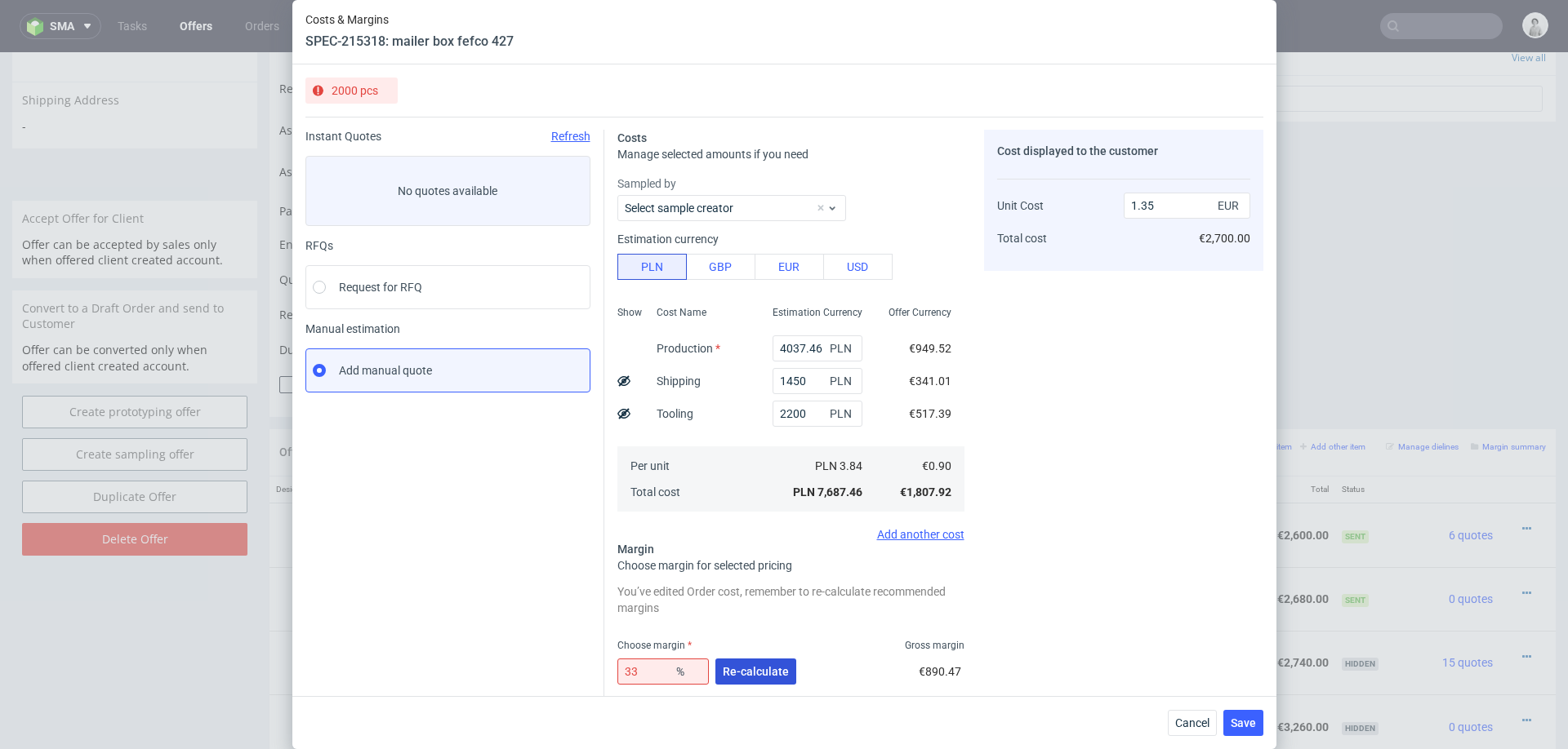
click at [771, 677] on span "Re-calculate" at bounding box center [755, 672] width 66 height 11
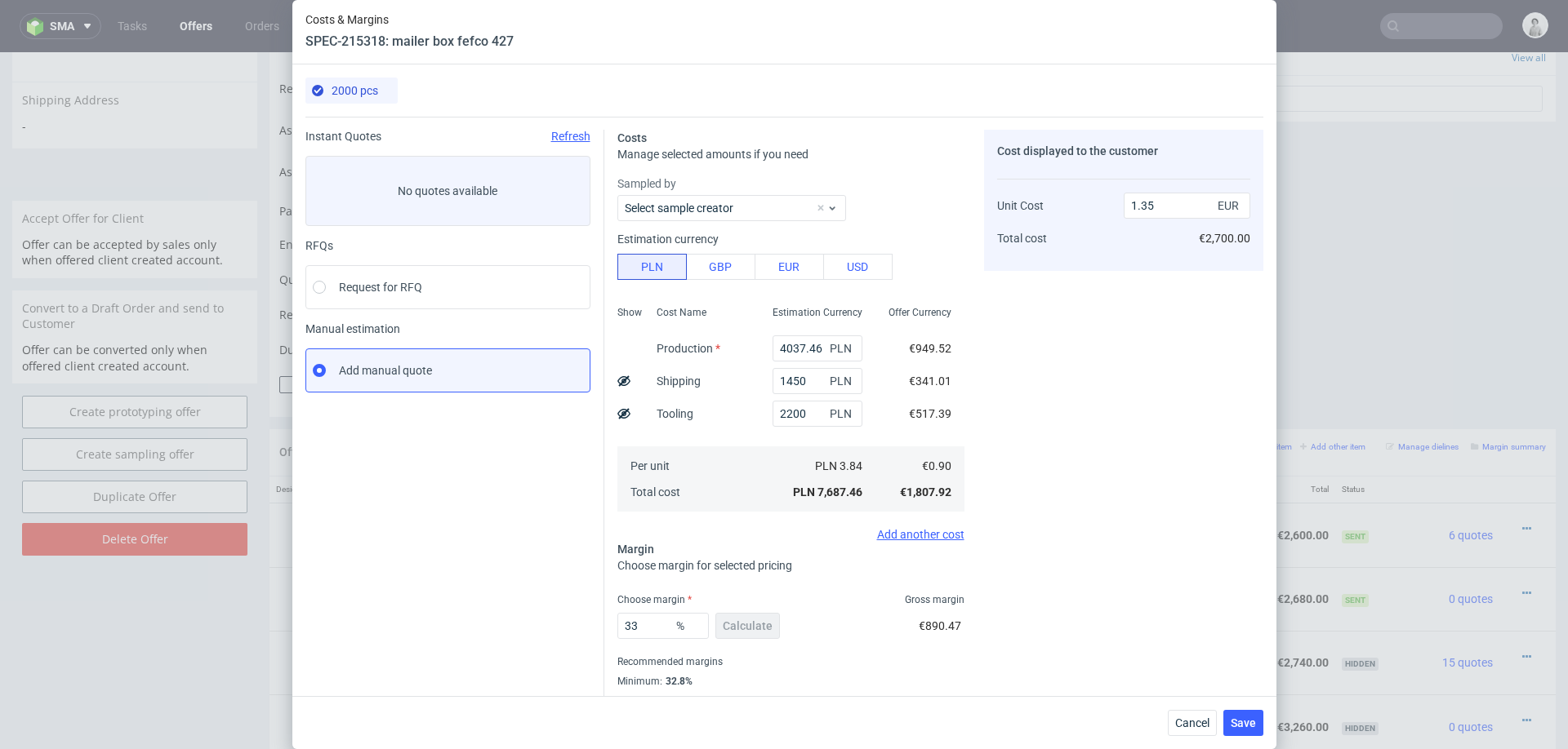
scroll to position [44, 0]
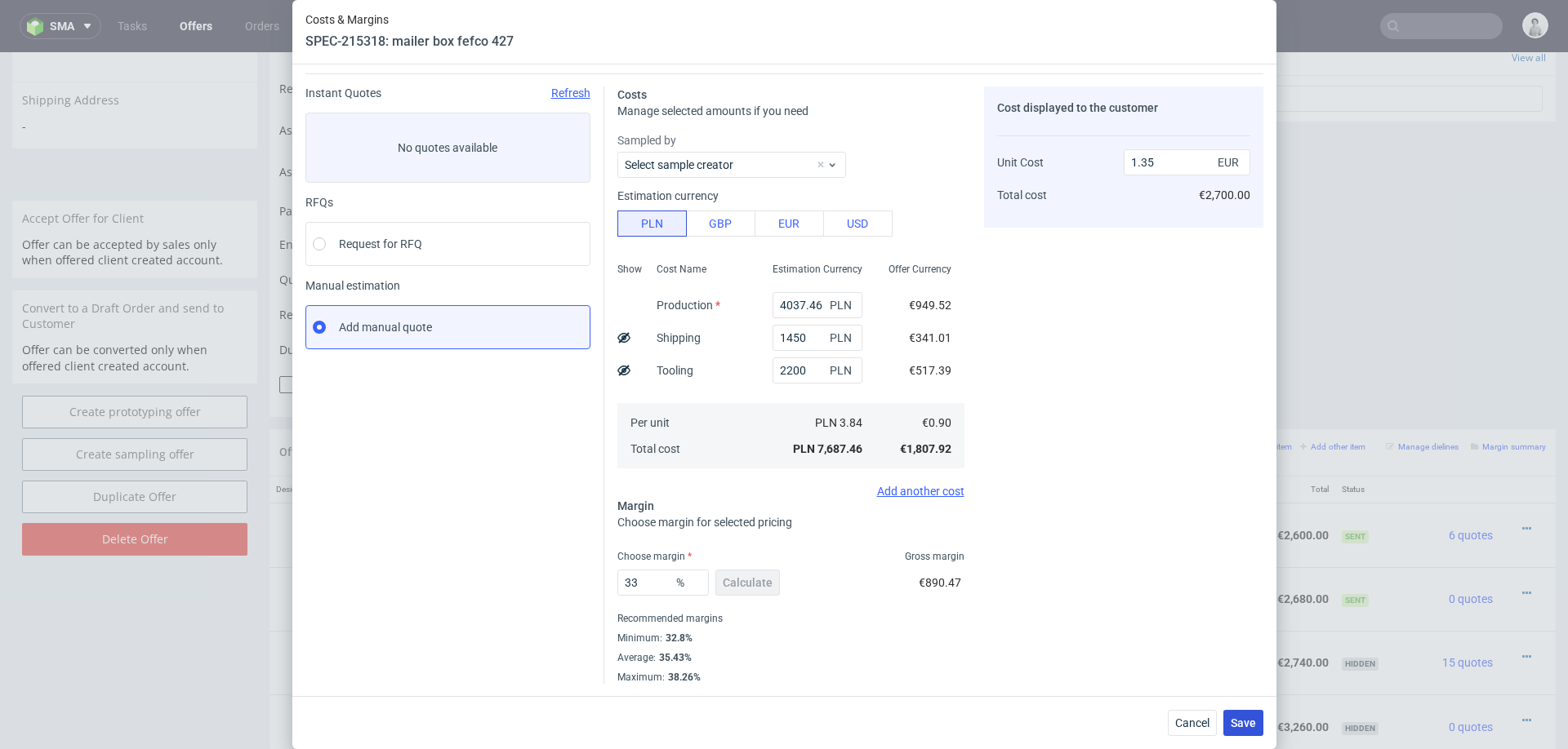
click at [1241, 720] on span "Save" at bounding box center [1243, 723] width 25 height 11
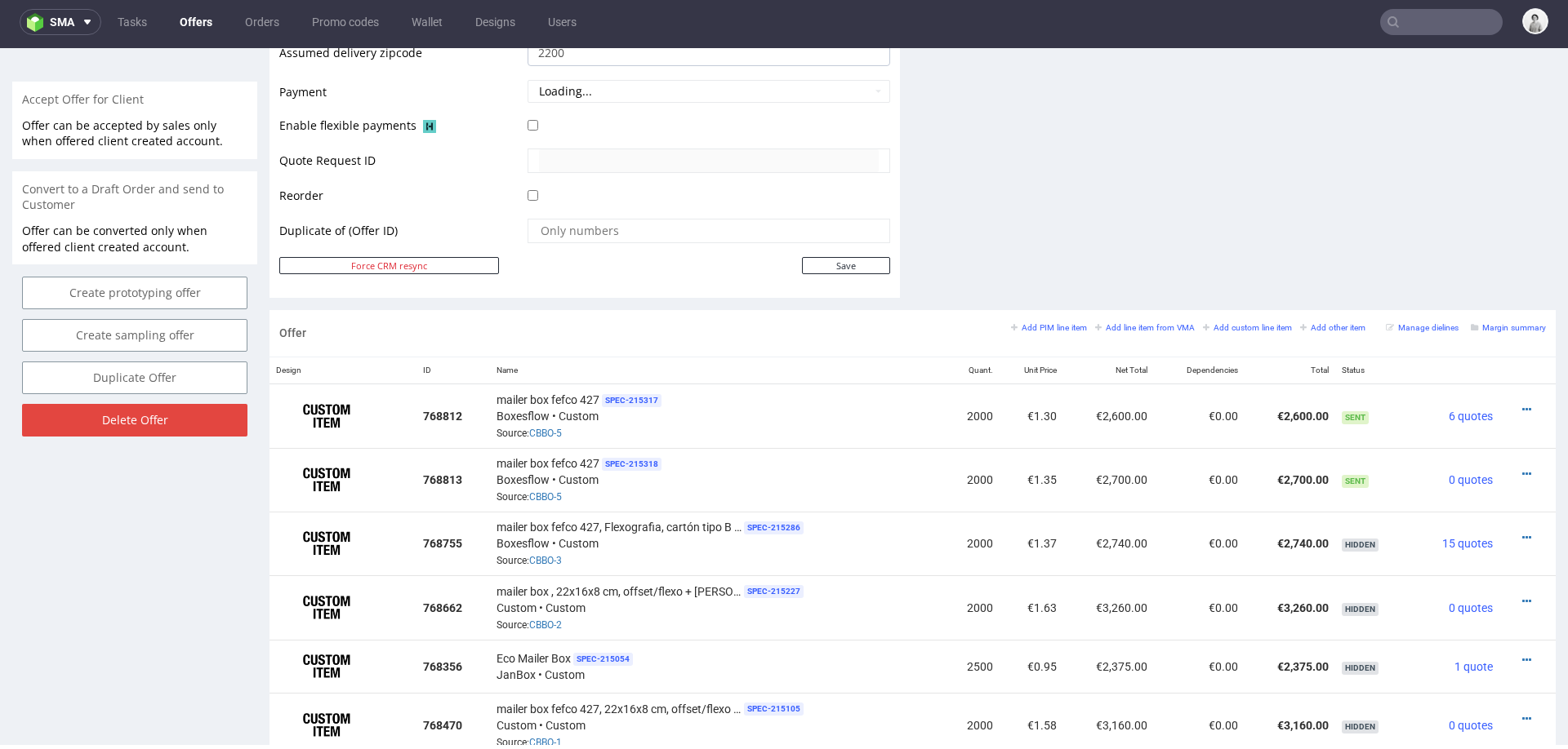
scroll to position [730, 0]
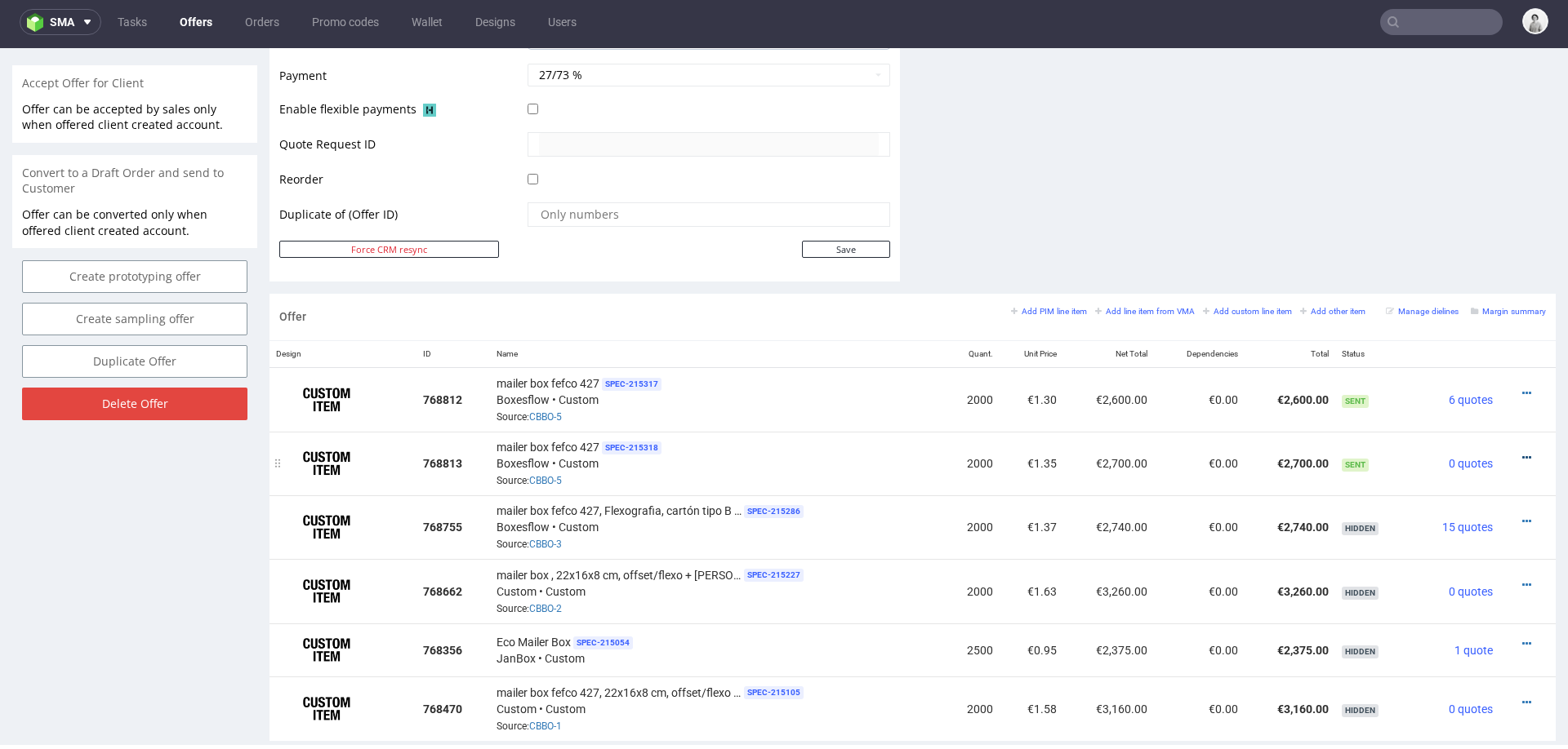
click at [1523, 452] on icon at bounding box center [1527, 458] width 9 height 11
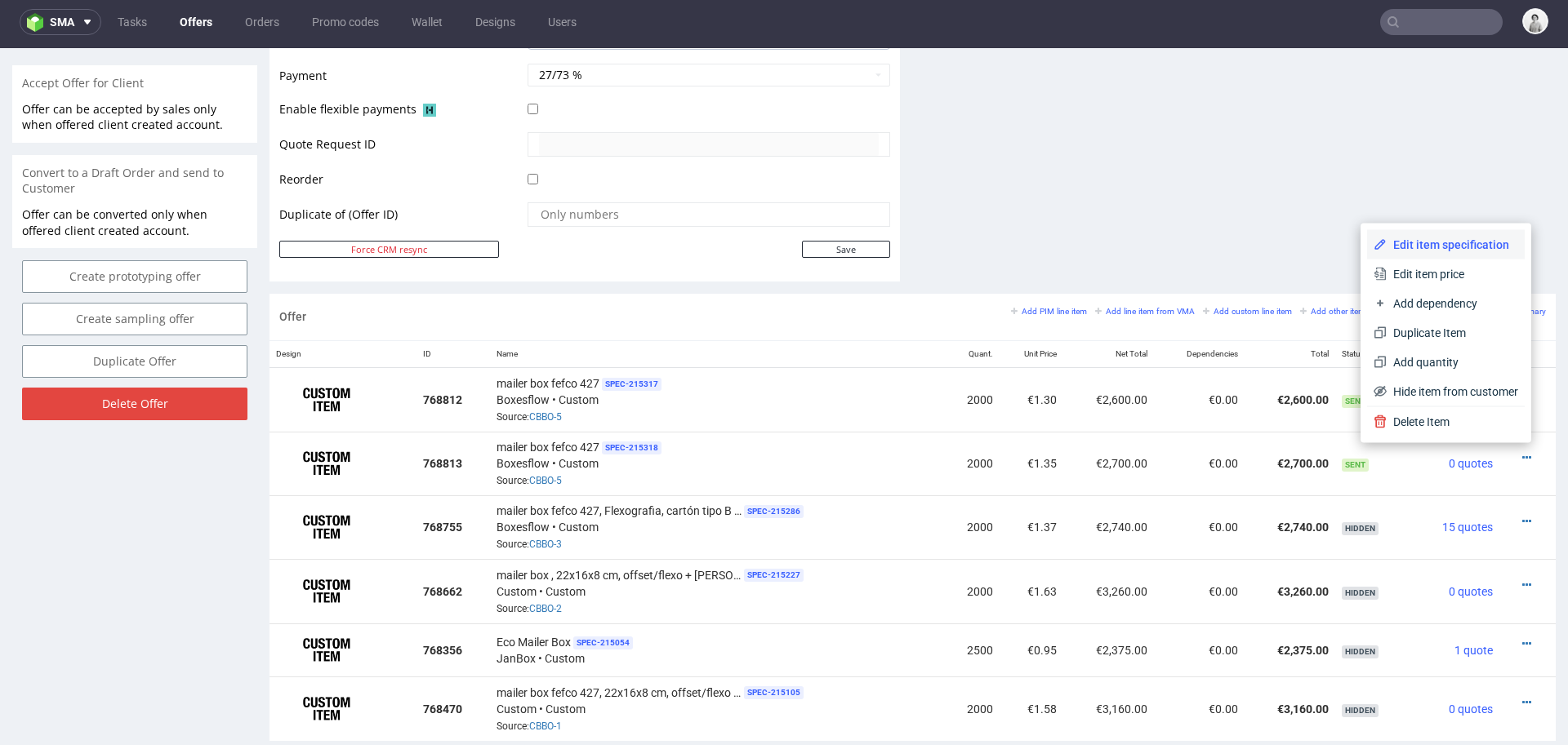
click at [1459, 235] on li "Edit item specification" at bounding box center [1446, 245] width 158 height 30
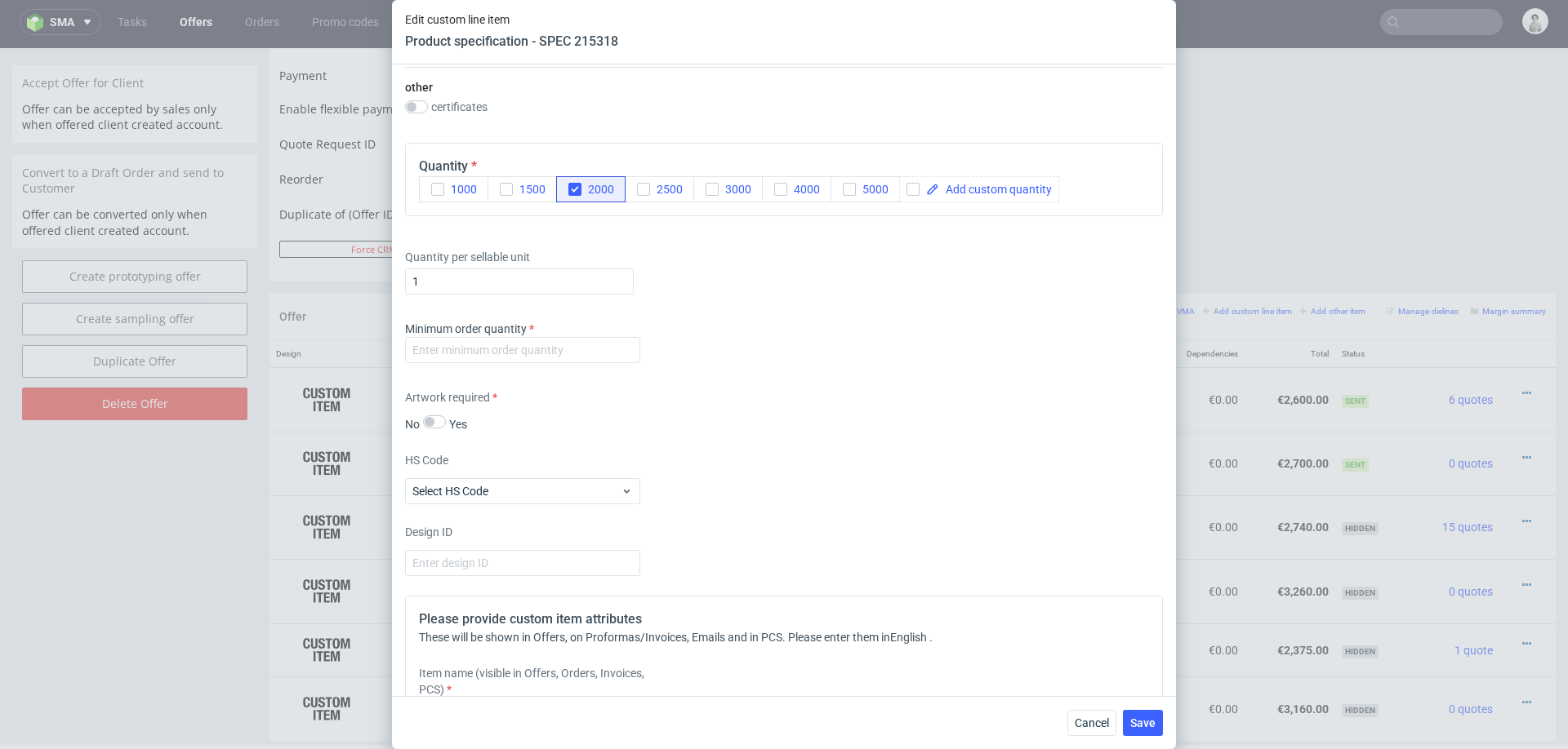
scroll to position [1153, 0]
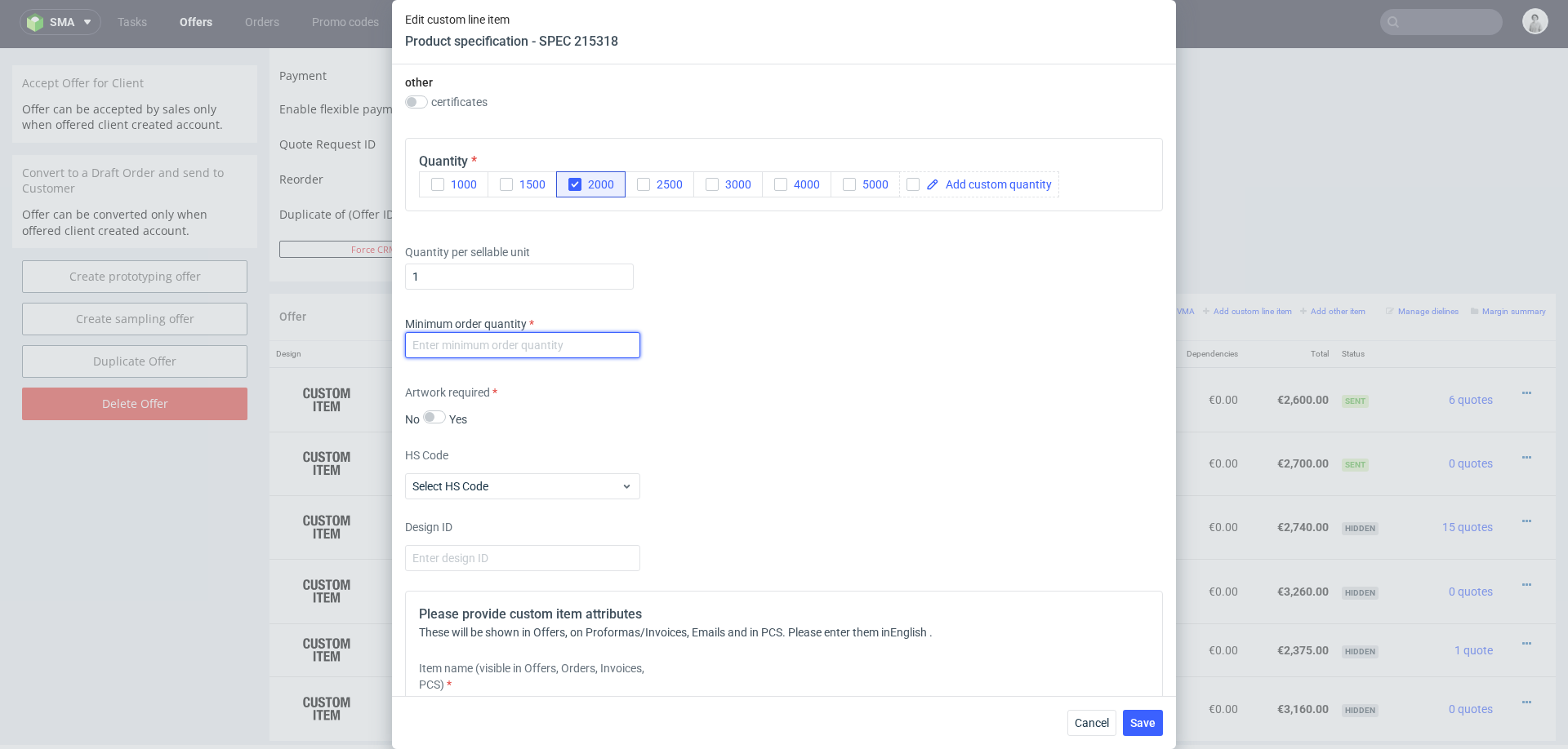
click at [573, 338] on input "number" at bounding box center [523, 345] width 236 height 26
type input "1"
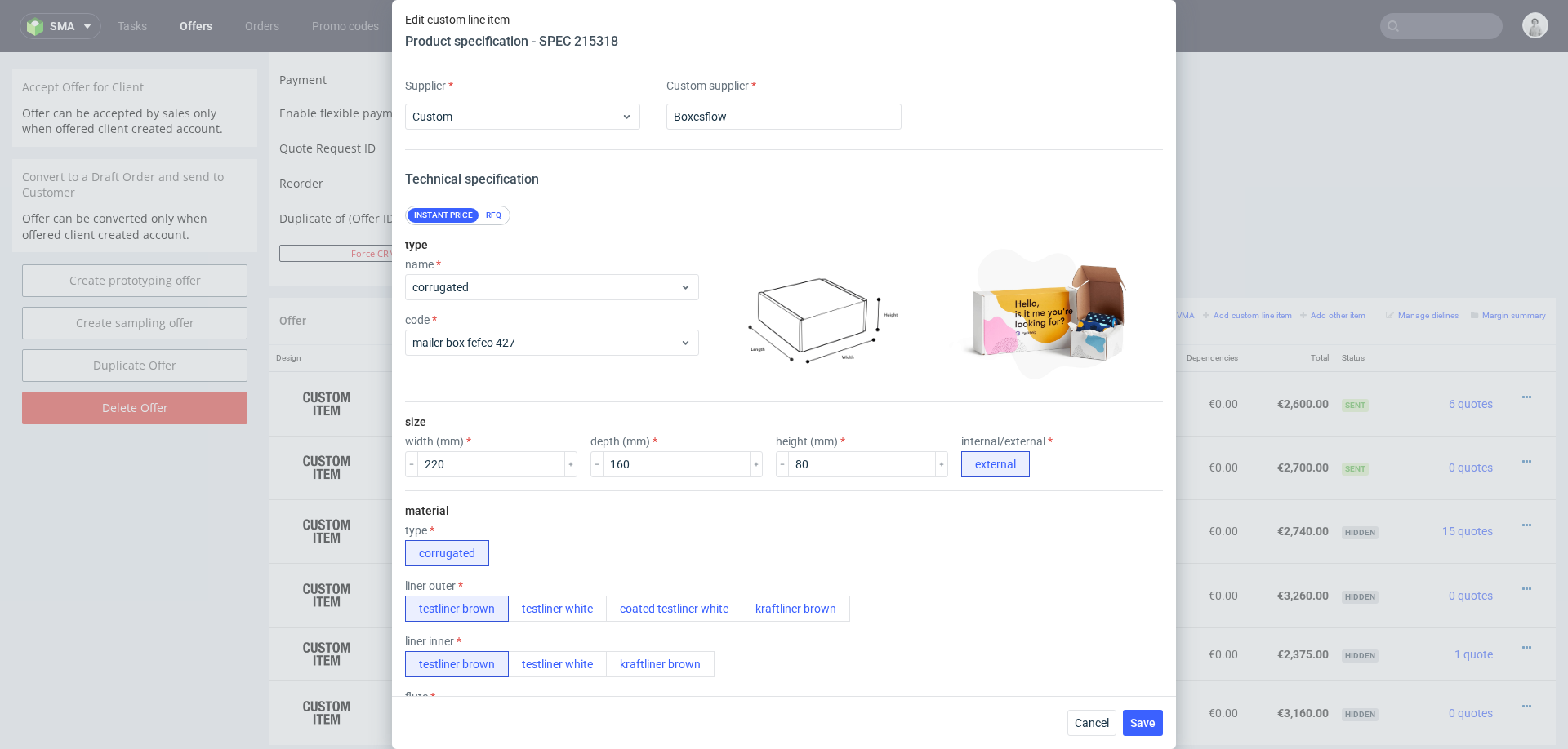
scroll to position [1153, 0]
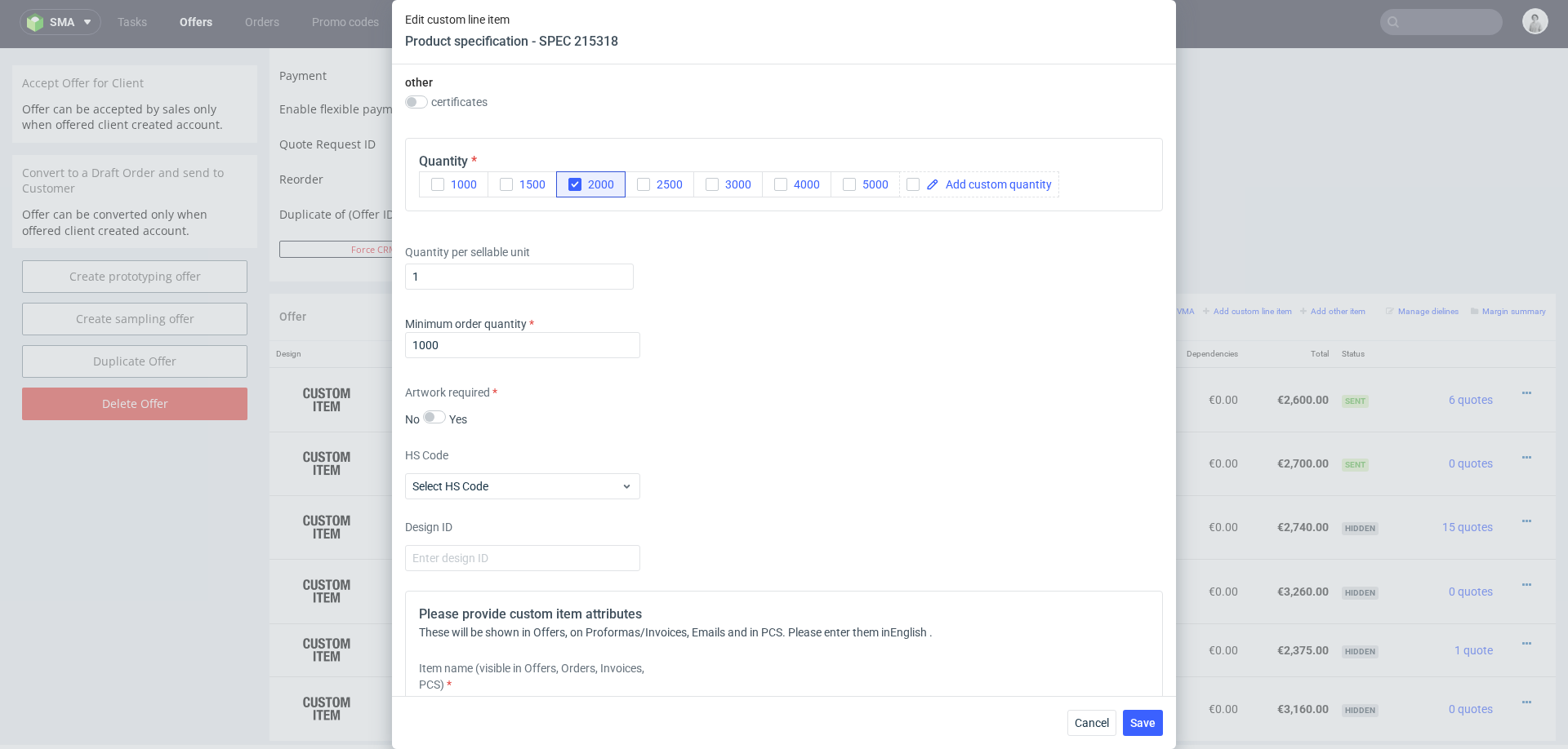
type input "1000"
click at [784, 359] on div "Minimum order quantity 1000" at bounding box center [784, 340] width 758 height 49
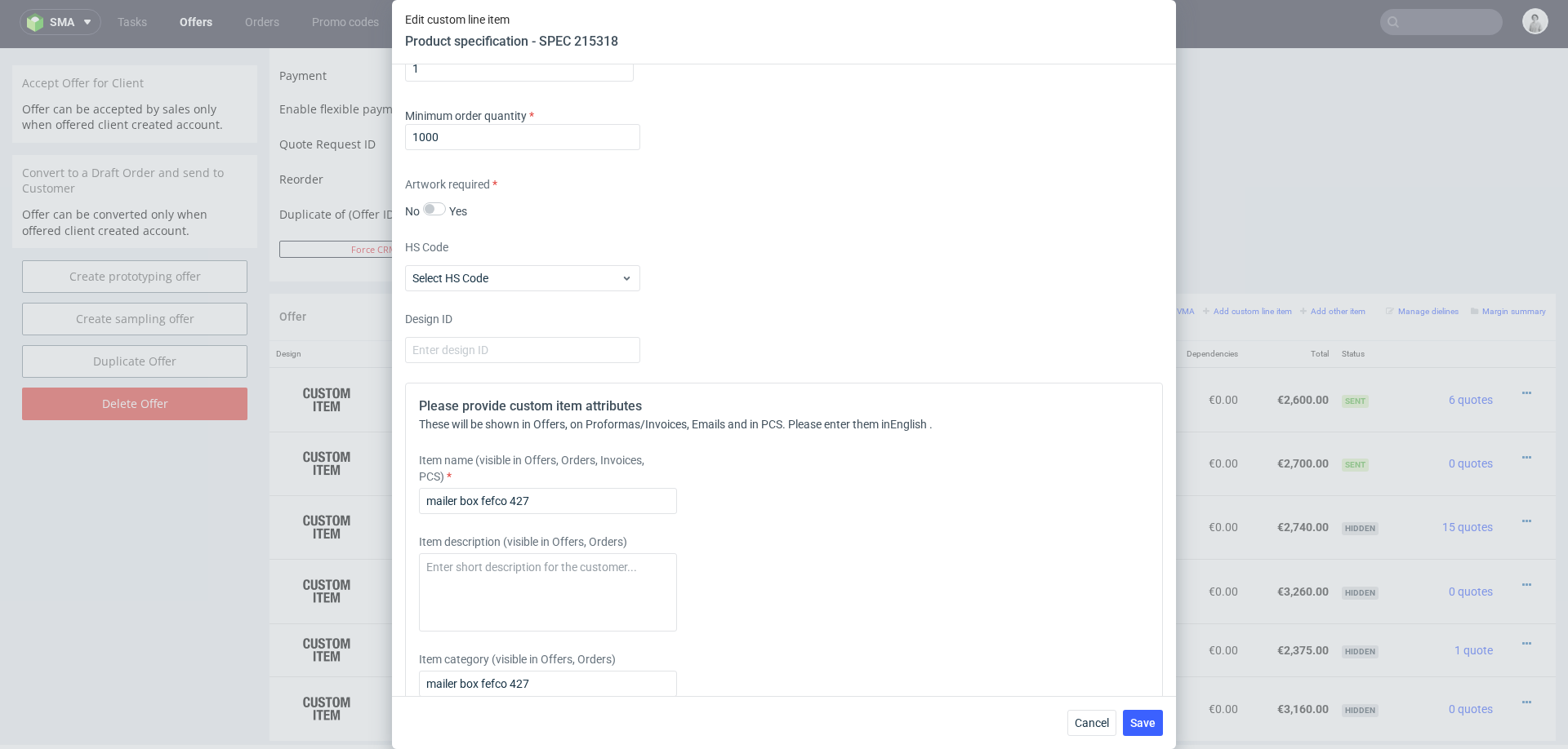
scroll to position [1399, 0]
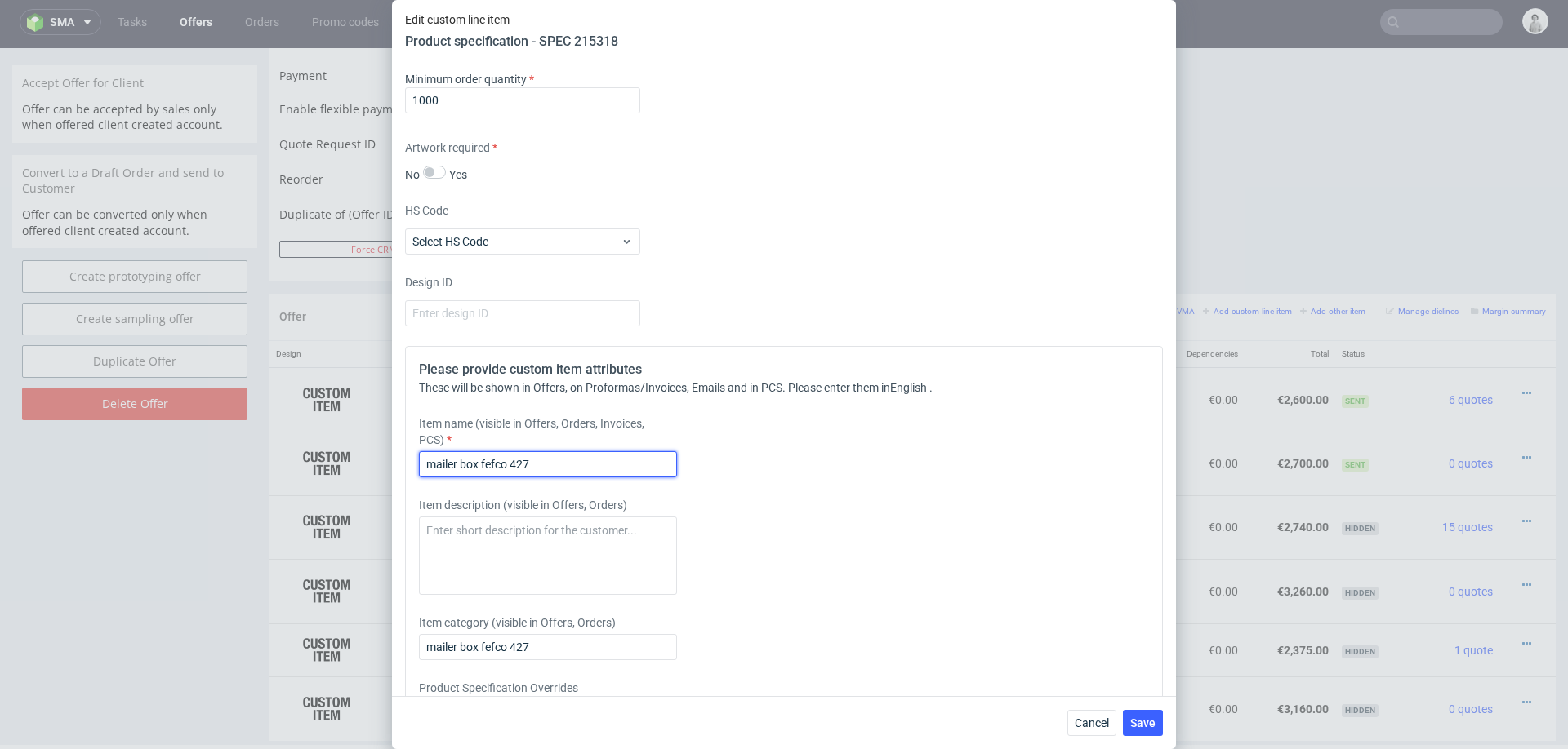
click at [645, 463] on input "mailer box fefco 427" at bounding box center [548, 464] width 258 height 26
type input "mailer box fefco 427 + express shipping"
click at [1134, 717] on span "Save" at bounding box center [1142, 723] width 25 height 11
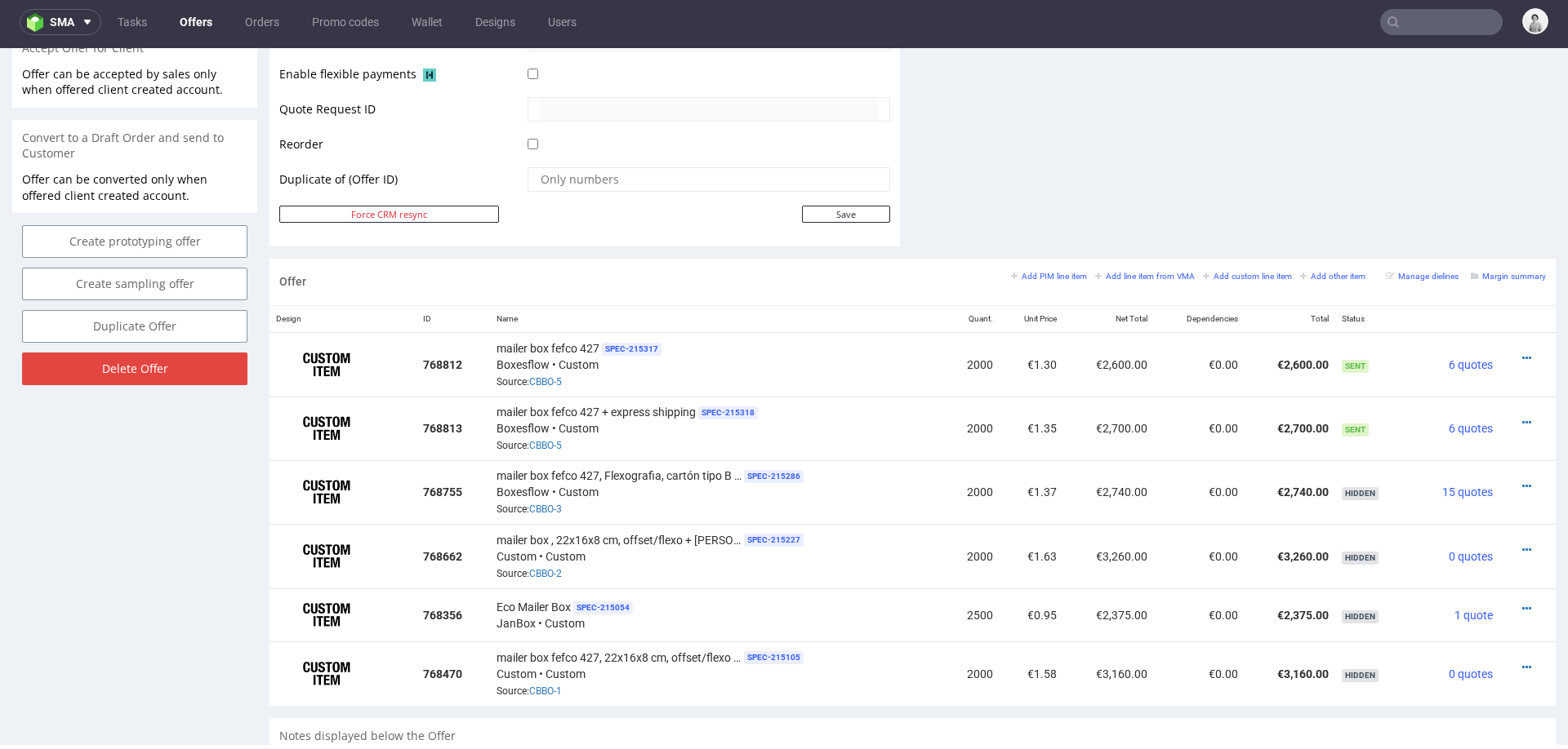
scroll to position [767, 0]
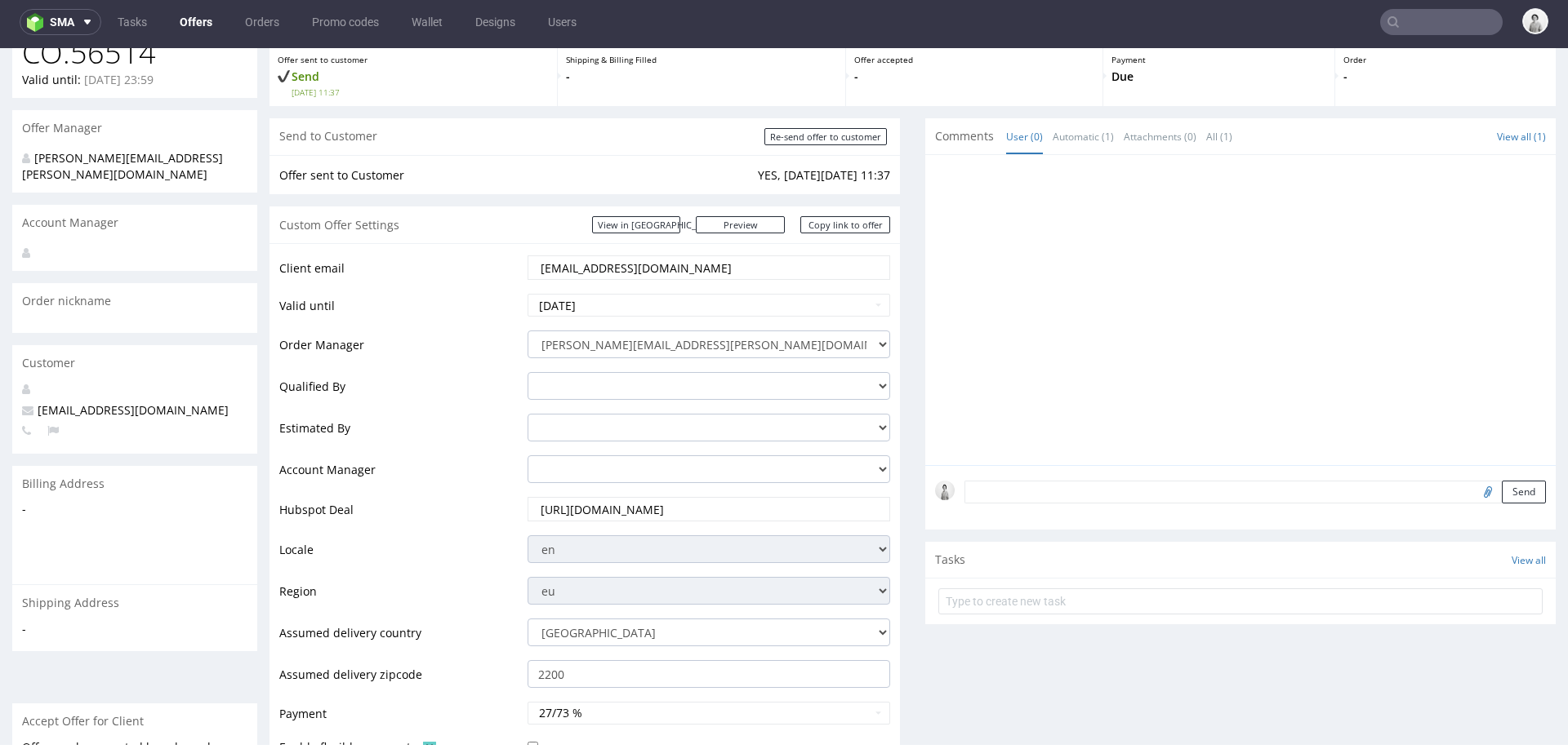
scroll to position [84, 0]
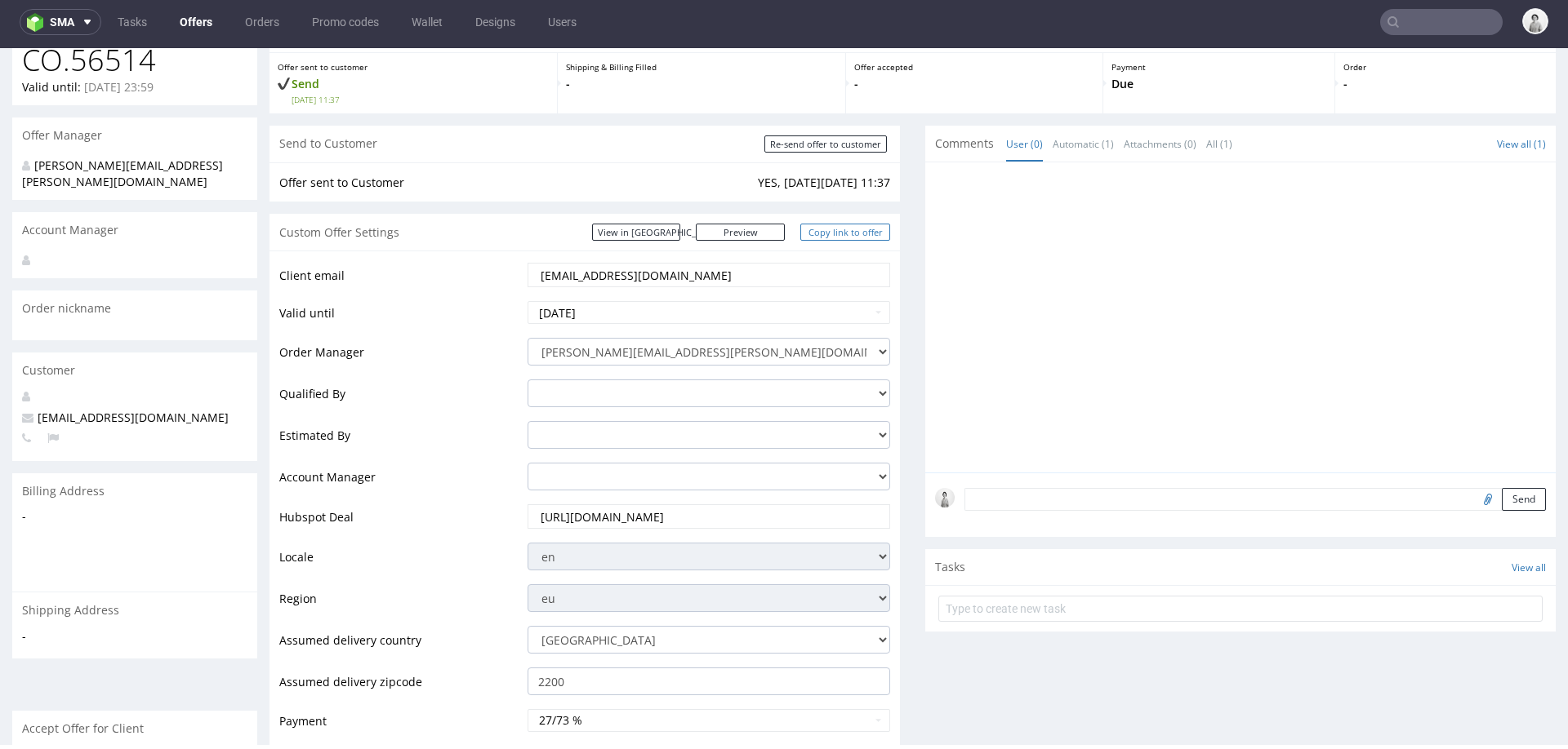
click at [818, 235] on link "Copy link to offer" at bounding box center [845, 232] width 90 height 17
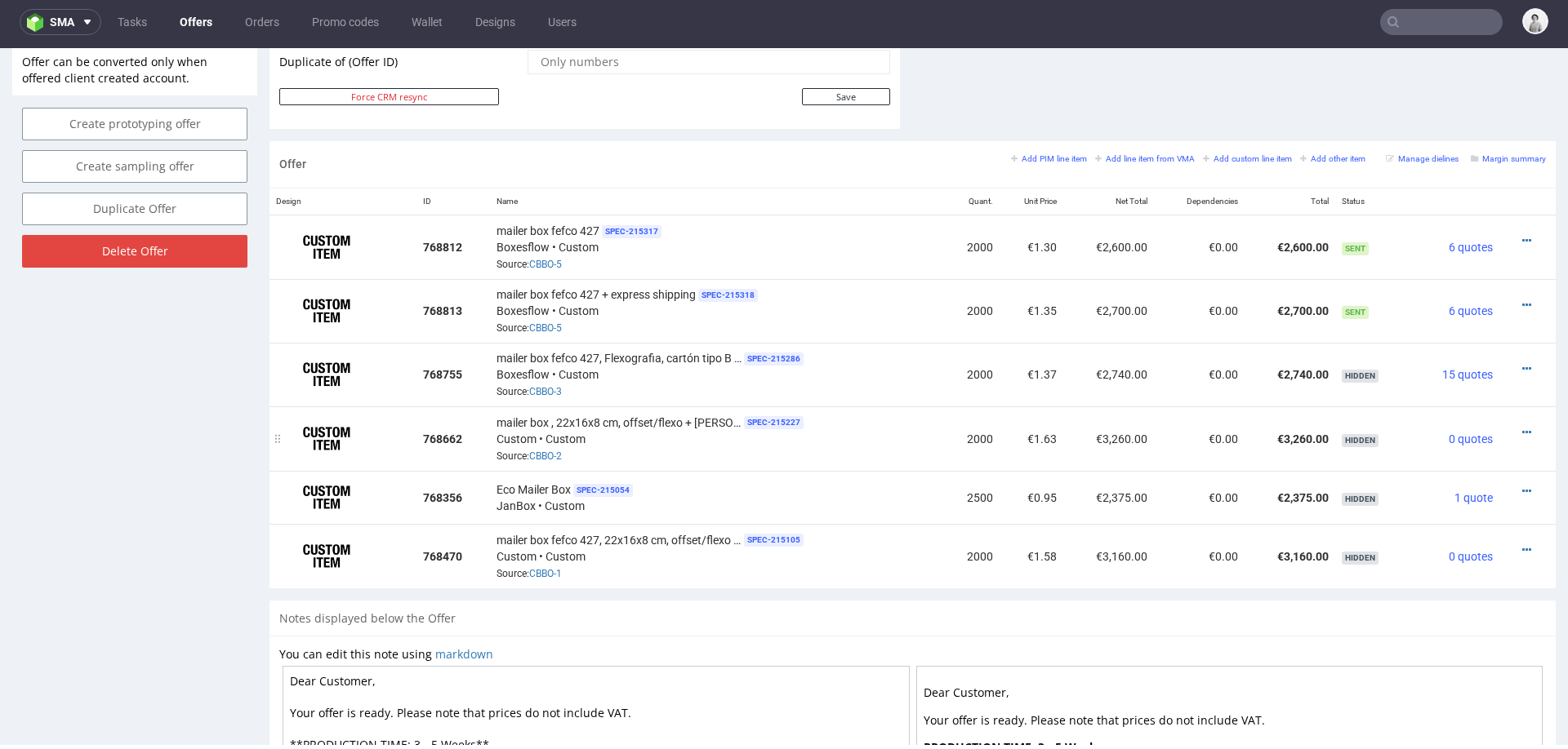
scroll to position [885, 0]
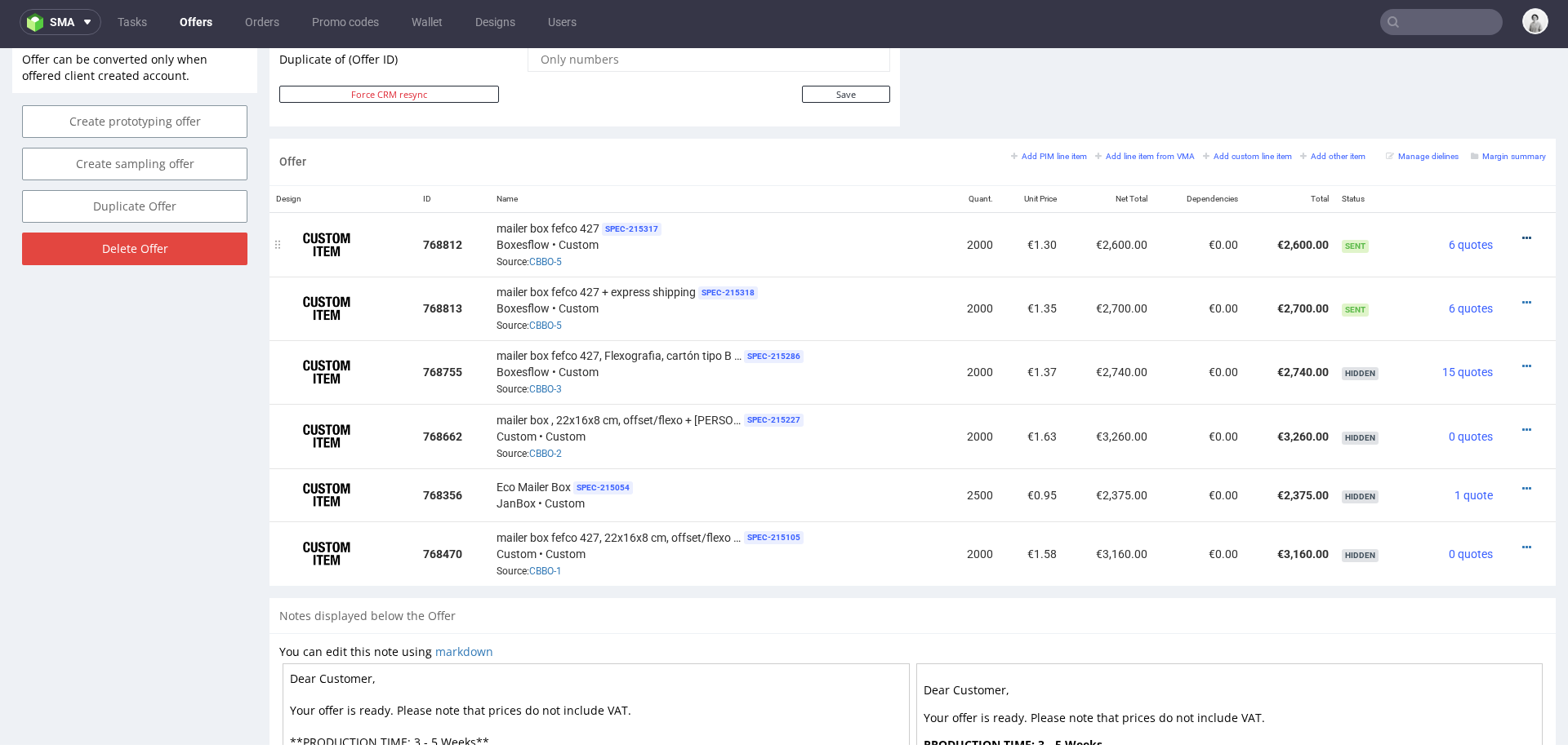
click at [1523, 233] on icon at bounding box center [1527, 238] width 9 height 11
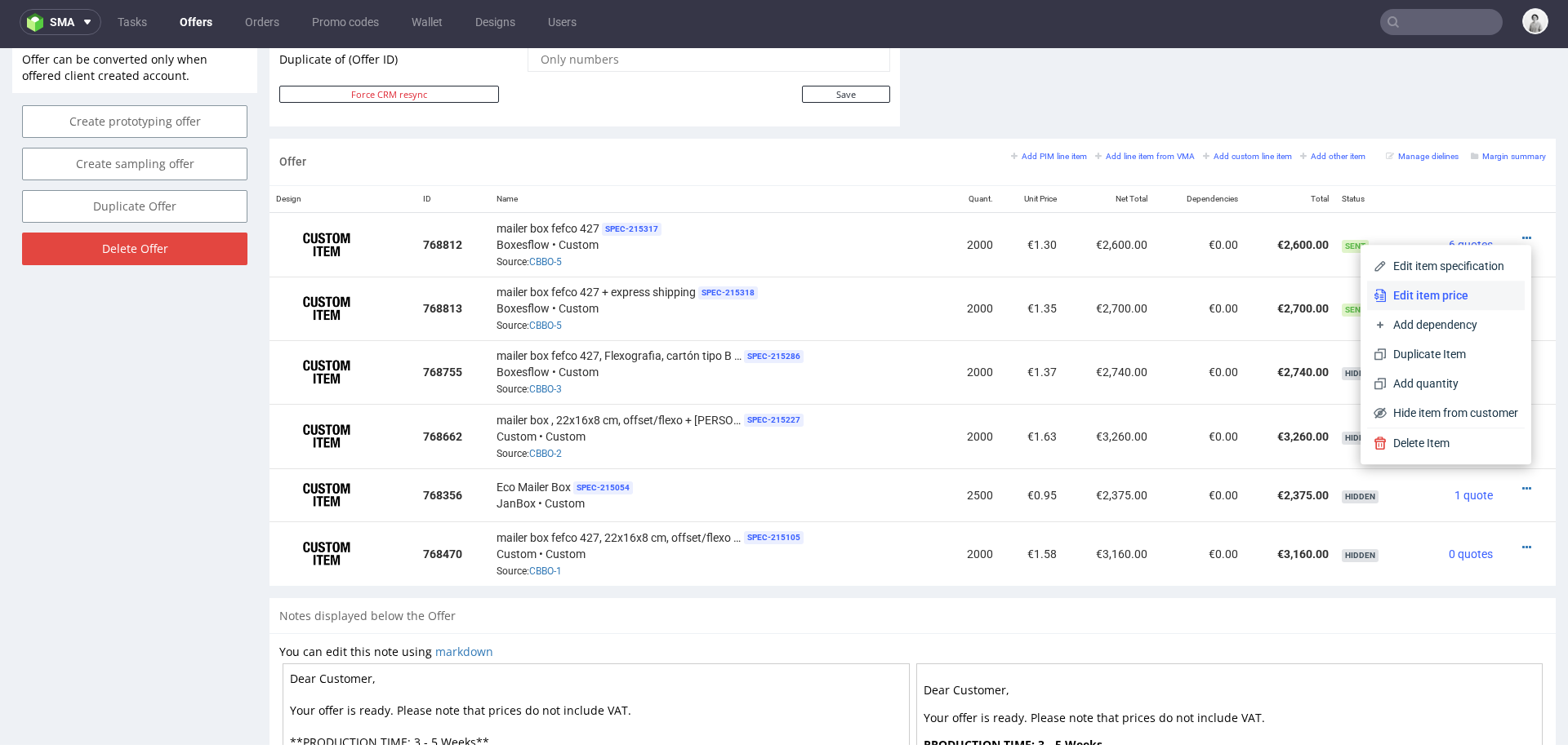
click at [1426, 295] on span "Edit item price" at bounding box center [1452, 296] width 132 height 17
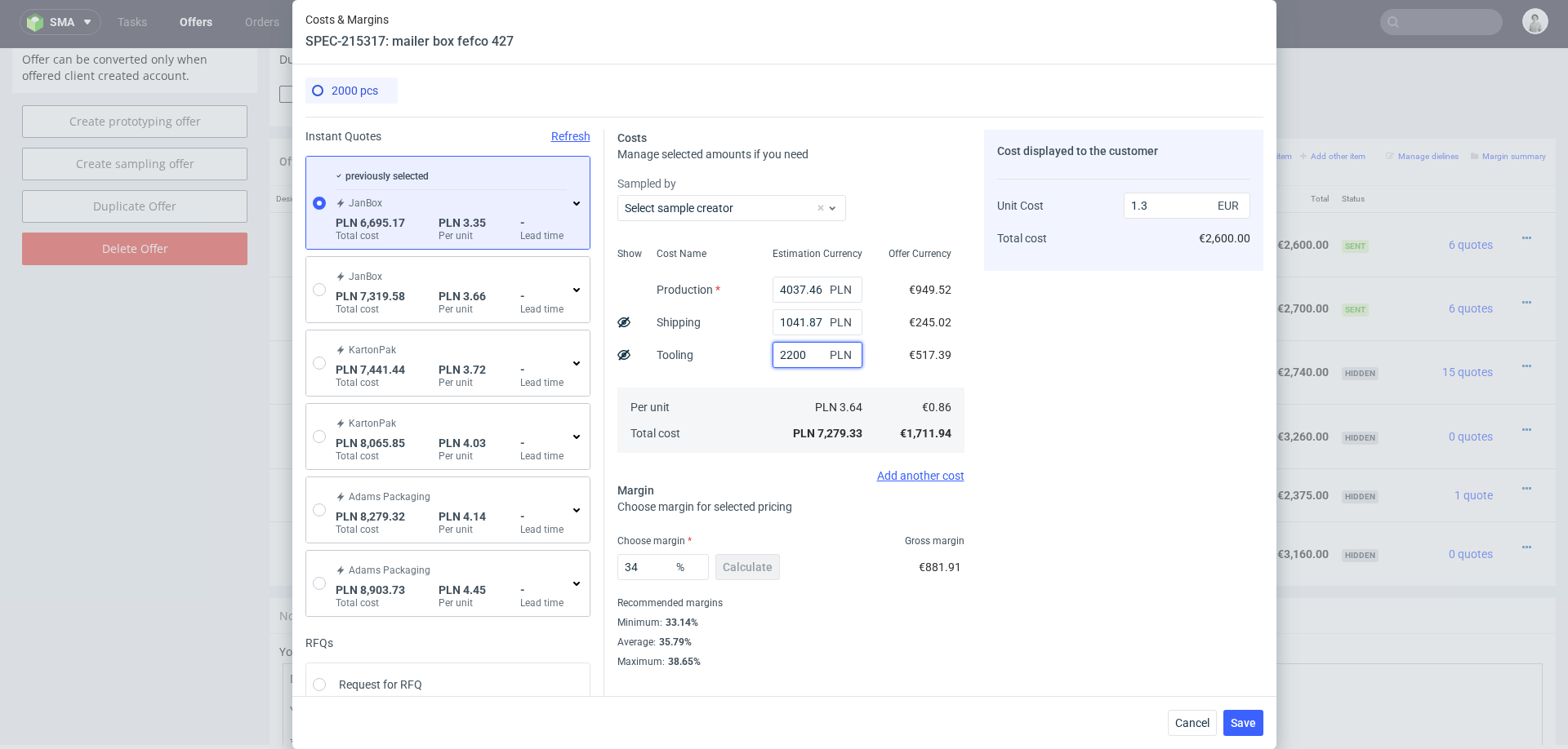
click at [798, 365] on input "2200" at bounding box center [817, 355] width 90 height 26
click at [803, 359] on input "2200" at bounding box center [817, 355] width 90 height 26
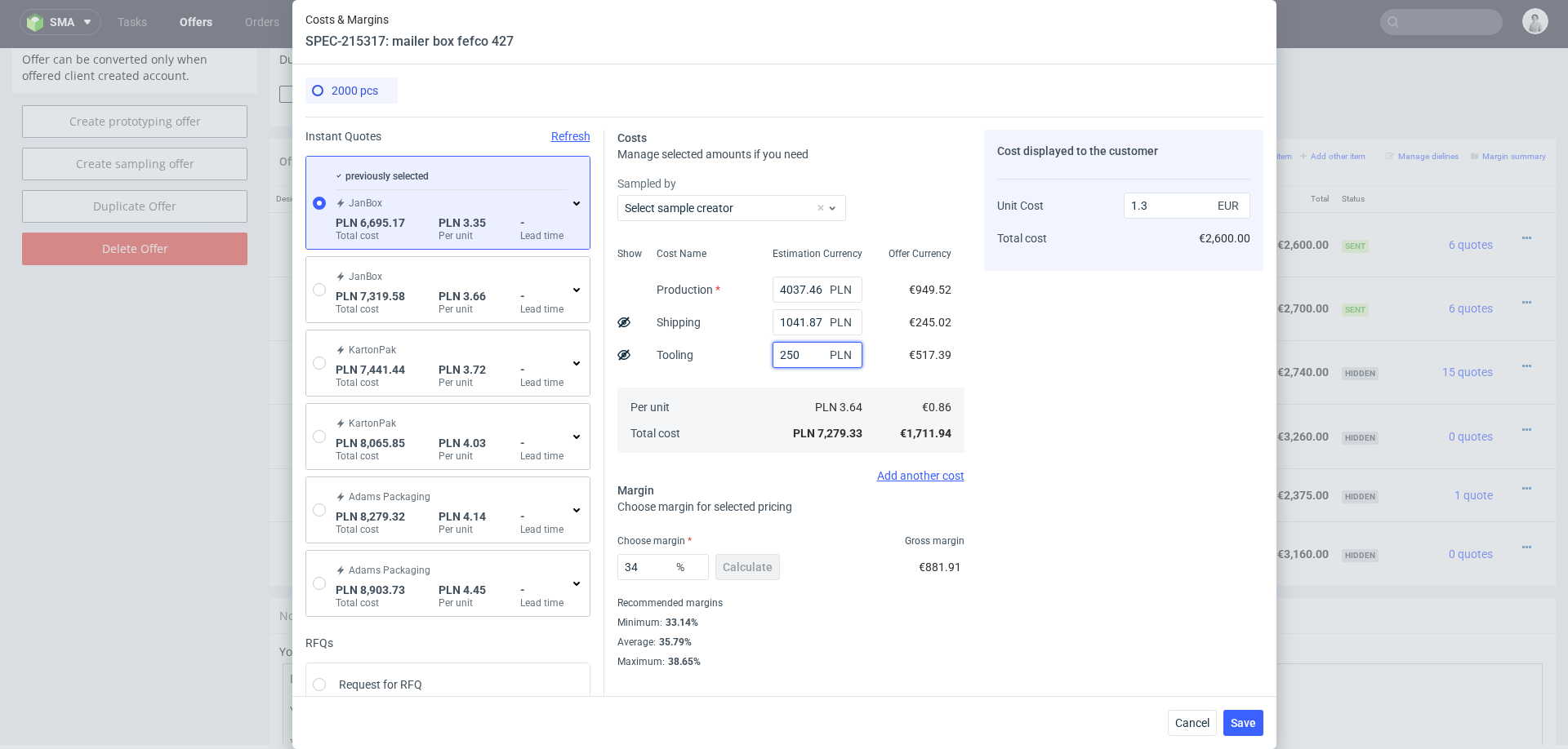
type input "2500"
type input "1.34"
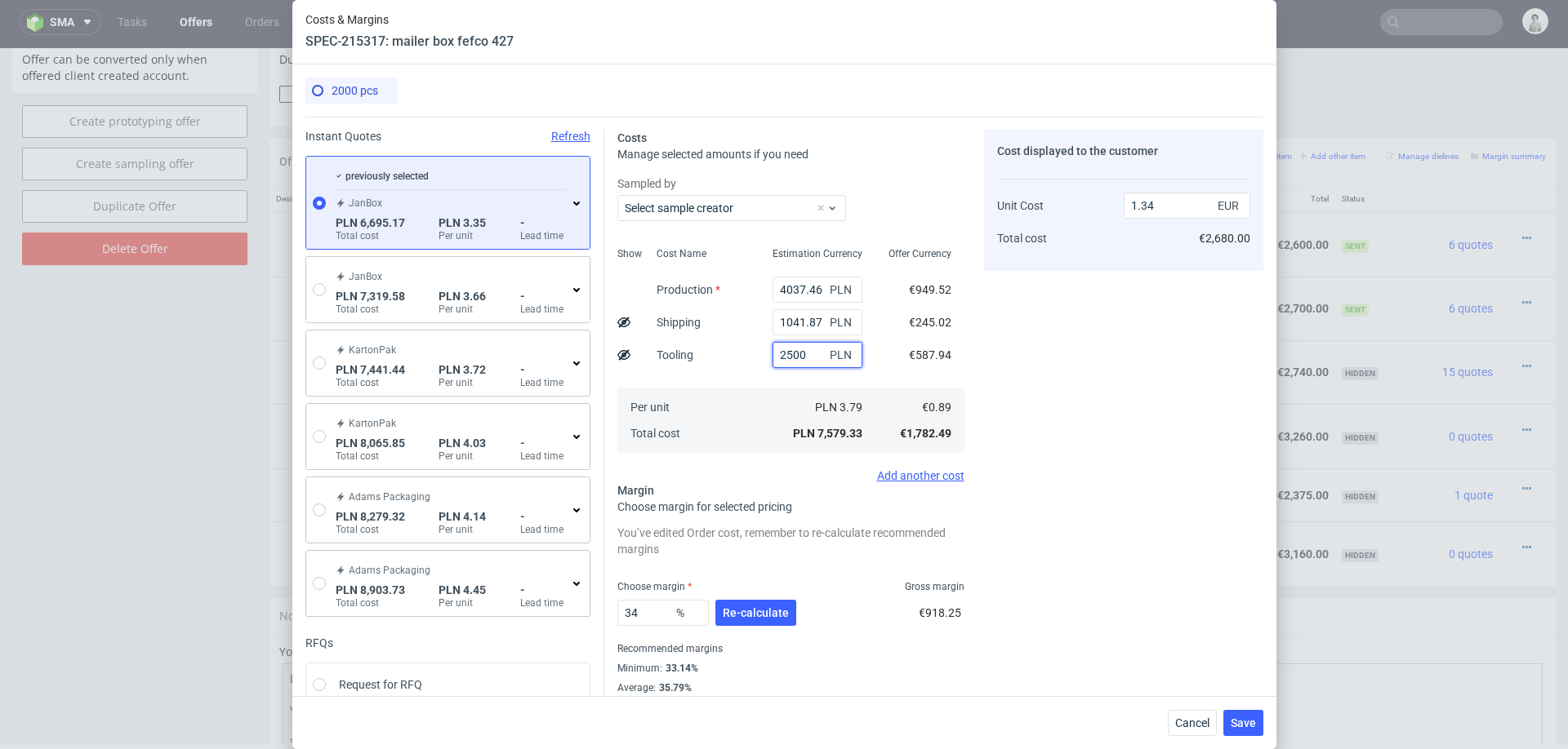
type input "2500"
click at [813, 282] on input "4037.46" at bounding box center [817, 290] width 90 height 26
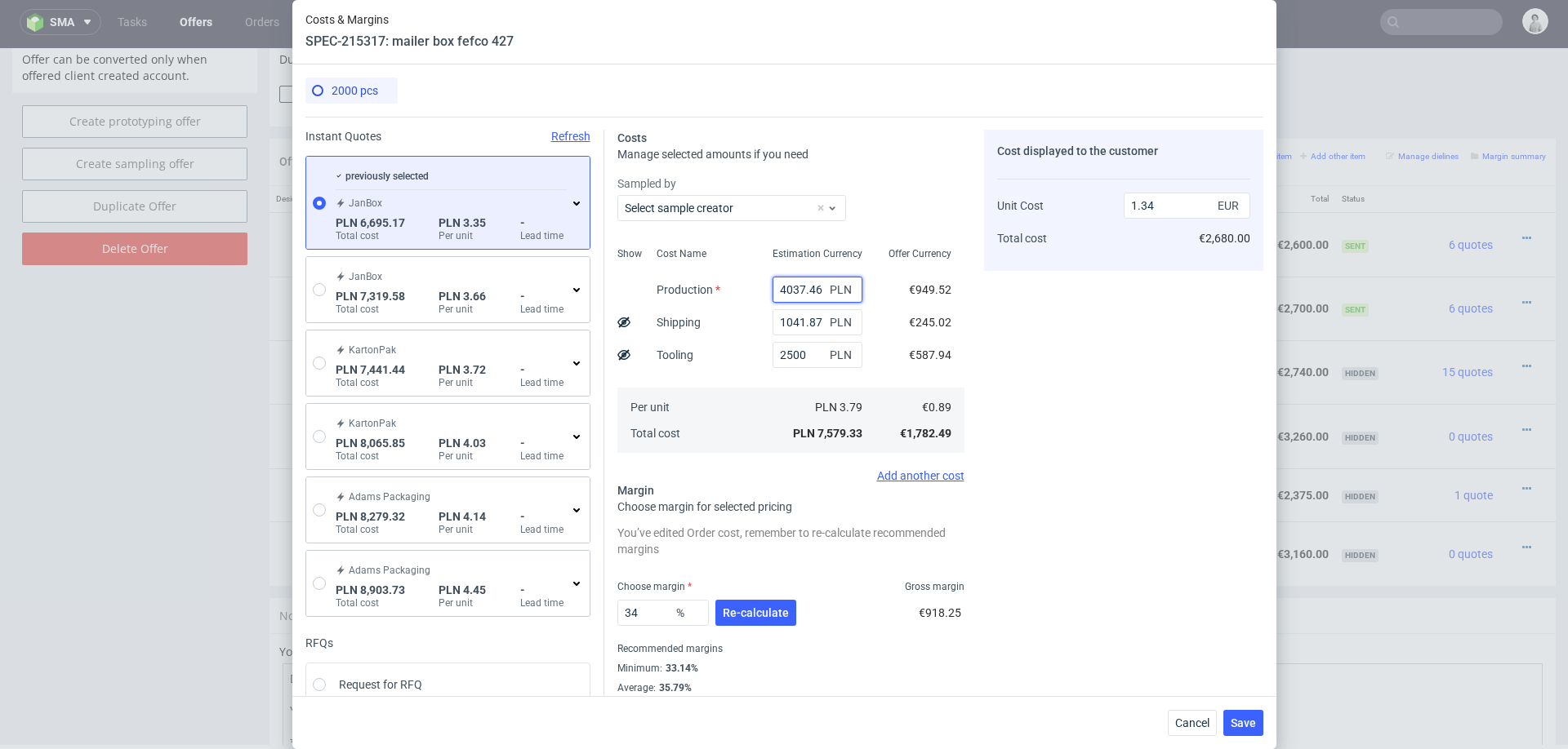
type input "3"
type input "0.63"
type input "3800"
type input "1.3"
type input "3800"
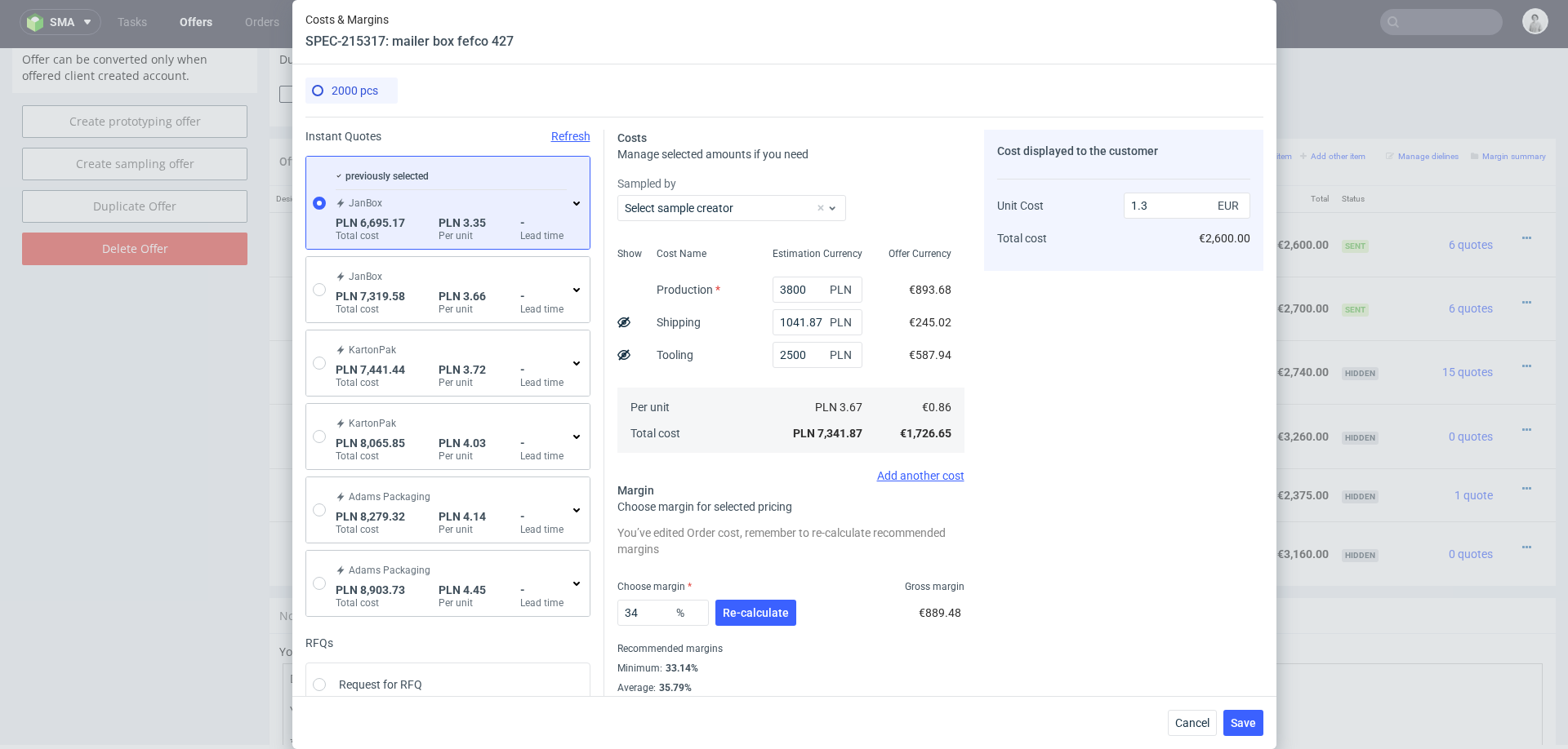
click at [1068, 491] on div "Cost displayed to the customer Unit Cost Total cost 1.3 EUR €2,600.00" at bounding box center [1123, 422] width 279 height 585
click at [756, 607] on span "Re-calculate" at bounding box center [755, 613] width 66 height 11
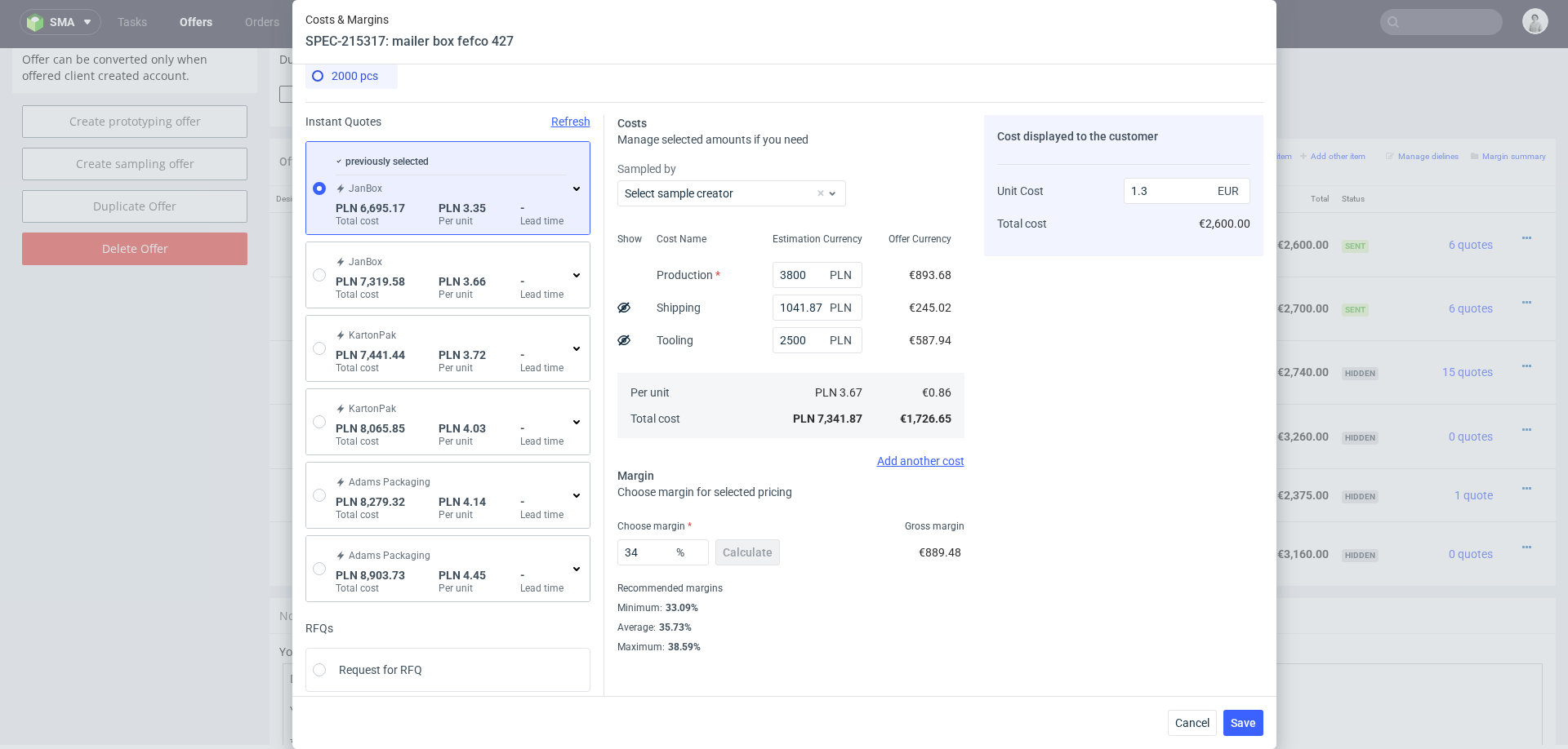
scroll to position [17, 0]
click at [656, 550] on input "34" at bounding box center [663, 550] width 92 height 26
type input "31"
type input "1.24"
type input "32"
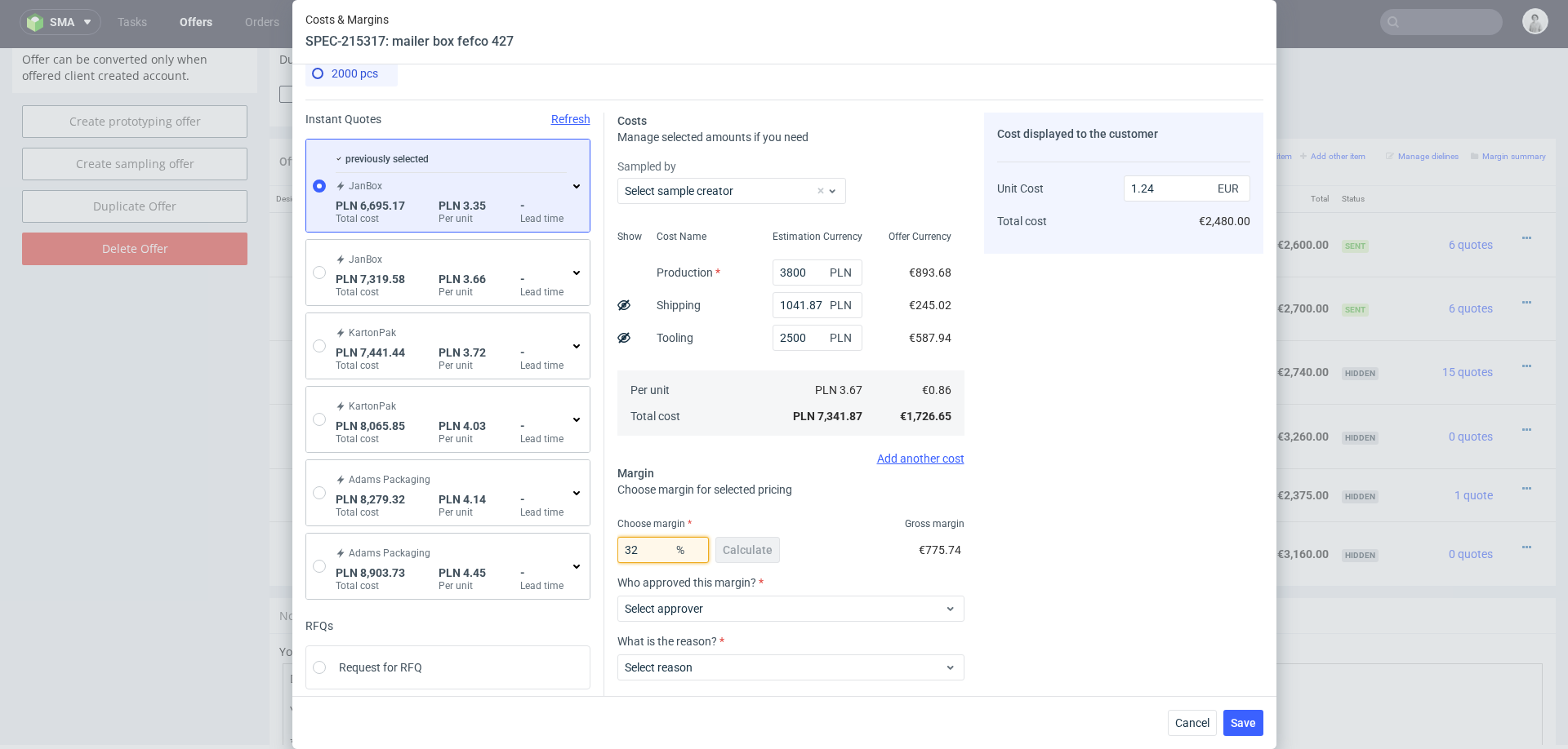
type input "1.26"
type input "32"
click at [1041, 528] on div "Cost displayed to the customer Unit Cost Total cost 1.26 EUR €2,520.00" at bounding box center [1123, 441] width 279 height 656
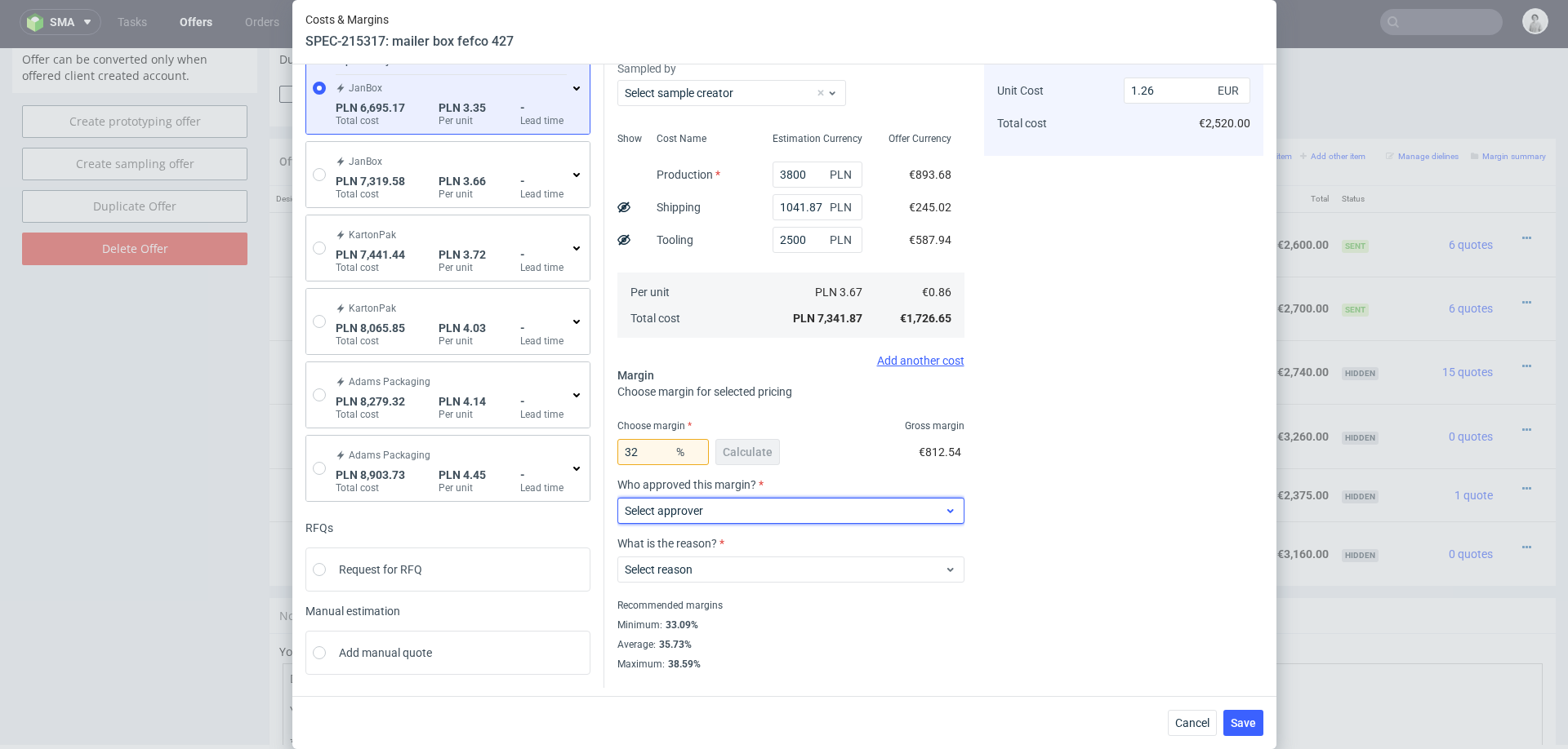
click at [759, 506] on span "Select approver" at bounding box center [784, 511] width 320 height 17
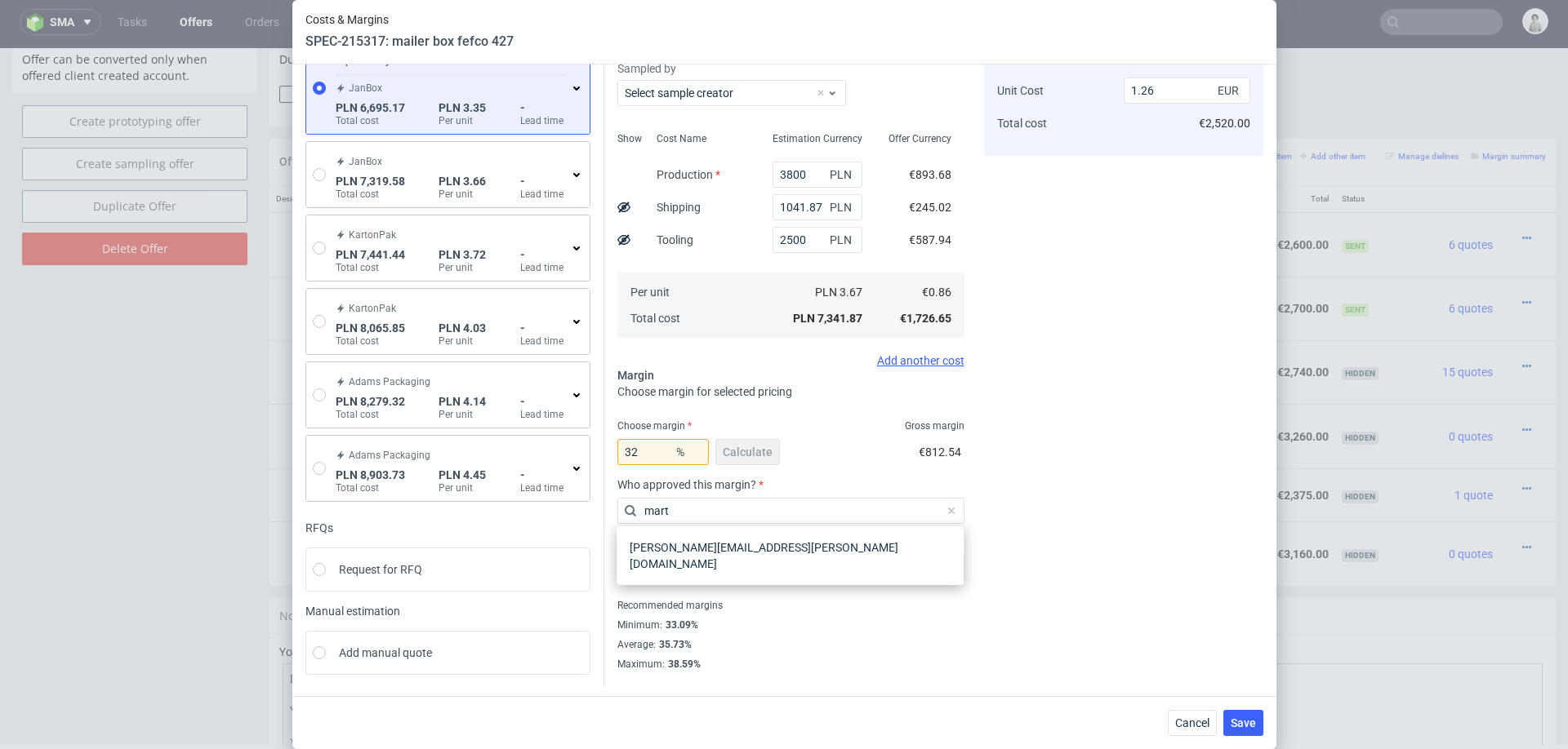
type input "[PERSON_NAME]"
click at [762, 551] on div "[PERSON_NAME][EMAIL_ADDRESS][PERSON_NAME][DOMAIN_NAME]" at bounding box center [790, 555] width 334 height 45
click at [762, 551] on div "Select reason" at bounding box center [791, 566] width 347 height 32
click at [795, 581] on div "What is the reason? Select reason" at bounding box center [791, 565] width 347 height 58
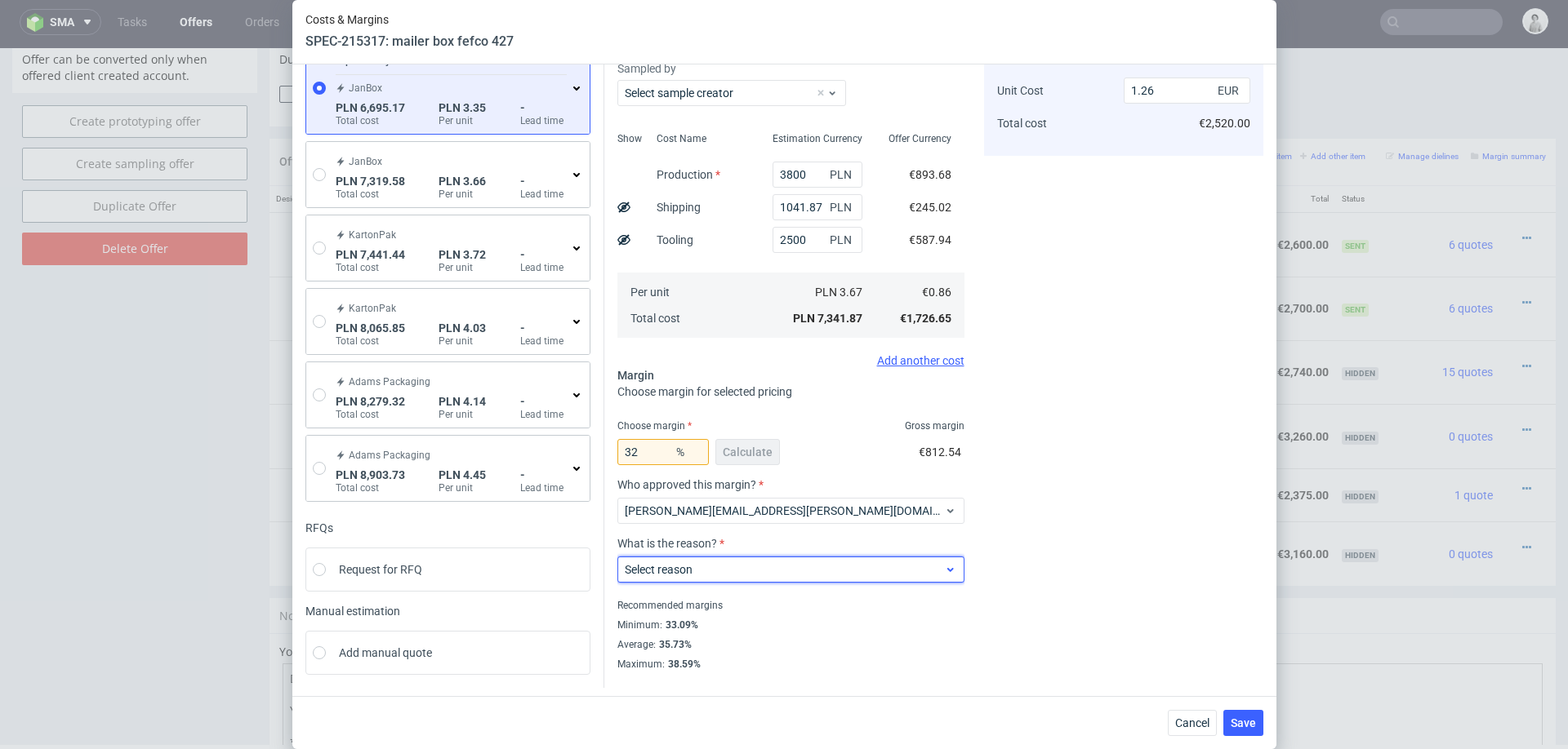
click at [820, 565] on span "Select reason" at bounding box center [784, 570] width 320 height 17
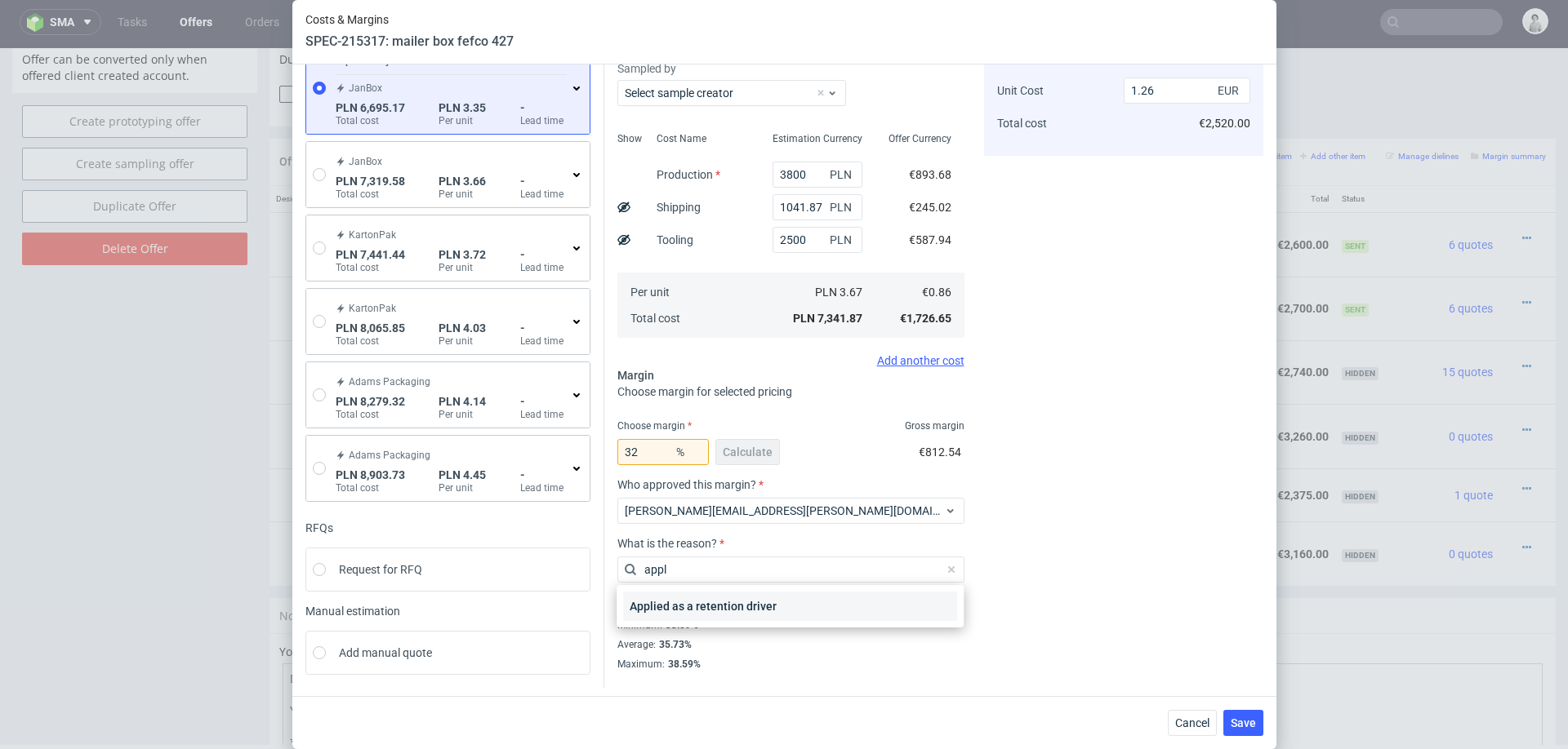
type input "appl"
click at [762, 612] on div "Applied as a retention driver" at bounding box center [790, 606] width 334 height 30
click at [762, 612] on div "Recommended margins" at bounding box center [791, 605] width 347 height 19
click at [1231, 731] on button "Save" at bounding box center [1243, 723] width 40 height 26
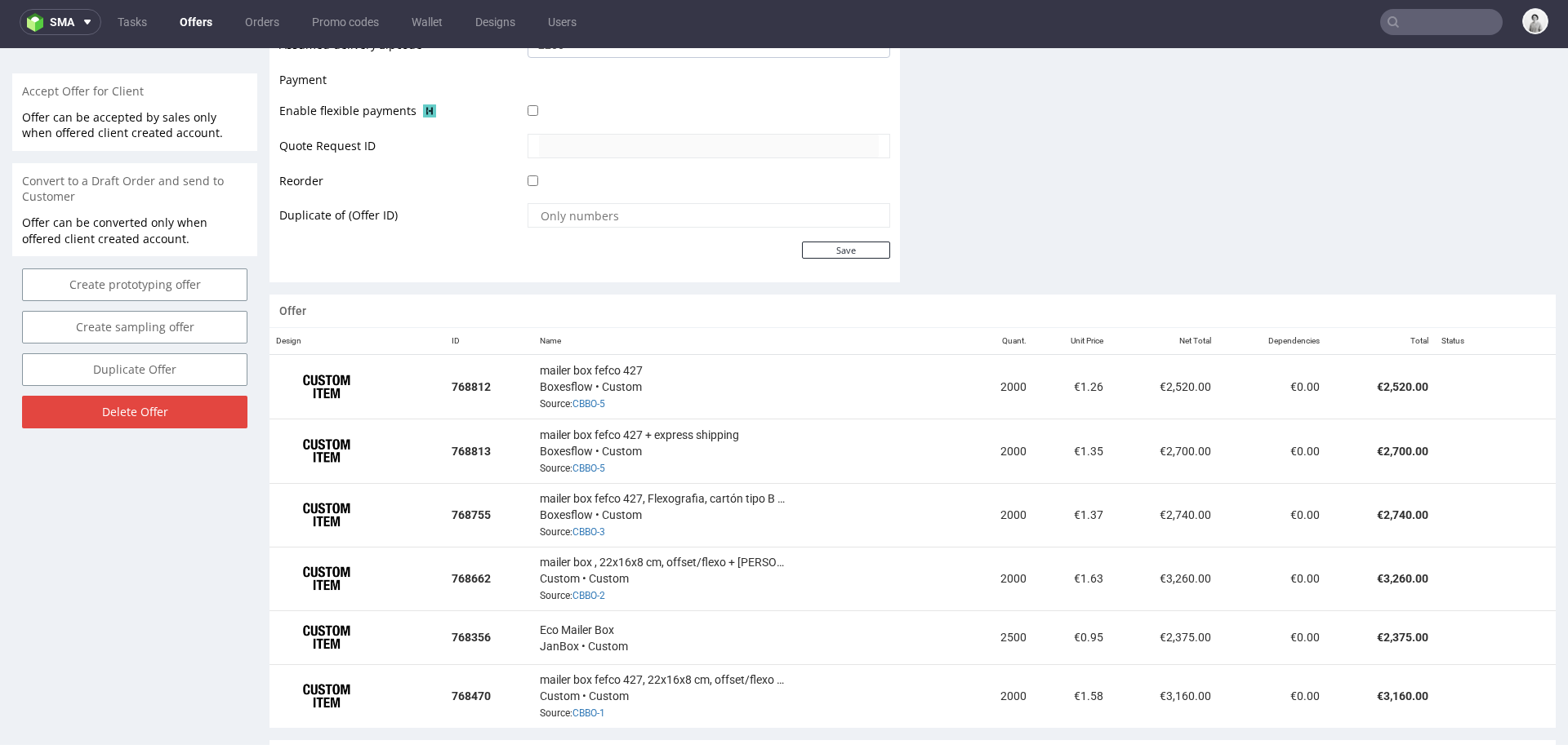
scroll to position [891, 0]
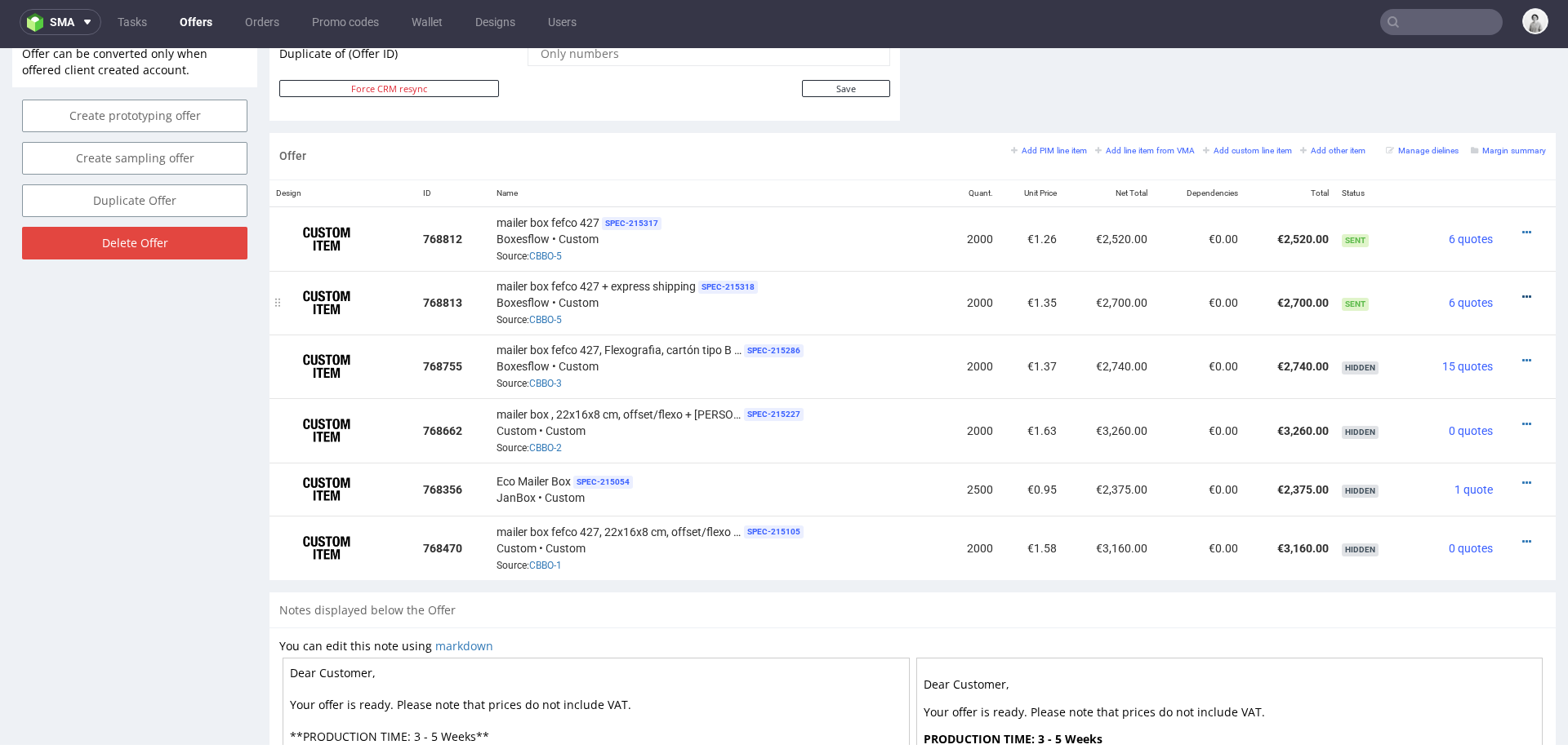
click at [1523, 291] on icon at bounding box center [1527, 297] width 9 height 11
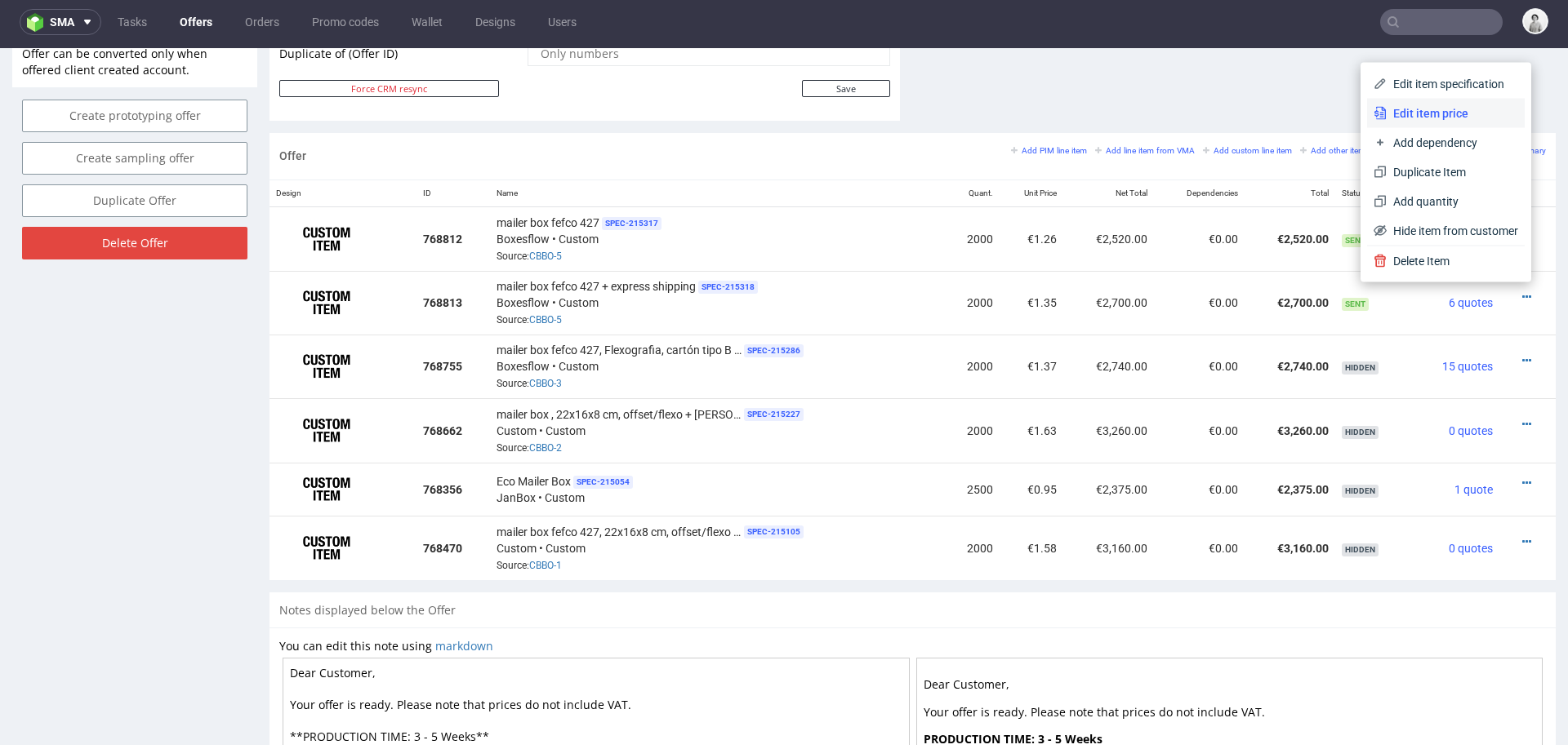
click at [1445, 120] on span "Edit item price" at bounding box center [1452, 114] width 132 height 17
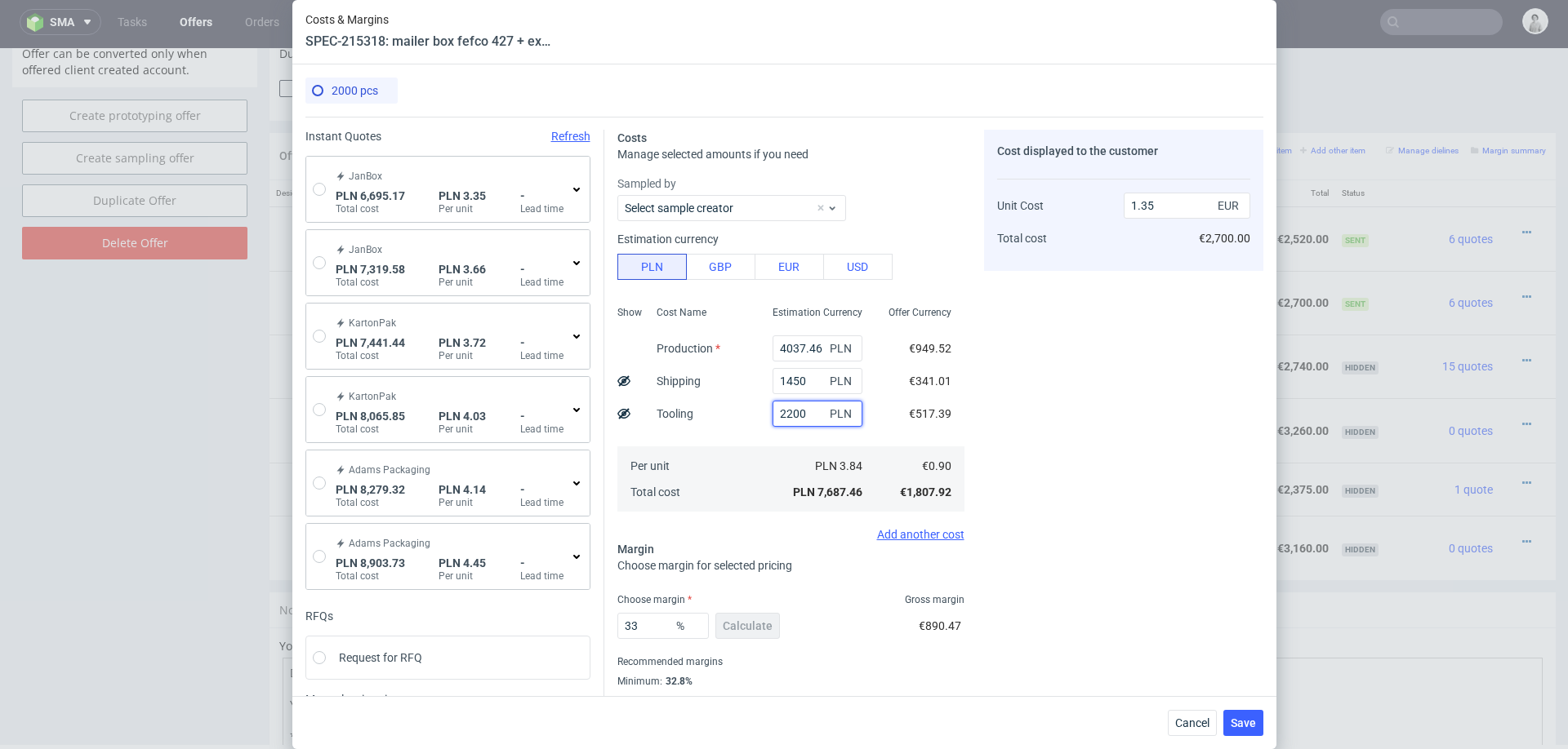
click at [784, 413] on input "2200" at bounding box center [817, 413] width 90 height 26
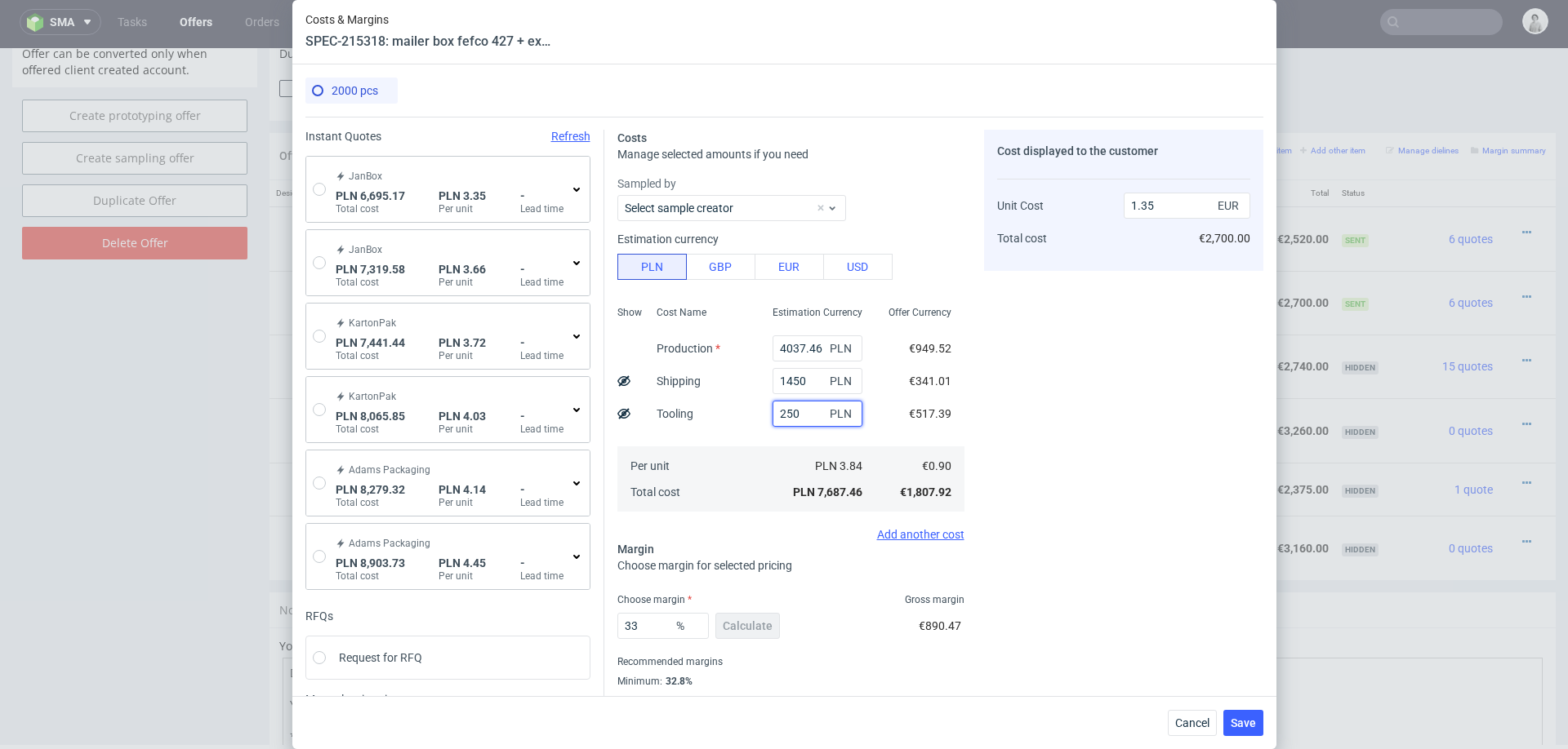
type input "2500"
type input "1.4"
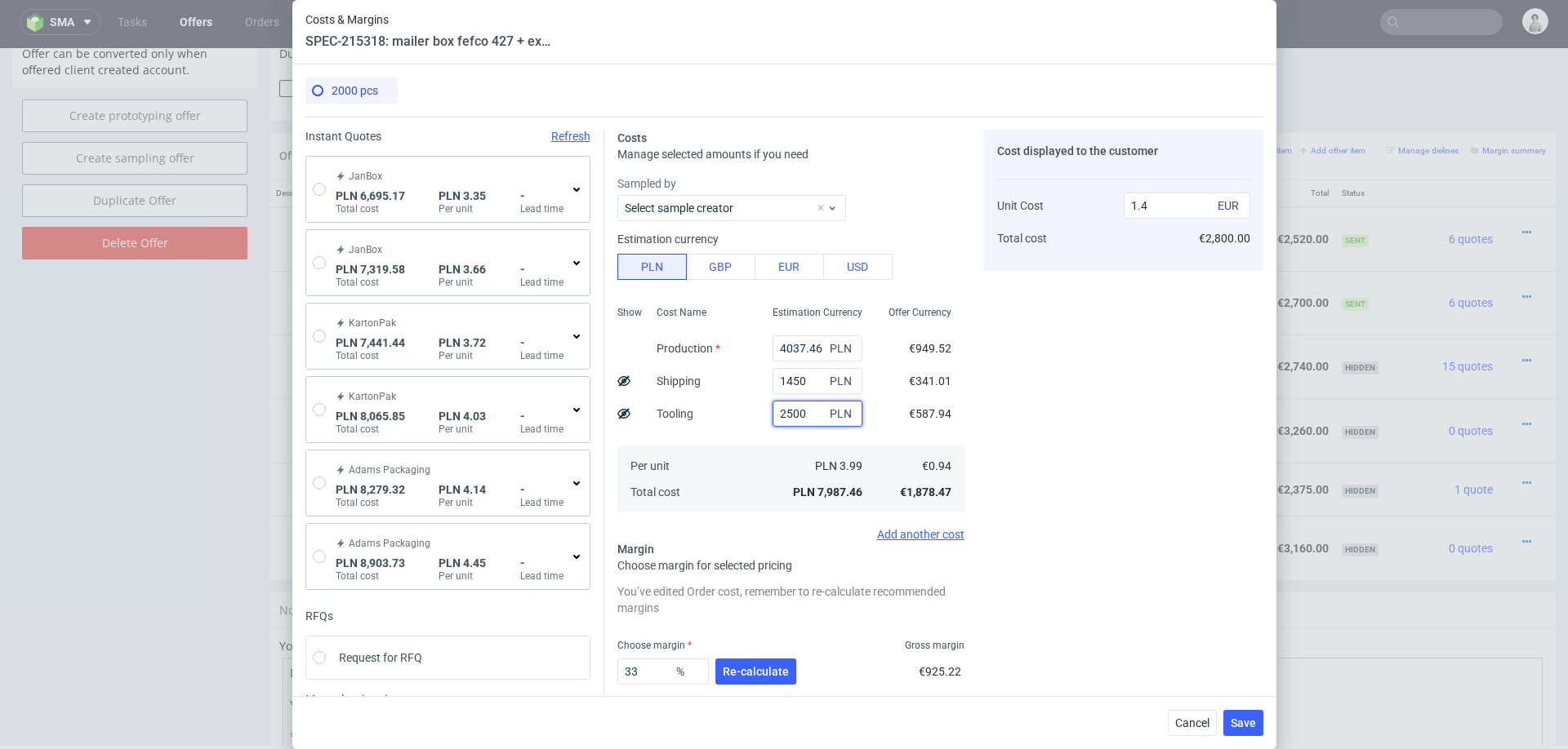
type input "2500"
click at [798, 345] on input "4037.46" at bounding box center [817, 349] width 90 height 26
type input "3"
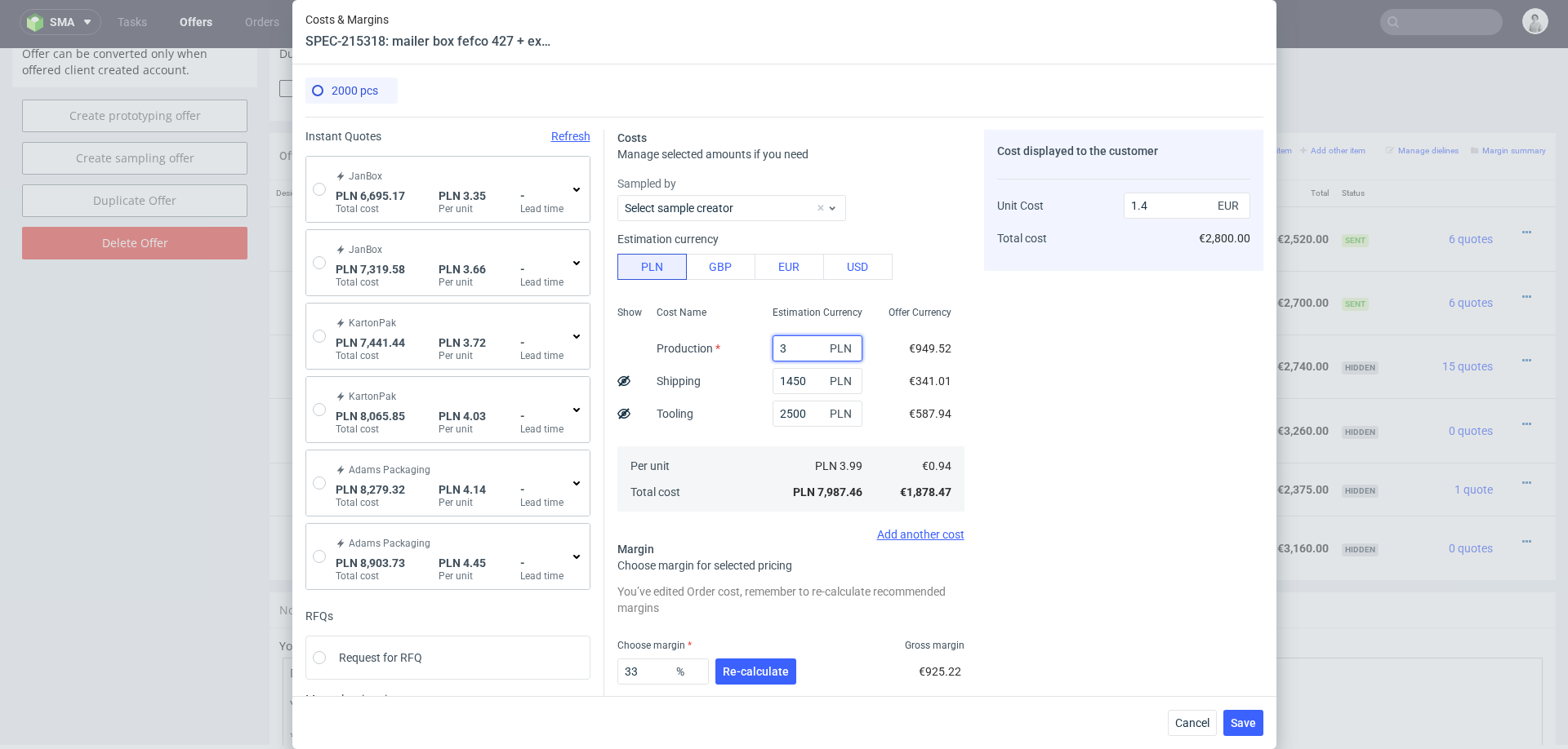
type input "0.69"
type input "36"
type input "0.7"
type input "3"
type input "0.69"
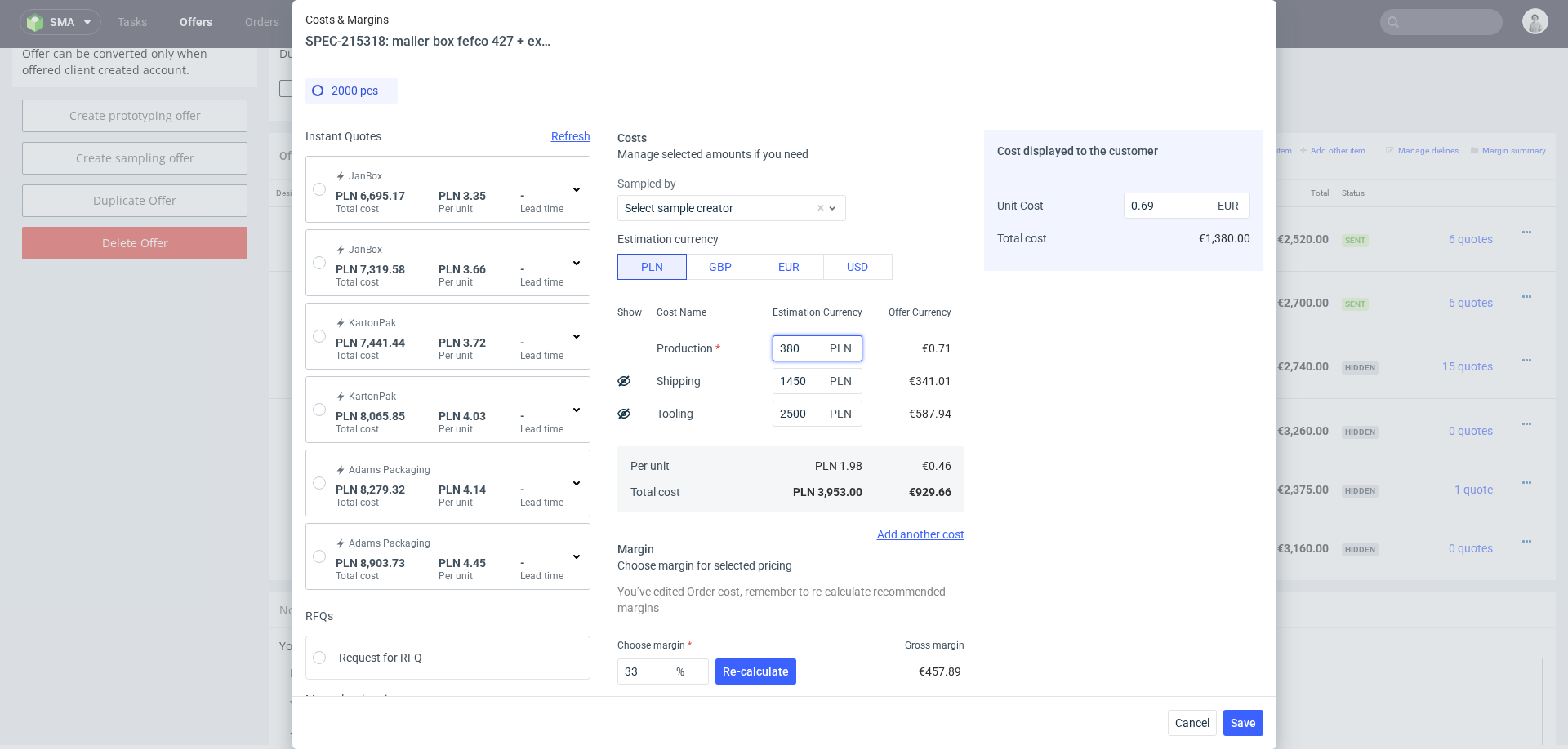
type input "3800"
type input "1.36"
type input "3800"
click at [710, 435] on div "Cost Name Production Shipping Tooling Per unit Total cost" at bounding box center [701, 407] width 116 height 215
click at [580, 192] on icon at bounding box center [577, 189] width 13 height 13
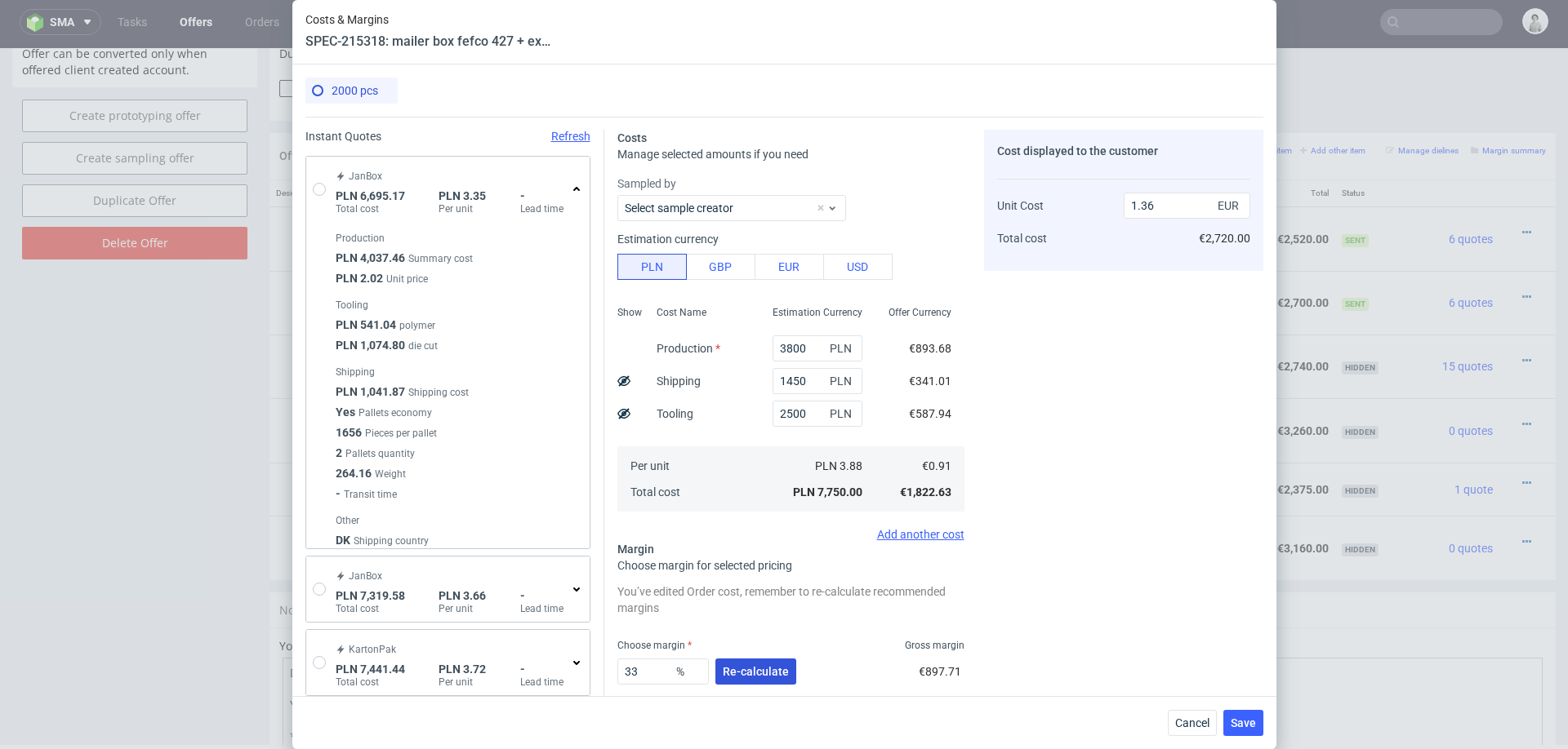
click at [773, 666] on span "Re-calculate" at bounding box center [755, 672] width 66 height 11
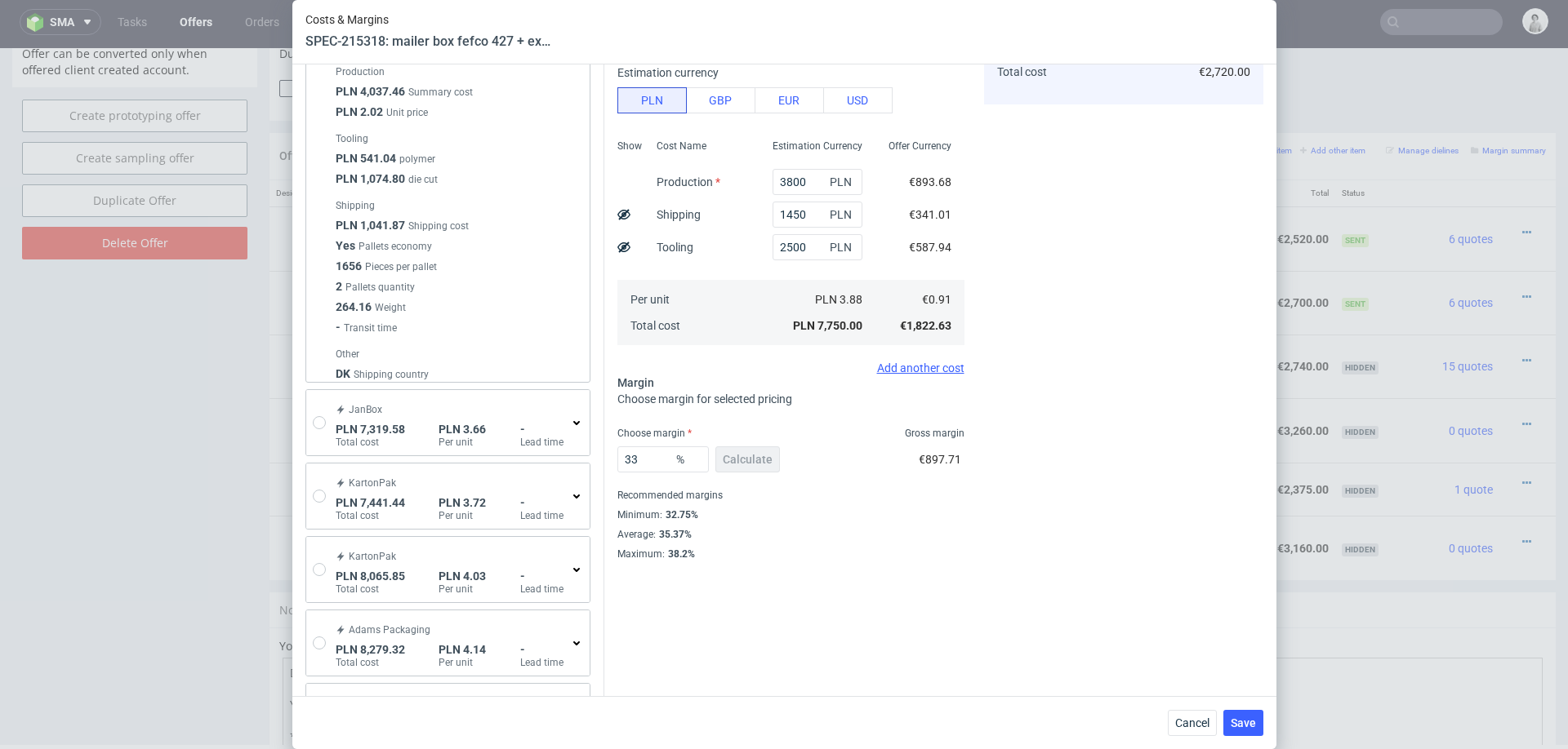
scroll to position [155, 0]
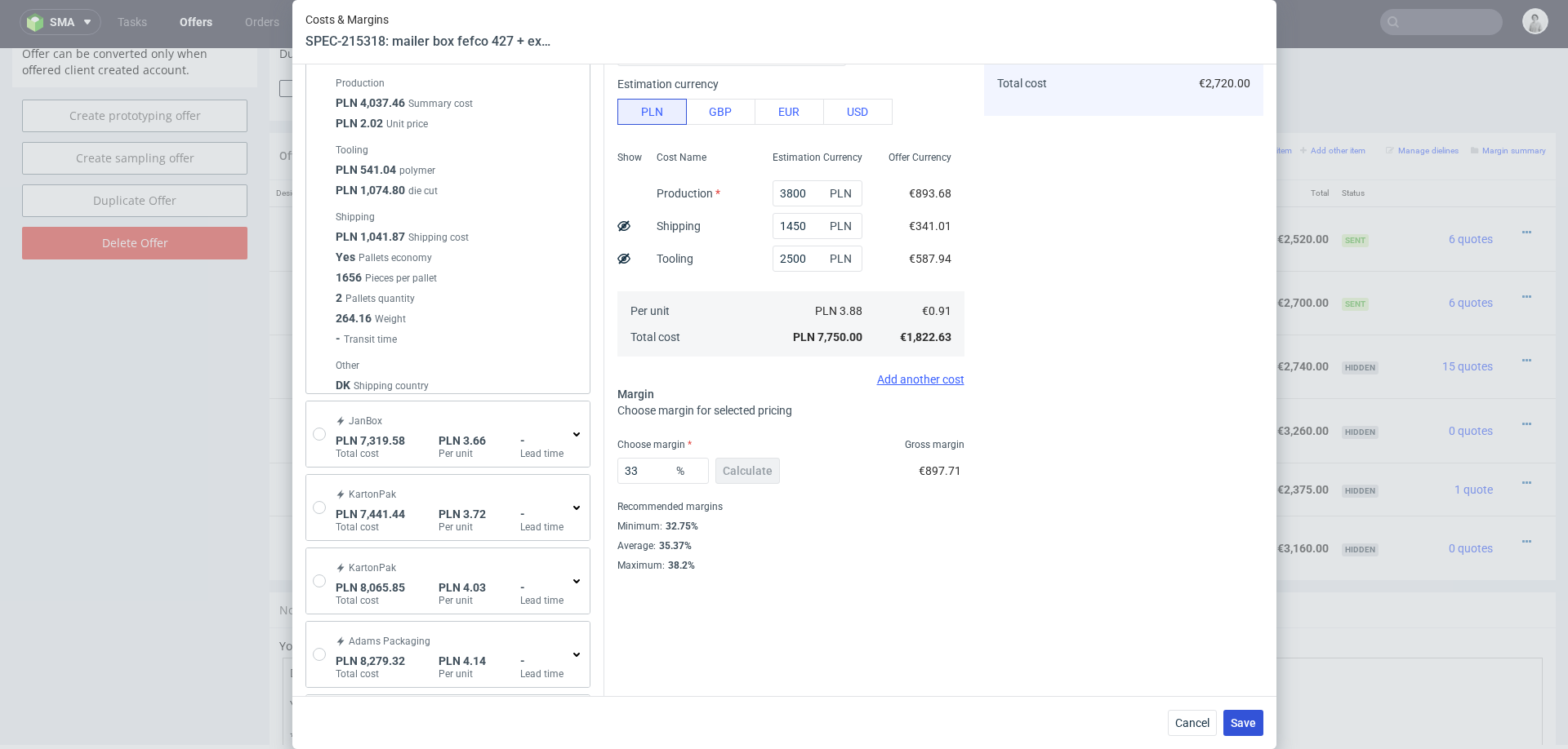
click at [1242, 724] on span "Save" at bounding box center [1243, 723] width 25 height 11
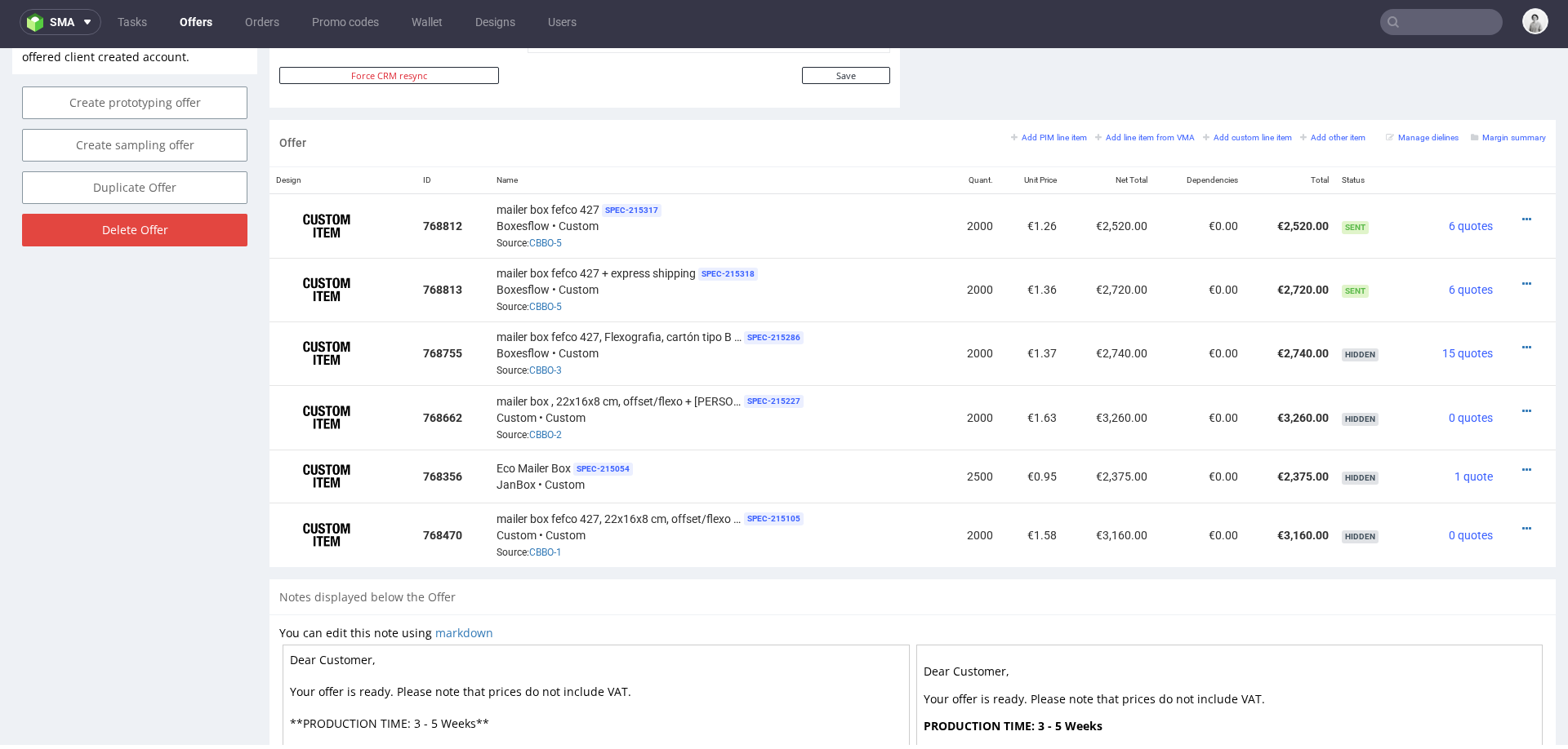
scroll to position [913, 0]
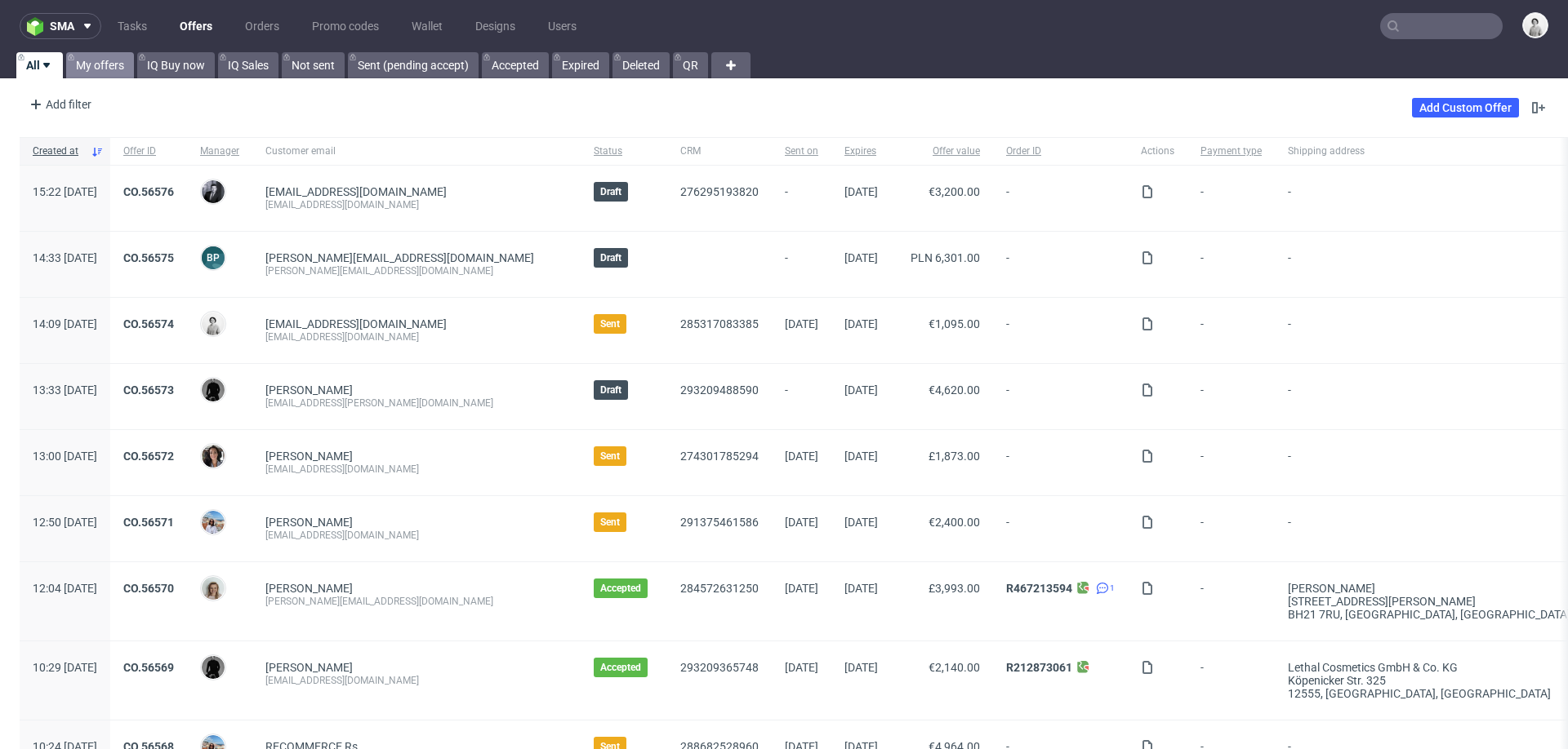
click at [114, 58] on link "My offers" at bounding box center [99, 65] width 68 height 26
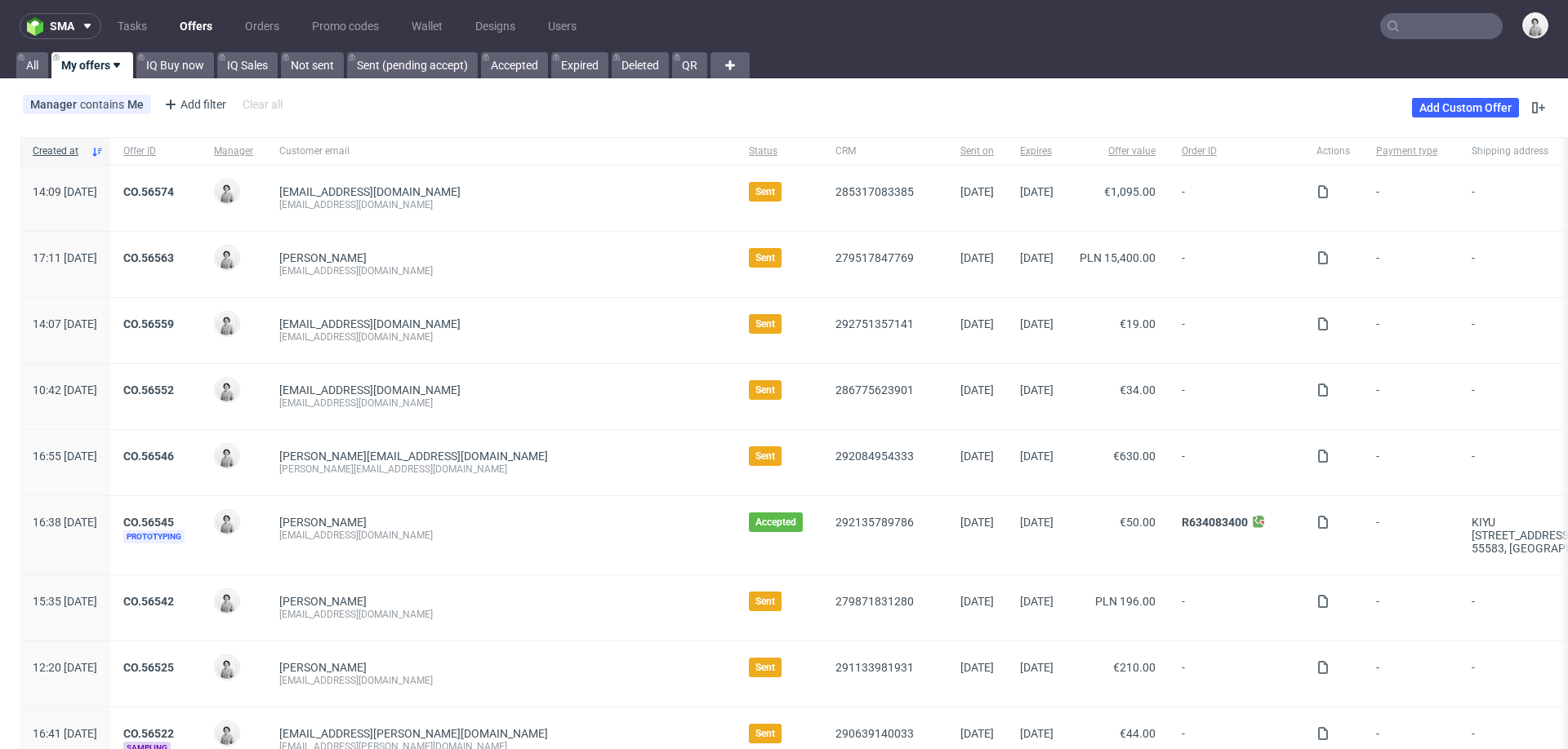
click at [1420, 27] on input "text" at bounding box center [1441, 26] width 122 height 26
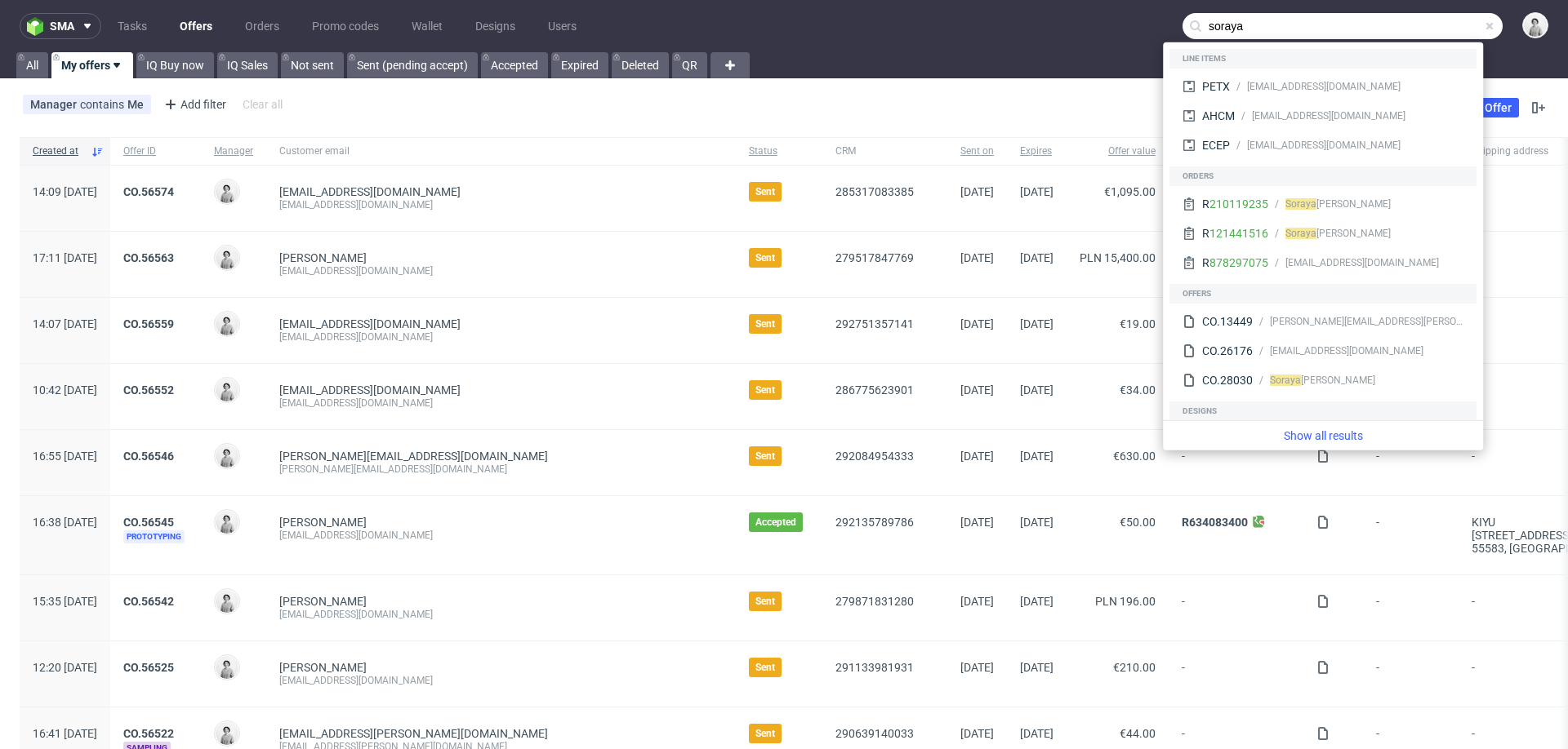
click at [1335, 31] on input "soraya" at bounding box center [1342, 26] width 320 height 26
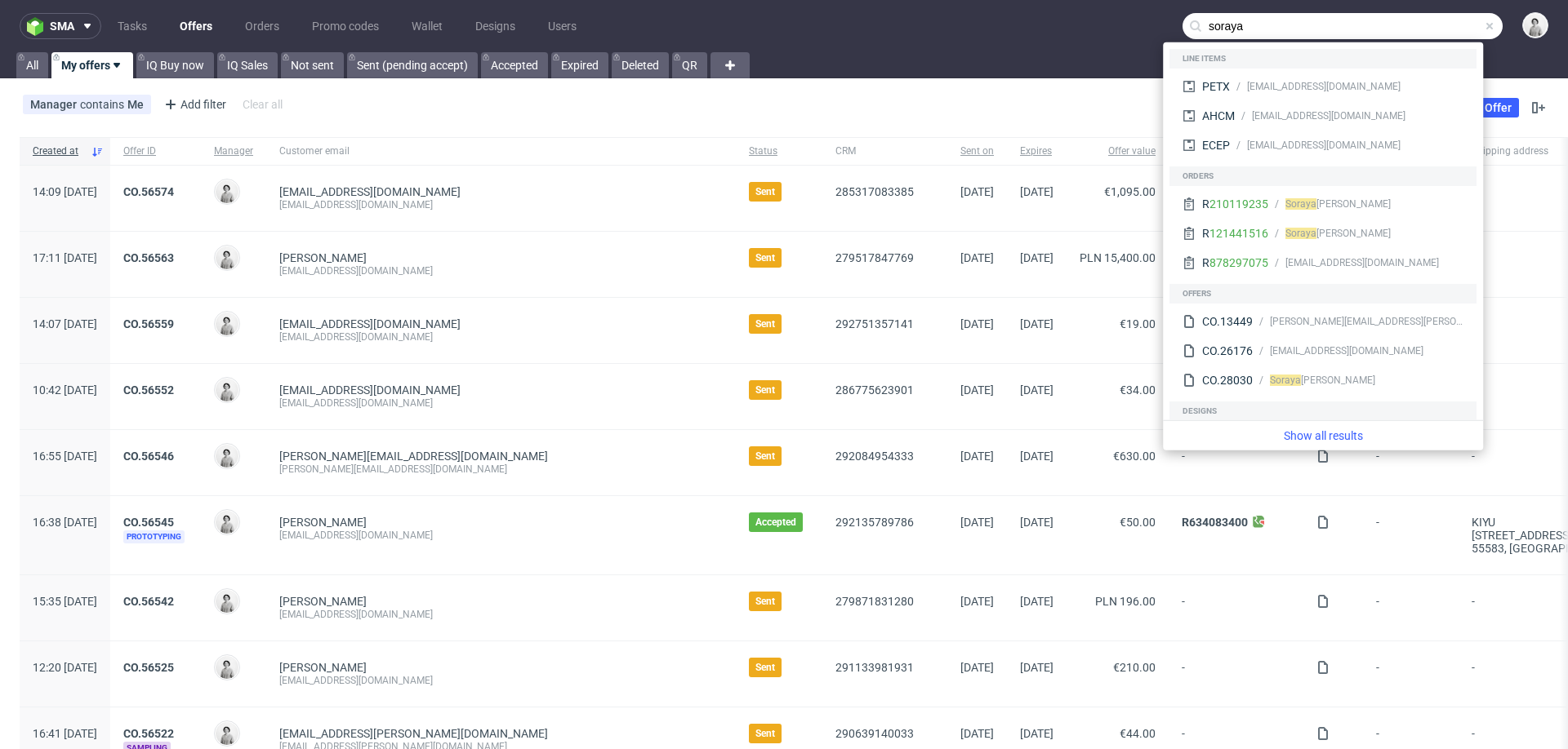
paste input "@[DOMAIN_NAME]"
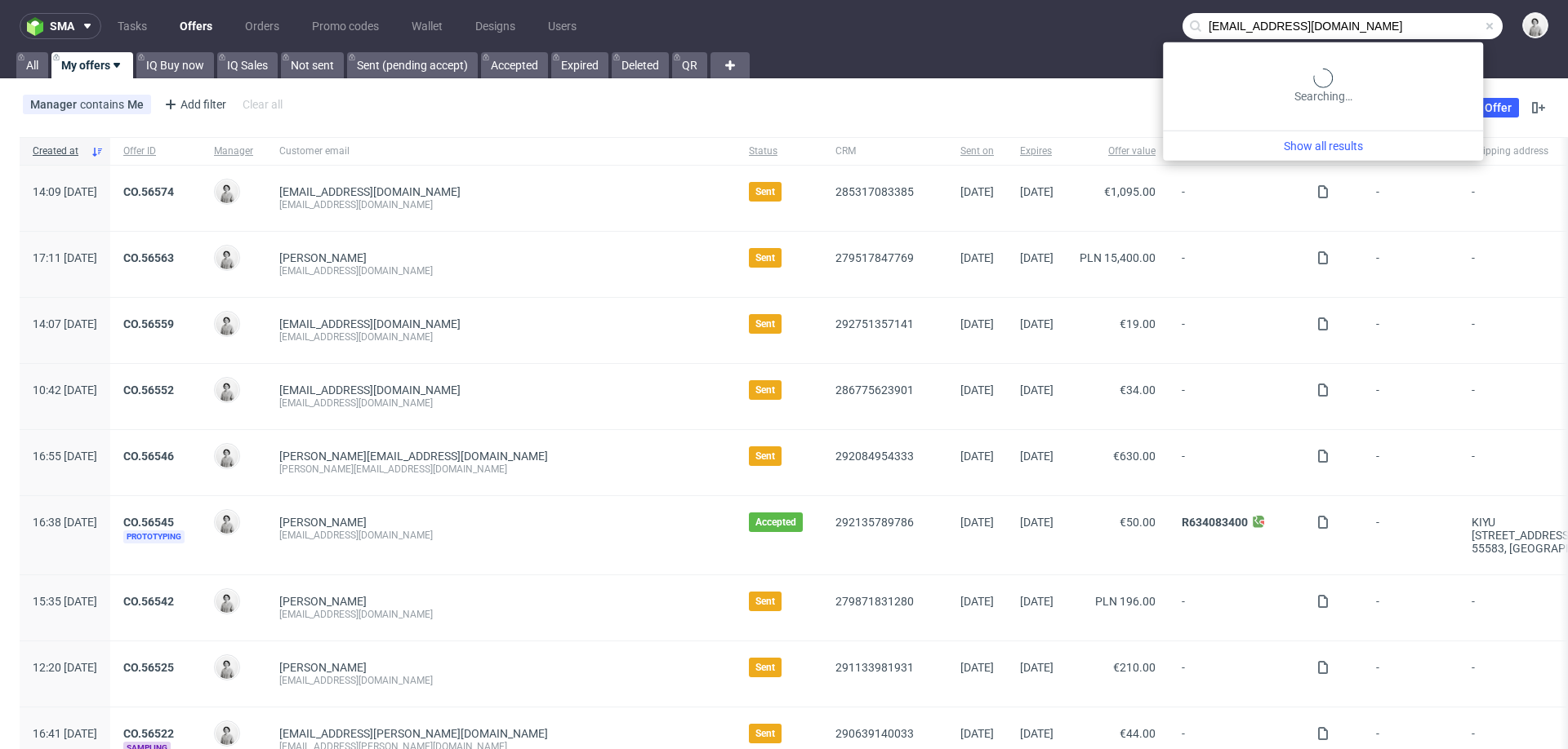
type input "[EMAIL_ADDRESS][DOMAIN_NAME]"
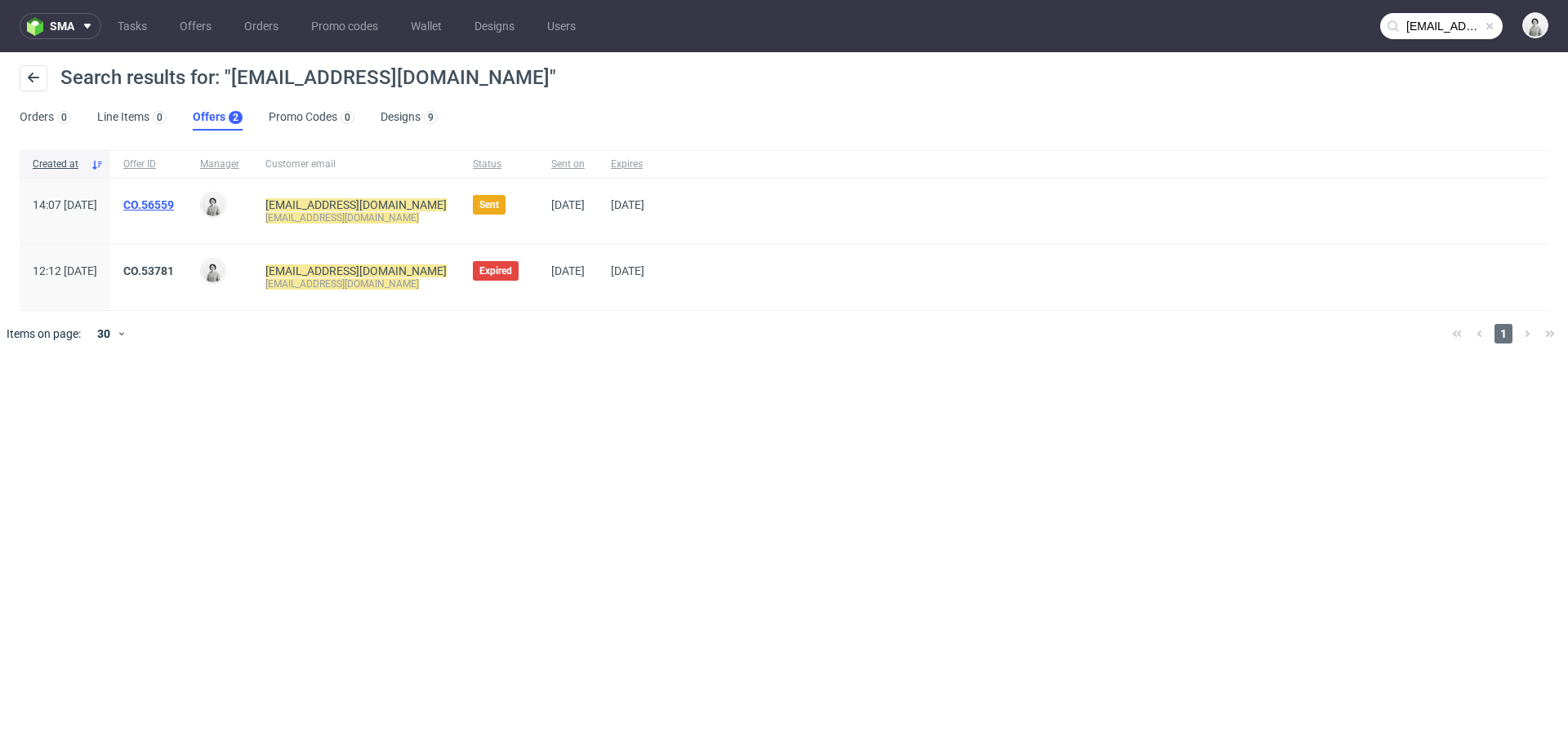
click at [174, 202] on link "CO.56559" at bounding box center [148, 205] width 51 height 13
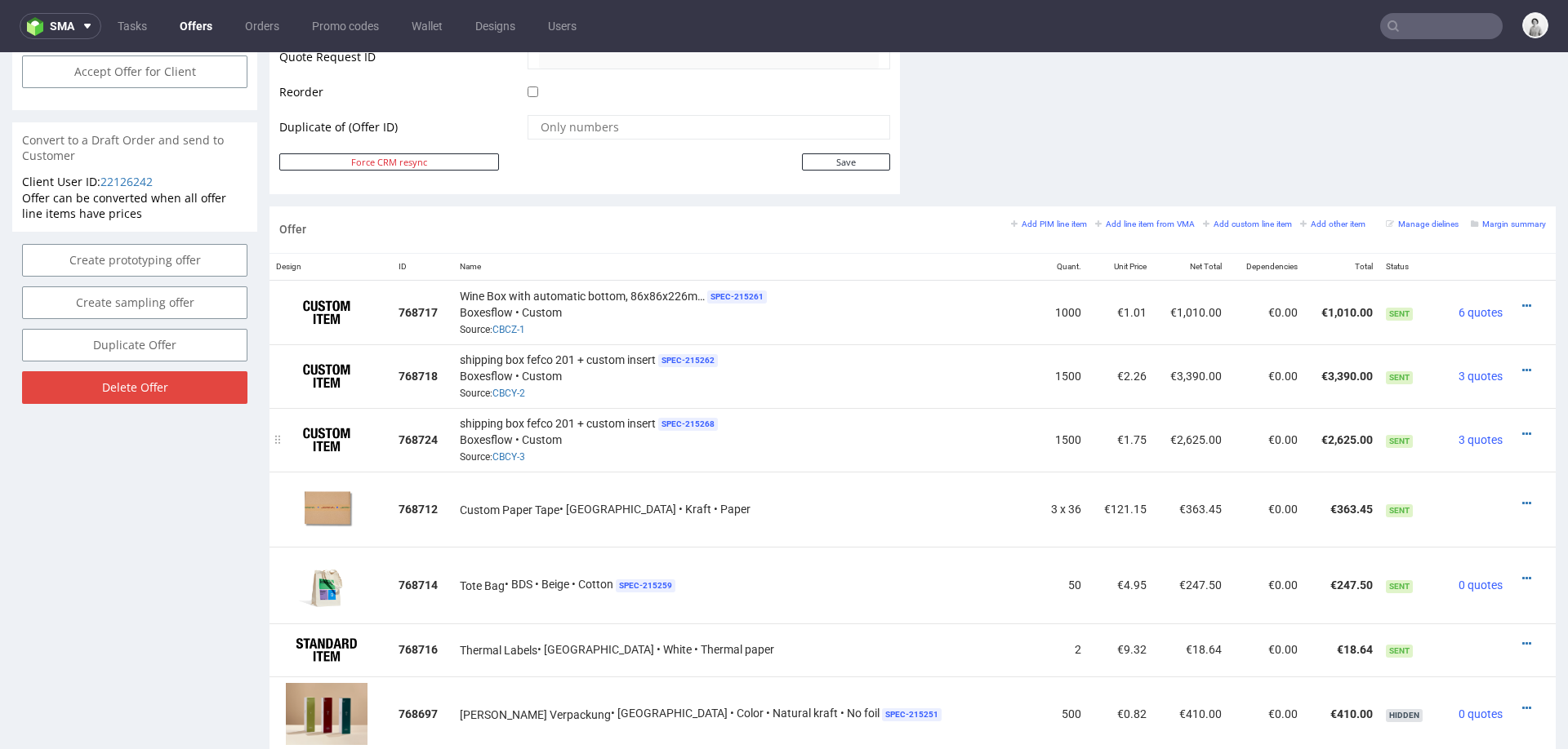
scroll to position [817, 0]
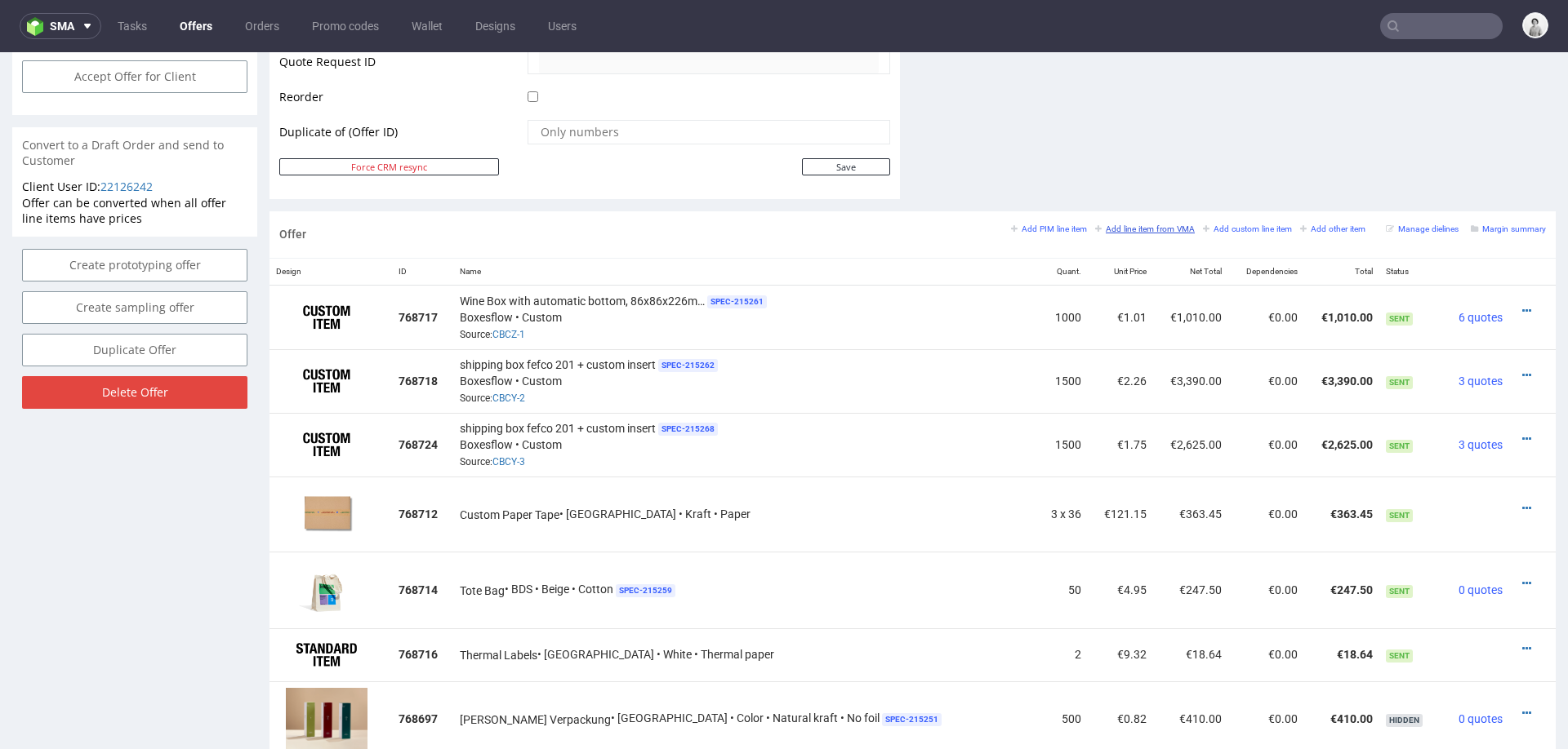
click at [1113, 227] on small "Add line item from VMA" at bounding box center [1144, 229] width 99 height 9
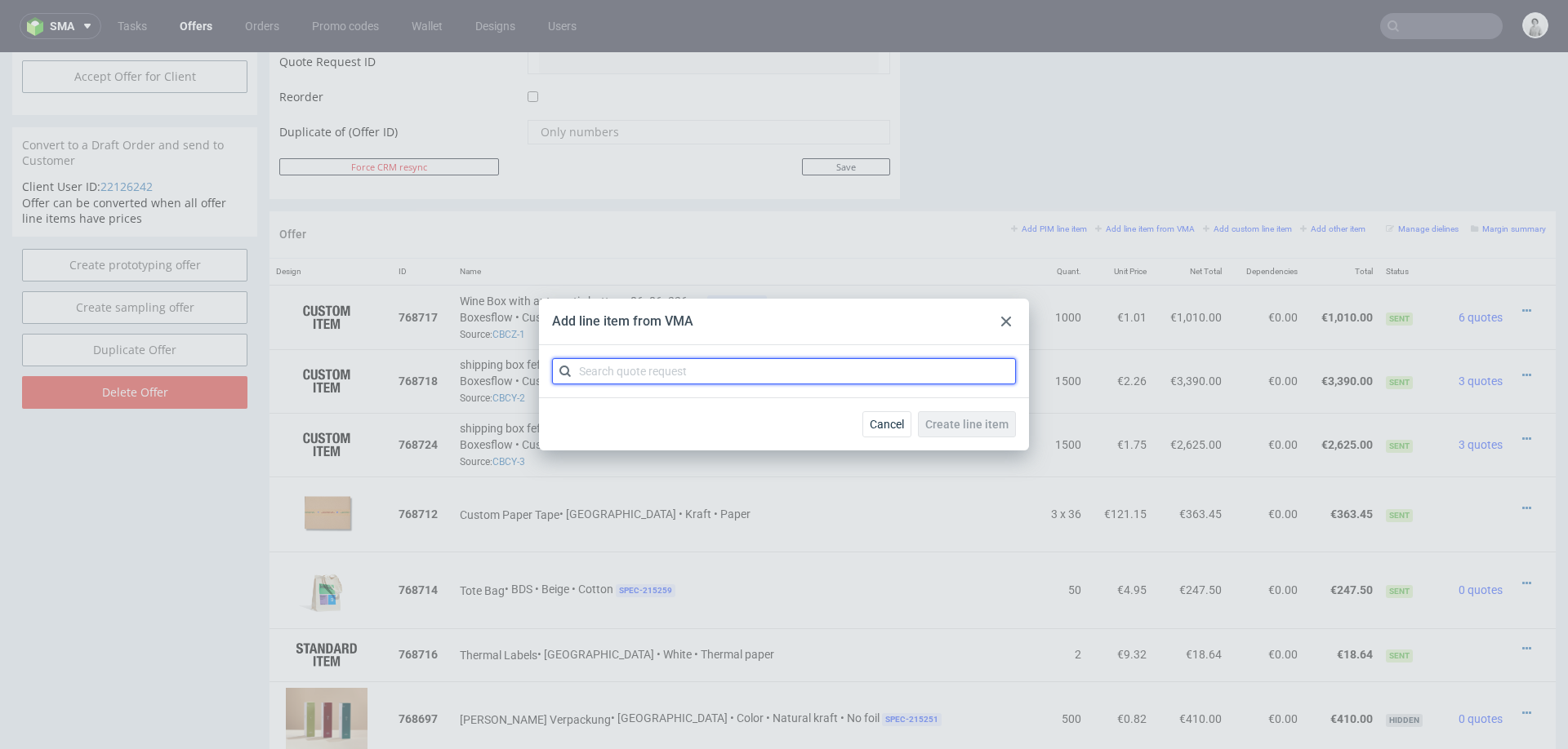
click at [897, 374] on input "text" at bounding box center [784, 372] width 464 height 26
type input "cbcy"
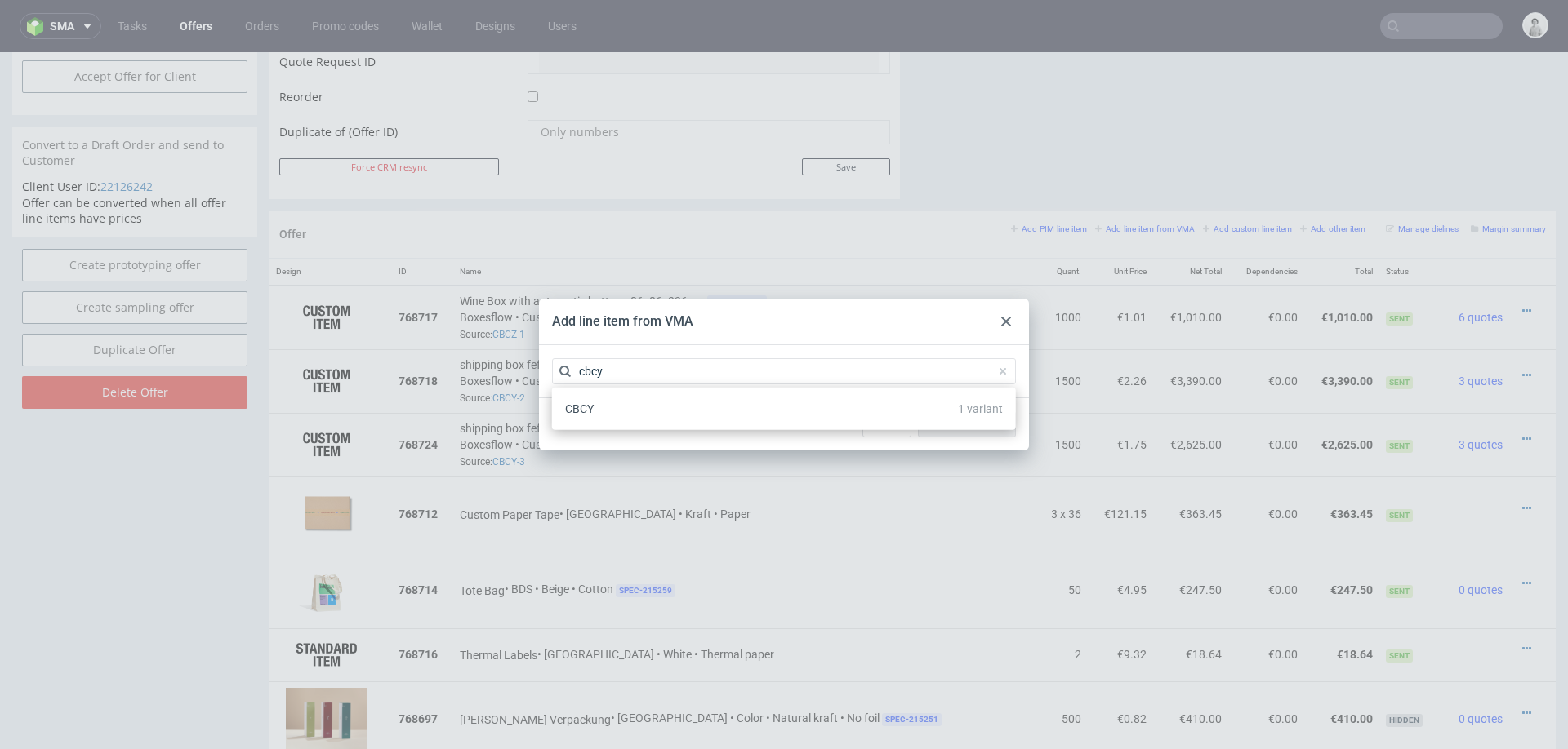
click at [750, 400] on div "CBCY 1 variant" at bounding box center [784, 409] width 451 height 30
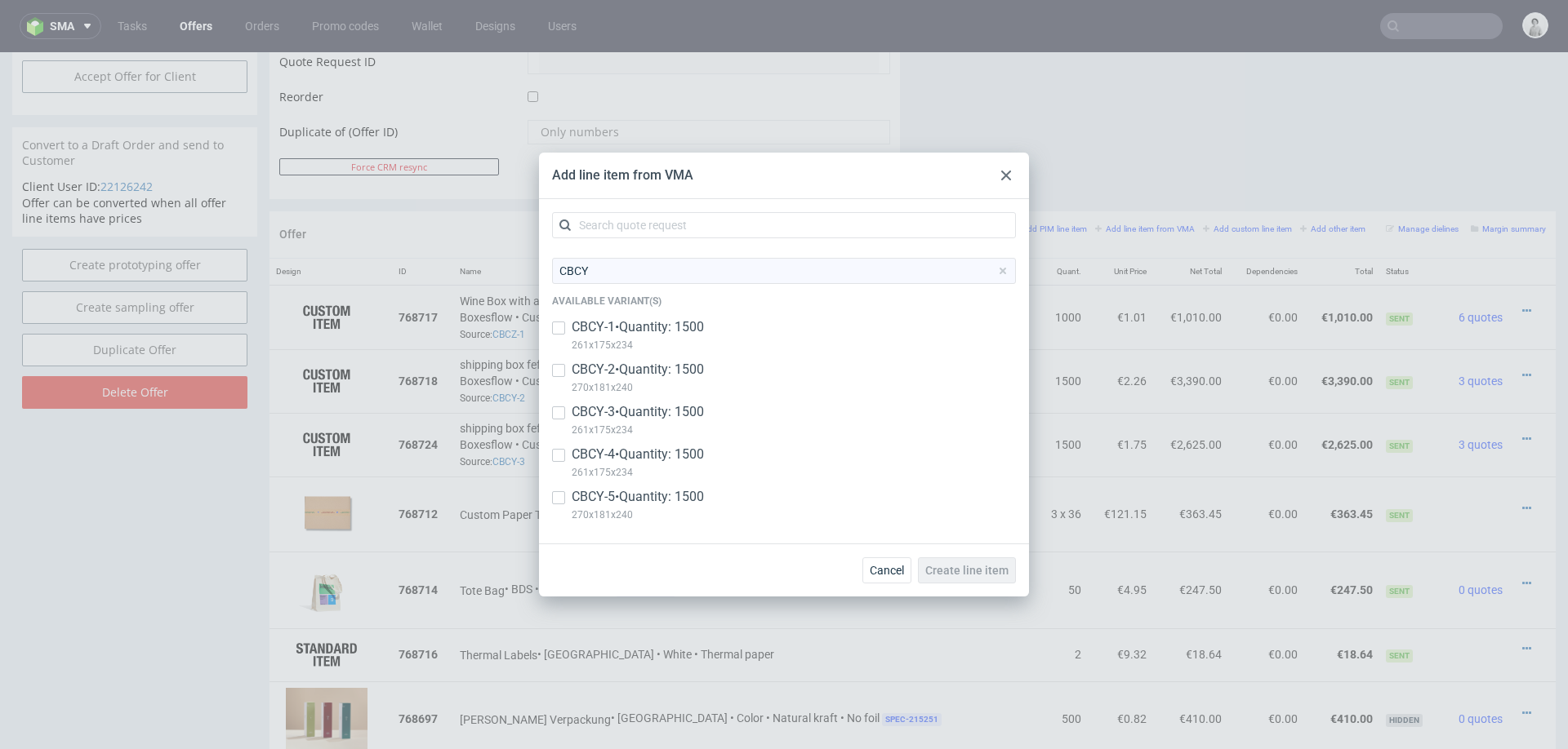
click at [642, 486] on div "CBCY-4 • Quantity: 1500 261x175x234" at bounding box center [784, 467] width 464 height 43
click at [638, 450] on p "CBCY-4 • Quantity: 1500" at bounding box center [637, 454] width 133 height 18
checkbox input "true"
click at [605, 490] on p "CBCY-5 • Quantity: 1500" at bounding box center [637, 497] width 133 height 18
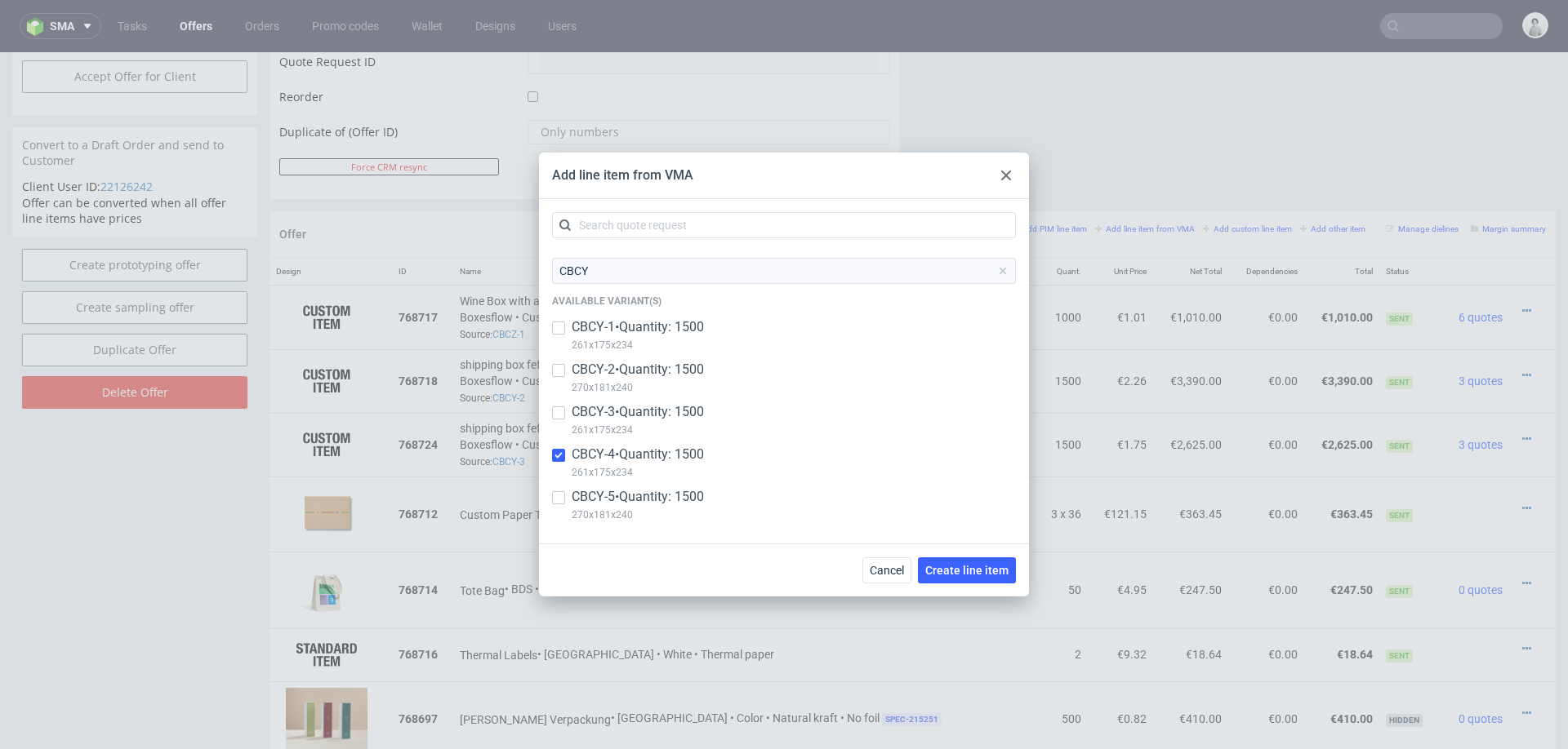
checkbox input "true"
click at [980, 565] on span "Create line item" at bounding box center [967, 570] width 83 height 11
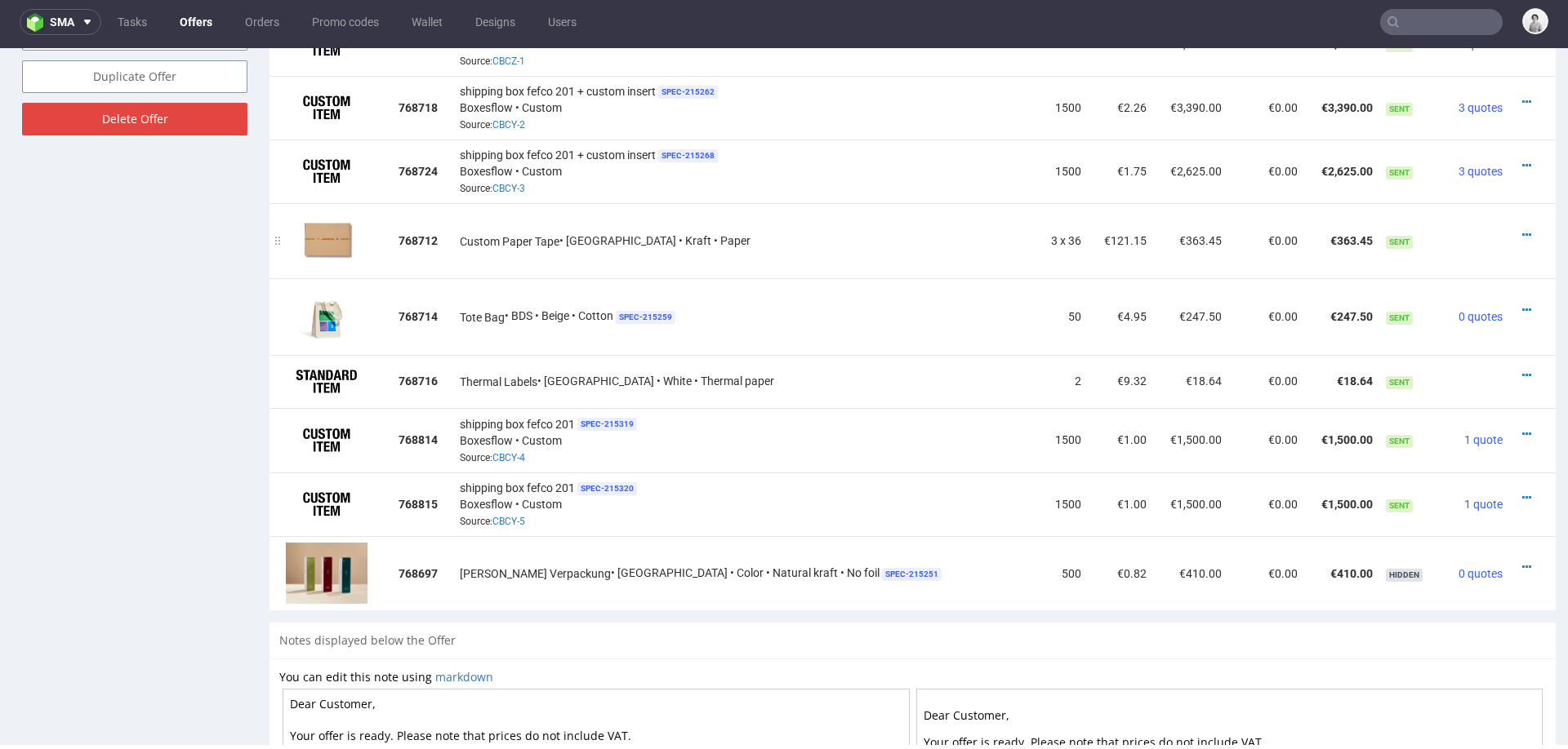
scroll to position [1088, 0]
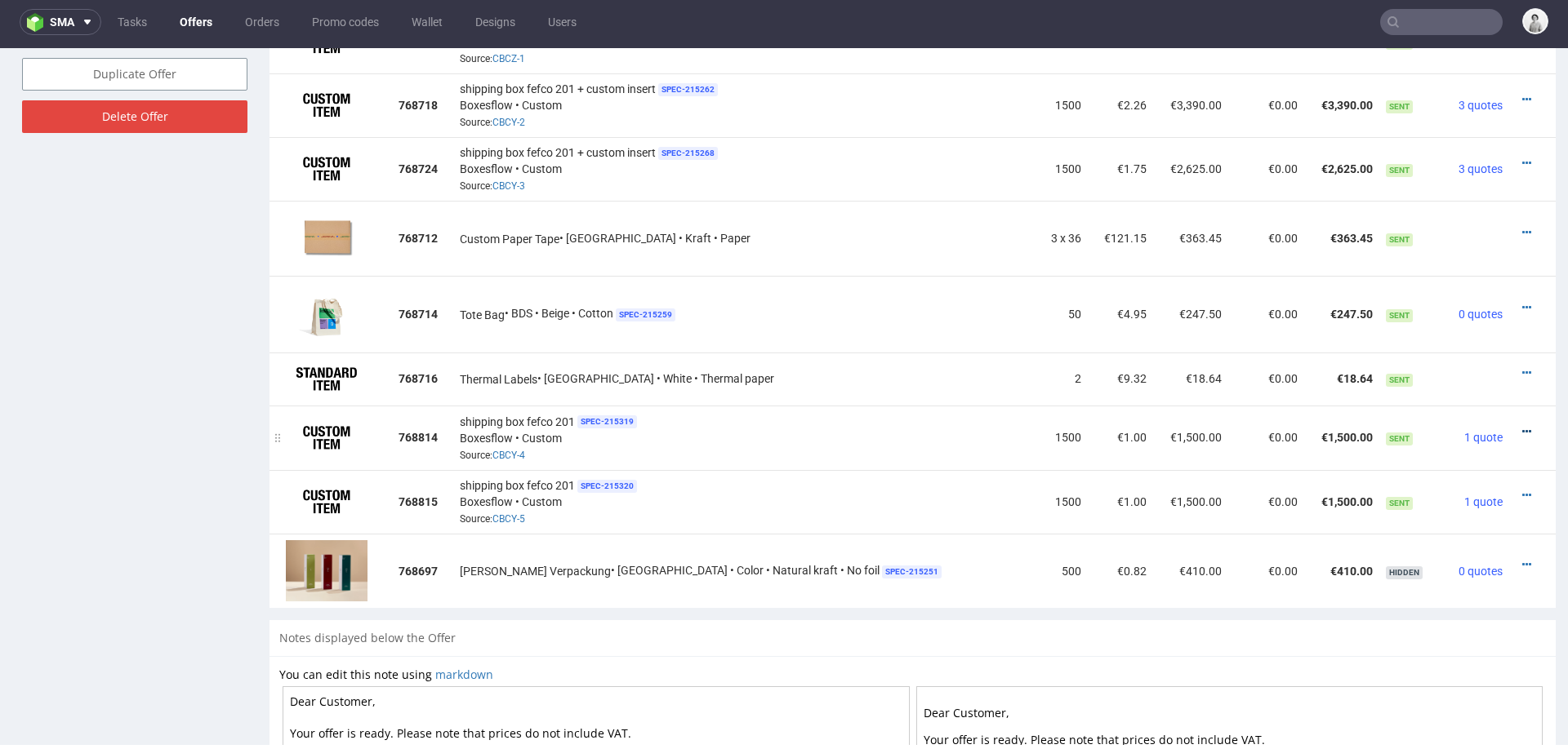
click at [1523, 426] on icon at bounding box center [1527, 432] width 9 height 11
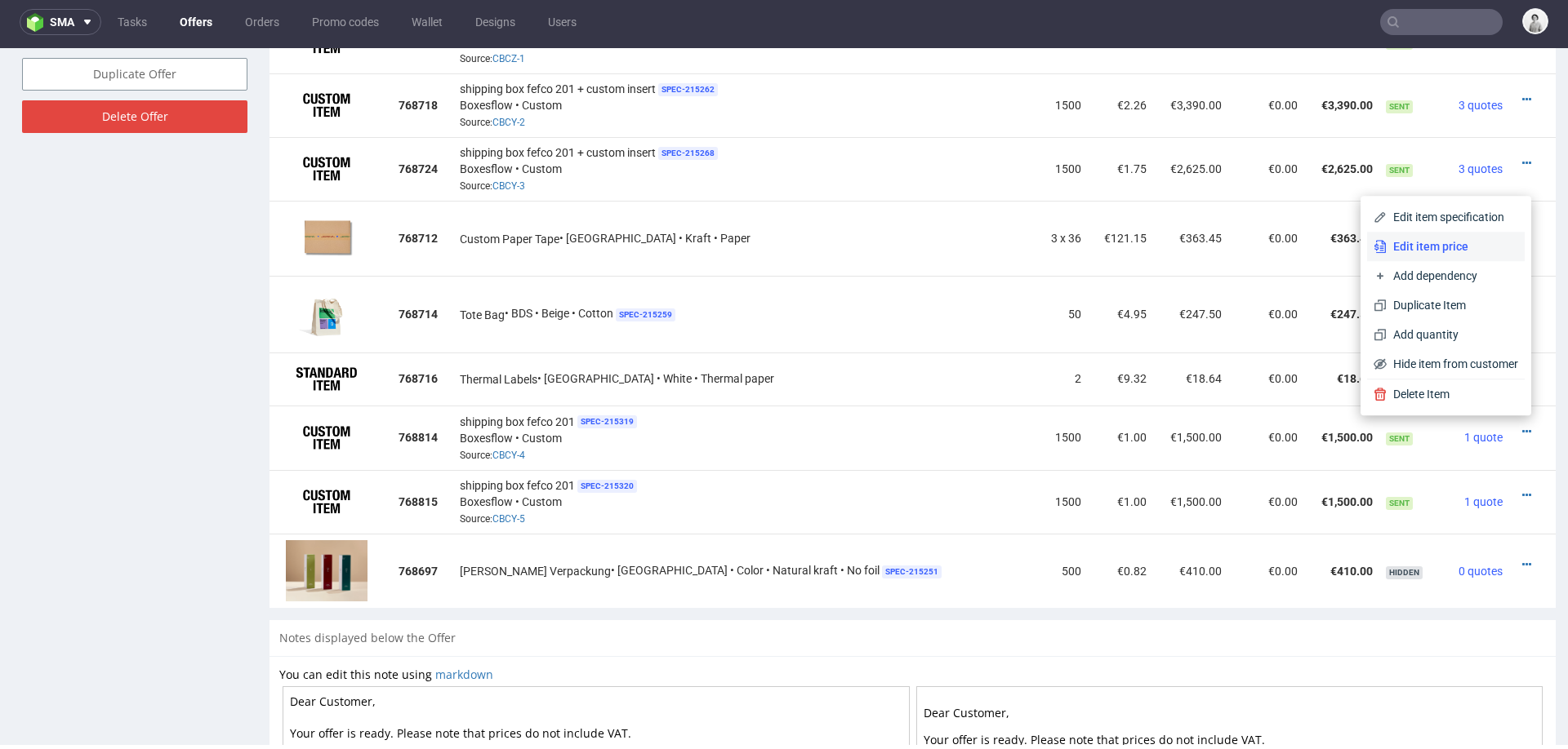
click at [1404, 247] on span "Edit item price" at bounding box center [1452, 247] width 132 height 17
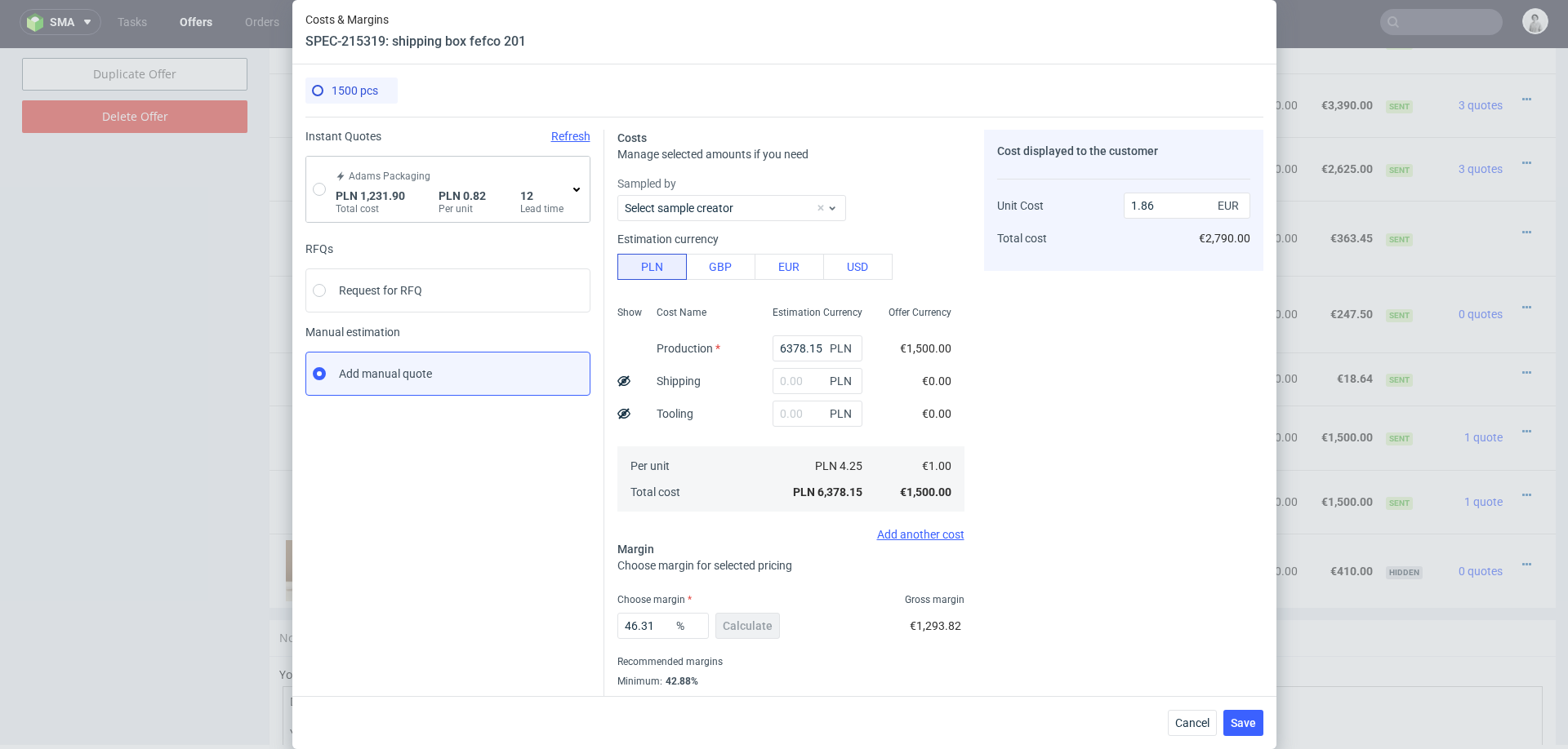
click at [570, 188] on icon at bounding box center [577, 189] width 13 height 13
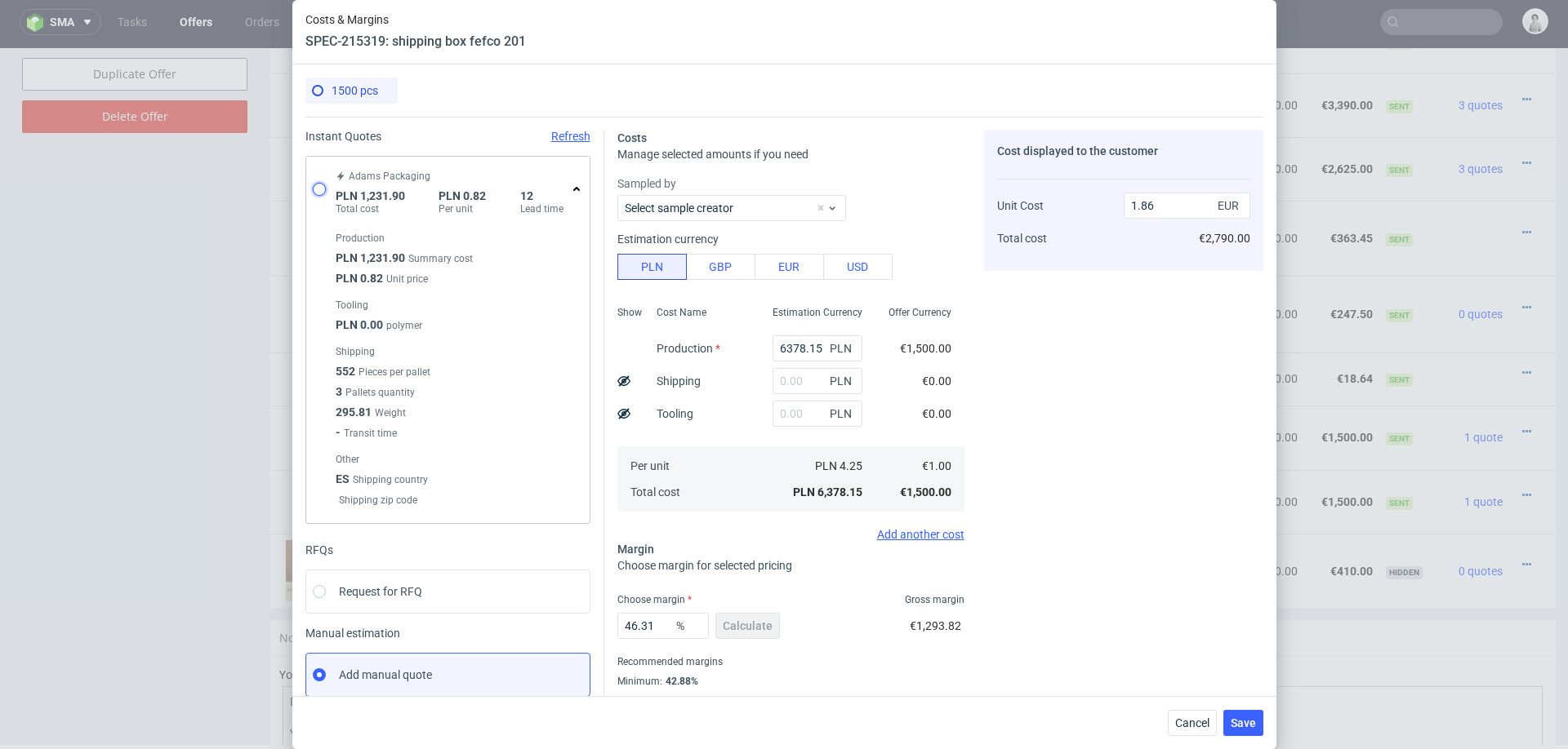
click at [313, 186] on input "radio" at bounding box center [319, 189] width 13 height 13
radio input "true"
radio input "false"
type input "1231.9"
type input "0.19"
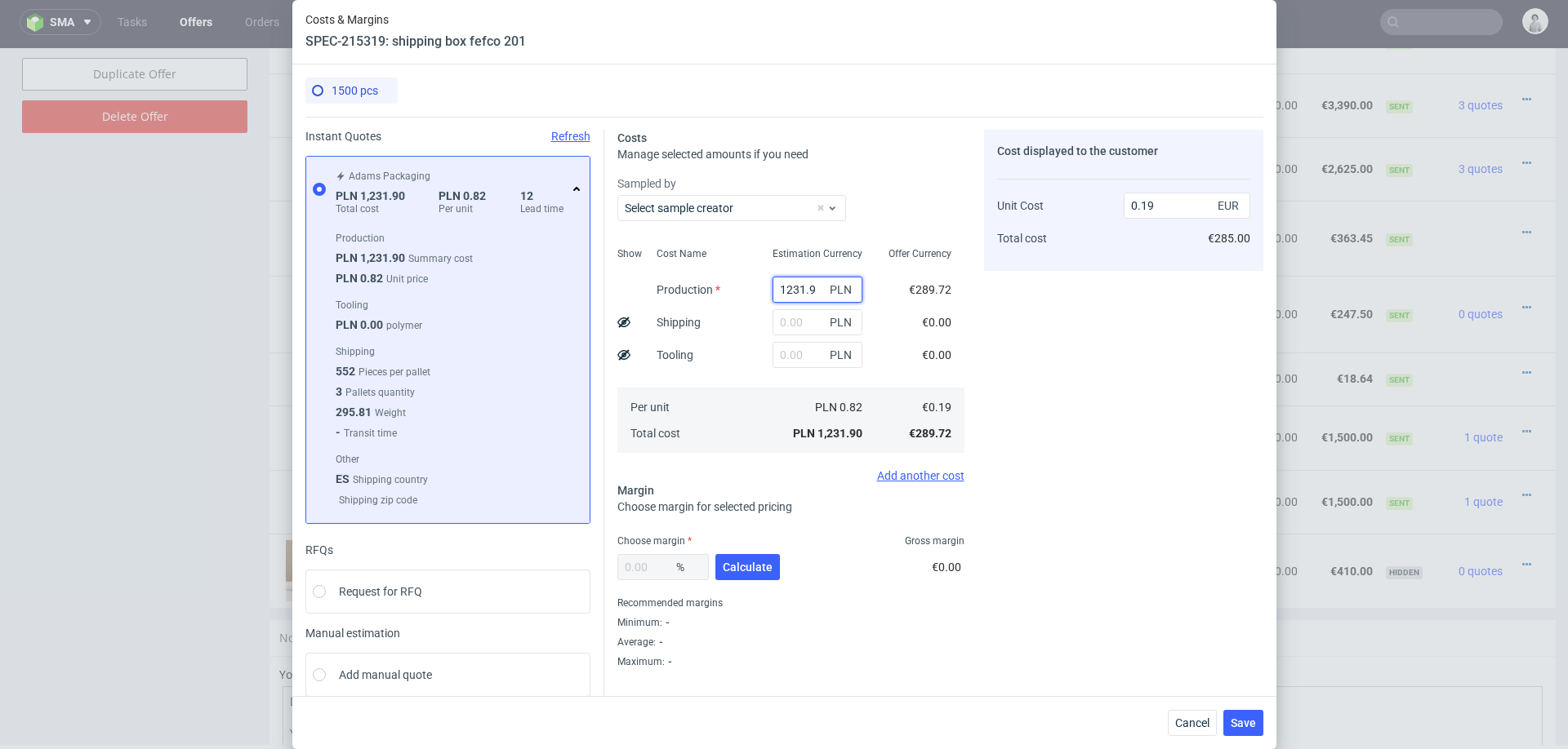
click at [820, 290] on input "1231.9" at bounding box center [817, 290] width 90 height 26
type input "2500"
type input "0.39"
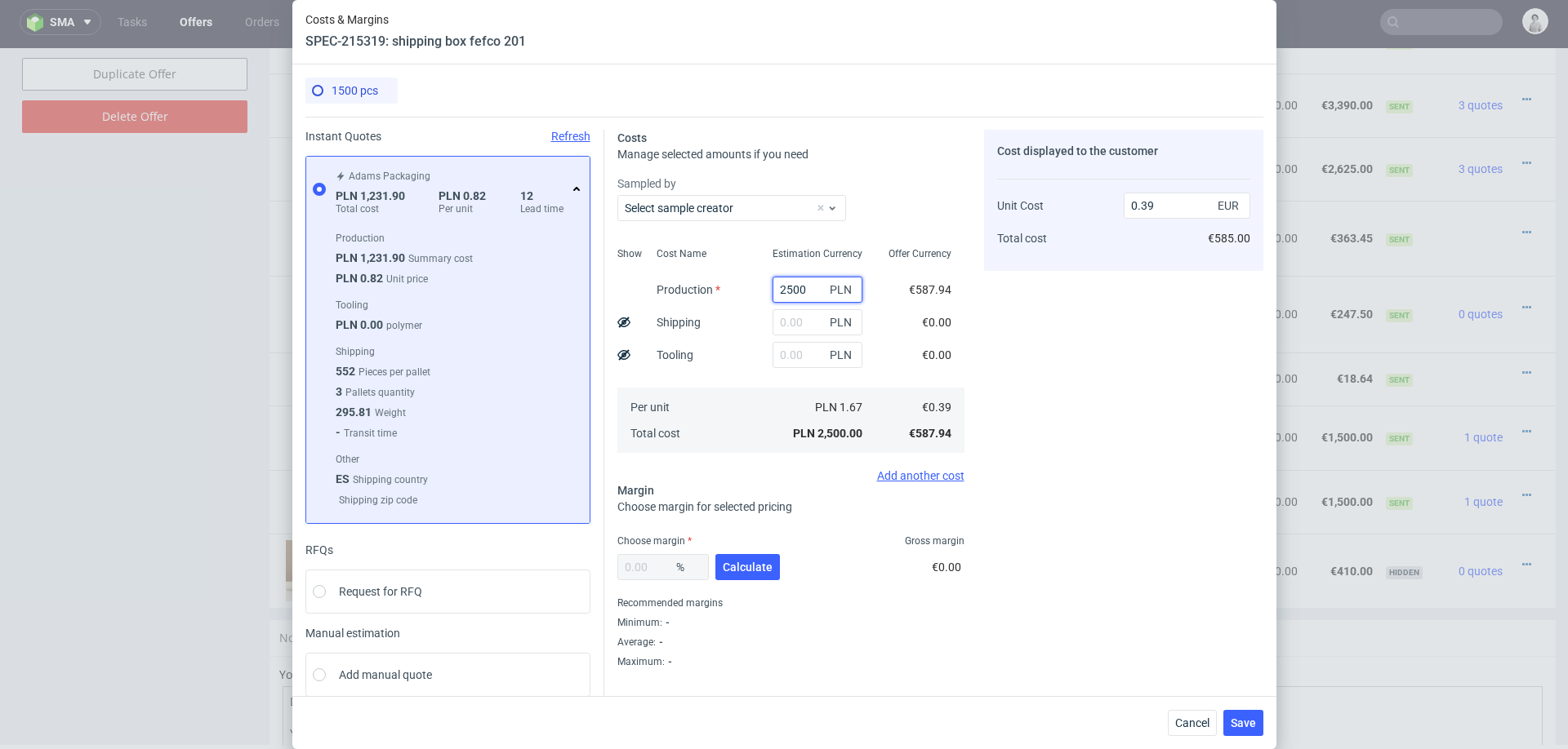
type input "2500"
click at [759, 332] on div "PLN" at bounding box center [817, 322] width 116 height 32
click at [801, 319] on input "text" at bounding box center [817, 323] width 90 height 26
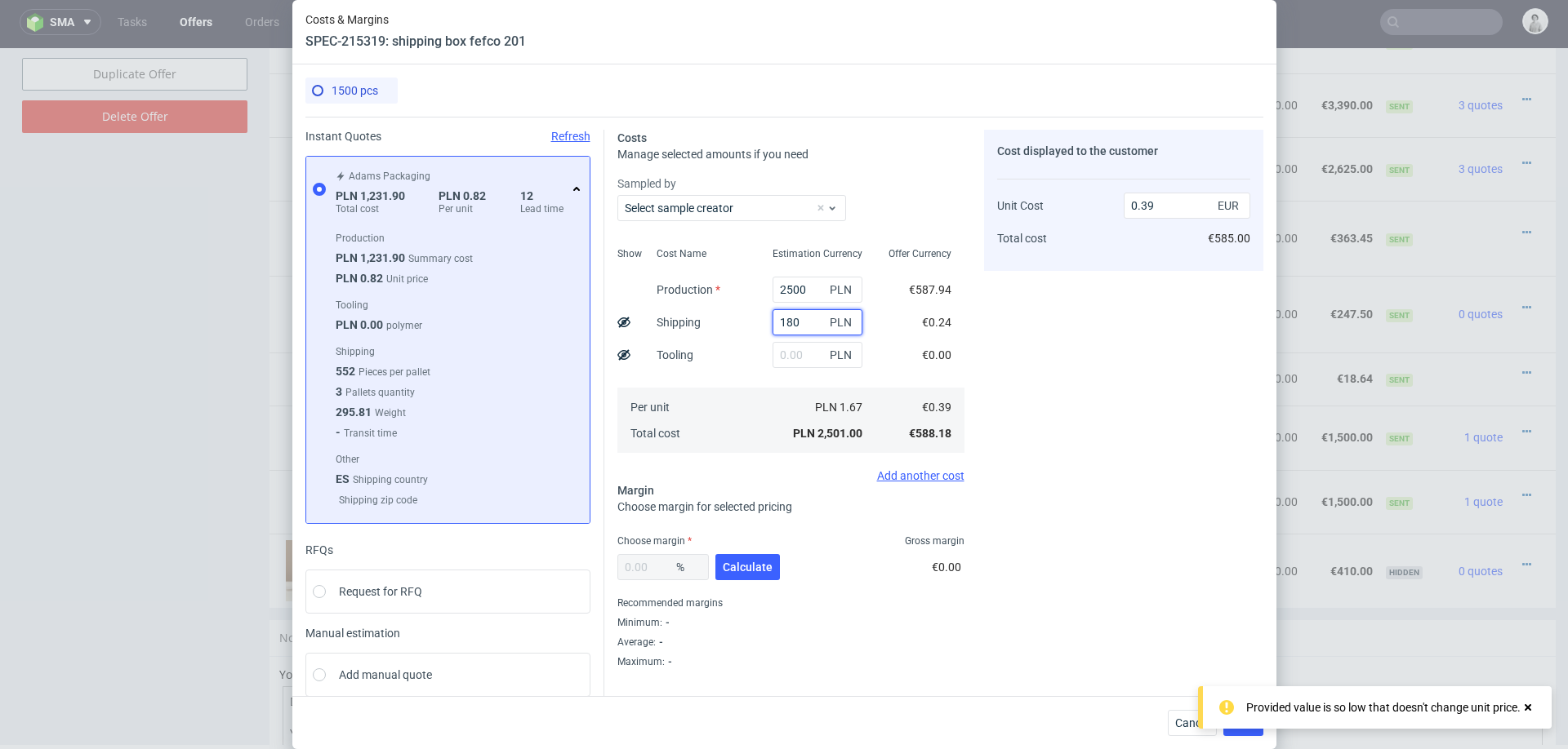
type input "1800"
type input "0.67"
type input "1"
type input "0.39"
type input "5"
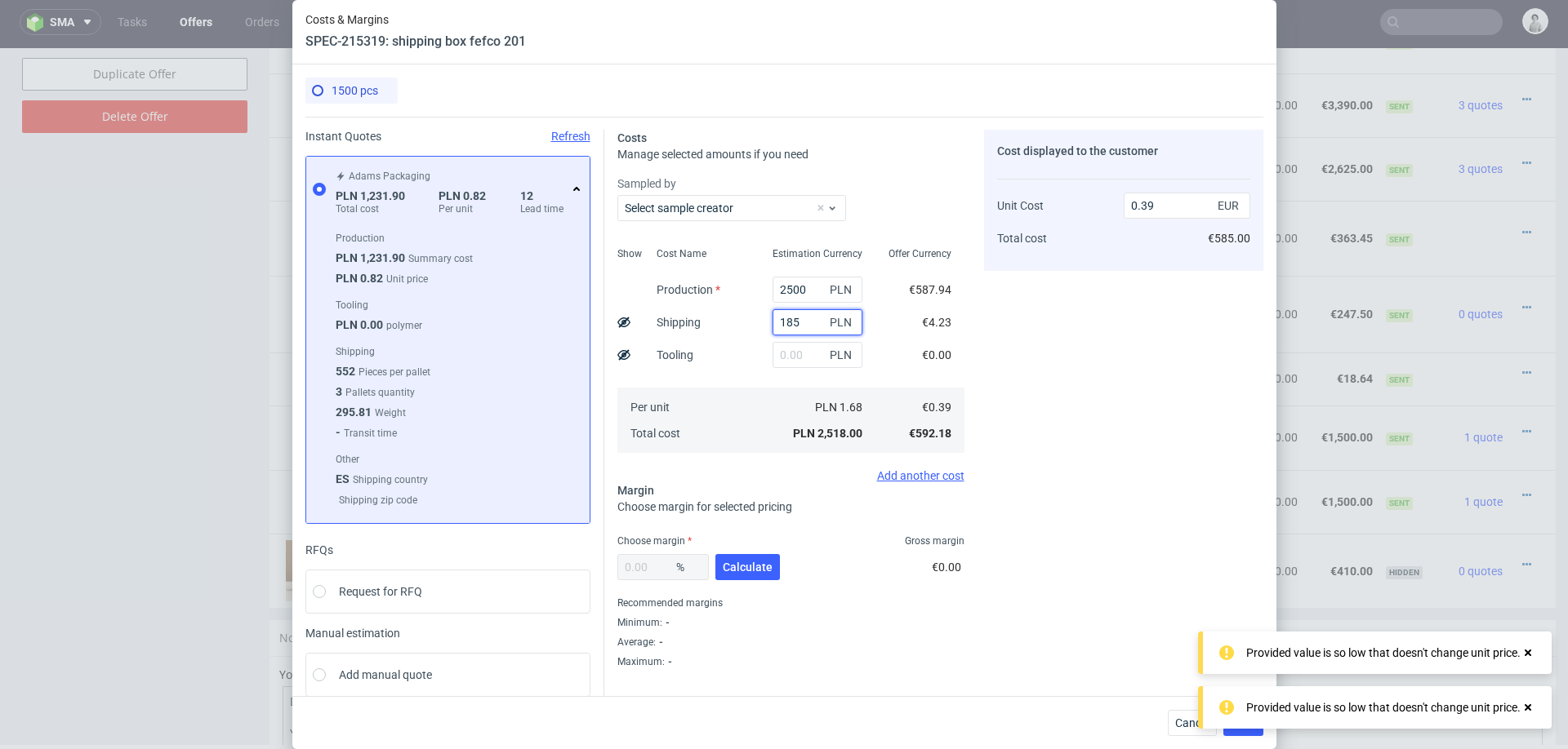
type input "1850"
type input "0.68"
type input "1850"
click at [709, 450] on div "Per unit Total cost" at bounding box center [701, 420] width 116 height 65
click at [727, 558] on button "Calculate" at bounding box center [747, 567] width 65 height 26
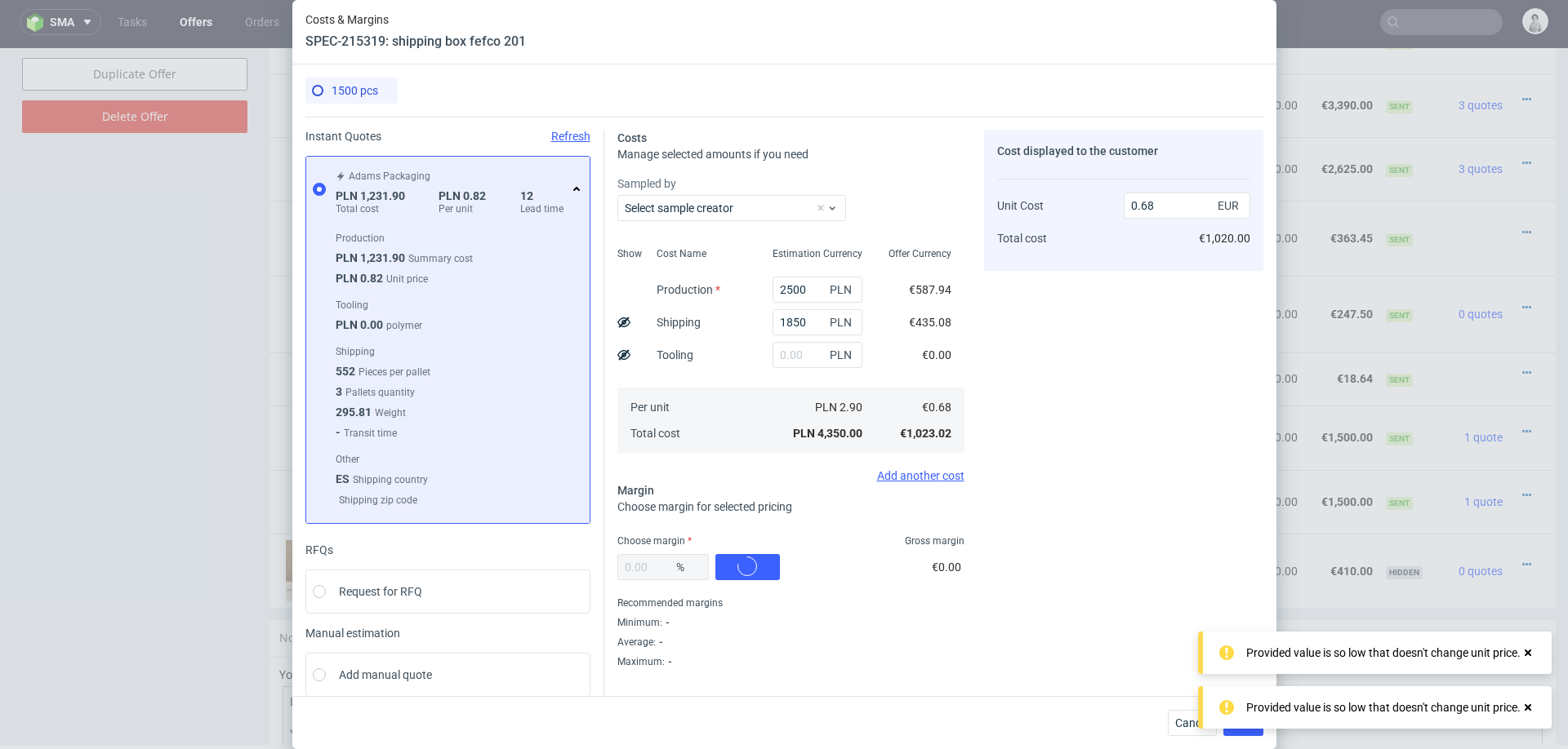
type input "39.22"
type input "1.12"
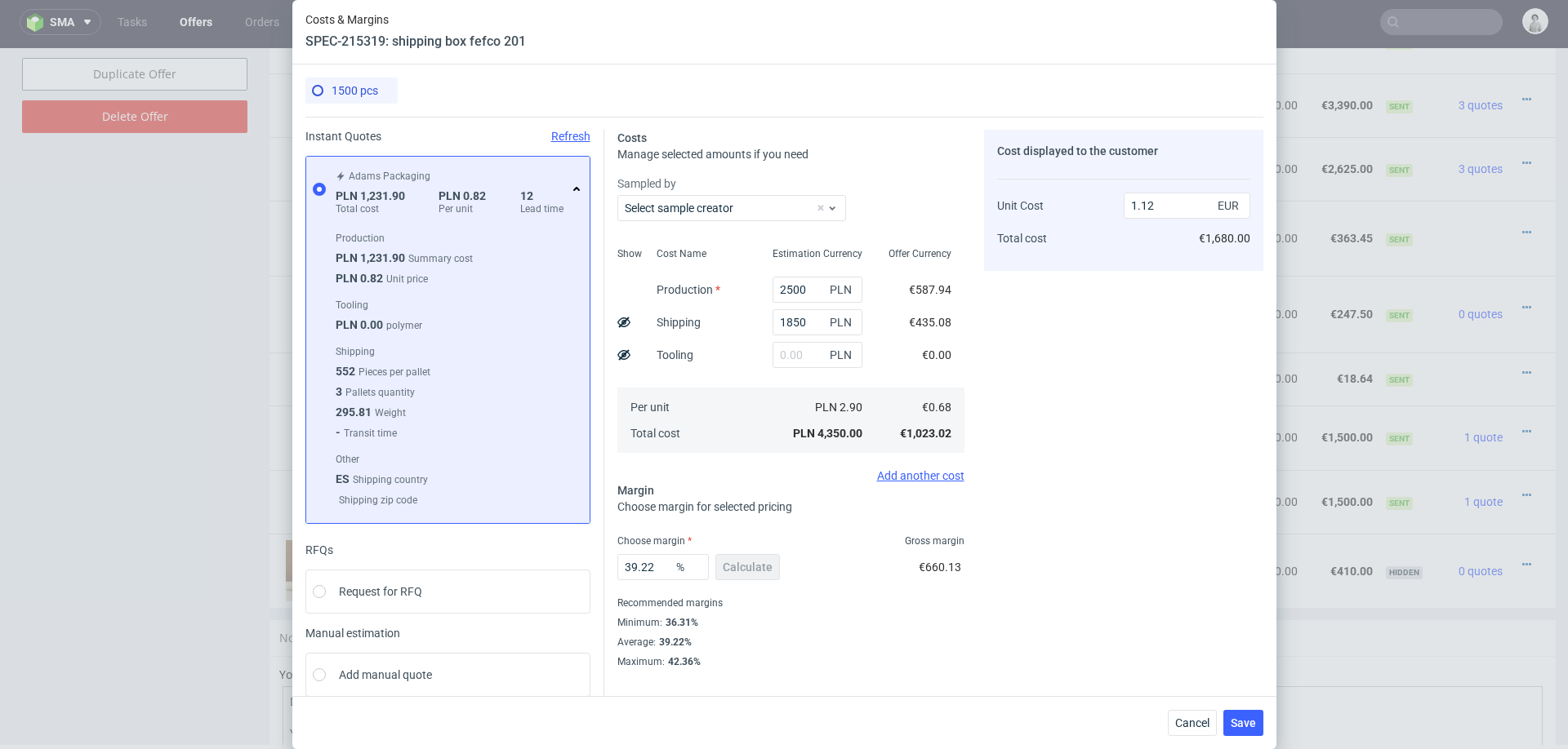
scroll to position [17, 0]
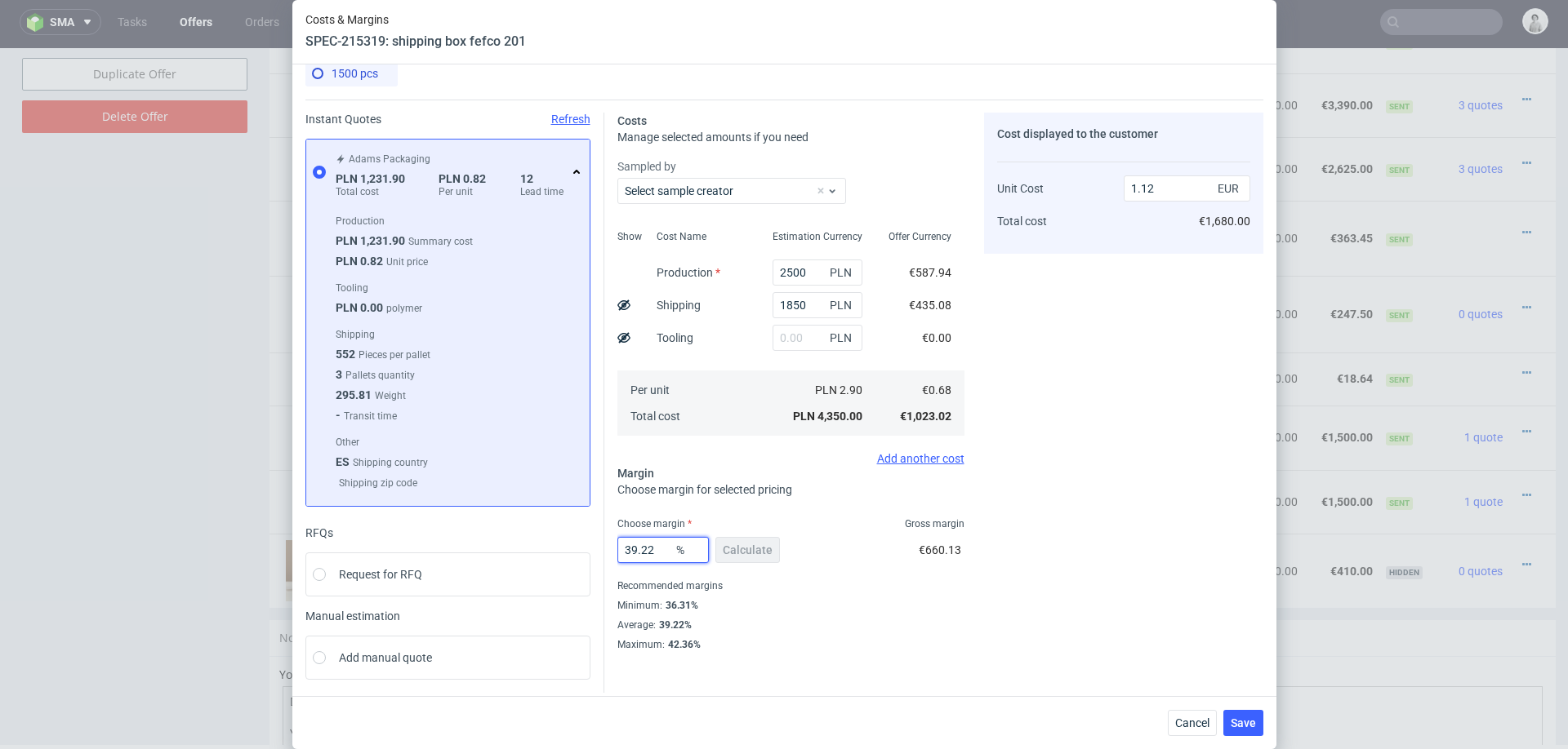
click at [659, 554] on input "39.22" at bounding box center [663, 550] width 92 height 26
type input "38"
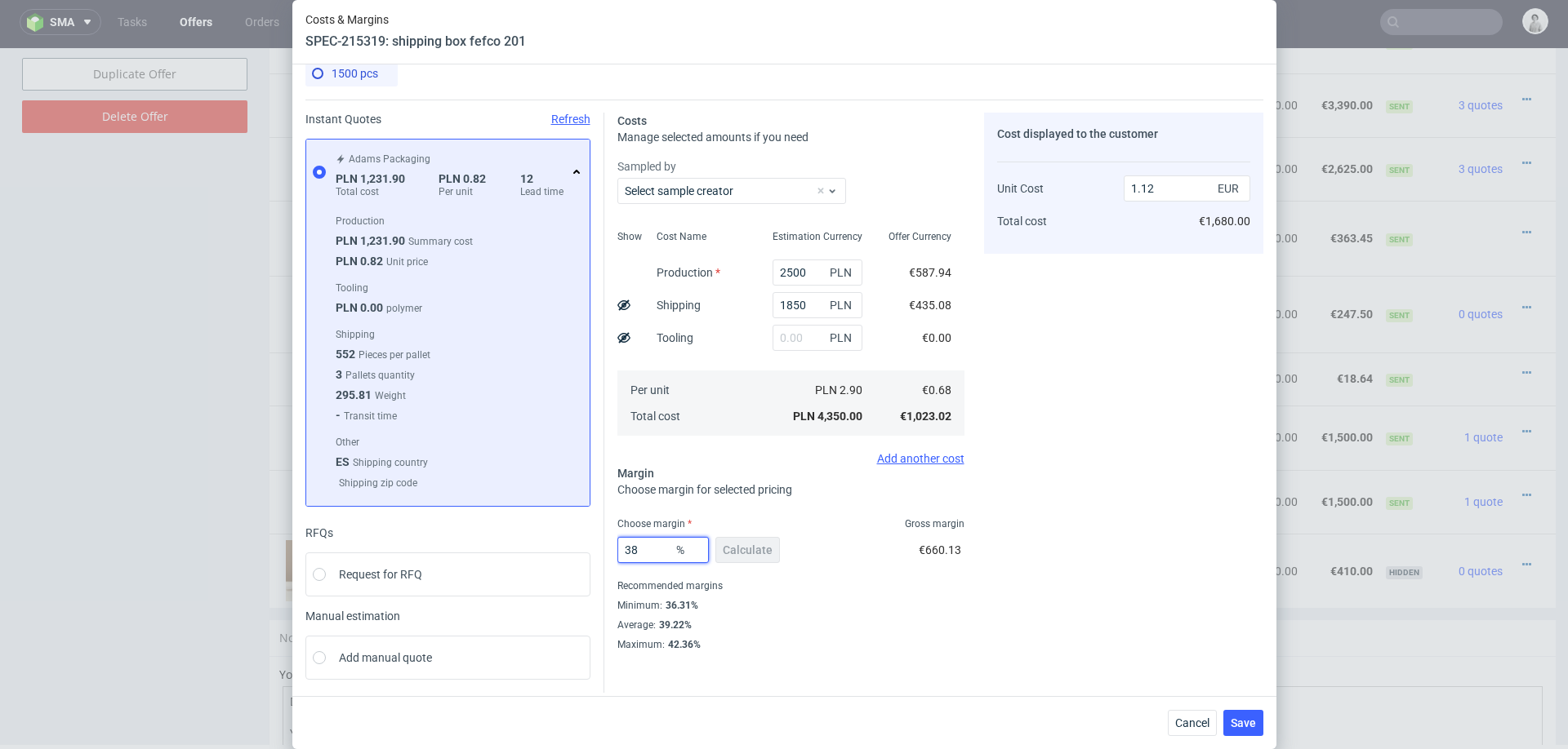
type input "1.1"
type input "39"
type input "1.12"
type input "39"
click at [1019, 632] on div "Cost displayed to the customer Unit Cost Total cost 1.12 EUR €1,680.00" at bounding box center [1123, 382] width 279 height 539
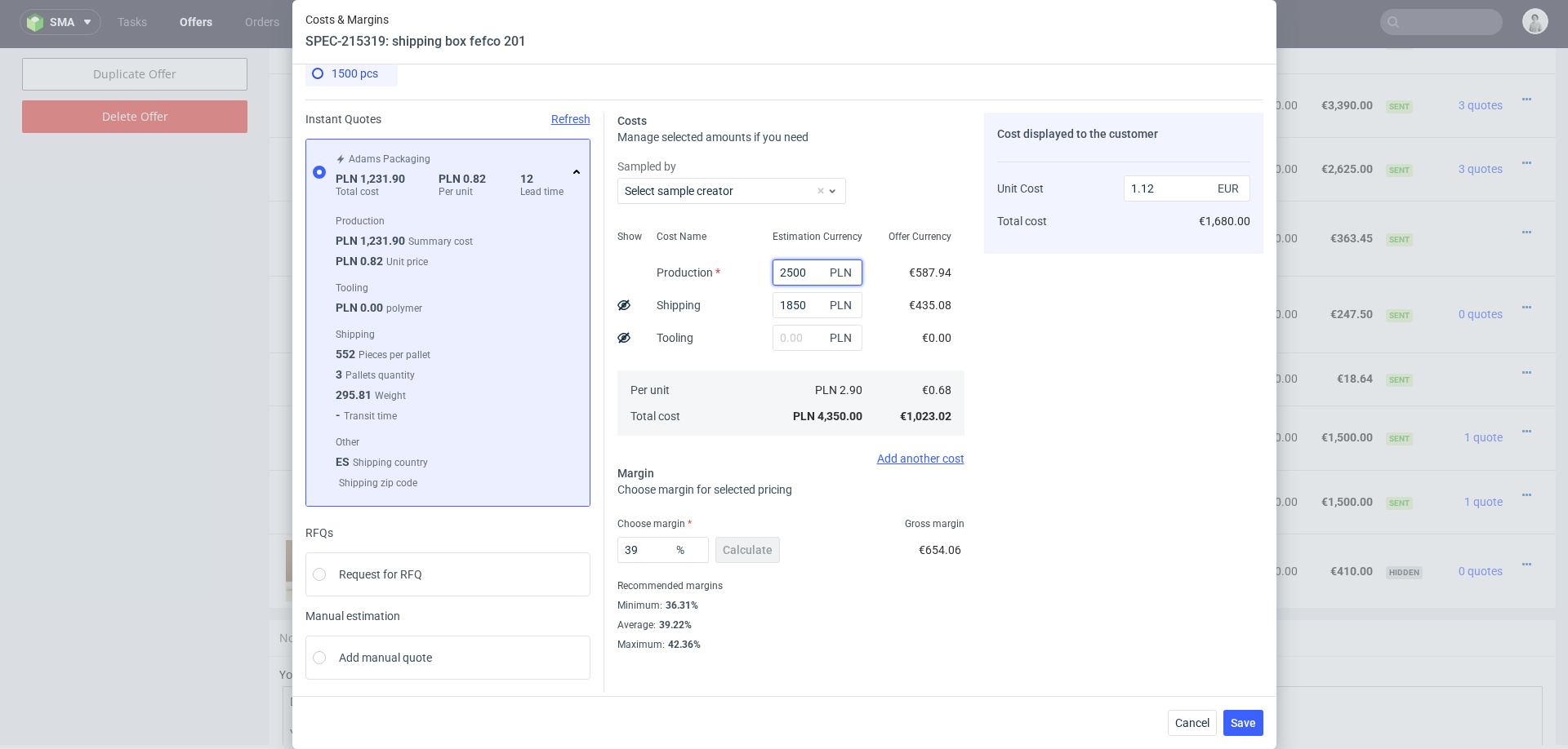
click at [810, 278] on input "2500" at bounding box center [817, 273] width 90 height 26
type input "2"
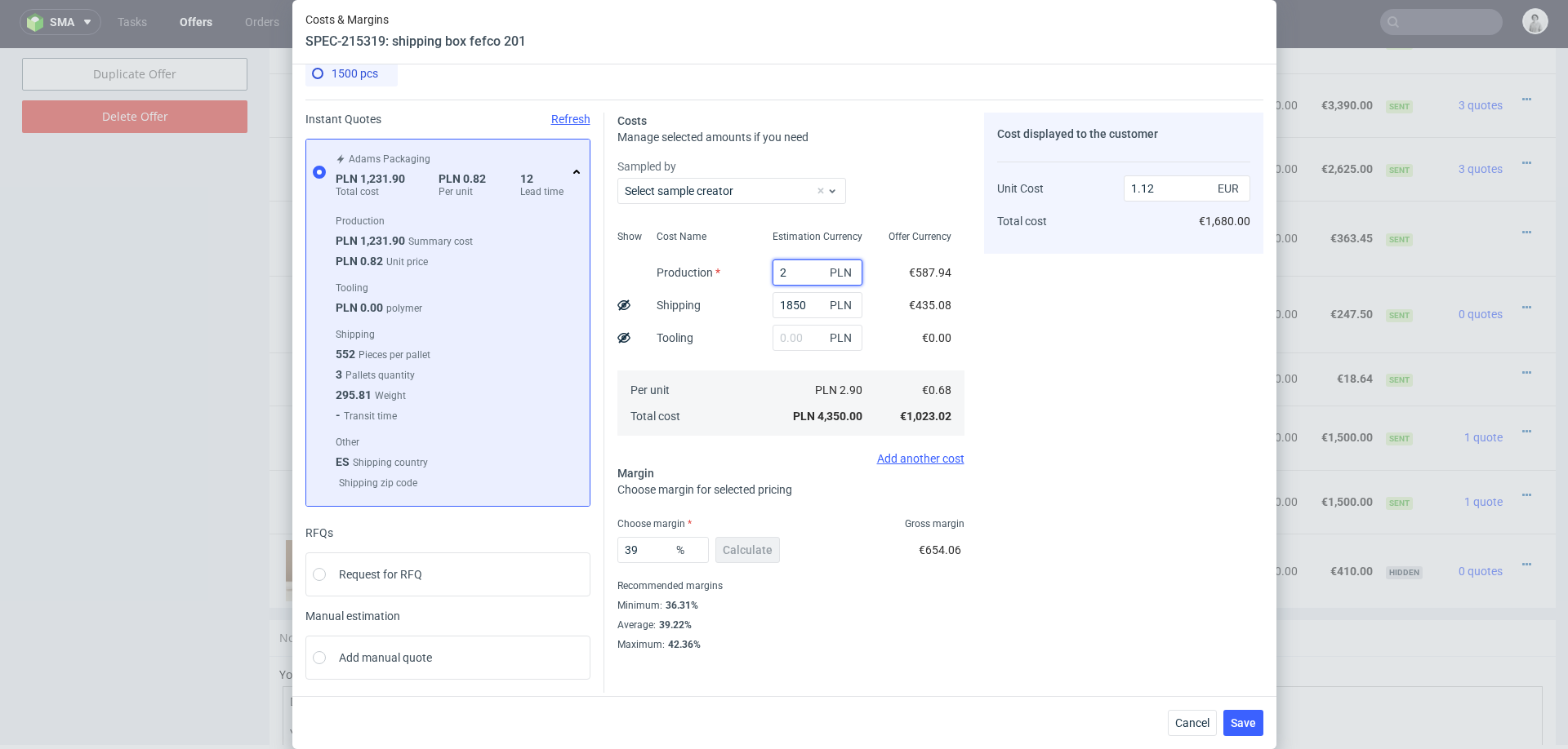
type input "0.48"
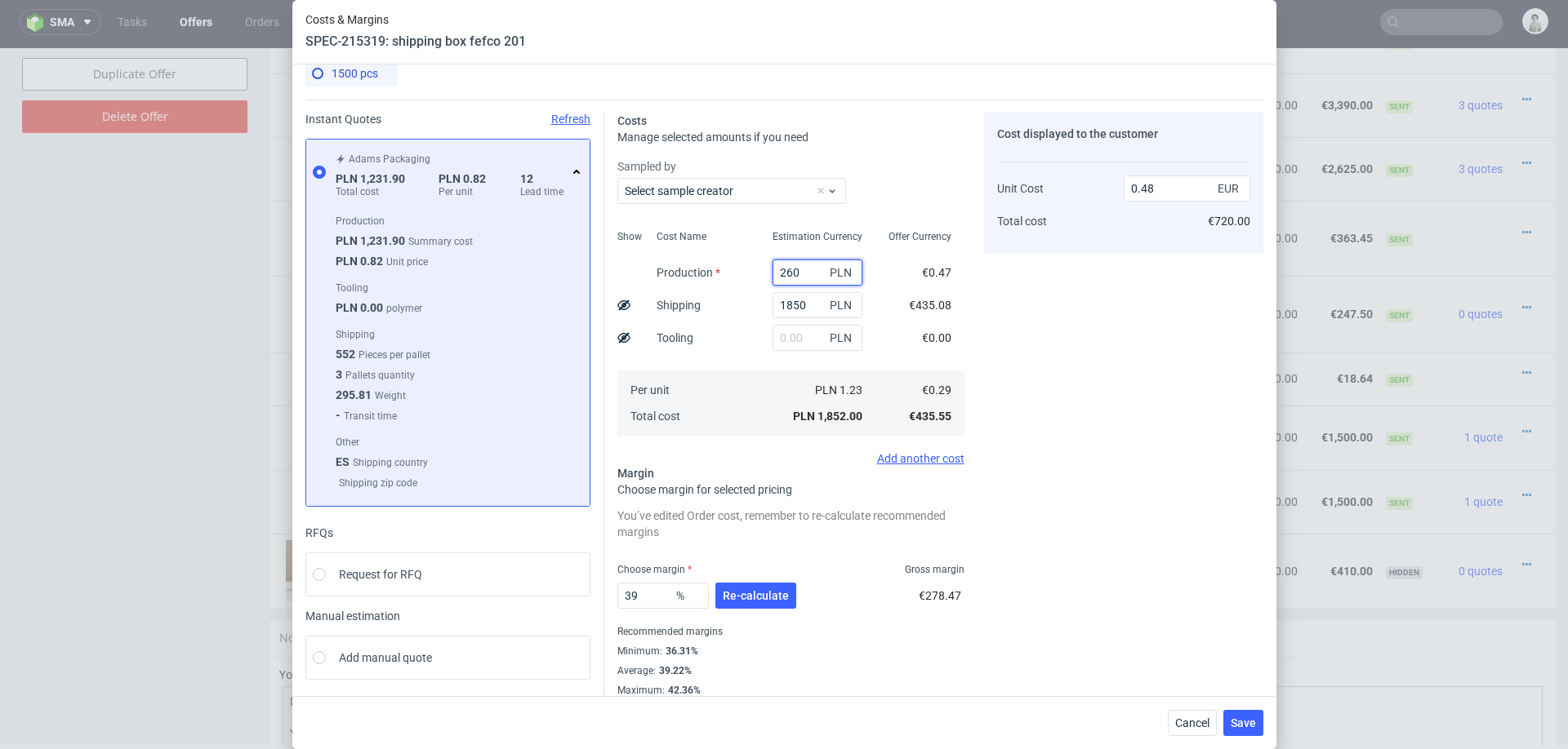
type input "2600"
type input "1.14"
type input "2600"
click at [789, 314] on input "1850" at bounding box center [817, 305] width 90 height 26
click at [734, 594] on span "Re-calculate" at bounding box center [755, 596] width 66 height 11
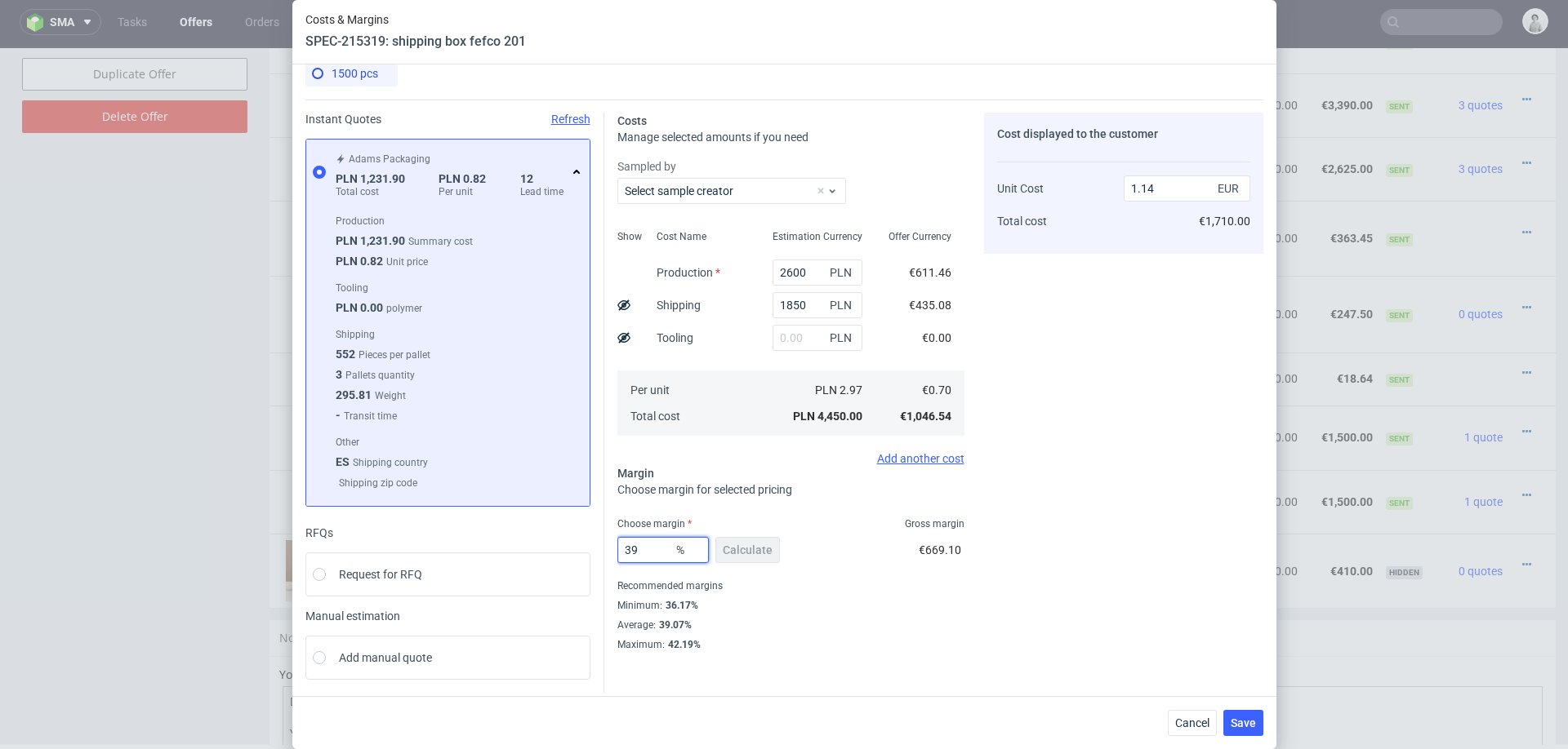
click at [663, 557] on input "39" at bounding box center [663, 550] width 92 height 26
type input "3"
type input "0.72"
type input "38"
type input "1.13"
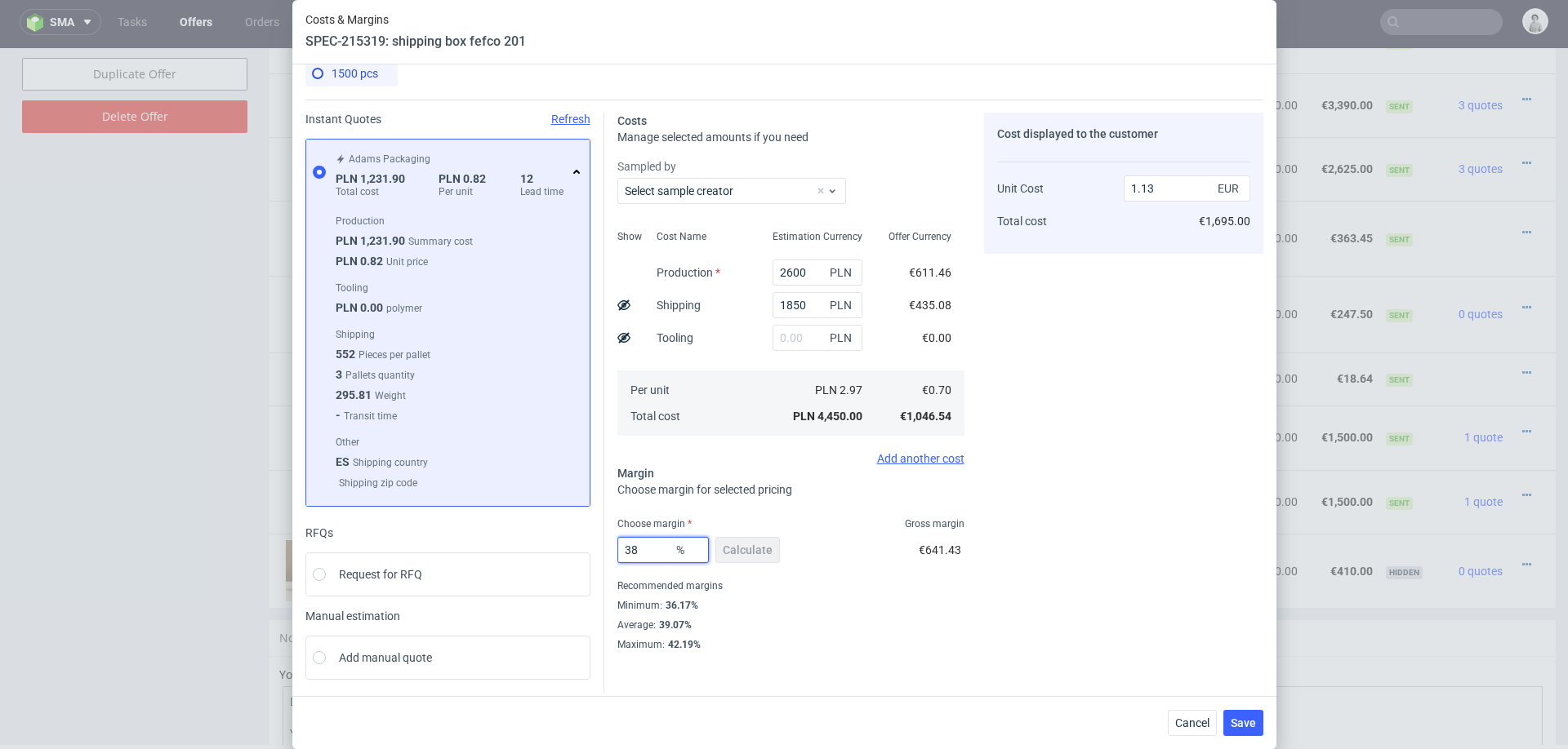
type input "38"
click at [1037, 588] on div "Cost displayed to the customer Unit Cost Total cost 1.13 EUR €1,695.00" at bounding box center [1123, 382] width 279 height 539
click at [1244, 728] on span "Save" at bounding box center [1243, 723] width 25 height 11
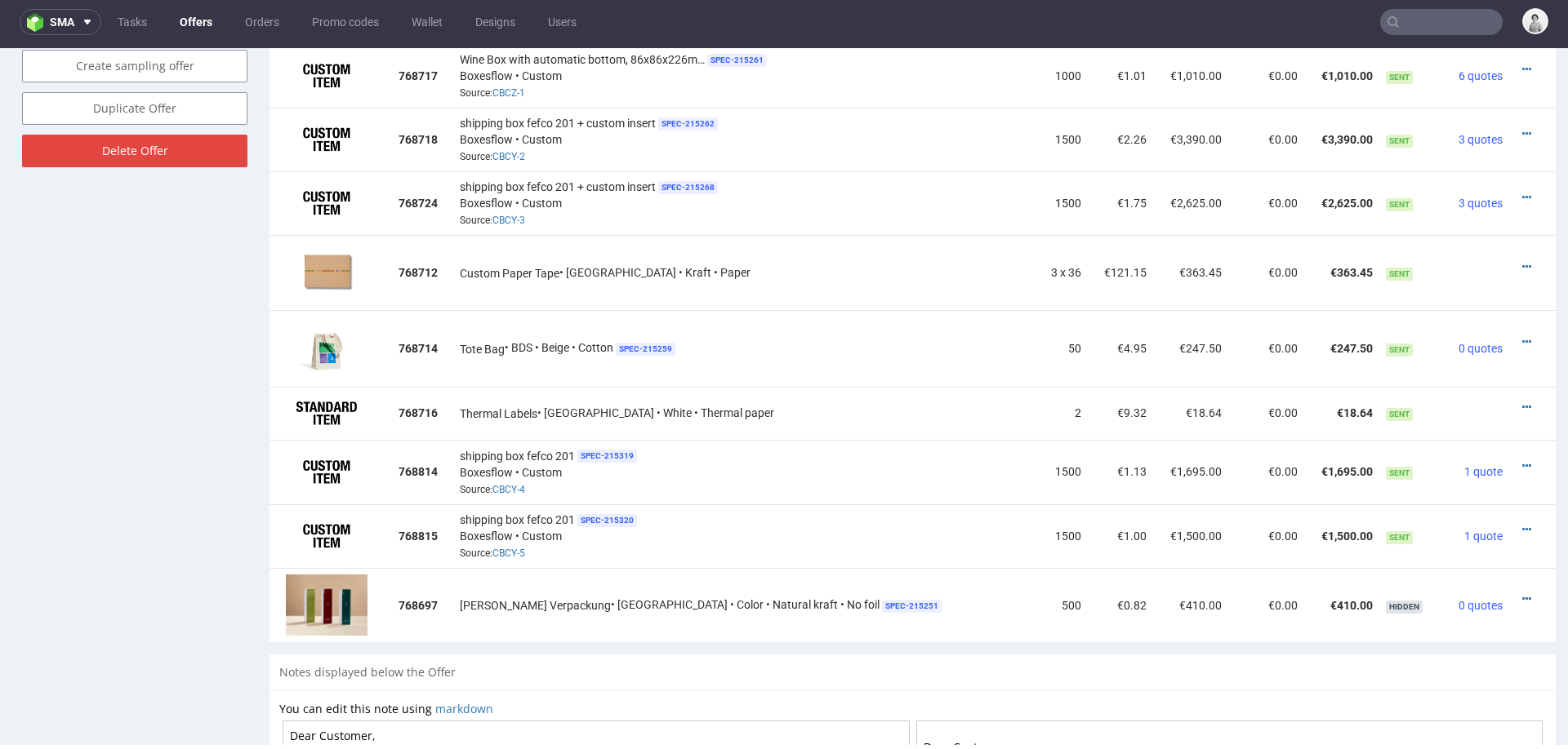
scroll to position [1056, 0]
click at [1523, 523] on icon at bounding box center [1527, 528] width 9 height 11
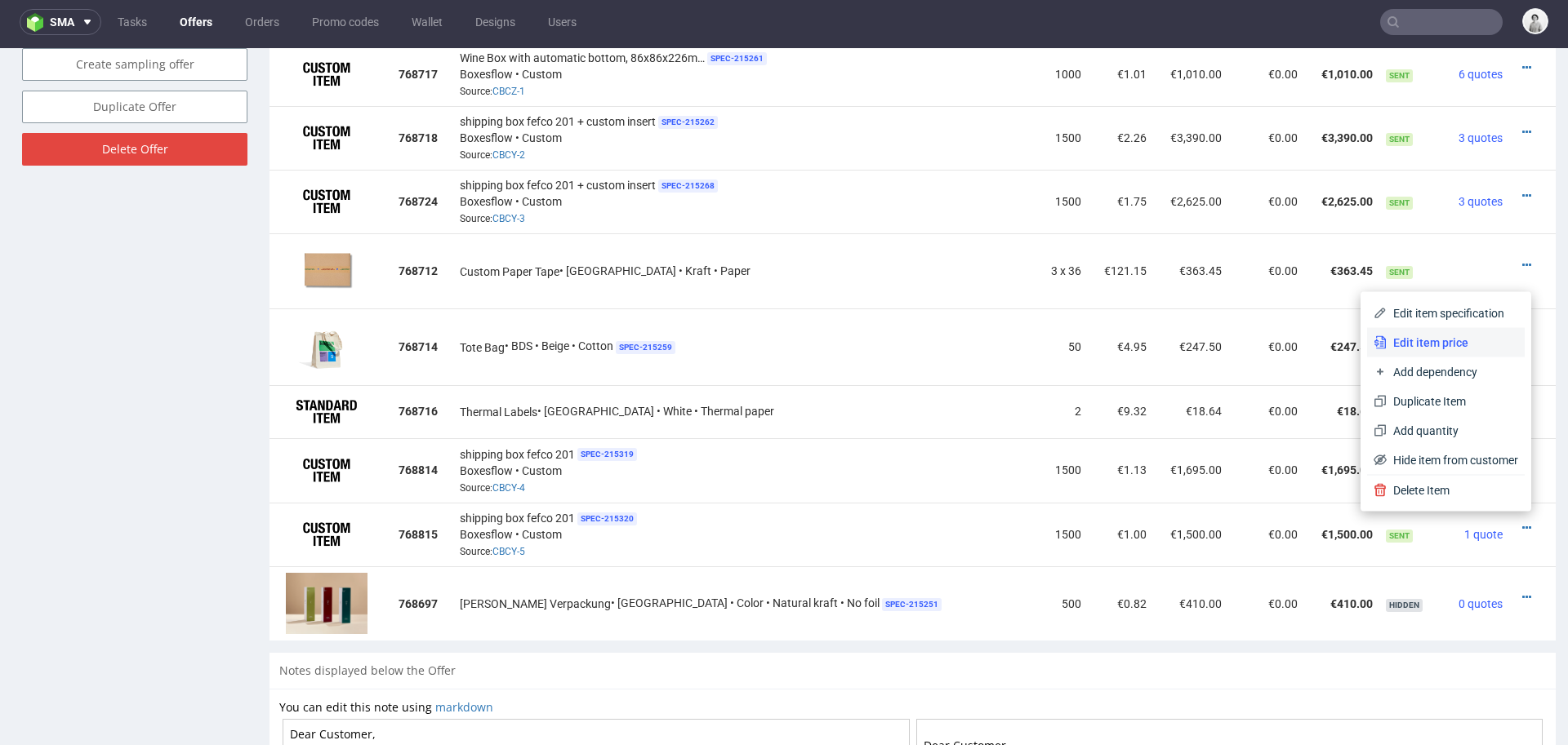
click at [1447, 338] on span "Edit item price" at bounding box center [1452, 343] width 132 height 17
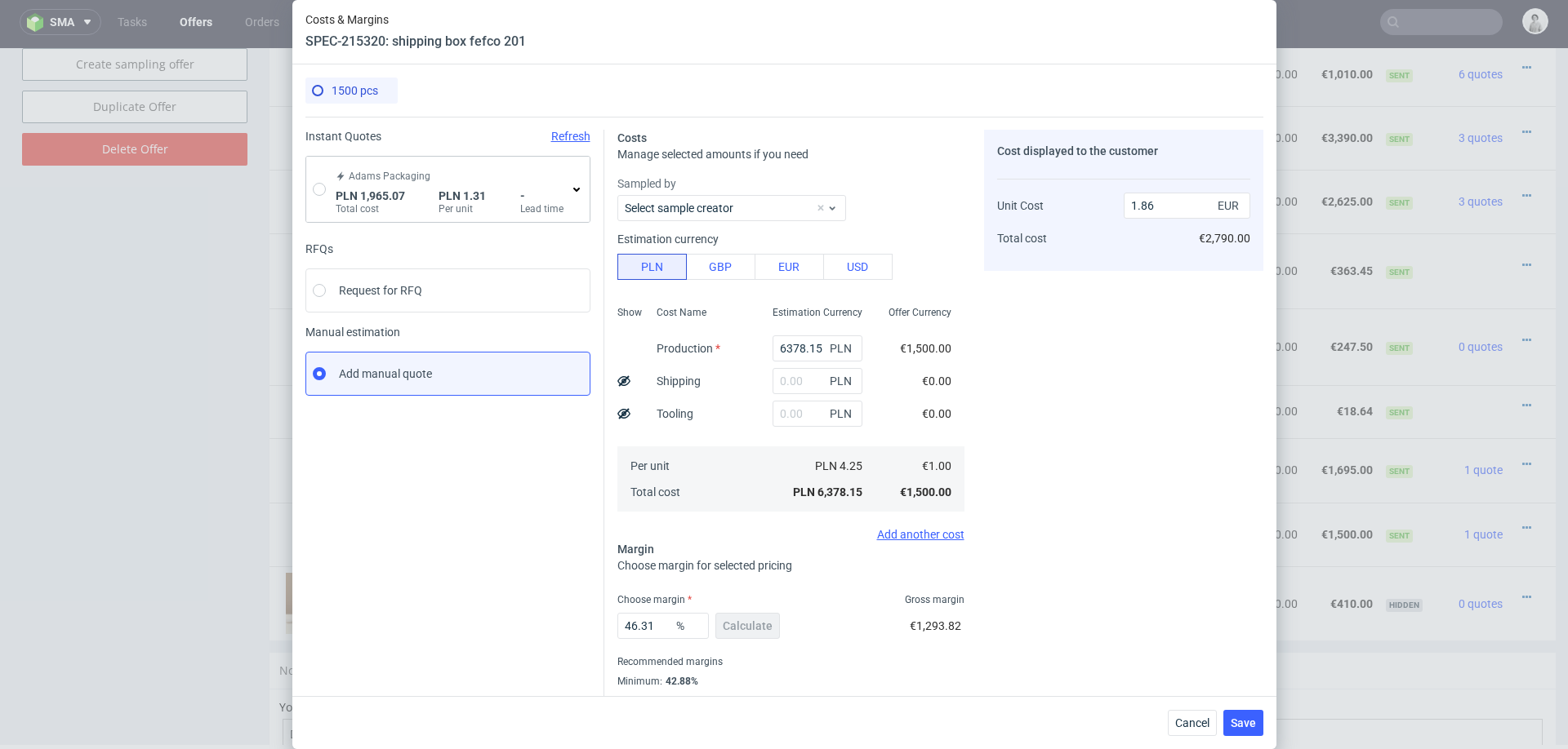
click at [332, 195] on div "Adams Packaging PLN 1,965.07 Total cost PLN 1.31 Per unit - Lead time" at bounding box center [451, 189] width 237 height 52
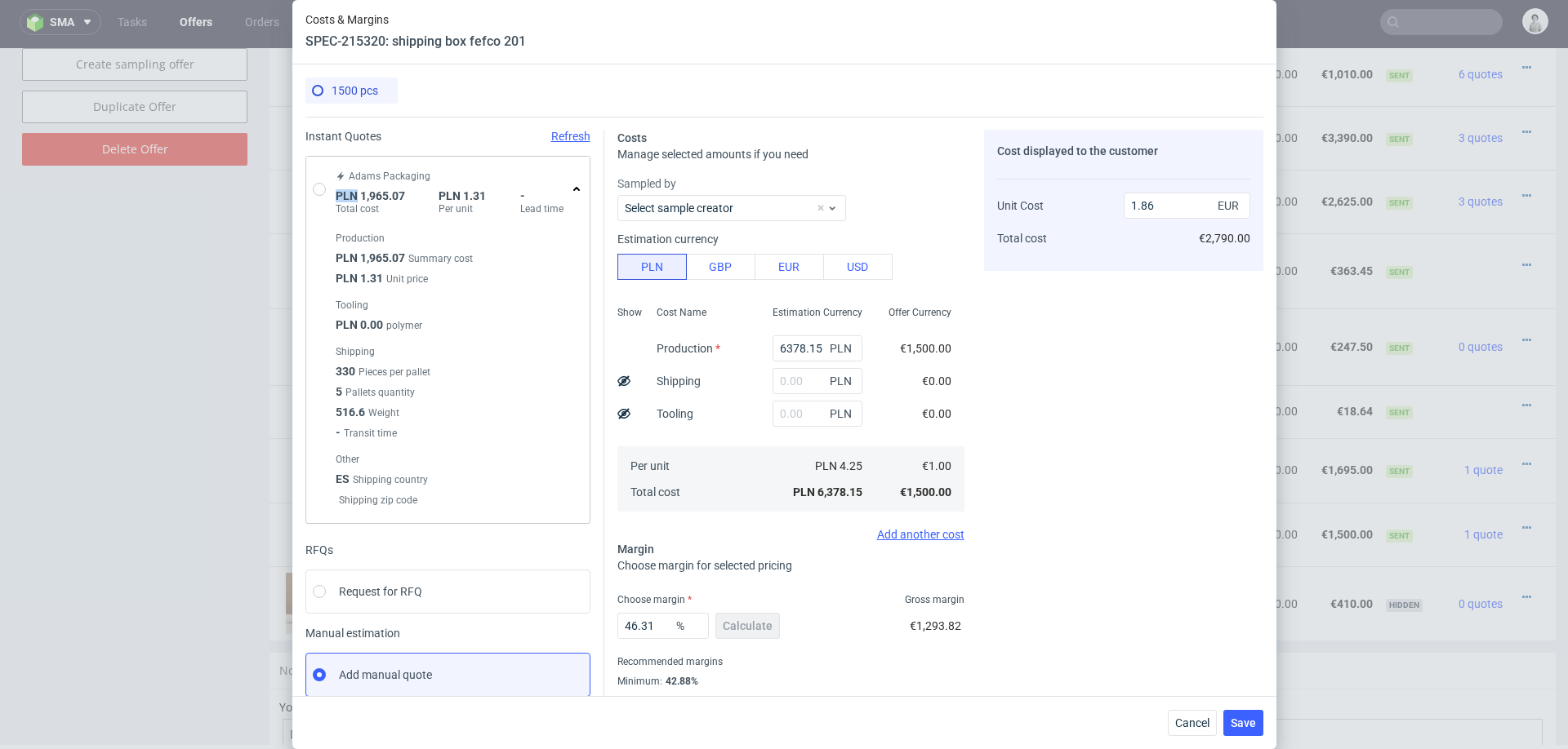
click at [332, 195] on div "Adams Packaging PLN 1,965.07 Total cost PLN 1.31 Per unit - Lead time" at bounding box center [451, 189] width 237 height 52
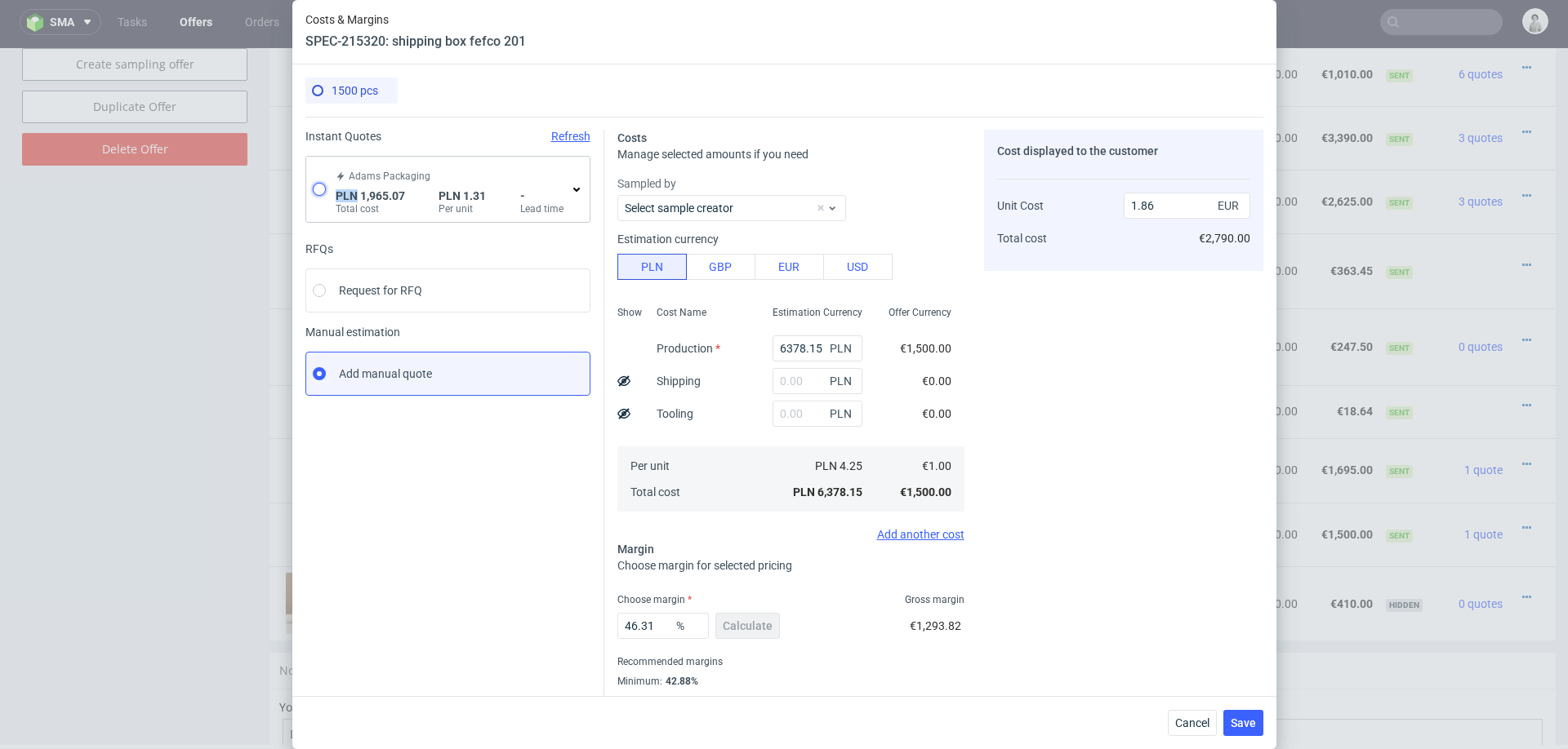
click at [325, 188] on input "radio" at bounding box center [319, 189] width 13 height 13
radio input "true"
radio input "false"
type input "1965.07"
type input "0.31"
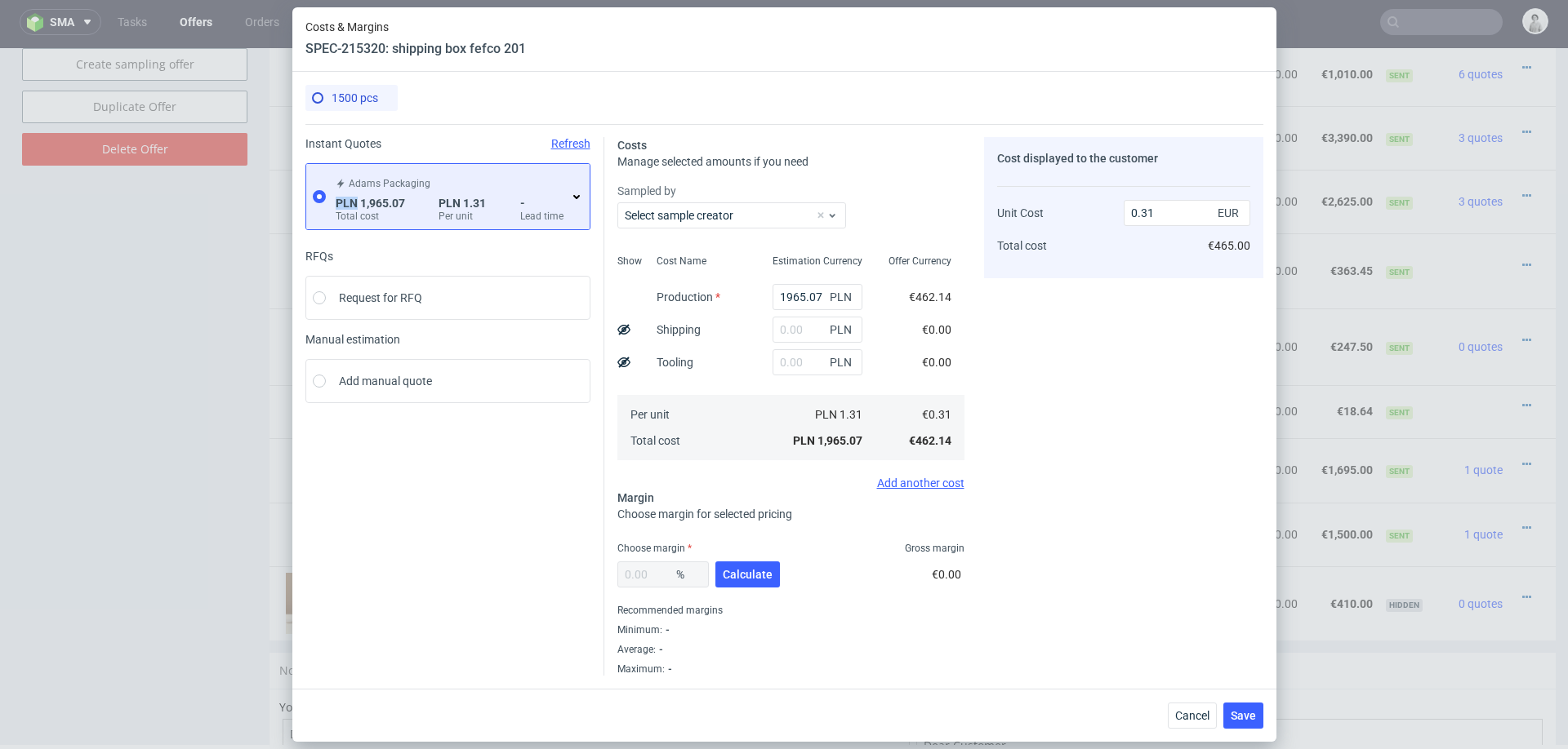
click at [576, 191] on icon at bounding box center [577, 197] width 13 height 13
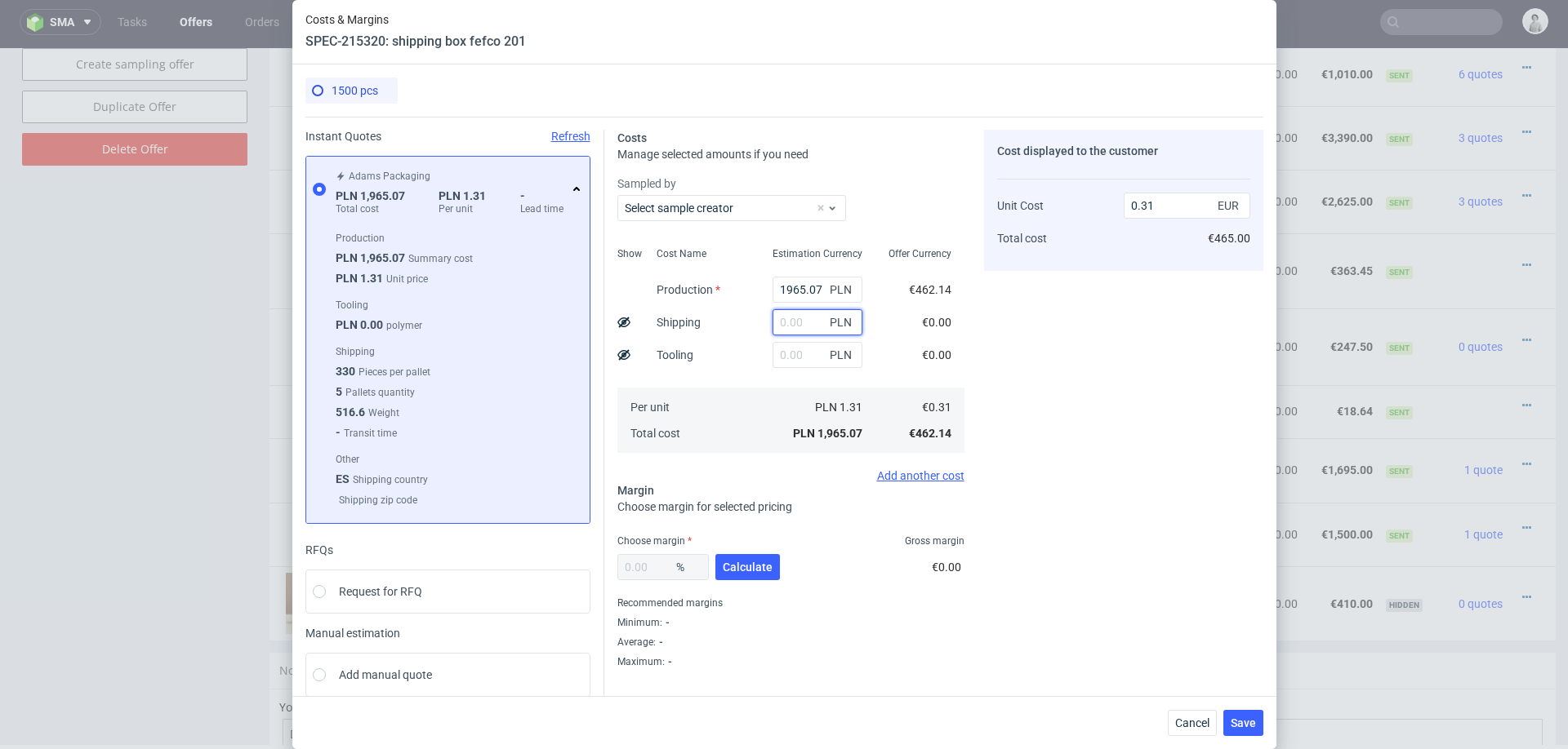
click at [812, 322] on input "text" at bounding box center [817, 323] width 90 height 26
type input "300"
type input "0.36"
type input "3000"
type input "0.78"
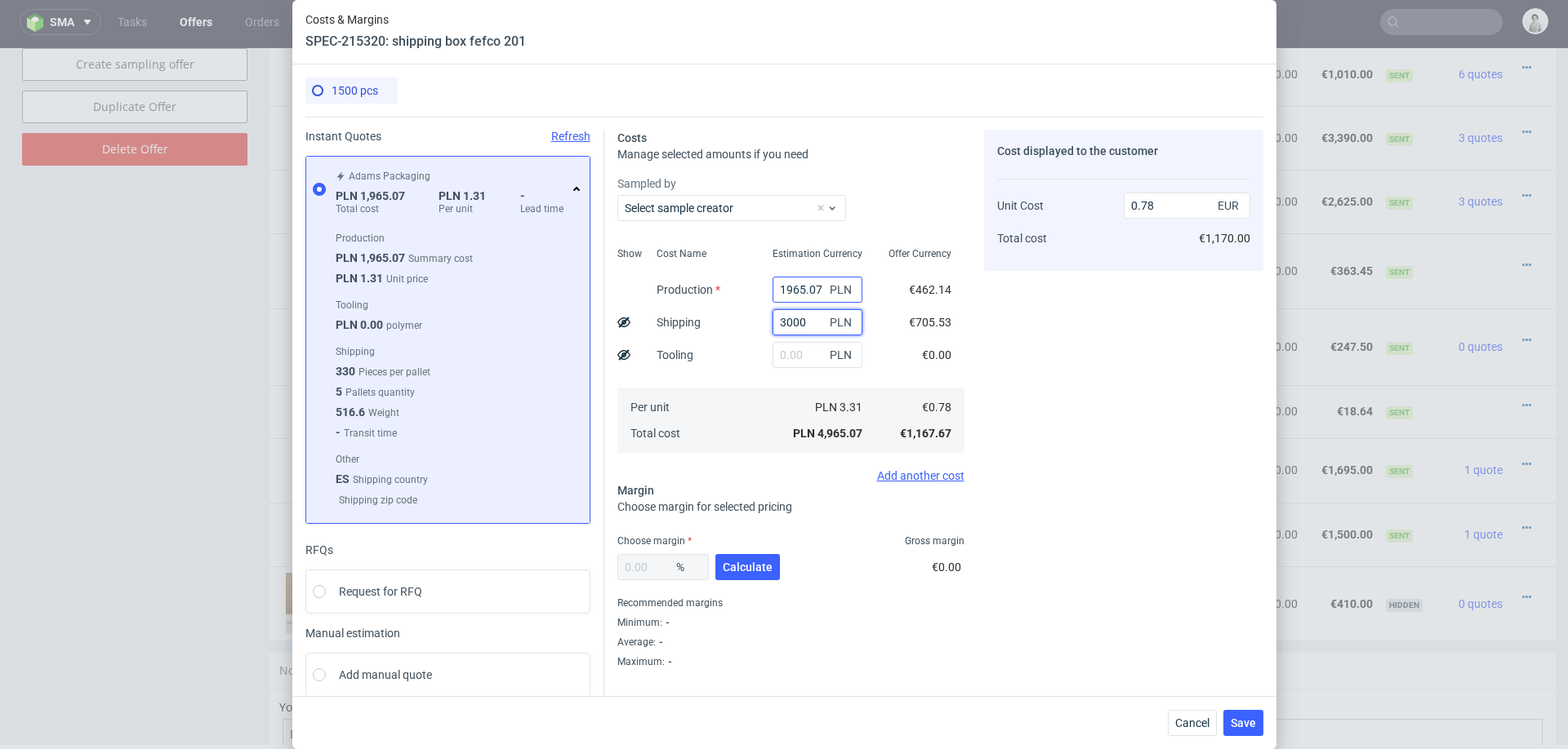
type input "3000"
click at [801, 286] on input "1965.07" at bounding box center [817, 290] width 90 height 26
type input "4000"
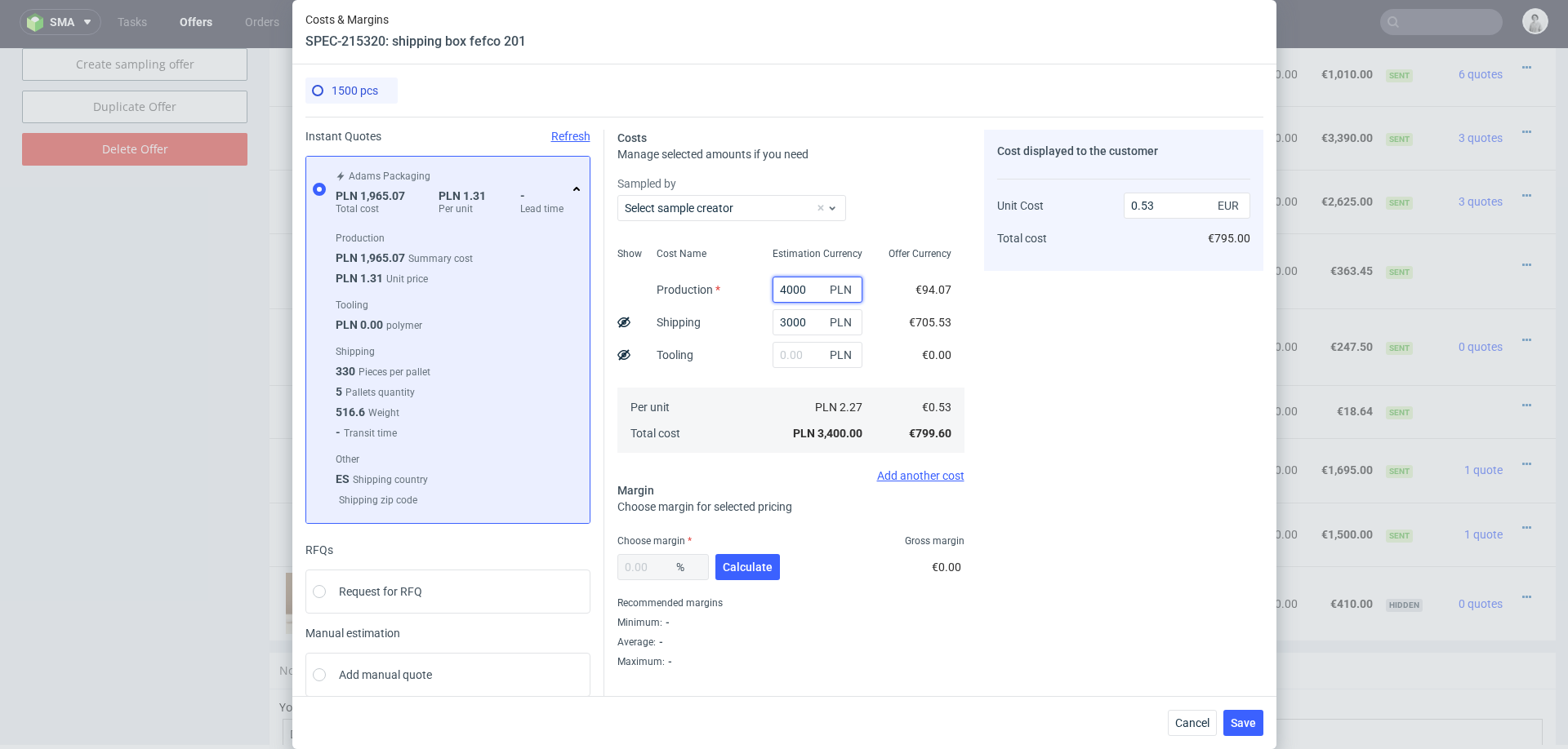
type input "1.1"
type input "4000"
click at [761, 562] on span "Calculate" at bounding box center [747, 567] width 50 height 11
type input "36.05"
type input "1.72"
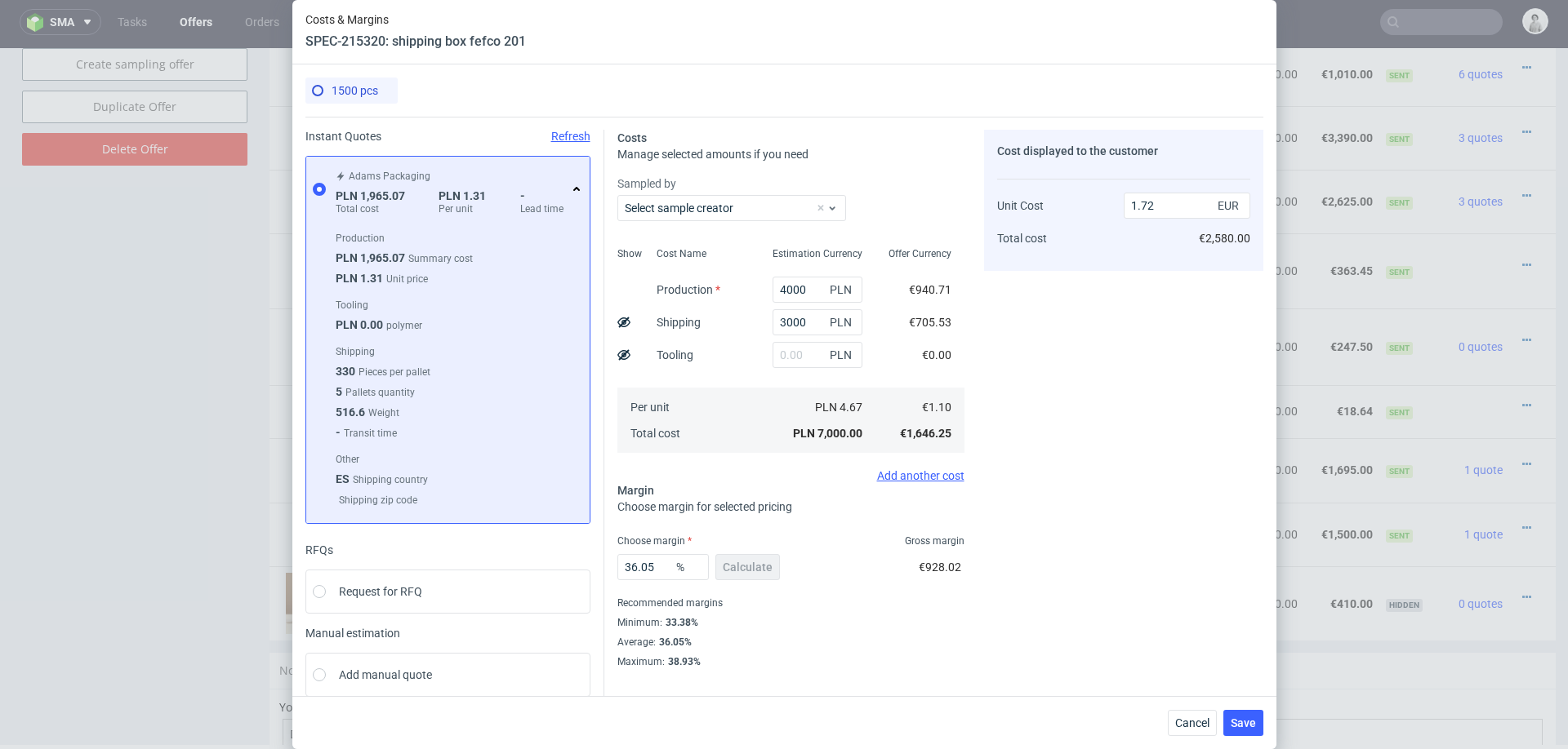
scroll to position [17, 0]
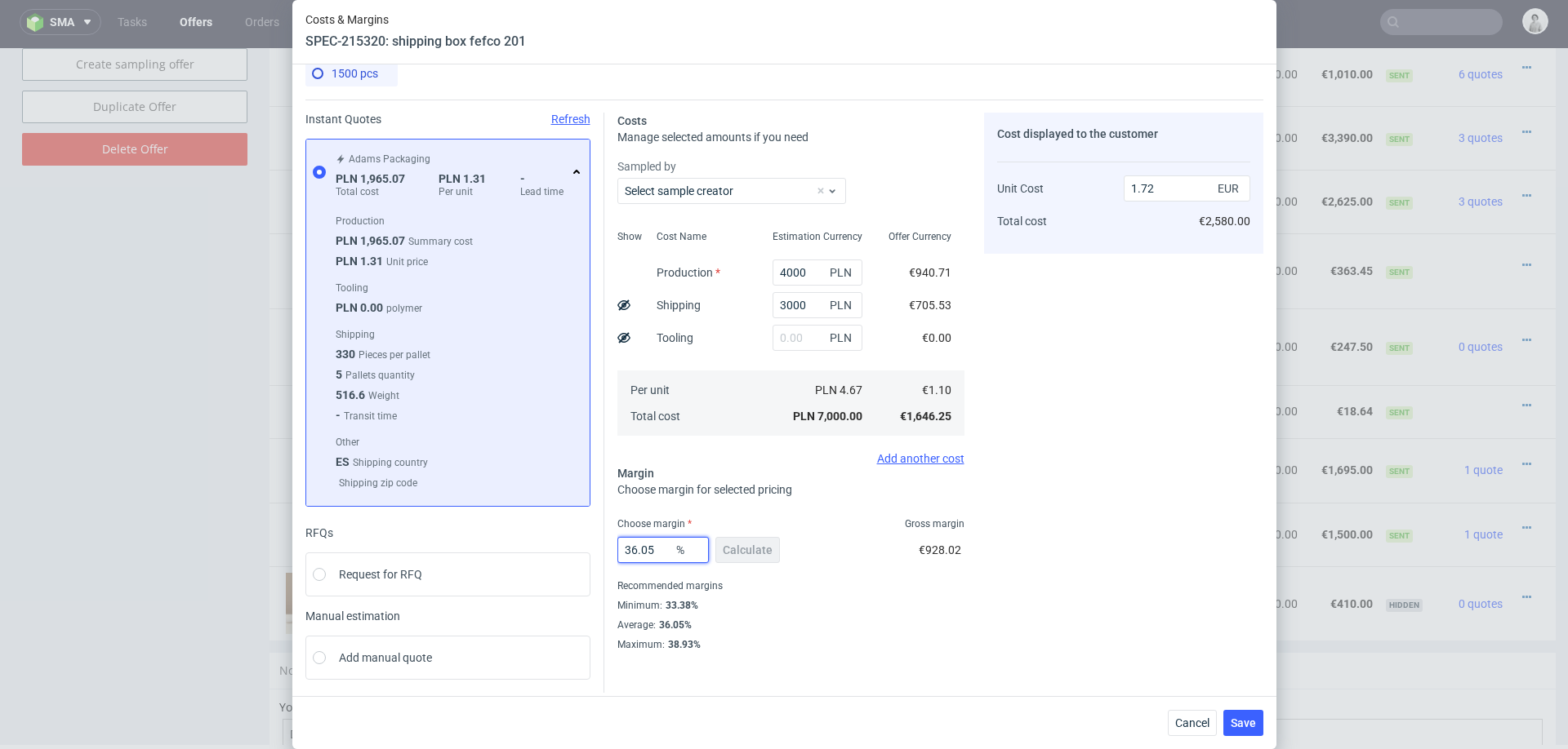
click at [656, 542] on input "36.05" at bounding box center [663, 550] width 92 height 26
type input "35"
type input "1.69"
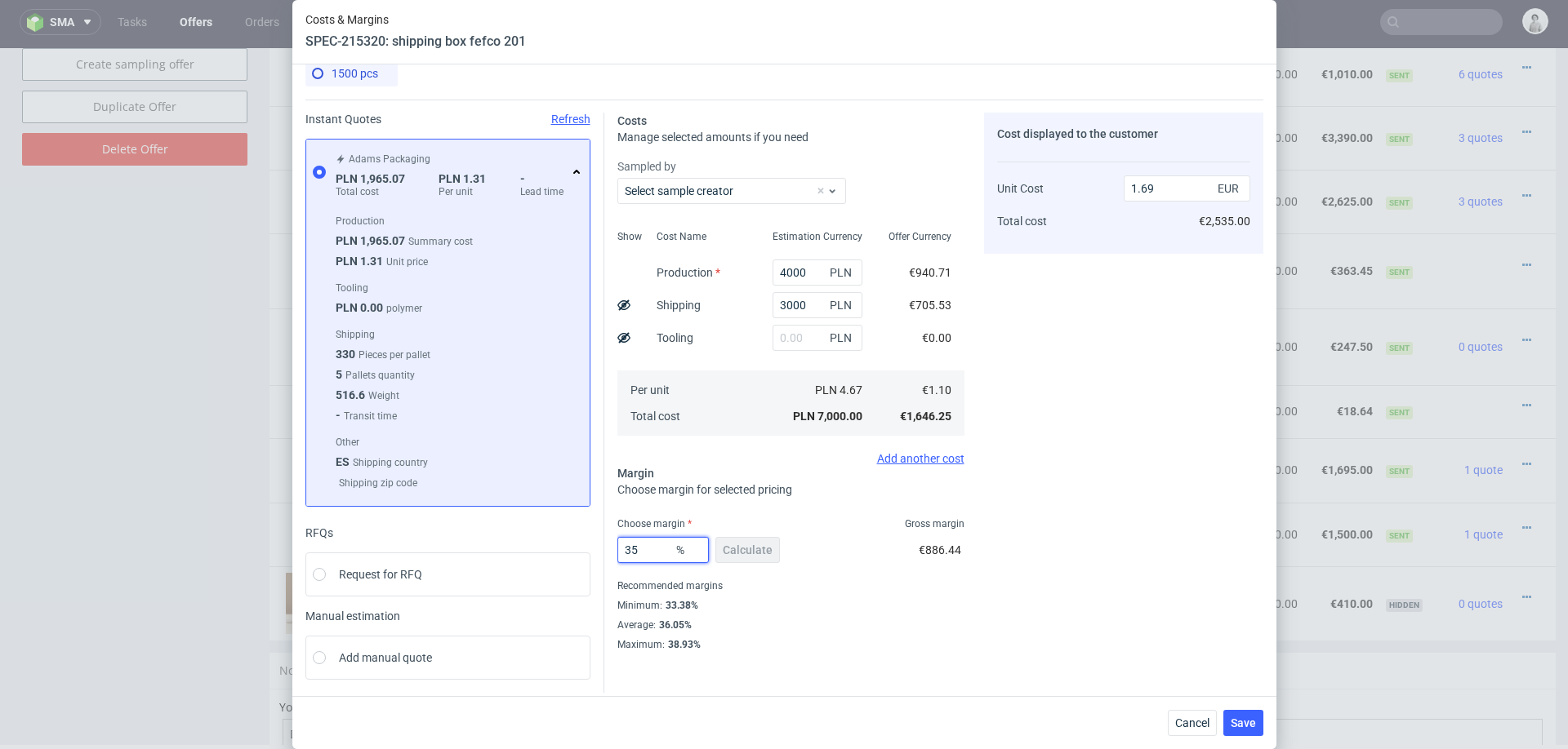
type input "35"
click at [939, 612] on div "Minimum : 33.38%" at bounding box center [791, 605] width 347 height 19
click at [1242, 724] on span "Save" at bounding box center [1243, 723] width 25 height 11
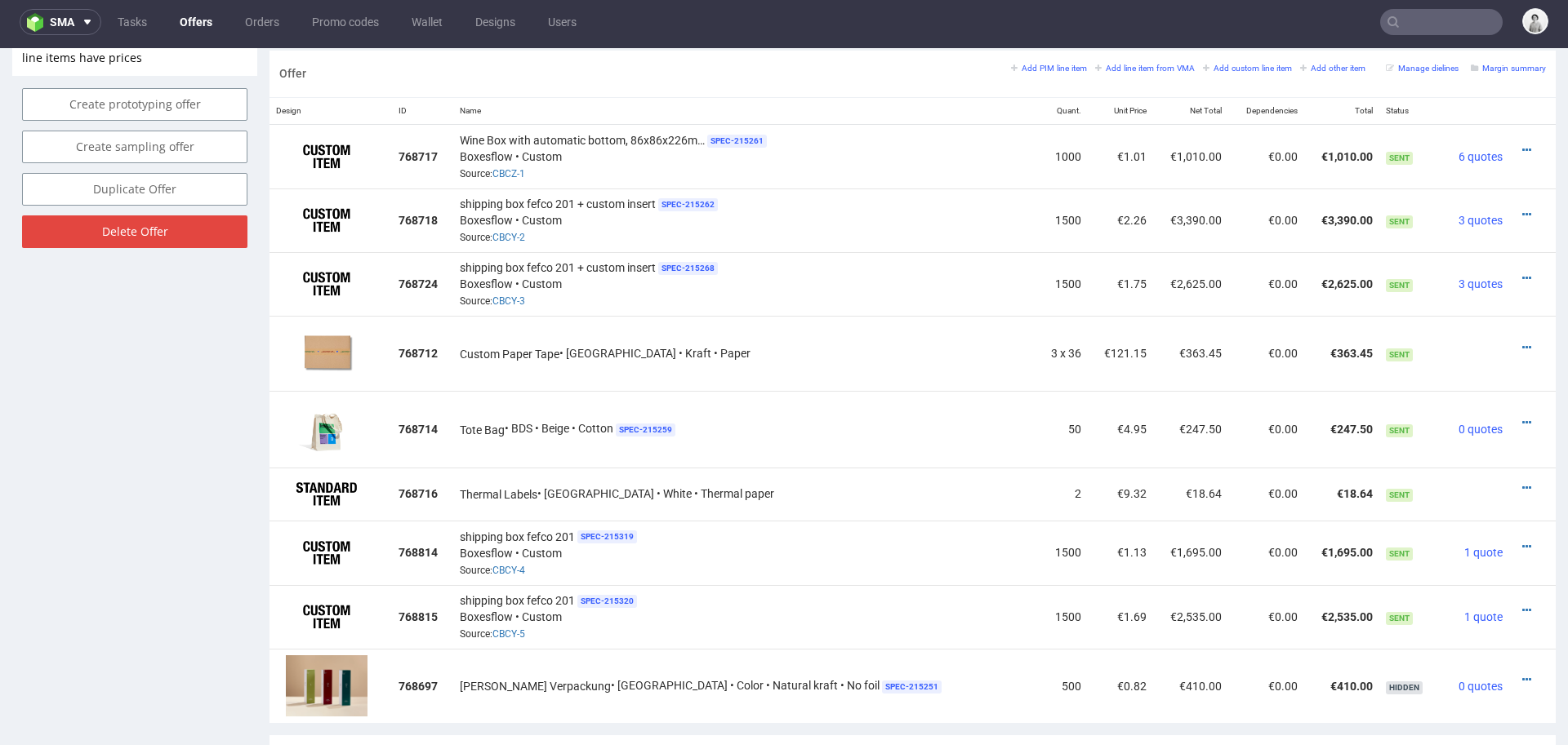
scroll to position [971, 0]
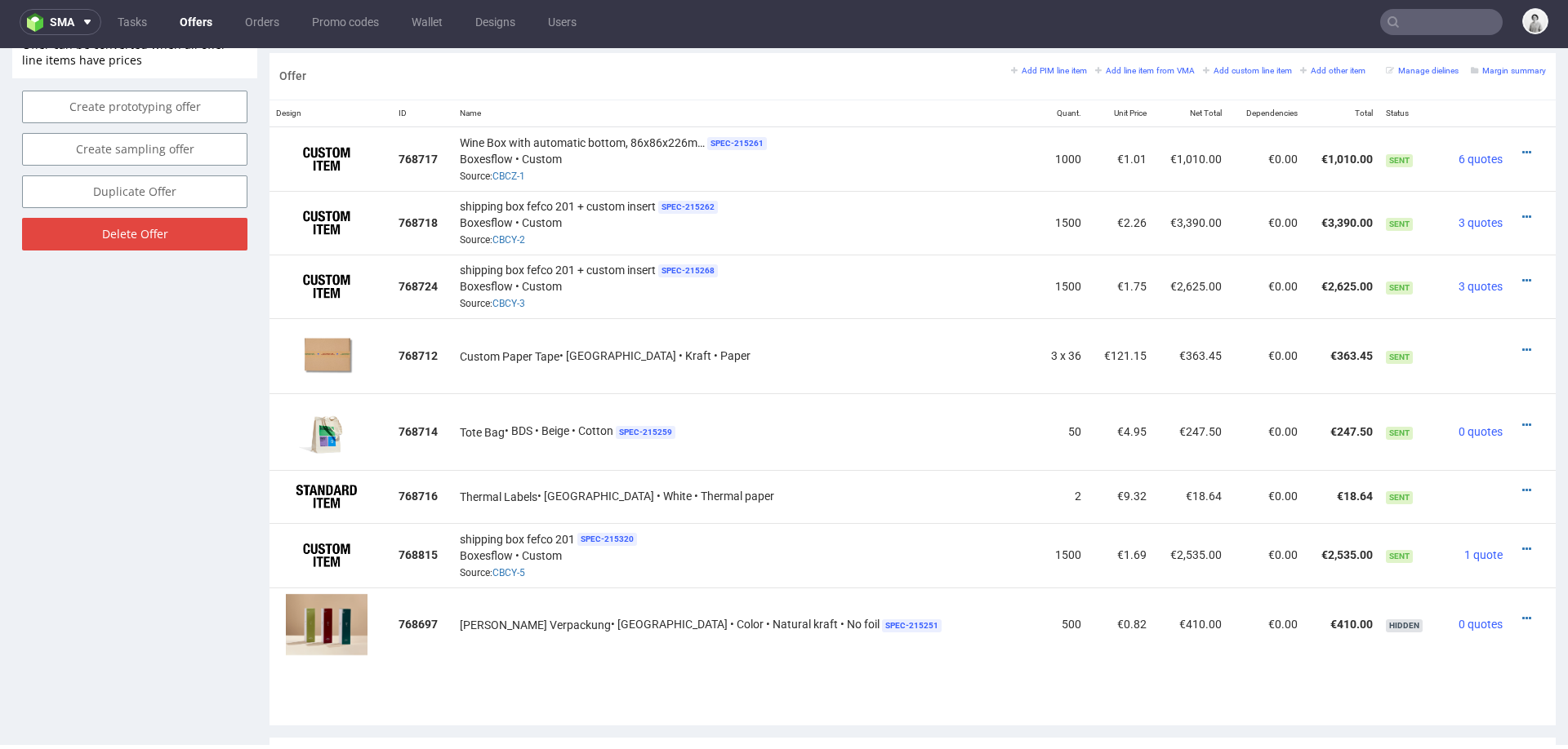
drag, startPoint x: 285, startPoint y: 551, endPoint x: 268, endPoint y: 544, distance: 18.4
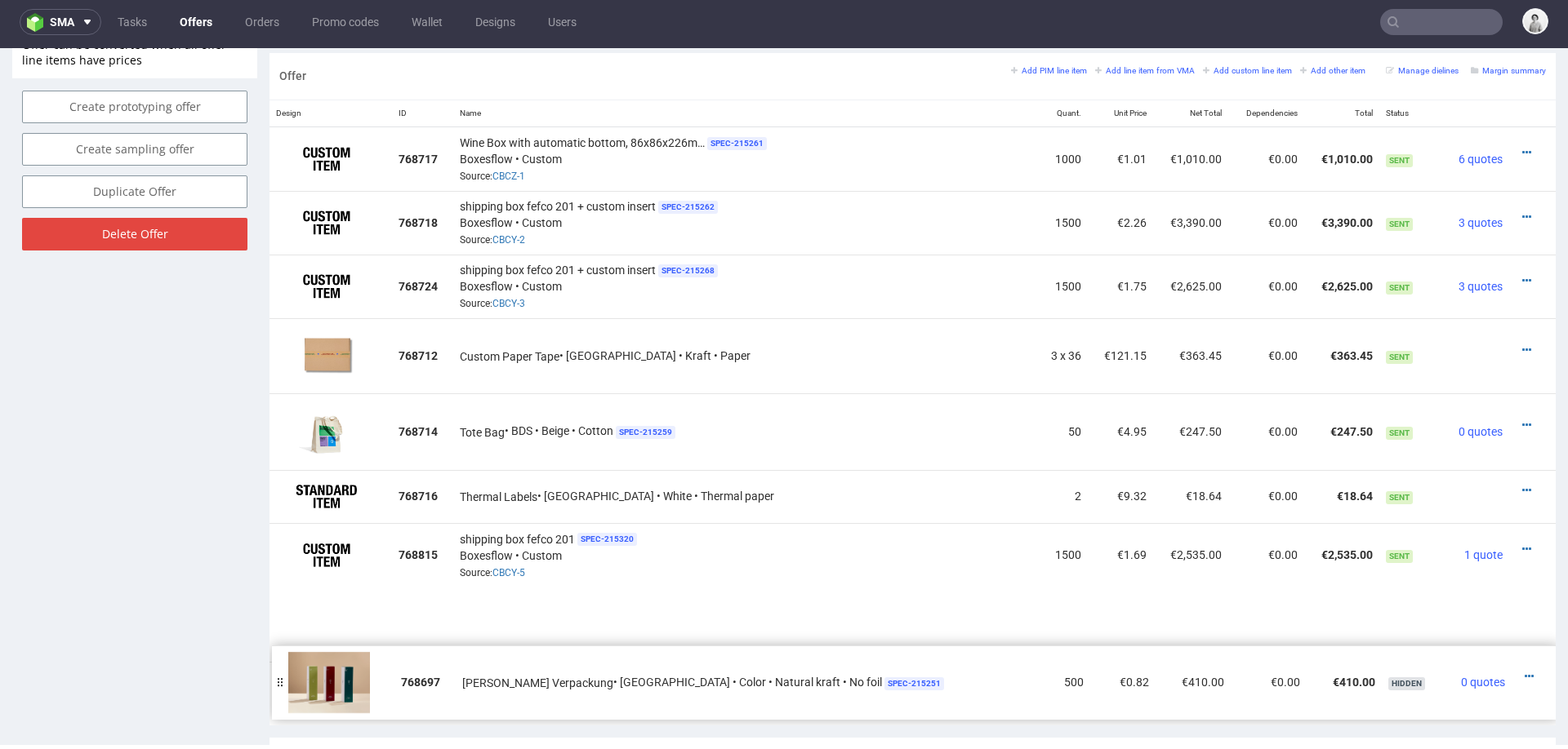
drag, startPoint x: 282, startPoint y: 620, endPoint x: 284, endPoint y: 679, distance: 59.0
click at [284, 679] on div at bounding box center [280, 683] width 17 height 75
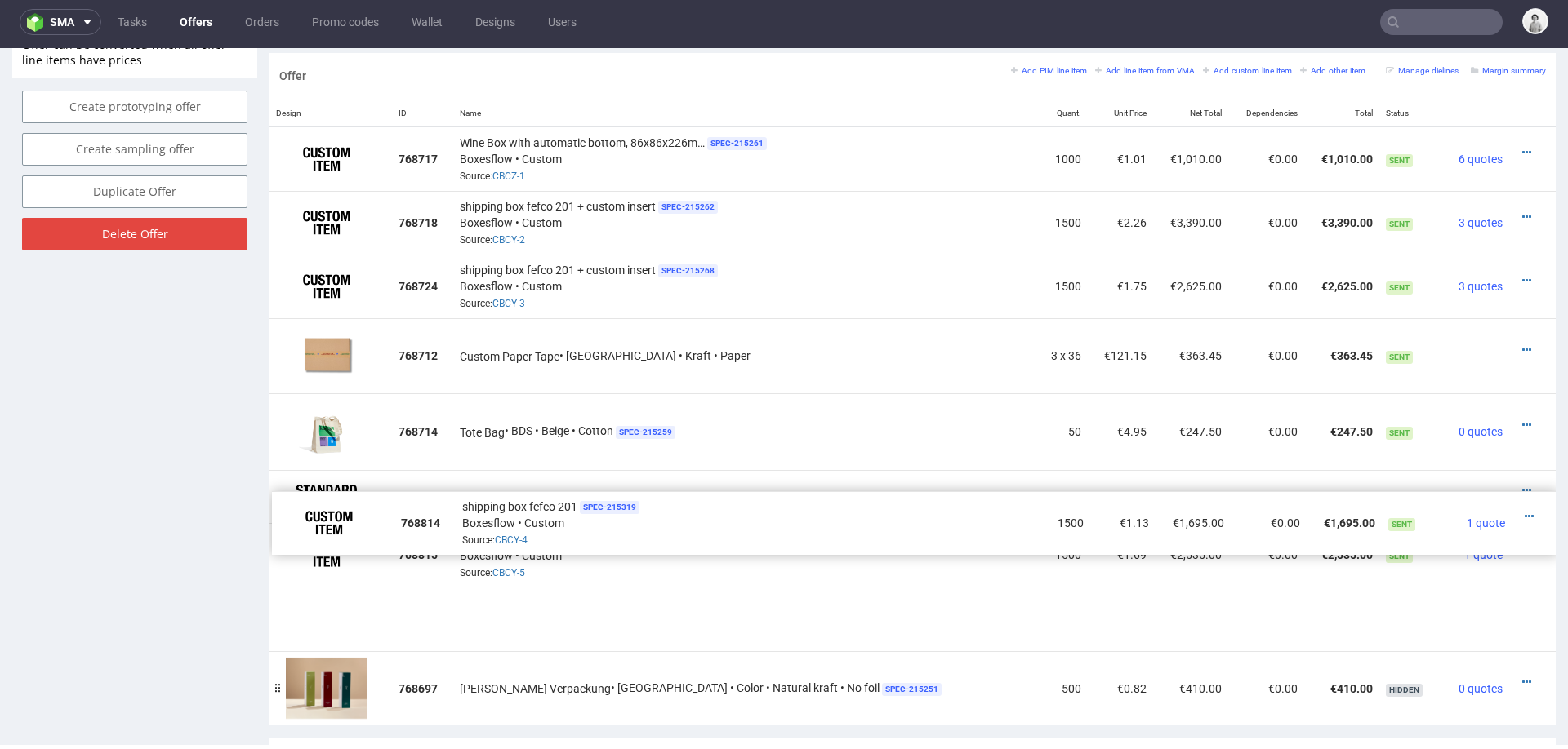
drag, startPoint x: 283, startPoint y: 690, endPoint x: 285, endPoint y: 593, distance: 97.0
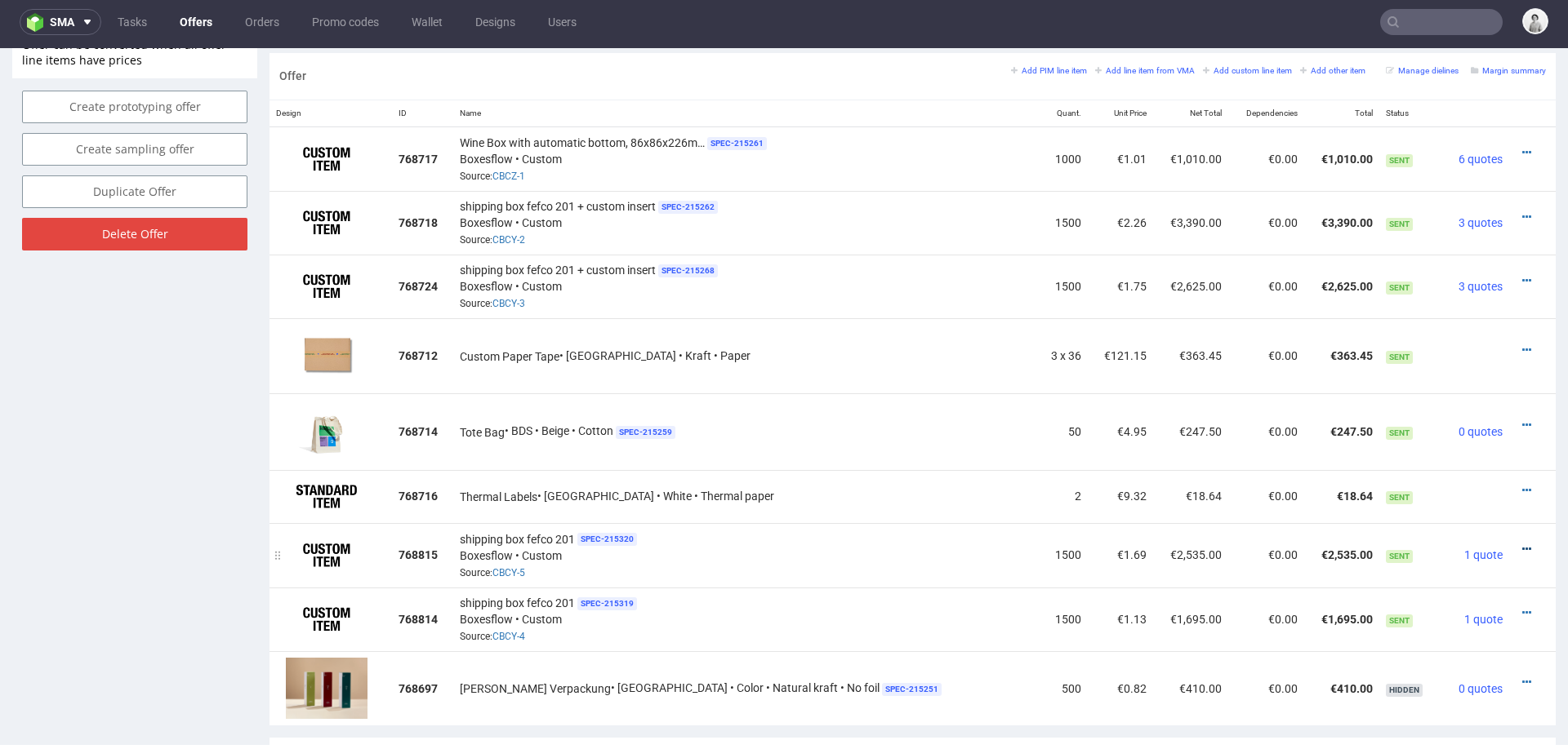
click at [1523, 544] on icon at bounding box center [1527, 550] width 9 height 11
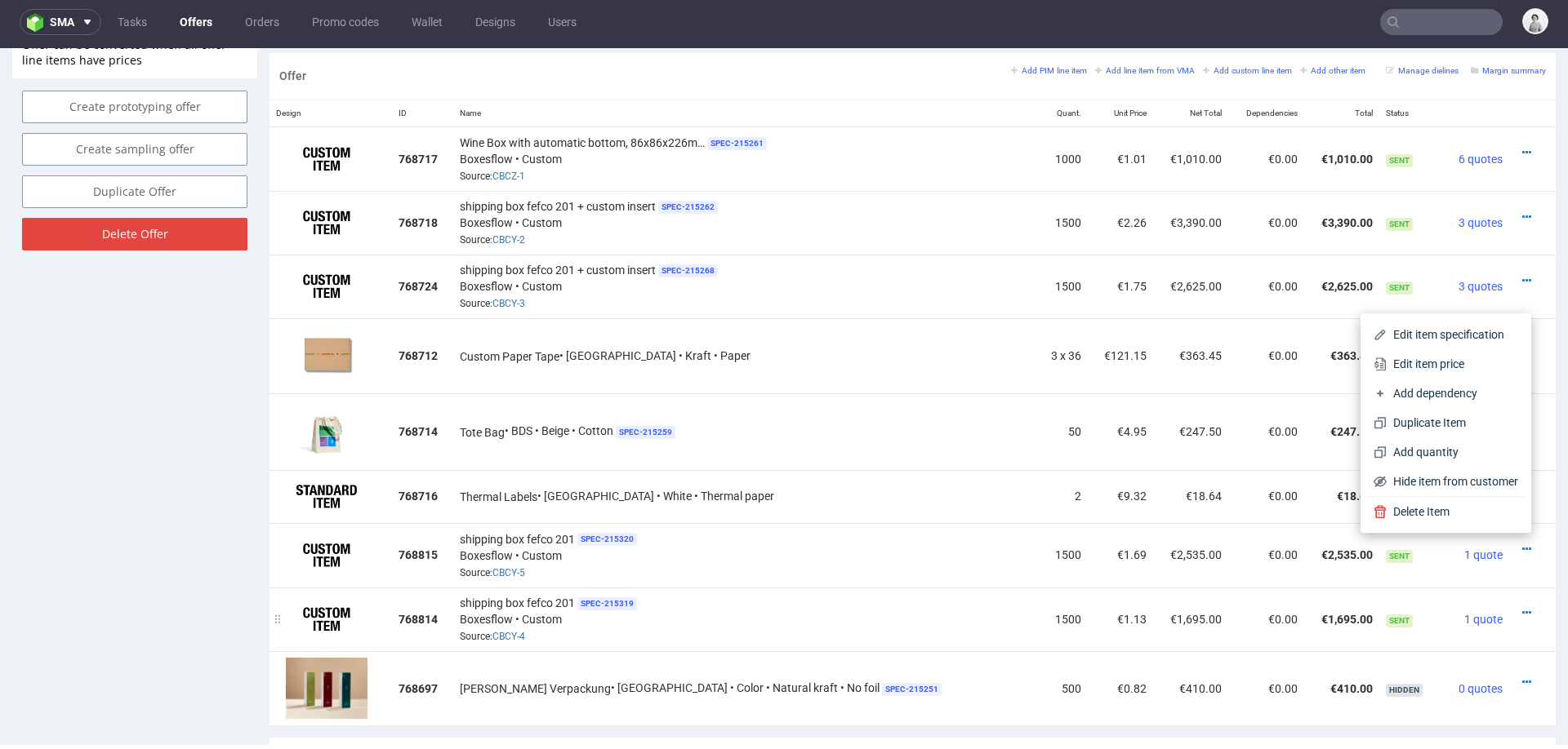
click at [807, 599] on div "shipping box fefco 201 SPEC- 215319 Boxesflow • Custom Source: CBCY-4" at bounding box center [746, 619] width 571 height 51
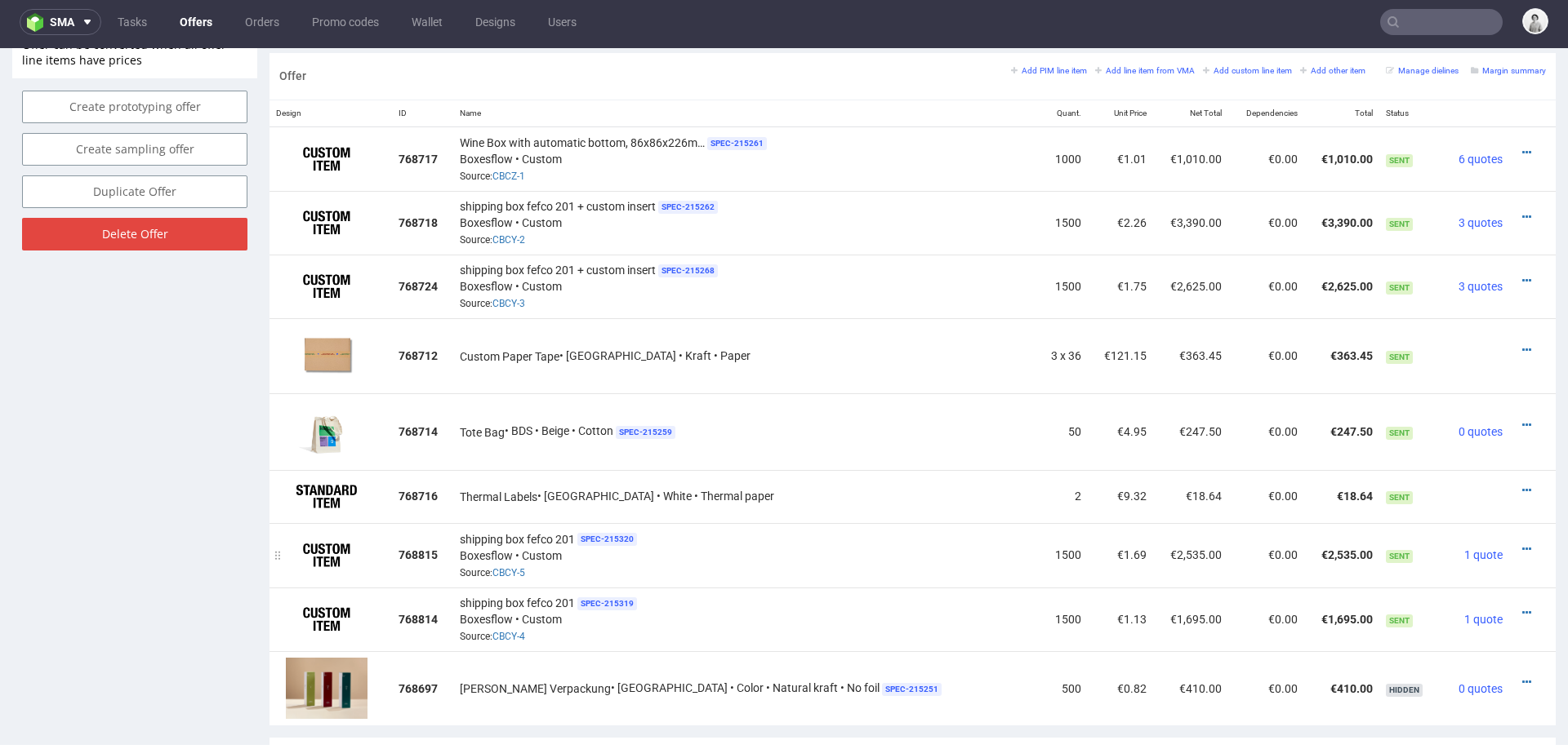
click at [797, 561] on div "shipping box fefco 201 SPEC- 215320 Boxesflow • Custom Source: CBCY-5" at bounding box center [746, 555] width 571 height 51
click at [1523, 544] on icon at bounding box center [1527, 550] width 9 height 11
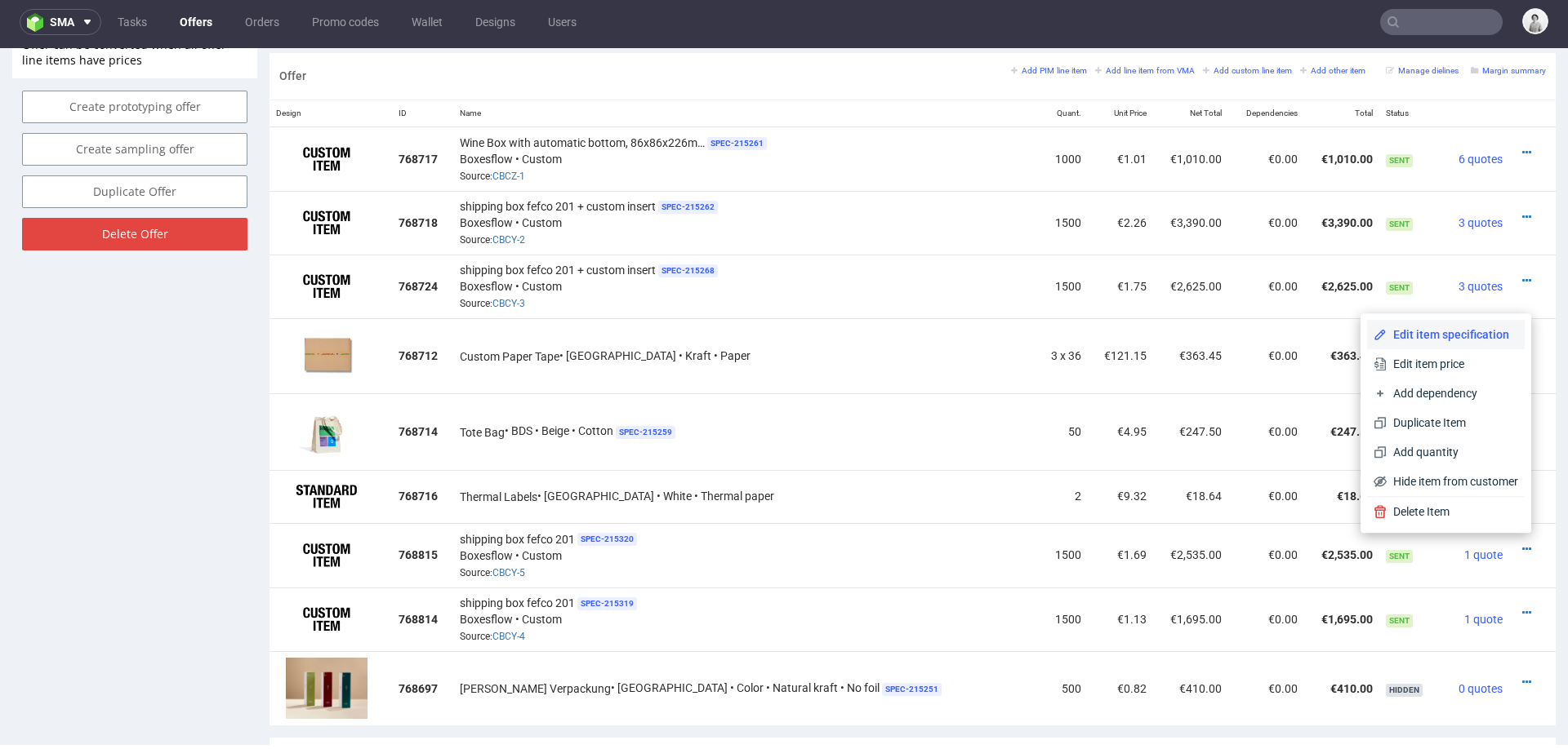
click at [1440, 336] on span "Edit item specification" at bounding box center [1452, 335] width 132 height 17
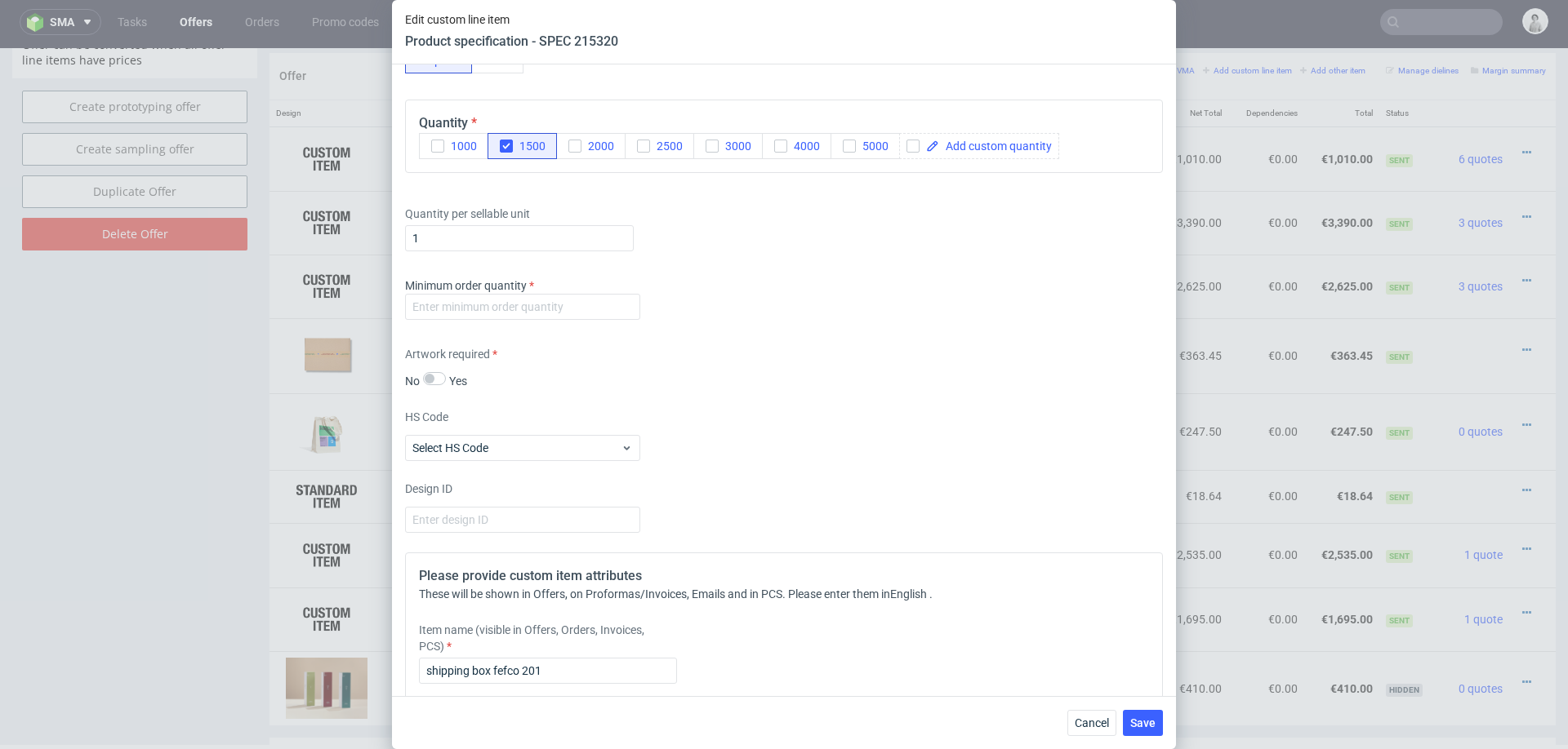
scroll to position [835, 0]
click at [606, 304] on input "number" at bounding box center [523, 305] width 236 height 26
type input "1000"
click at [733, 382] on div "Artwork required No Yes" at bounding box center [784, 366] width 758 height 44
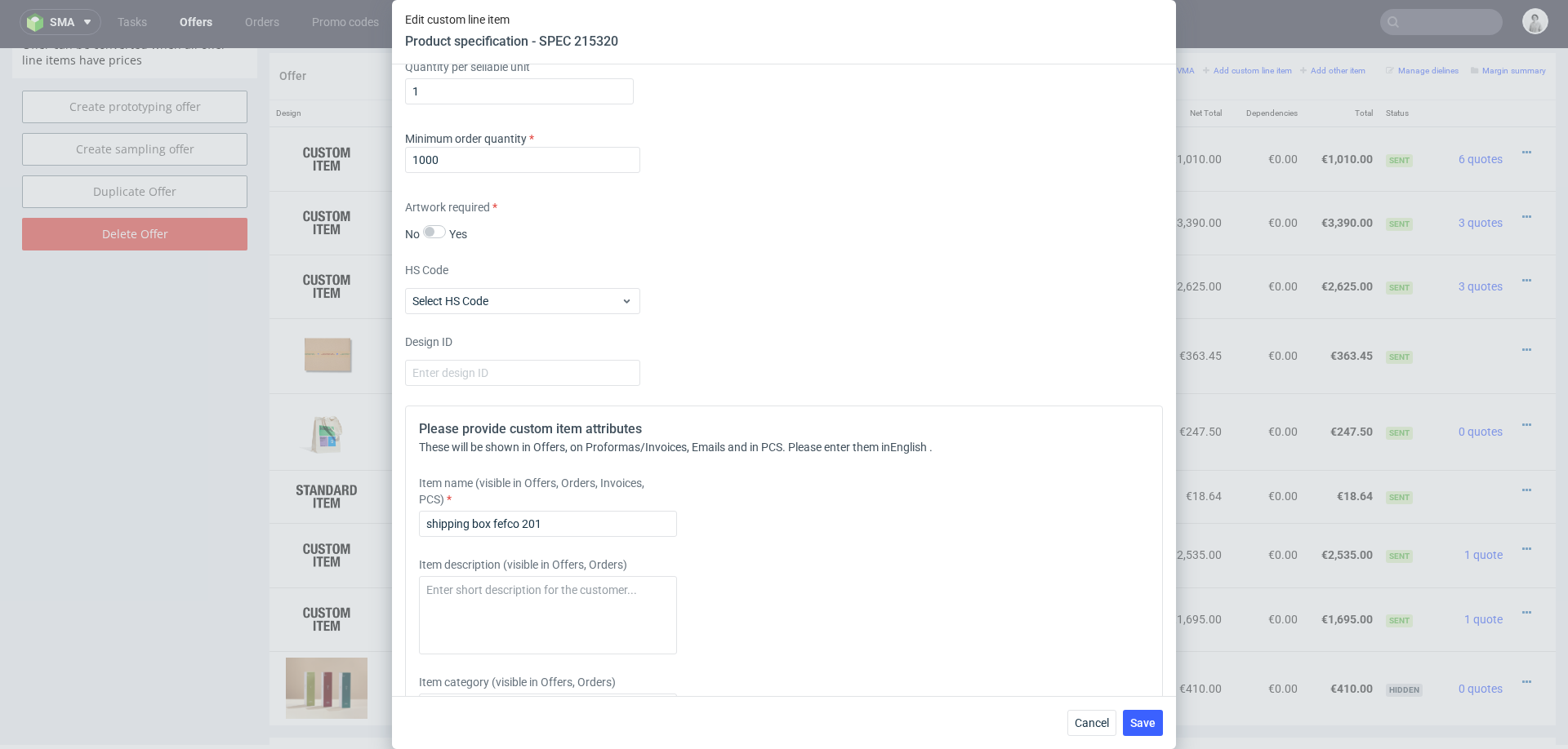
scroll to position [1141, 0]
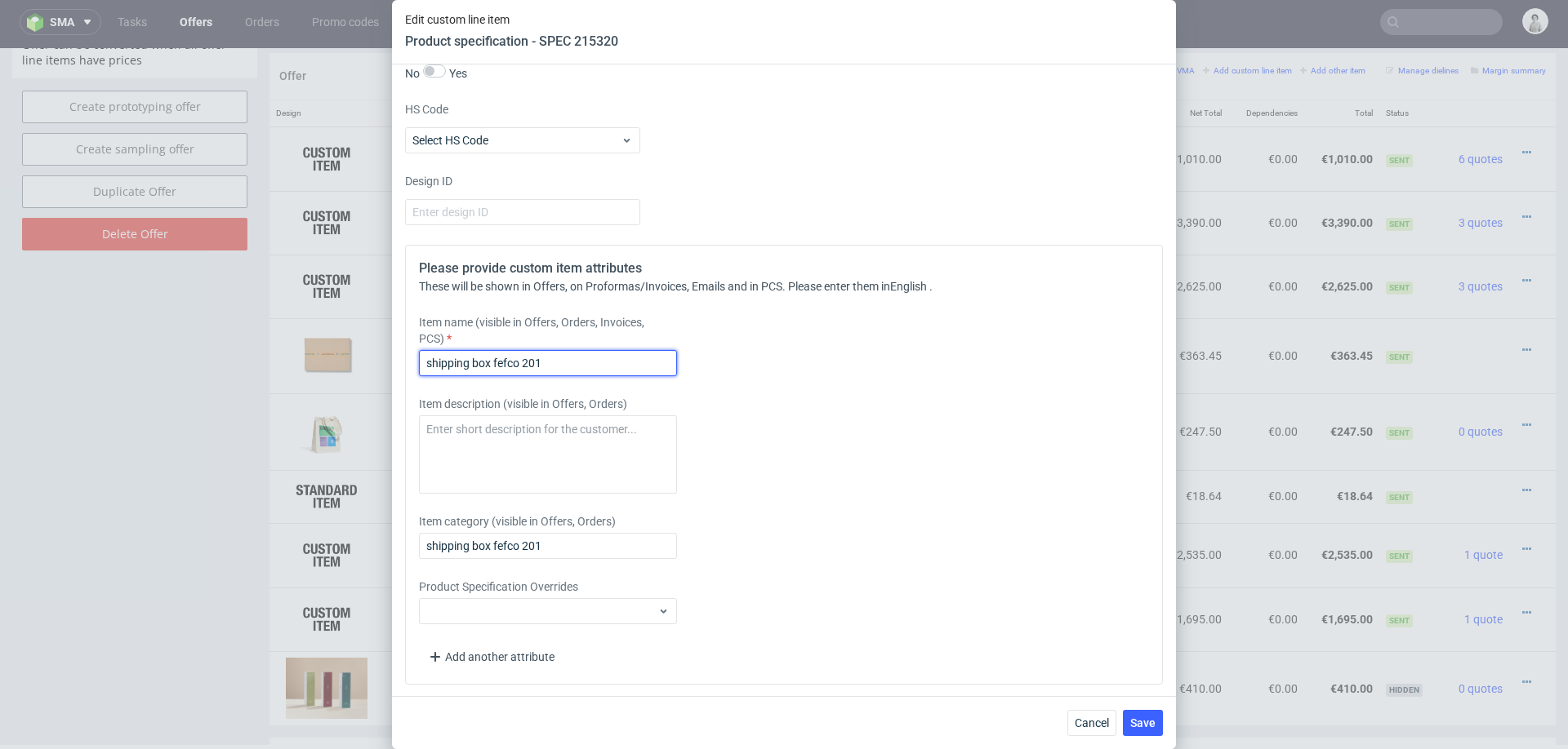
click at [646, 362] on input "shipping box fefco 201" at bounding box center [548, 363] width 258 height 26
type input "shipping box fefco 201, flute EB no print + custom insert"
click at [1143, 721] on span "Save" at bounding box center [1142, 723] width 25 height 11
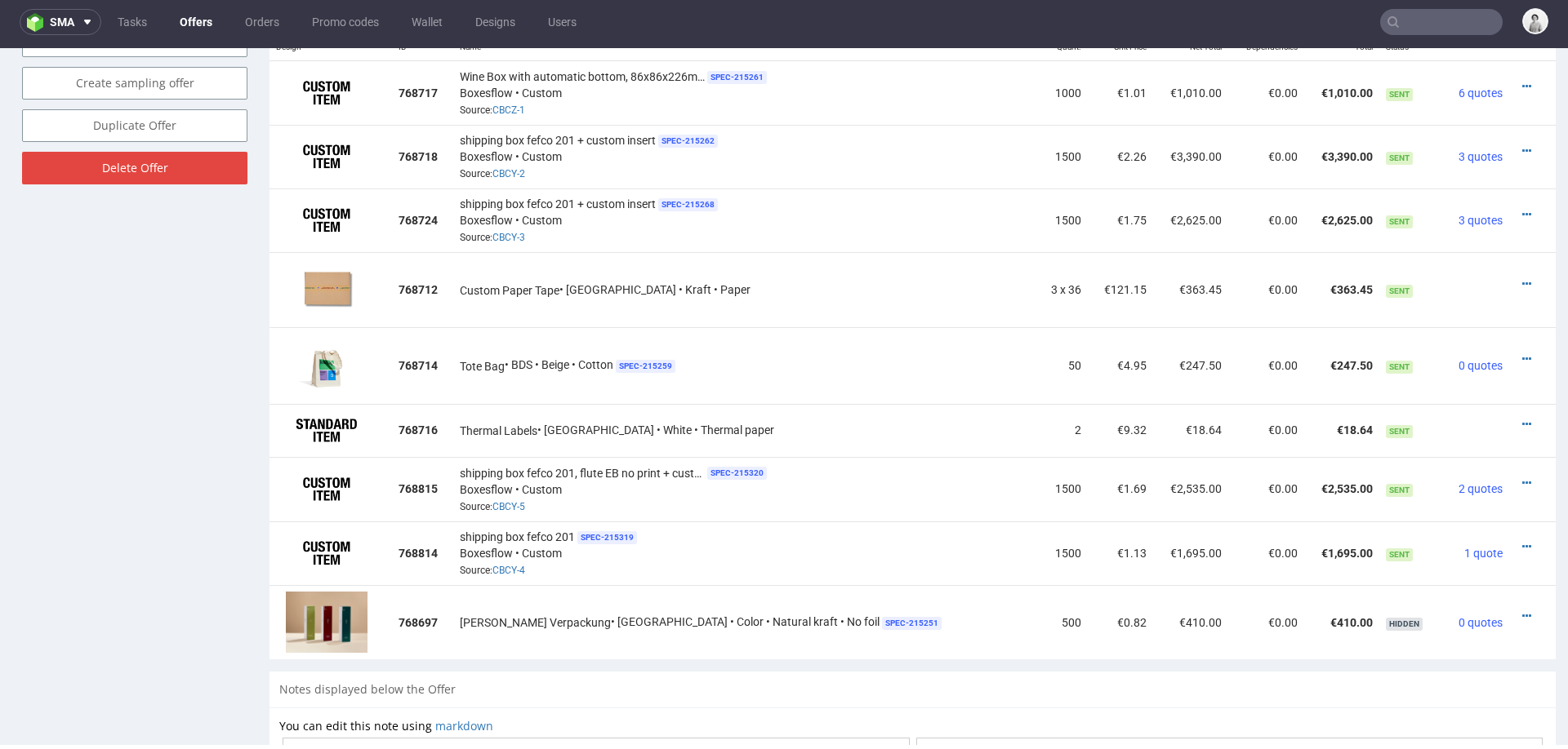
scroll to position [1039, 0]
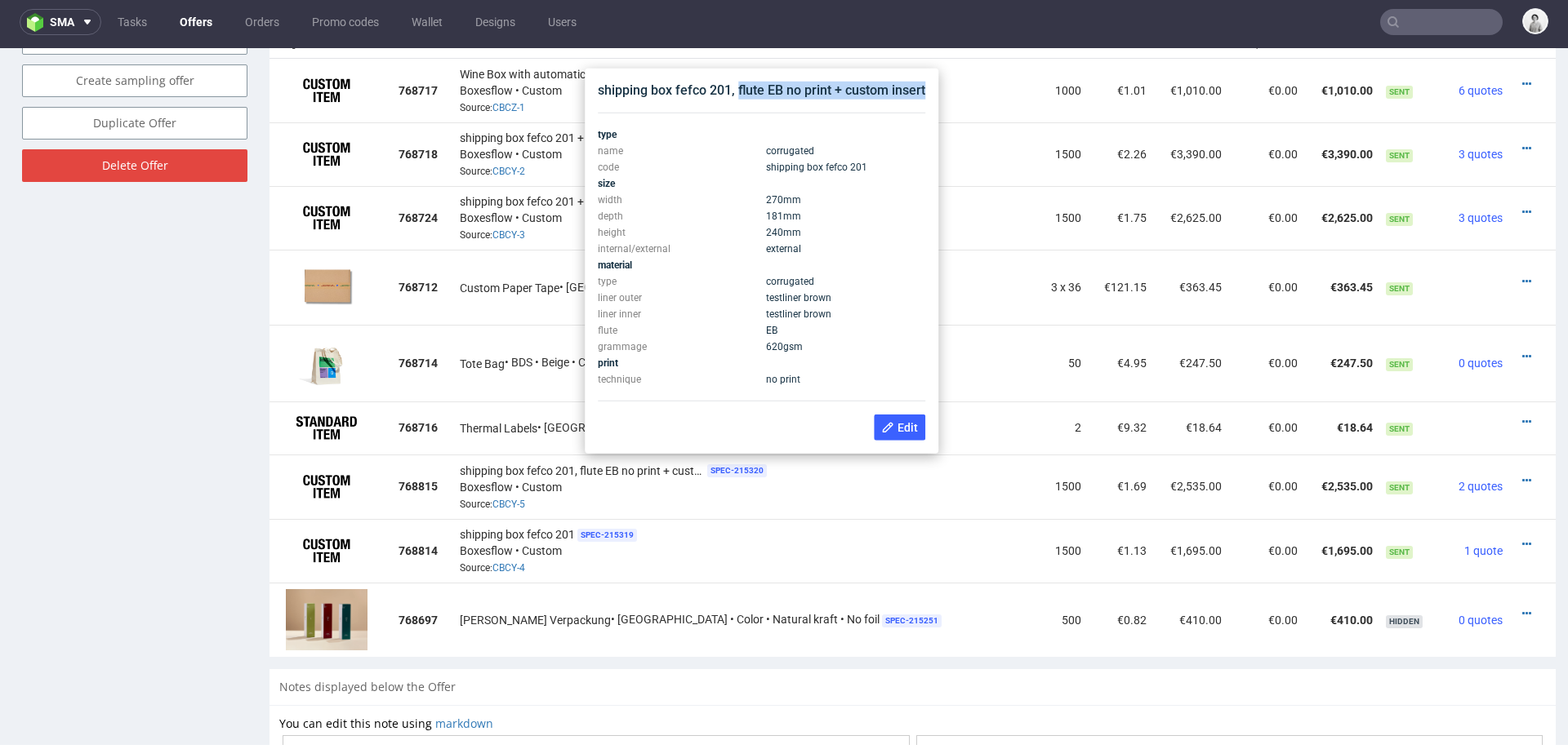
drag, startPoint x: 739, startPoint y: 89, endPoint x: 928, endPoint y: 93, distance: 189.0
click at [928, 93] on div "shipping box fefco 201, flute EB no print + custom insert type name corrugated …" at bounding box center [761, 261] width 340 height 373
copy div "flute EB no print + custom insert"
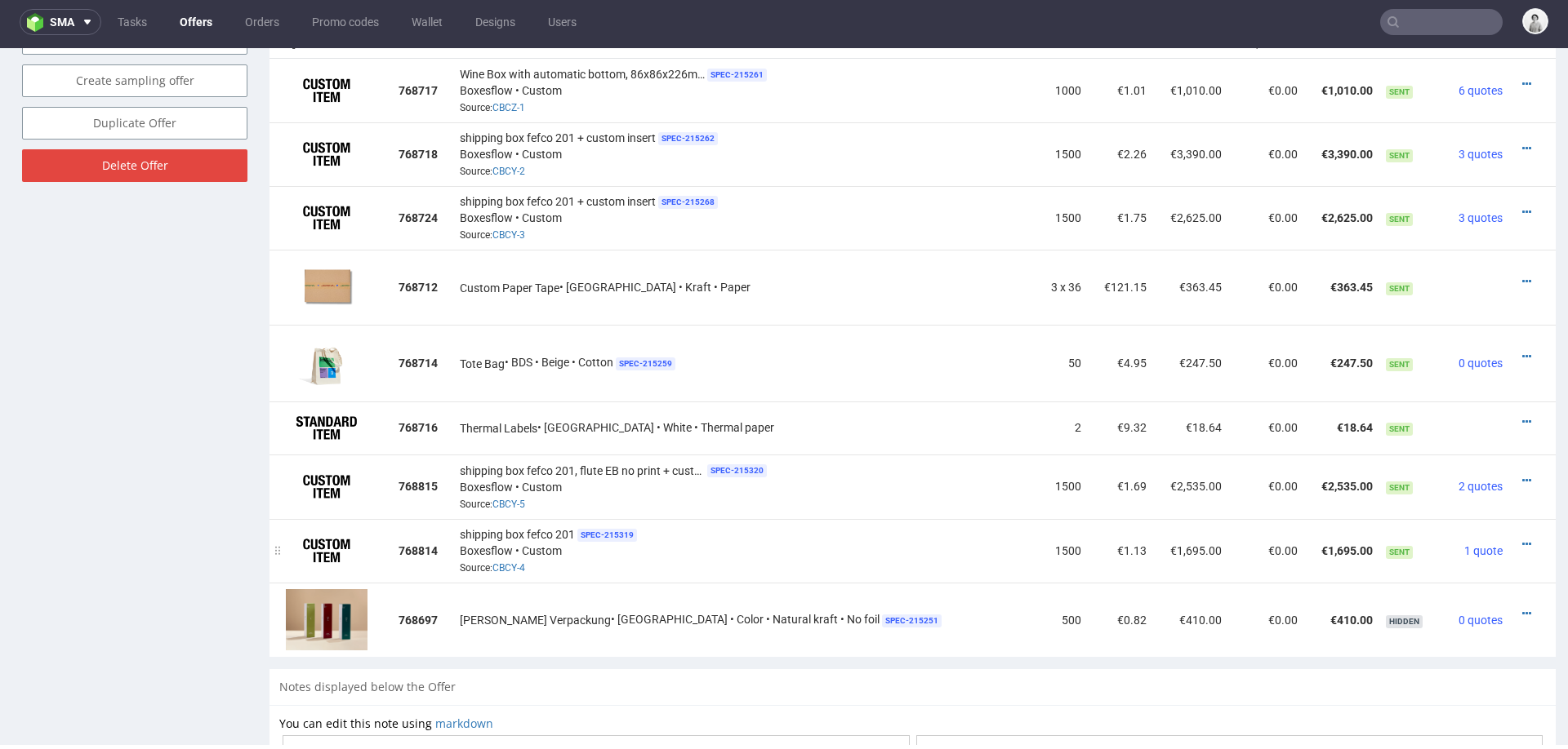
click at [832, 519] on td "shipping box fefco 201 SPEC- 215319 Boxesflow • Custom Source: CBCY-4" at bounding box center [746, 551] width 584 height 64
click at [1515, 537] on div at bounding box center [1527, 545] width 24 height 17
click at [1523, 539] on icon at bounding box center [1527, 544] width 9 height 11
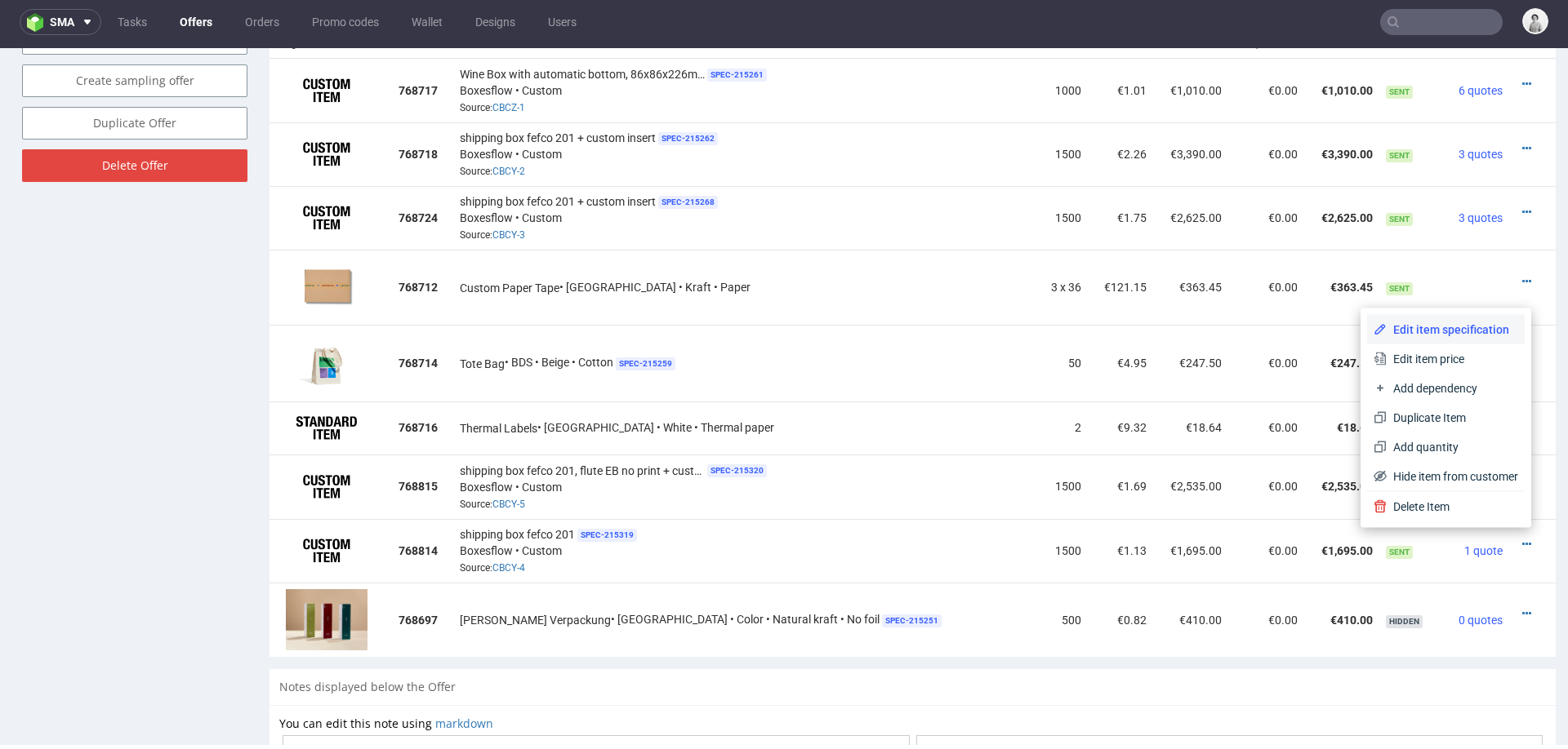
click at [1420, 320] on li "Edit item specification" at bounding box center [1446, 330] width 158 height 30
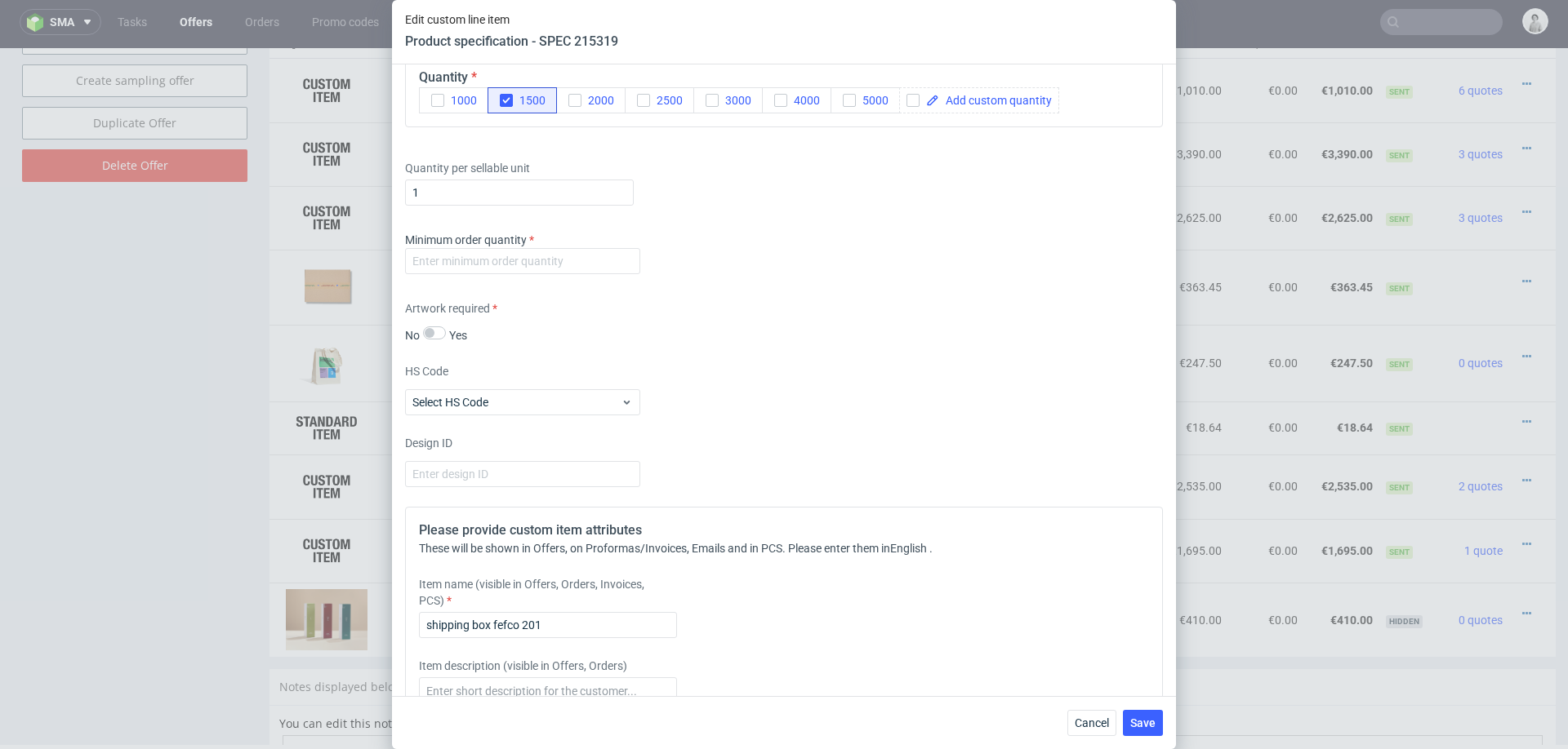
scroll to position [920, 0]
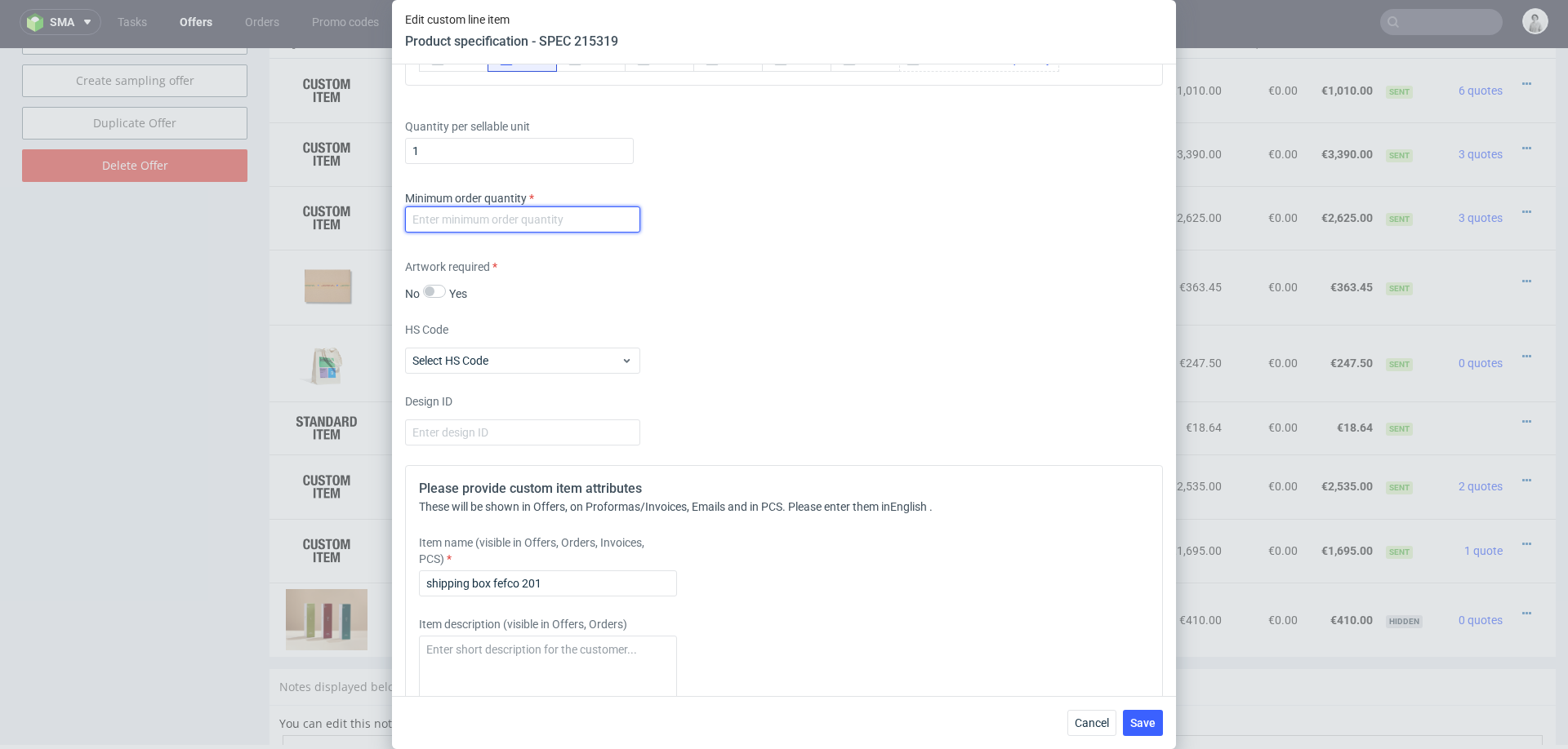
click at [559, 224] on input "number" at bounding box center [523, 220] width 236 height 26
type input "1000"
click at [771, 329] on div "HS Code Select HS Code" at bounding box center [784, 348] width 758 height 52
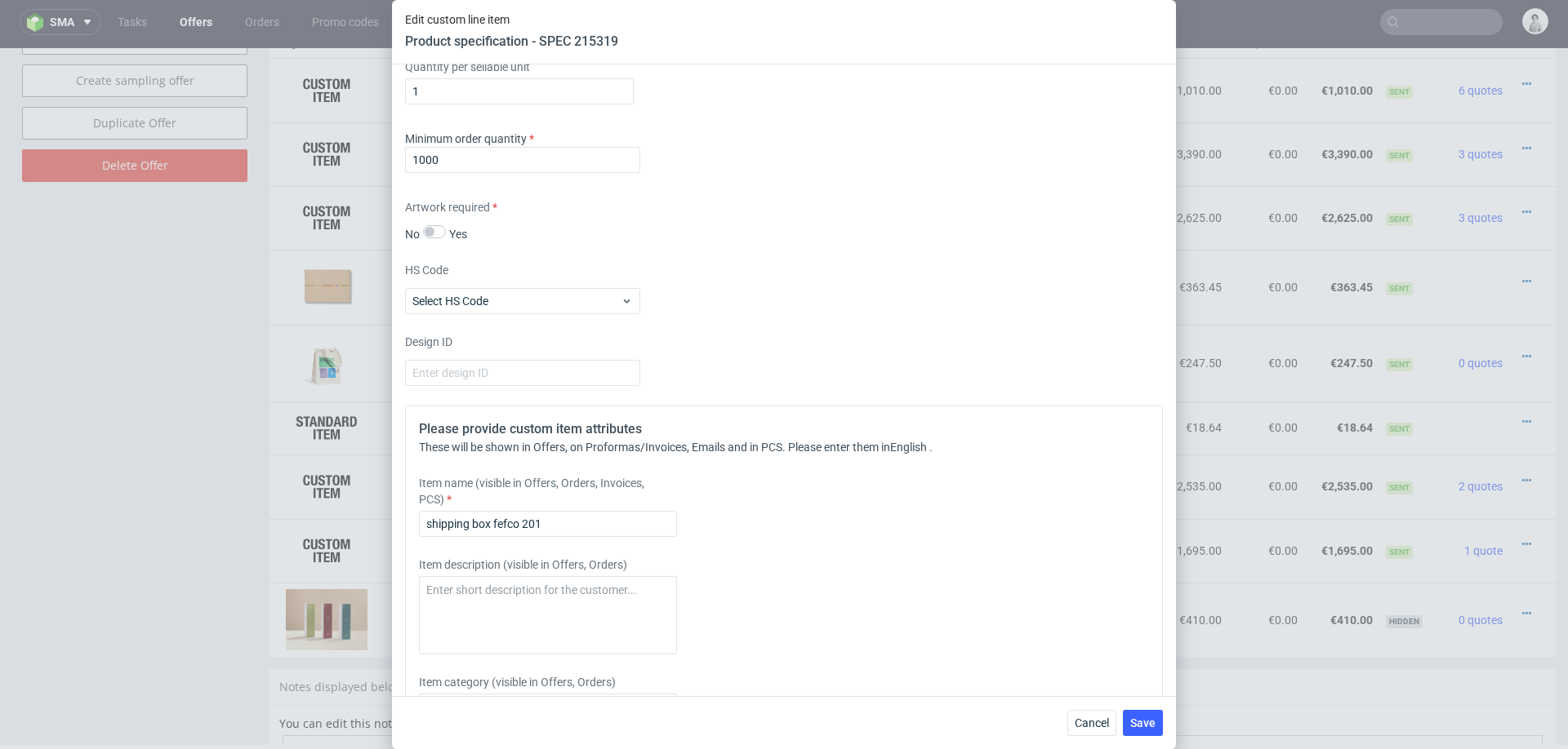
scroll to position [1057, 0]
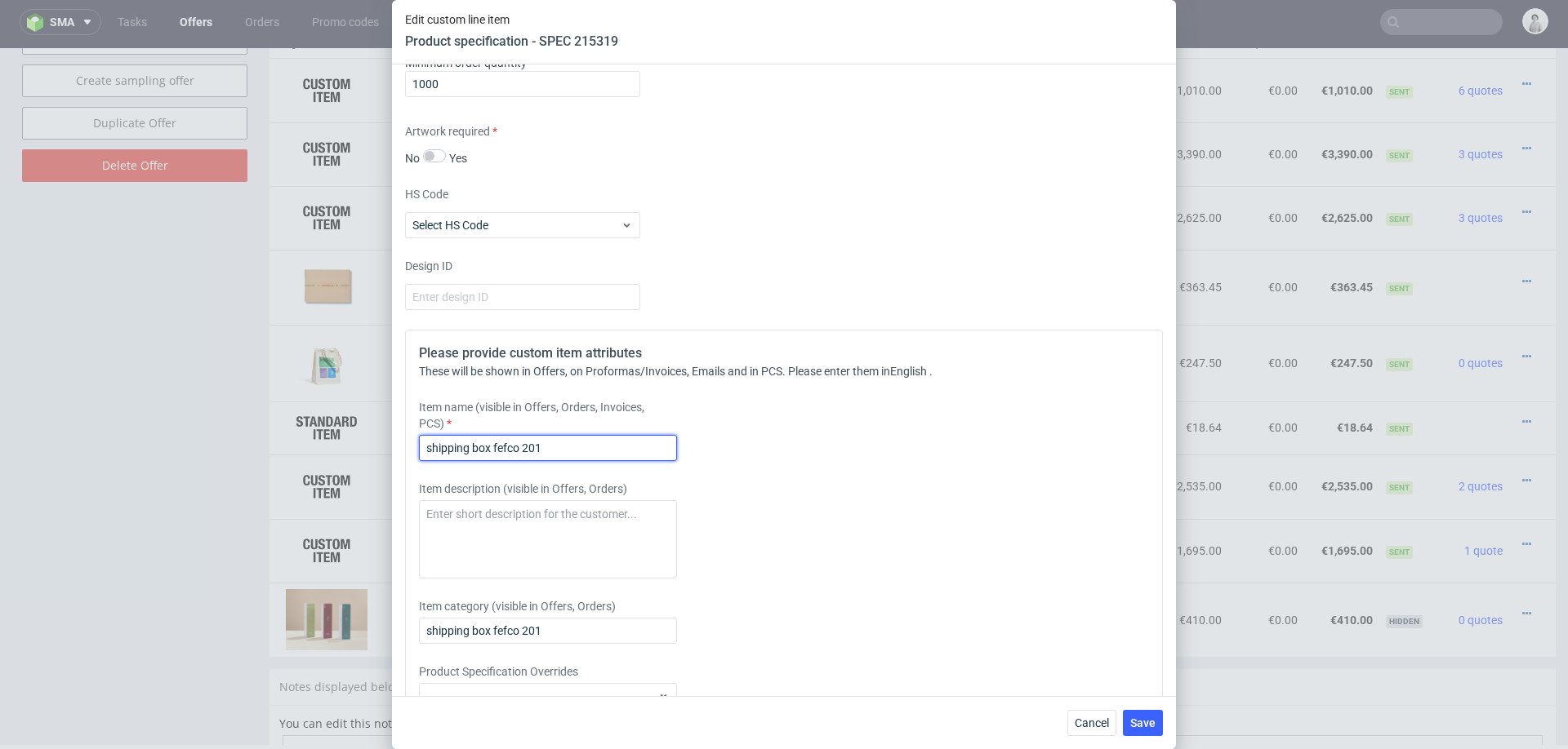
click at [622, 447] on input "shipping box fefco 201" at bounding box center [548, 448] width 258 height 26
paste input "flute EB no print + custom insert"
click at [539, 450] on input "shipping box fefco 201 flute EB no print + custom insert" at bounding box center [548, 448] width 258 height 26
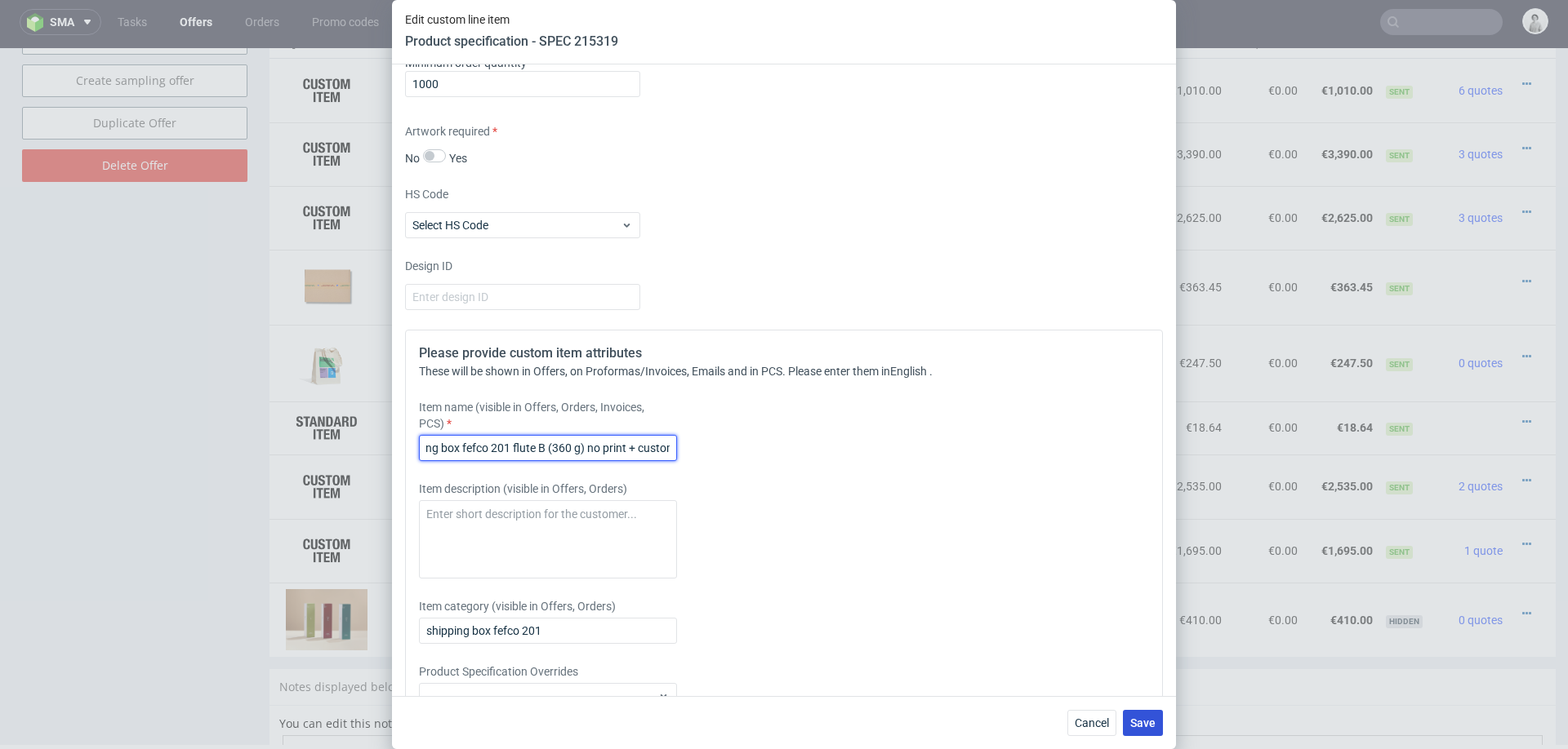
type input "shipping box fefco 201 flute B (360 g) no print + custom insert"
click at [1140, 721] on span "Save" at bounding box center [1142, 723] width 25 height 11
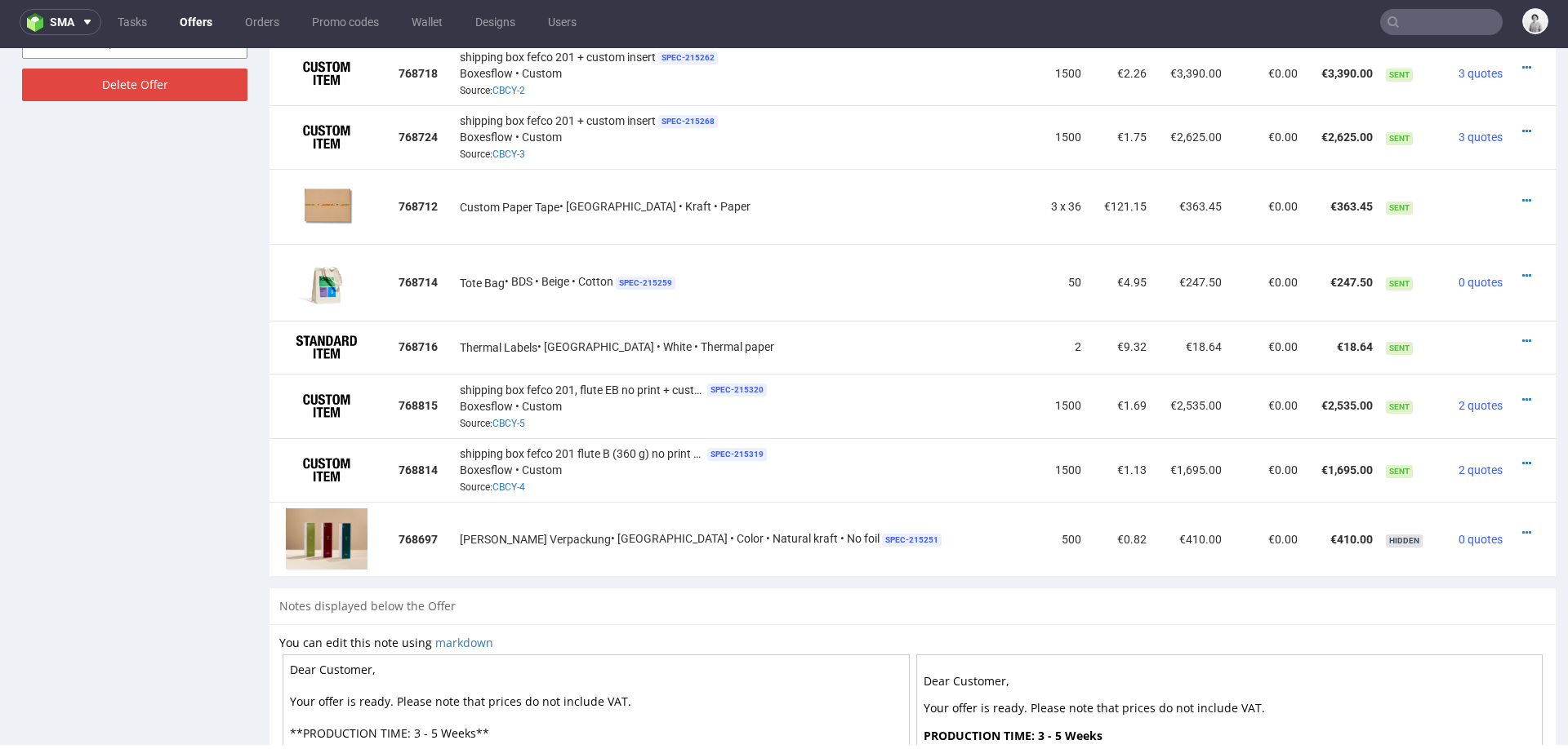
scroll to position [1123, 0]
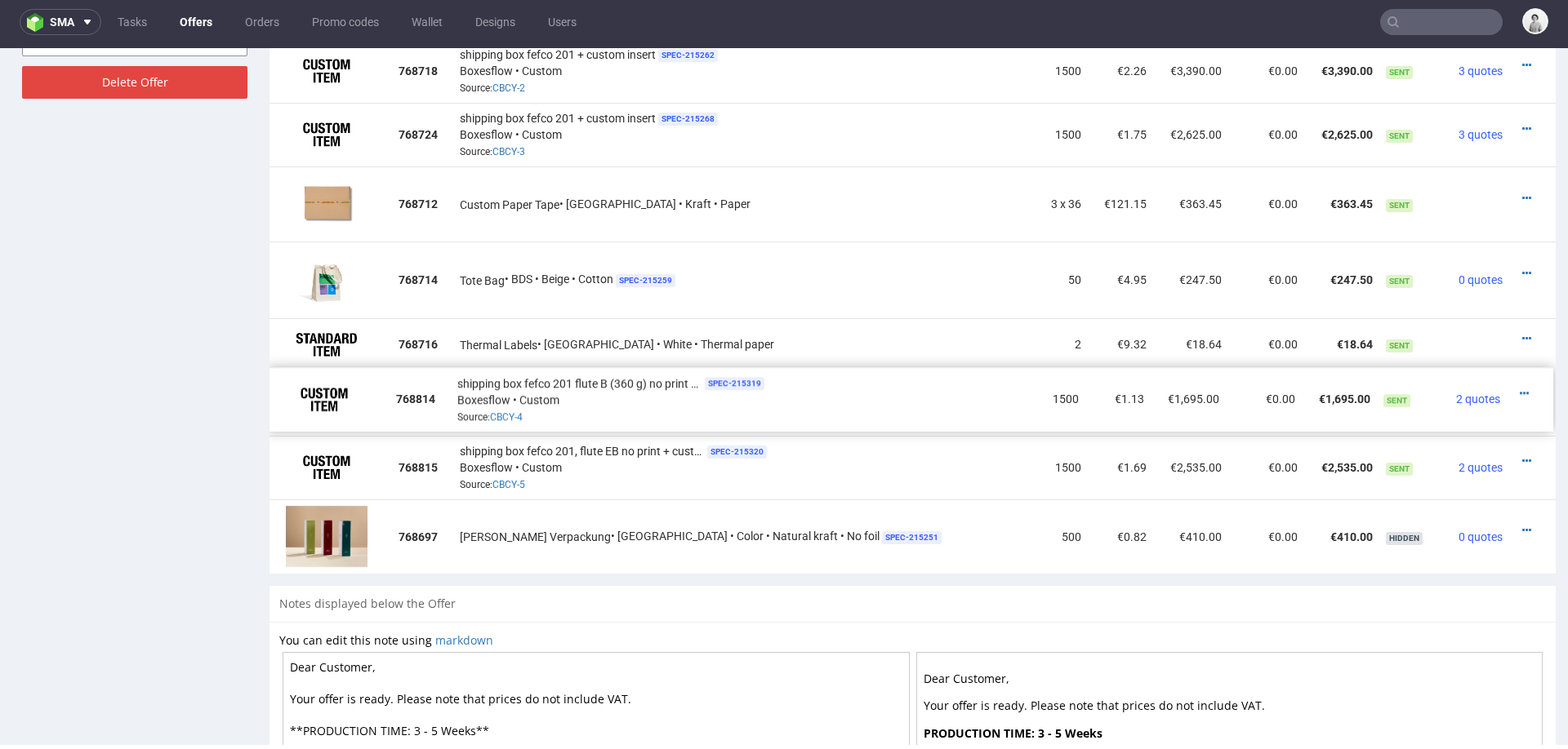
drag, startPoint x: 283, startPoint y: 462, endPoint x: 280, endPoint y: 394, distance: 68.1
click at [1523, 392] on icon at bounding box center [1527, 398] width 9 height 11
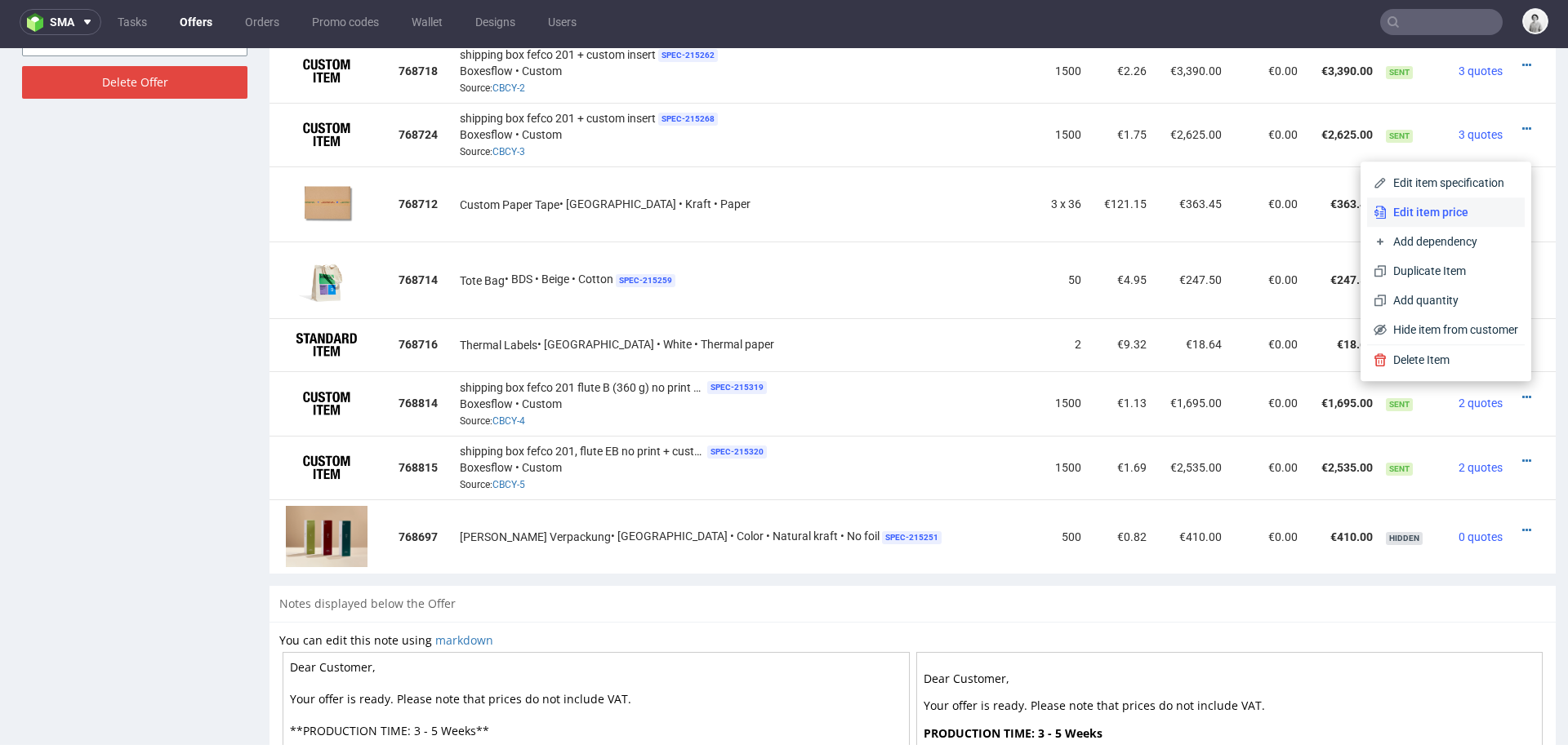
click at [1442, 216] on span "Edit item price" at bounding box center [1452, 212] width 132 height 17
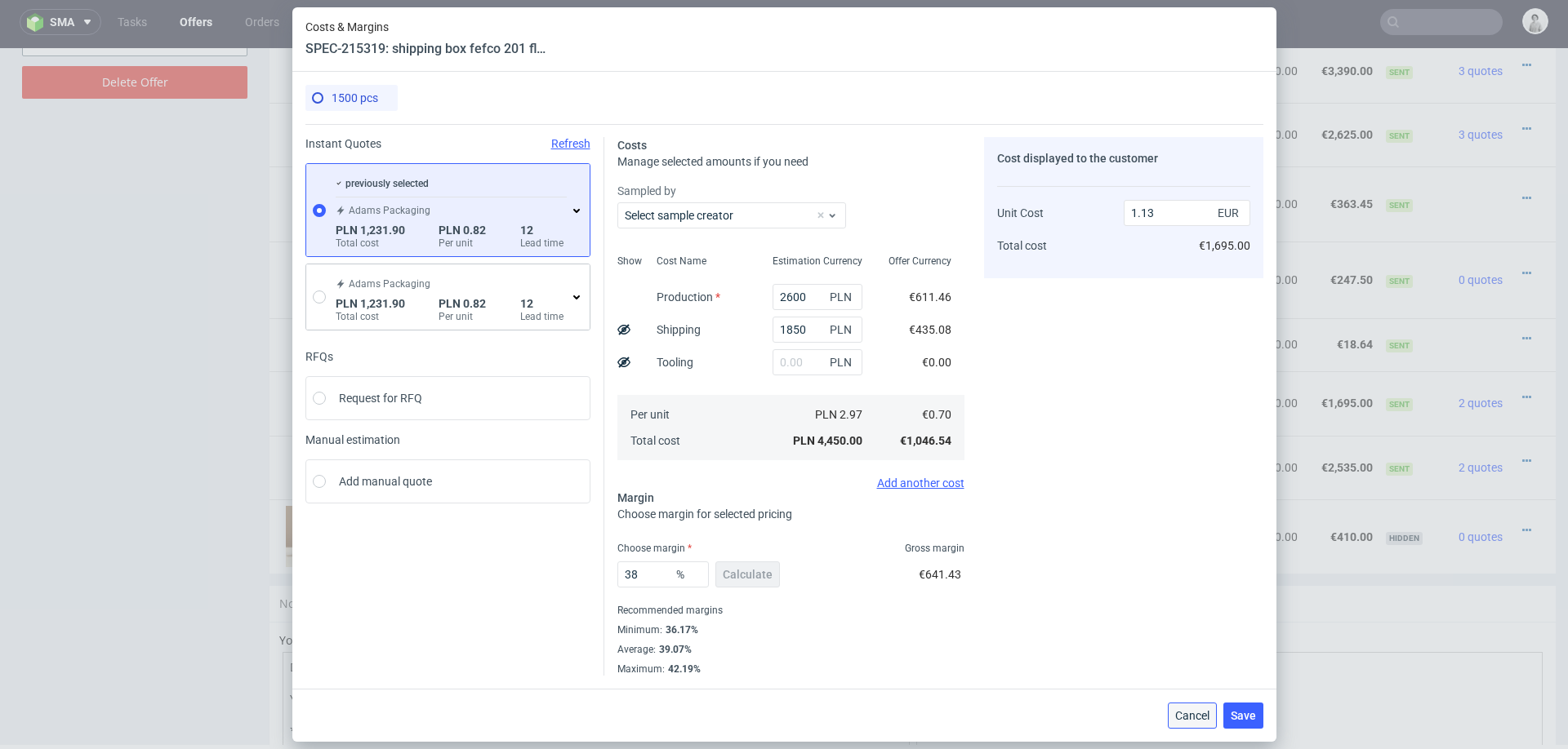
click at [1177, 715] on span "Cancel" at bounding box center [1192, 716] width 34 height 11
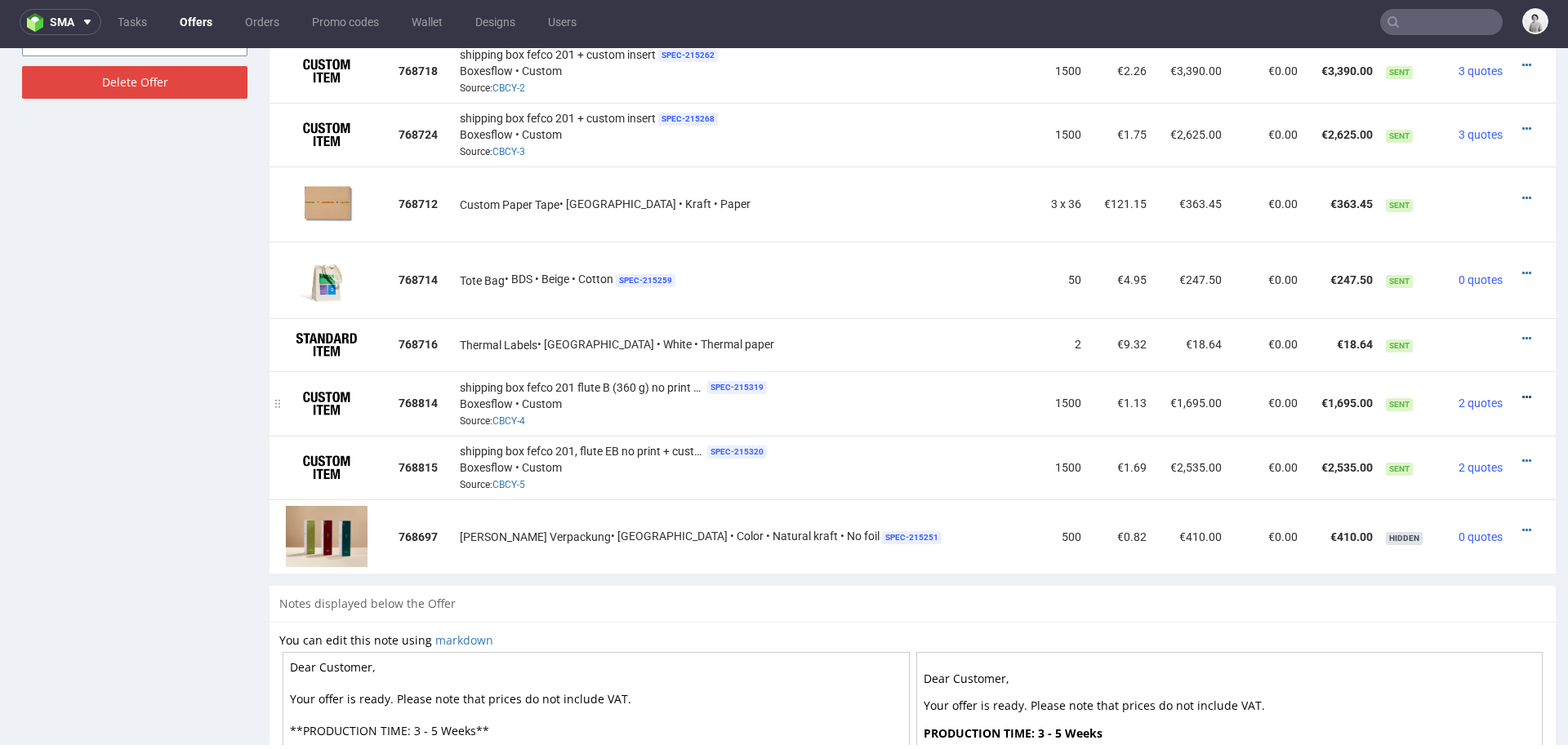
click at [1523, 392] on icon at bounding box center [1527, 398] width 9 height 11
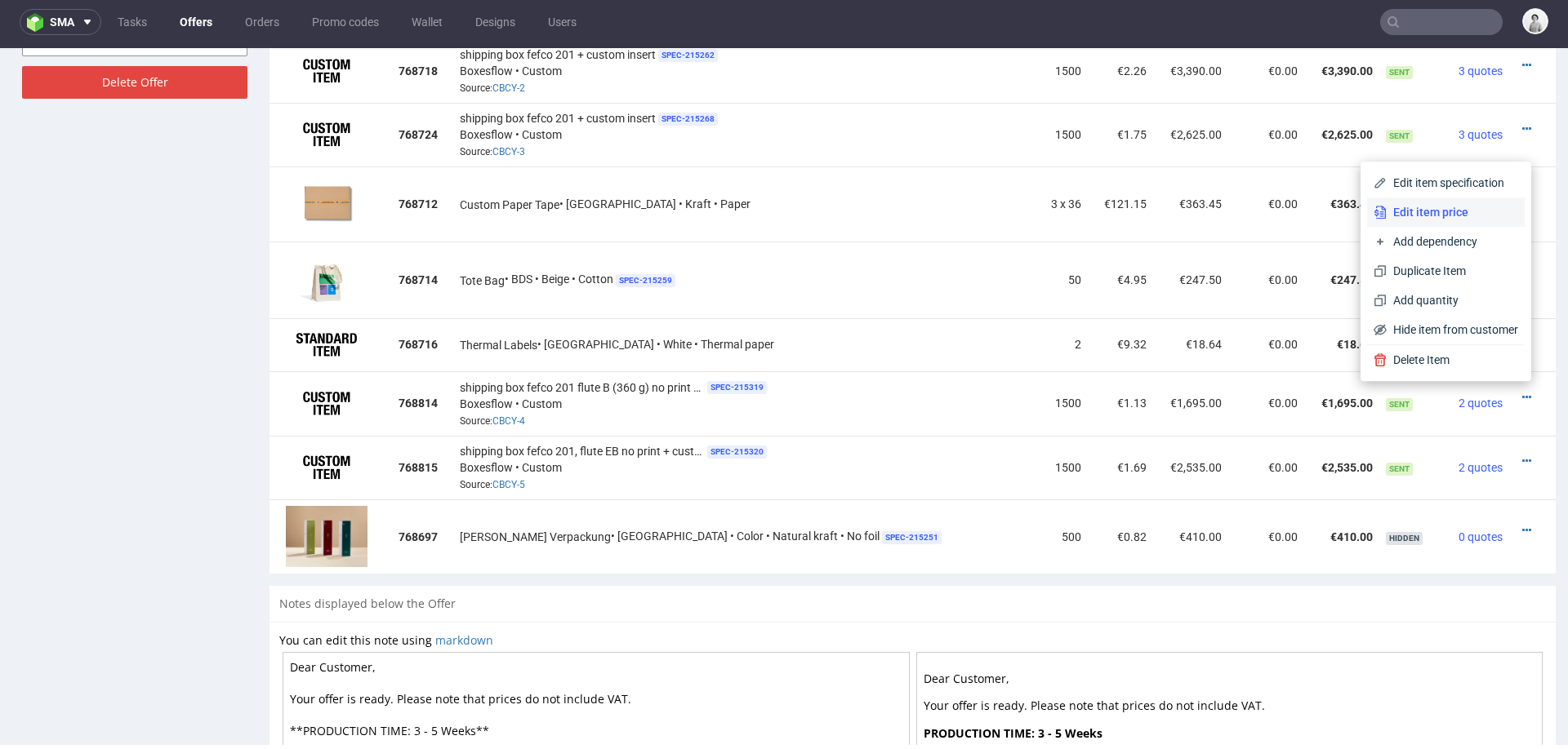
click at [1431, 209] on span "Edit item price" at bounding box center [1452, 212] width 132 height 17
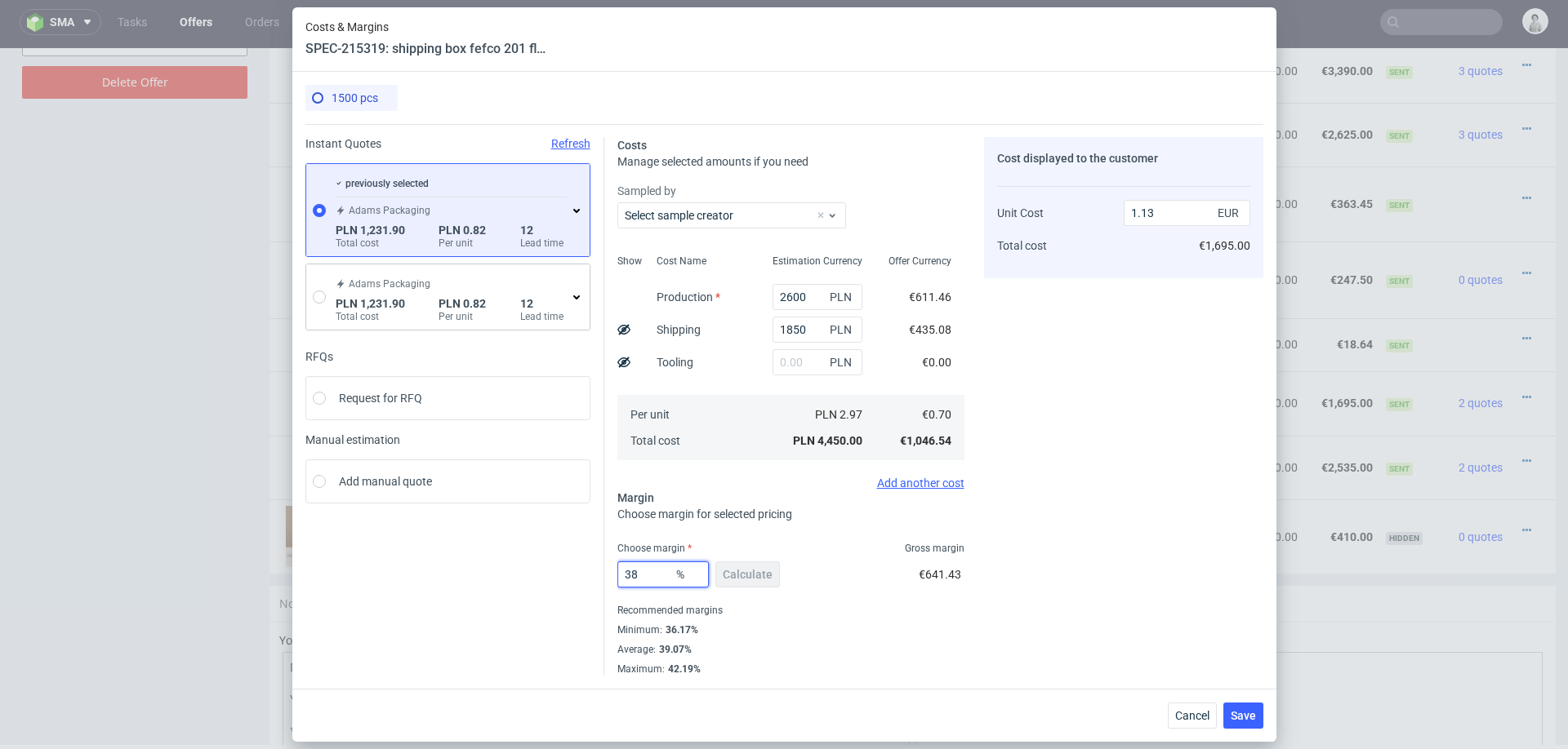
click at [649, 578] on input "38" at bounding box center [663, 575] width 92 height 26
click at [1197, 715] on span "Cancel" at bounding box center [1192, 716] width 34 height 11
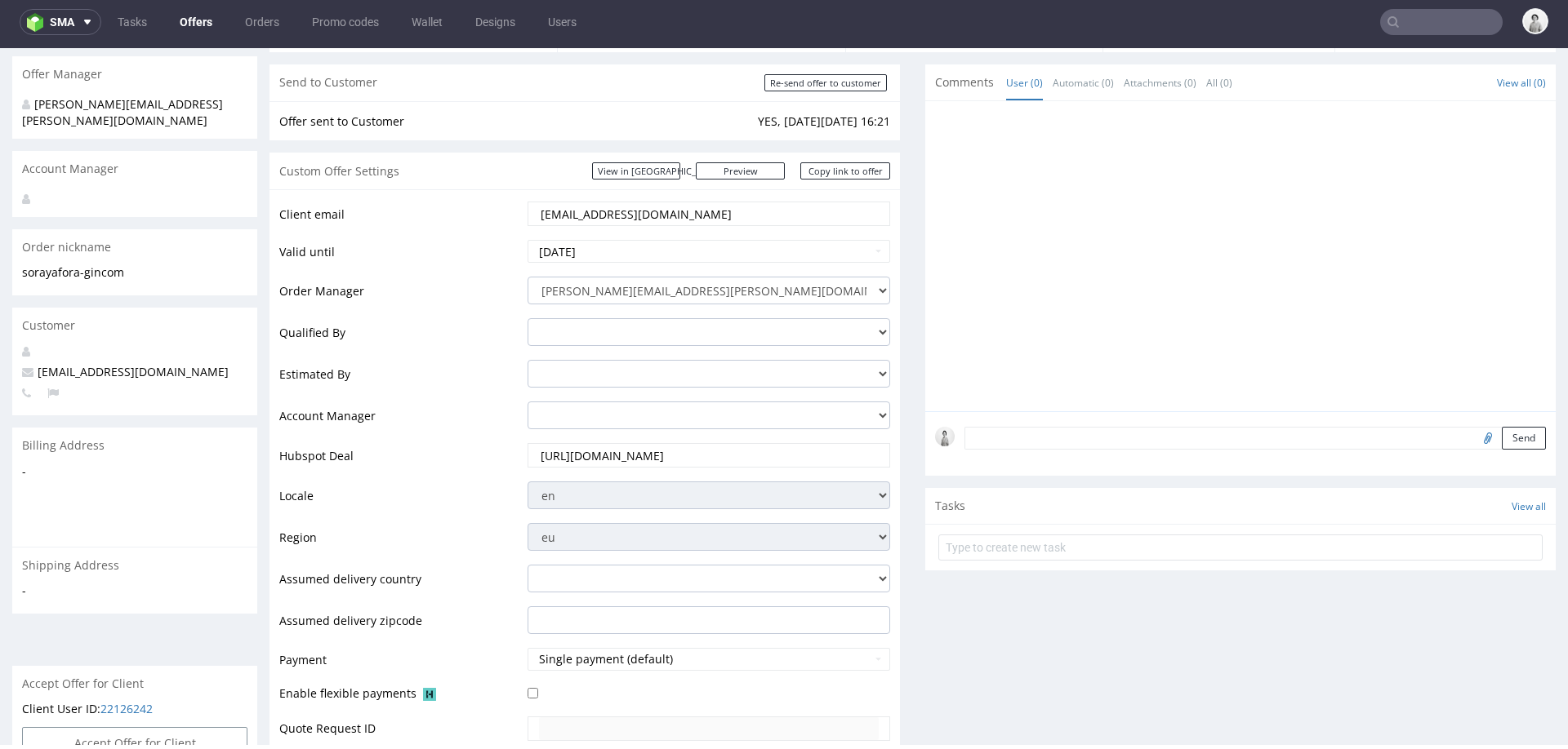
scroll to position [40, 0]
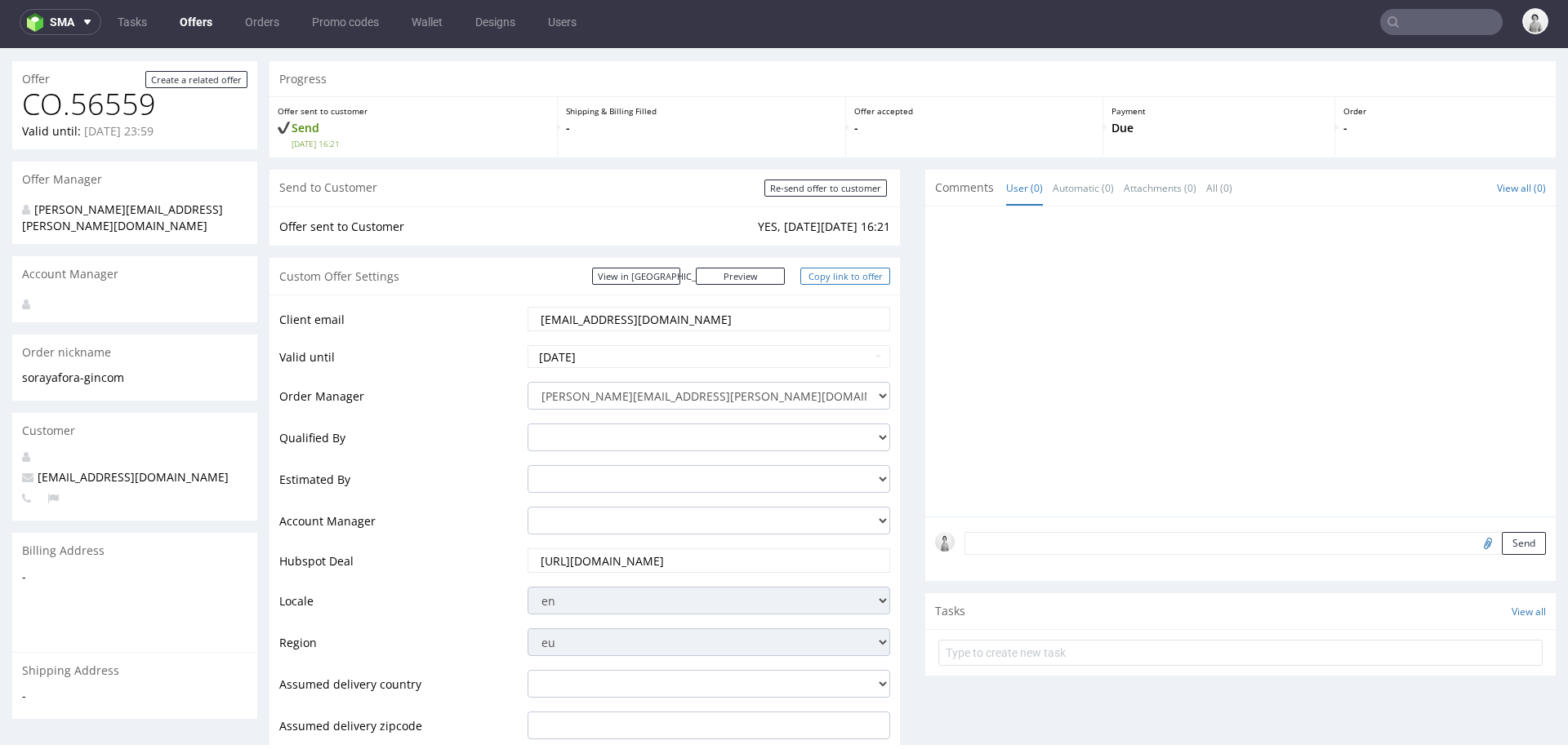
click at [810, 282] on link "Copy link to offer" at bounding box center [845, 276] width 90 height 17
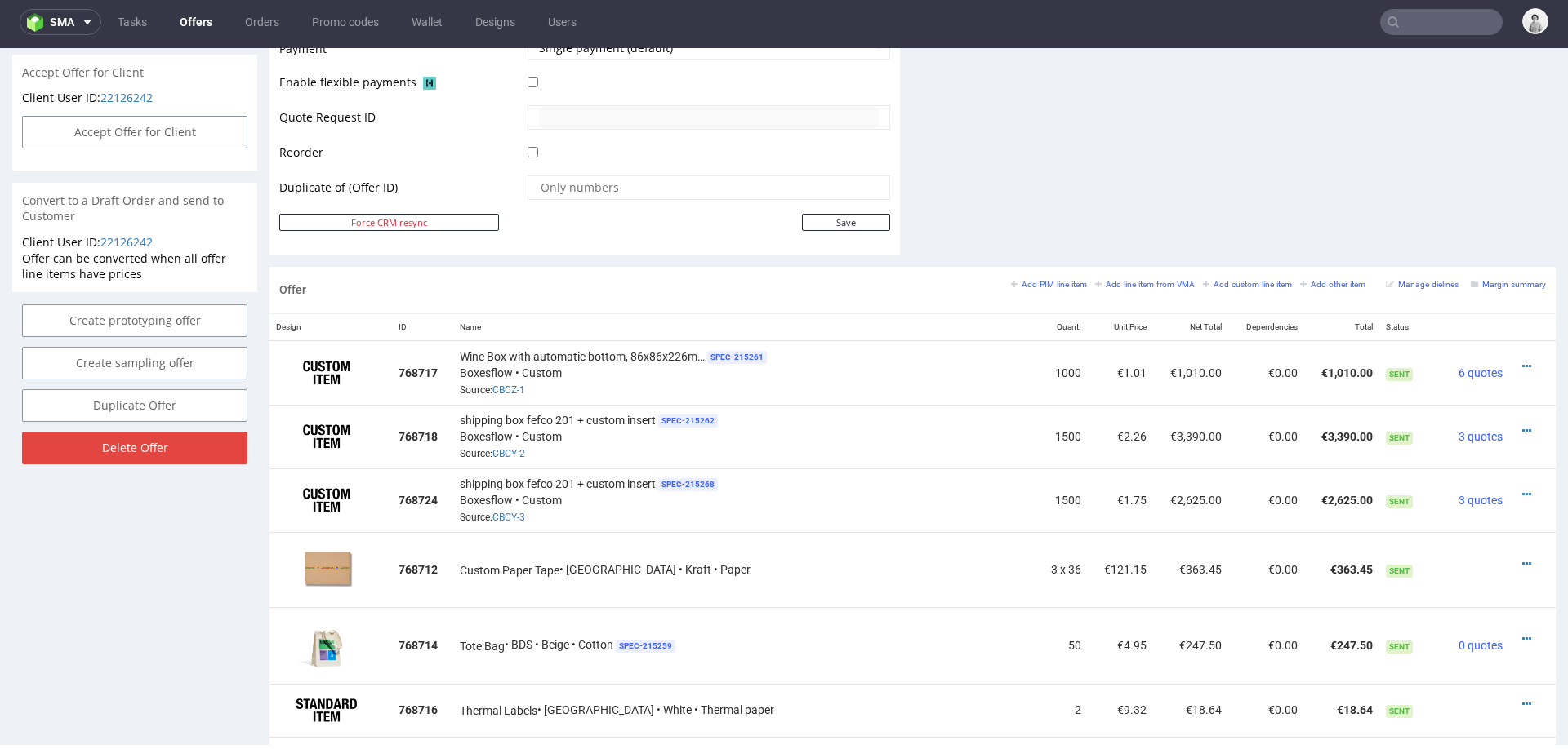
scroll to position [769, 0]
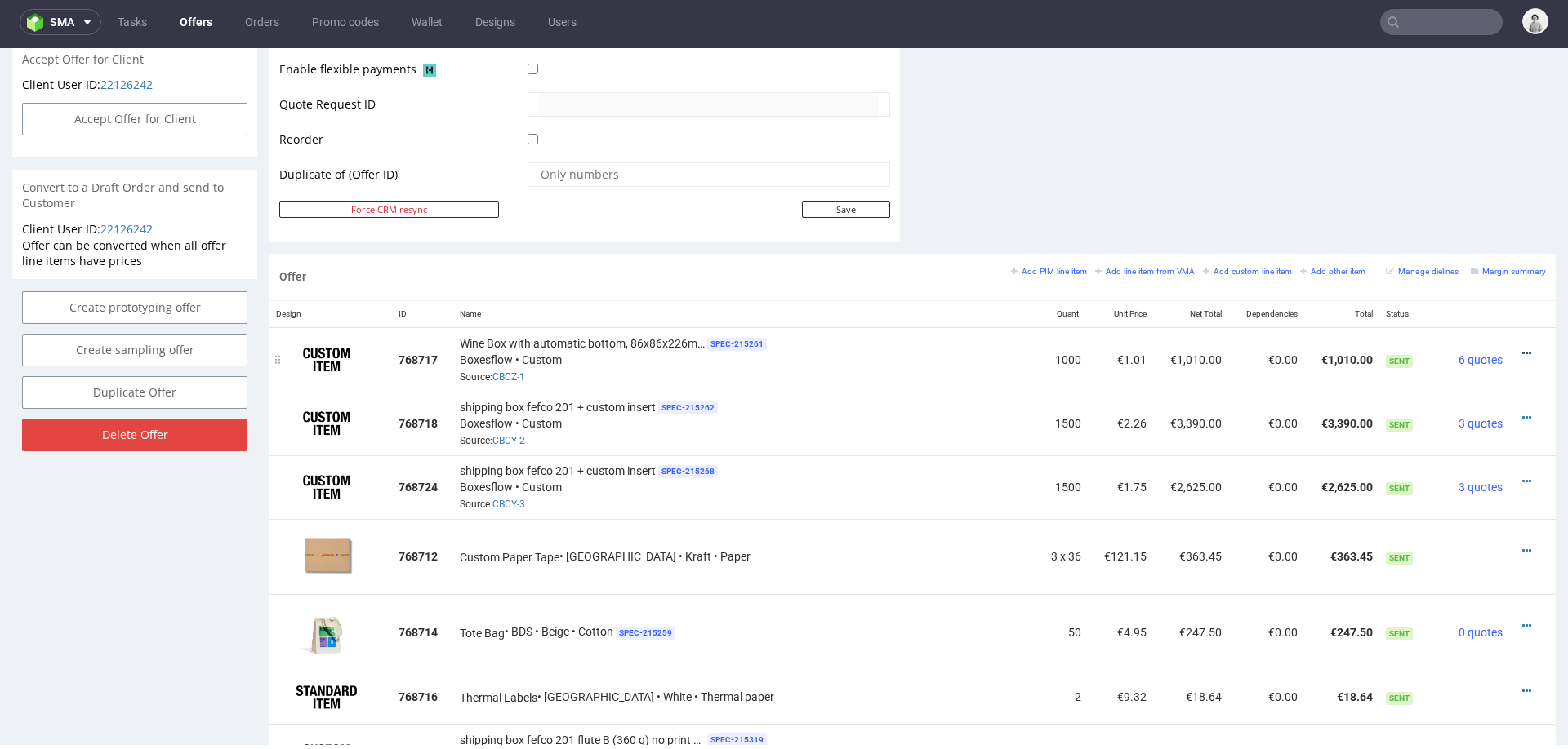
click at [1523, 348] on icon at bounding box center [1527, 353] width 9 height 11
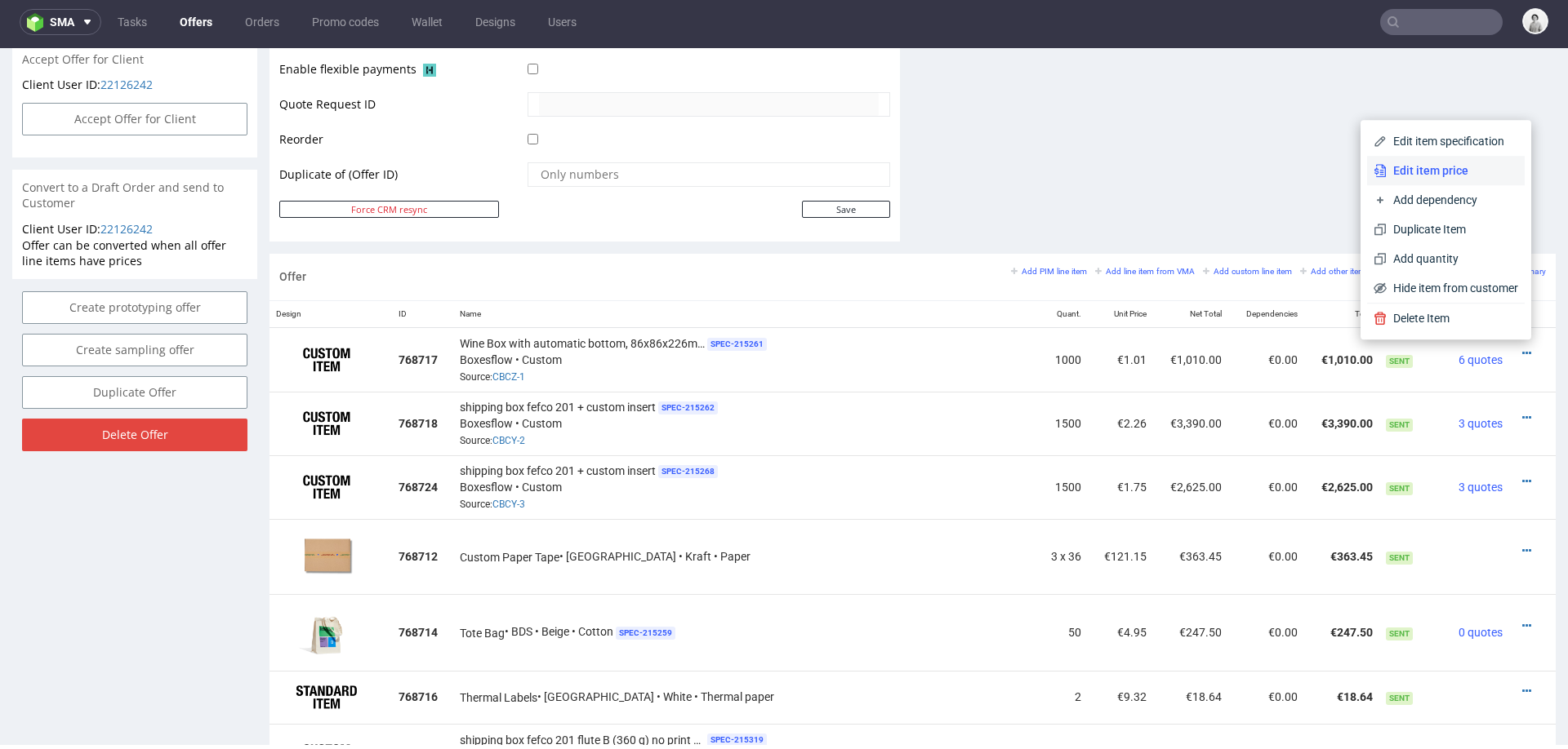
click at [1398, 168] on span "Edit item price" at bounding box center [1452, 171] width 132 height 17
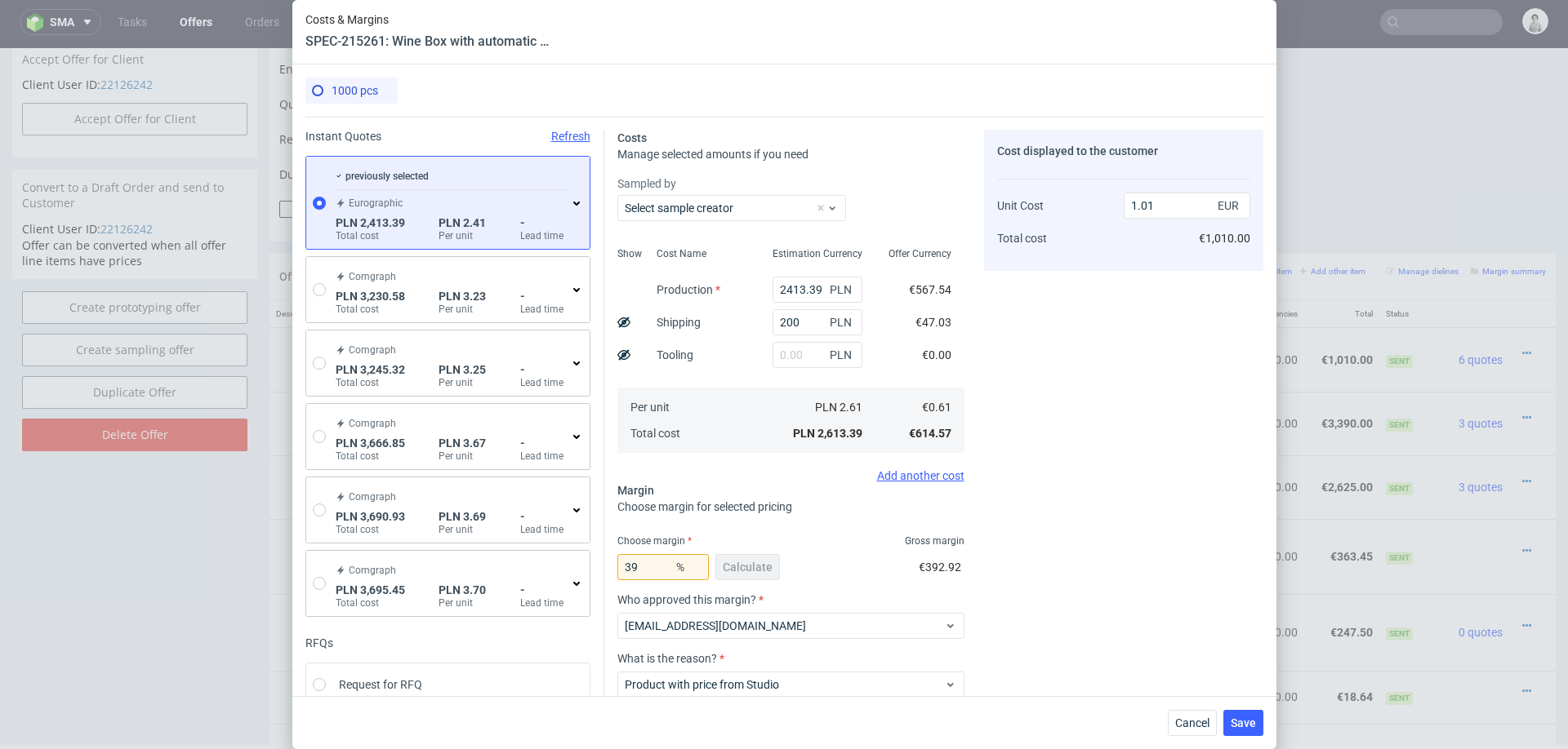
click at [629, 320] on icon at bounding box center [624, 323] width 13 height 13
type input "0.96"
click at [1235, 728] on span "Save" at bounding box center [1243, 723] width 25 height 11
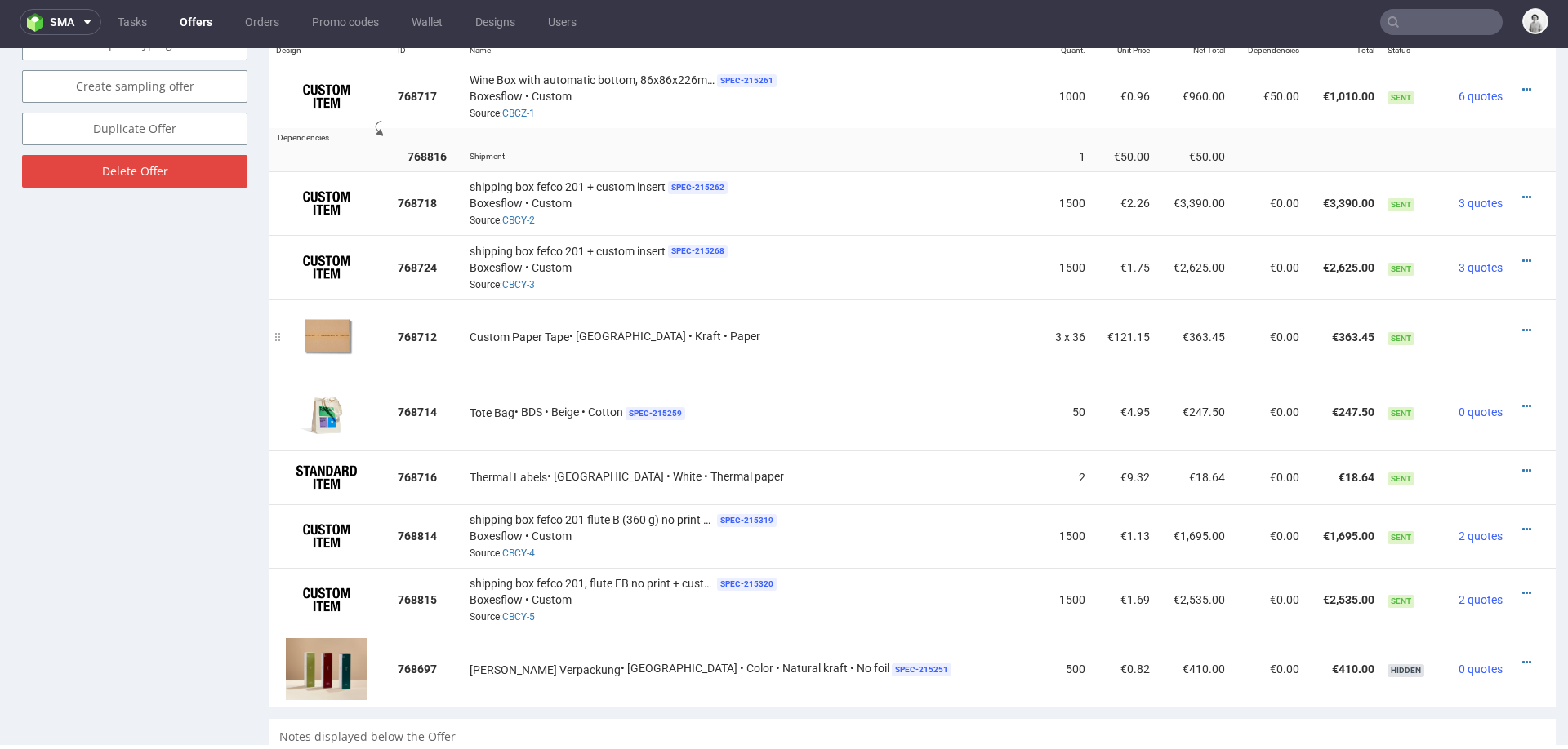
scroll to position [1105, 0]
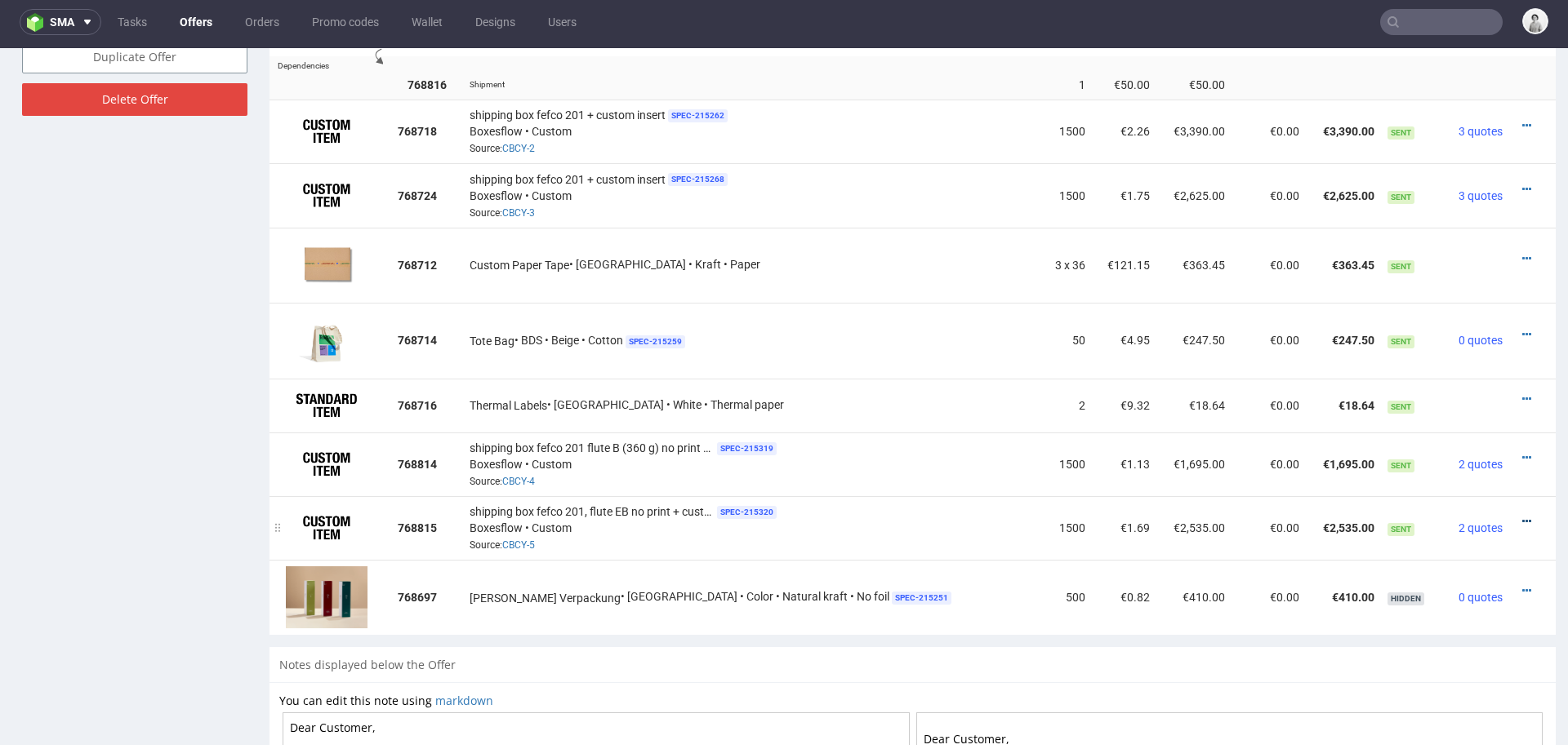
click at [1523, 516] on icon at bounding box center [1527, 522] width 9 height 11
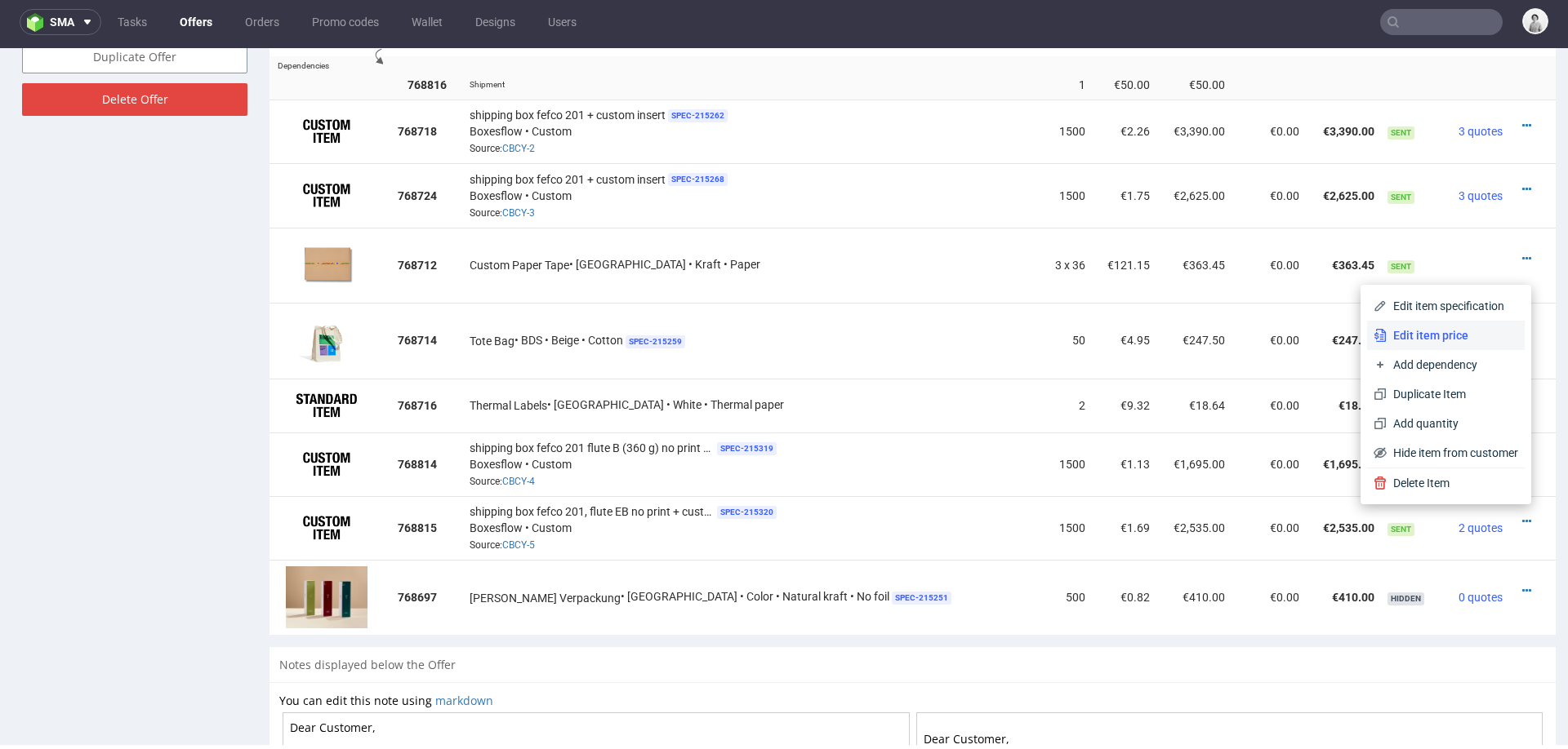
click at [1404, 325] on li "Edit item price" at bounding box center [1446, 336] width 158 height 30
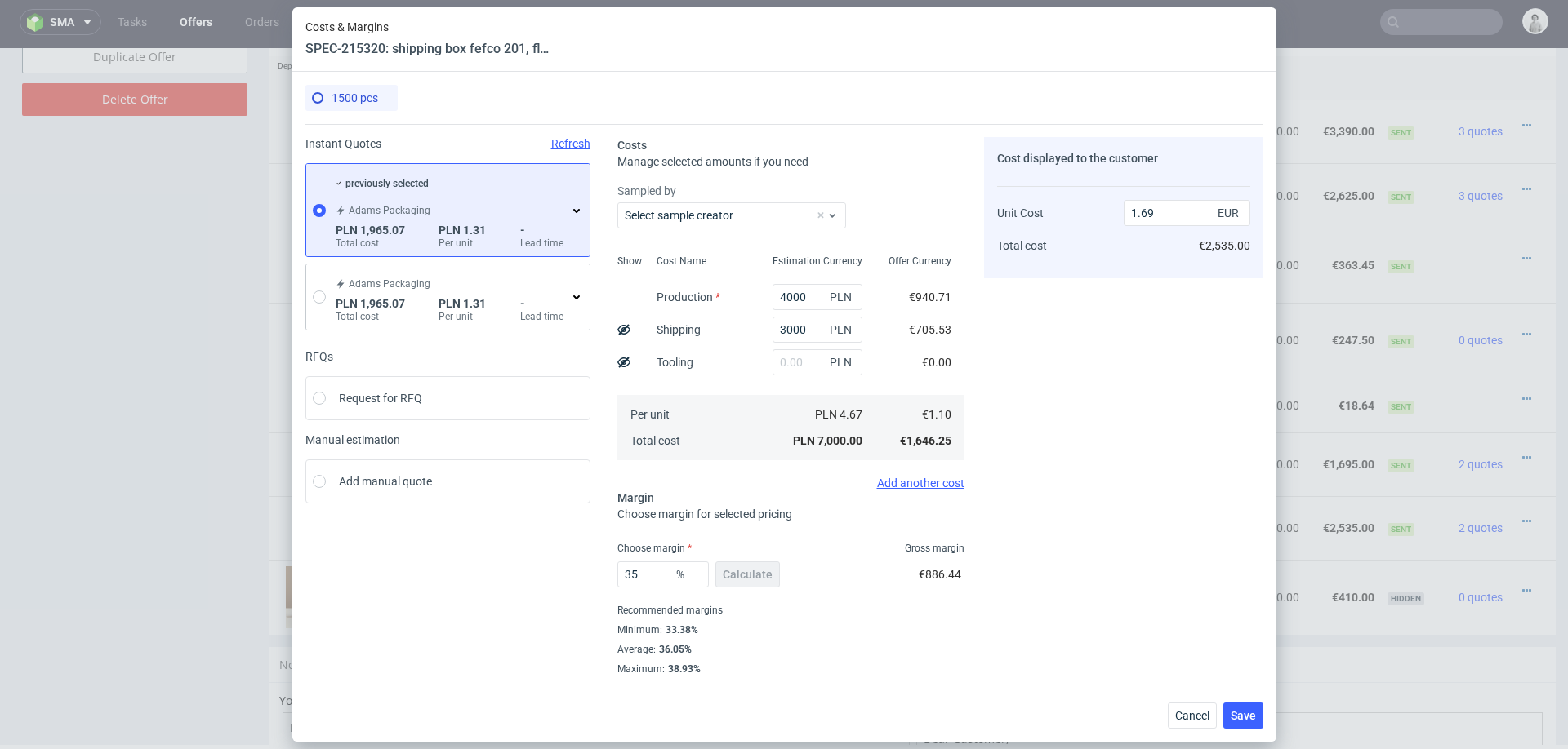
click at [619, 326] on use at bounding box center [624, 329] width 13 height 10
type input "1.22"
click at [1243, 715] on span "Save" at bounding box center [1243, 716] width 25 height 11
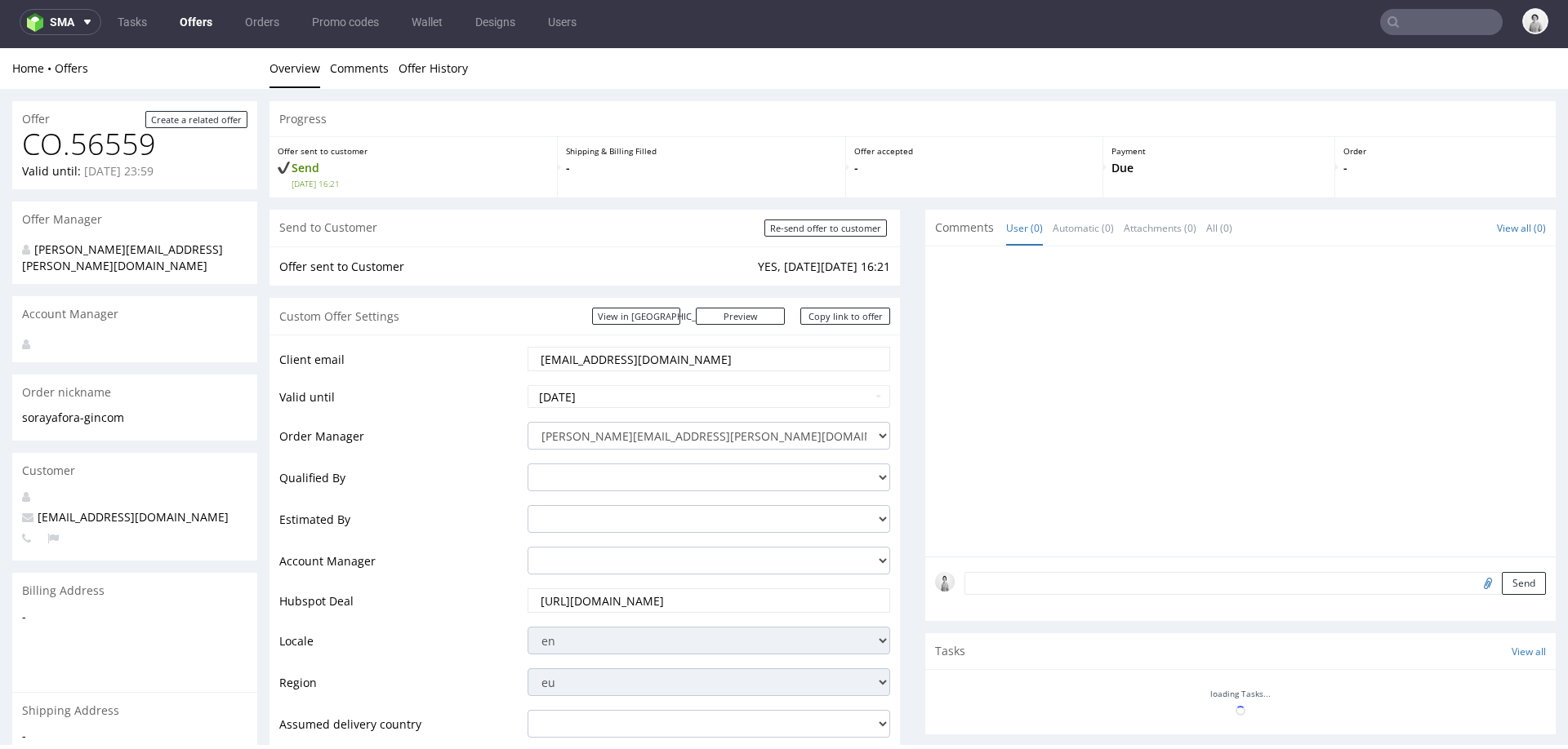
scroll to position [0, 0]
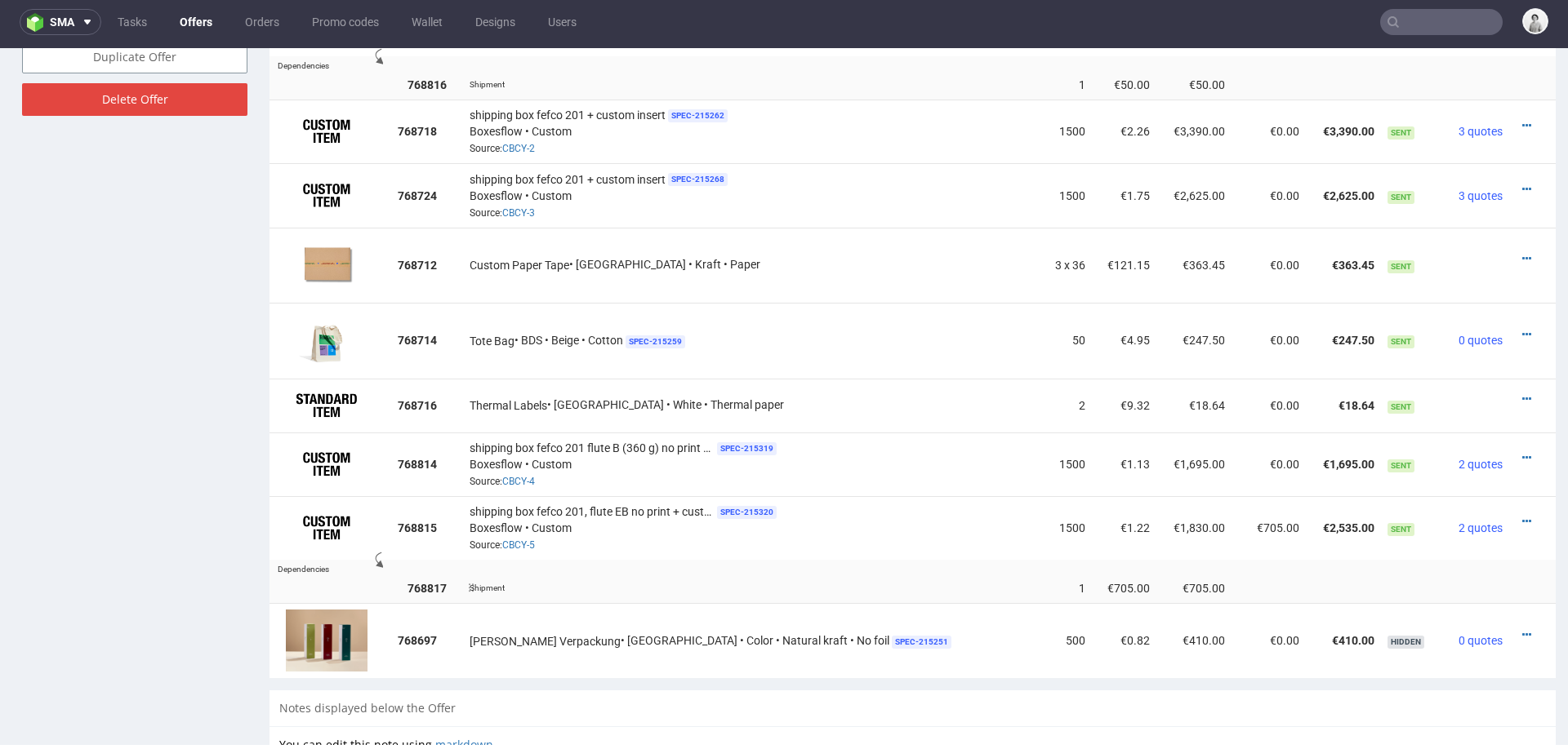
scroll to position [1114, 0]
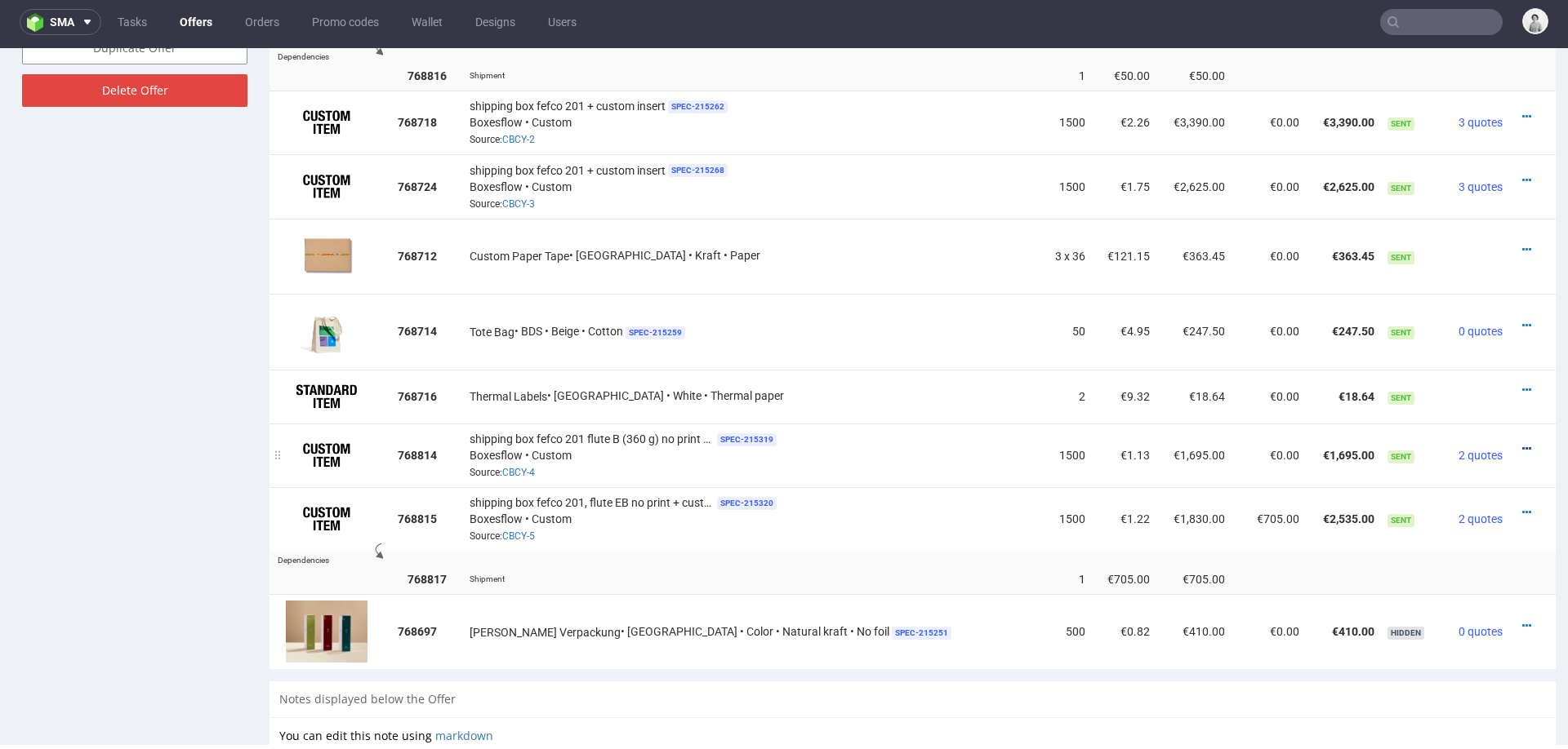
click at [1523, 443] on icon at bounding box center [1527, 449] width 9 height 11
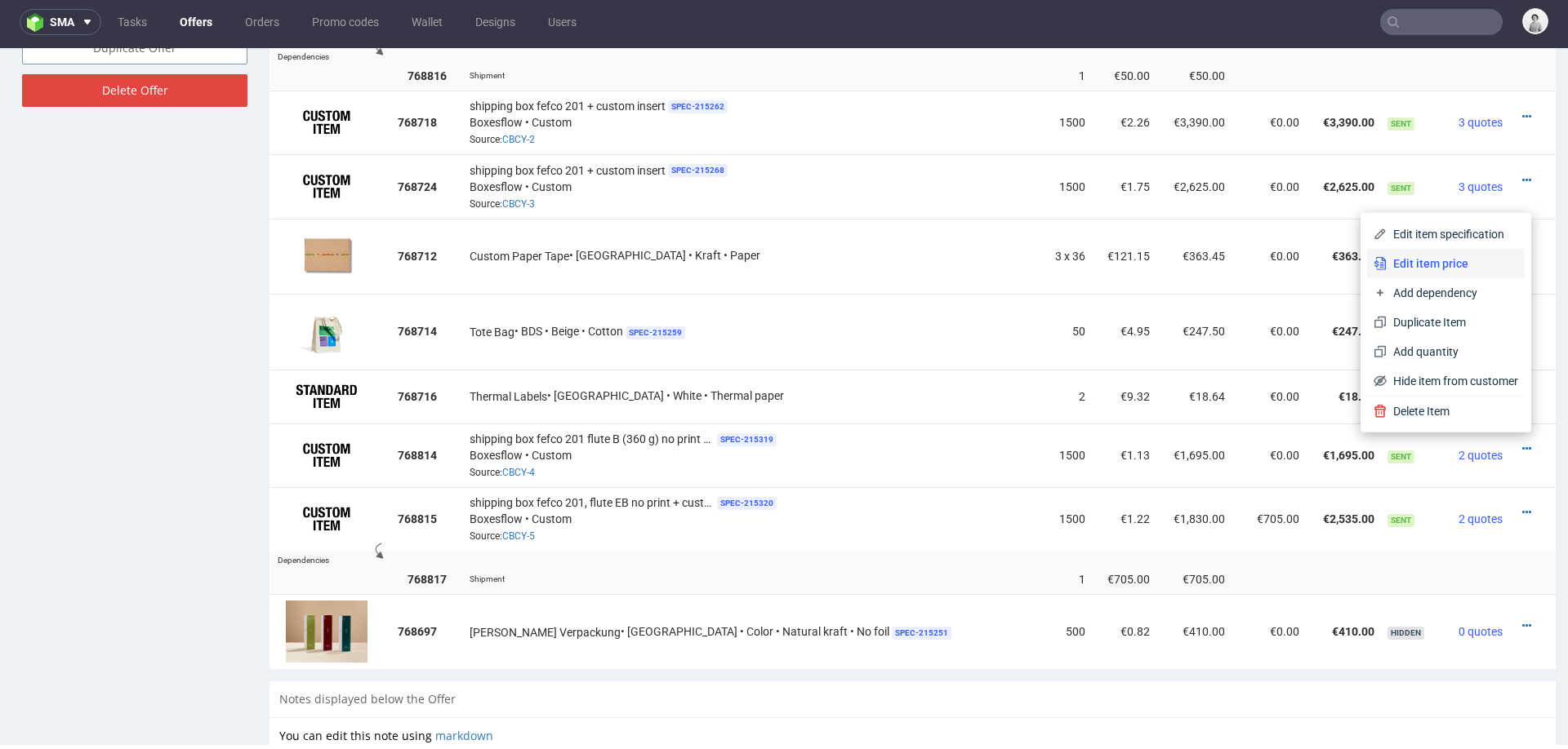
click at [1398, 264] on span "Edit item price" at bounding box center [1452, 264] width 132 height 17
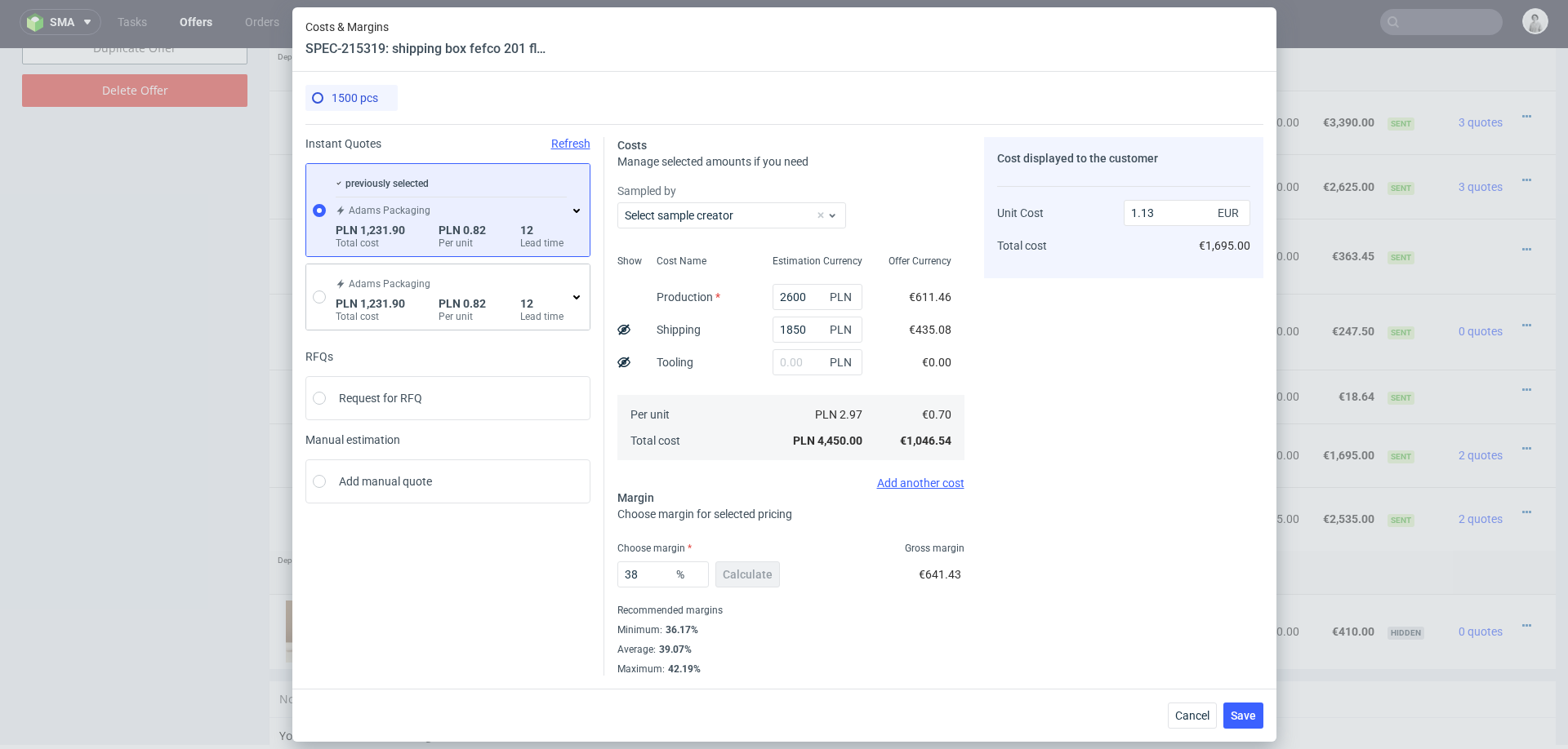
click at [621, 333] on use at bounding box center [624, 329] width 13 height 10
type input "0.84"
click at [1230, 710] on span "Save" at bounding box center [1243, 716] width 25 height 11
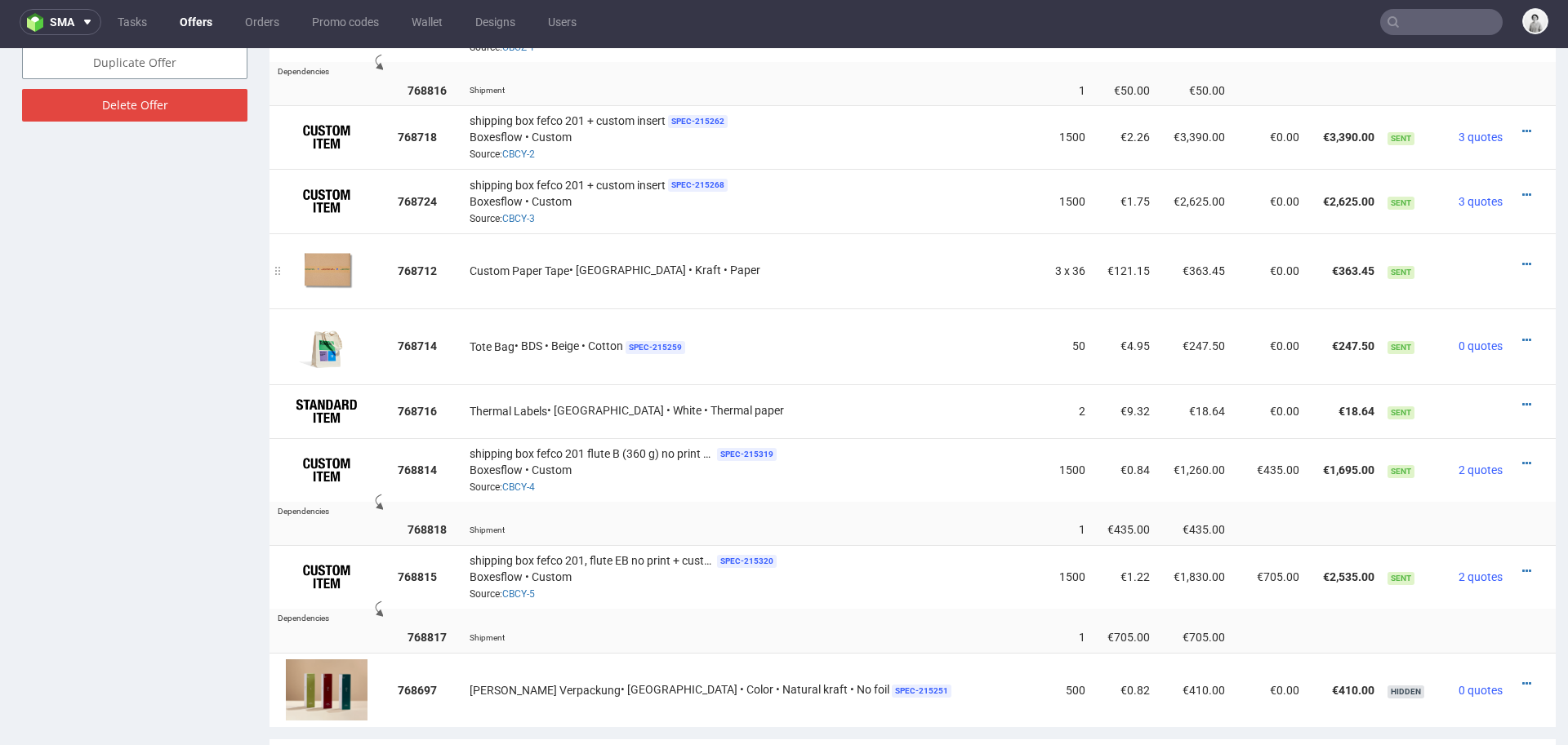
scroll to position [1107, 0]
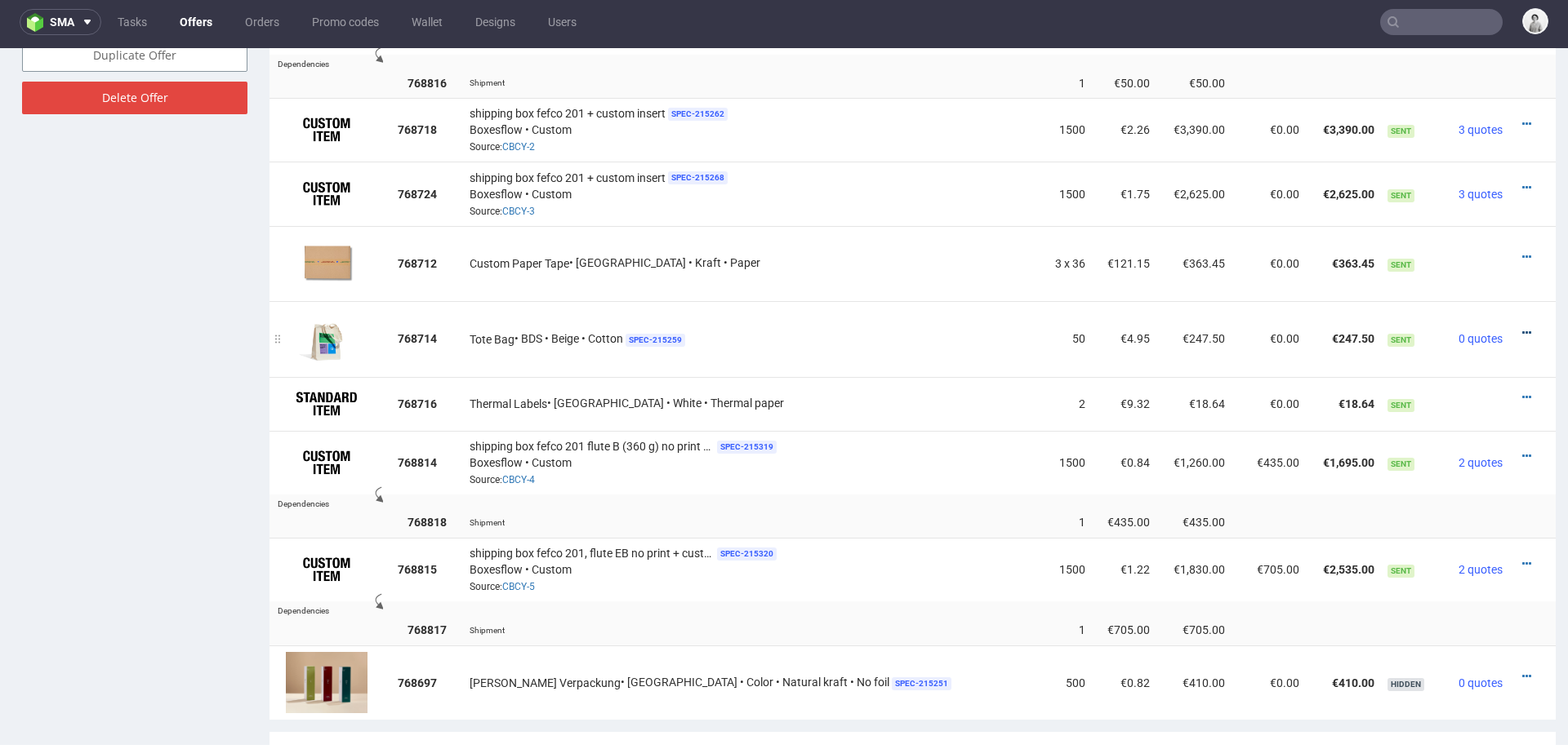
click at [1523, 327] on icon at bounding box center [1527, 333] width 9 height 11
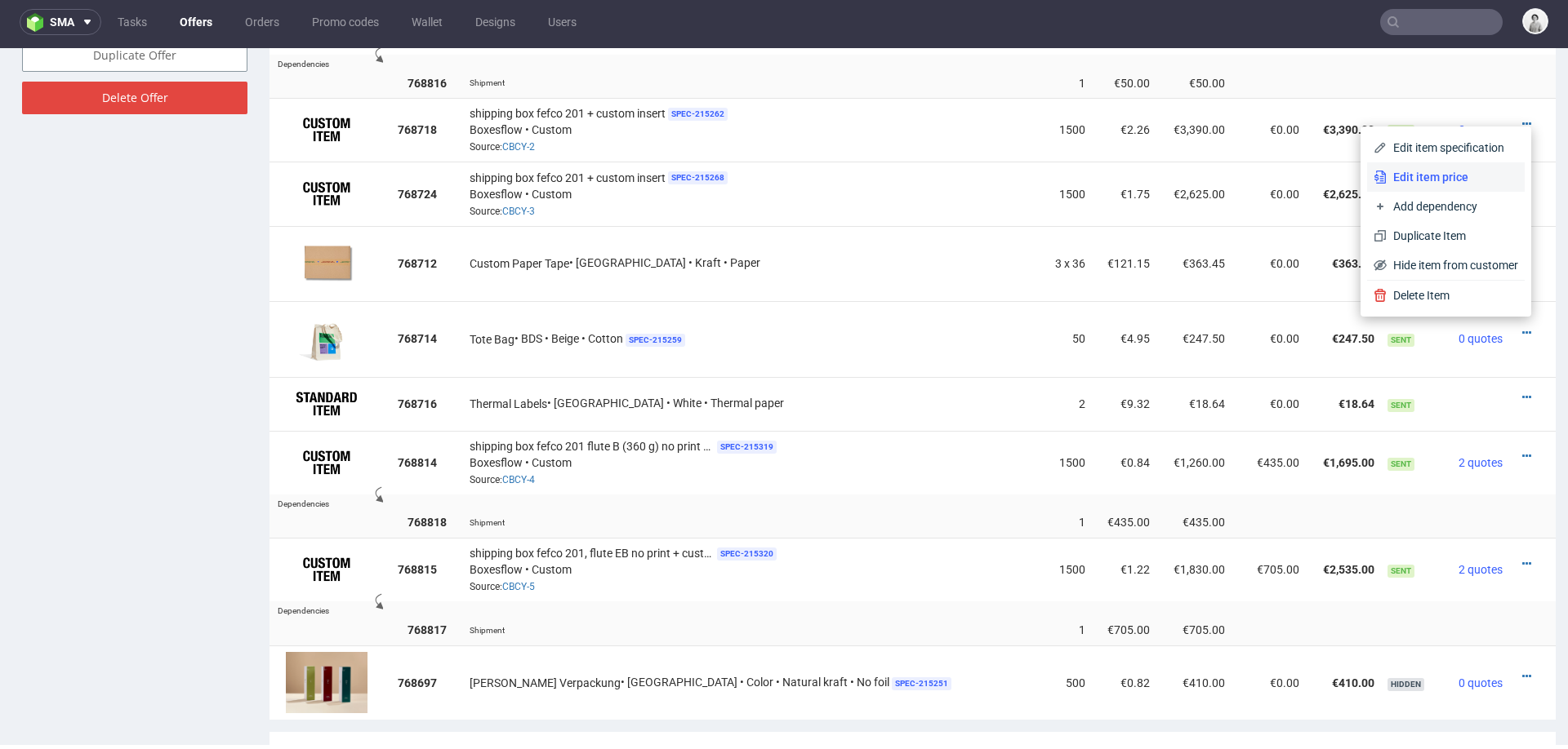
click at [1394, 182] on span "Edit item price" at bounding box center [1452, 177] width 132 height 17
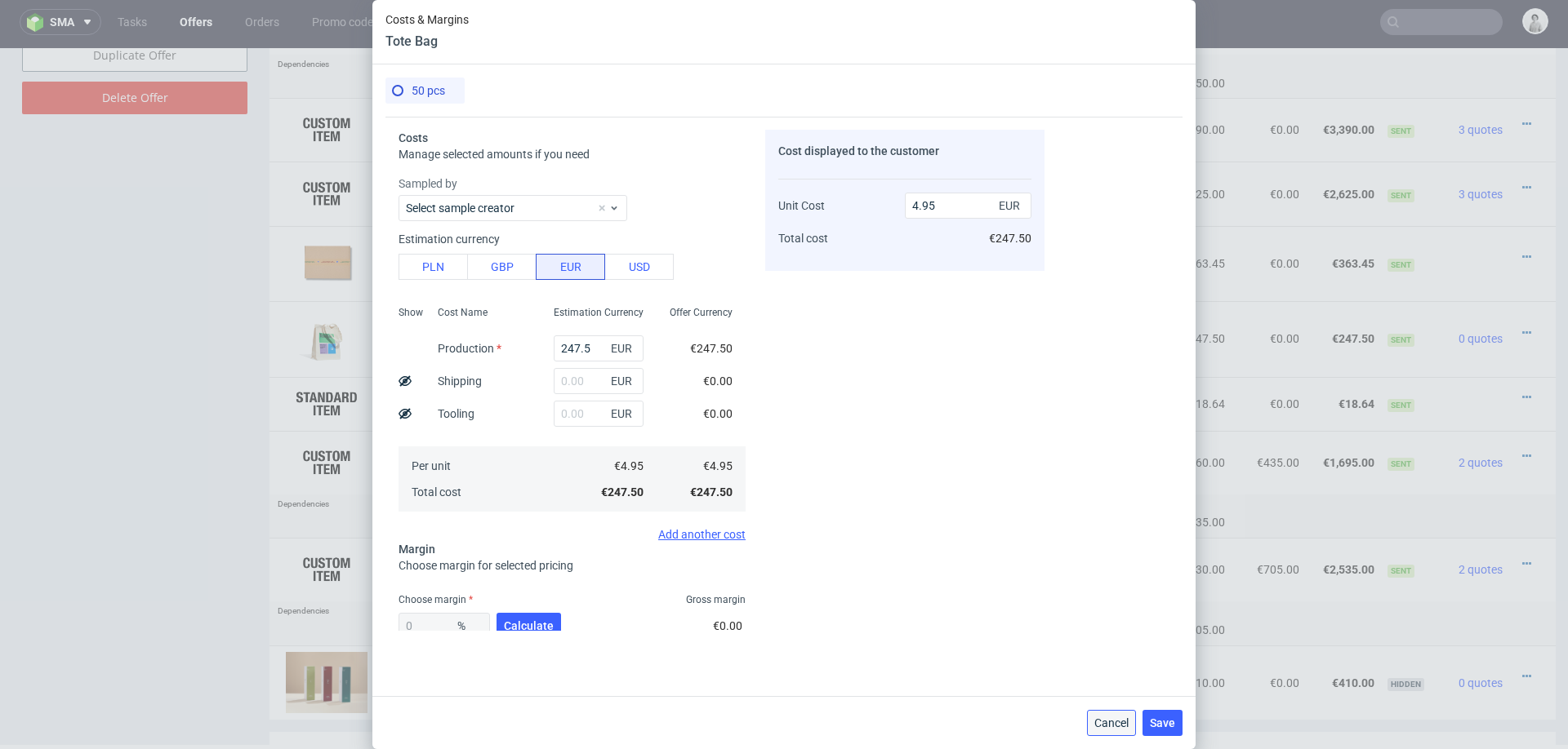
click at [1113, 719] on span "Cancel" at bounding box center [1111, 723] width 34 height 11
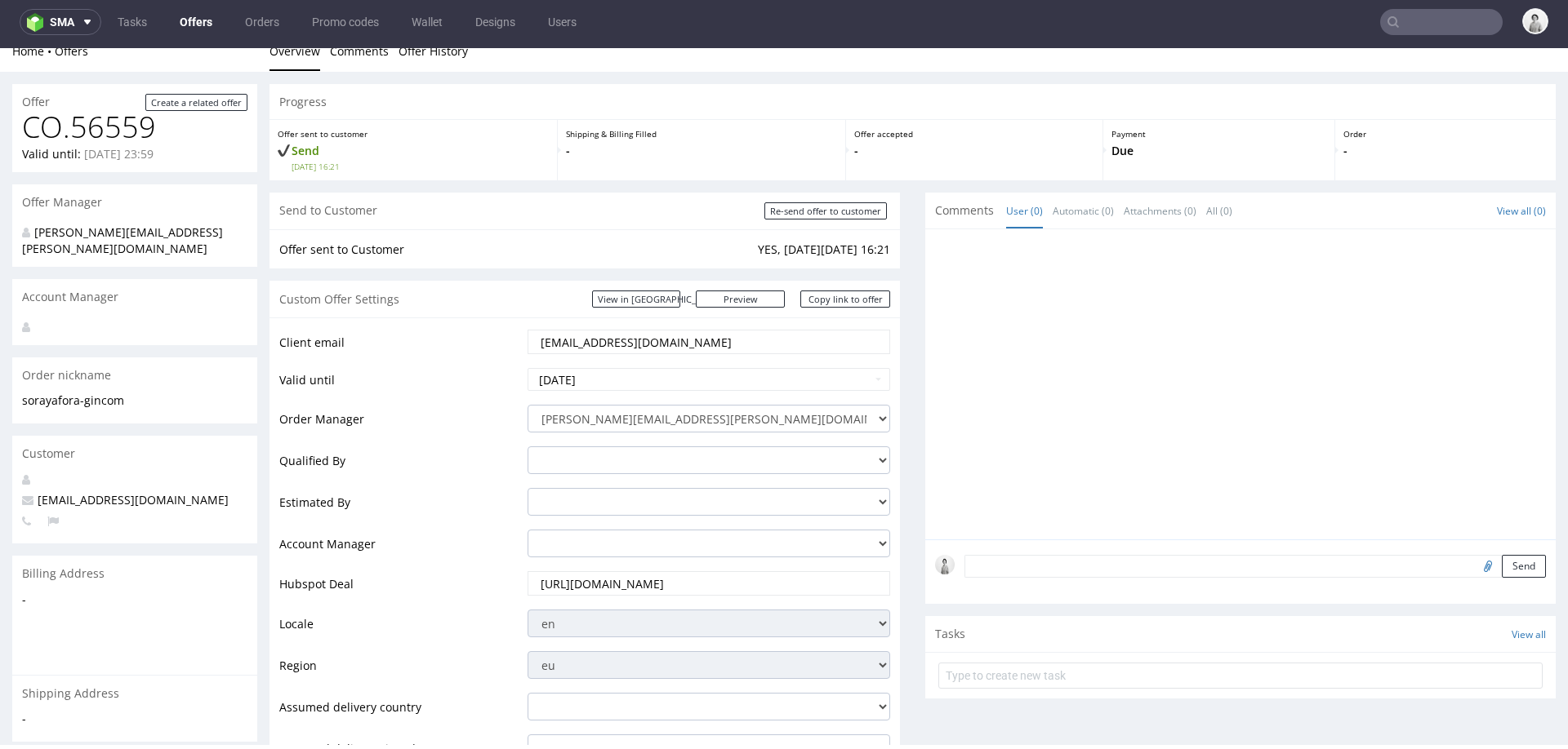
scroll to position [15, 0]
click at [827, 211] on input "Re-send offer to customer" at bounding box center [825, 213] width 122 height 17
type input "In progress..."
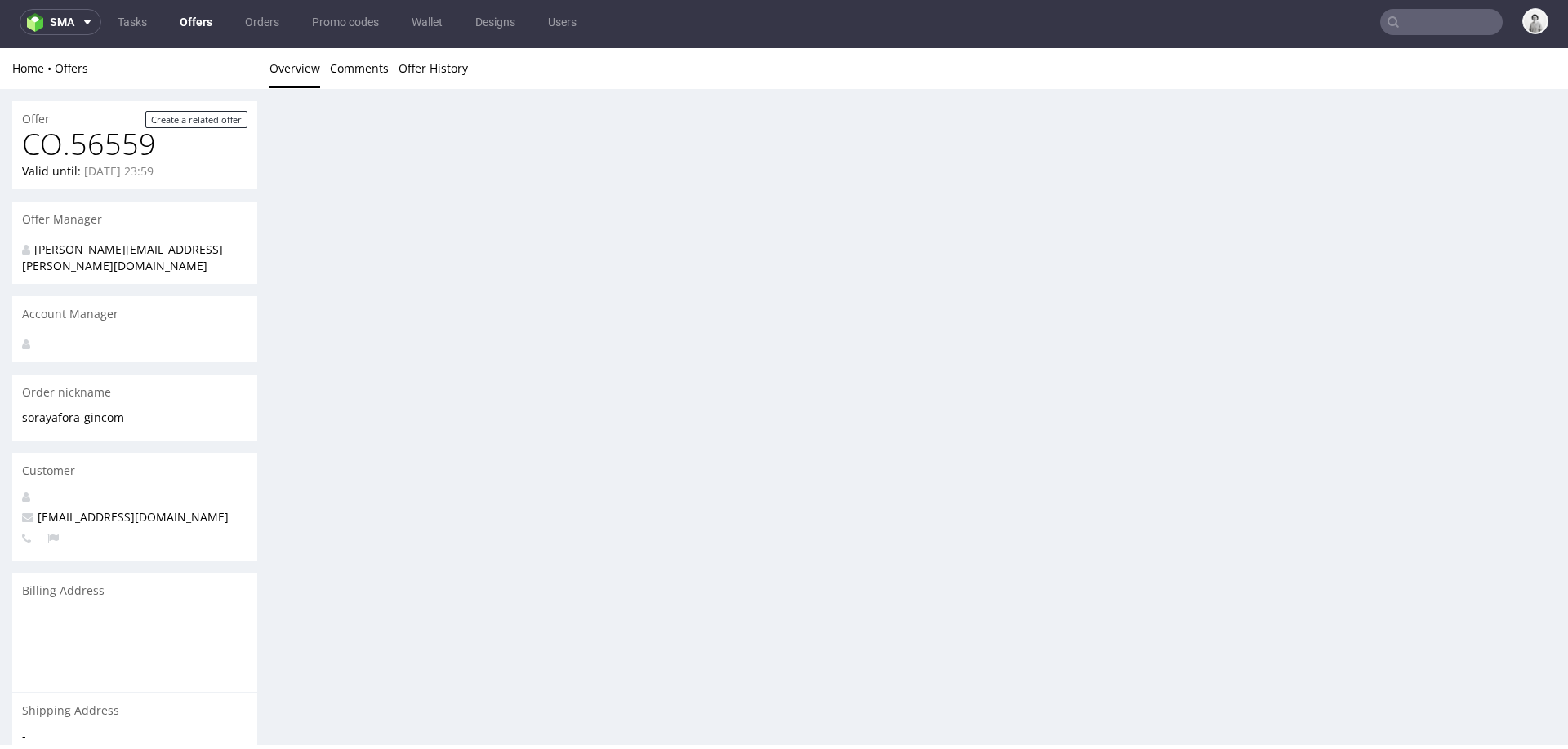
scroll to position [0, 0]
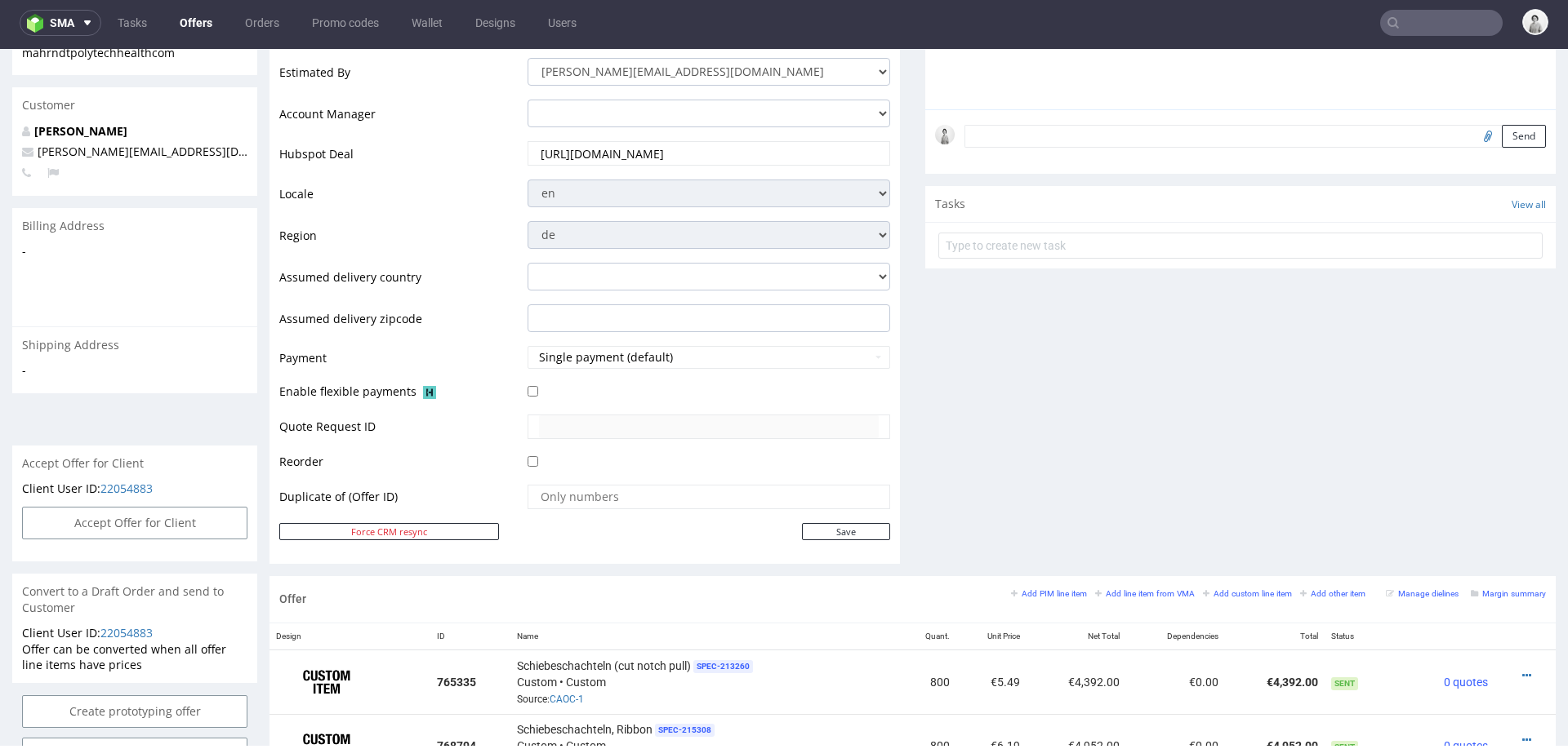
scroll to position [439, 0]
